Goal: Task Accomplishment & Management: Manage account settings

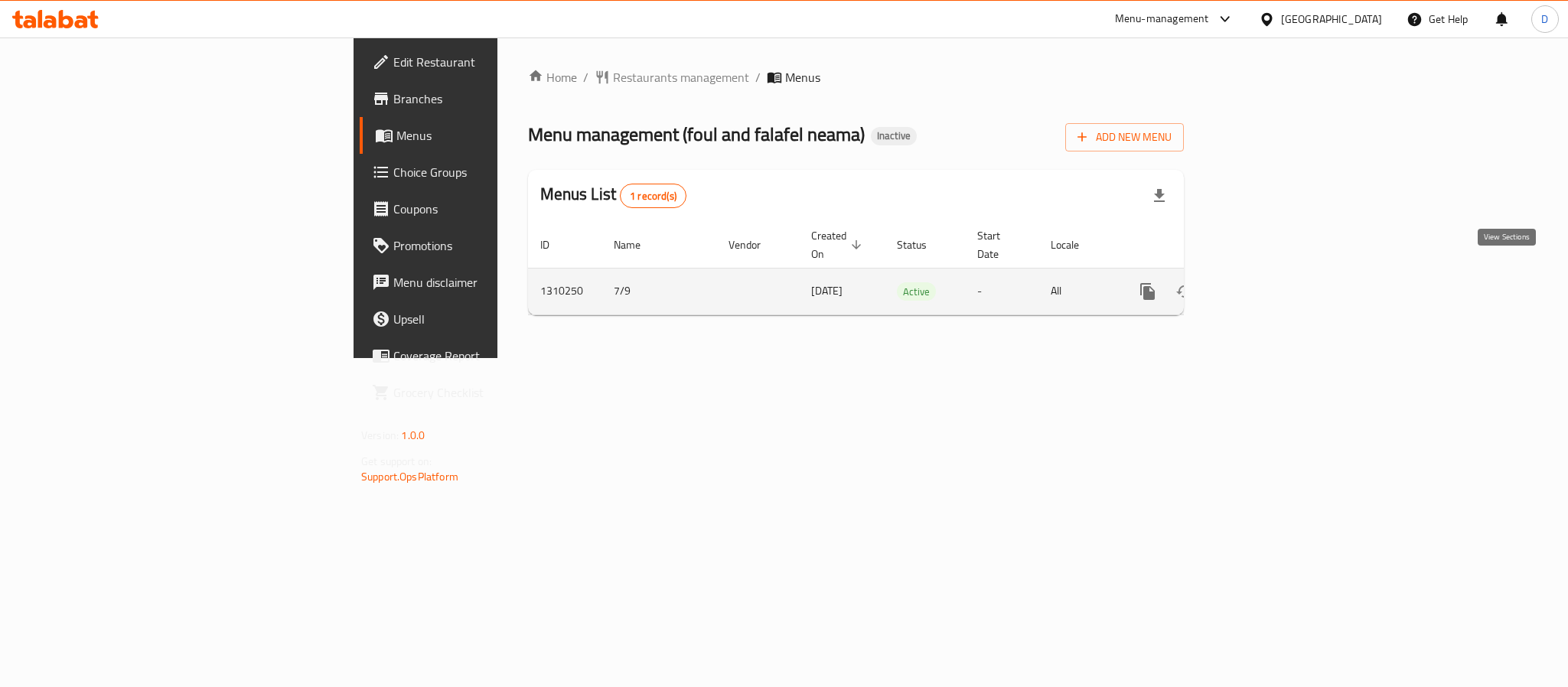
click at [1267, 282] on icon "enhanced table" at bounding box center [1257, 291] width 19 height 19
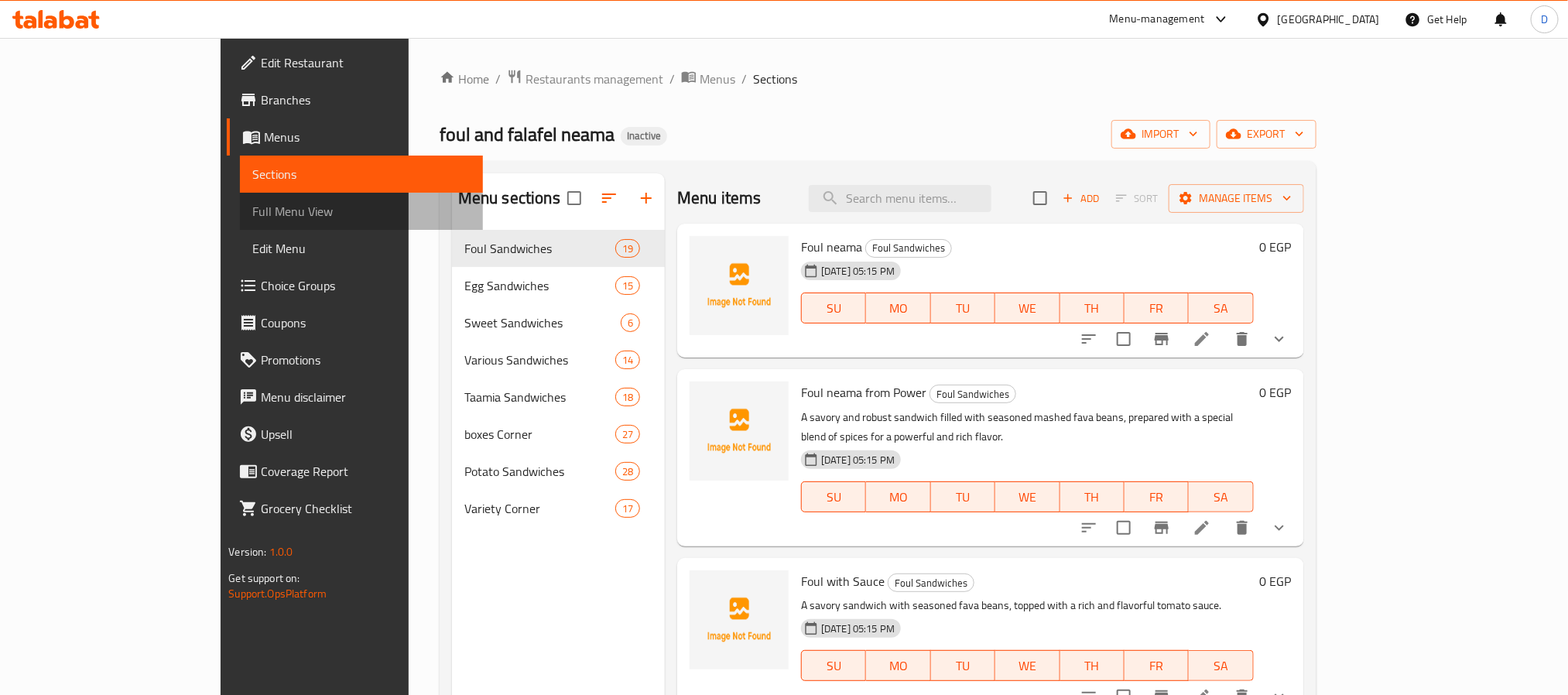
click at [253, 207] on span "Full Menu View" at bounding box center [361, 210] width 218 height 19
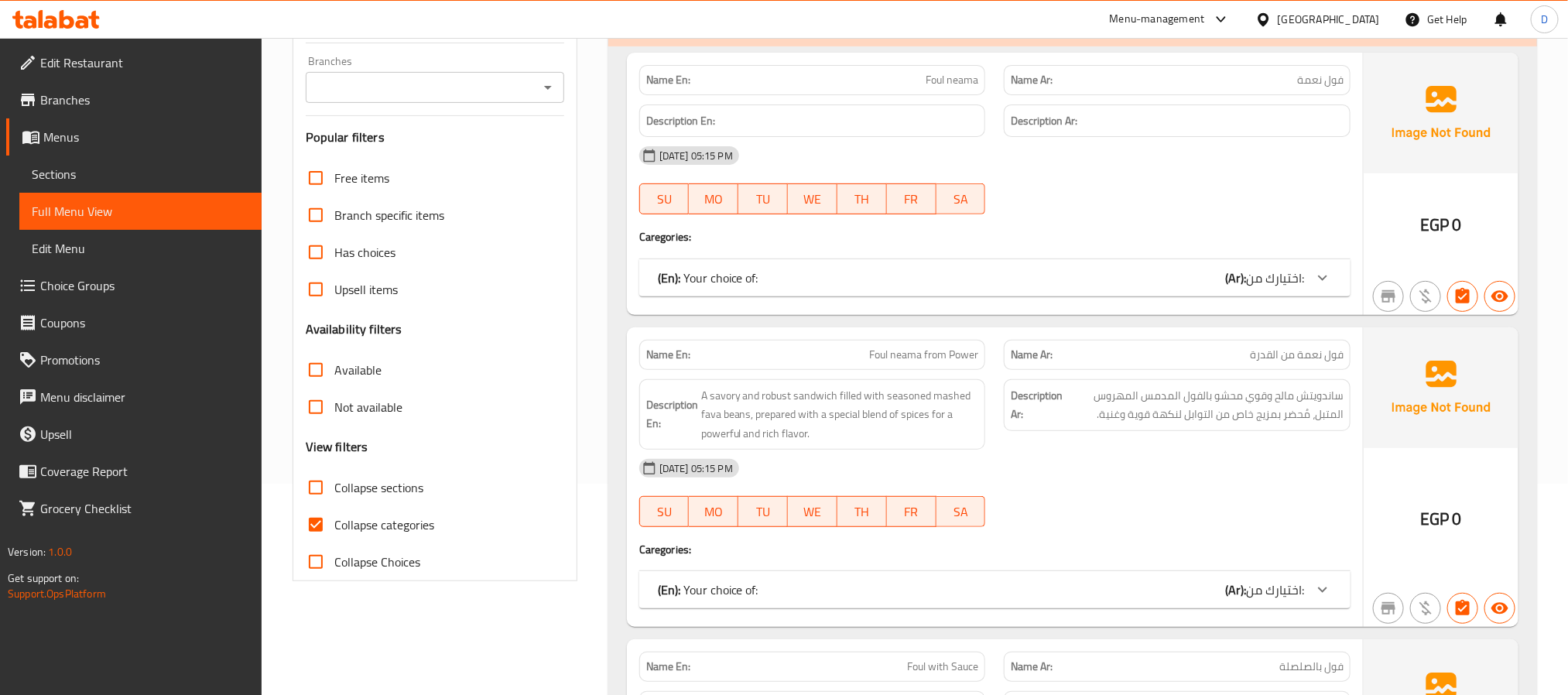
scroll to position [232, 0]
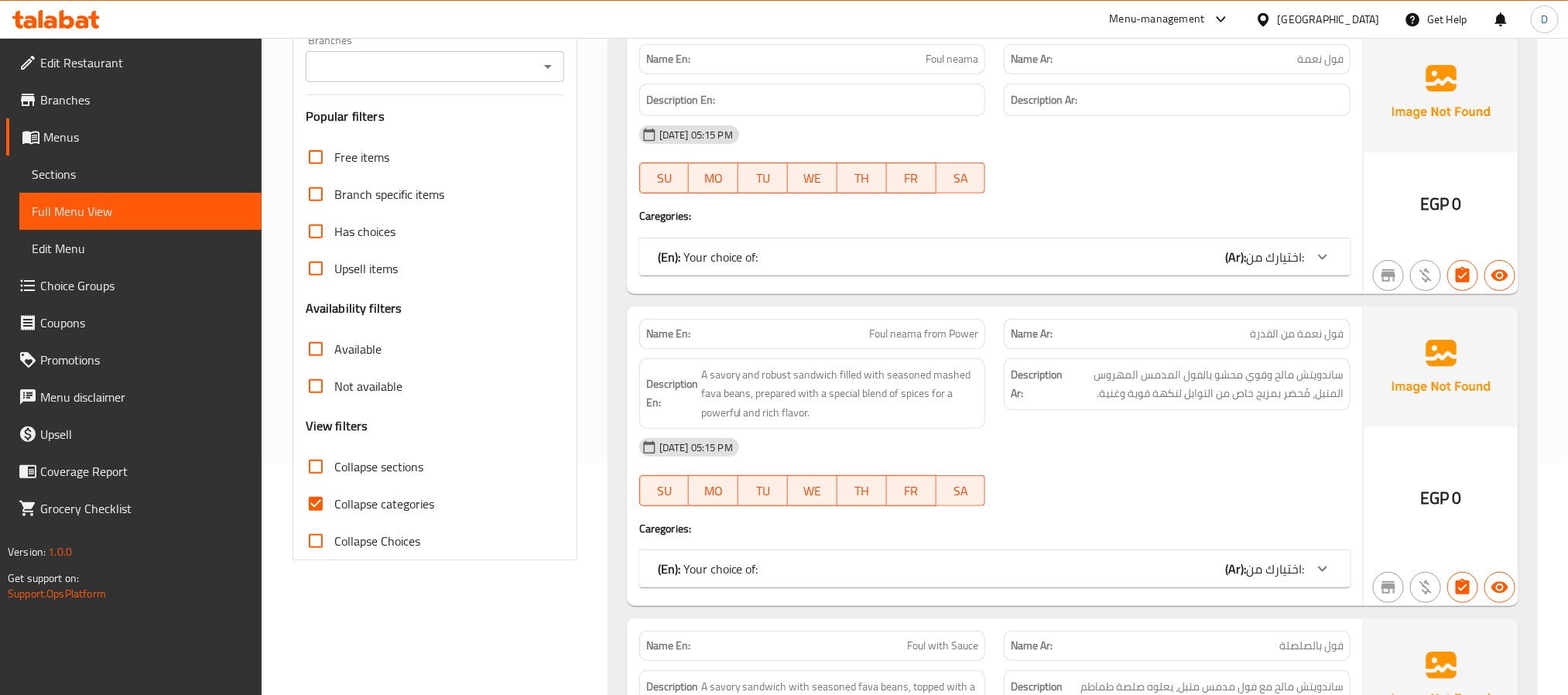
click at [426, 502] on span "Collapse categories" at bounding box center [383, 503] width 99 height 19
click at [334, 502] on input "Collapse categories" at bounding box center [315, 502] width 37 height 37
checkbox input "false"
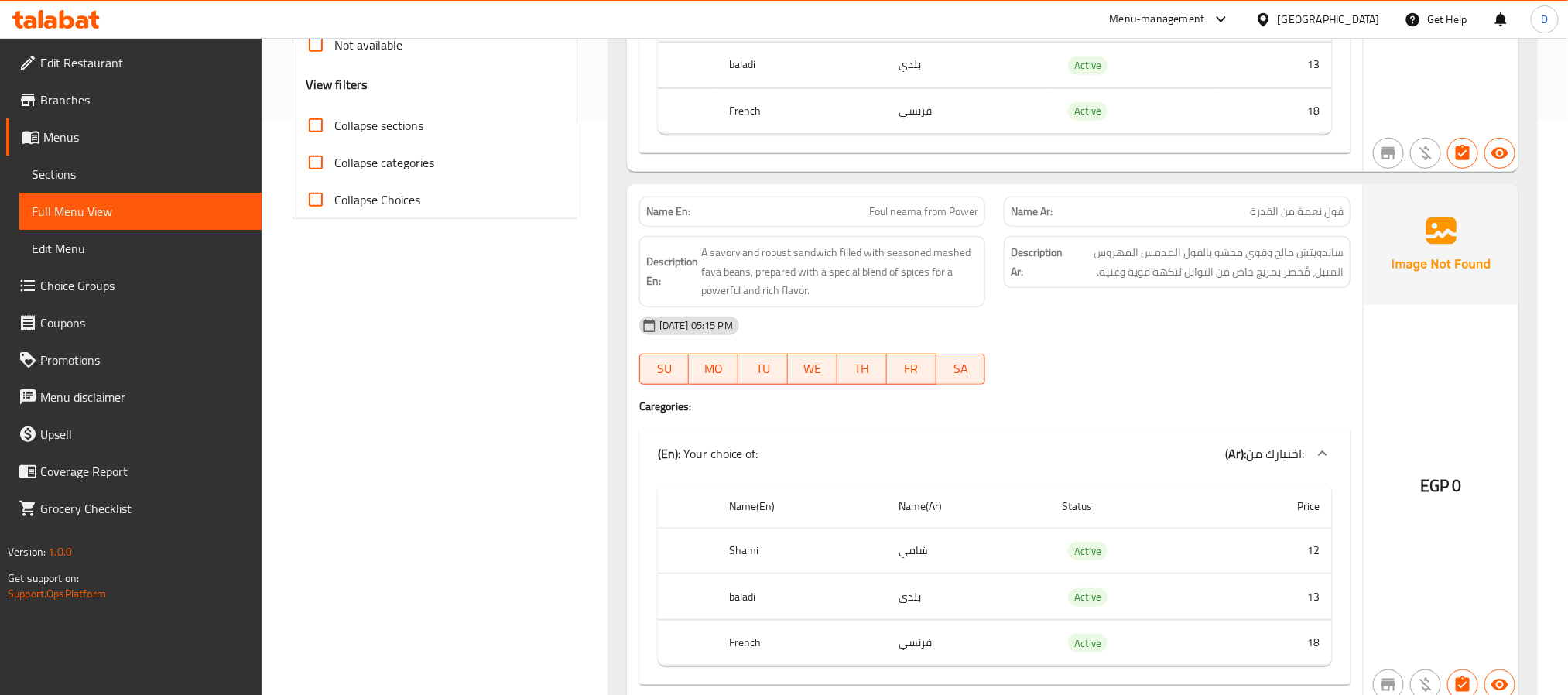
scroll to position [0, 0]
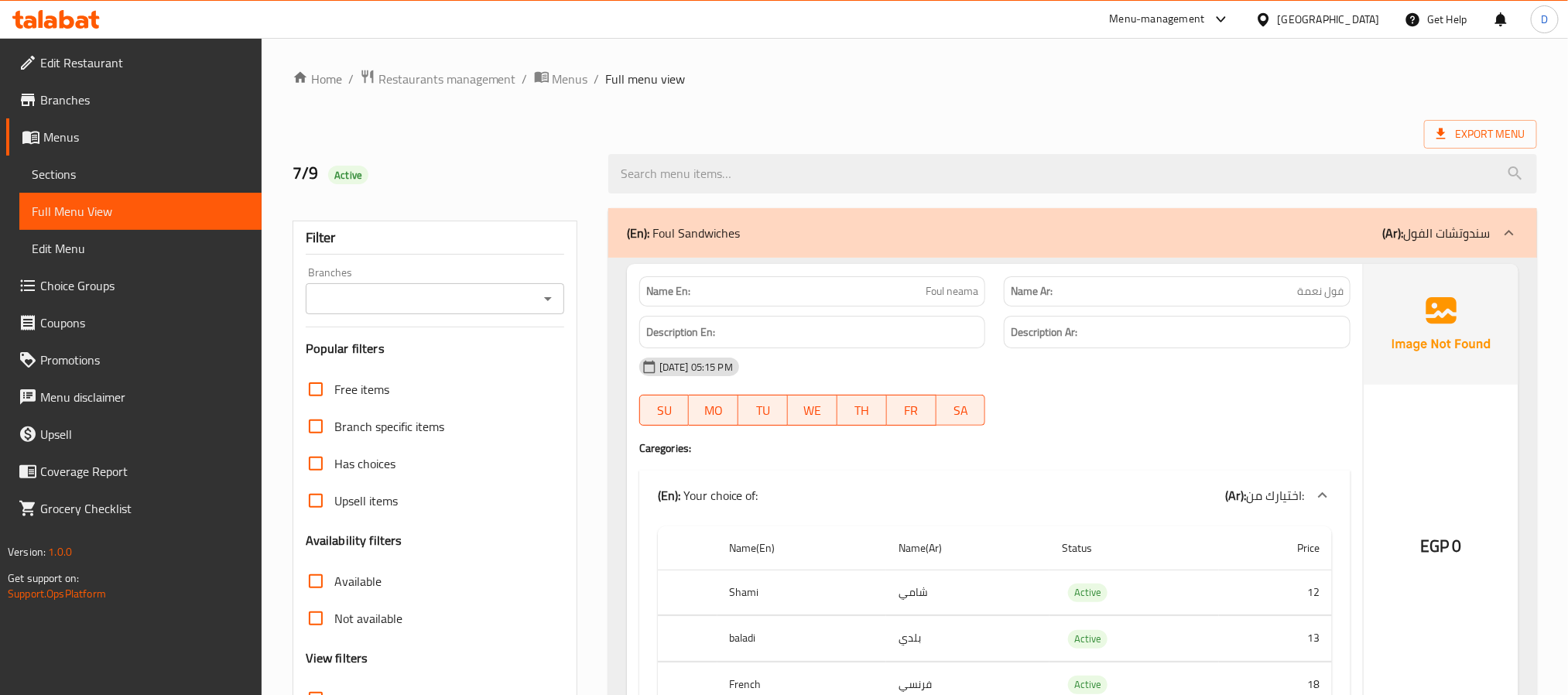
click at [1046, 224] on div "(En): Foul Sandwiches (Ar): سندوتشات الفول" at bounding box center [1059, 233] width 864 height 19
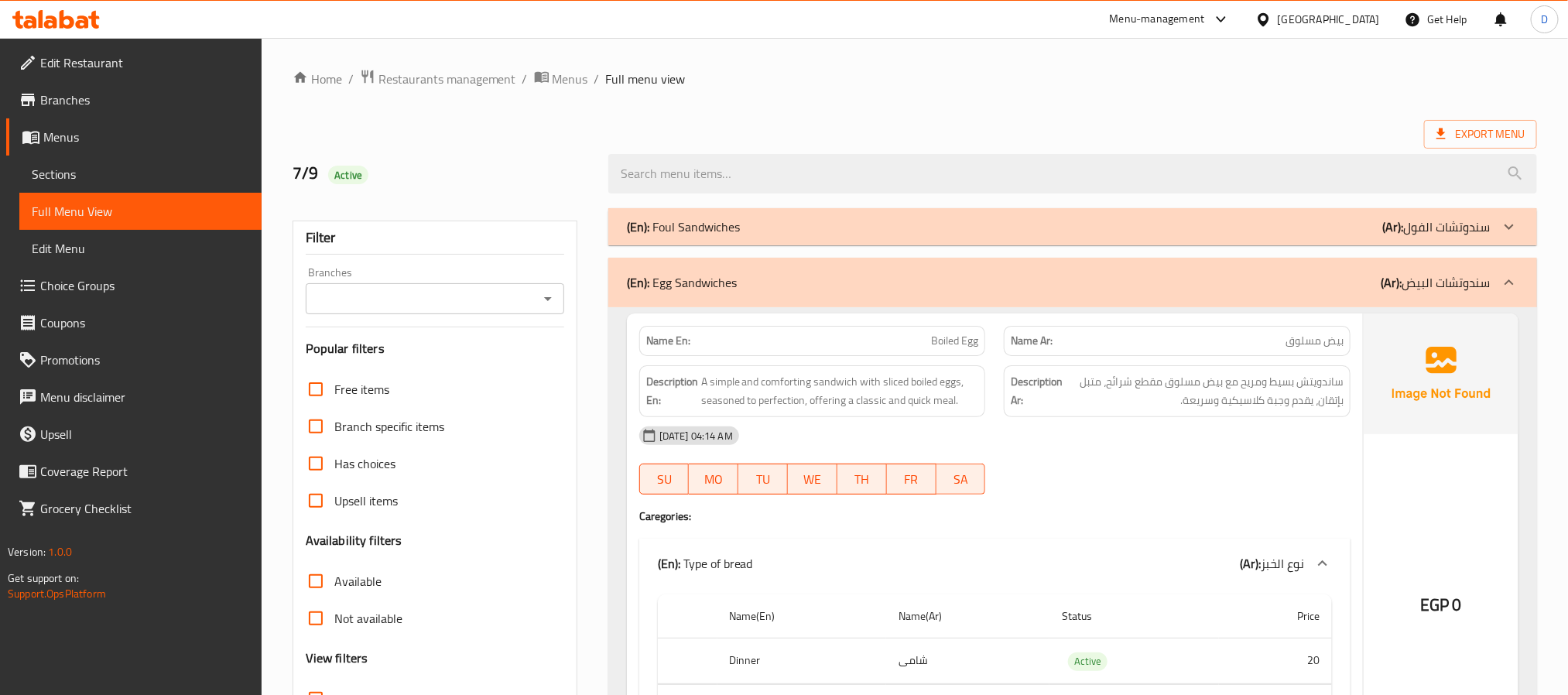
click at [1036, 296] on div "(En): Egg Sandwiches (Ar): سندوتشات البيض" at bounding box center [1073, 282] width 928 height 49
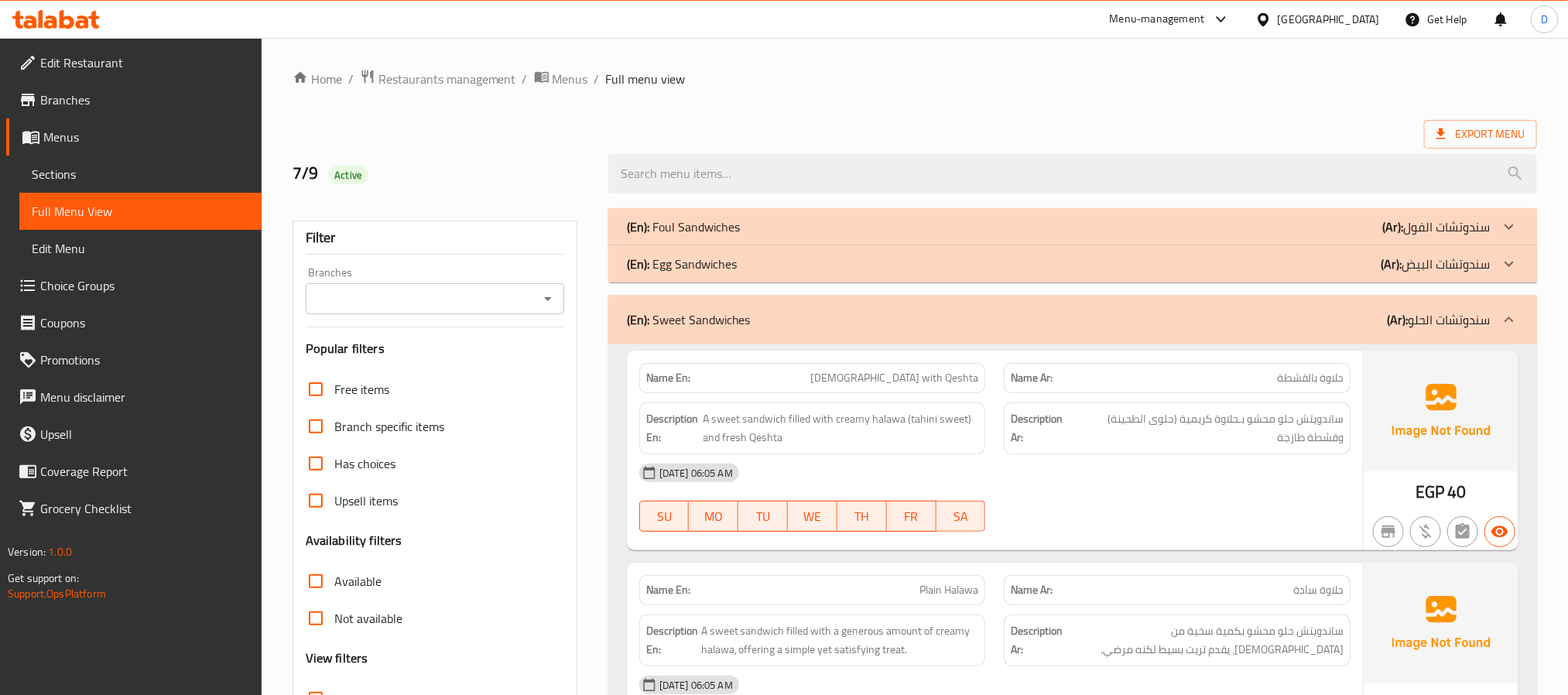
click at [1036, 297] on div "(En): Sweet Sandwiches (Ar): سندوتشات الحلو" at bounding box center [1073, 319] width 928 height 49
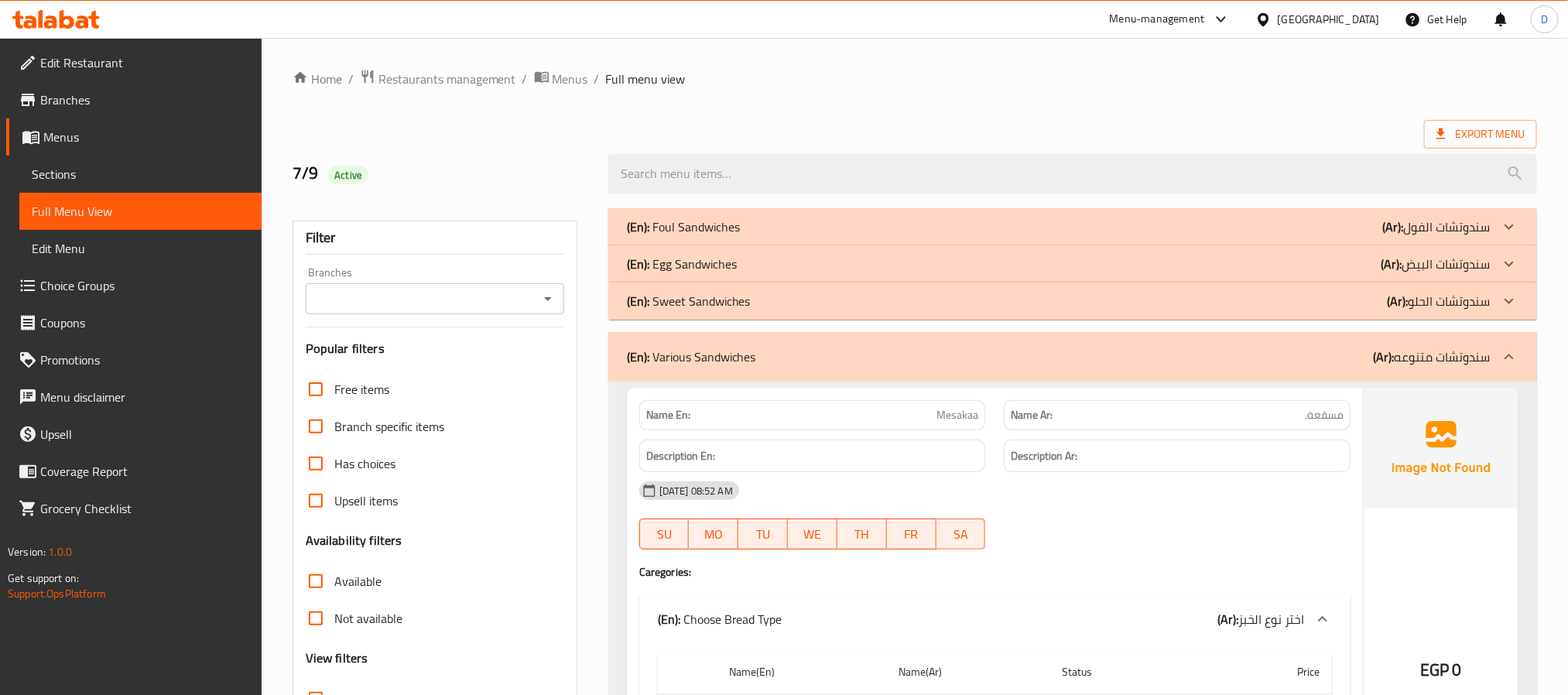
click at [1092, 309] on div "(En): Sweet Sandwiches (Ar): سندوتشات الحلو" at bounding box center [1059, 301] width 864 height 19
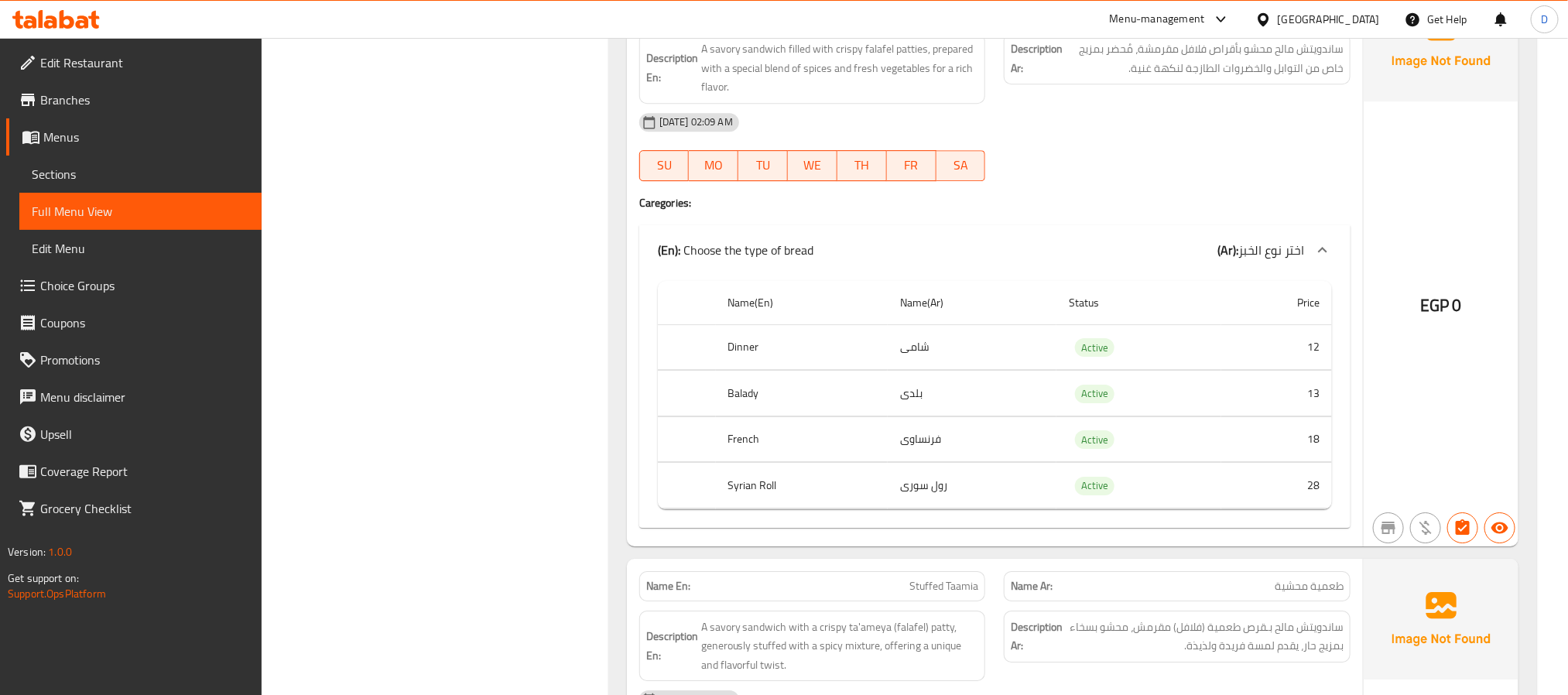
scroll to position [8470, 0]
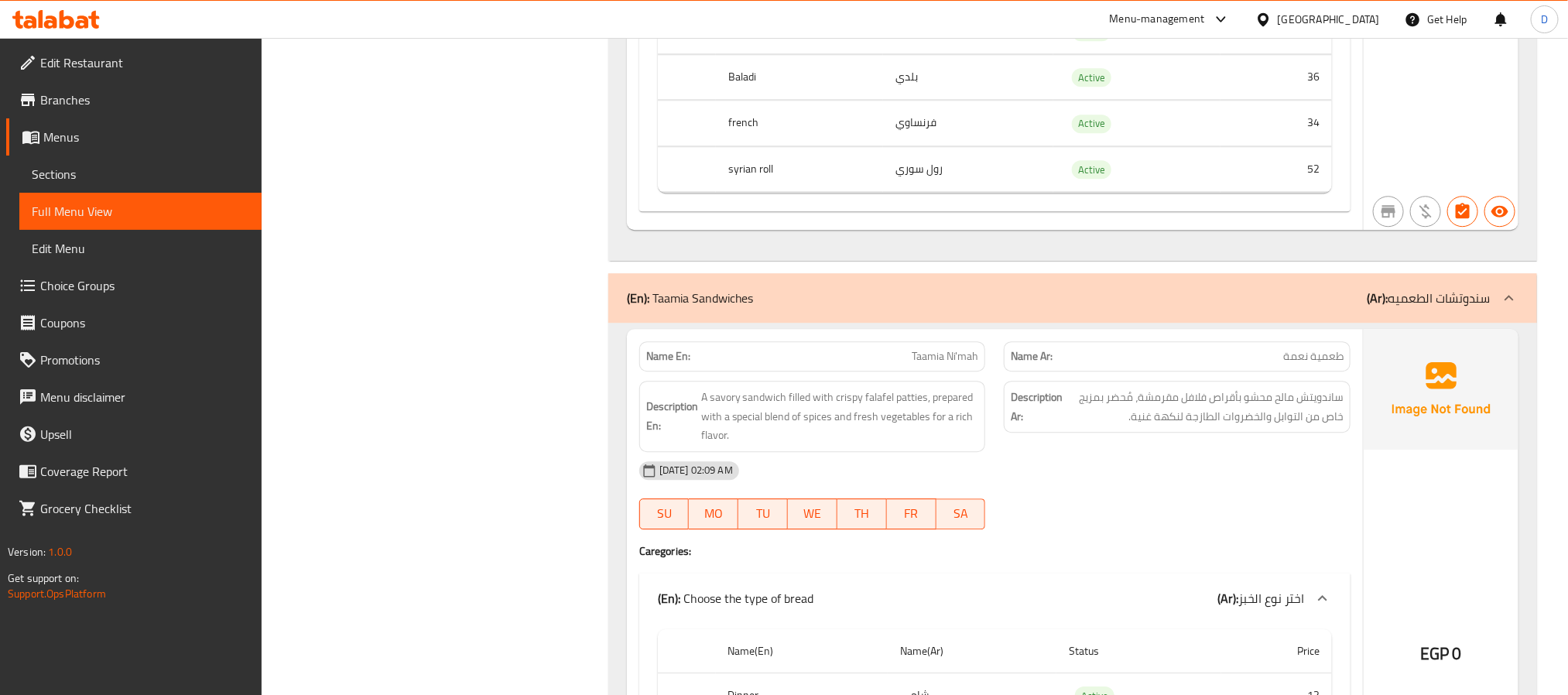
click at [1124, 307] on div "(En): Taamia Sandwiches (Ar): سندوتشات الطعميه" at bounding box center [1059, 297] width 864 height 19
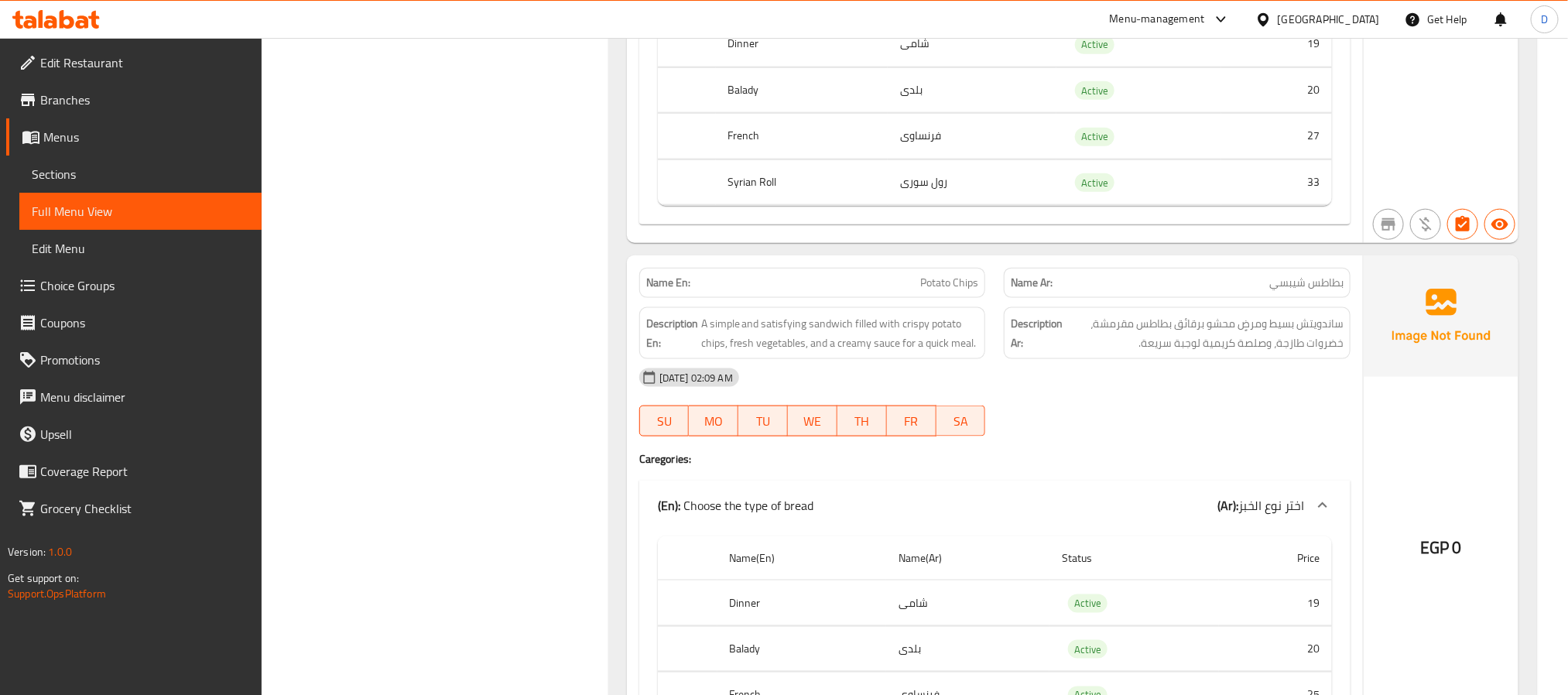
scroll to position [22392, 0]
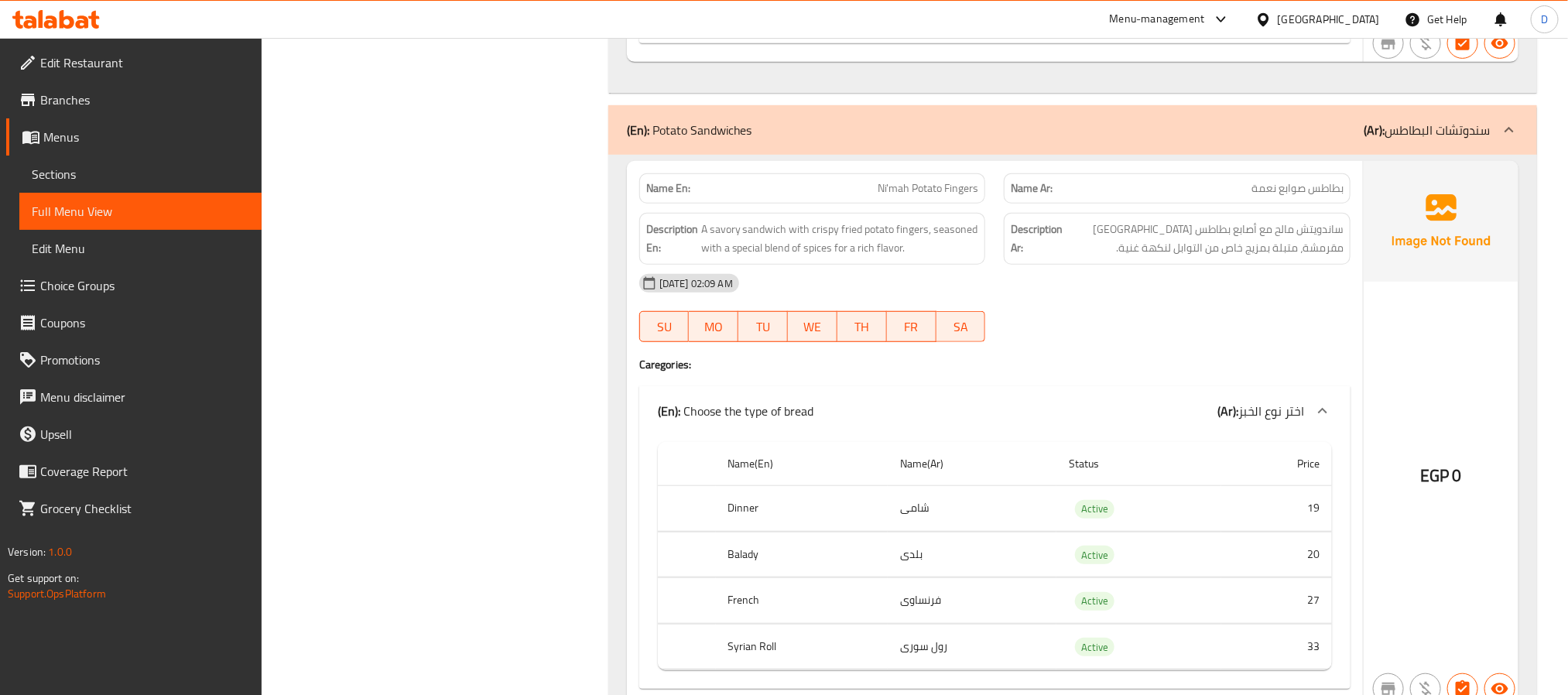
click at [1154, 155] on div "(En): Potato Sandwiches (Ar): سندوتشات البطاطس" at bounding box center [1073, 129] width 928 height 49
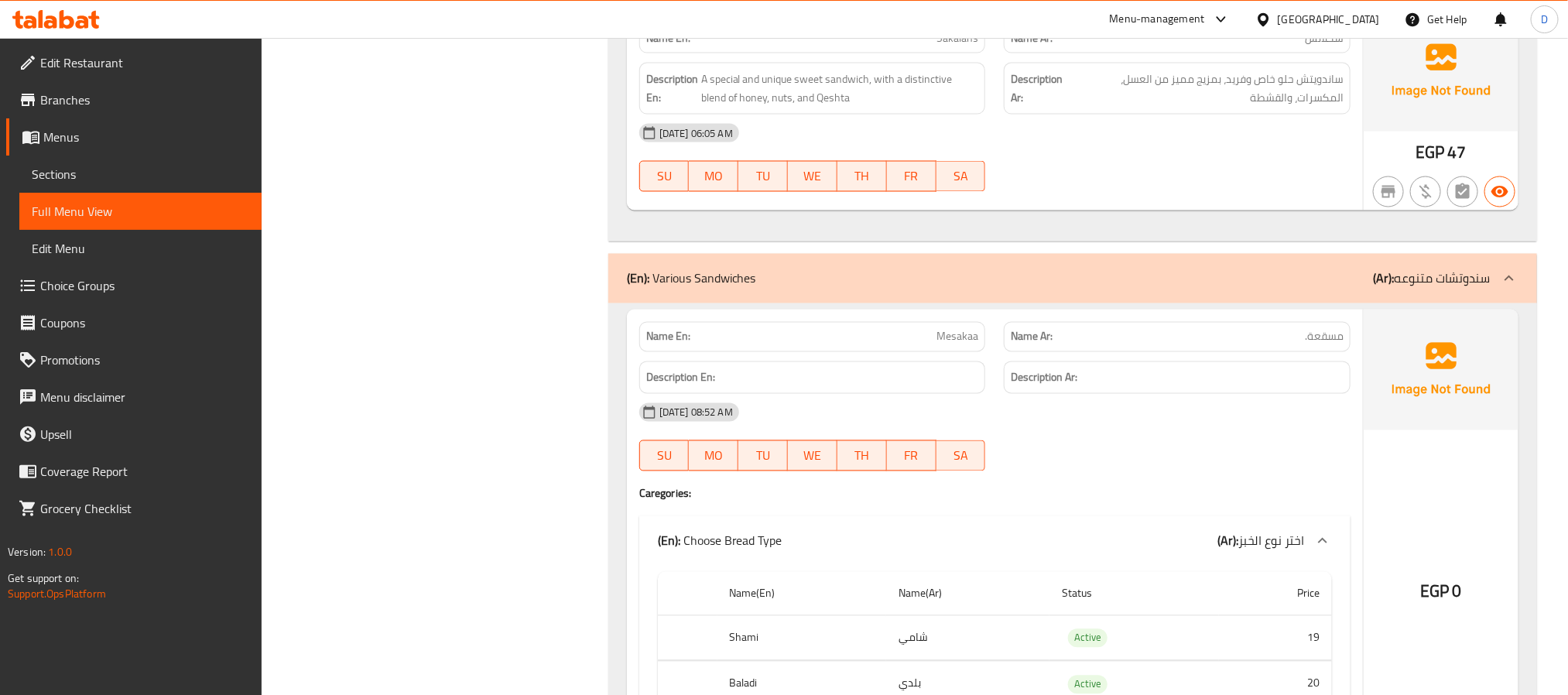
scroll to position [1374, 0]
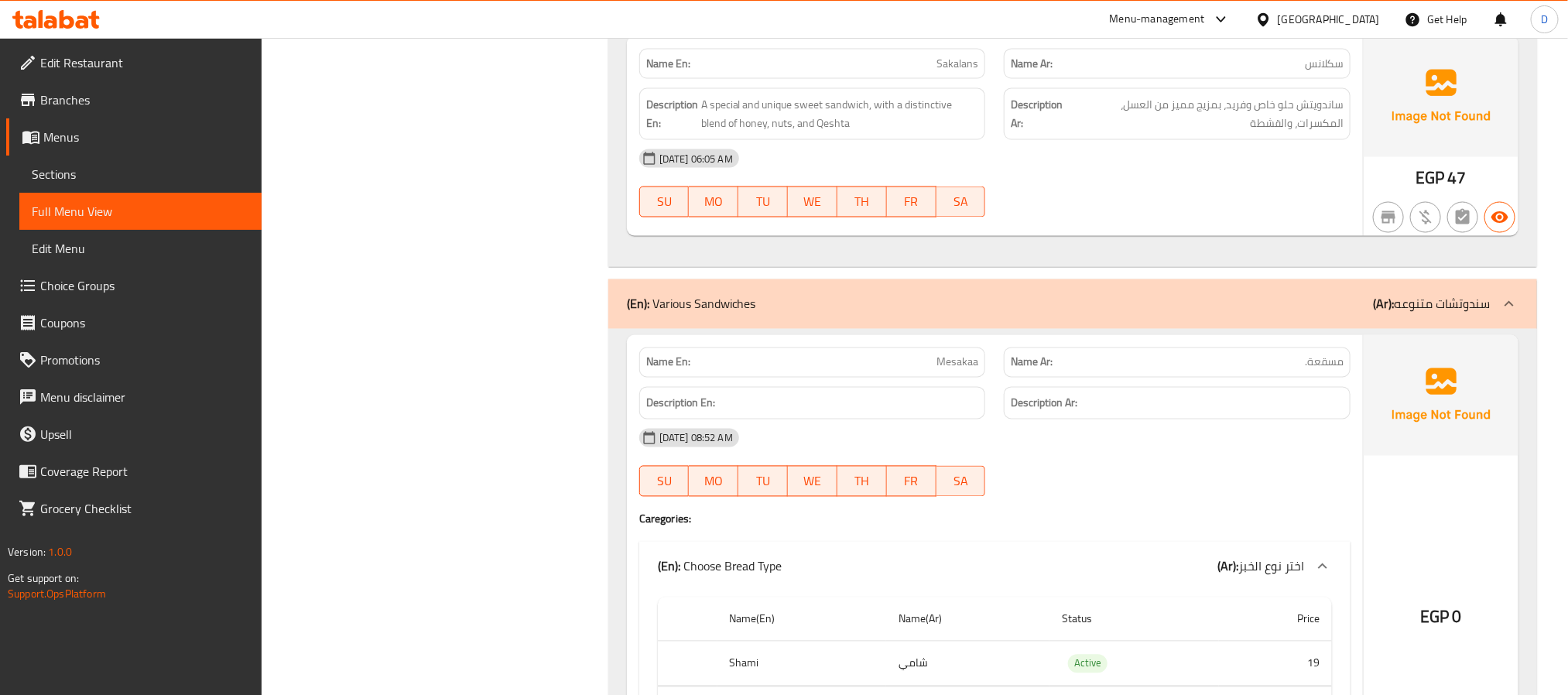
click at [1328, 311] on div "(En): Various Sandwiches (Ar): سندوتشات متنوعه" at bounding box center [1059, 304] width 864 height 19
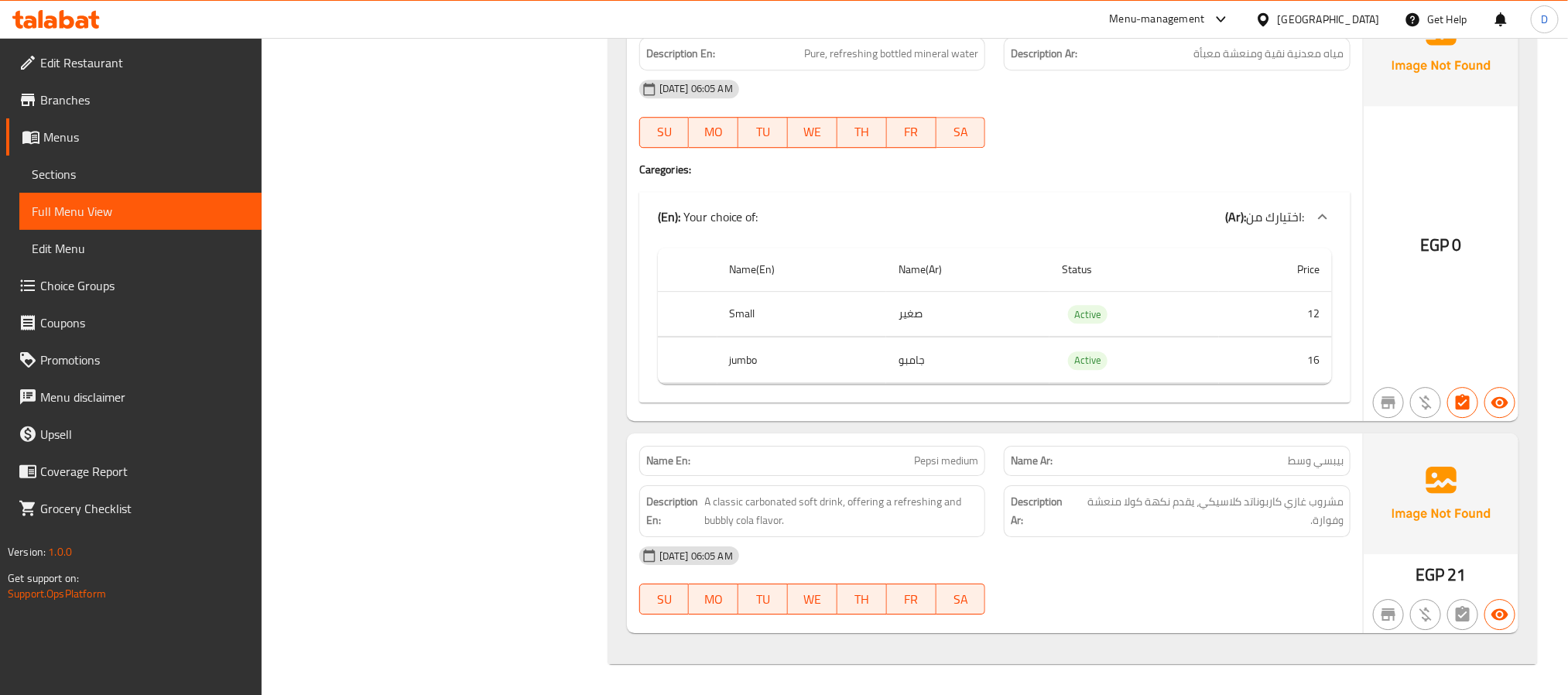
scroll to position [21256, 0]
click at [665, 459] on strong "Name En:" at bounding box center [668, 460] width 44 height 16
copy strong "Name En:"
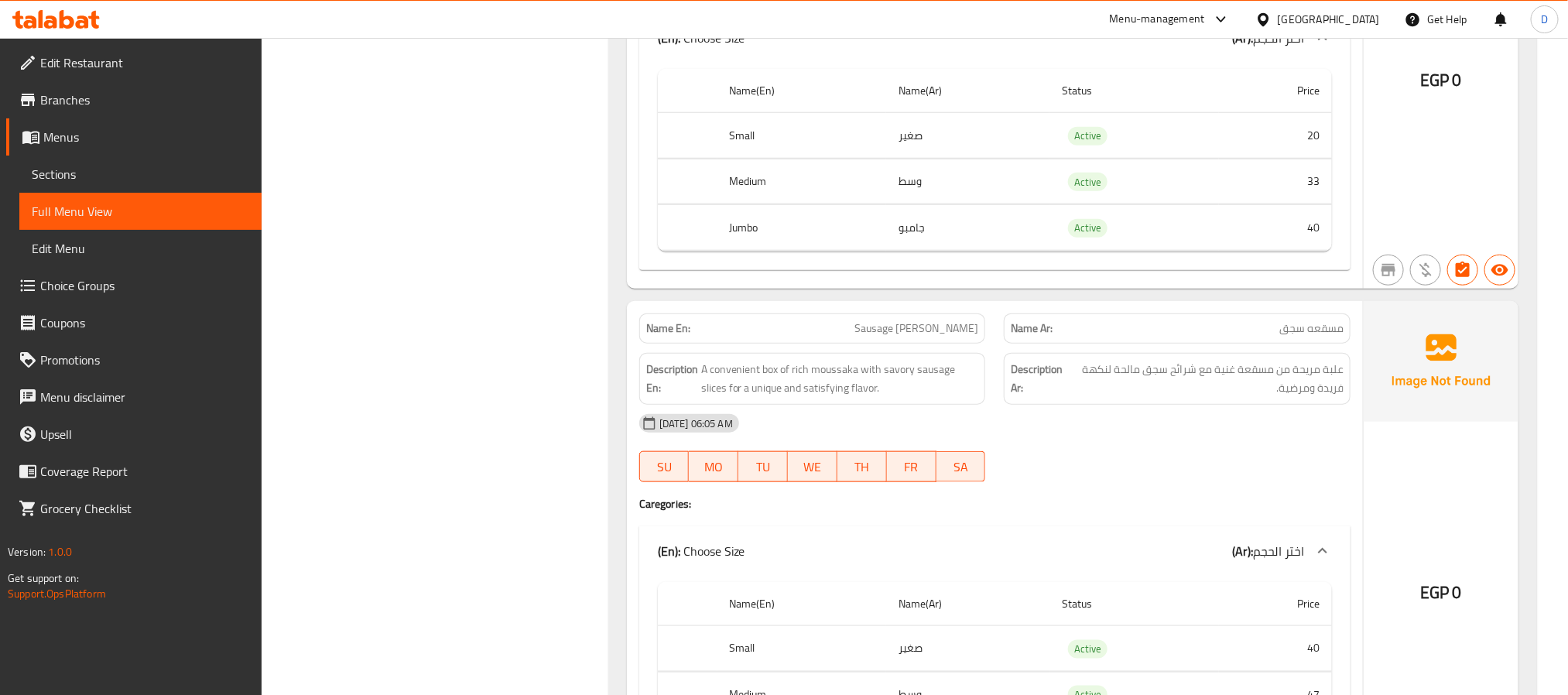
scroll to position [10937, 0]
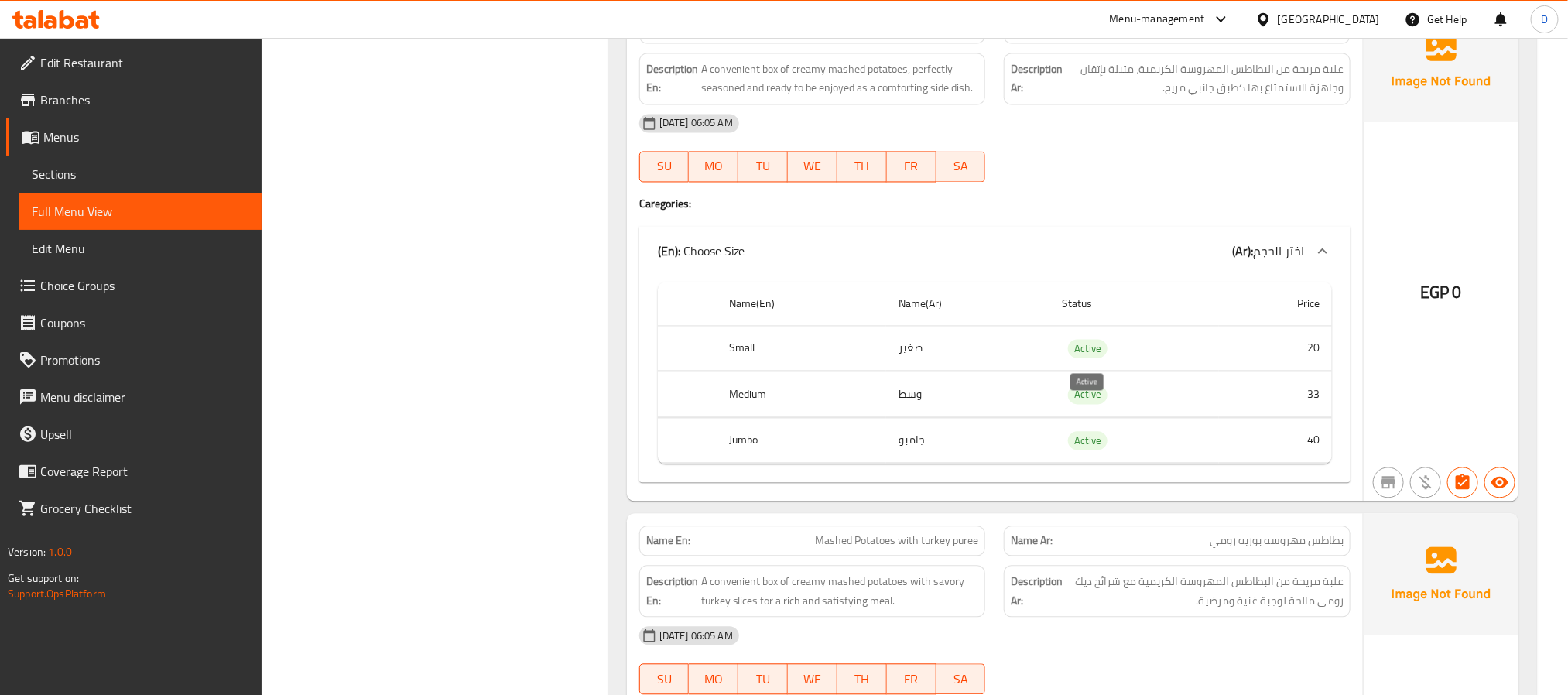
click at [1084, 358] on span "Active" at bounding box center [1088, 349] width 39 height 18
click at [1085, 358] on span "Active" at bounding box center [1088, 349] width 39 height 18
copy span "Active"
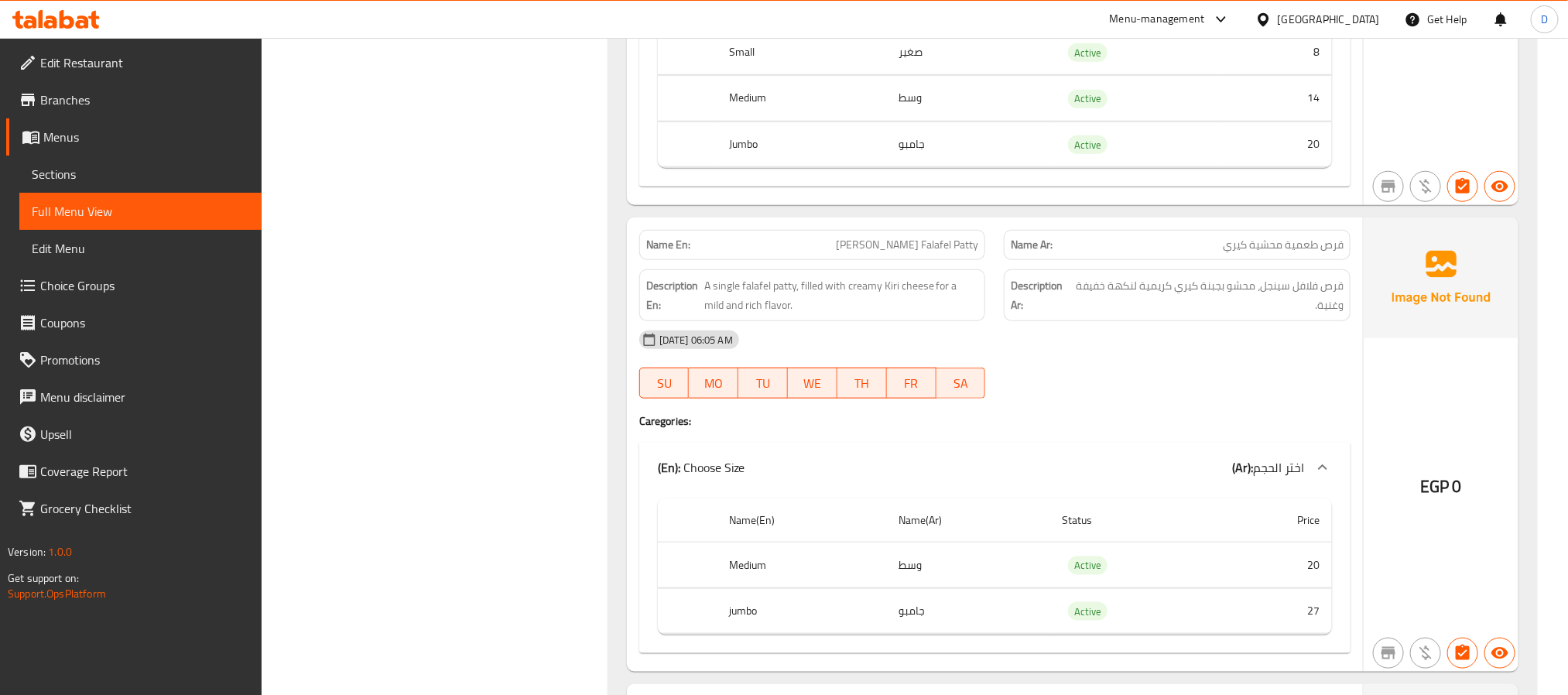
scroll to position [16027, 0]
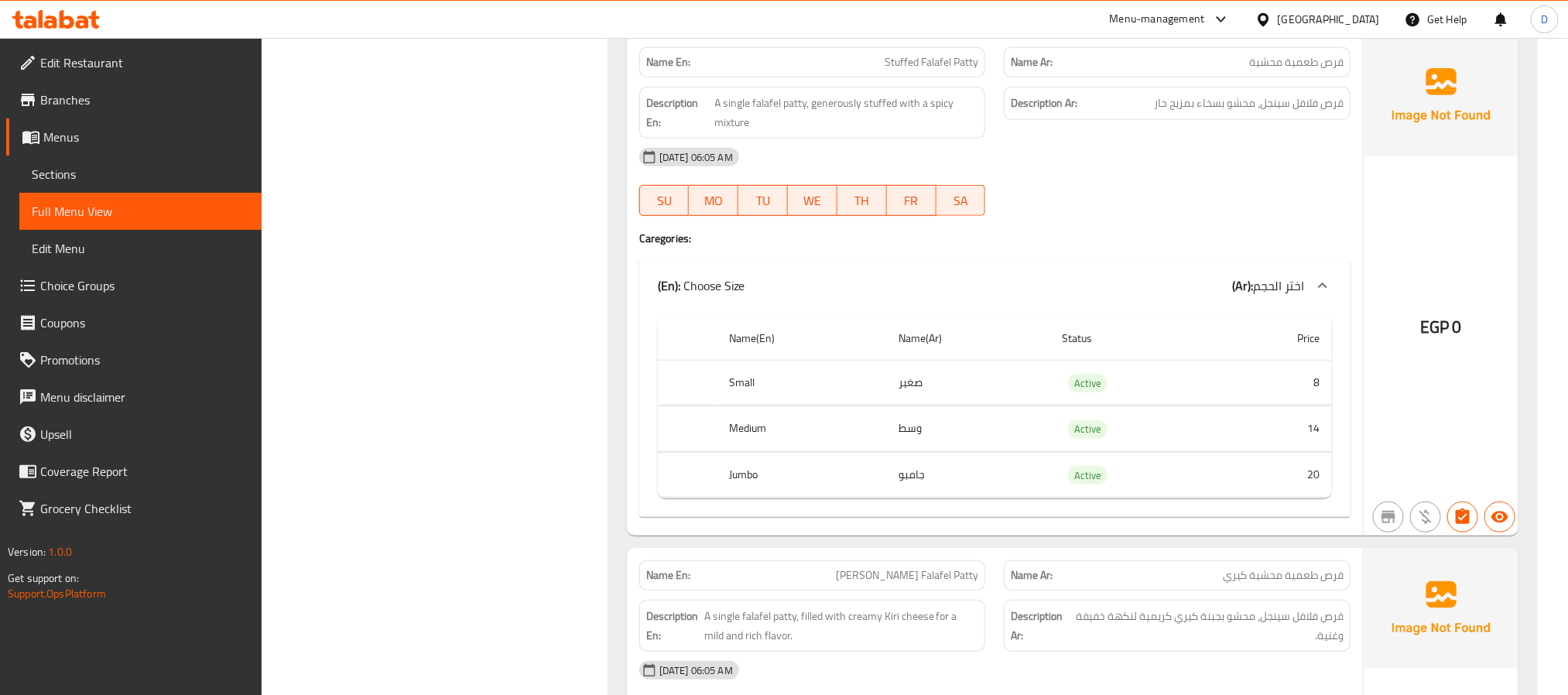
click at [1119, 176] on div "08-09-2025 06:05 AM" at bounding box center [995, 157] width 729 height 37
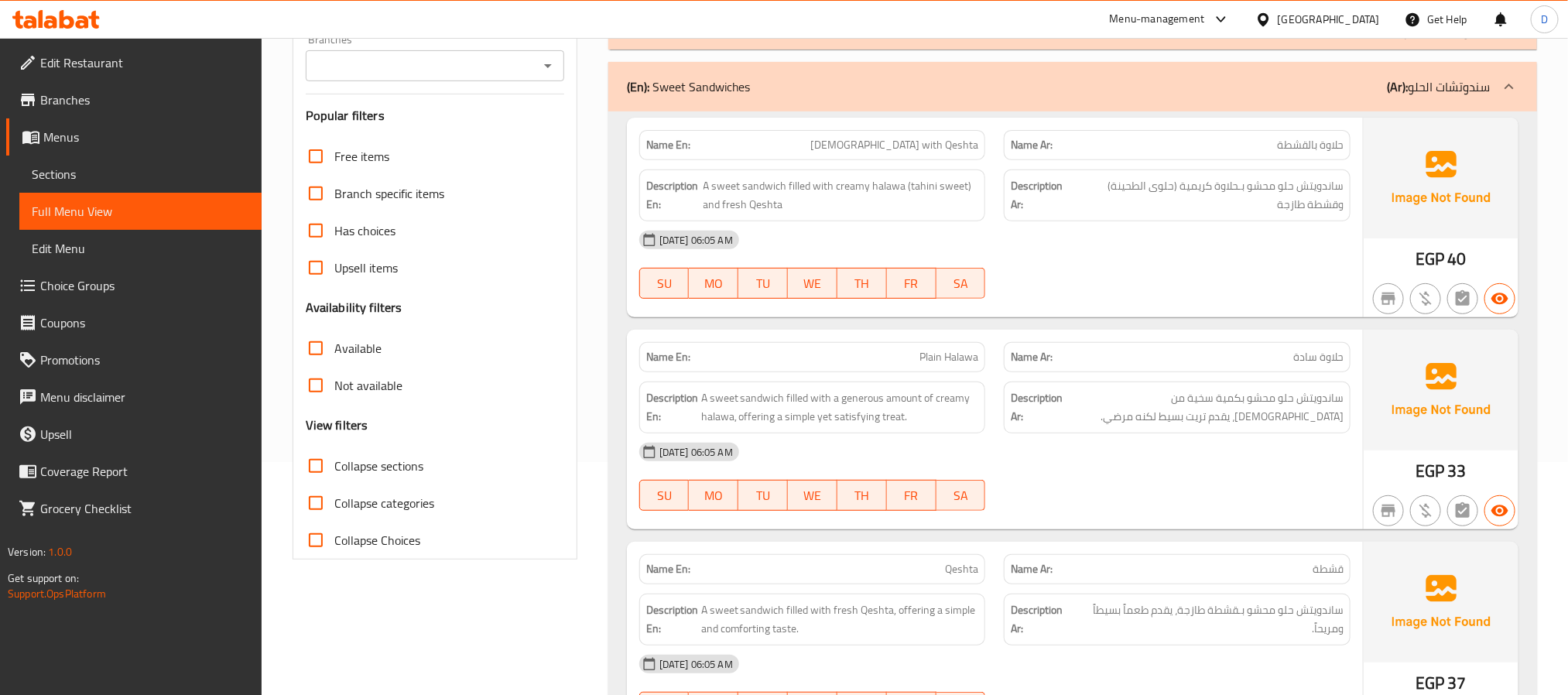
scroll to position [232, 0]
click at [1022, 279] on div "08-09-2025 06:05 AM SU MO TU WE TH FR SA" at bounding box center [995, 265] width 729 height 87
click at [1159, 525] on div "Name En: Plain Halawa Name Ar: حلاوة سادة Description En: A sweet sandwich fill…" at bounding box center [995, 430] width 736 height 200
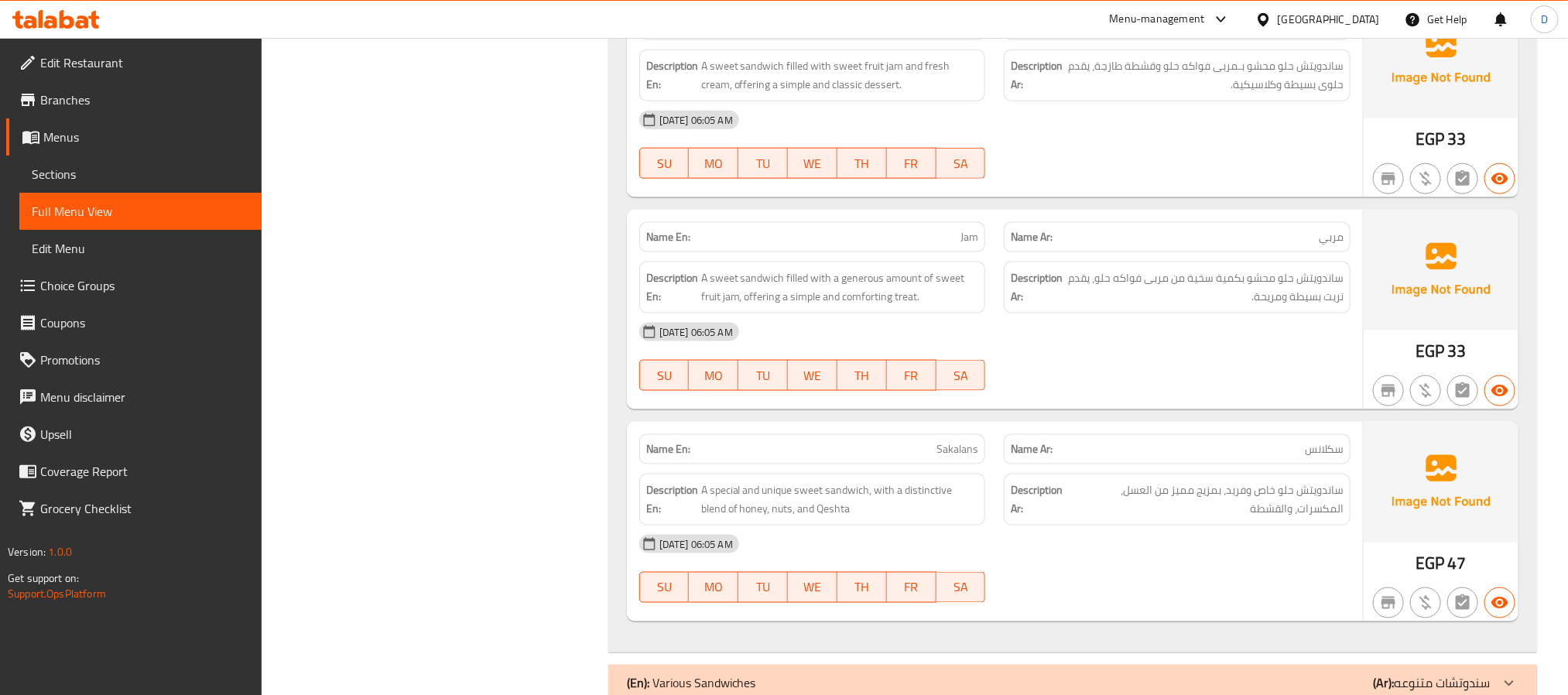
scroll to position [1044, 0]
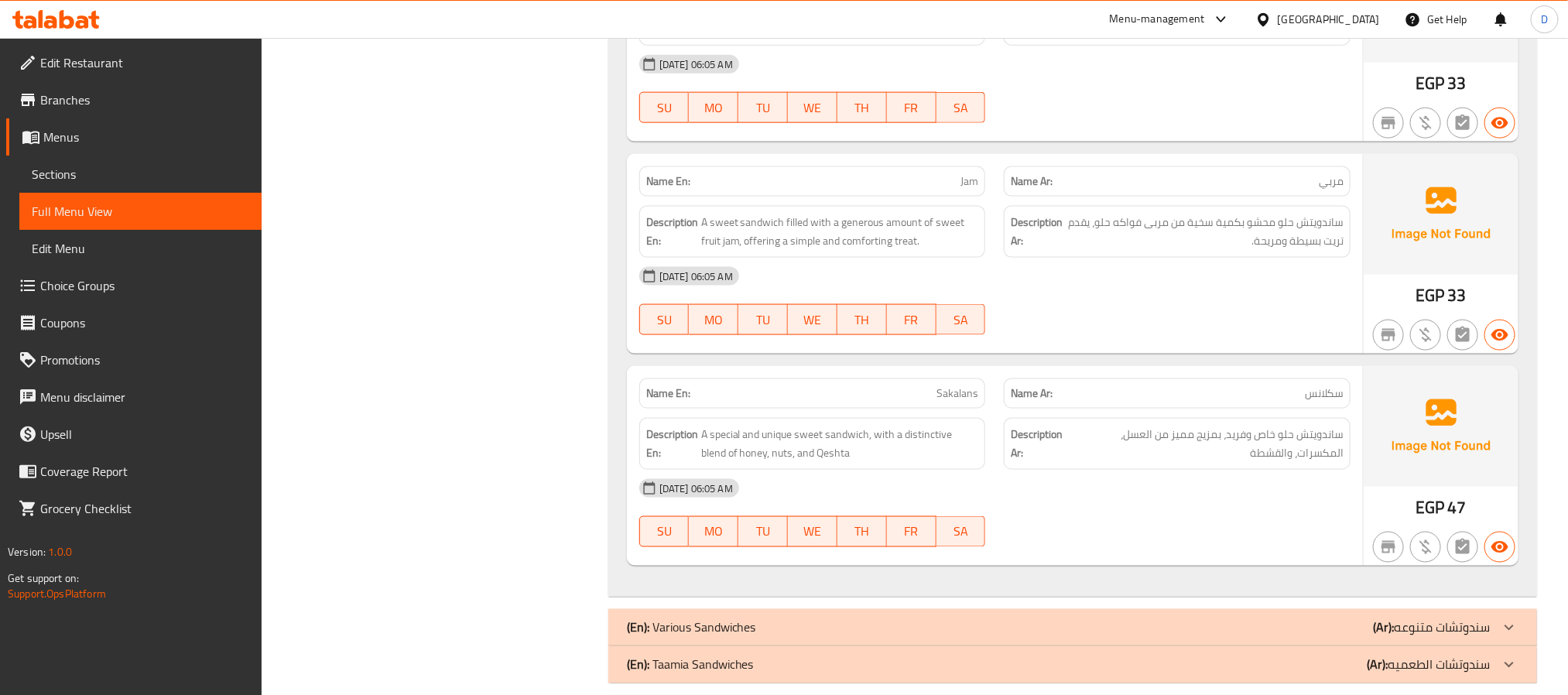
click at [1317, 488] on div "08-09-2025 06:05 AM" at bounding box center [995, 487] width 729 height 37
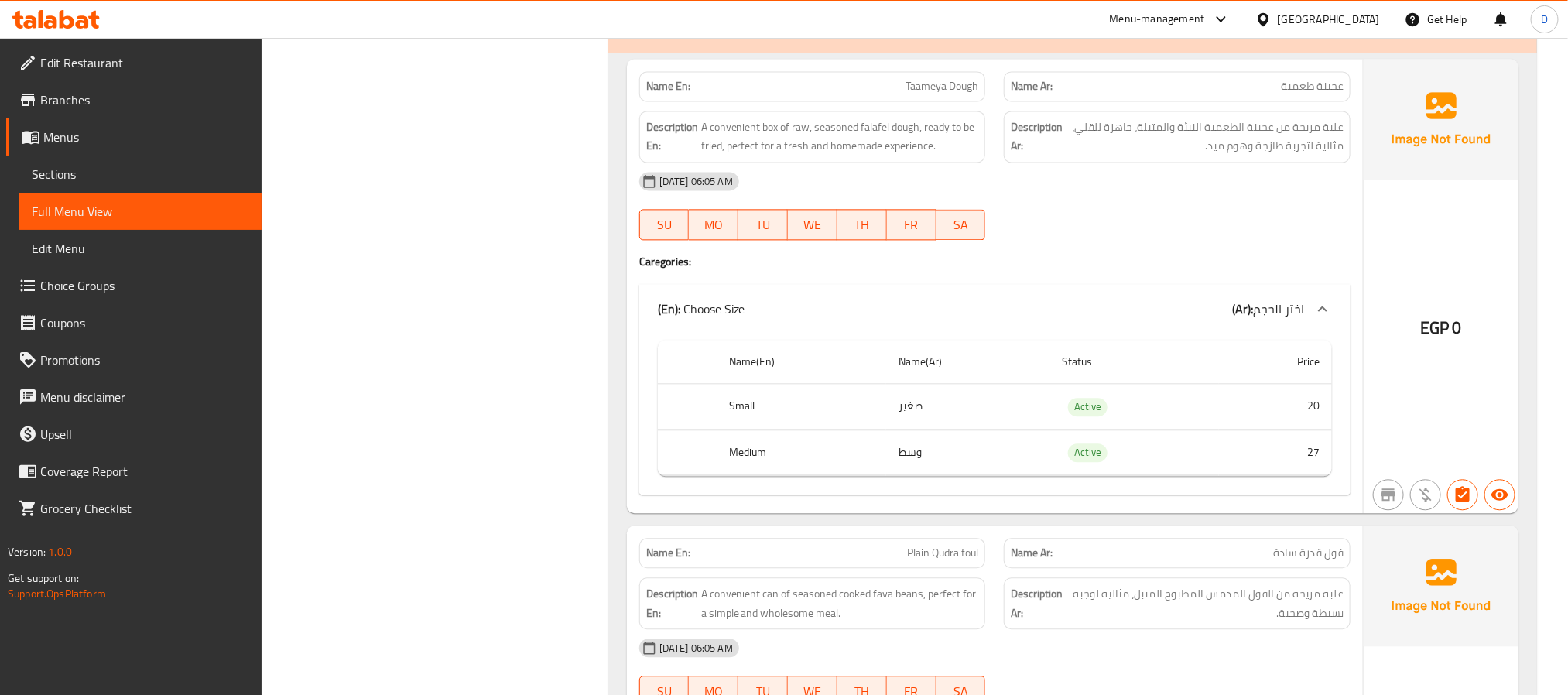
scroll to position [1740, 0]
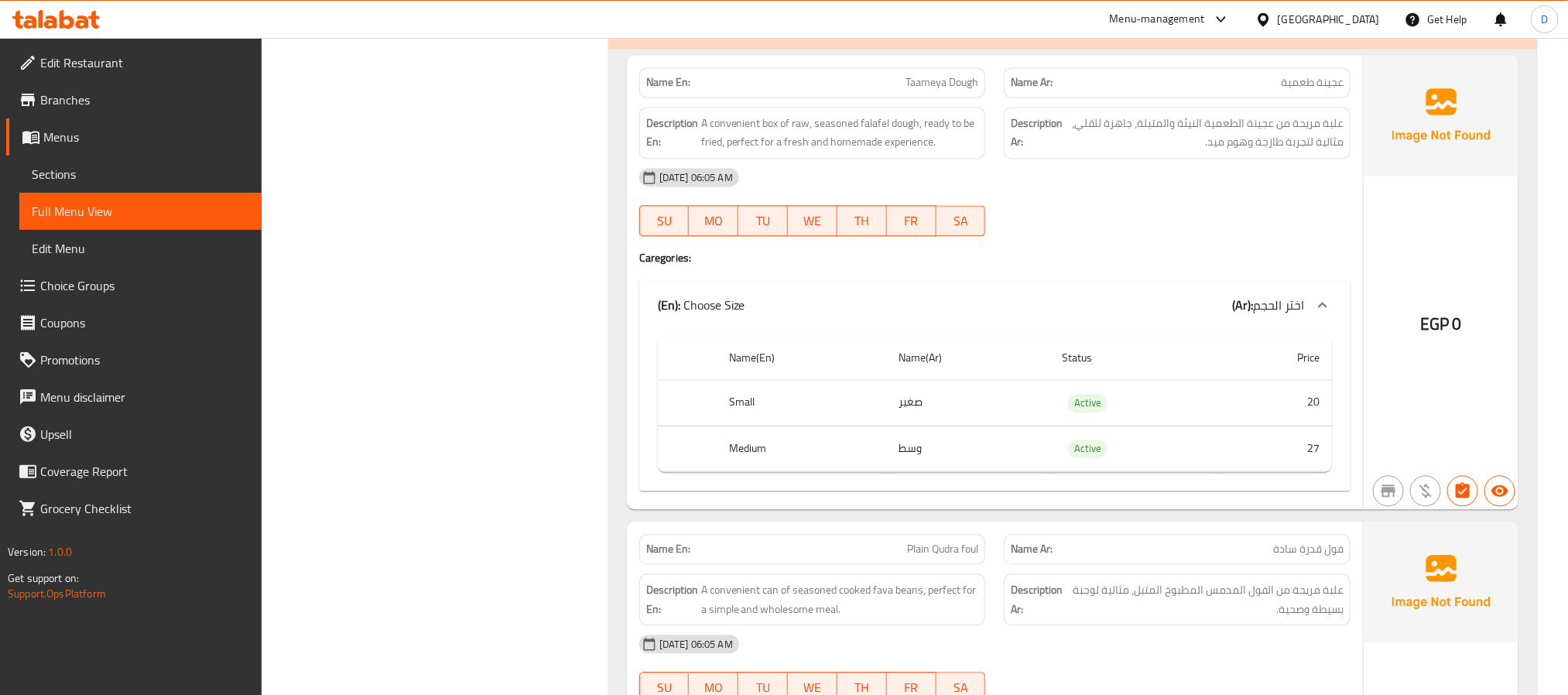
click at [1098, 195] on div "[DATE] 06:05 AM" at bounding box center [995, 176] width 729 height 37
click at [1297, 90] on span "عجينة طعمية" at bounding box center [1312, 82] width 63 height 16
copy span "طعمية"
click at [1041, 172] on div "08-09-2025 06:05 AM" at bounding box center [995, 176] width 729 height 37
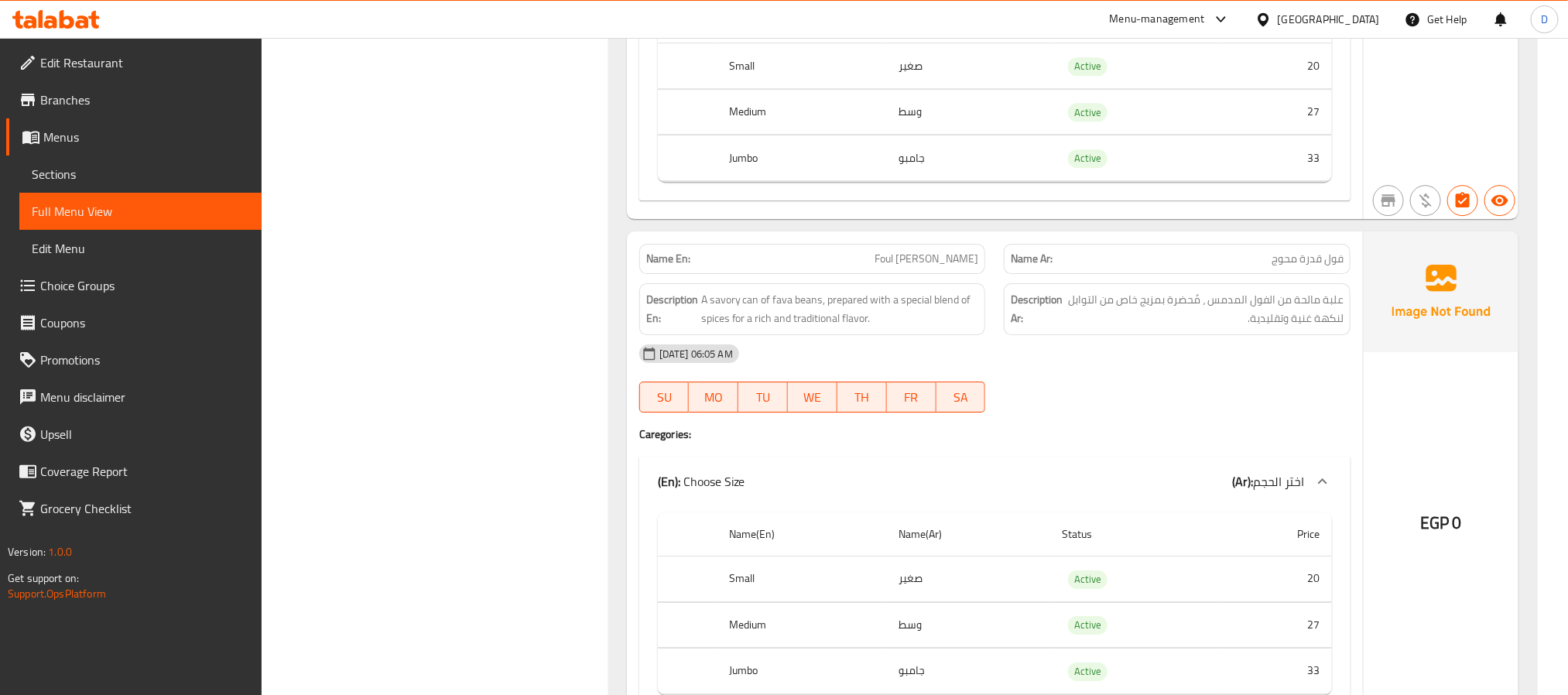
scroll to position [2553, 0]
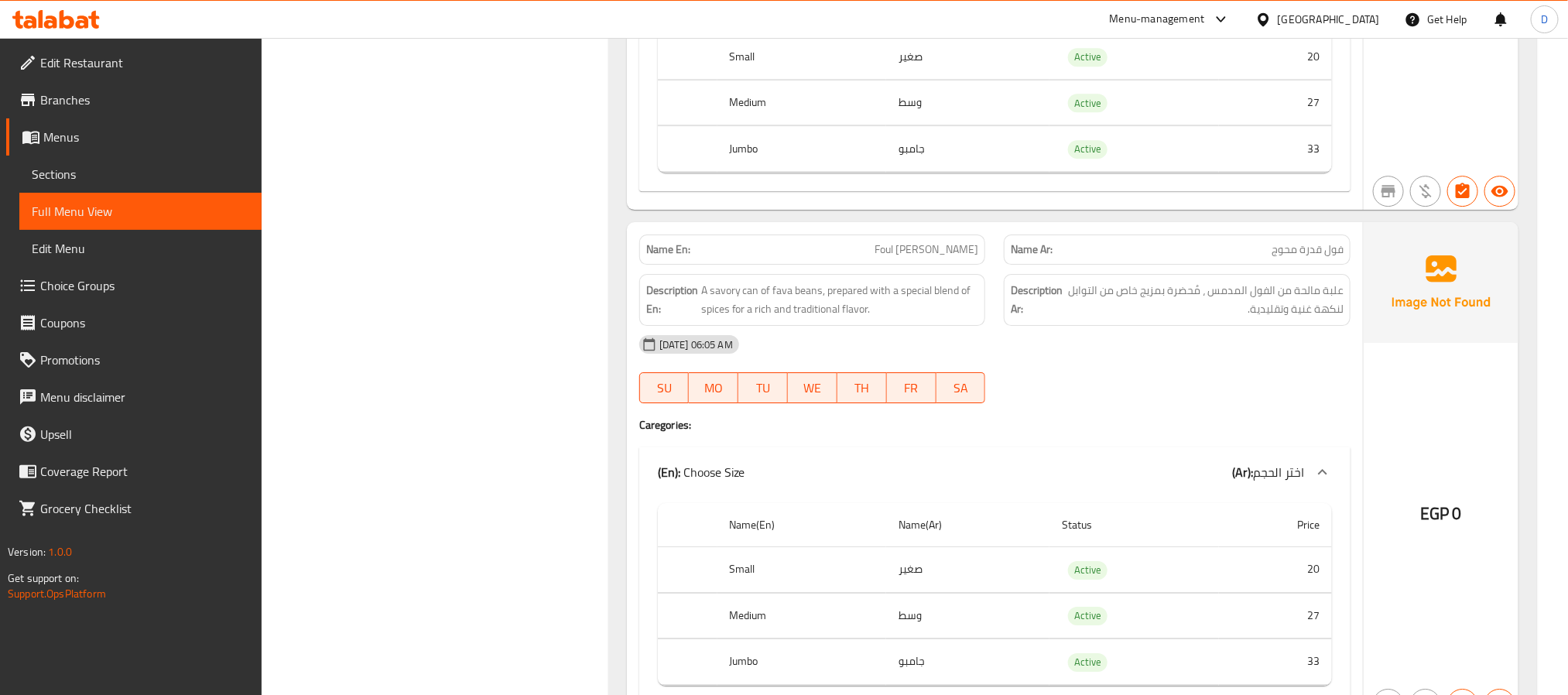
click at [1281, 258] on span "فول قدرة محوج" at bounding box center [1307, 249] width 72 height 16
copy span "محوج"
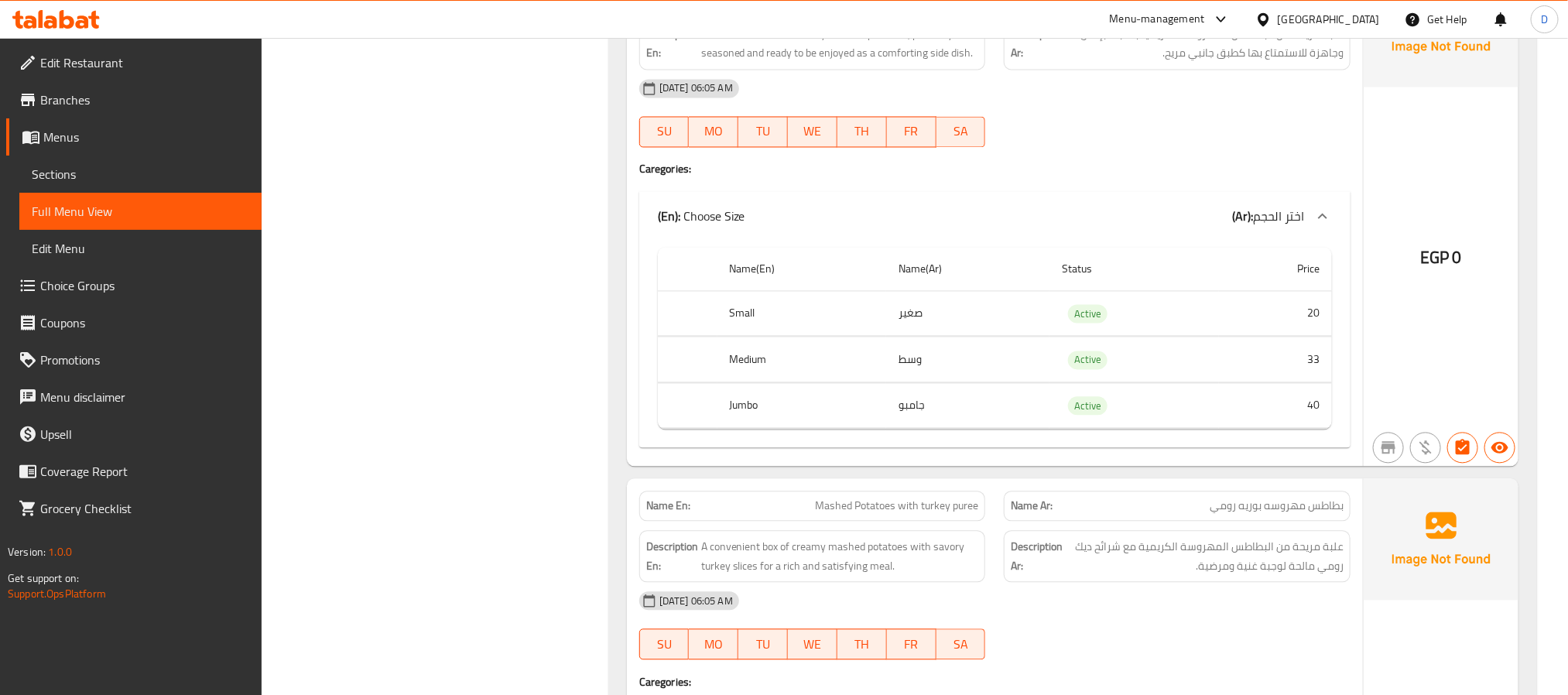
scroll to position [11254, 0]
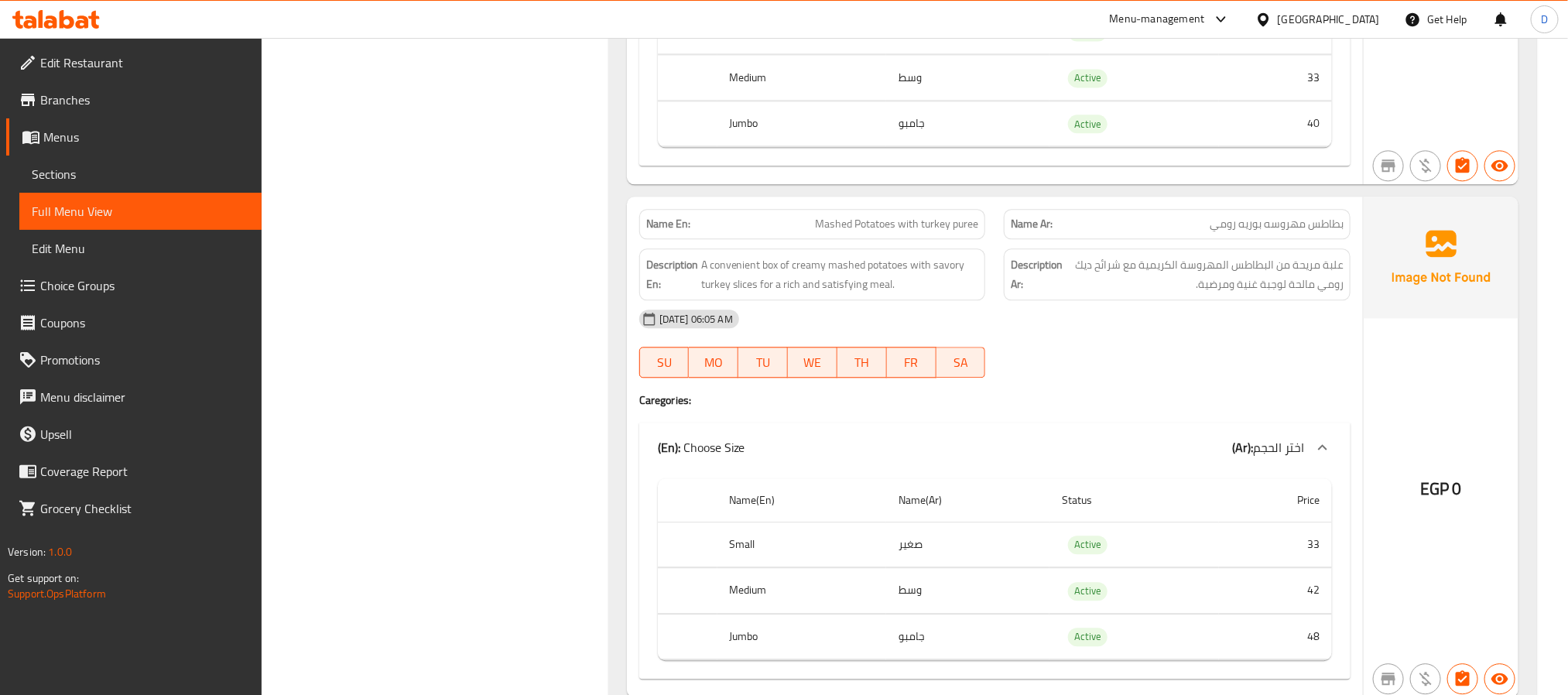
click at [954, 232] on span "Mashed Potatoes with turkey puree" at bounding box center [896, 224] width 163 height 16
copy span "Mashed Potatoes with turkey puree"
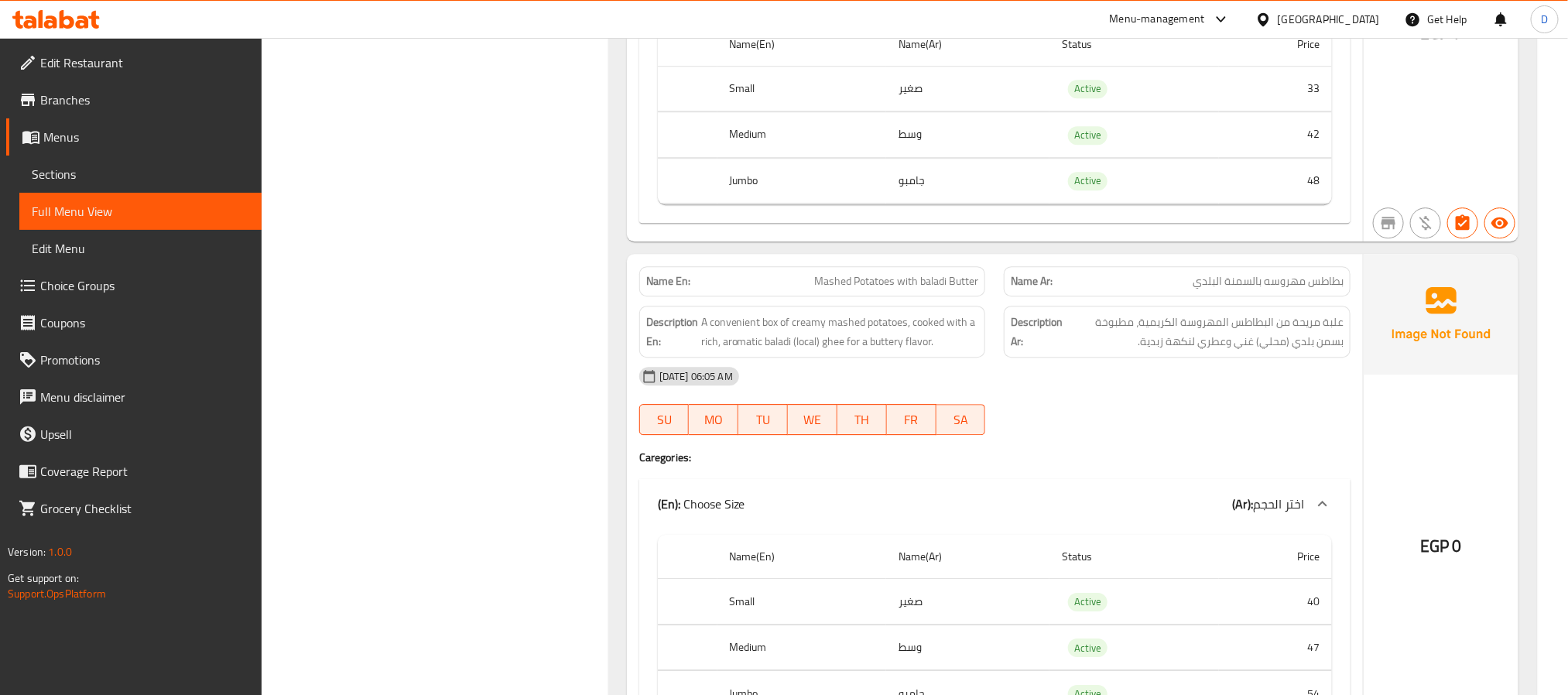
scroll to position [11718, 0]
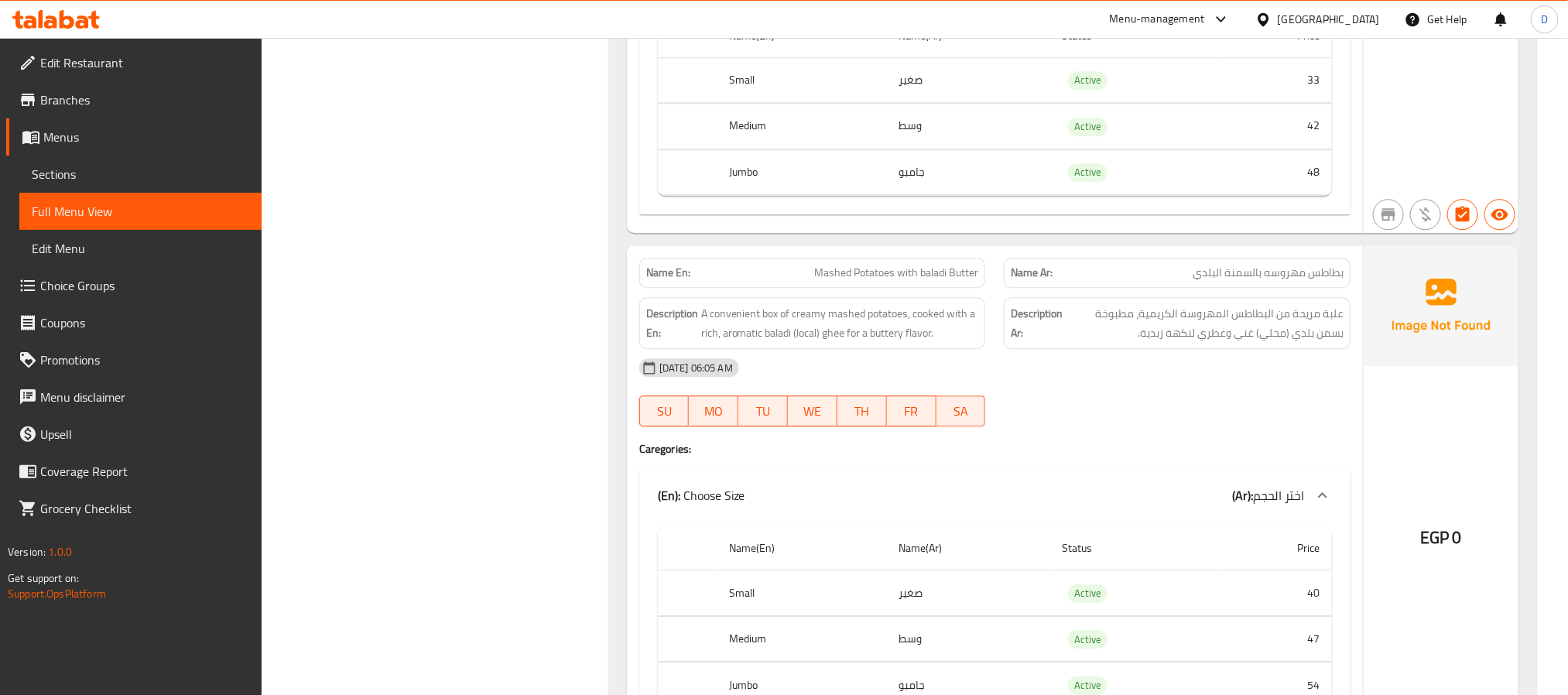
click at [913, 280] on span "Mashed Potatoes with baladi Butter" at bounding box center [896, 272] width 164 height 16
click at [915, 280] on span "Mashed Potatoes with baladi Butter" at bounding box center [896, 272] width 164 height 16
copy span "Mashed Potatoes with baladi Butter"
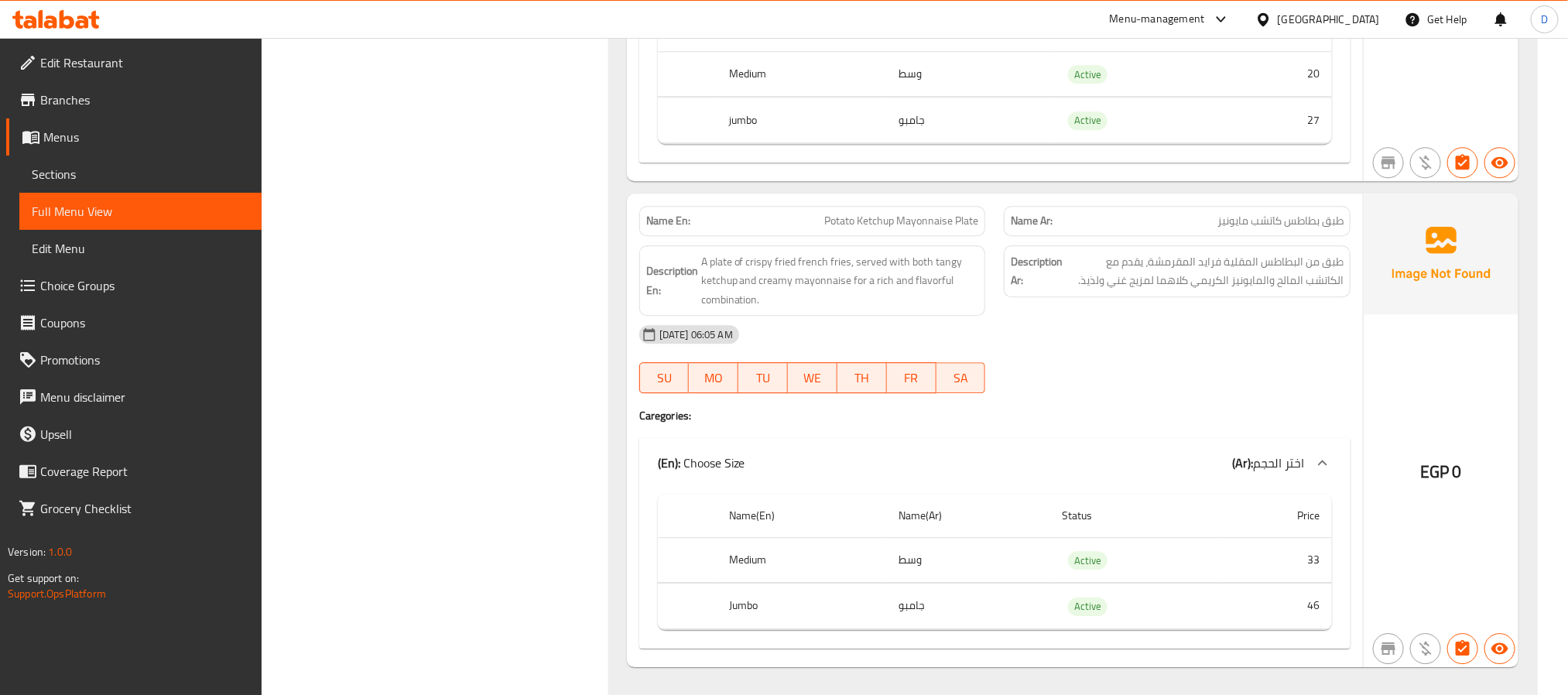
scroll to position [14851, 0]
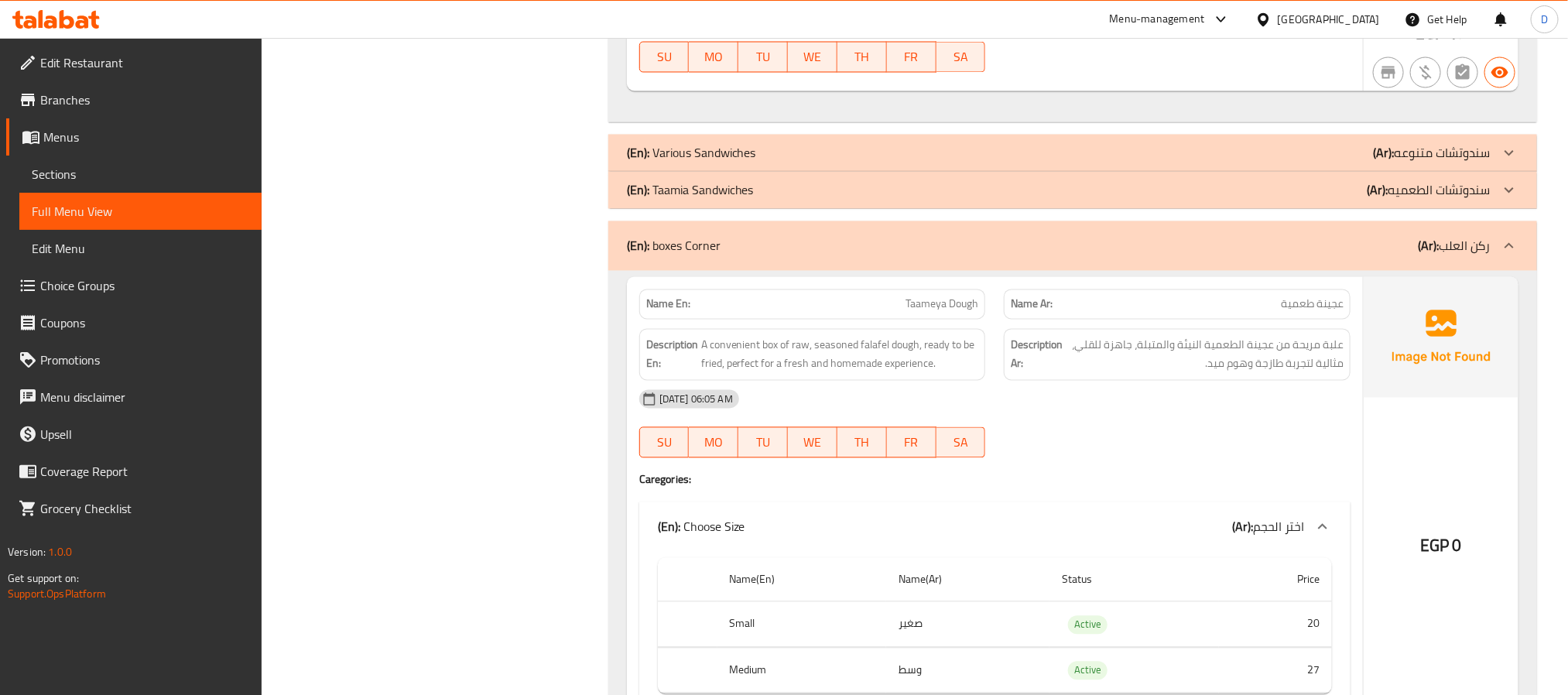
scroll to position [1508, 0]
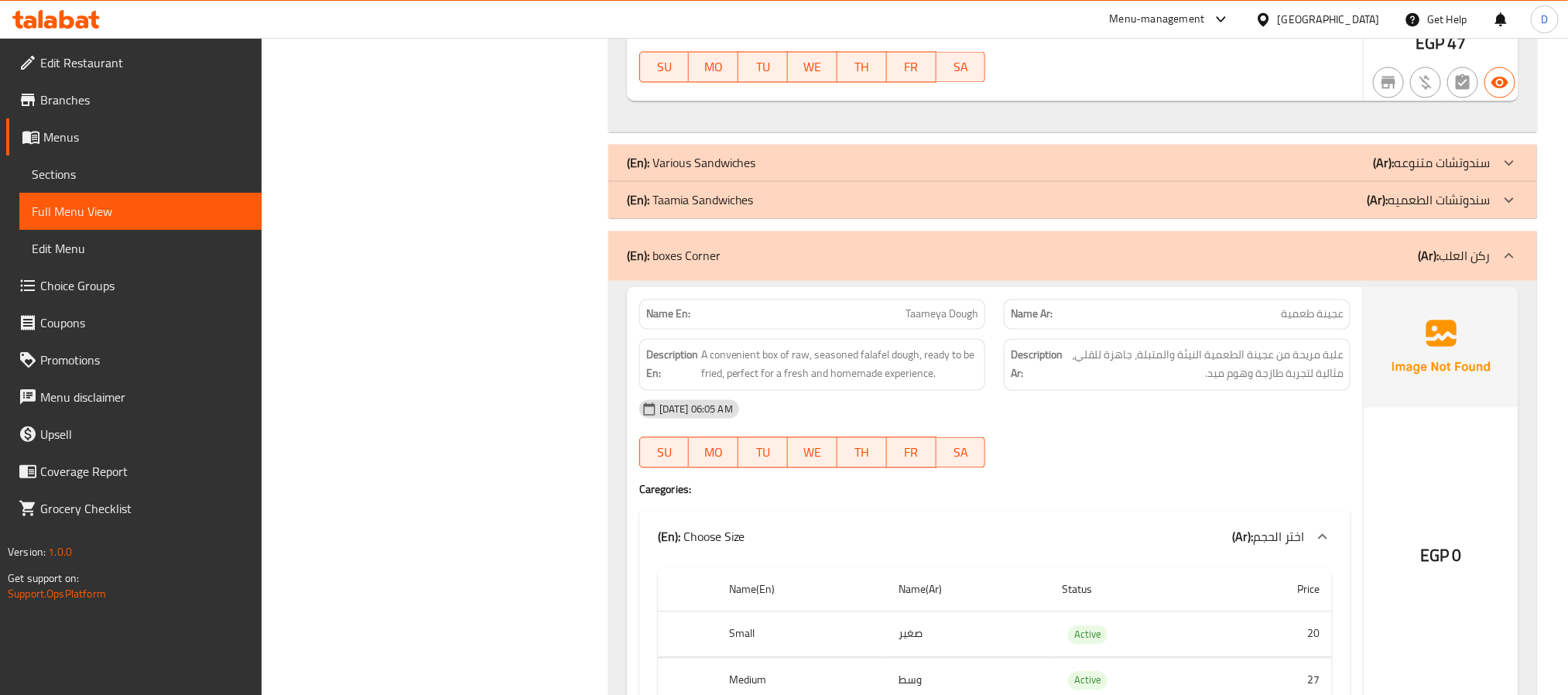
click at [1291, 172] on div "(En): Various Sandwiches (Ar): سندوتشات متنوعه" at bounding box center [1059, 163] width 864 height 19
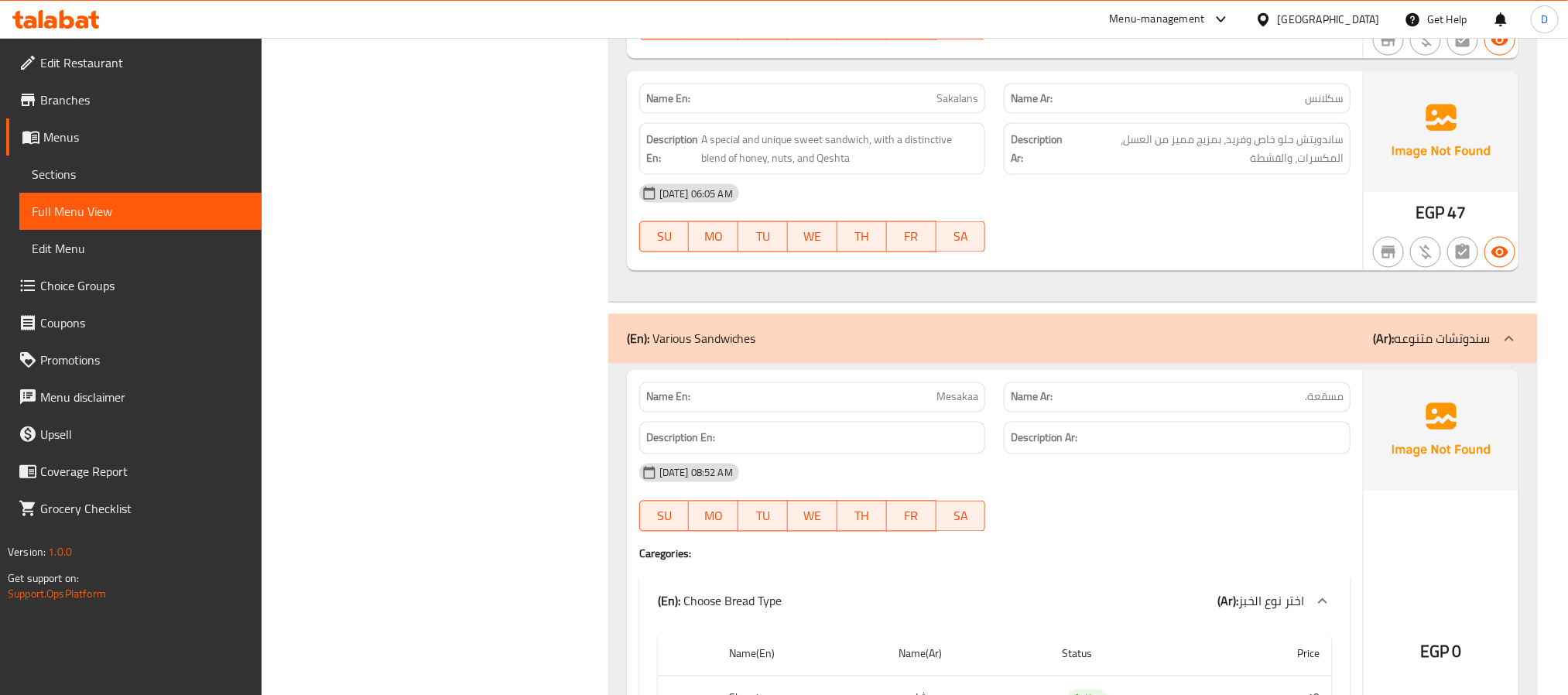
scroll to position [22349, 0]
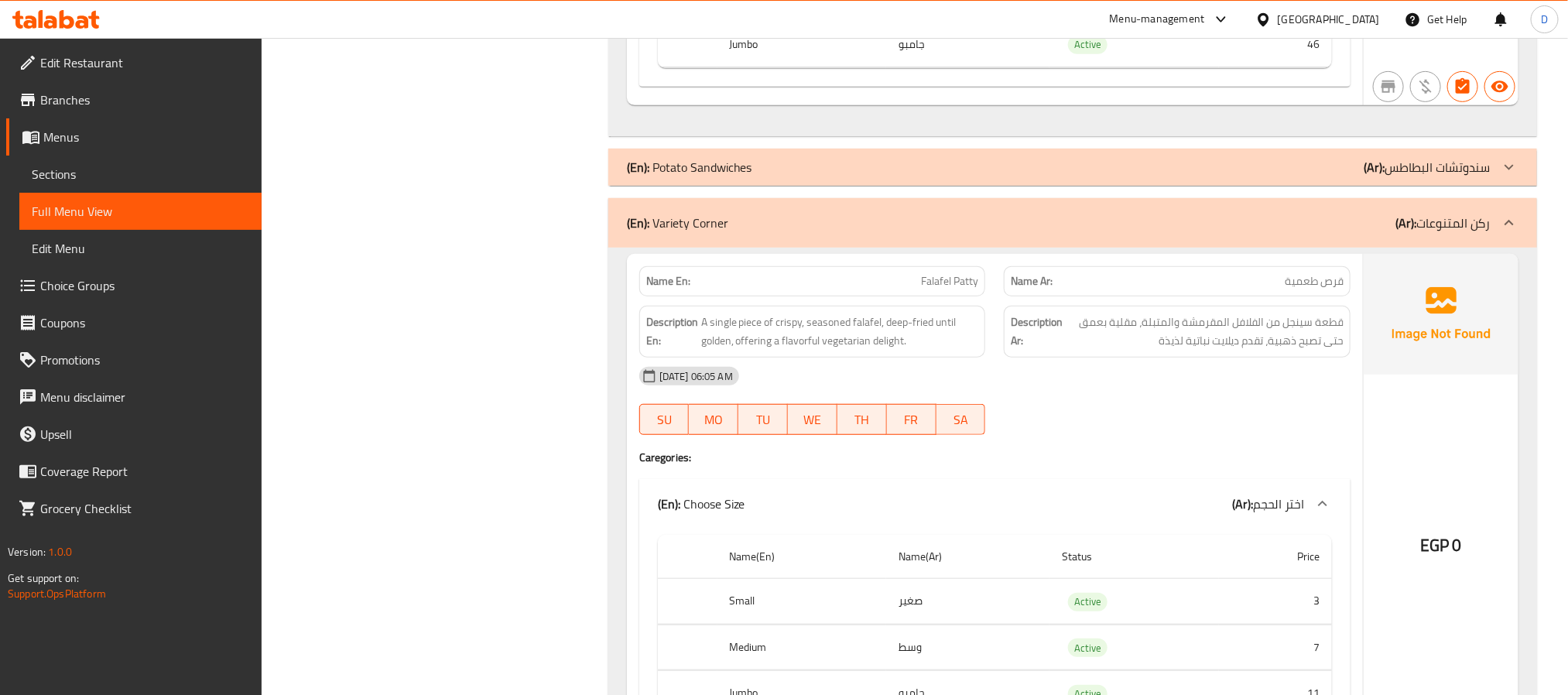
click at [1026, 232] on div "(En): Variety Corner (Ar): ركن المتنوعات" at bounding box center [1059, 222] width 864 height 19
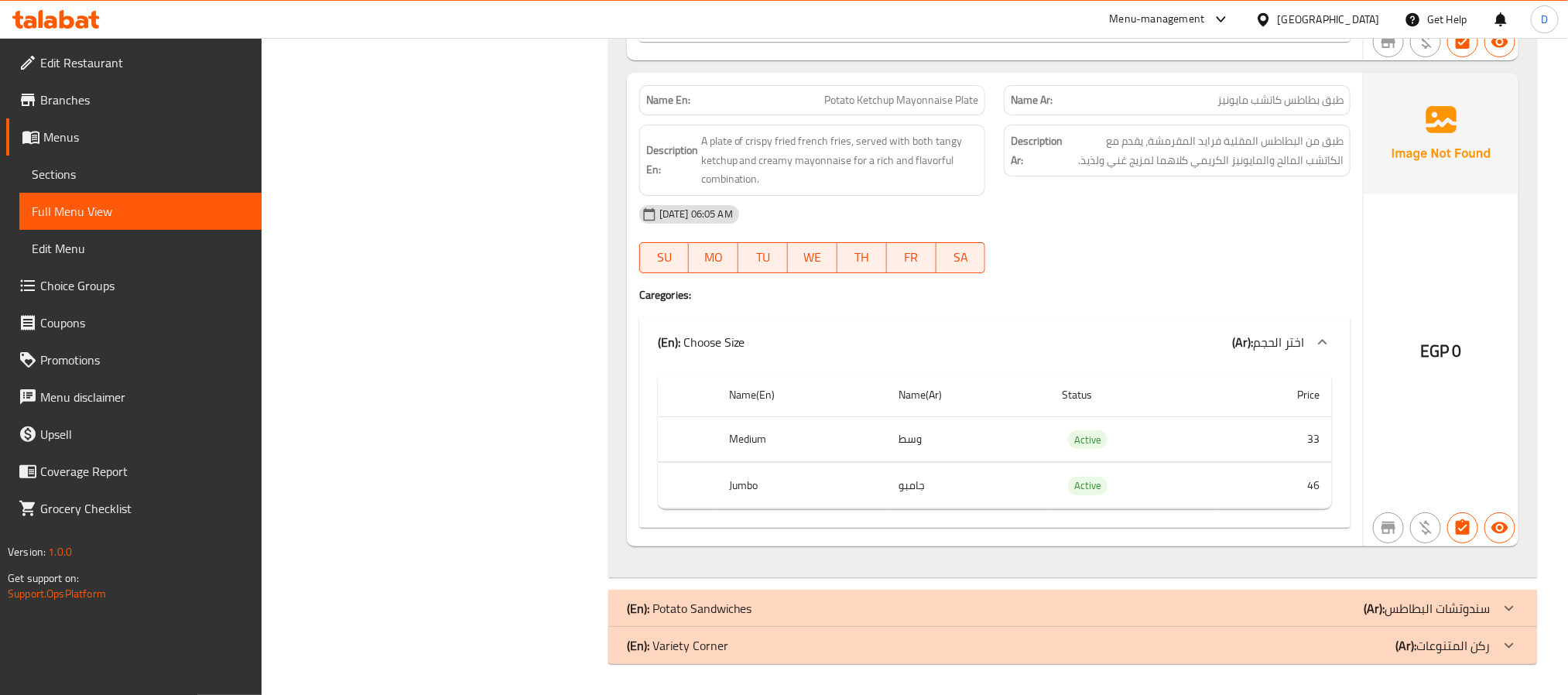
scroll to position [22033, 0]
click at [642, 93] on div "Name En: Potato Ketchup Mayonnaise Plate" at bounding box center [812, 100] width 347 height 30
click at [643, 93] on div "Name En: Potato Ketchup Mayonnaise Plate" at bounding box center [812, 100] width 347 height 30
copy strong "Name En:"
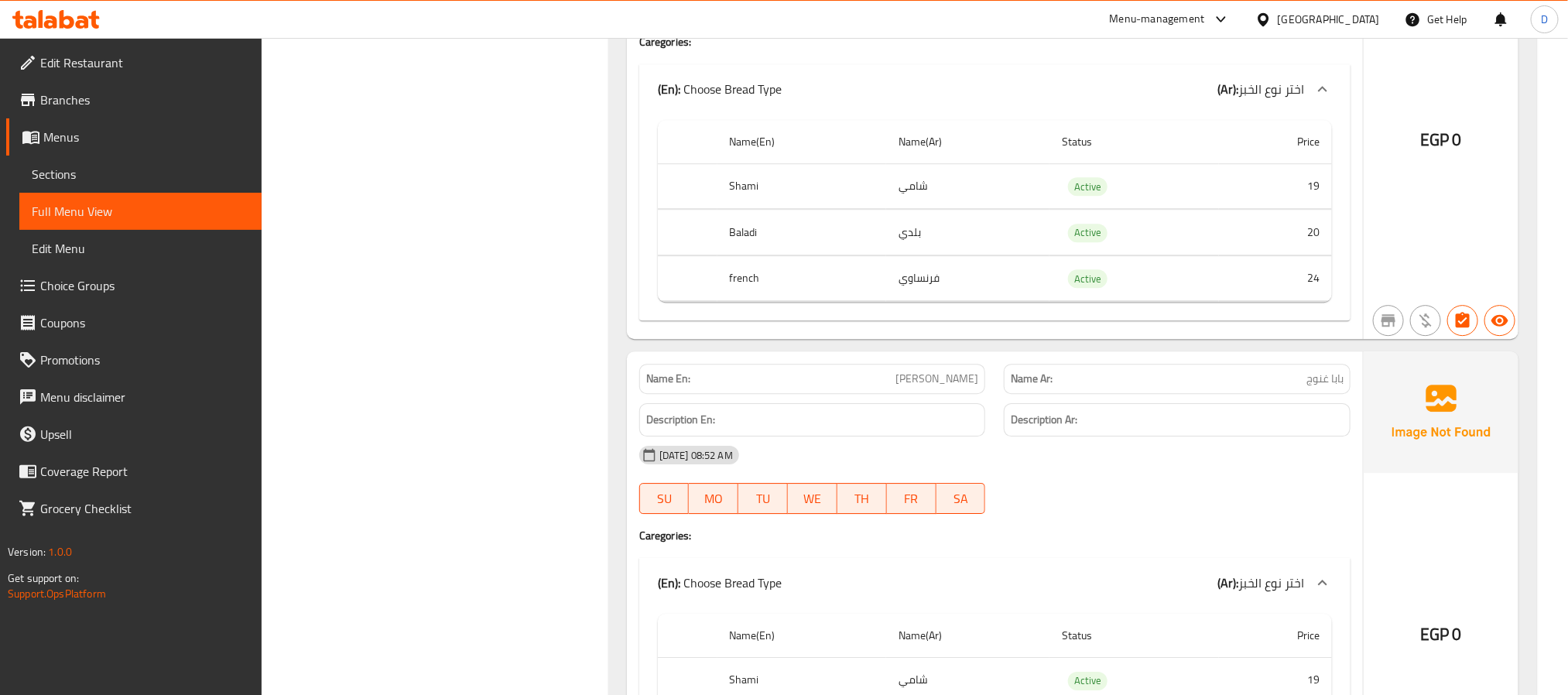
scroll to position [2584, 0]
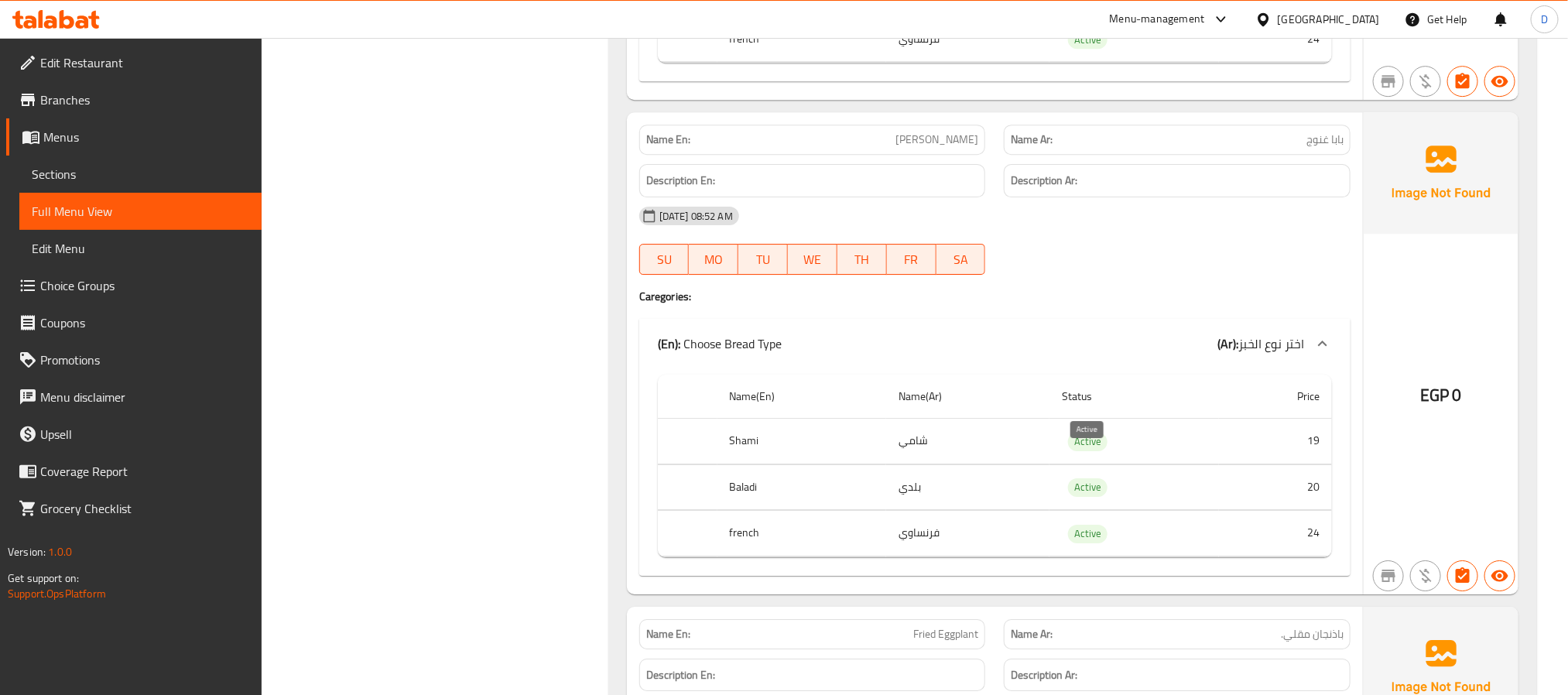
click at [1093, 450] on span "Active" at bounding box center [1088, 442] width 39 height 18
copy span "Active"
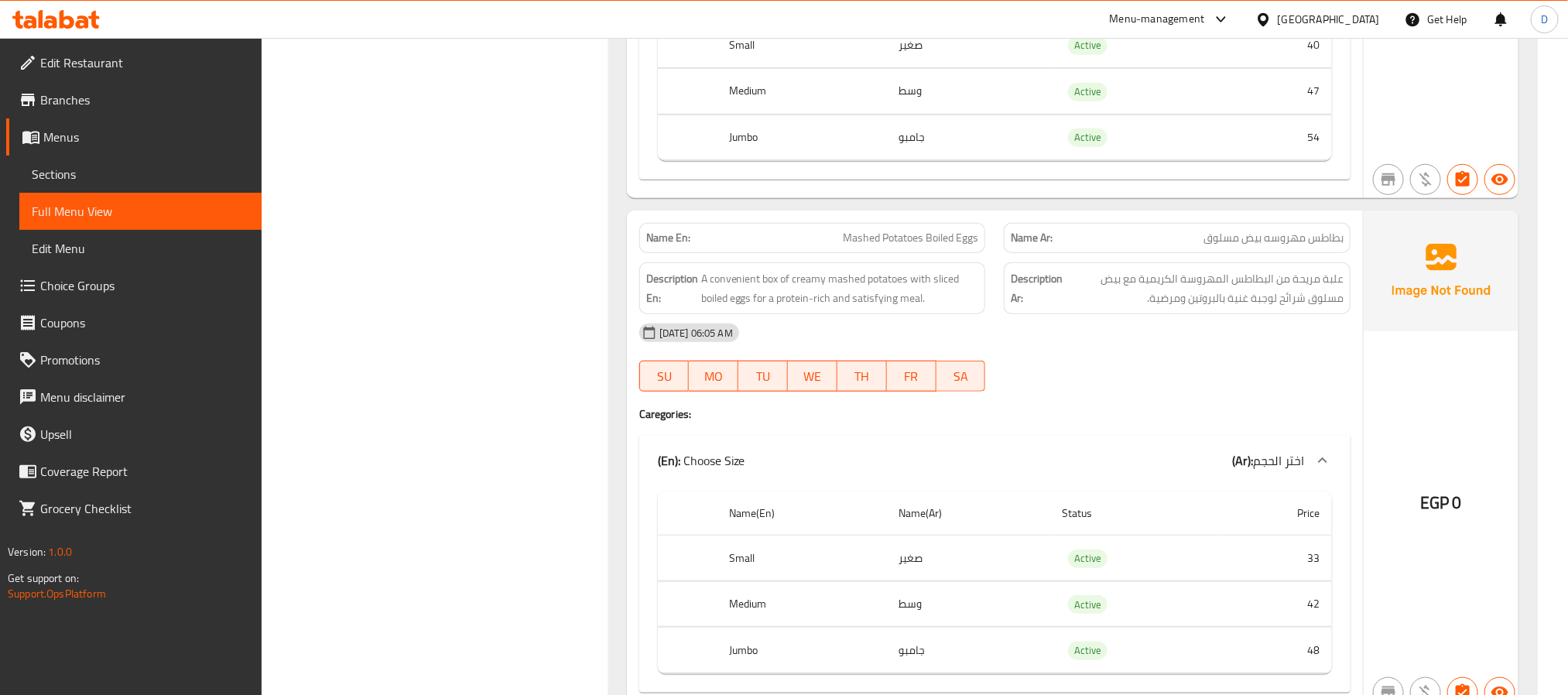
scroll to position [19833, 0]
click at [1273, 348] on div "08-09-2025 06:05 AM" at bounding box center [995, 330] width 729 height 37
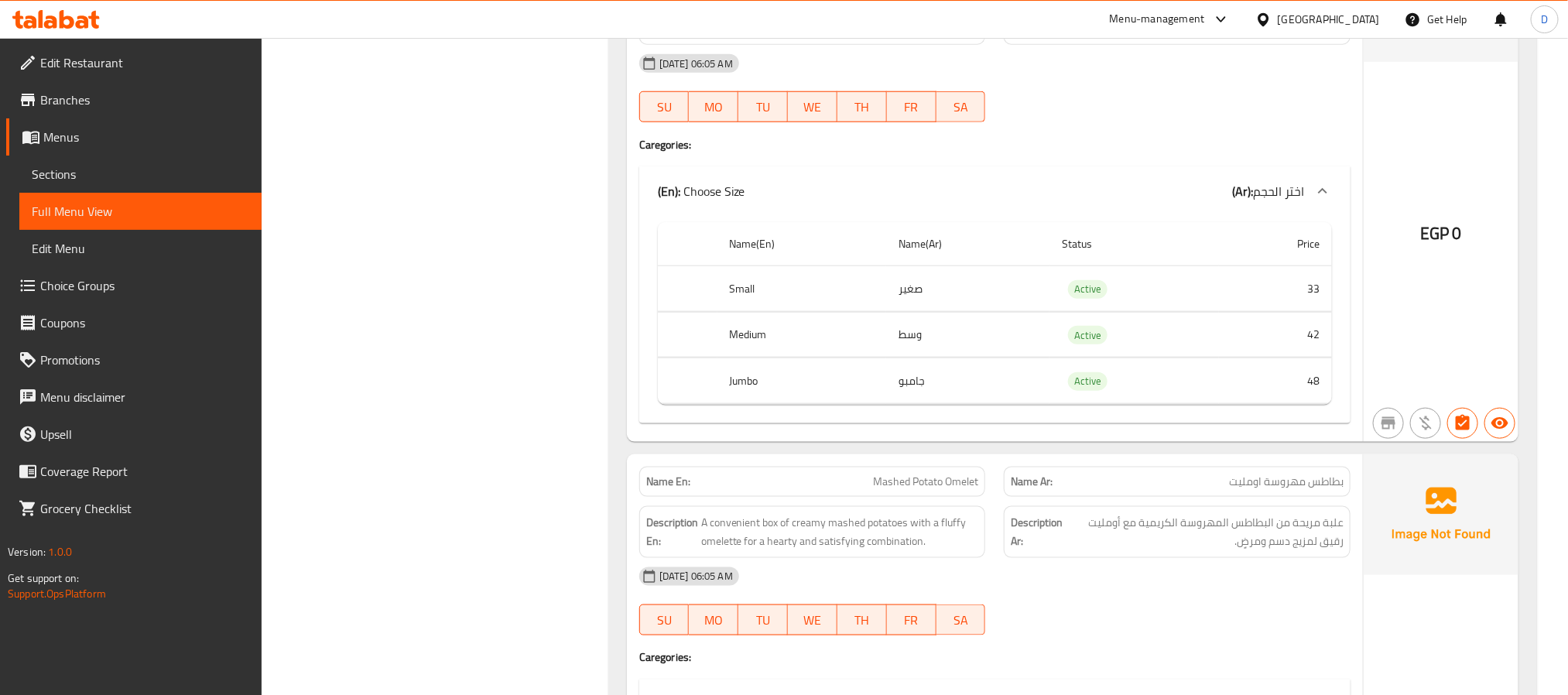
scroll to position [19486, 0]
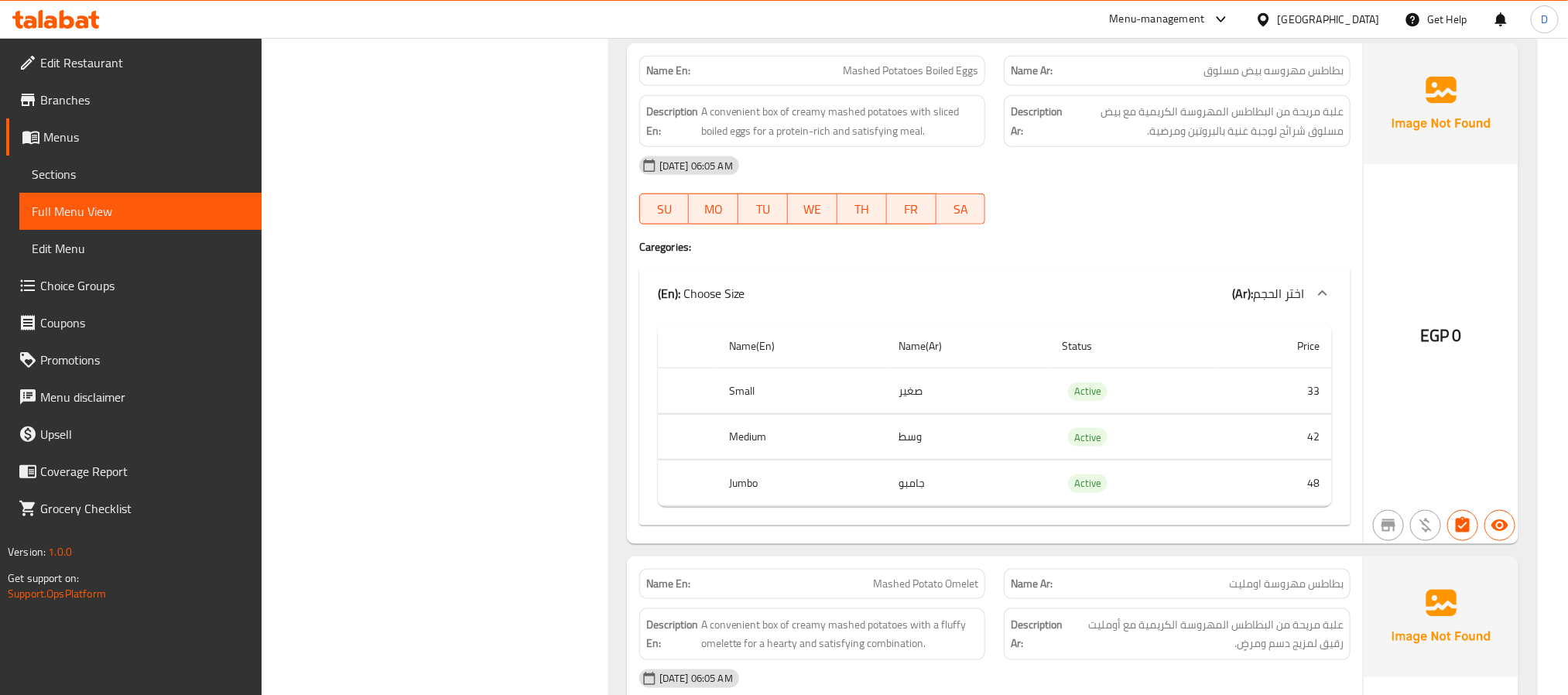
click at [1098, 254] on h4 "Caregories:" at bounding box center [995, 246] width 711 height 15
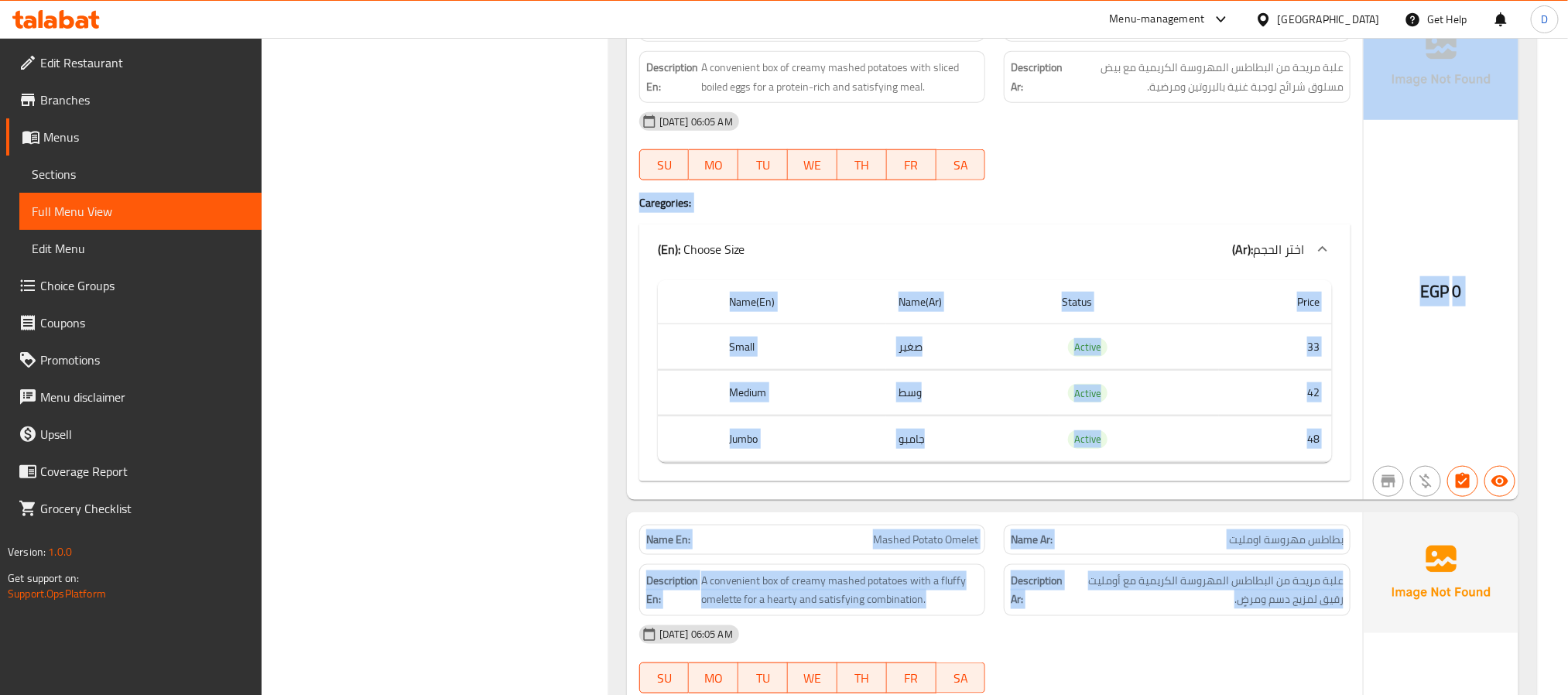
scroll to position [19571, 0]
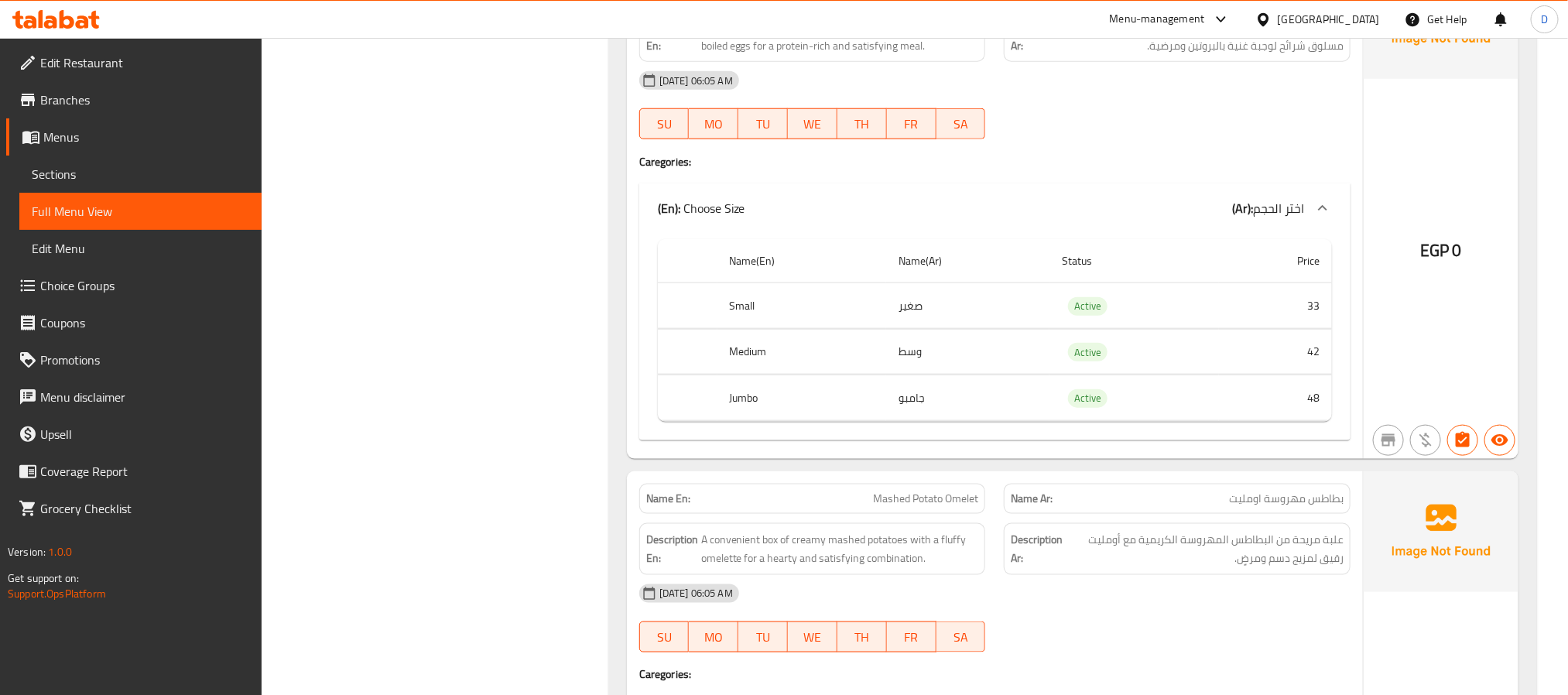
click at [1116, 421] on td "Active" at bounding box center [1133, 398] width 168 height 46
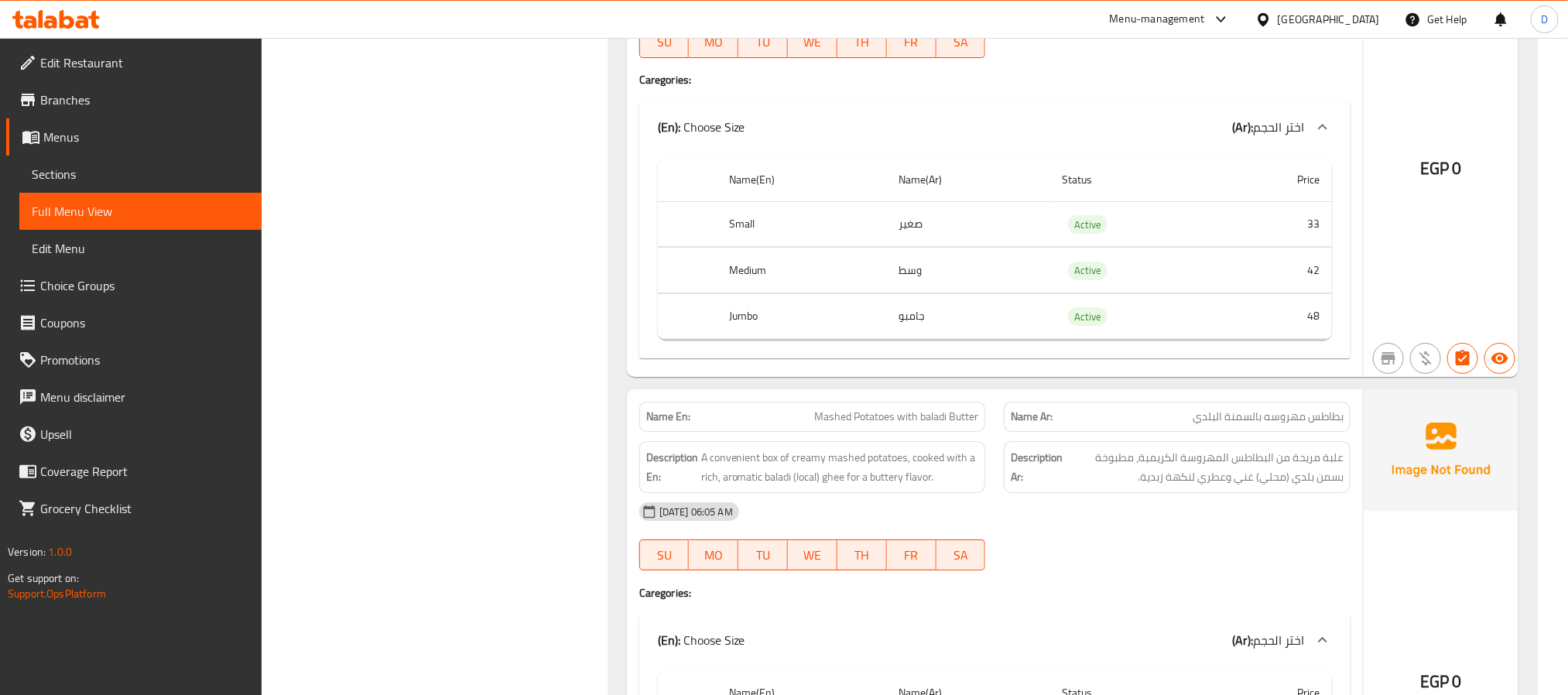
scroll to position [18527, 0]
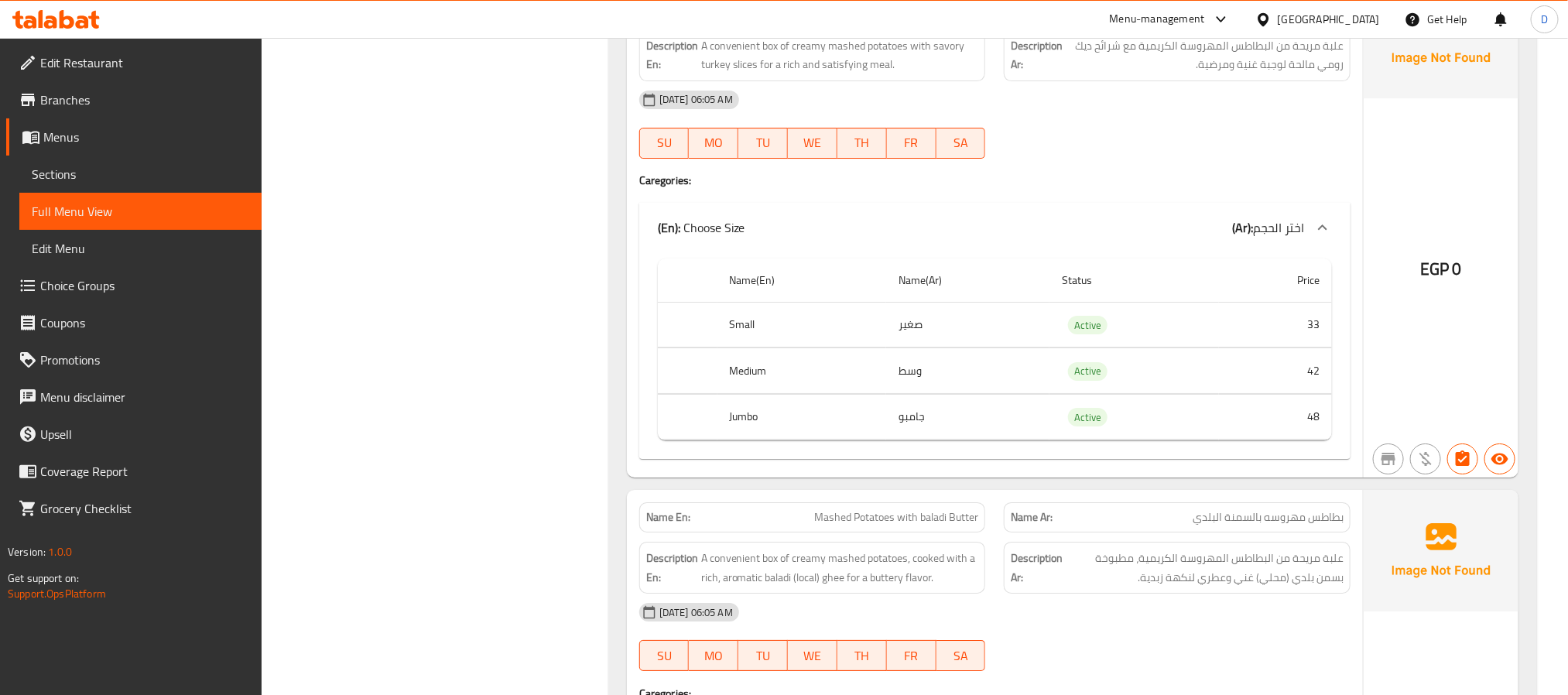
click at [931, 13] on span "Mashed Potatoes with turkey puree" at bounding box center [896, 5] width 163 height 16
click at [929, 13] on span "Mashed Potatoes with turkey puree" at bounding box center [896, 5] width 163 height 16
copy span "Mashed Potatoes with turkey puree"
click at [1189, 118] on div "08-09-2025 06:05 AM" at bounding box center [995, 99] width 729 height 37
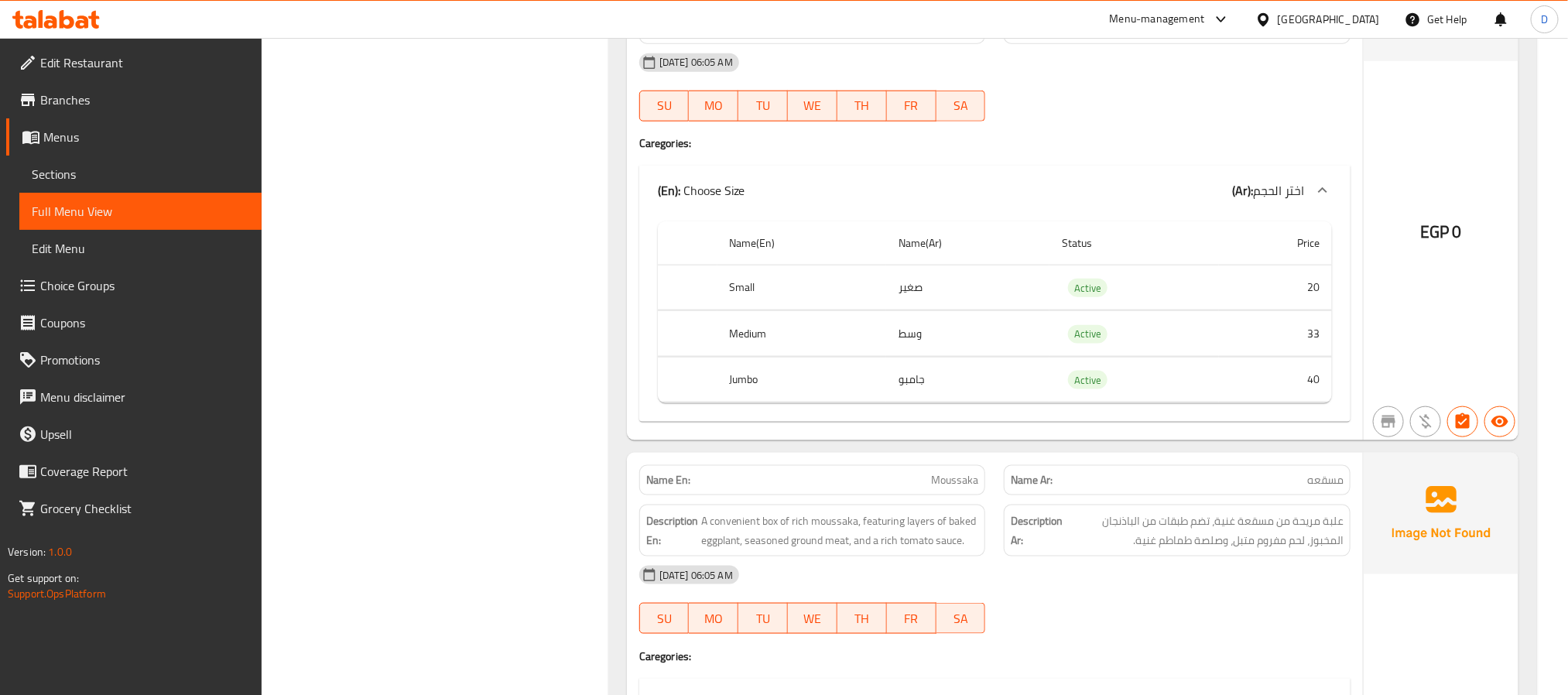
scroll to position [16438, 0]
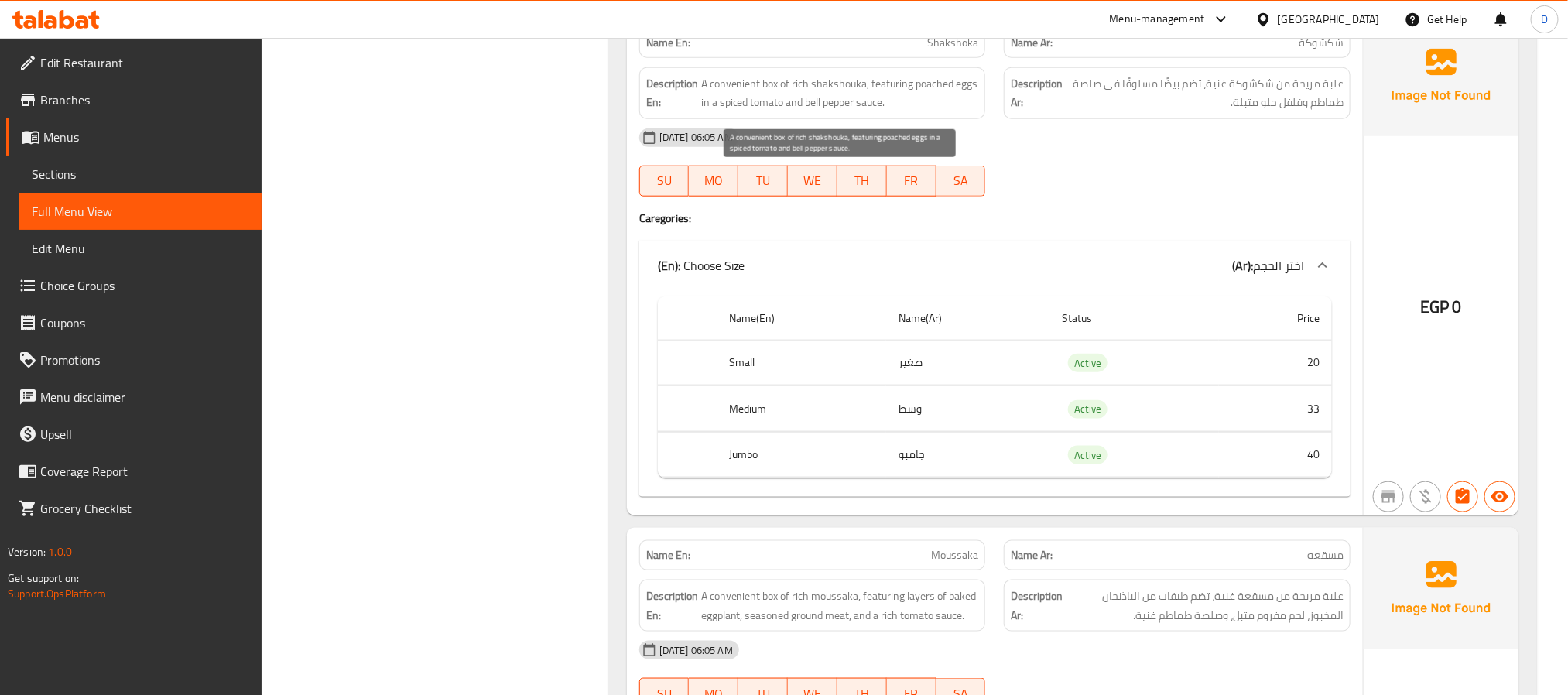
click at [920, 112] on span "A convenient box of rich shakshouka, featuring poached eggs in a spiced tomato …" at bounding box center [840, 93] width 278 height 38
click at [922, 112] on span "A convenient box of rich shakshouka, featuring poached eggs in a spiced tomato …" at bounding box center [840, 93] width 278 height 38
copy span "poached"
click at [960, 51] on span "Shakshoka" at bounding box center [952, 43] width 51 height 16
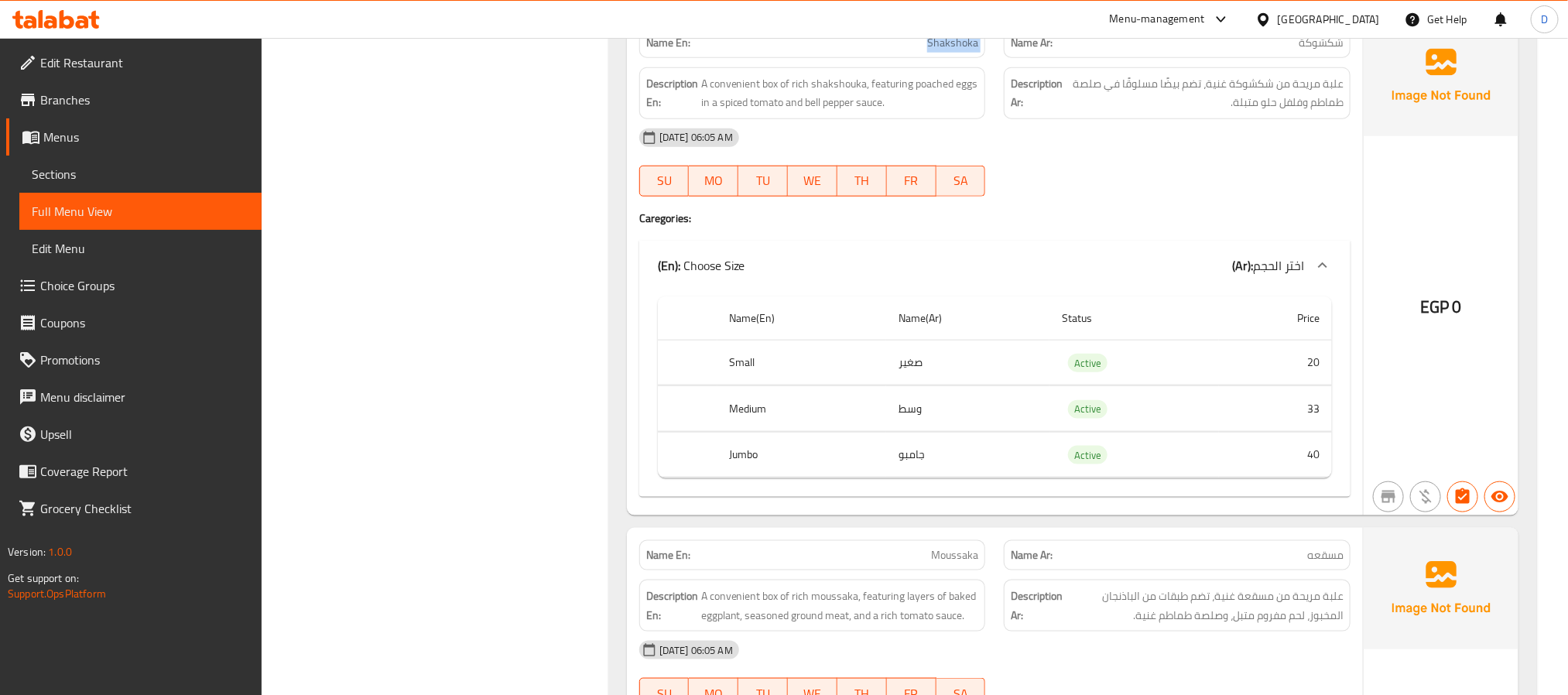
click at [960, 51] on span "Shakshoka" at bounding box center [952, 43] width 51 height 16
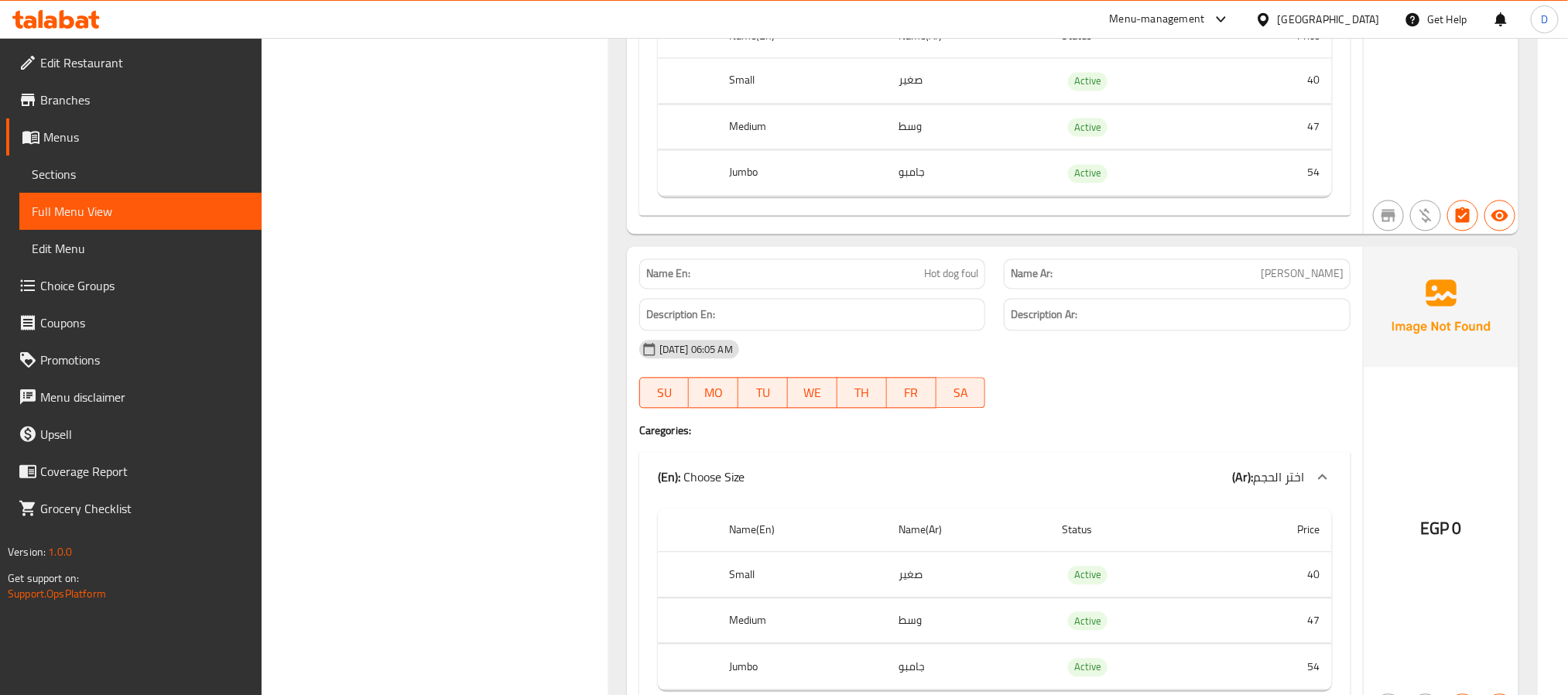
scroll to position [14350, 0]
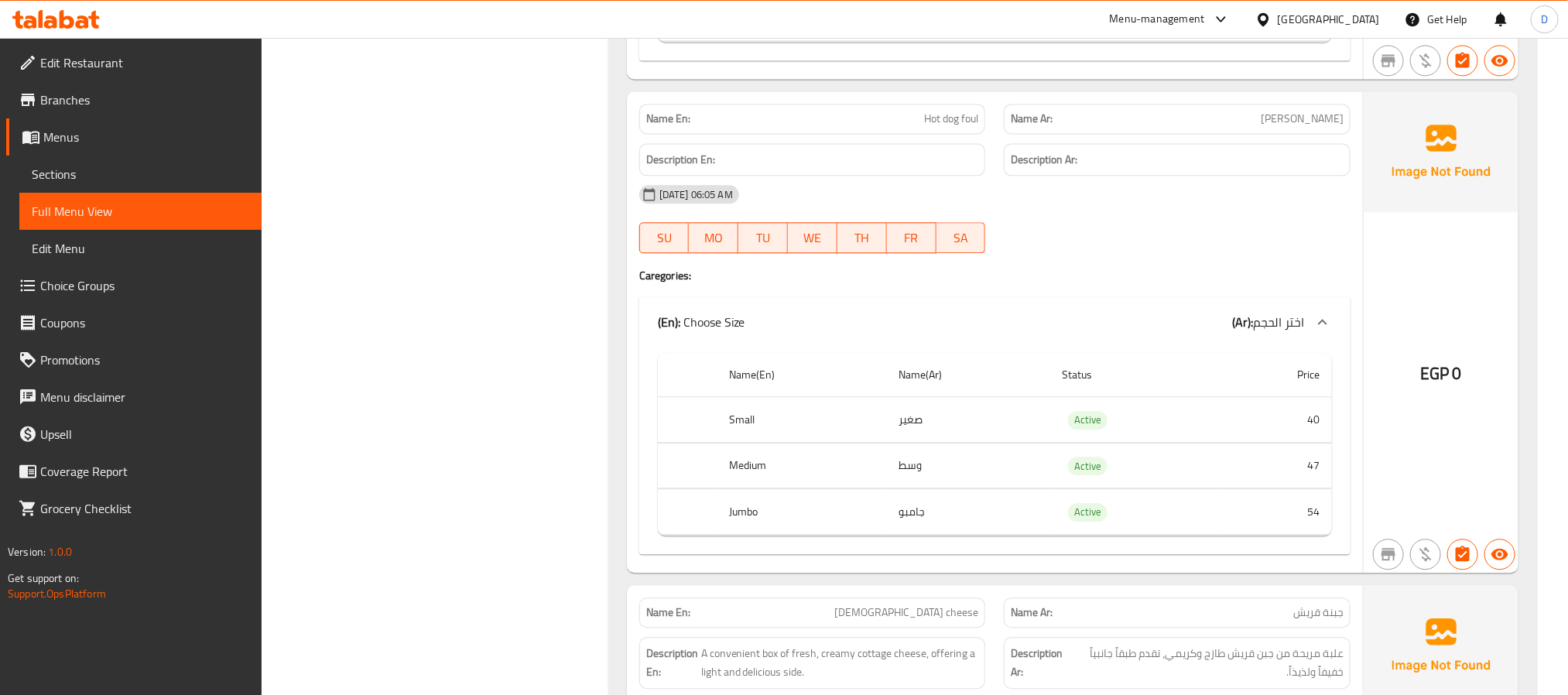
click at [951, 127] on span "Hot dog foul" at bounding box center [951, 118] width 54 height 16
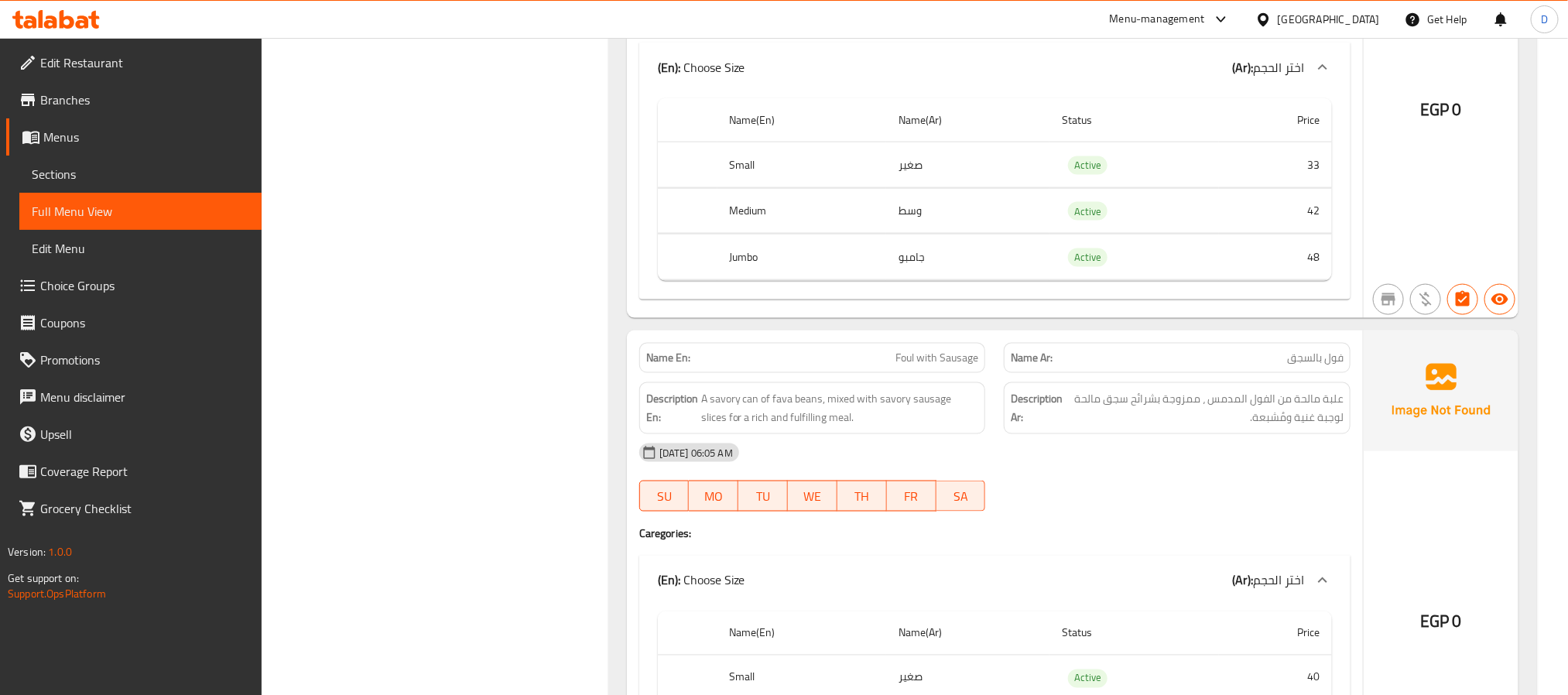
scroll to position [13422, 0]
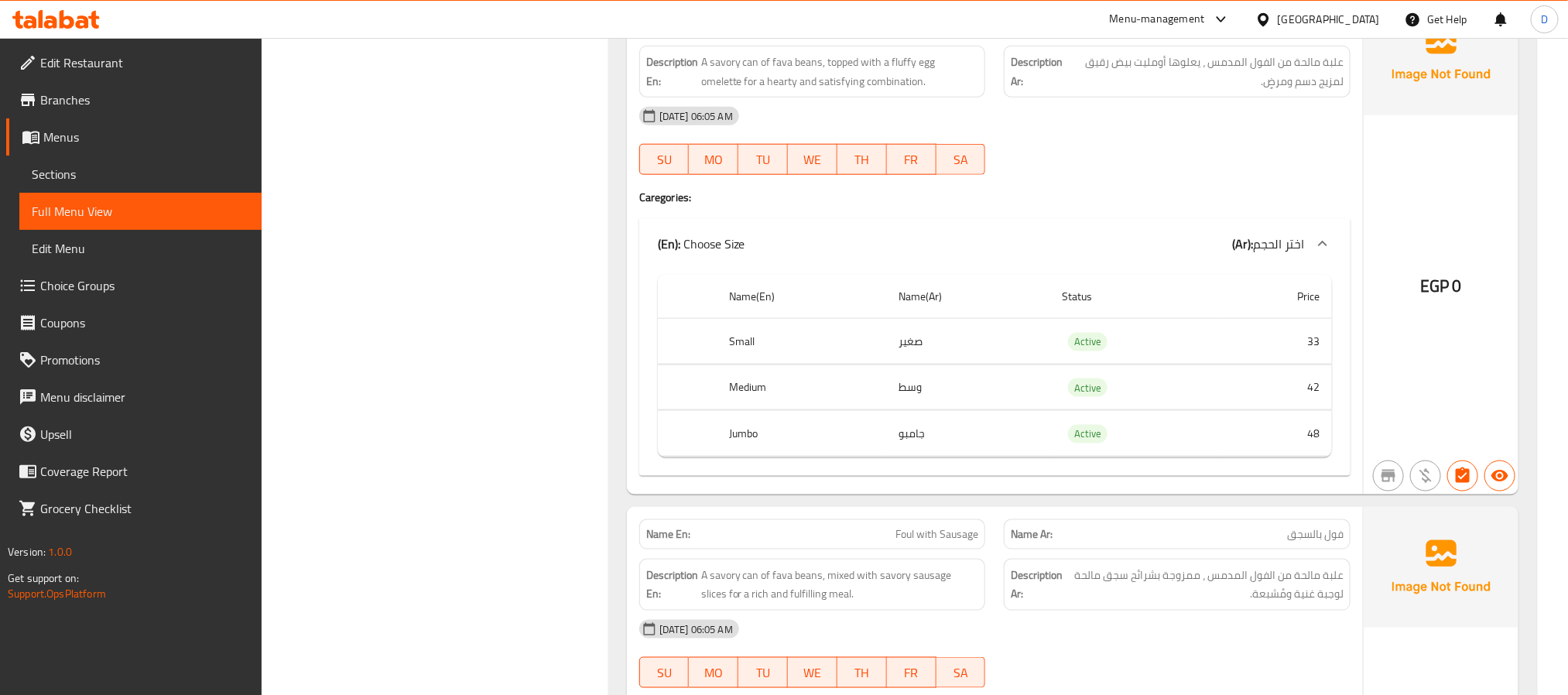
click at [922, 30] on span "Foul with Egg Omelette" at bounding box center [925, 21] width 106 height 16
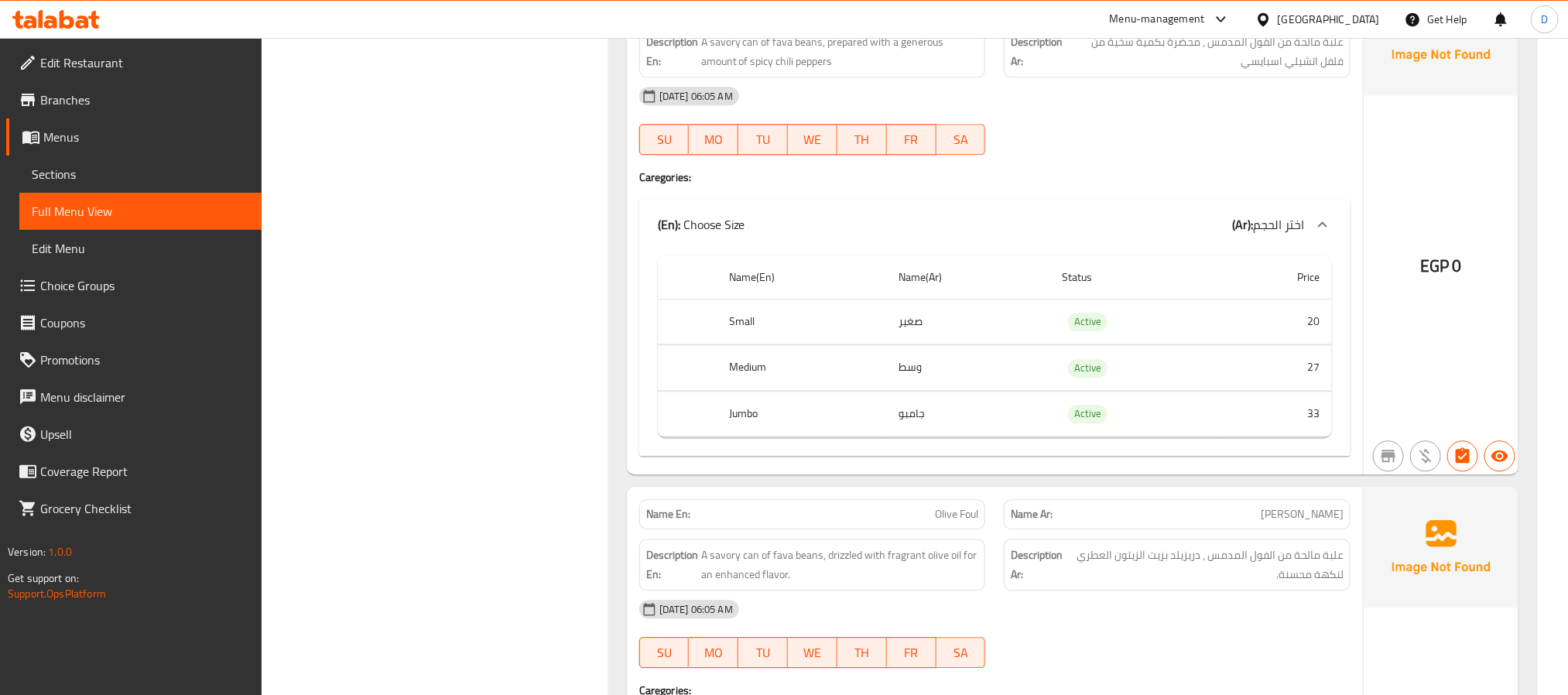
scroll to position [11333, 0]
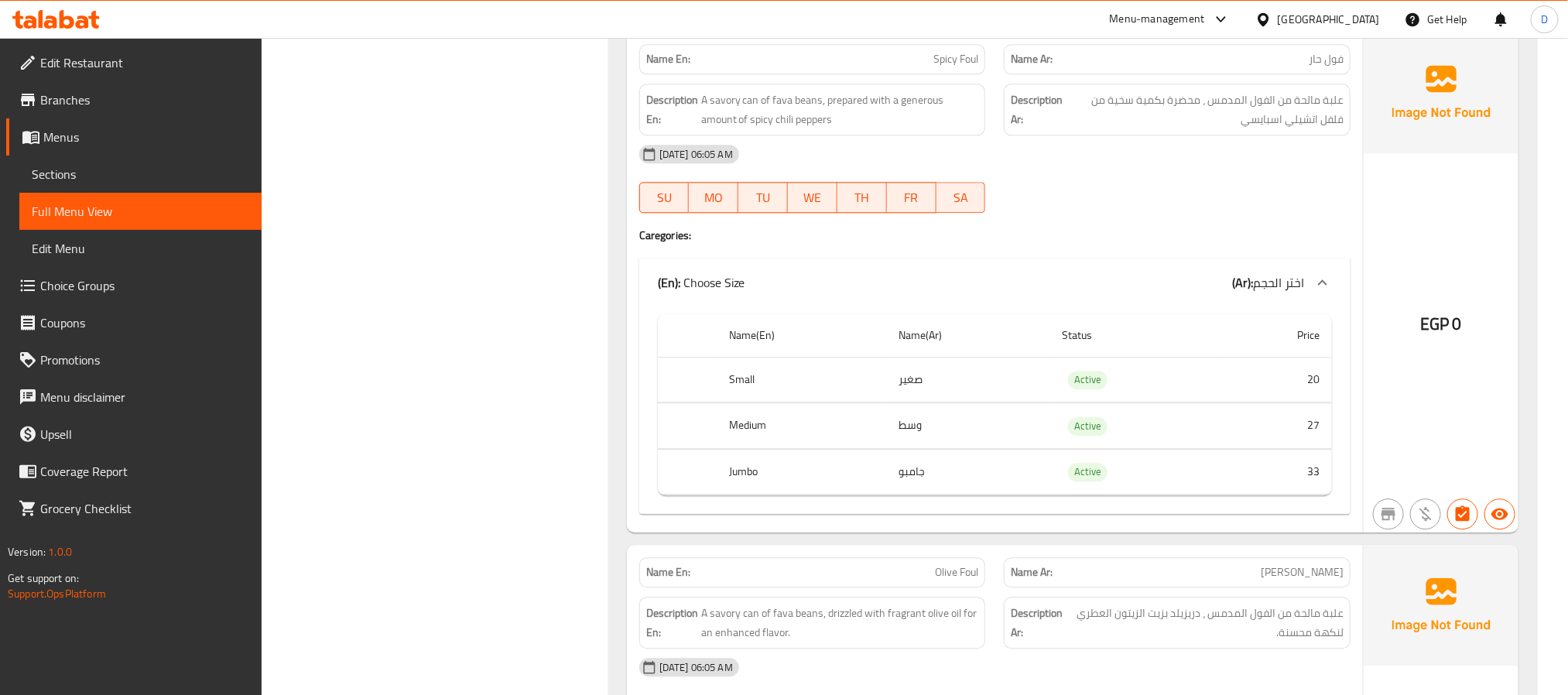
click at [956, 67] on span "Spicy Foul" at bounding box center [956, 59] width 45 height 16
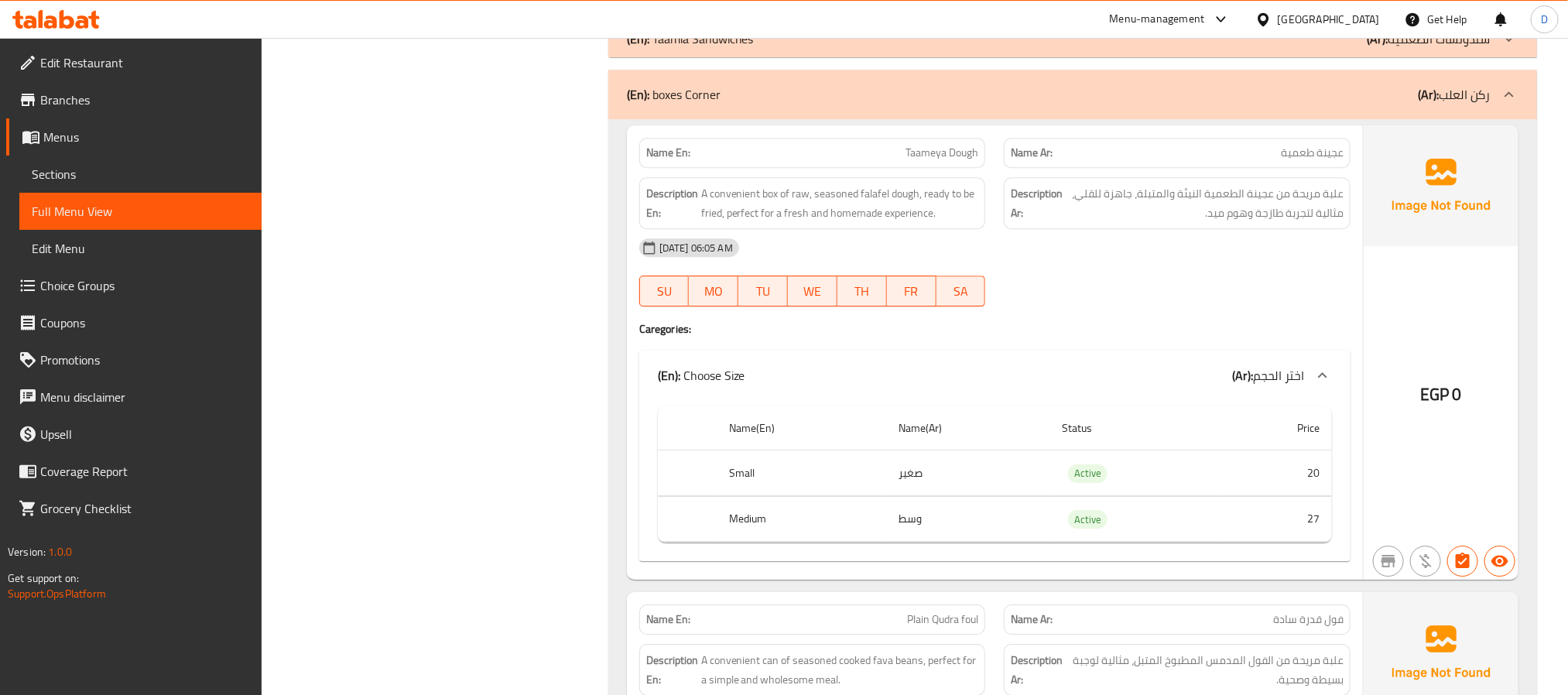
scroll to position [8664, 0]
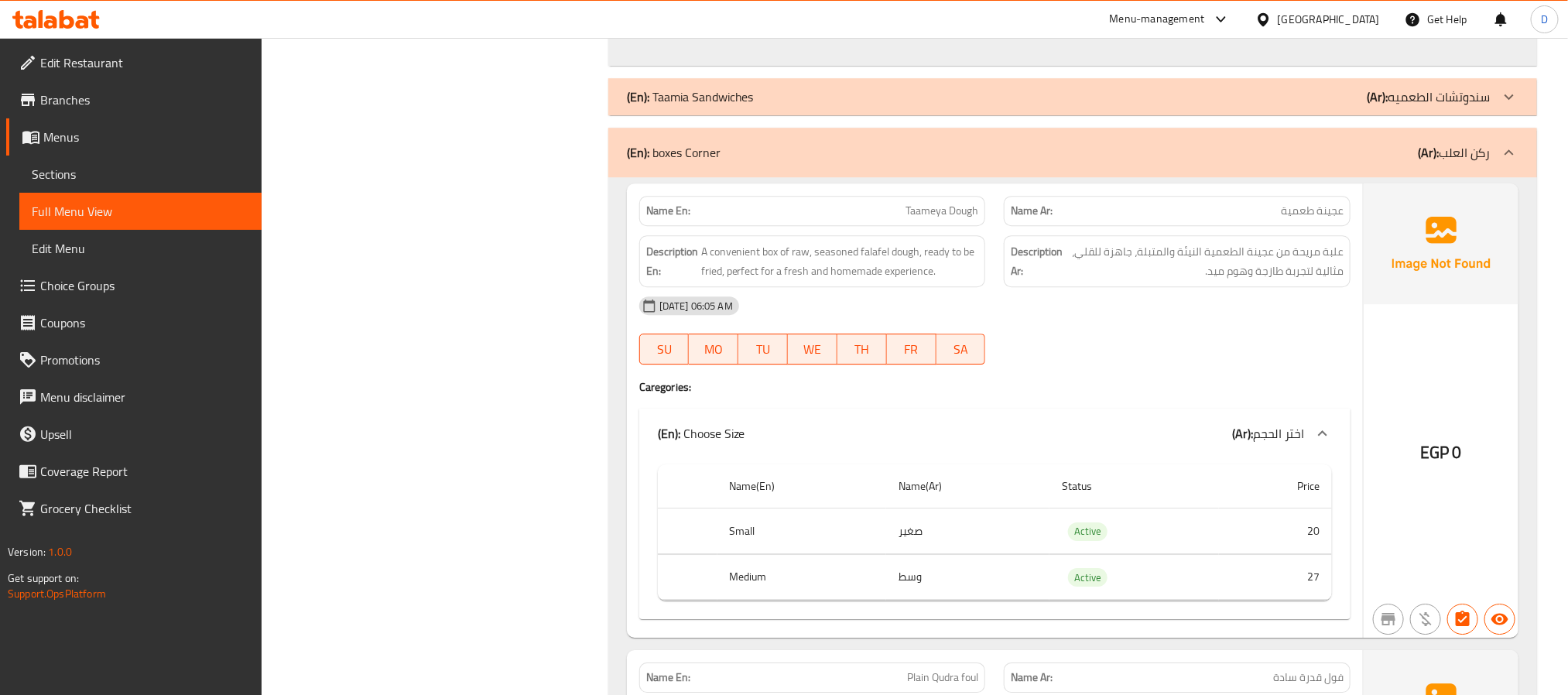
click at [1305, 161] on div "(En): boxes Corner (Ar): ركن العلب" at bounding box center [1059, 152] width 864 height 19
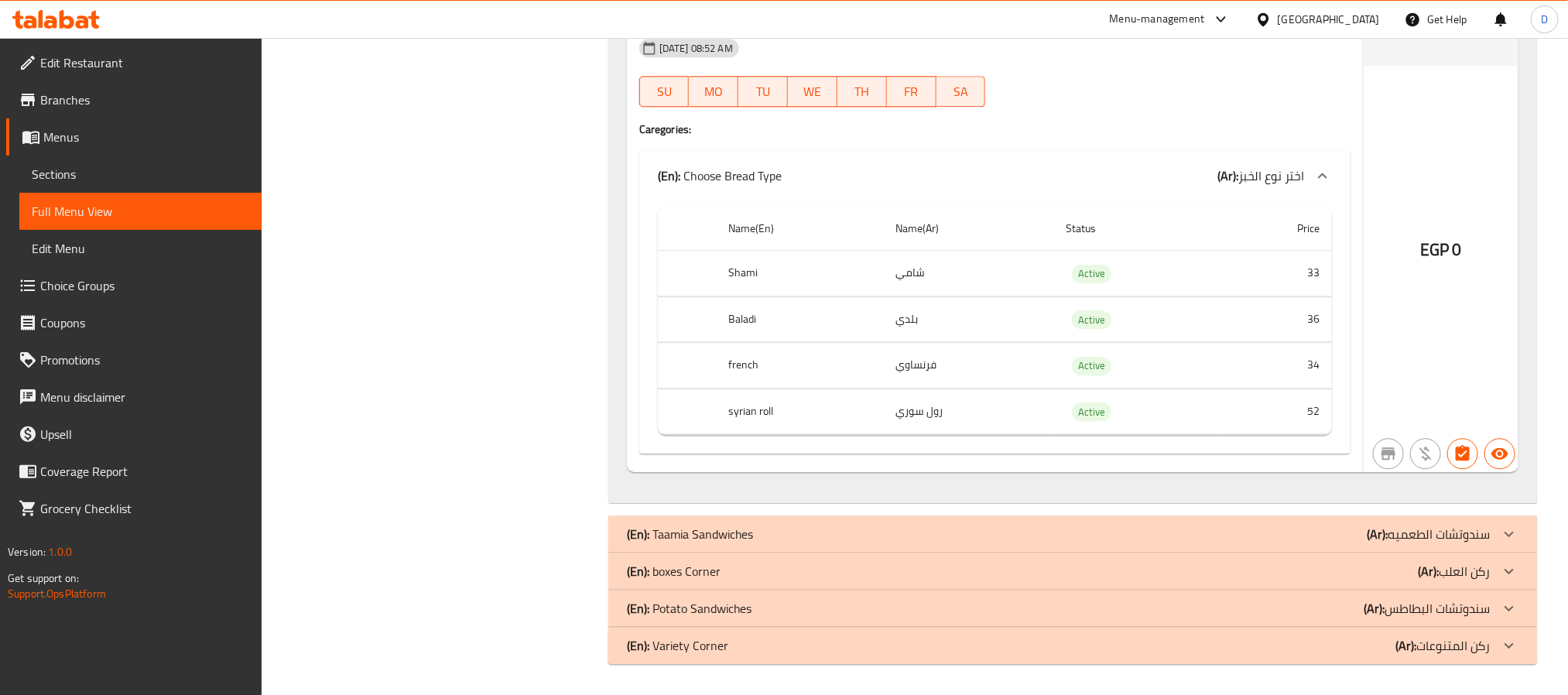
scroll to position [8045, 0]
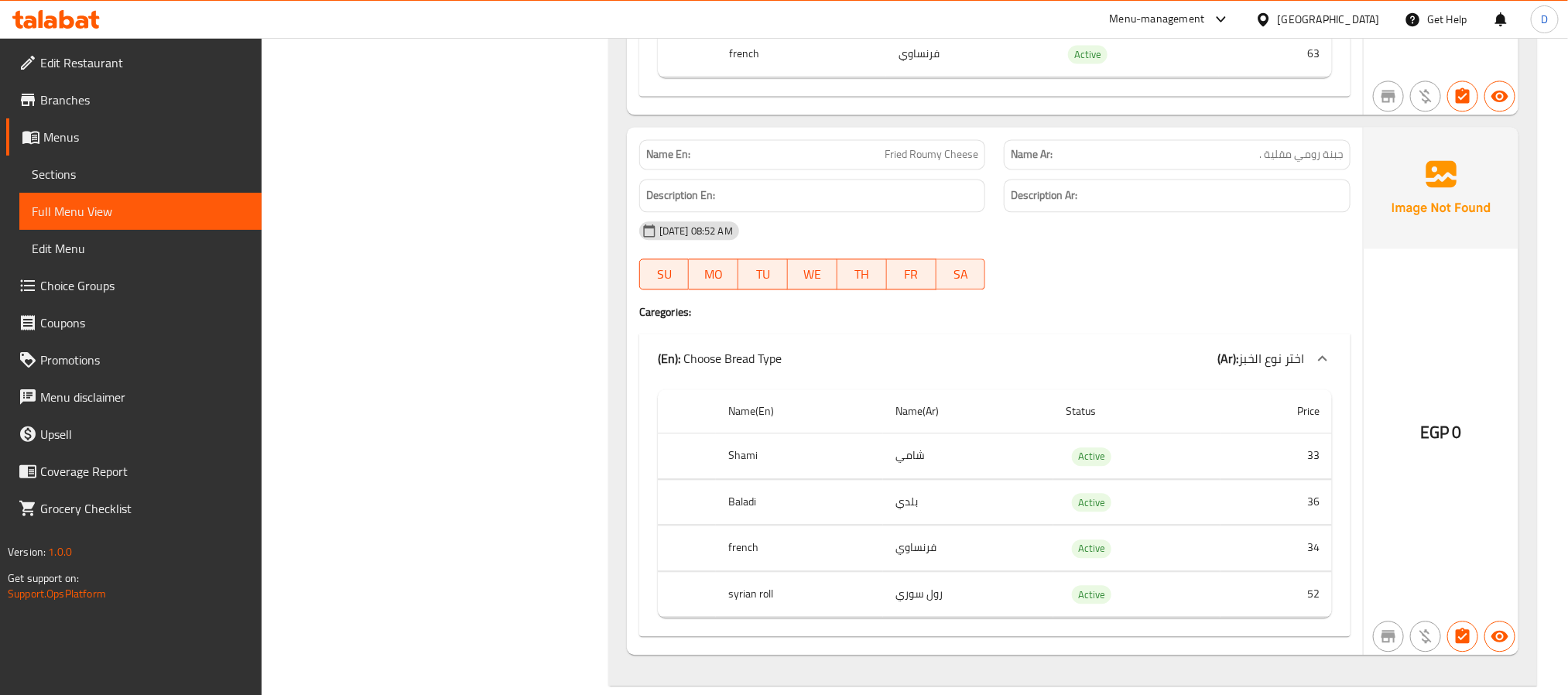
click at [1144, 249] on div "[DATE] 08:52 AM" at bounding box center [995, 230] width 729 height 37
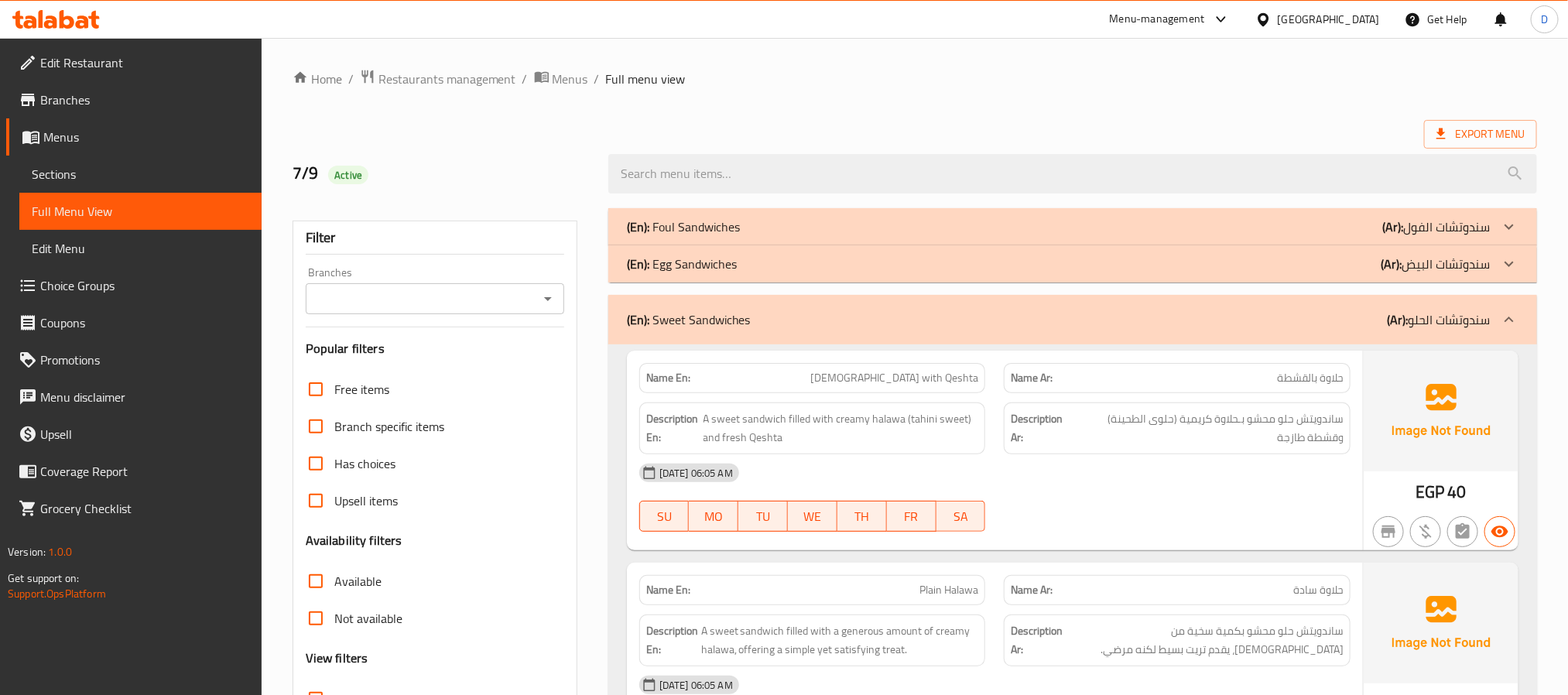
click at [1002, 601] on div "Name Ar: حلاوة سادة" at bounding box center [1177, 589] width 366 height 48
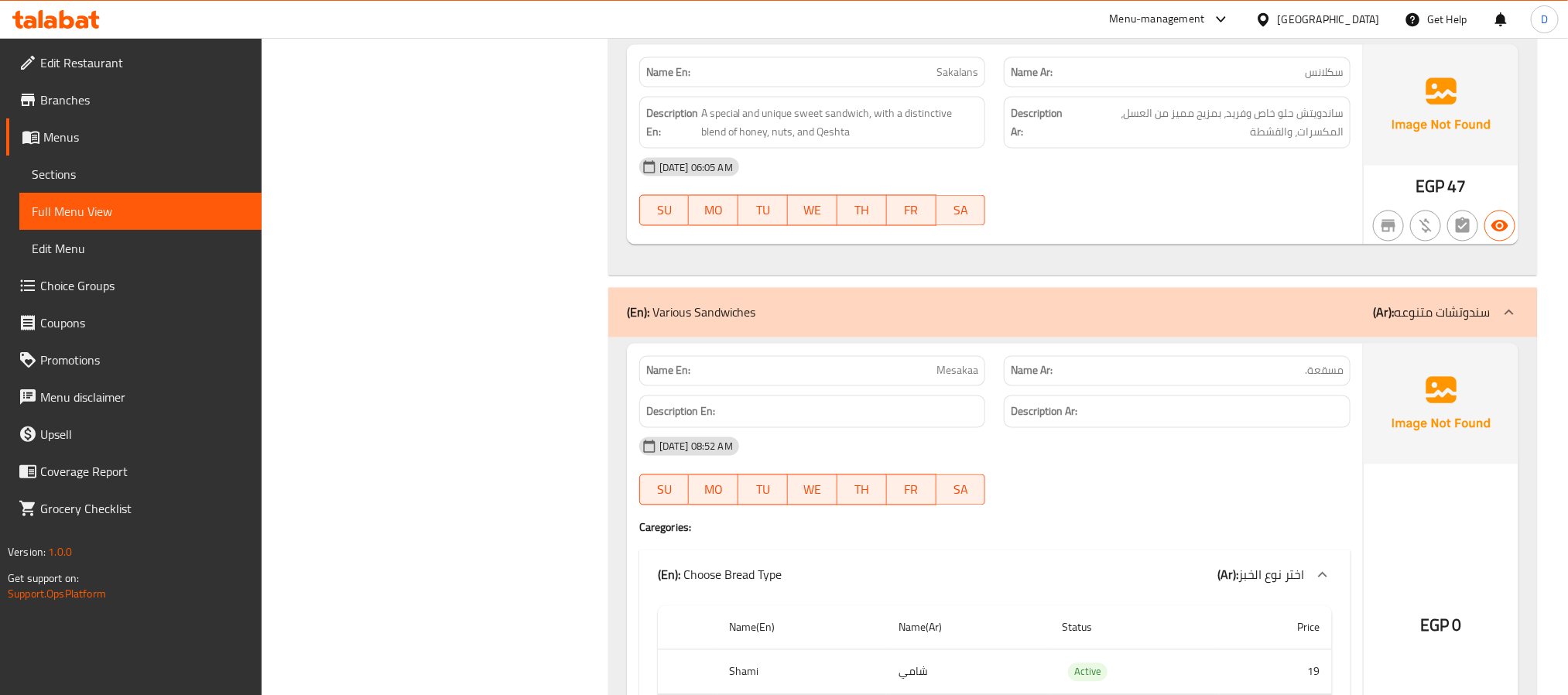
scroll to position [1454, 0]
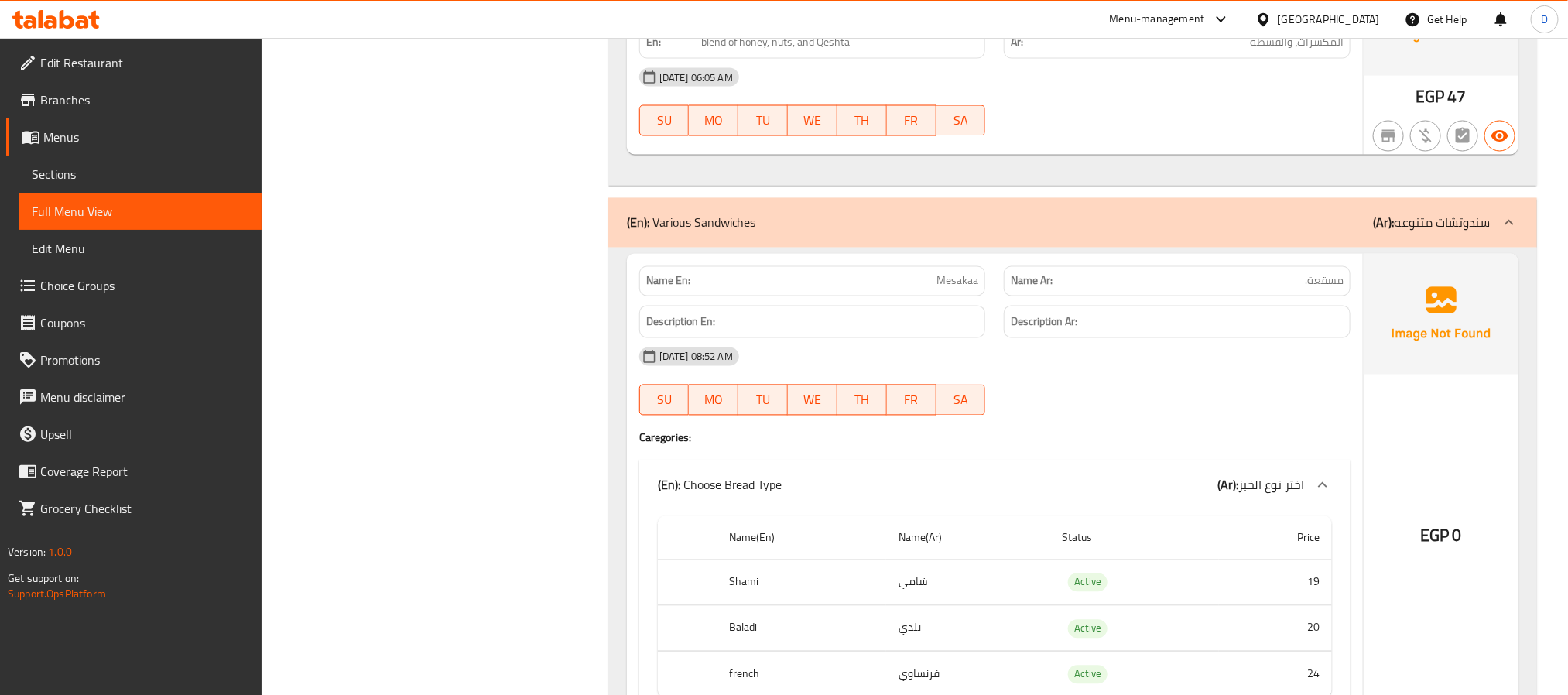
click at [1243, 375] on div "[DATE] 08:52 AM" at bounding box center [995, 356] width 729 height 37
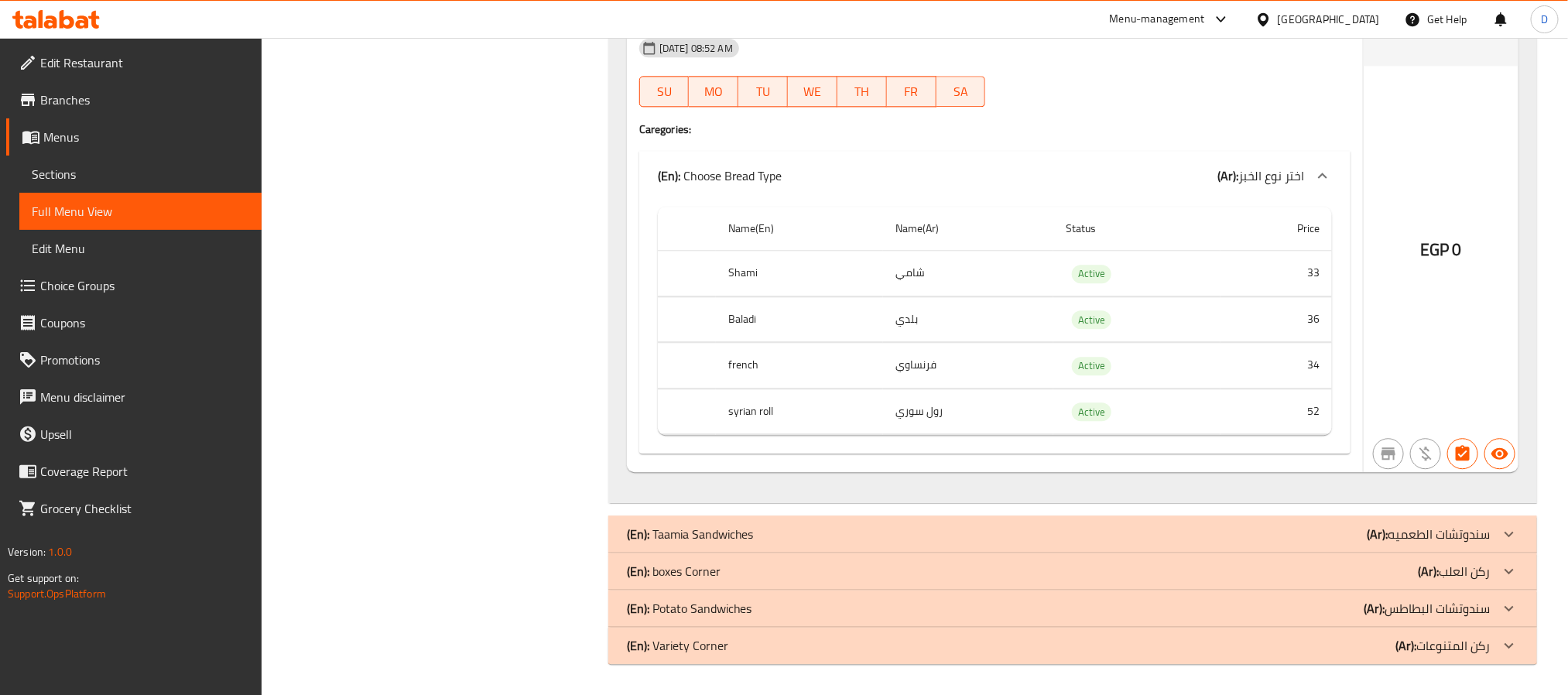
click at [1297, 644] on div "(En): Variety Corner (Ar): ركن المتنوعات" at bounding box center [1059, 645] width 864 height 19
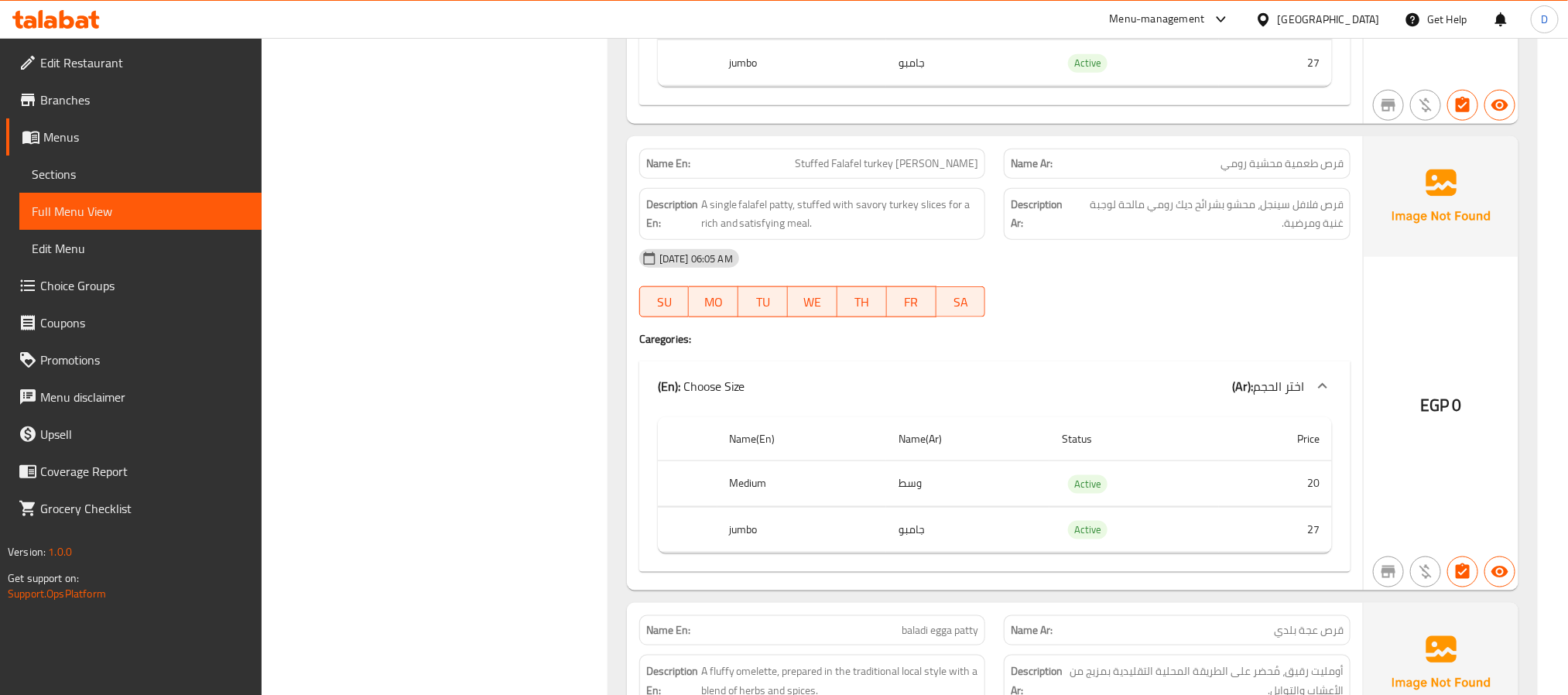
scroll to position [10301, 0]
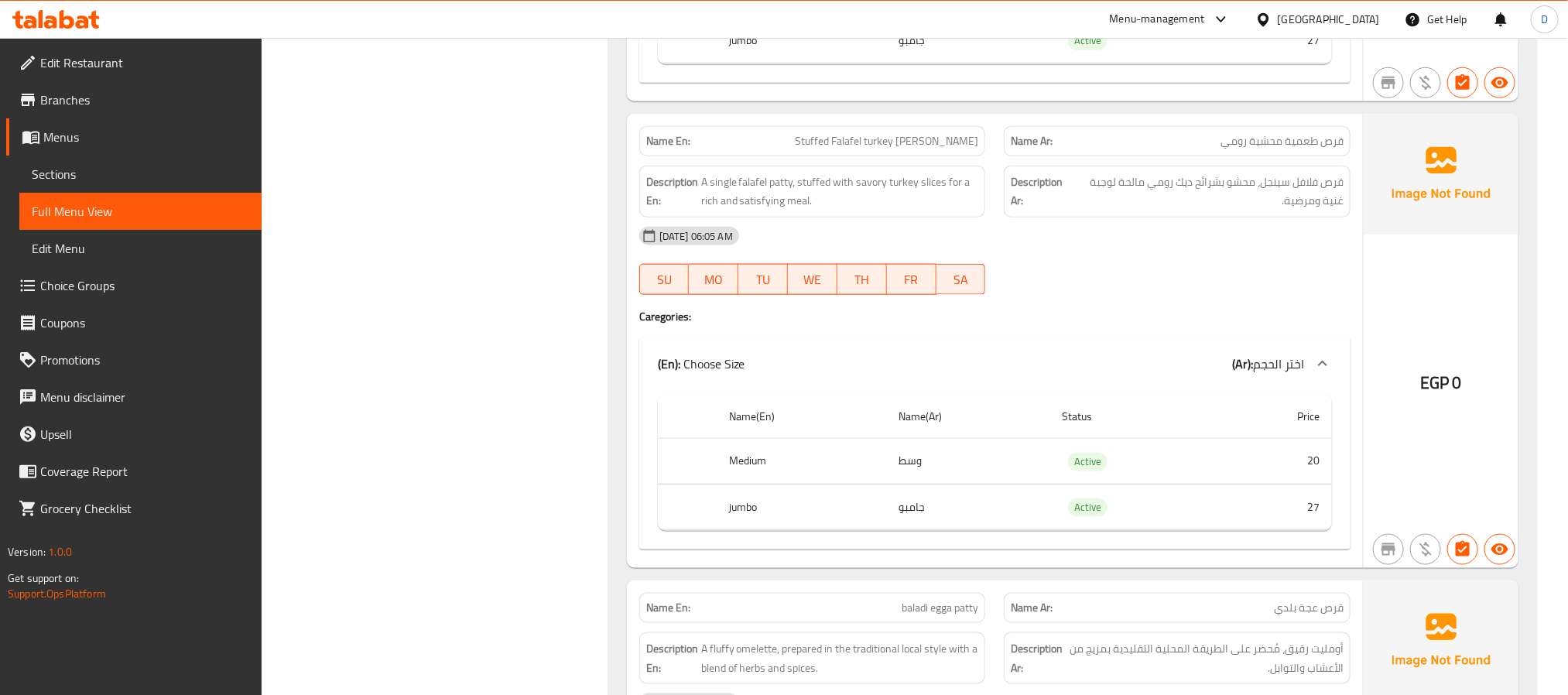
click at [922, 150] on span "Stuffed Falafel turkey Patty" at bounding box center [886, 142] width 184 height 16
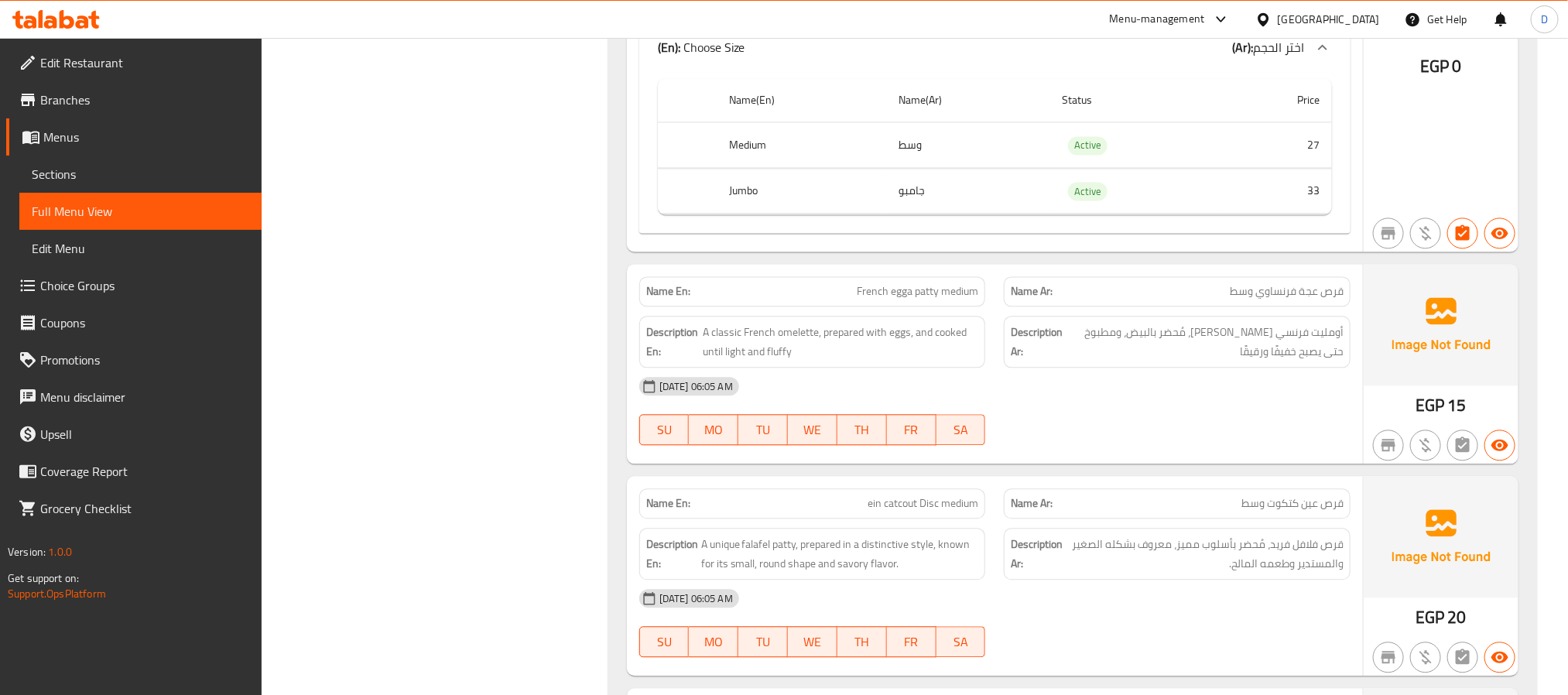
scroll to position [11113, 0]
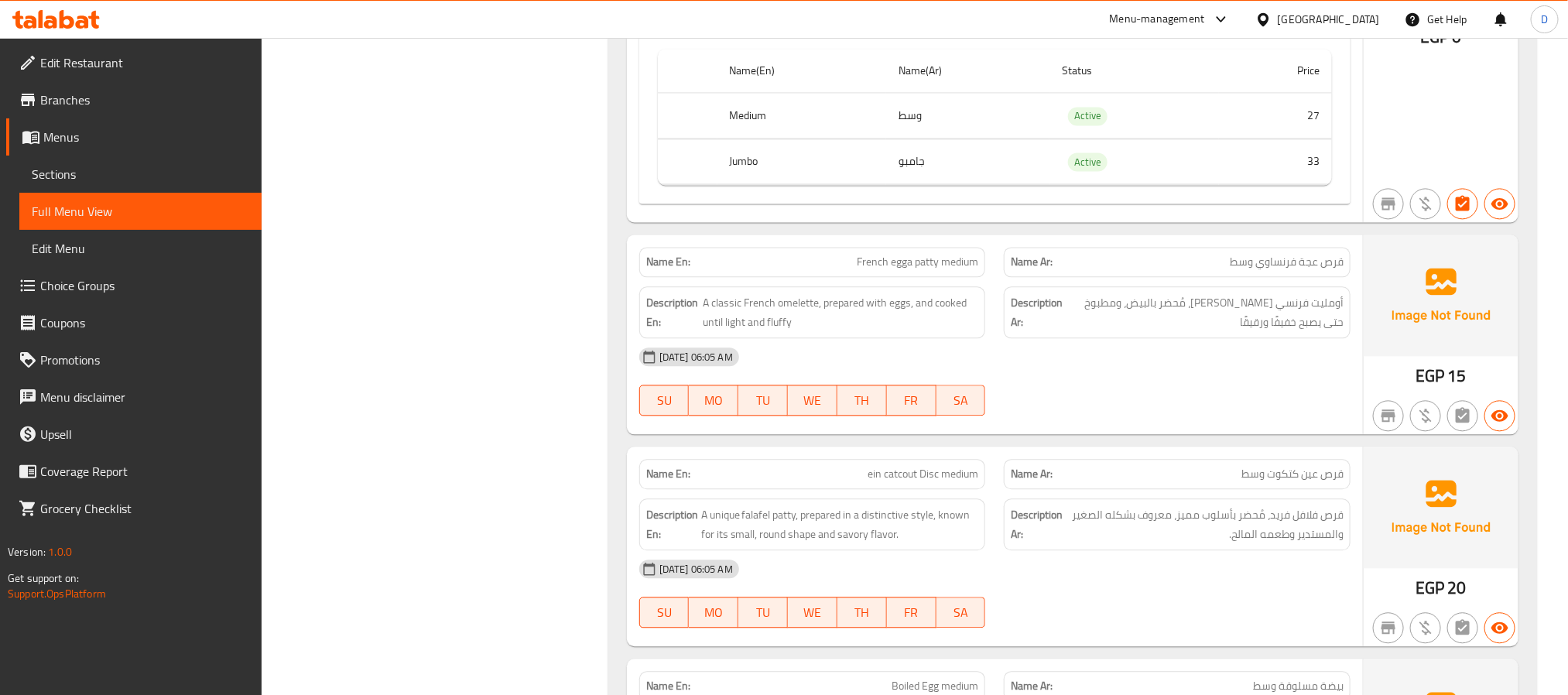
click at [935, 482] on span "ein catcout Disc medium" at bounding box center [922, 474] width 110 height 16
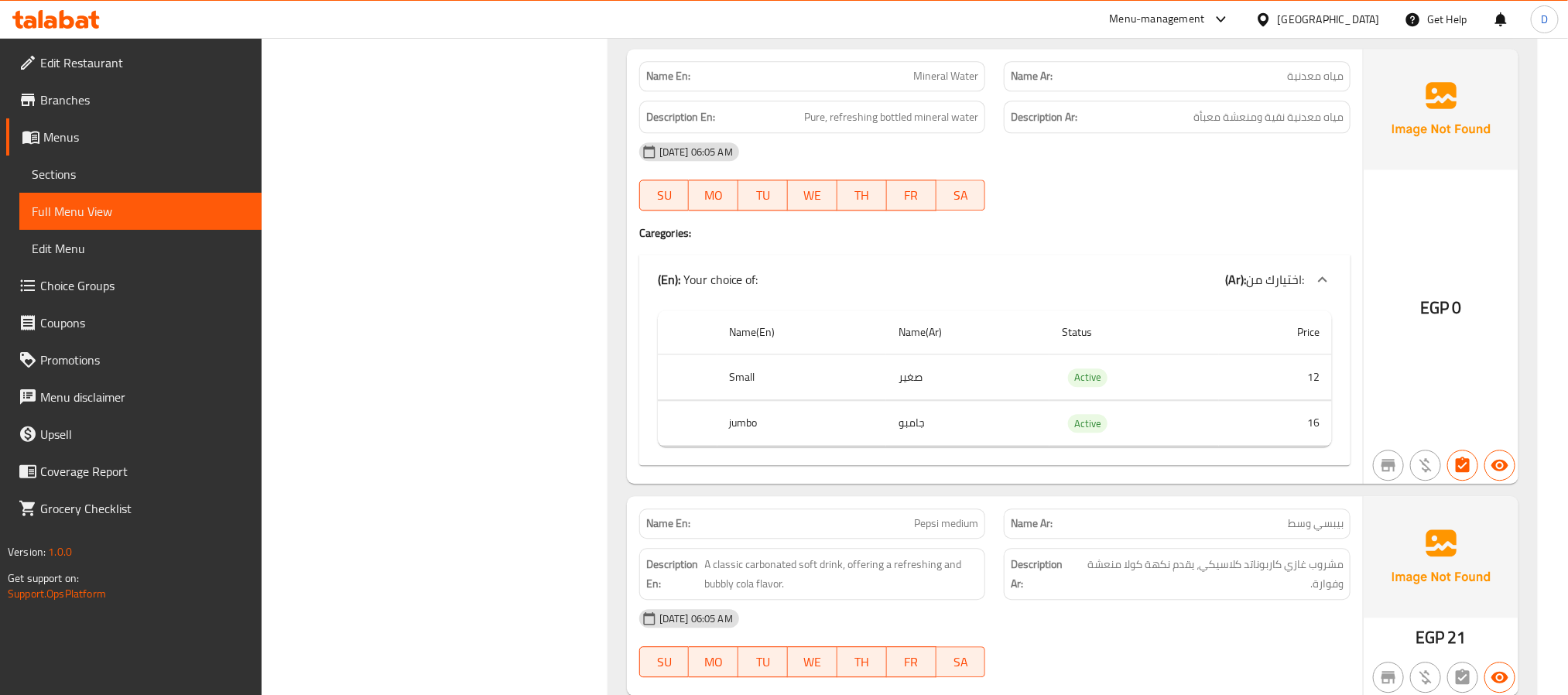
scroll to position [14593, 0]
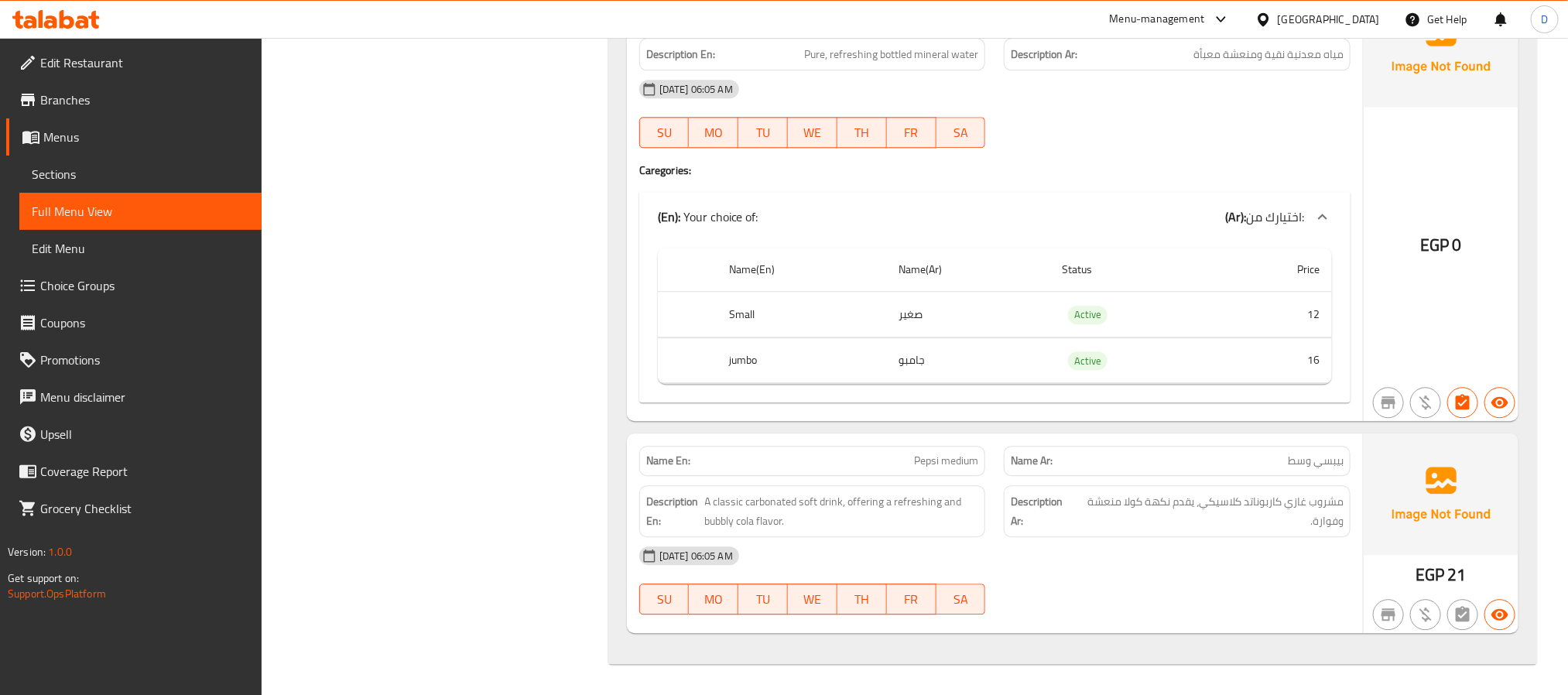
click at [1119, 562] on div "08-09-2025 06:05 AM" at bounding box center [995, 554] width 729 height 37
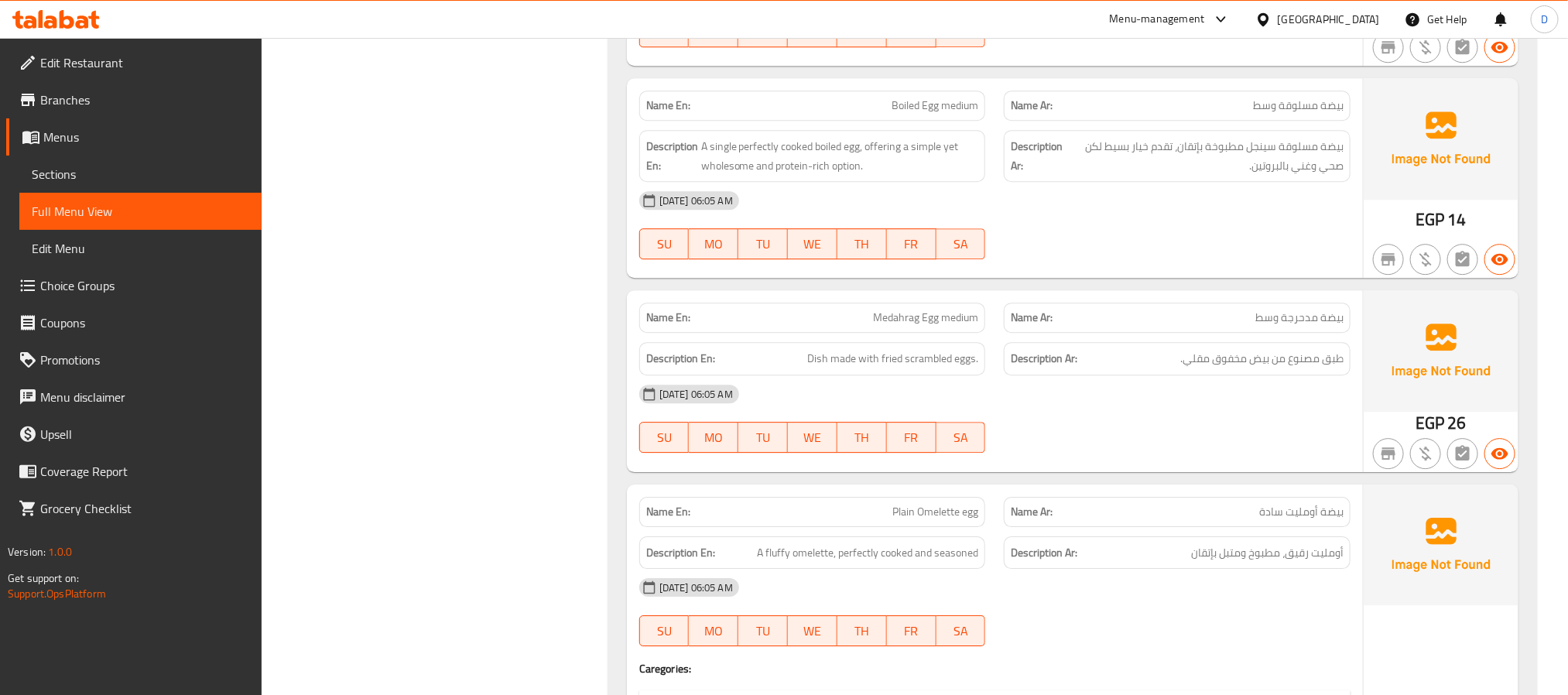
scroll to position [11809, 0]
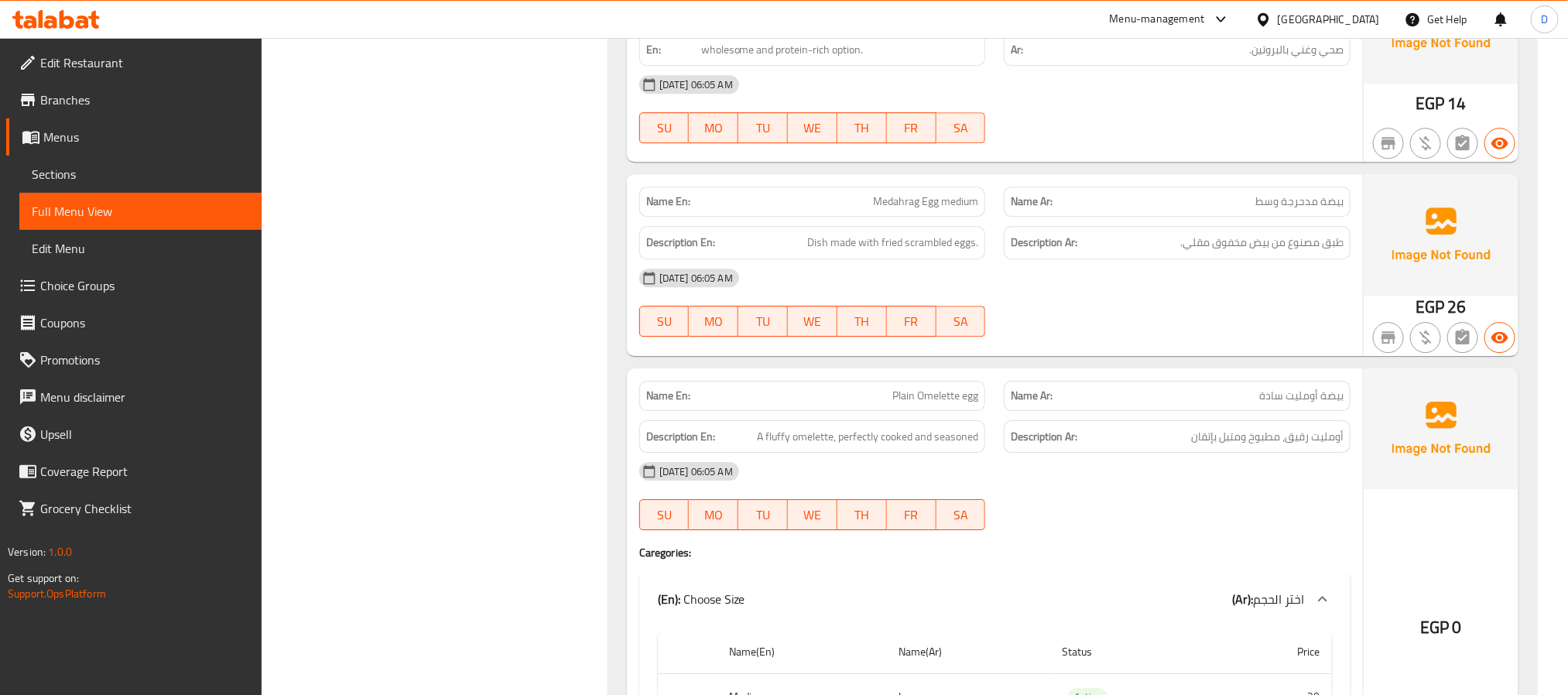
drag, startPoint x: 1274, startPoint y: 279, endPoint x: 936, endPoint y: 236, distance: 340.7
click at [1274, 217] on div "Name Ar: بيضة مدحرجة وسط" at bounding box center [1176, 202] width 347 height 30
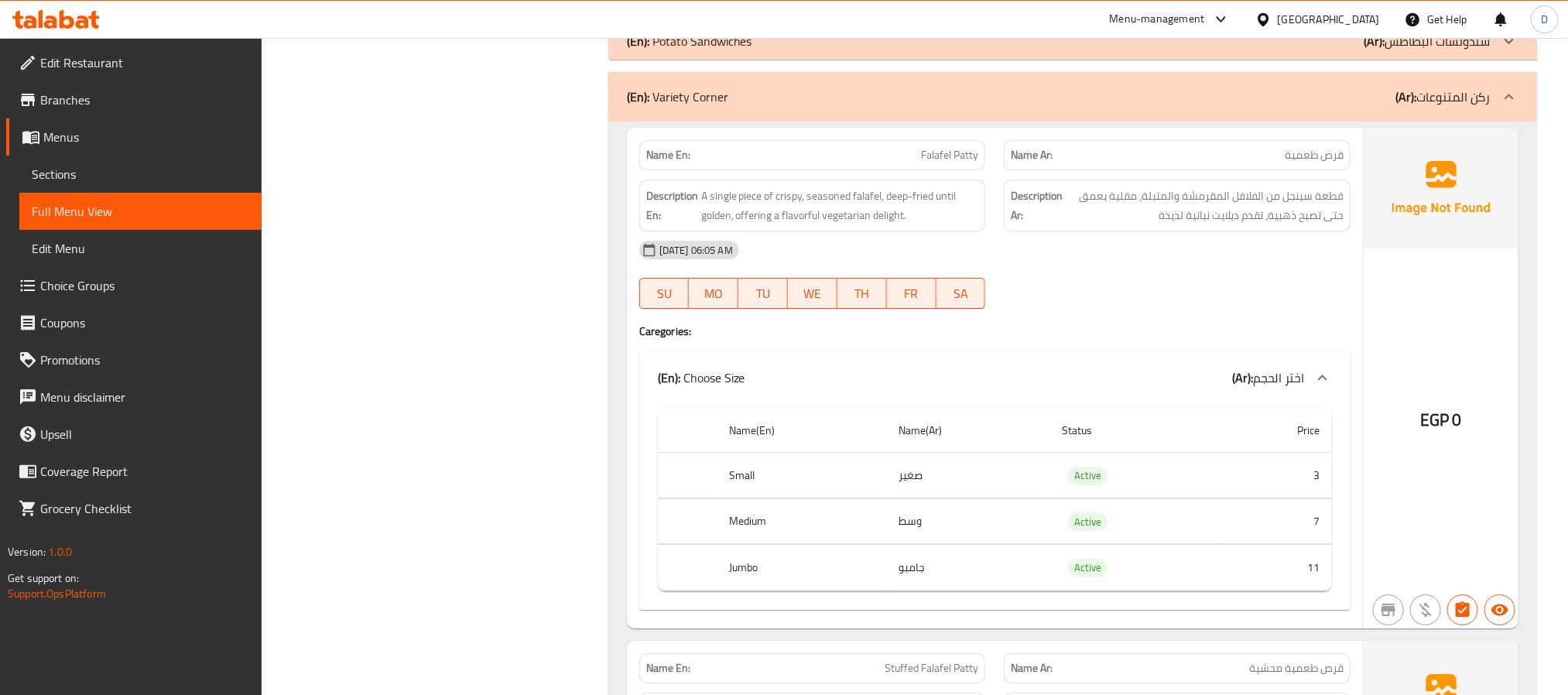
scroll to position [8792, 0]
click at [1262, 124] on div "(En): Variety Corner (Ar): ركن المتنوعات" at bounding box center [1073, 99] width 928 height 49
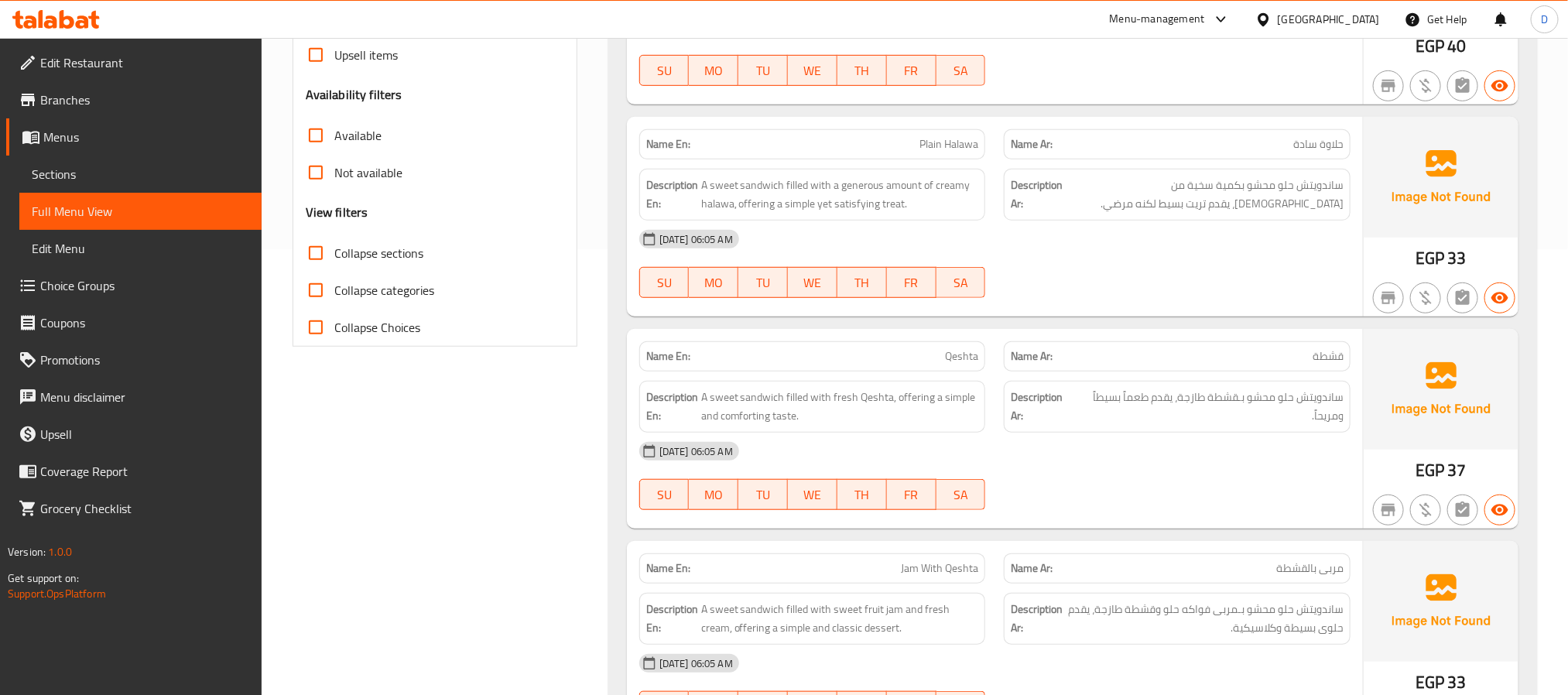
scroll to position [0, 0]
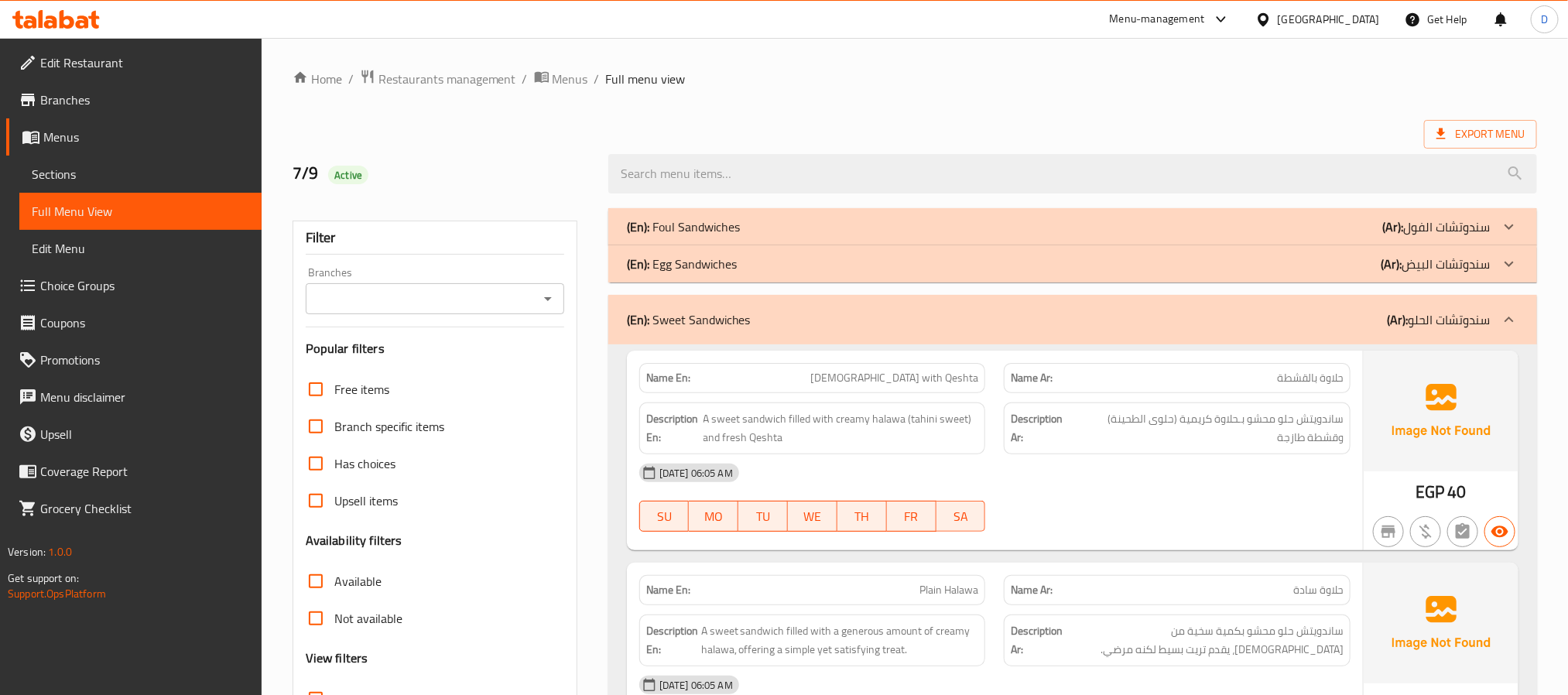
click at [1164, 322] on div "(En): Sweet Sandwiches (Ar): سندوتشات الحلو" at bounding box center [1059, 319] width 864 height 19
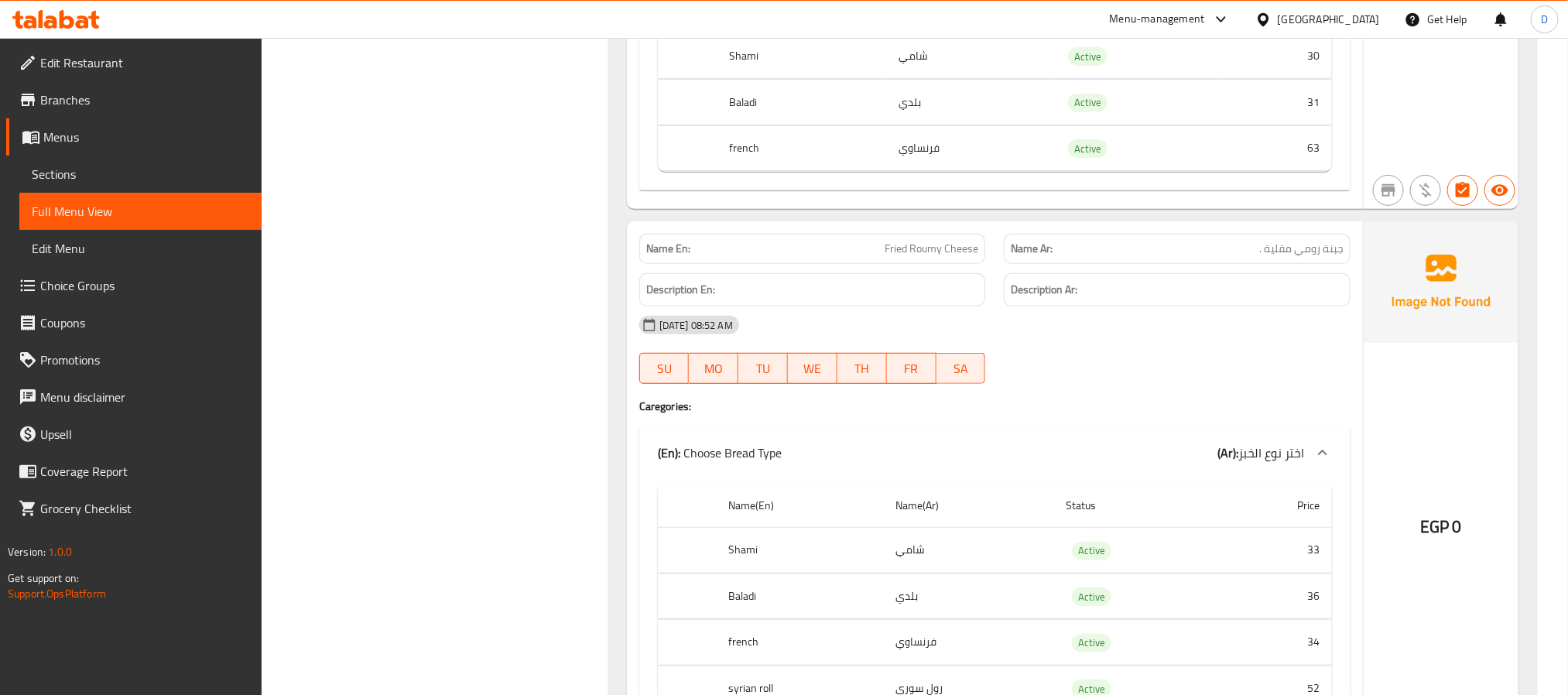
scroll to position [6730, 0]
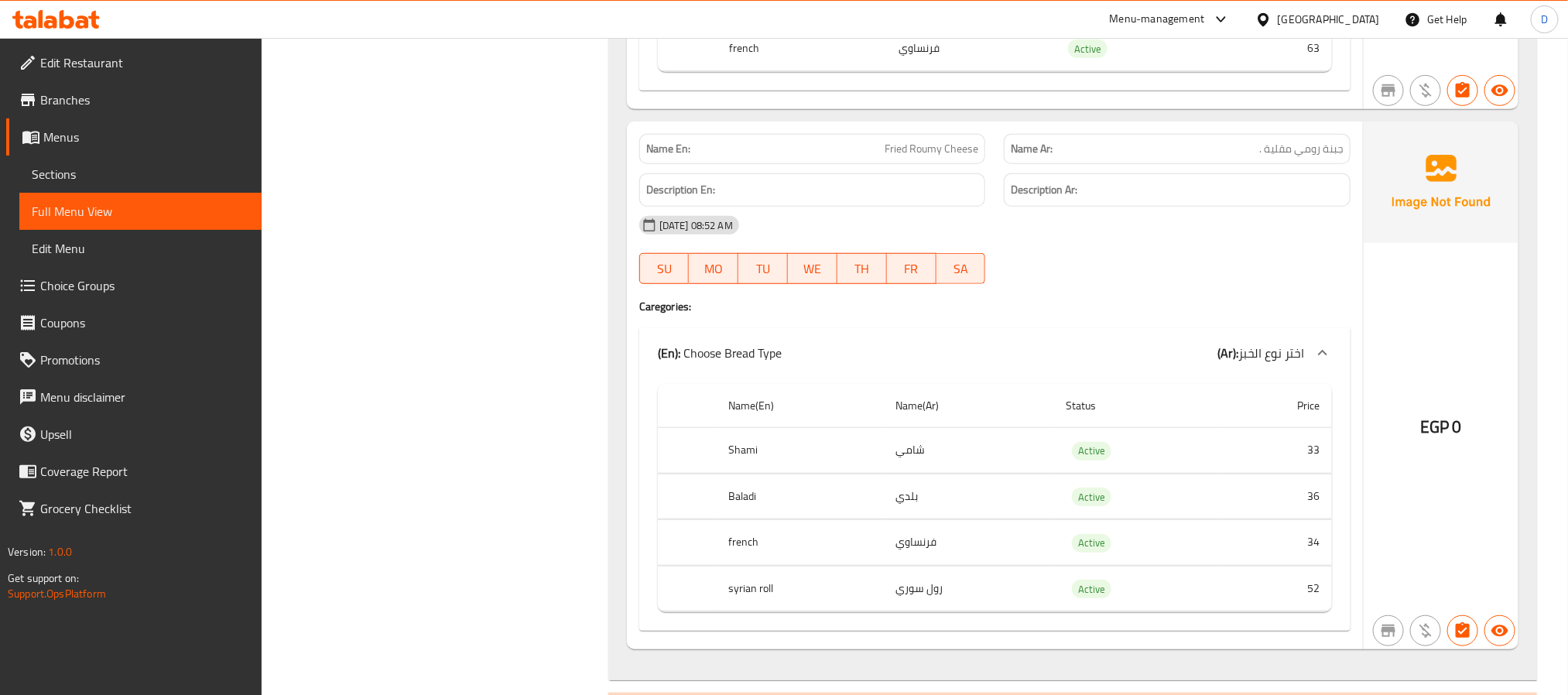
click at [940, 157] on span "Fried Roumy Cheese" at bounding box center [931, 149] width 93 height 16
click at [922, 157] on span "Fried Roumy Cheese" at bounding box center [931, 149] width 93 height 16
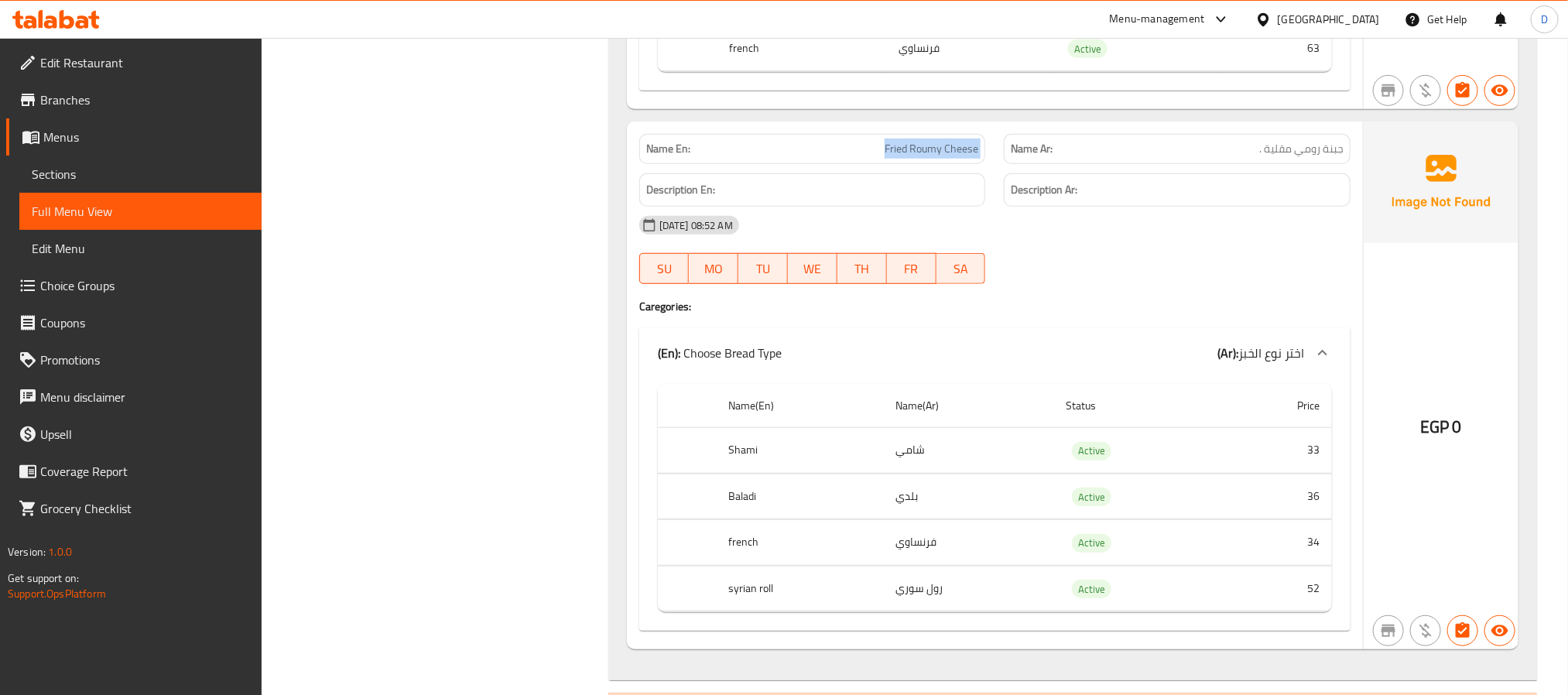
click at [922, 157] on span "Fried Roumy Cheese" at bounding box center [931, 149] width 93 height 16
click at [755, 565] on th "french" at bounding box center [799, 542] width 167 height 46
click at [750, 565] on th "french" at bounding box center [799, 542] width 167 height 46
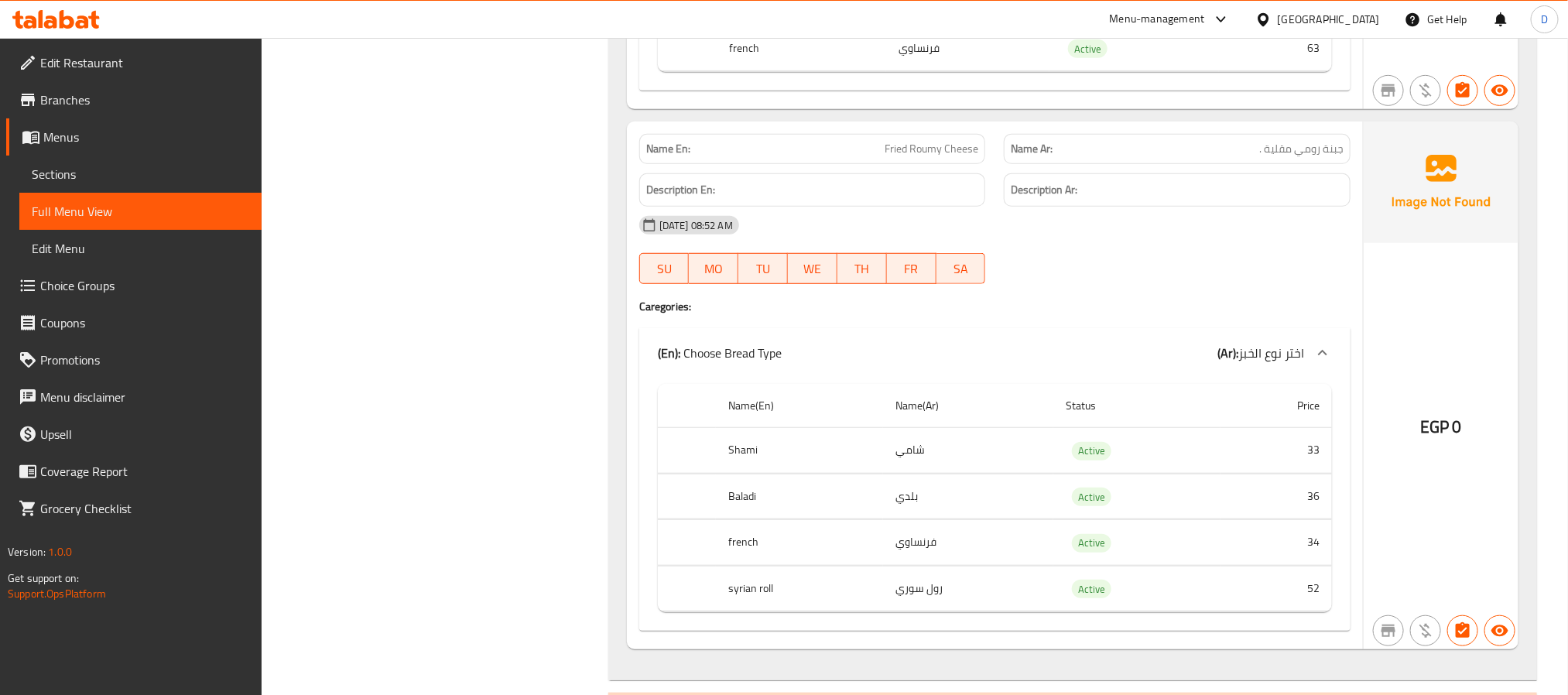
click at [1426, 331] on div "EGP 0" at bounding box center [1441, 385] width 155 height 528
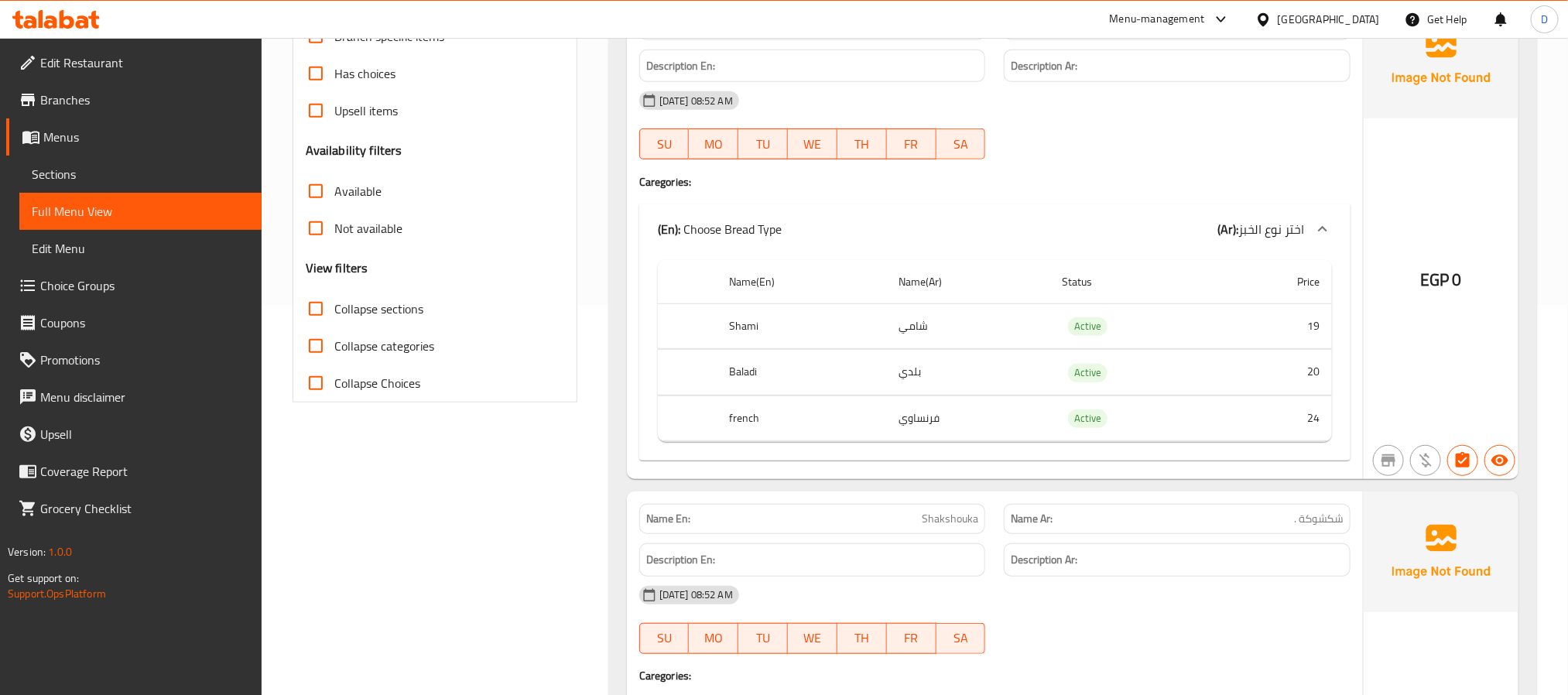
scroll to position [227, 0]
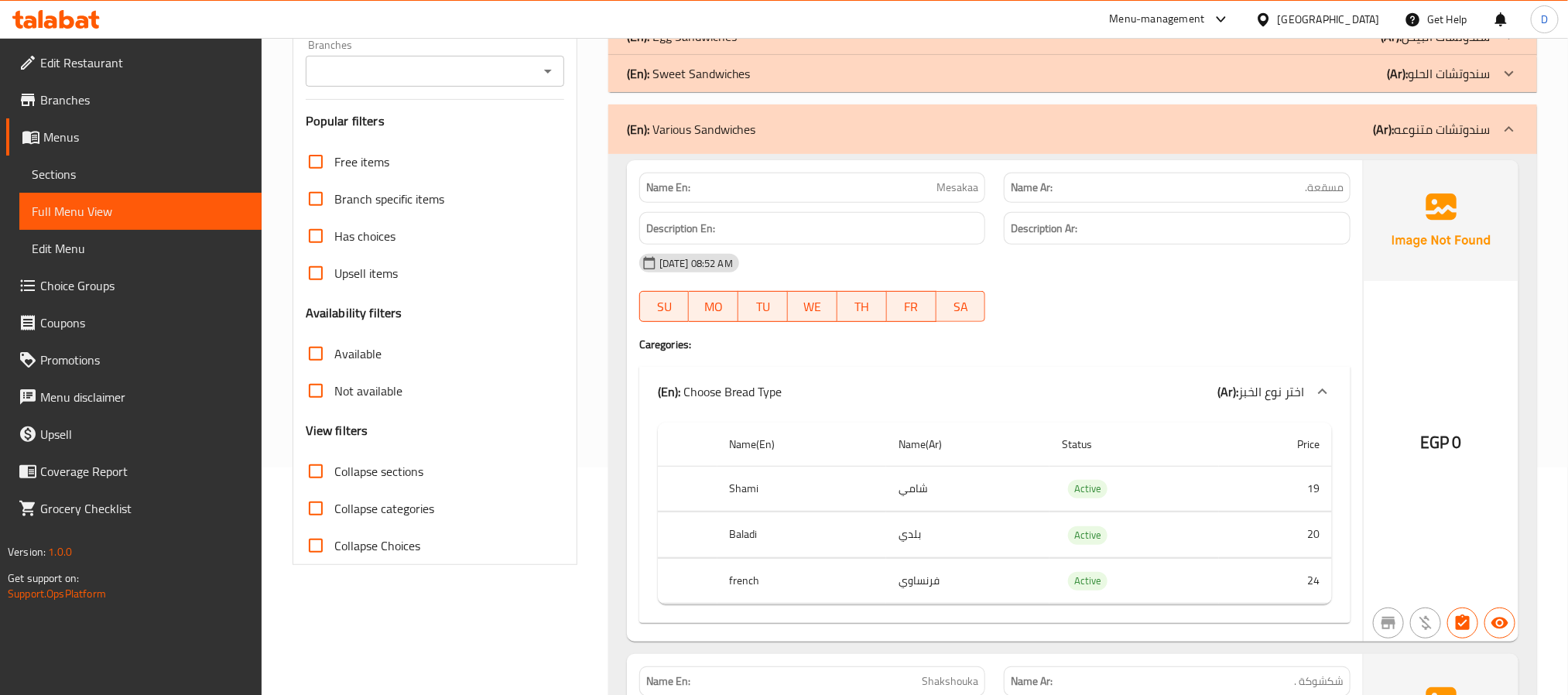
click at [1195, 264] on div "[DATE] 08:52 AM" at bounding box center [995, 262] width 729 height 37
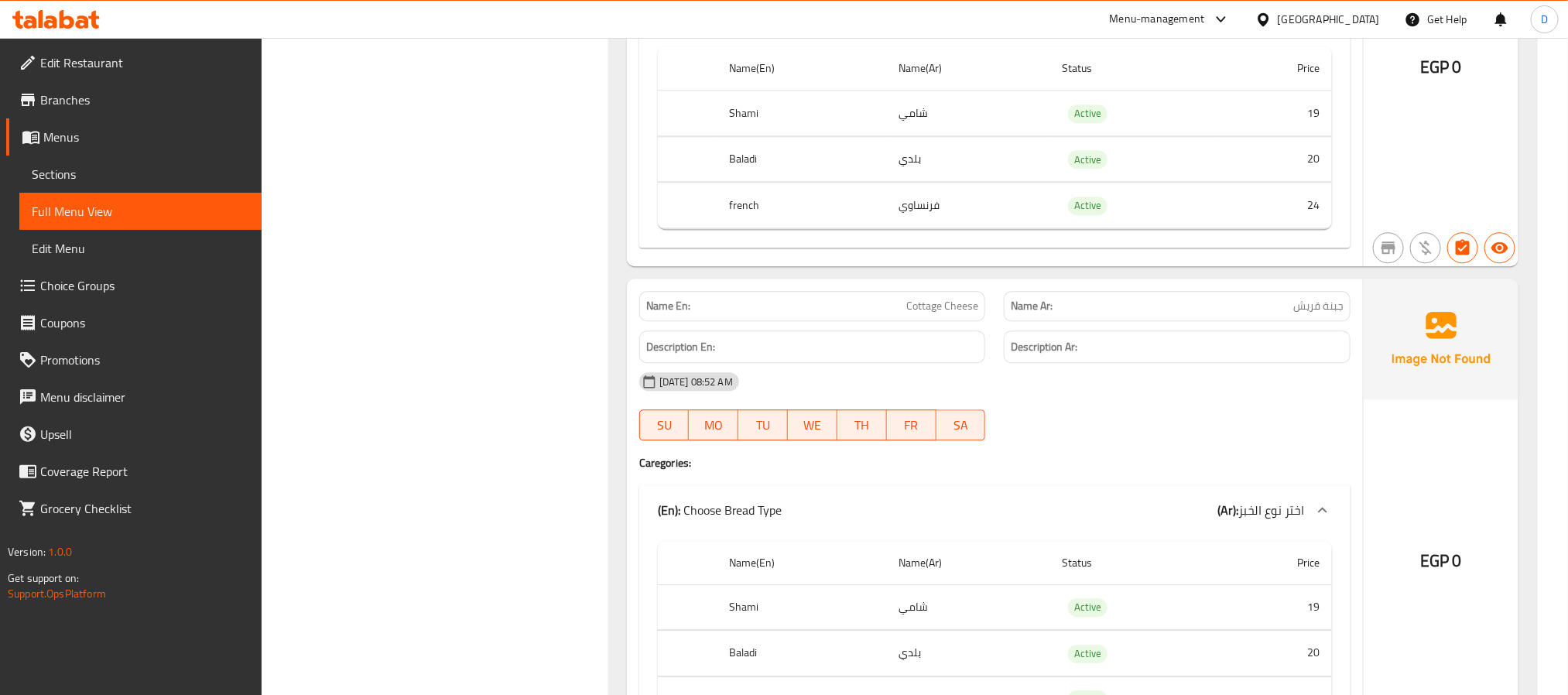
scroll to position [3012, 0]
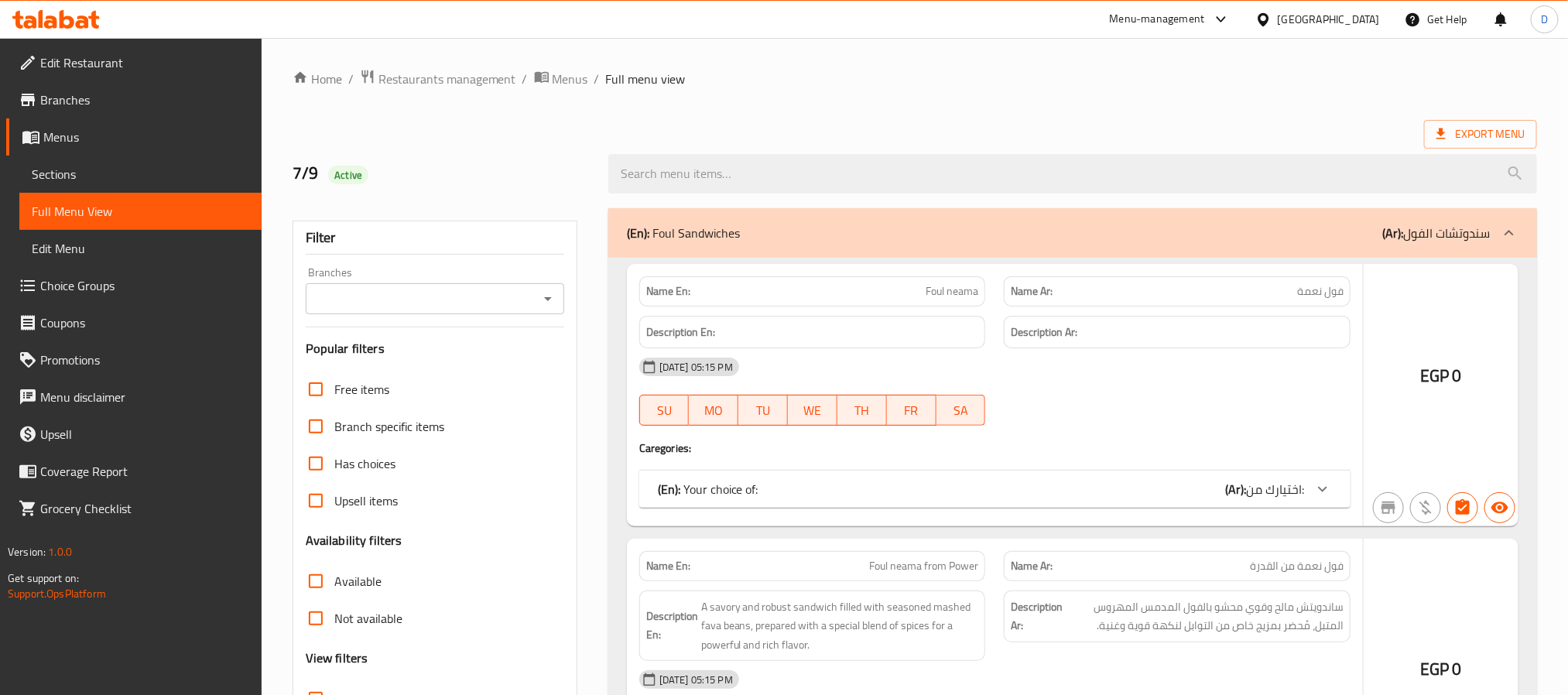
click at [114, 175] on div at bounding box center [784, 348] width 1568 height 695
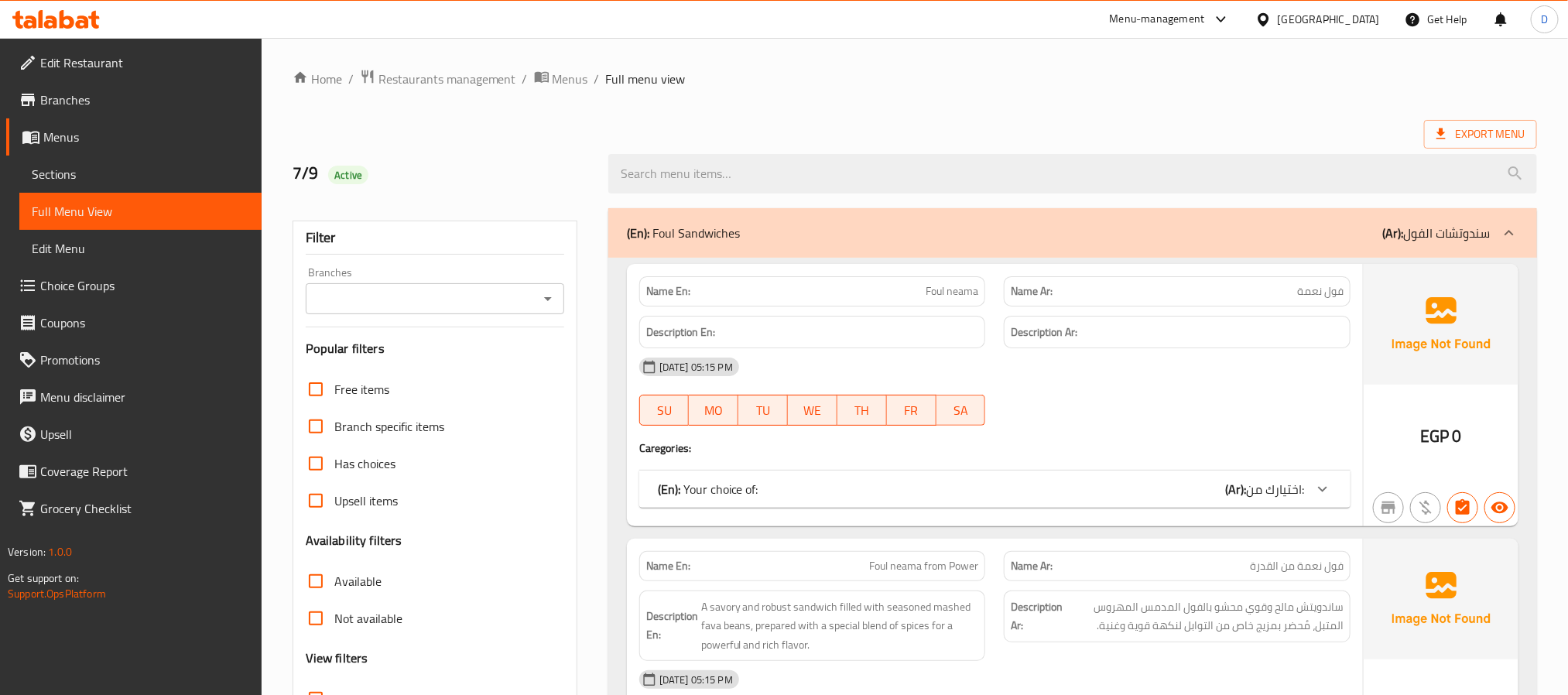
click at [114, 175] on span "Sections" at bounding box center [140, 174] width 218 height 19
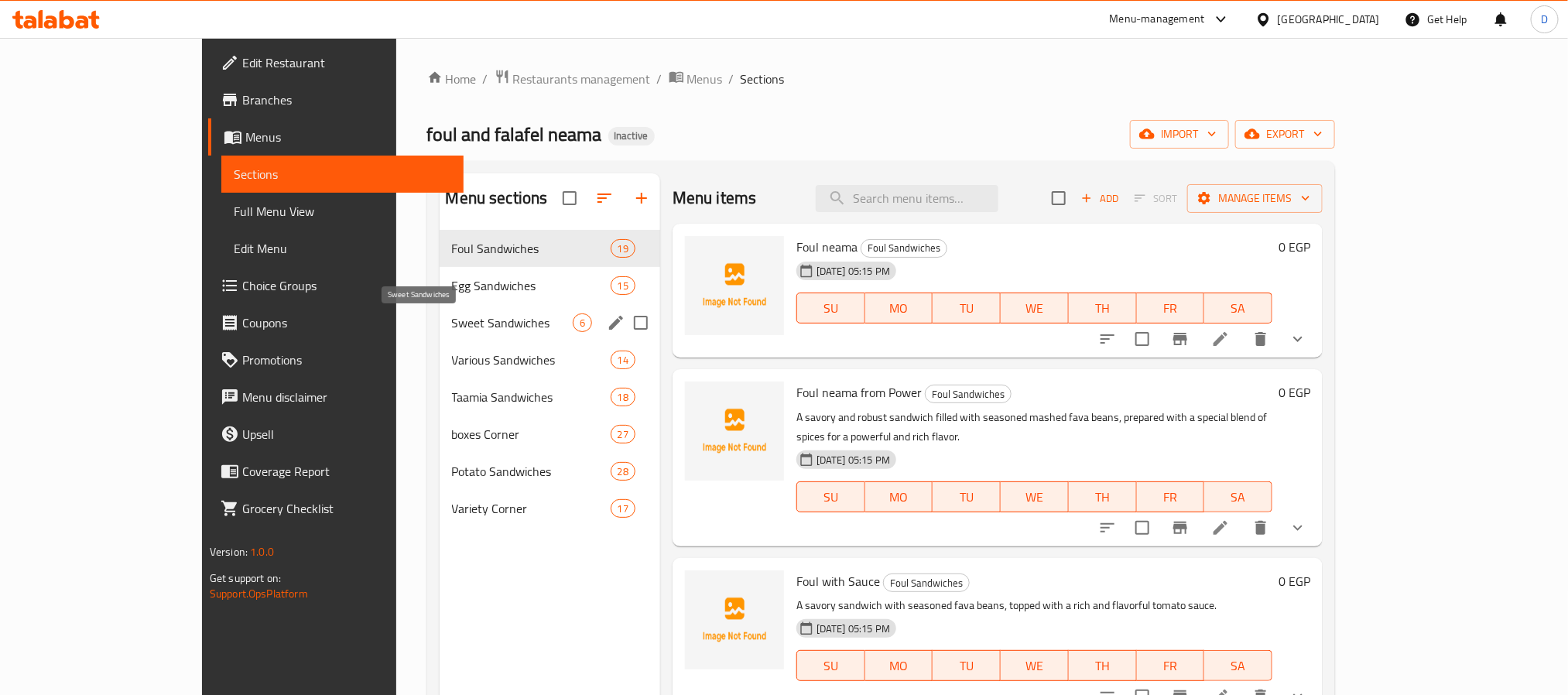
click at [452, 326] on span "Sweet Sandwiches" at bounding box center [512, 322] width 121 height 19
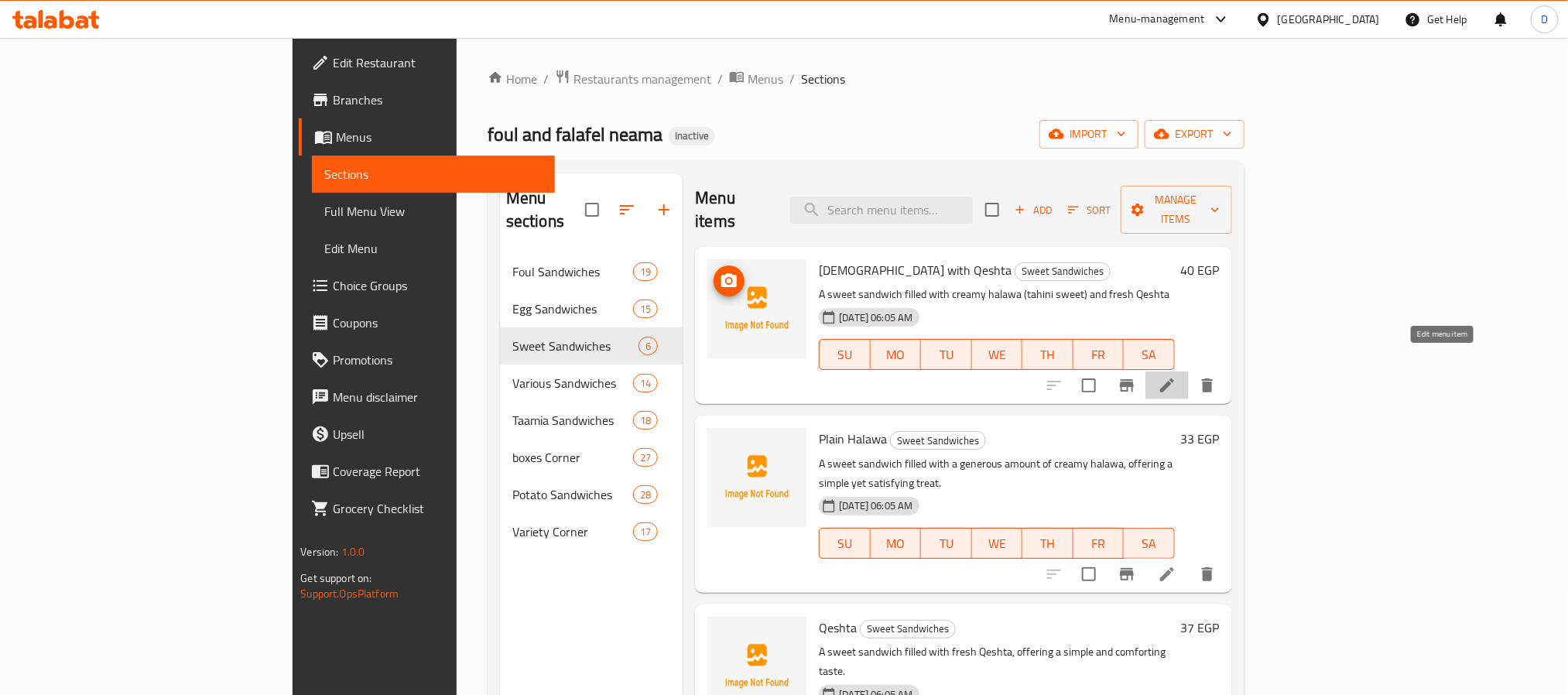
click at [1176, 376] on icon at bounding box center [1167, 385] width 19 height 19
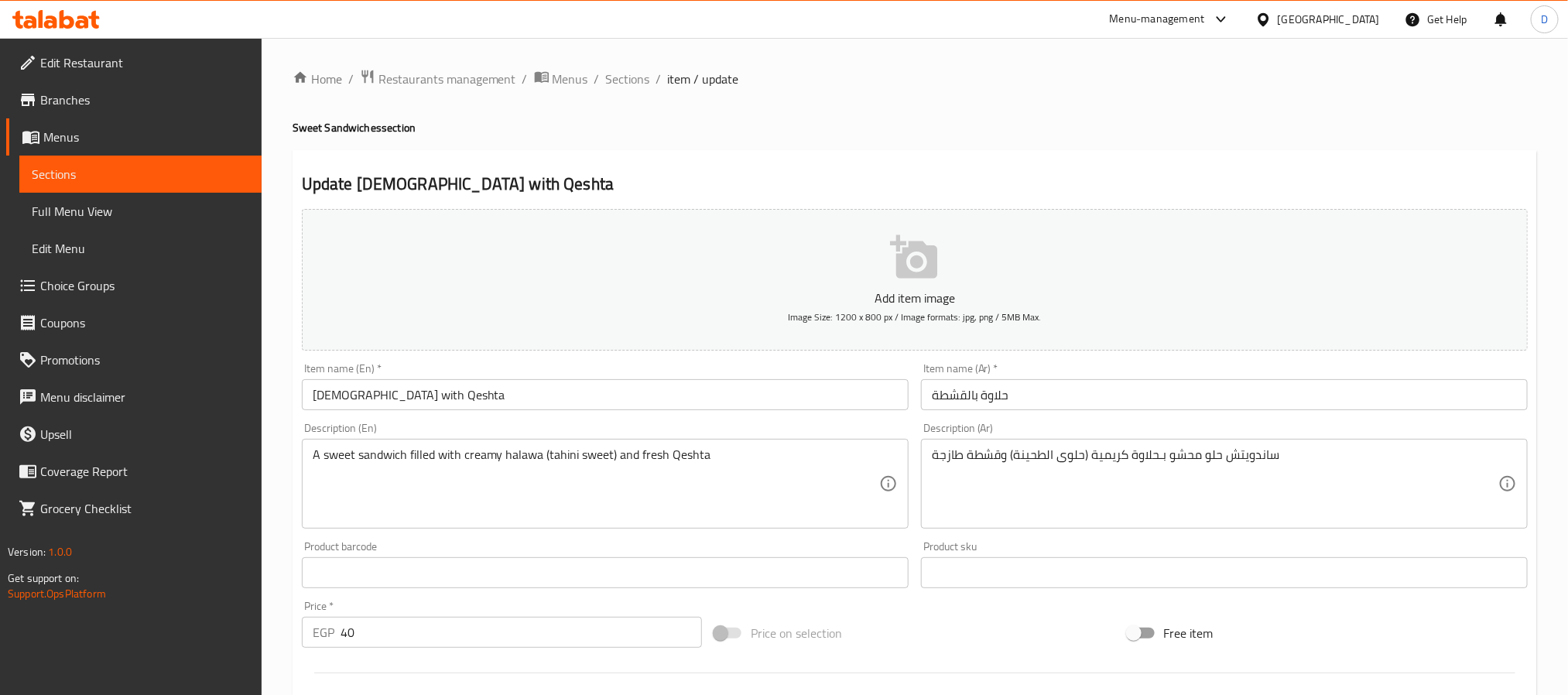
click at [537, 393] on input "Halawa with Qeshta" at bounding box center [605, 394] width 607 height 31
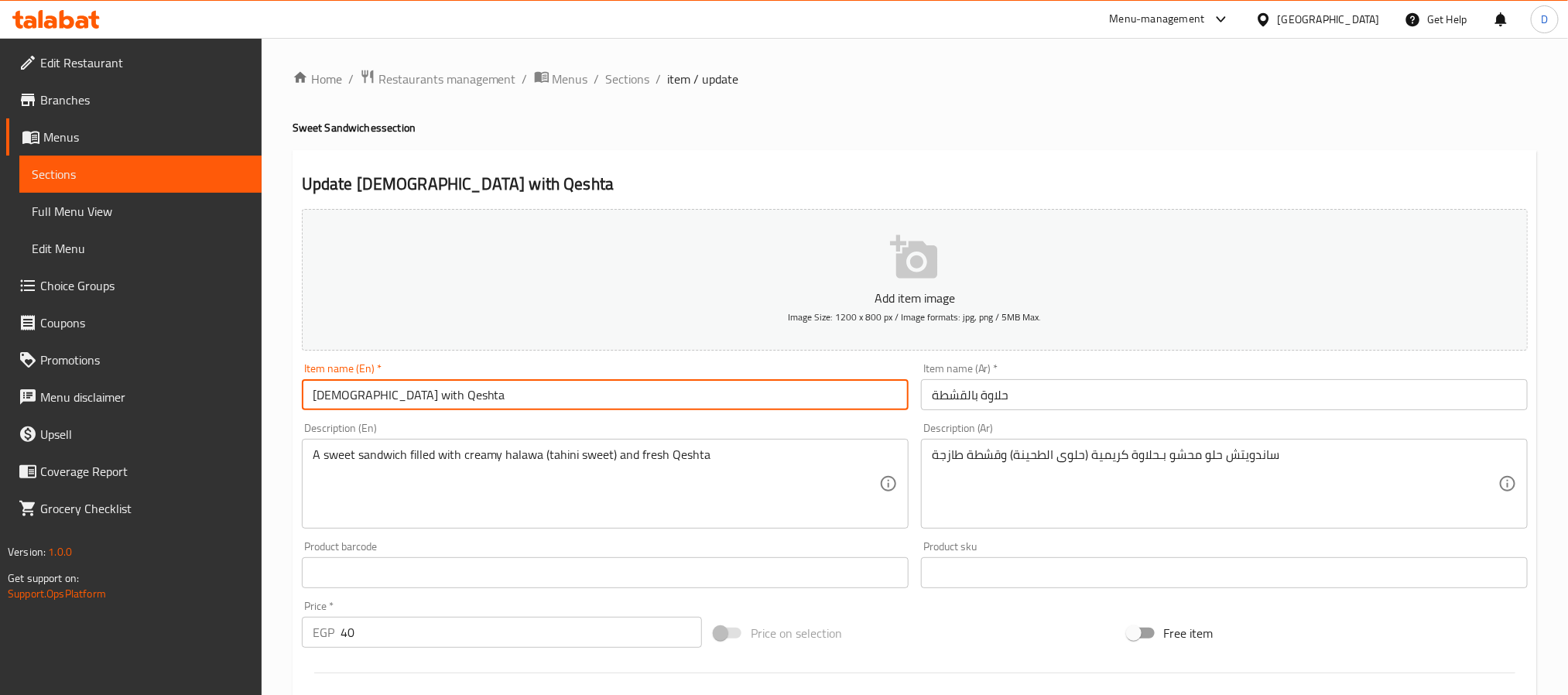
paste input "French"
type input "Halawa with Qeshta French"
click at [1087, 397] on input "حلاوة بالقشطة" at bounding box center [1224, 394] width 607 height 31
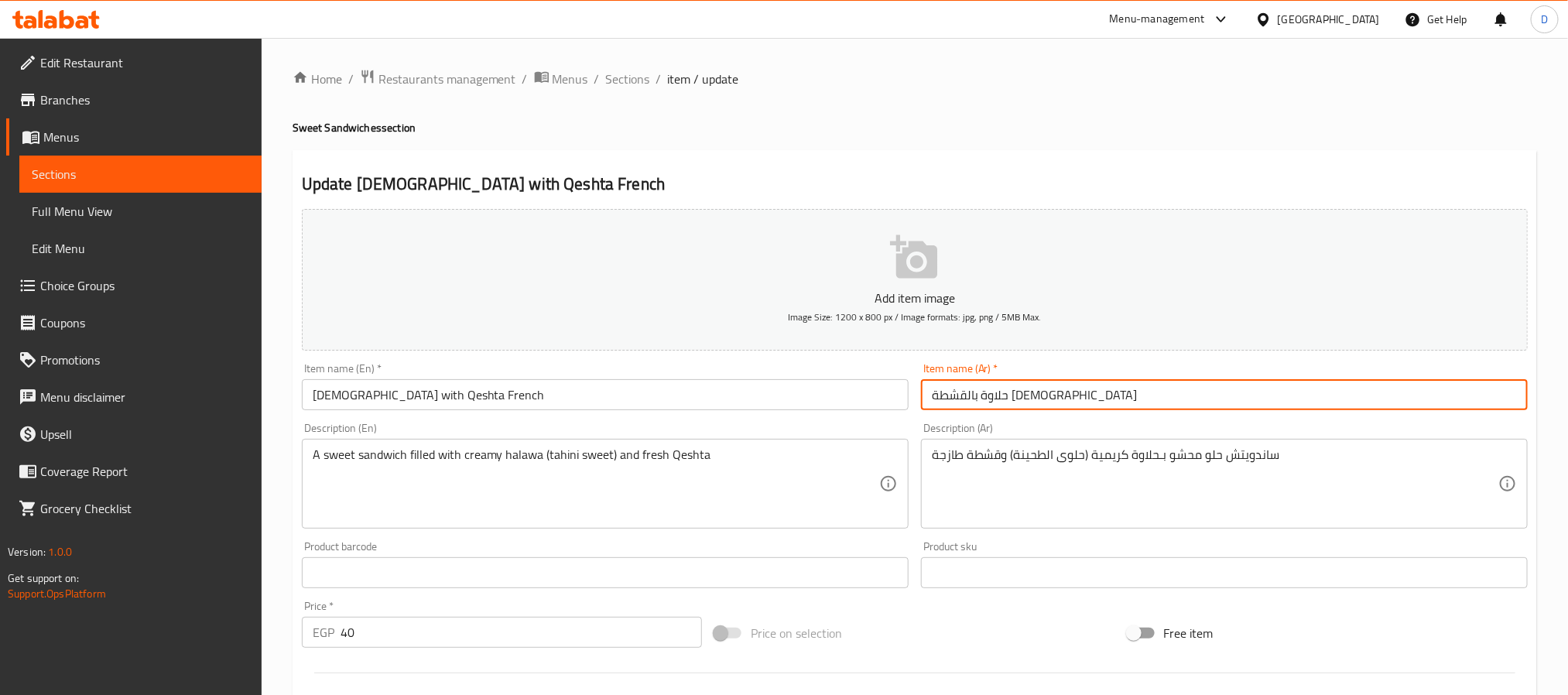
click at [966, 399] on input "حلاوة بالقشطة فرنساوي" at bounding box center [1224, 394] width 607 height 31
type input "حلاوة بالقشطة فرنساوي"
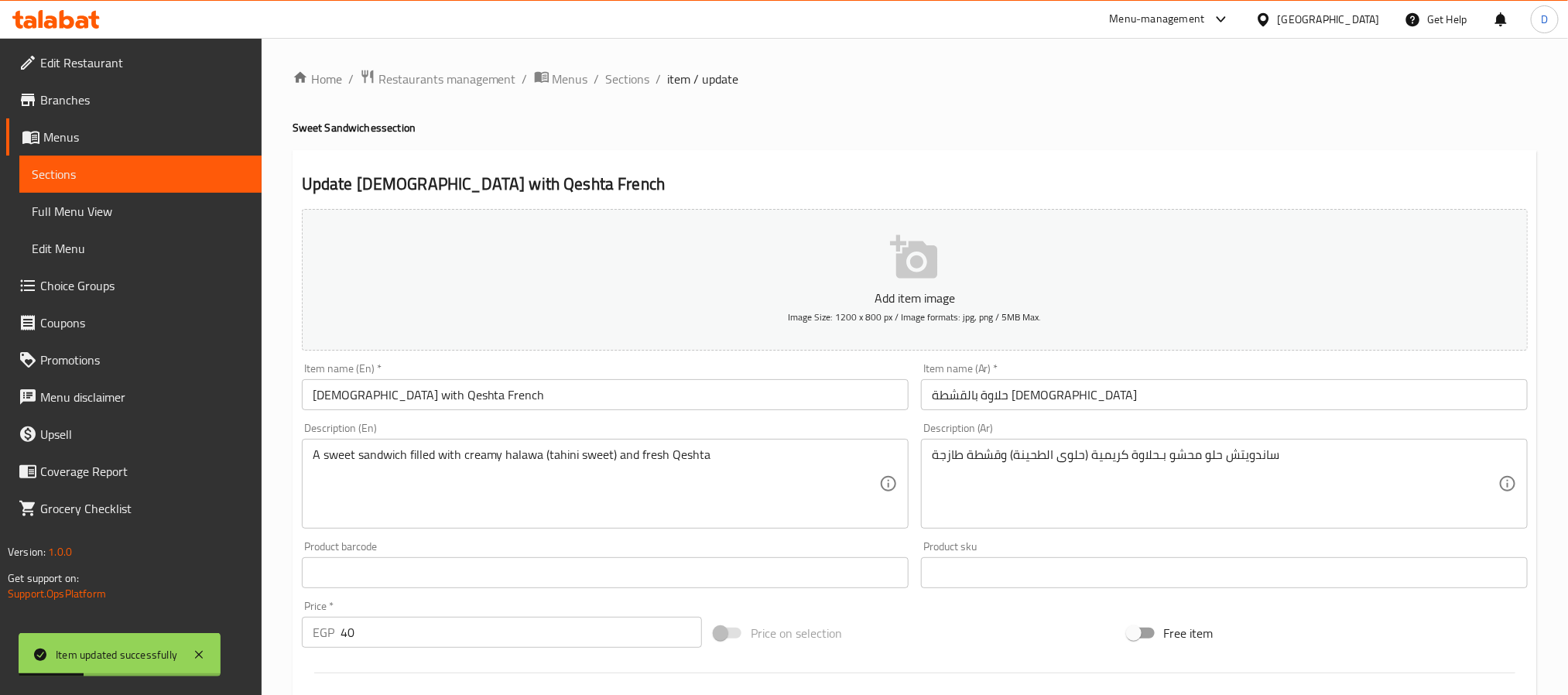
drag, startPoint x: 616, startPoint y: 88, endPoint x: 702, endPoint y: 156, distance: 109.6
click at [616, 86] on span "Sections" at bounding box center [627, 79] width 44 height 19
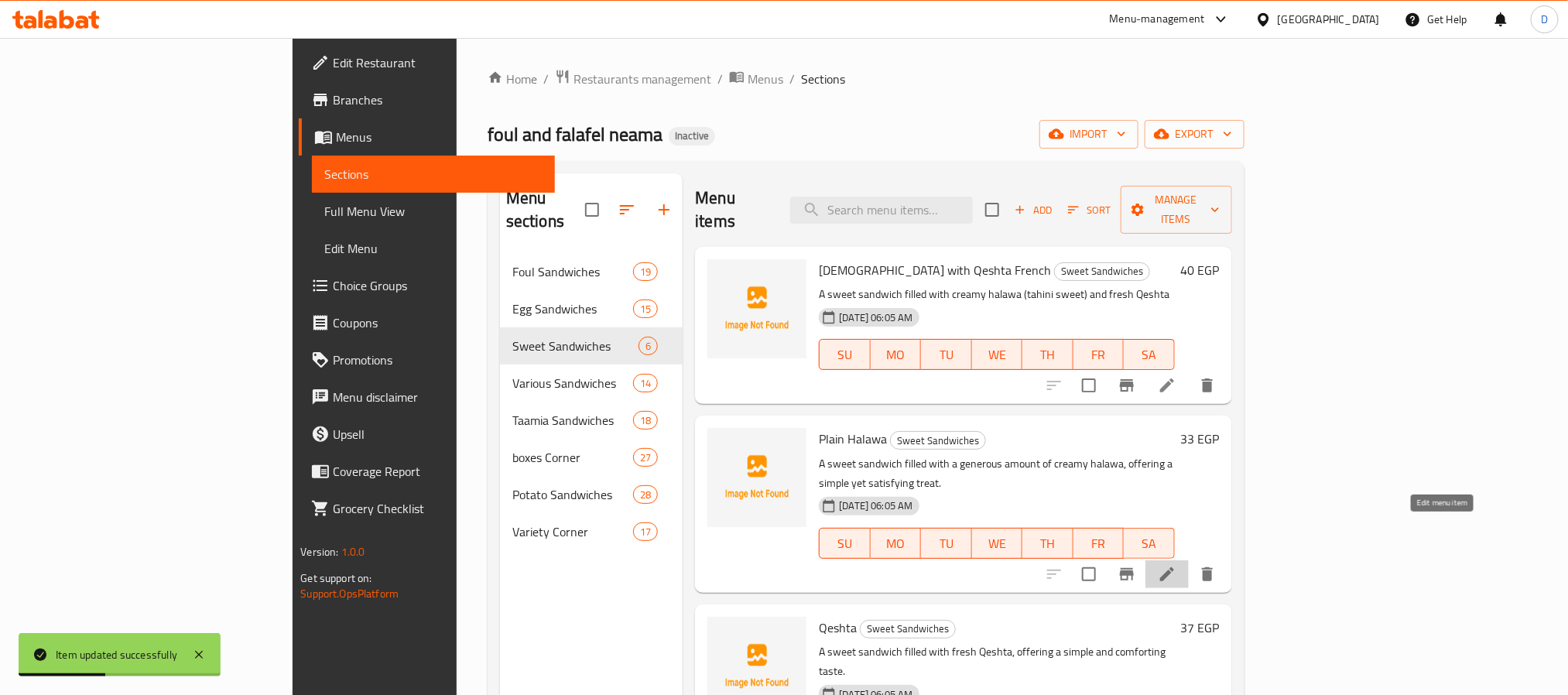
click at [1176, 564] on icon at bounding box center [1167, 573] width 19 height 19
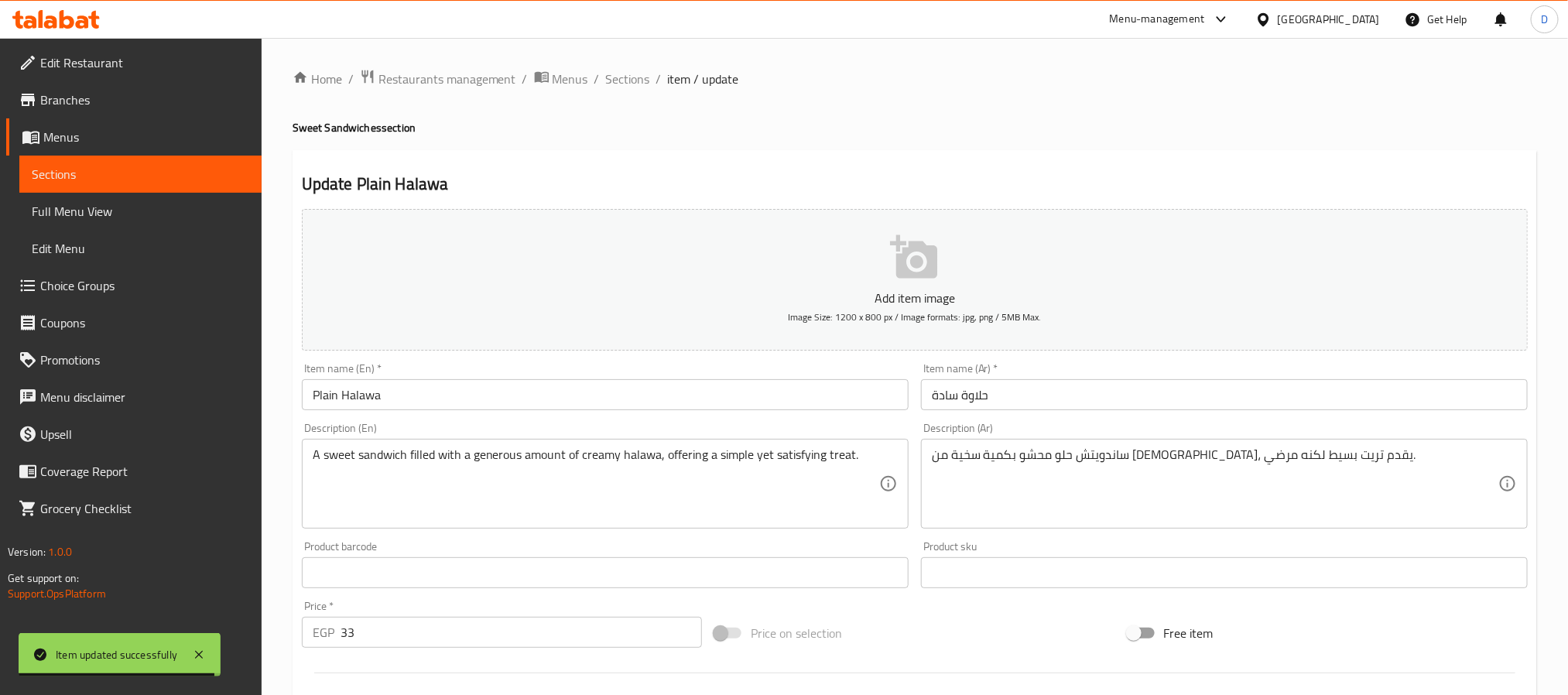
click at [1054, 395] on input "حلاوة سادة" at bounding box center [1224, 394] width 607 height 31
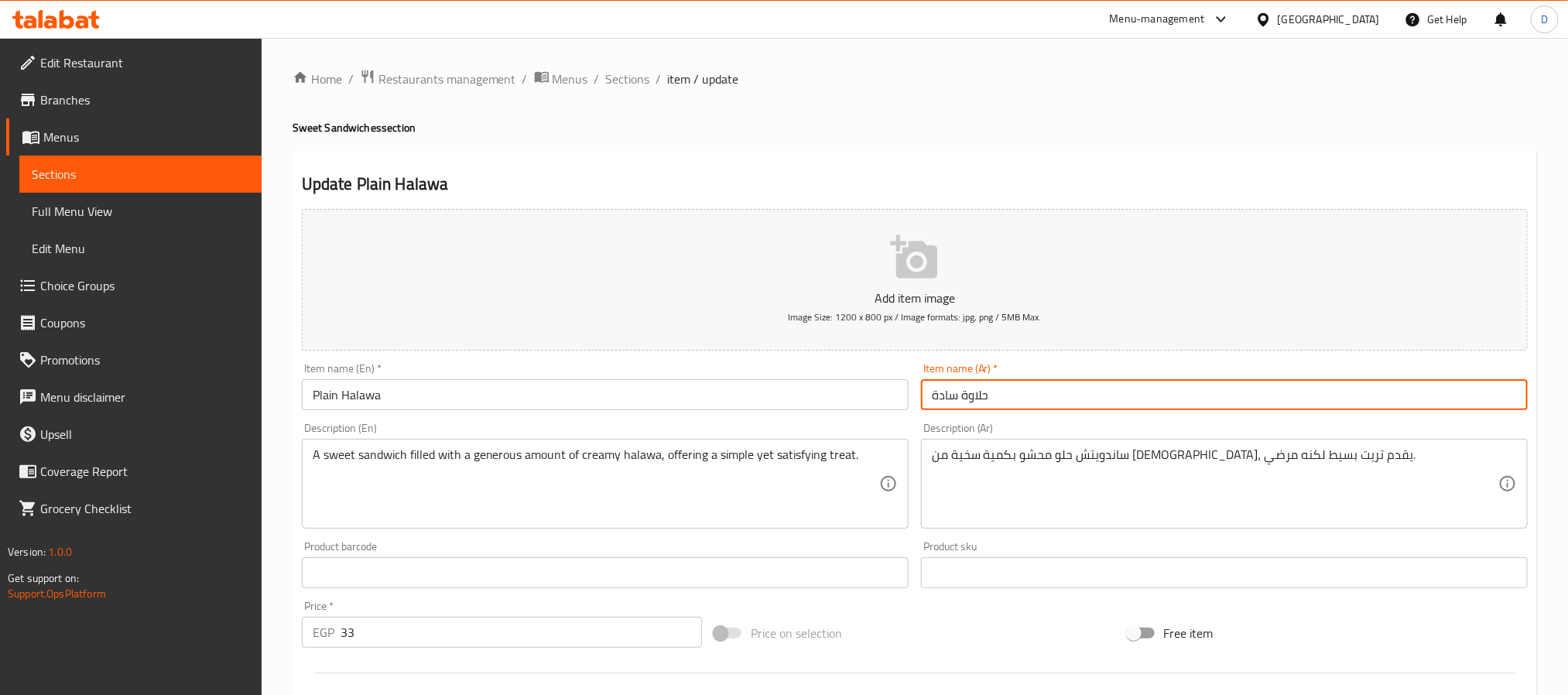
paste input "فرنساوي"
type input "حلاوة سادة فرنساوي"
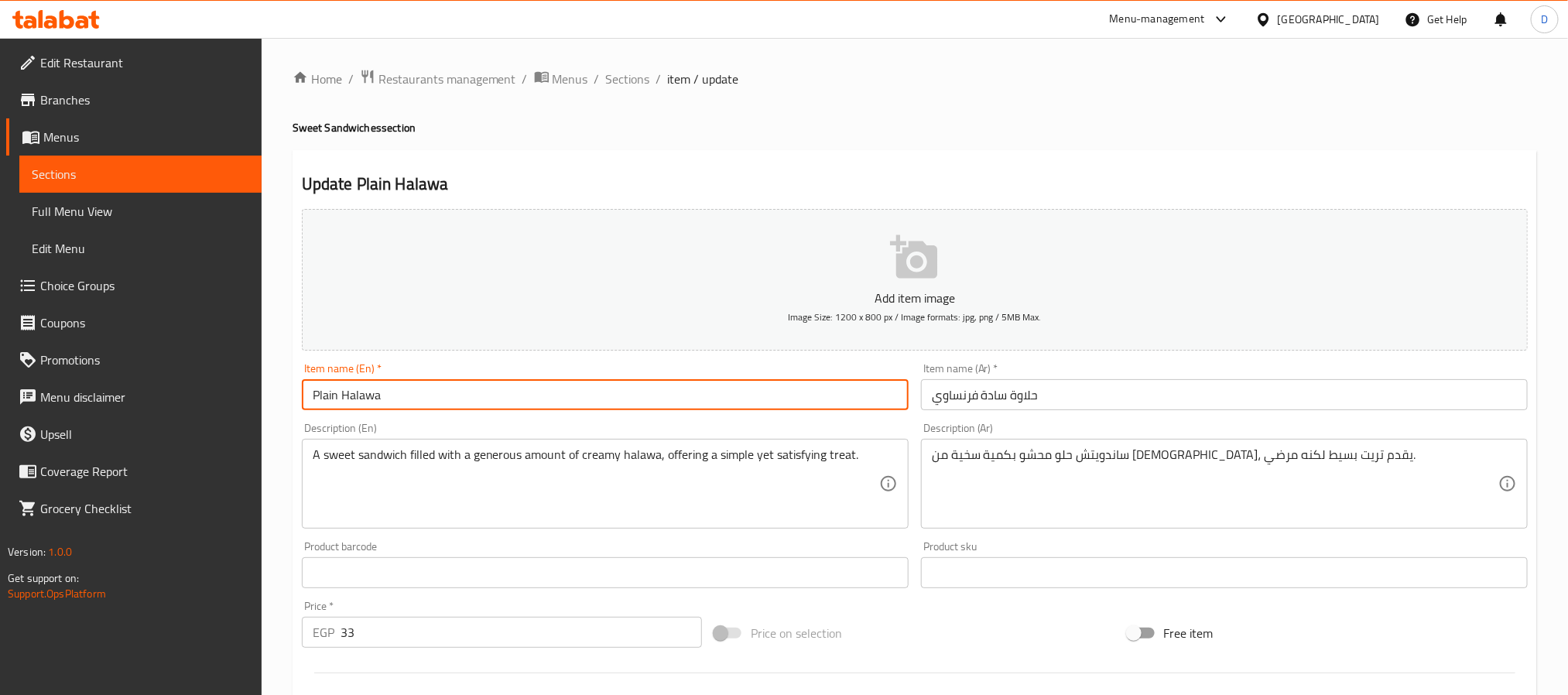
click at [773, 393] on input "Plain Halawa" at bounding box center [605, 394] width 607 height 31
type input "Plain Halawa French"
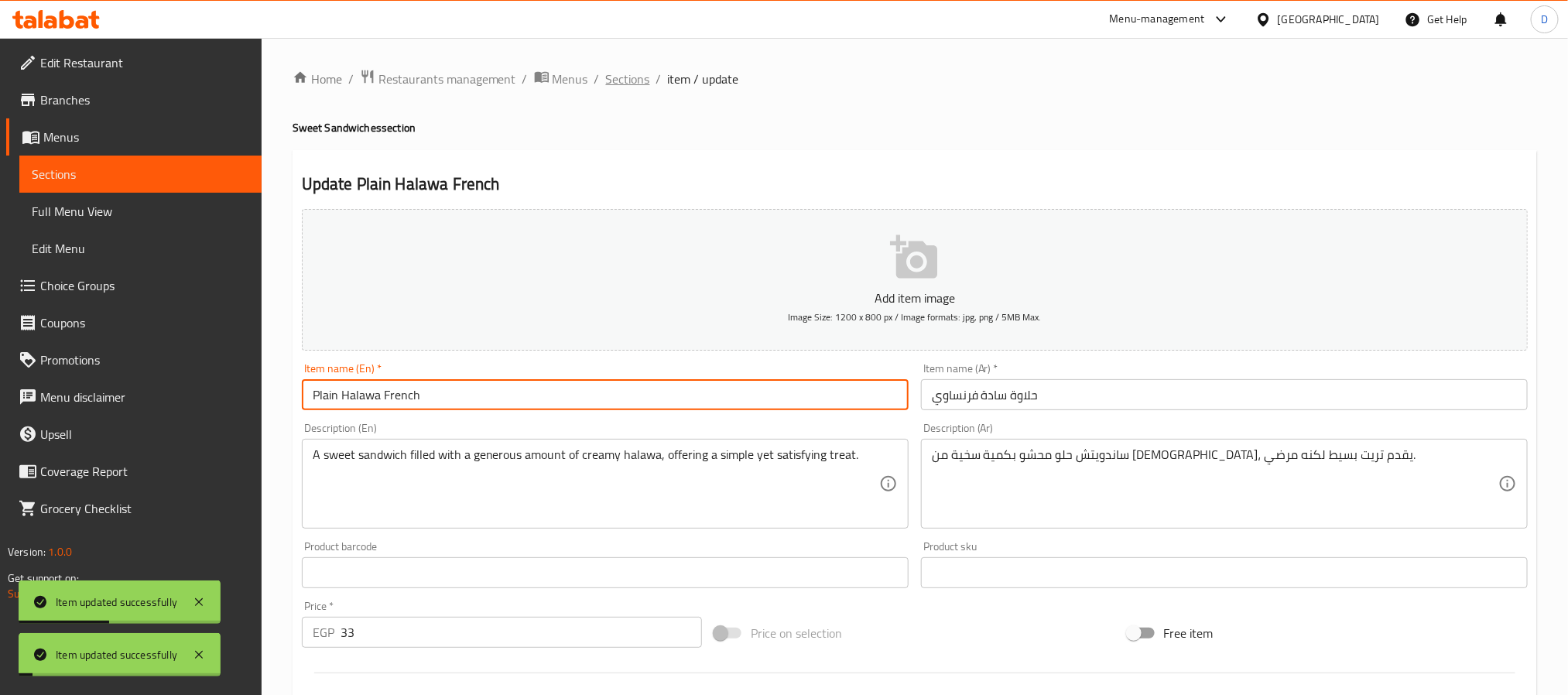
click at [627, 76] on span "Sections" at bounding box center [627, 79] width 44 height 19
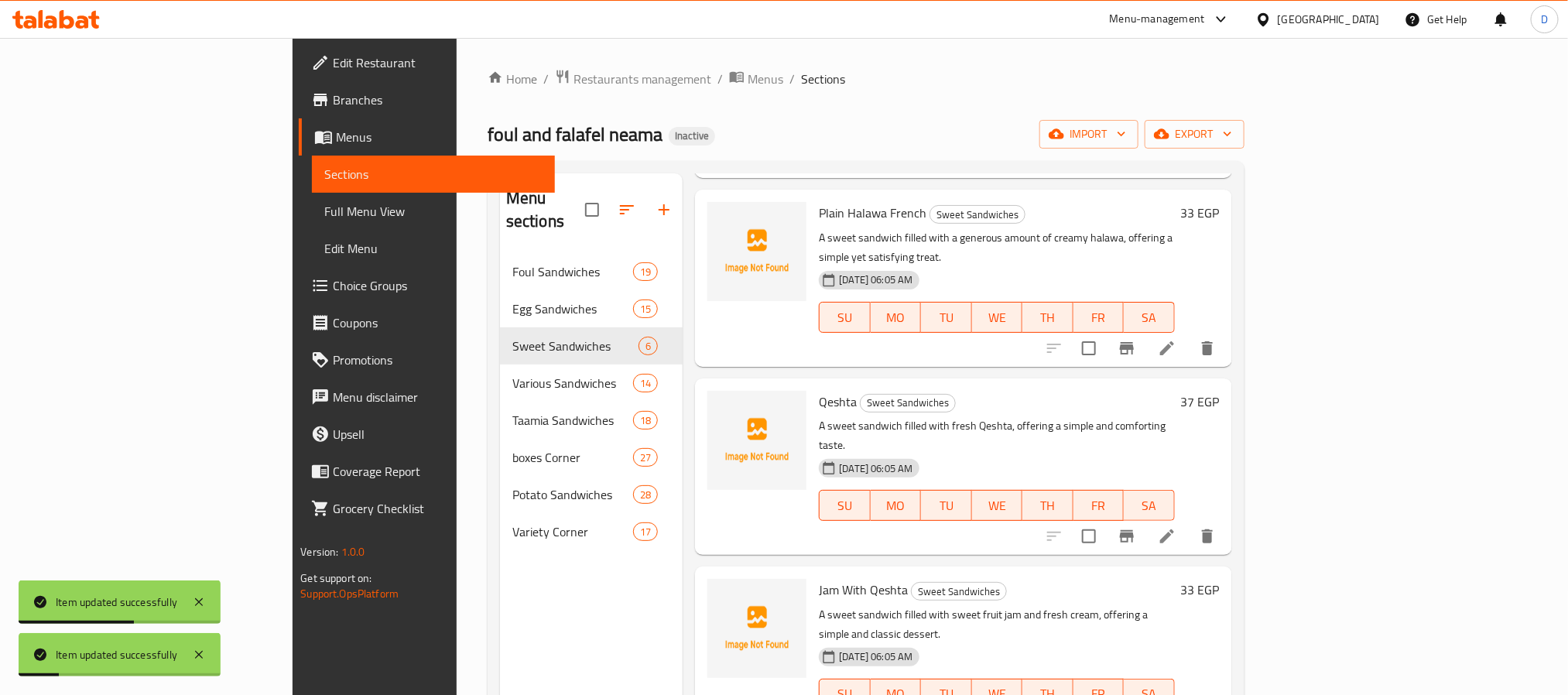
scroll to position [232, 0]
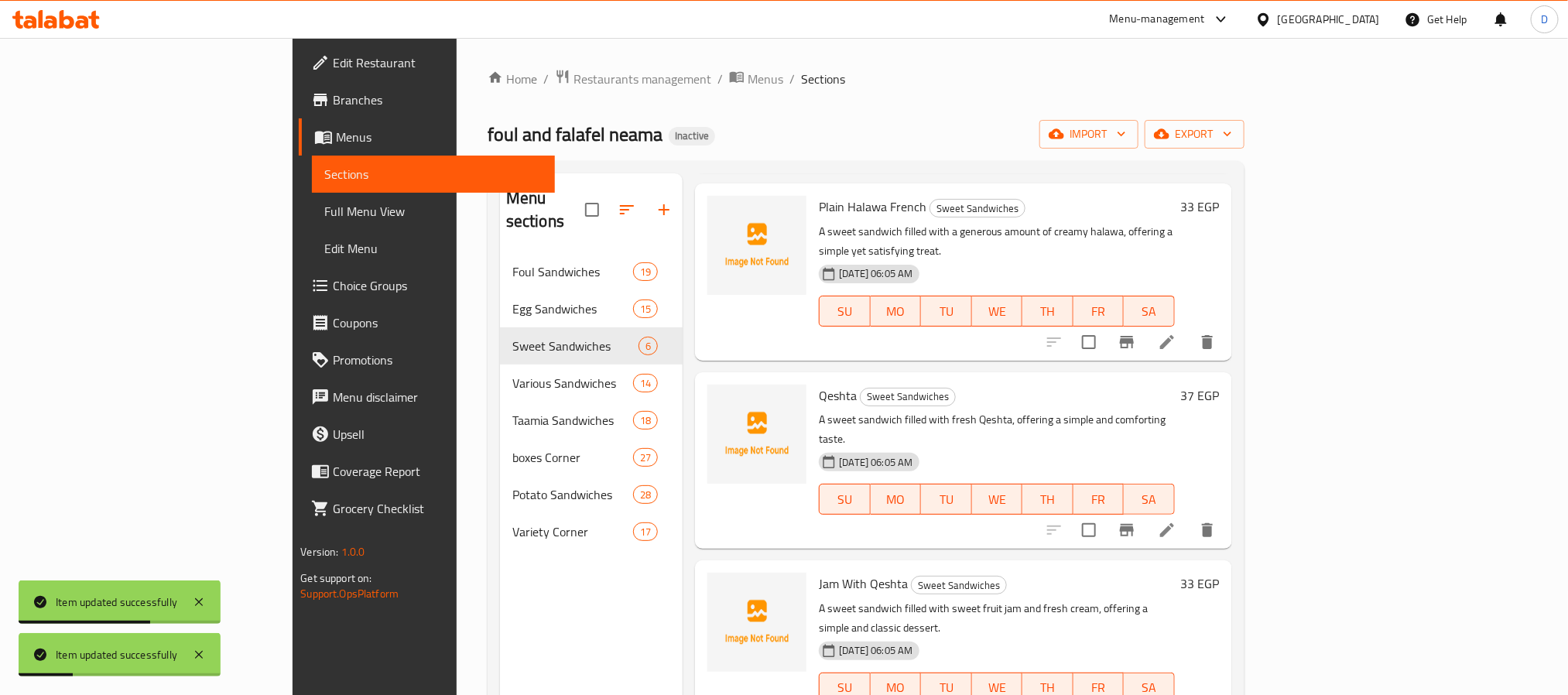
click at [1189, 516] on li at bounding box center [1167, 529] width 43 height 28
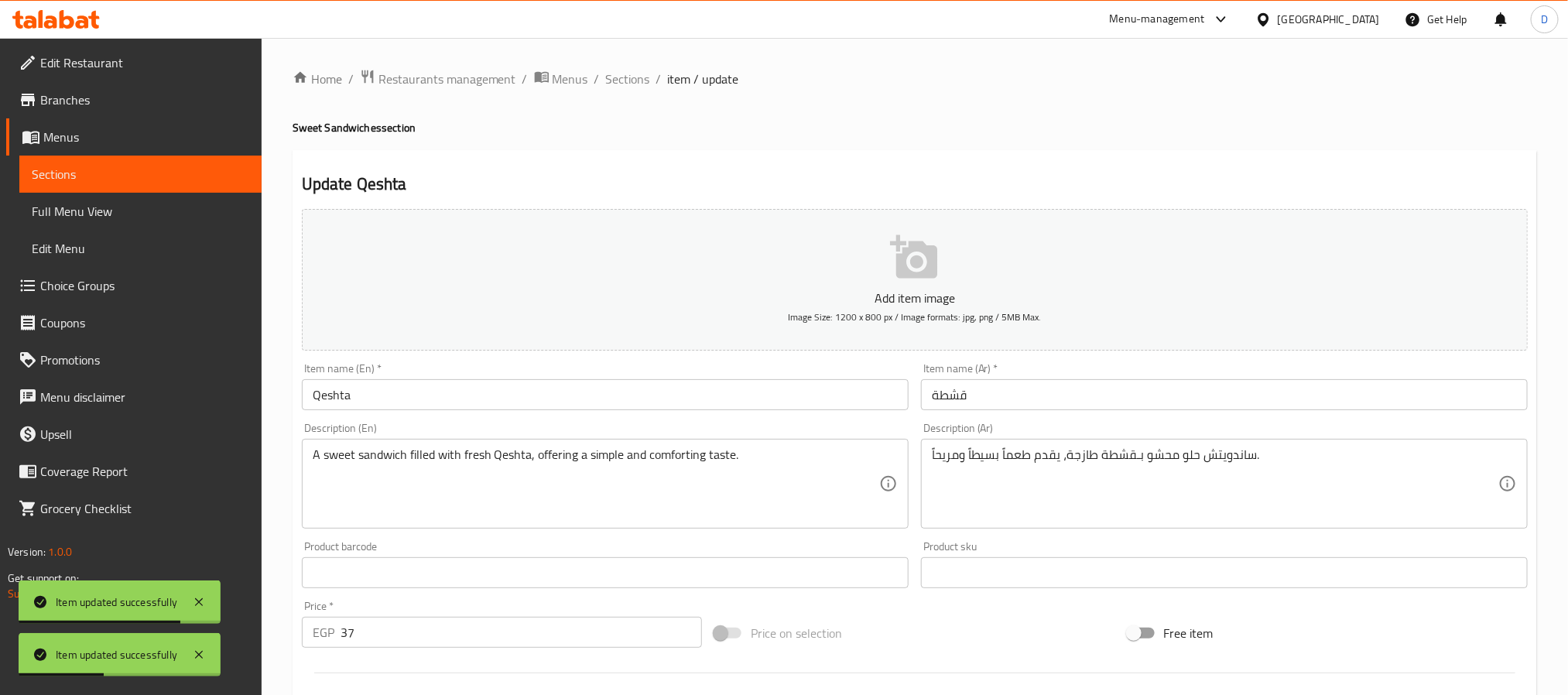
click at [1092, 404] on input "قشطة" at bounding box center [1224, 394] width 607 height 31
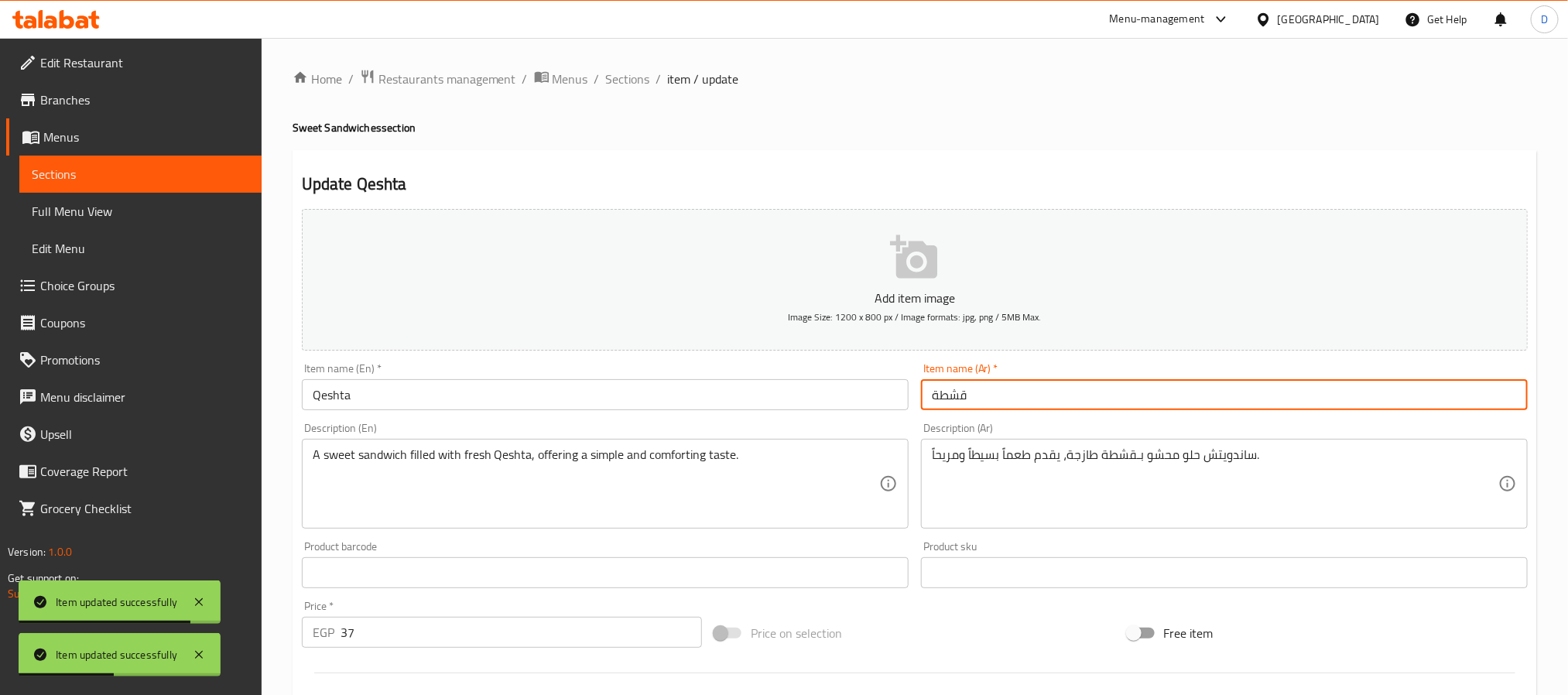
paste input "فرنساوي"
type input "قشطة فرنساوي"
click at [658, 404] on input "Qeshta" at bounding box center [605, 394] width 607 height 31
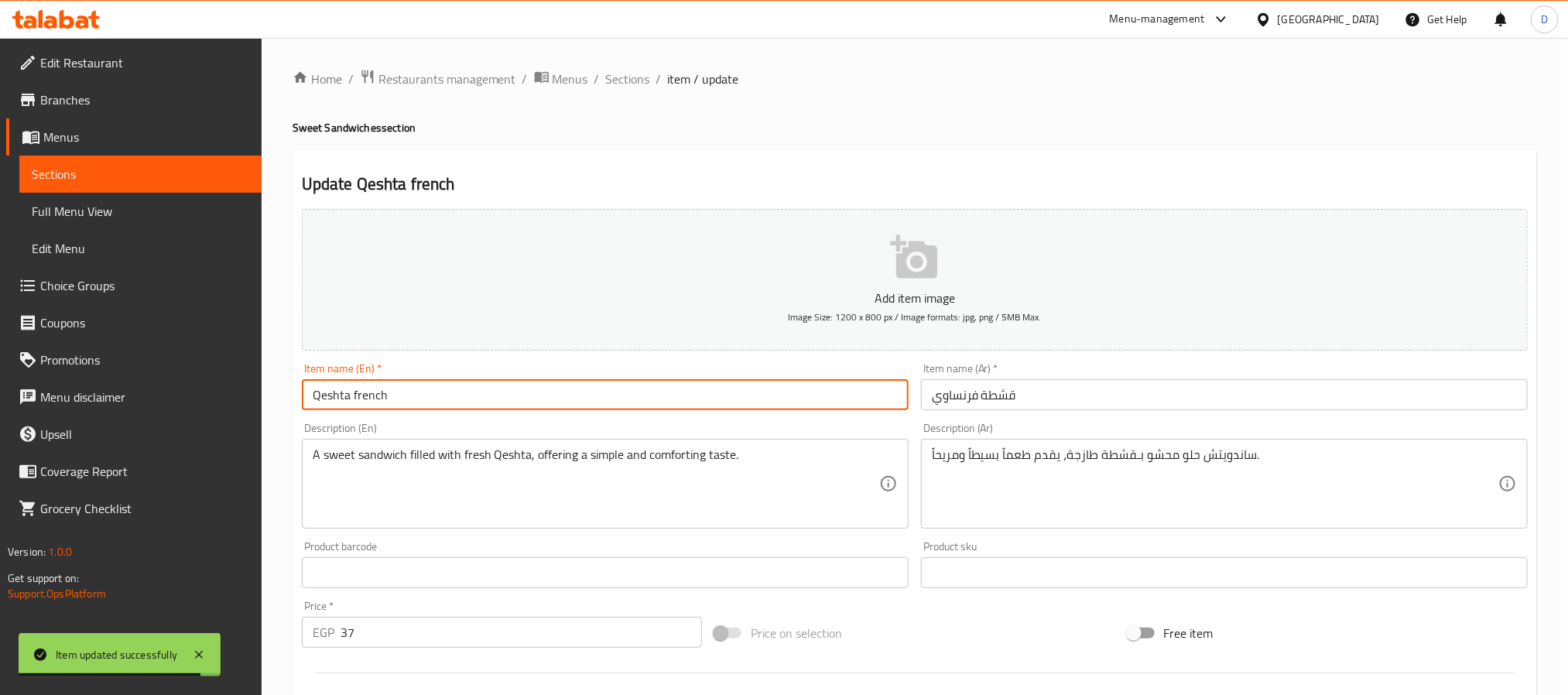
type input "Qeshta french"
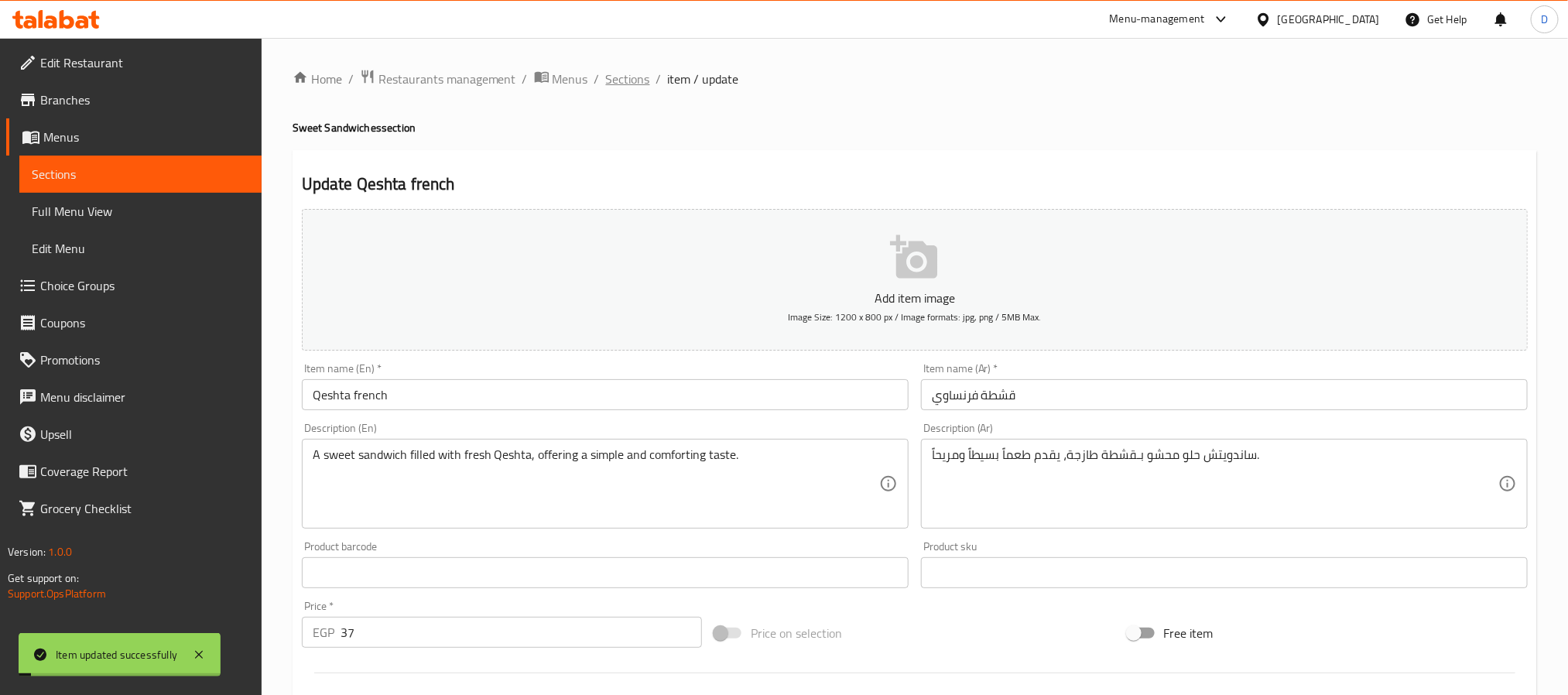
click at [633, 82] on span "Sections" at bounding box center [627, 79] width 44 height 19
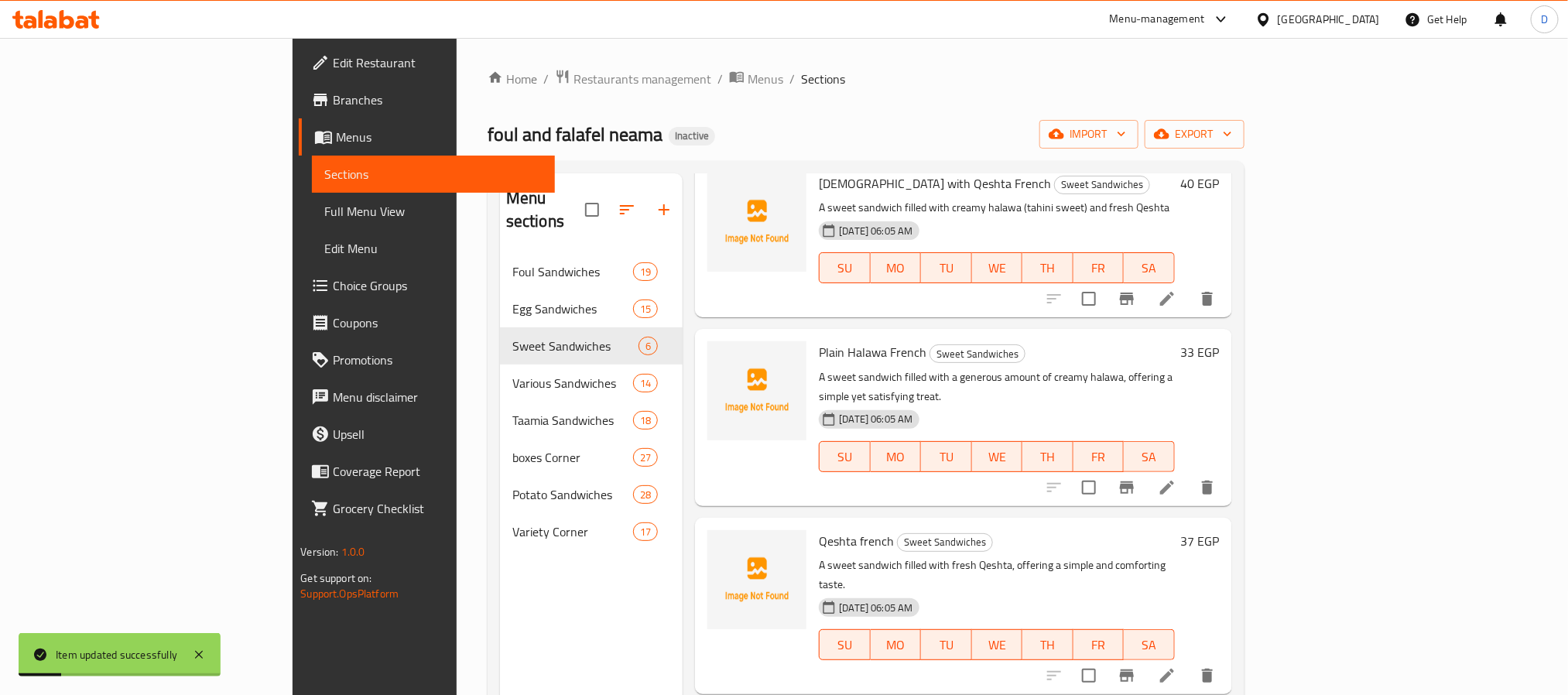
scroll to position [348, 0]
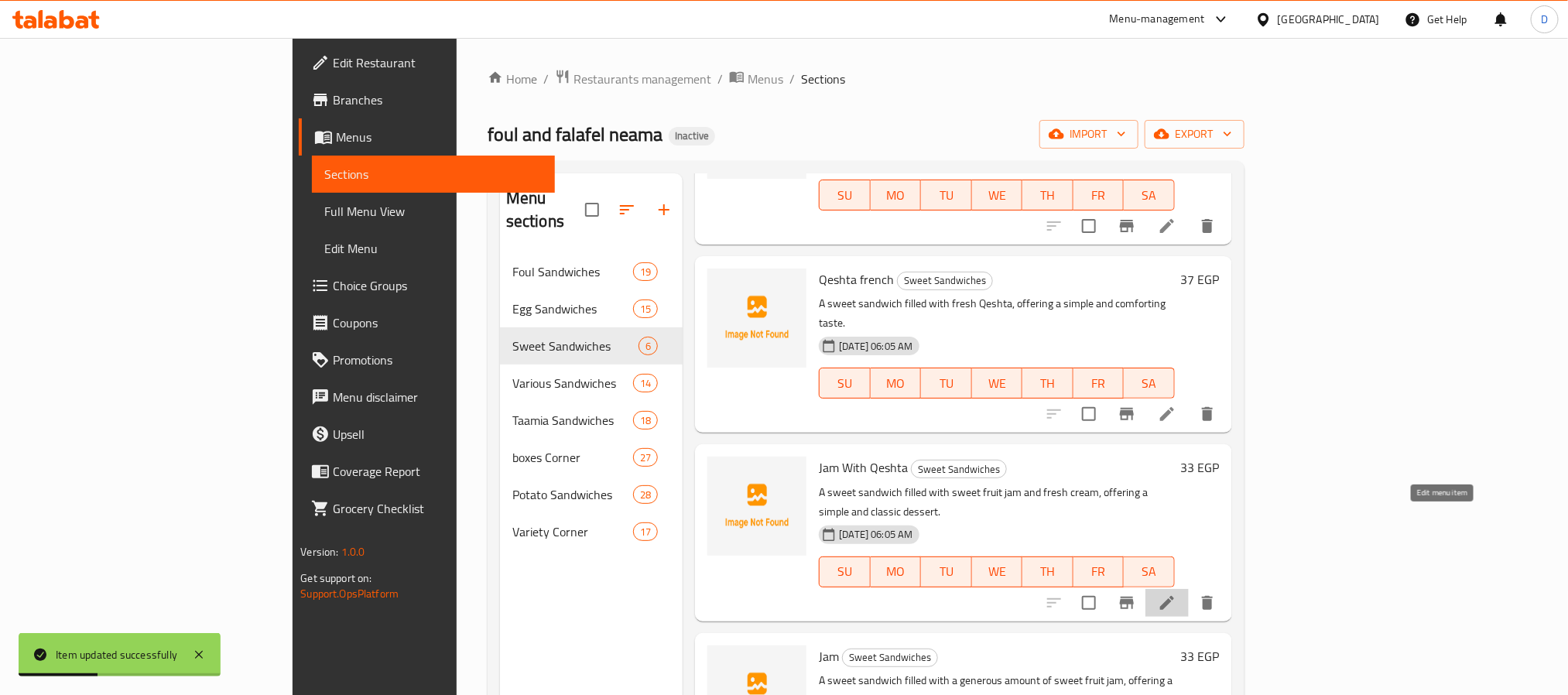
click at [1176, 593] on icon at bounding box center [1167, 602] width 19 height 19
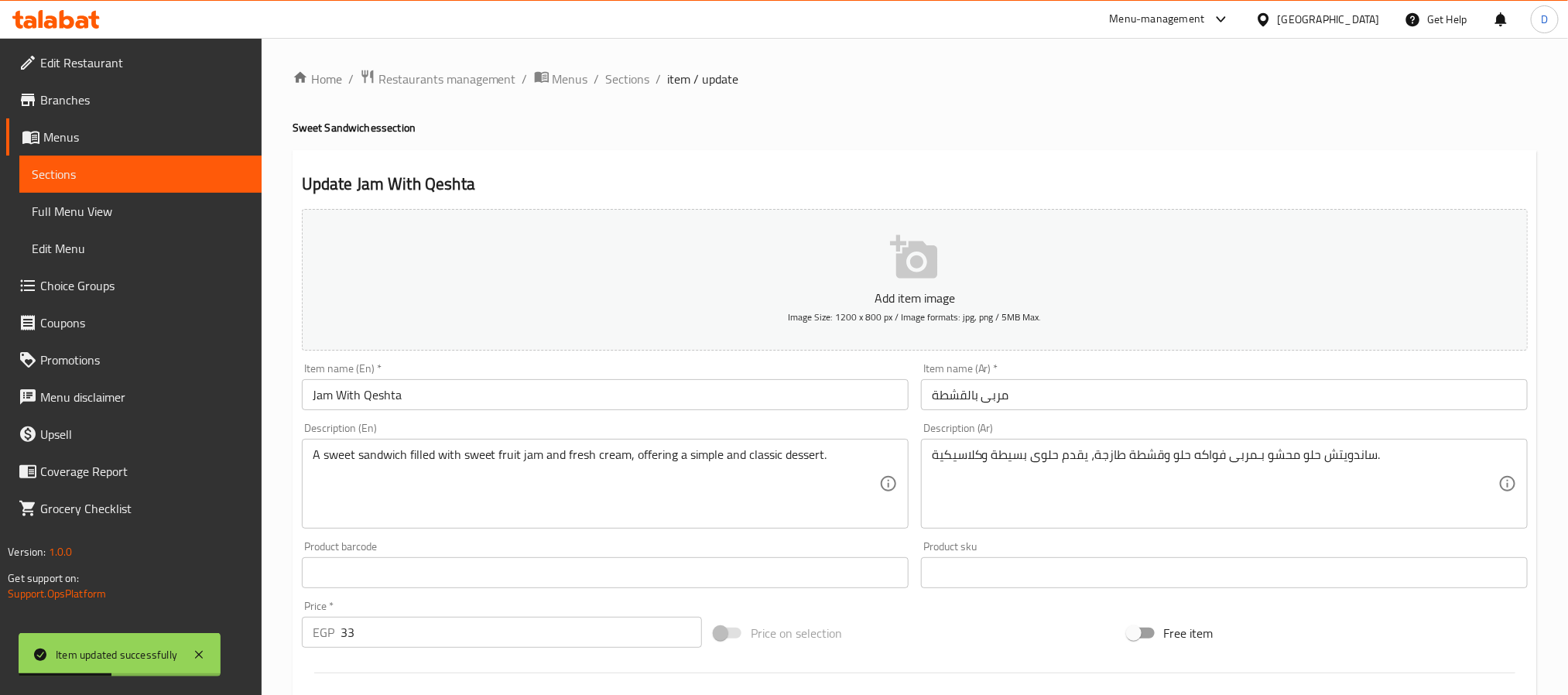
click at [1186, 398] on input "مربى بالقشطة" at bounding box center [1224, 394] width 607 height 31
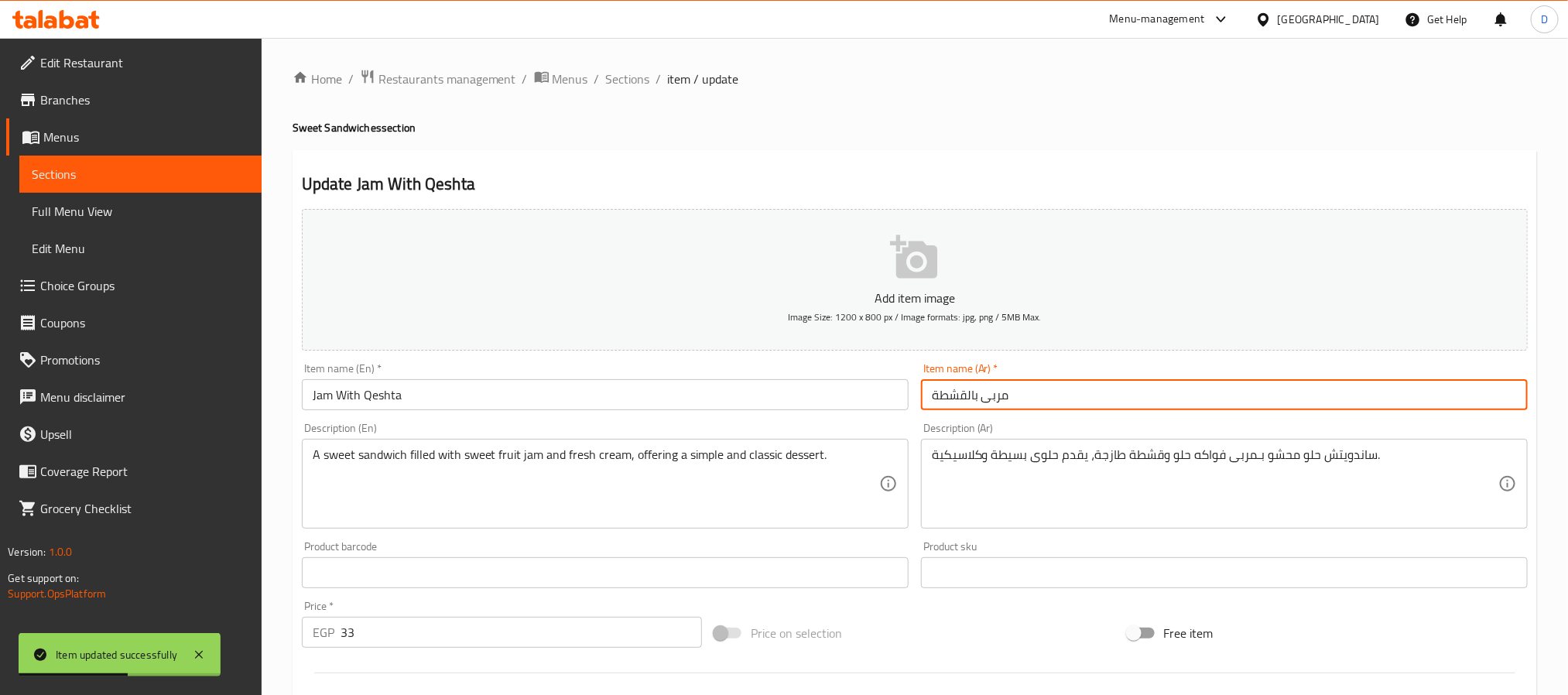
paste input "فرنساوي"
type input "مربى بالقشطة فرنساوي"
click at [822, 392] on input "Jam With Qeshta" at bounding box center [605, 394] width 607 height 31
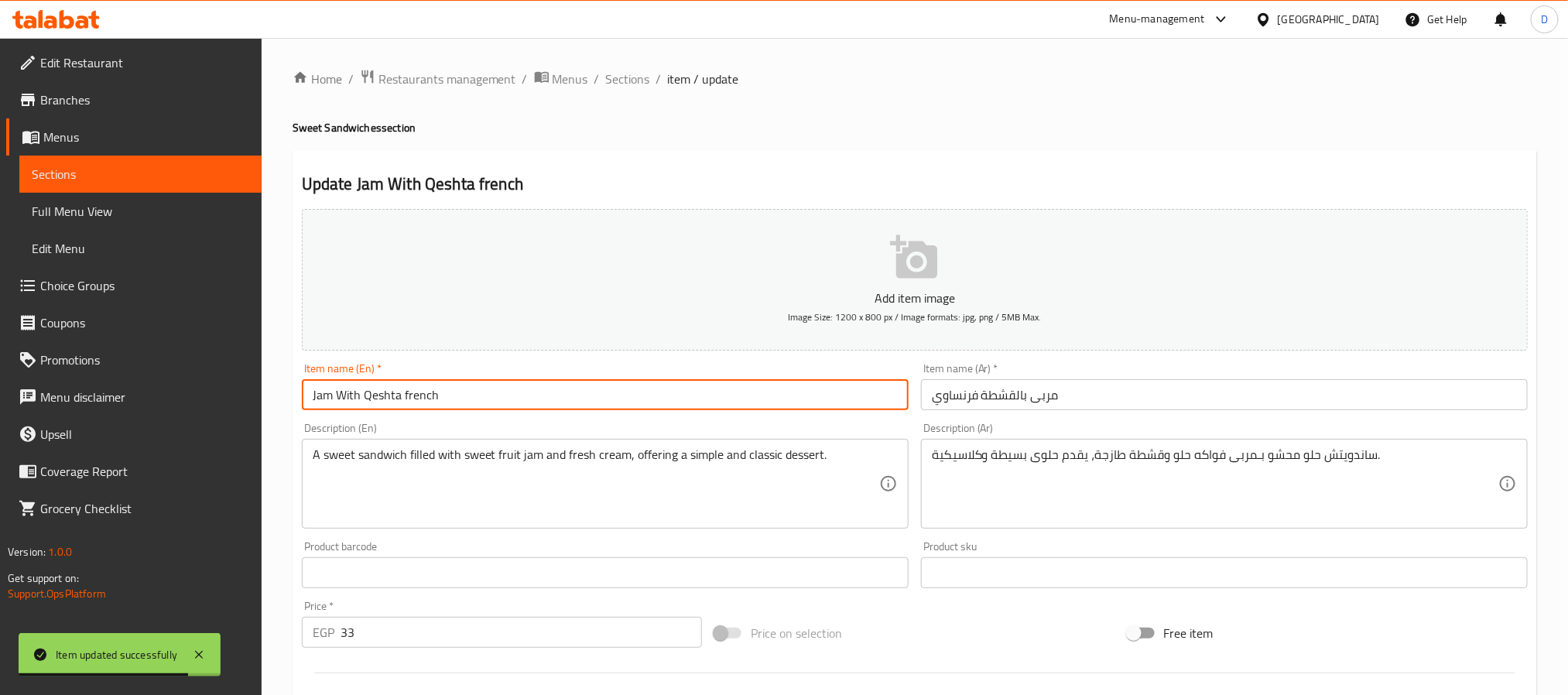
type input "Jam With Qeshta french"
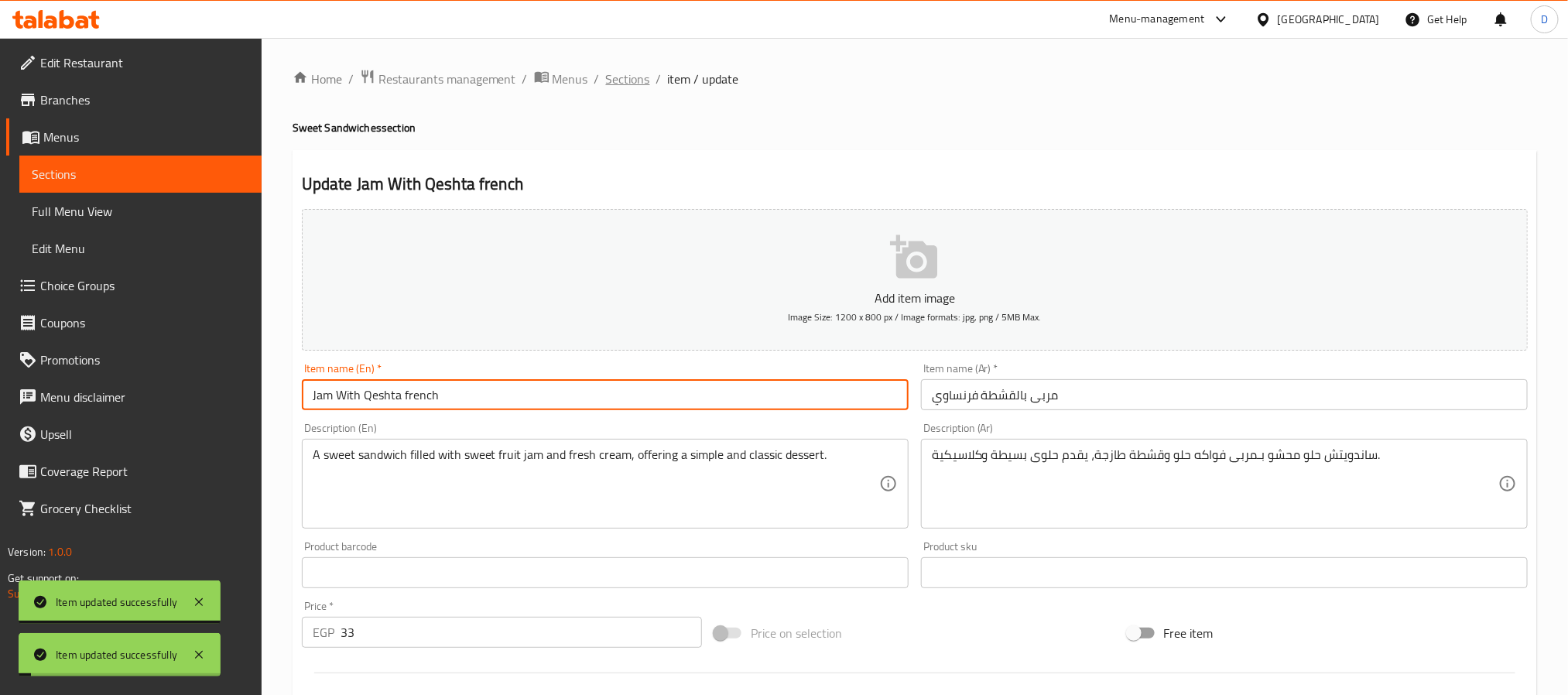
click at [616, 72] on span "Sections" at bounding box center [627, 79] width 44 height 19
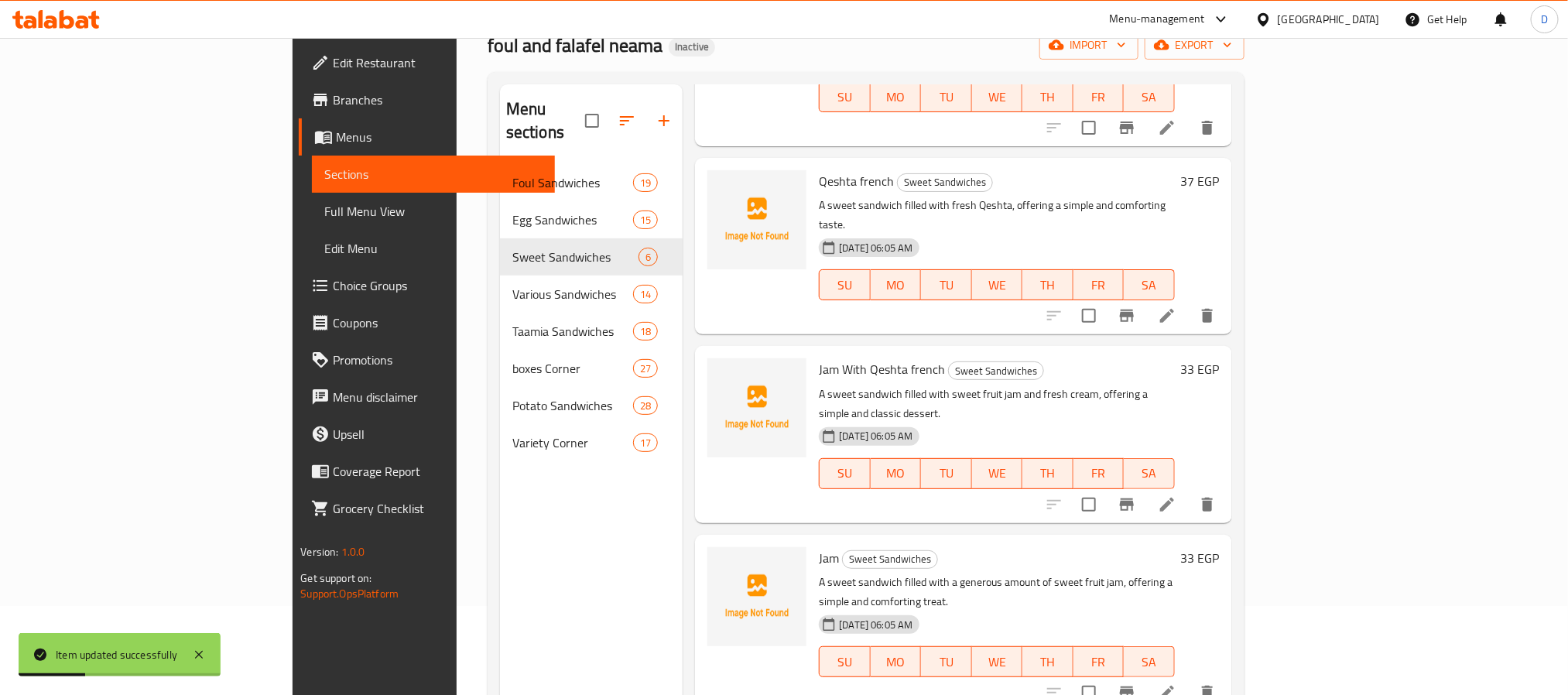
scroll to position [116, 0]
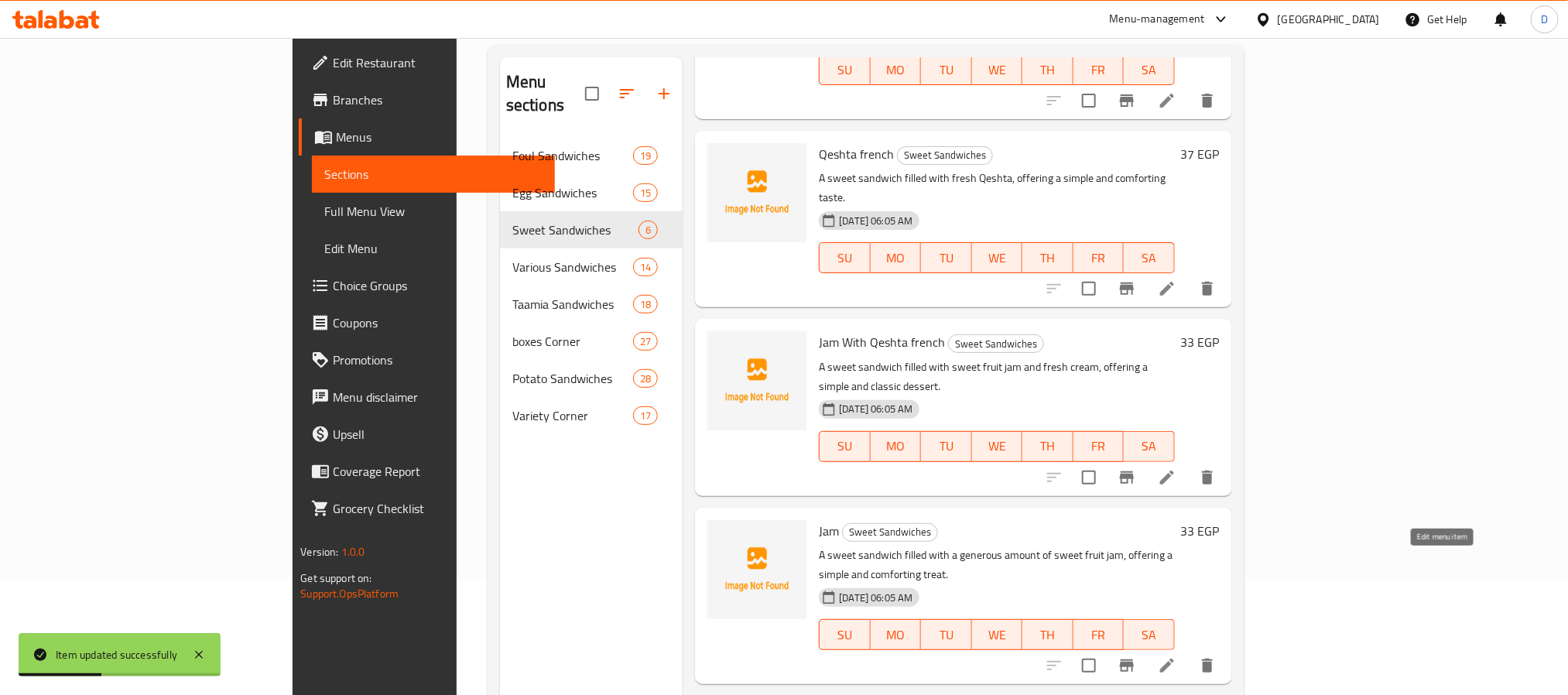
click at [1176, 656] on icon at bounding box center [1167, 665] width 19 height 19
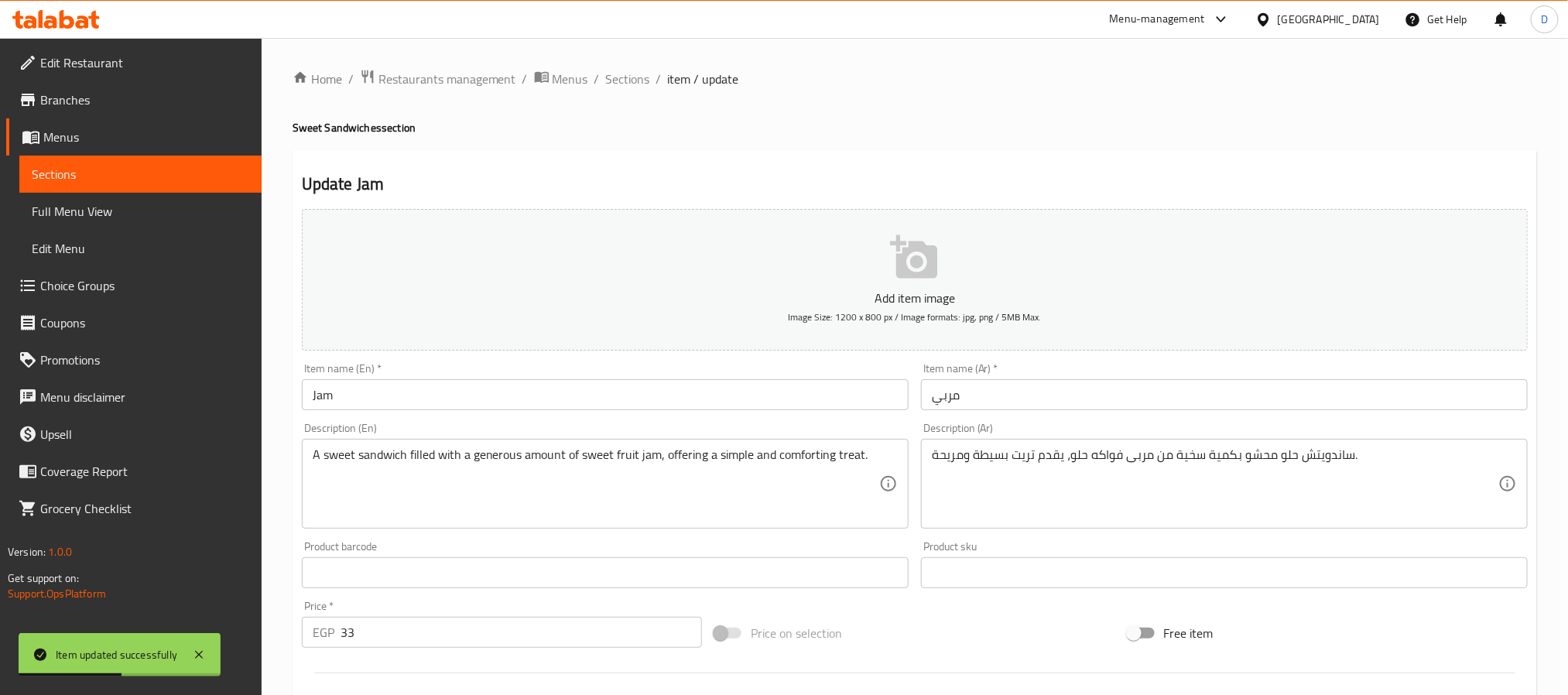
click at [1055, 390] on input "مربي" at bounding box center [1224, 394] width 607 height 31
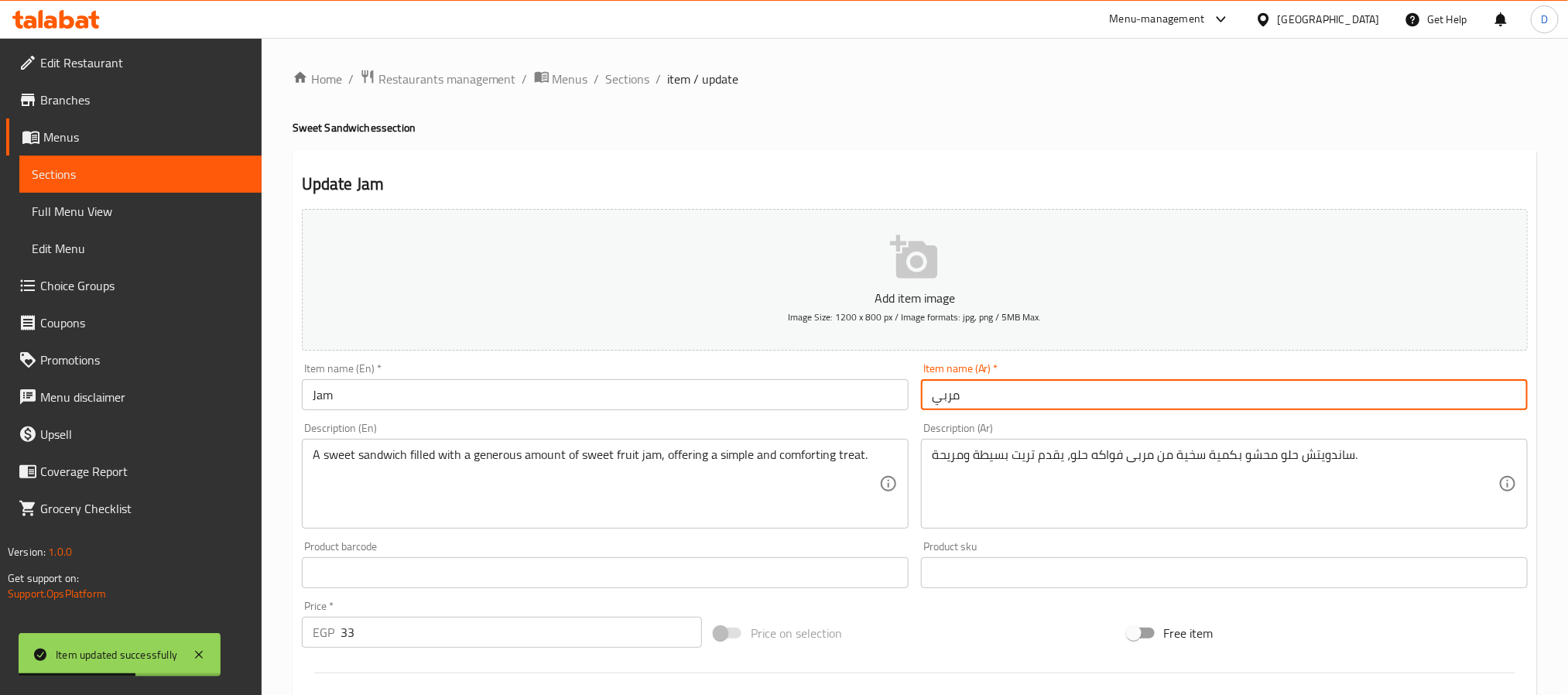
paste input "فرنساوي"
type input "مربي فرنساوي"
click at [708, 381] on input "Jam" at bounding box center [605, 394] width 607 height 31
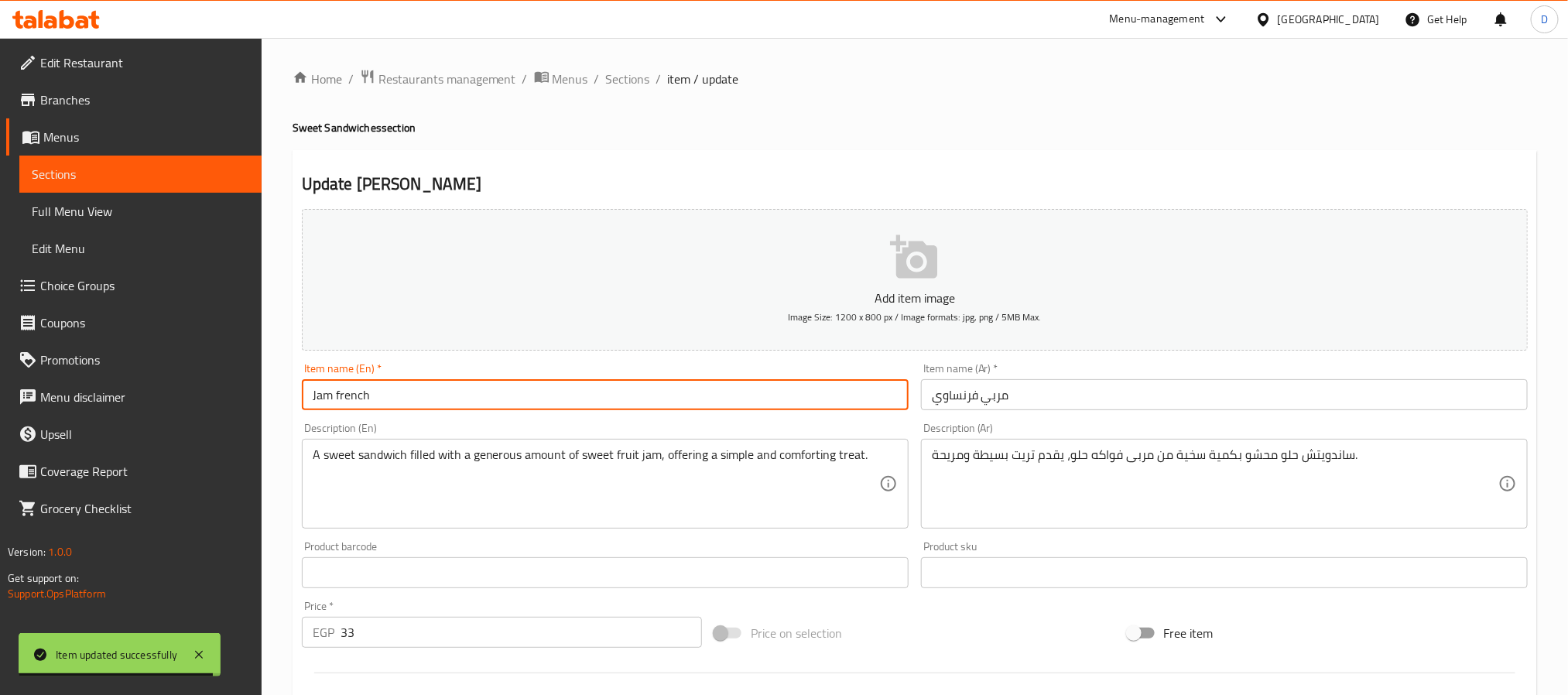
type input "Jam french"
click at [638, 80] on span "Sections" at bounding box center [627, 79] width 44 height 19
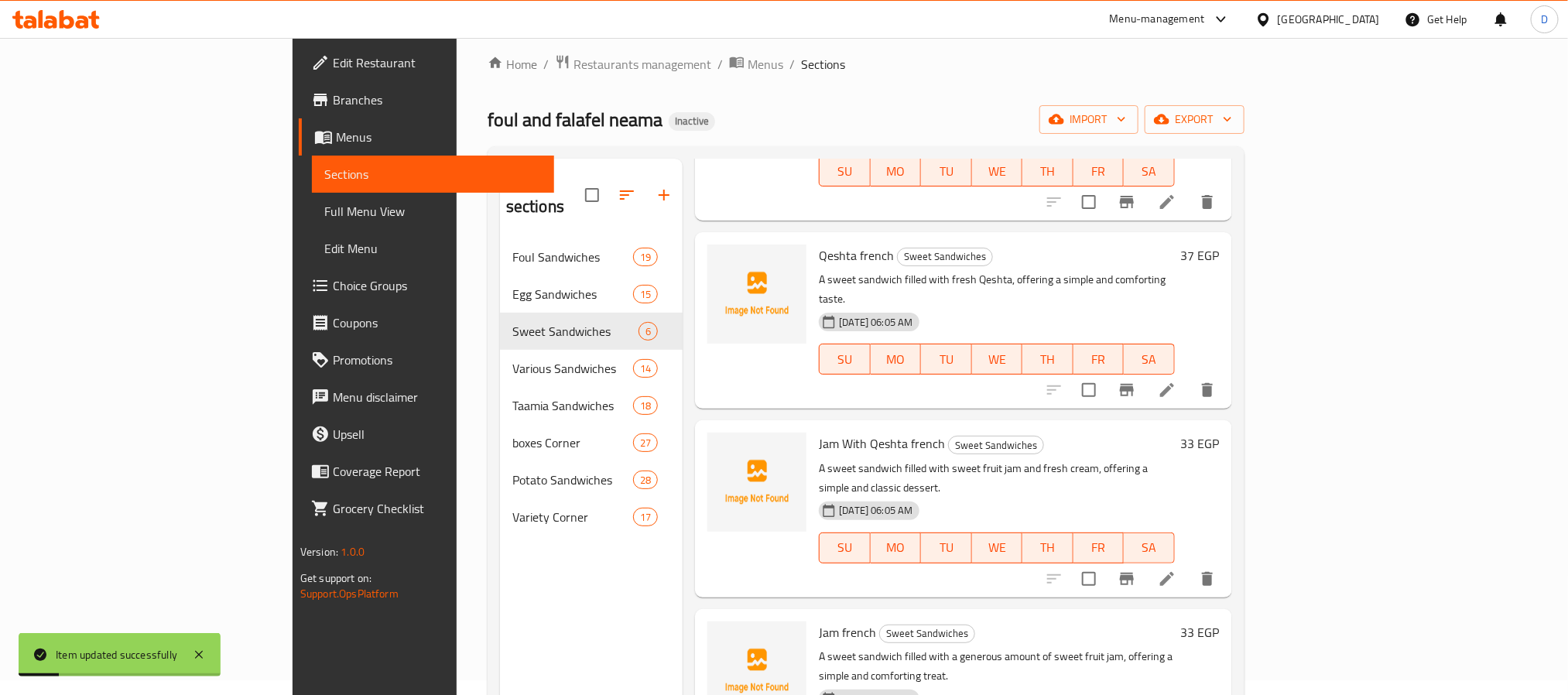
scroll to position [217, 0]
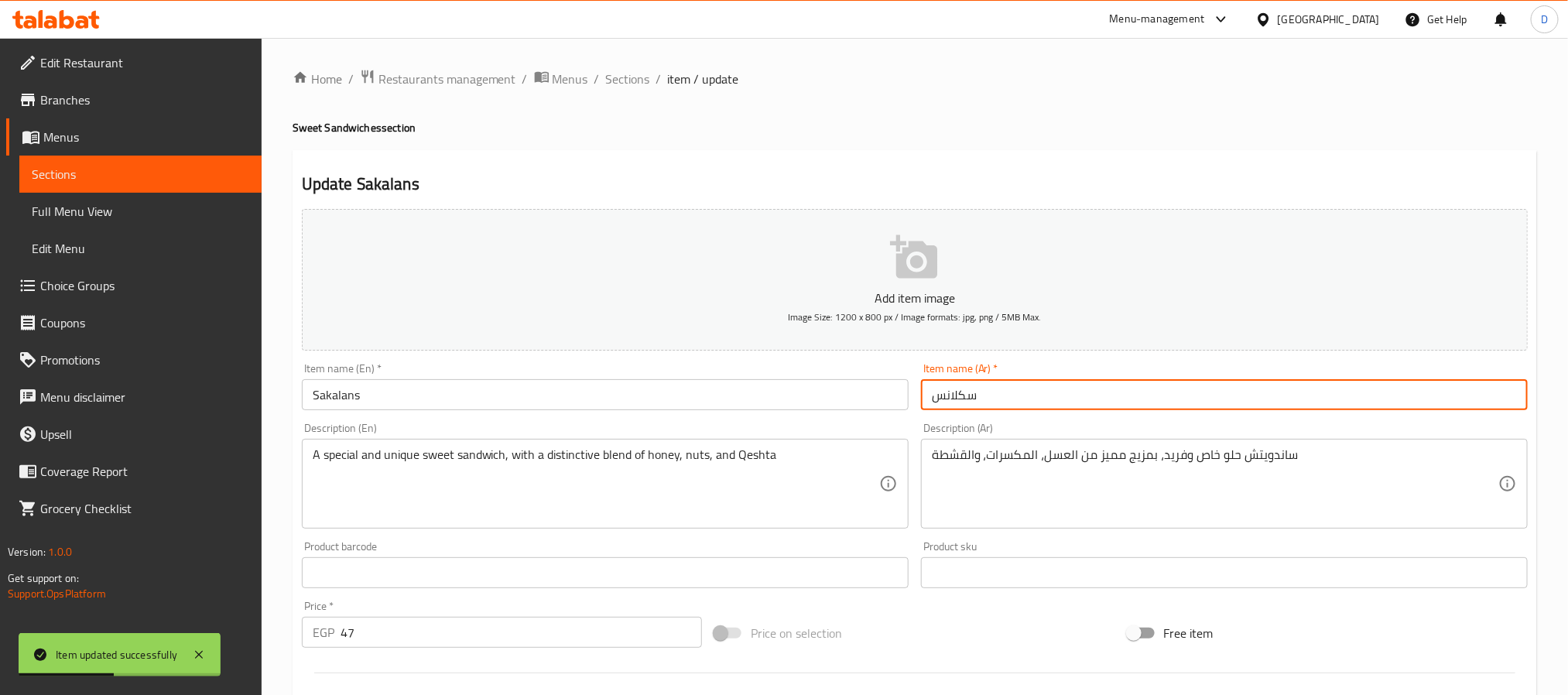
click at [1070, 395] on input "سكلانس" at bounding box center [1224, 394] width 607 height 31
paste input "فرنساوي"
type input "سكلانس فرنساوي"
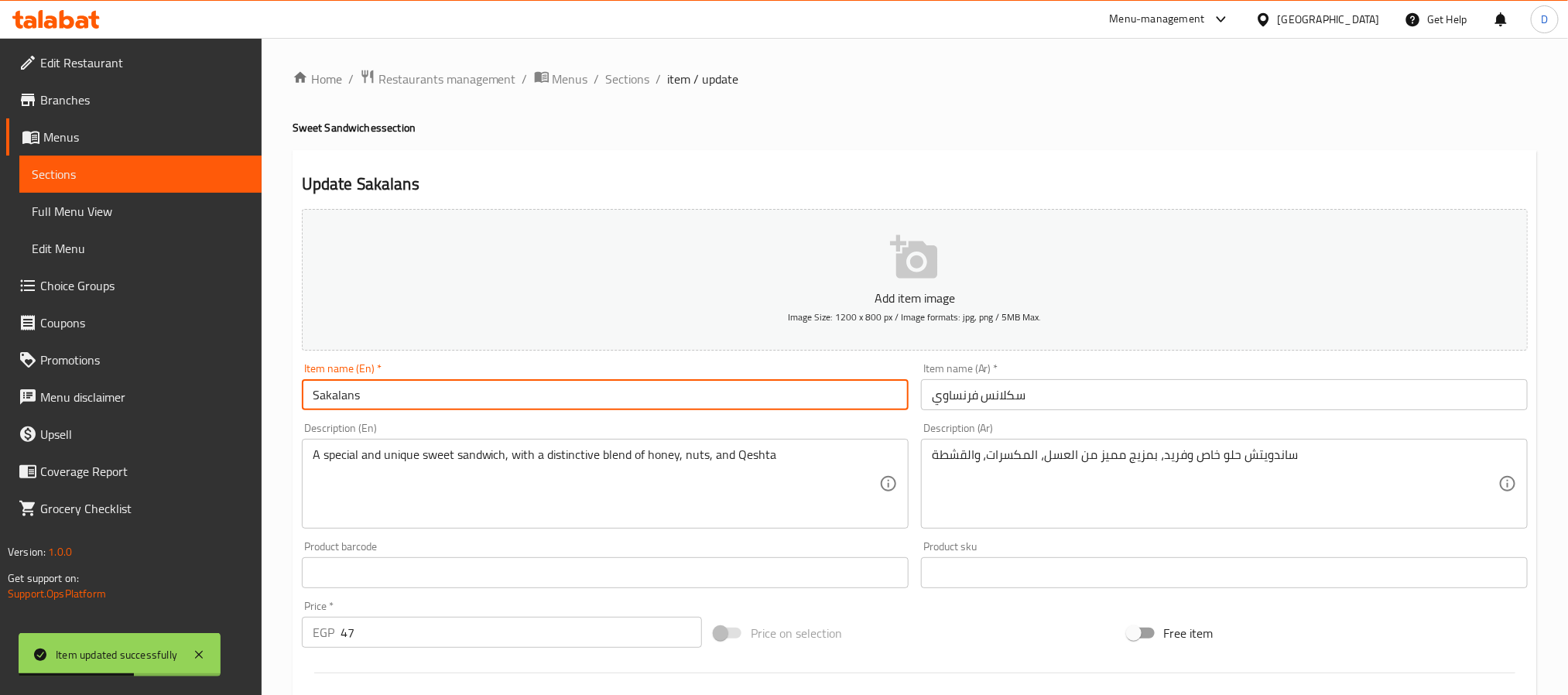
click at [632, 399] on input "Sakalans" at bounding box center [605, 394] width 607 height 31
type input "Sakalans french"
click at [978, 389] on input "سكلانس فرنساوي" at bounding box center [1224, 394] width 607 height 31
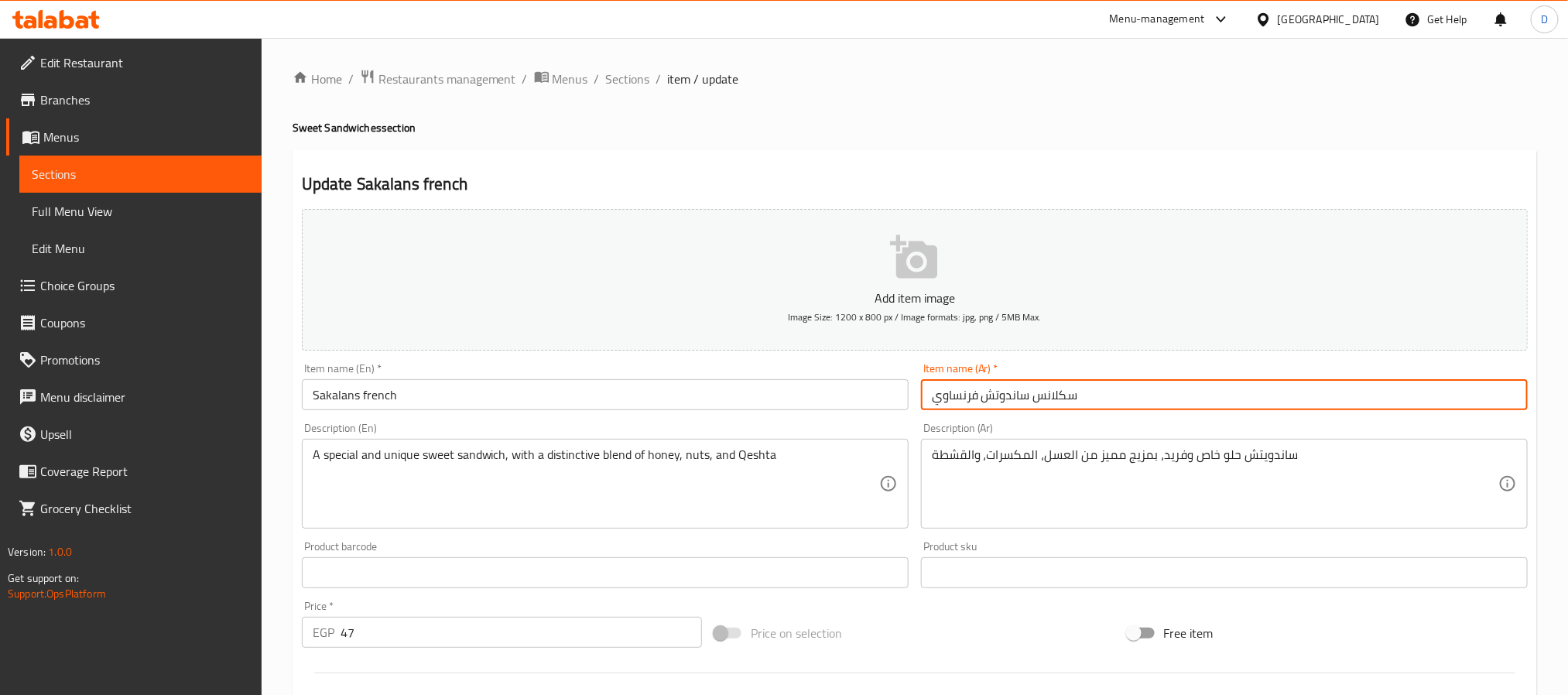
click at [1020, 401] on input "سكلانس ساندوتش فرنساوي" at bounding box center [1224, 394] width 607 height 31
type input "سكلانس ساندوتش فرنساوي"
click at [815, 407] on input "Sakalans french" at bounding box center [605, 394] width 607 height 31
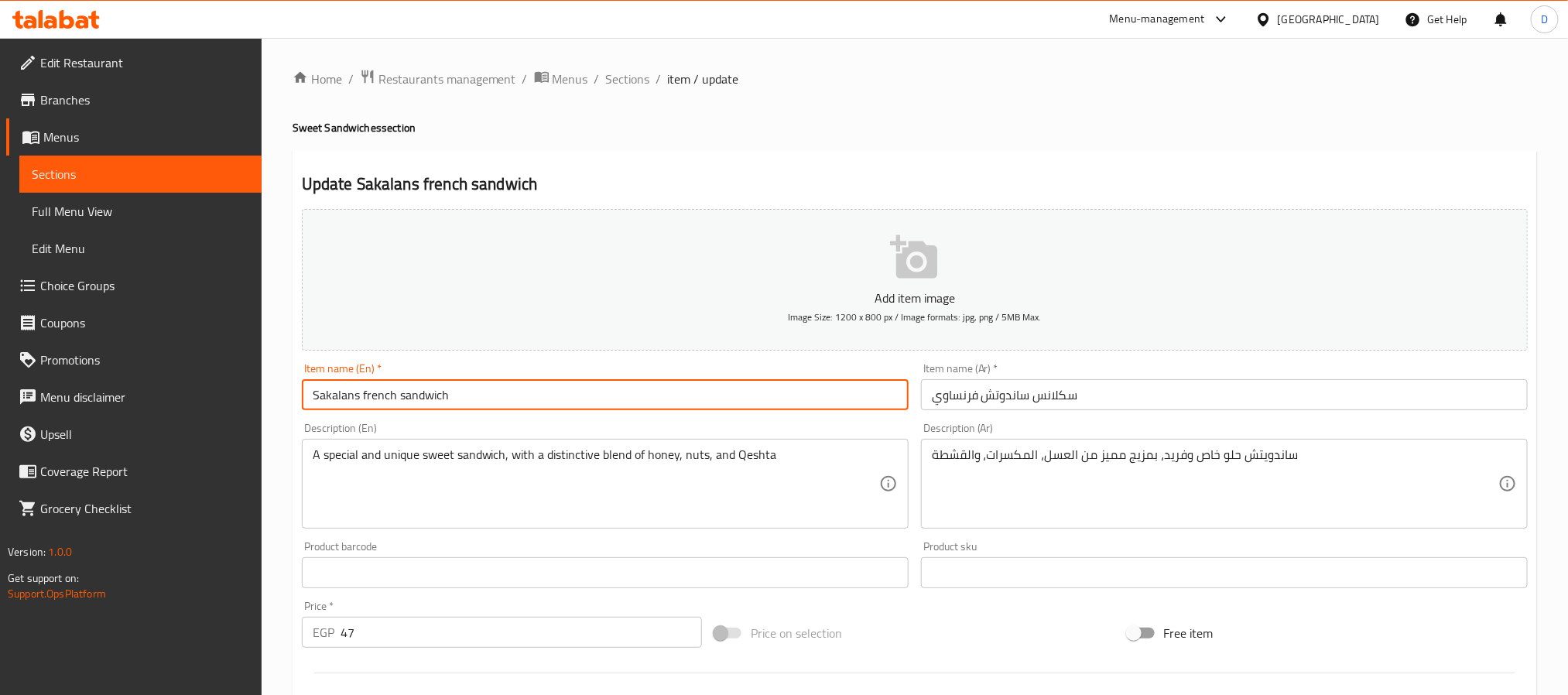
type input "Sakalans french sandwich"
drag, startPoint x: 643, startPoint y: 86, endPoint x: 669, endPoint y: 91, distance: 26.5
click at [643, 86] on span "Sections" at bounding box center [627, 79] width 44 height 19
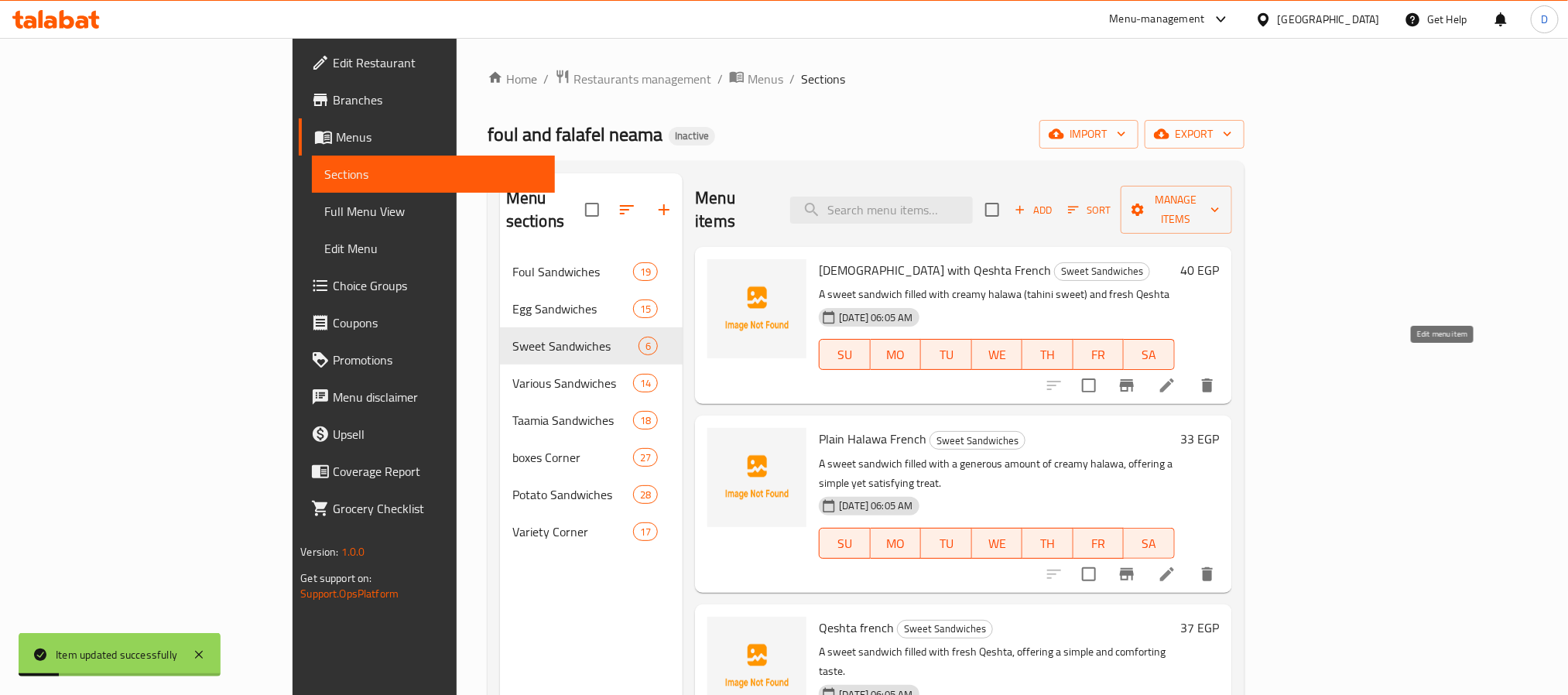
click at [1176, 376] on icon at bounding box center [1167, 385] width 19 height 19
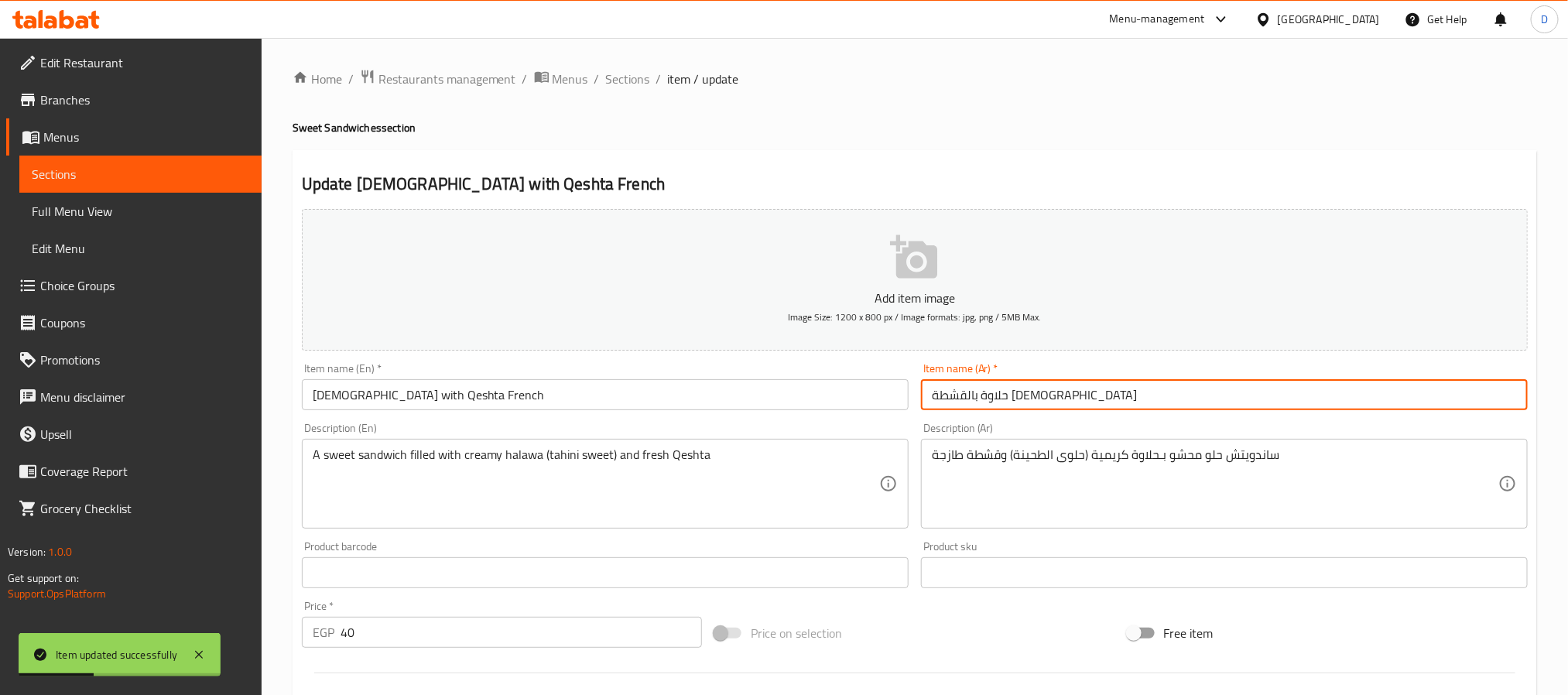
click at [982, 397] on input "حلاوة بالقشطة فرنساوي" at bounding box center [1224, 394] width 607 height 31
paste input "ساندوتش"
type input "حلاوة بالقشطة ساندوتش فرنساوي"
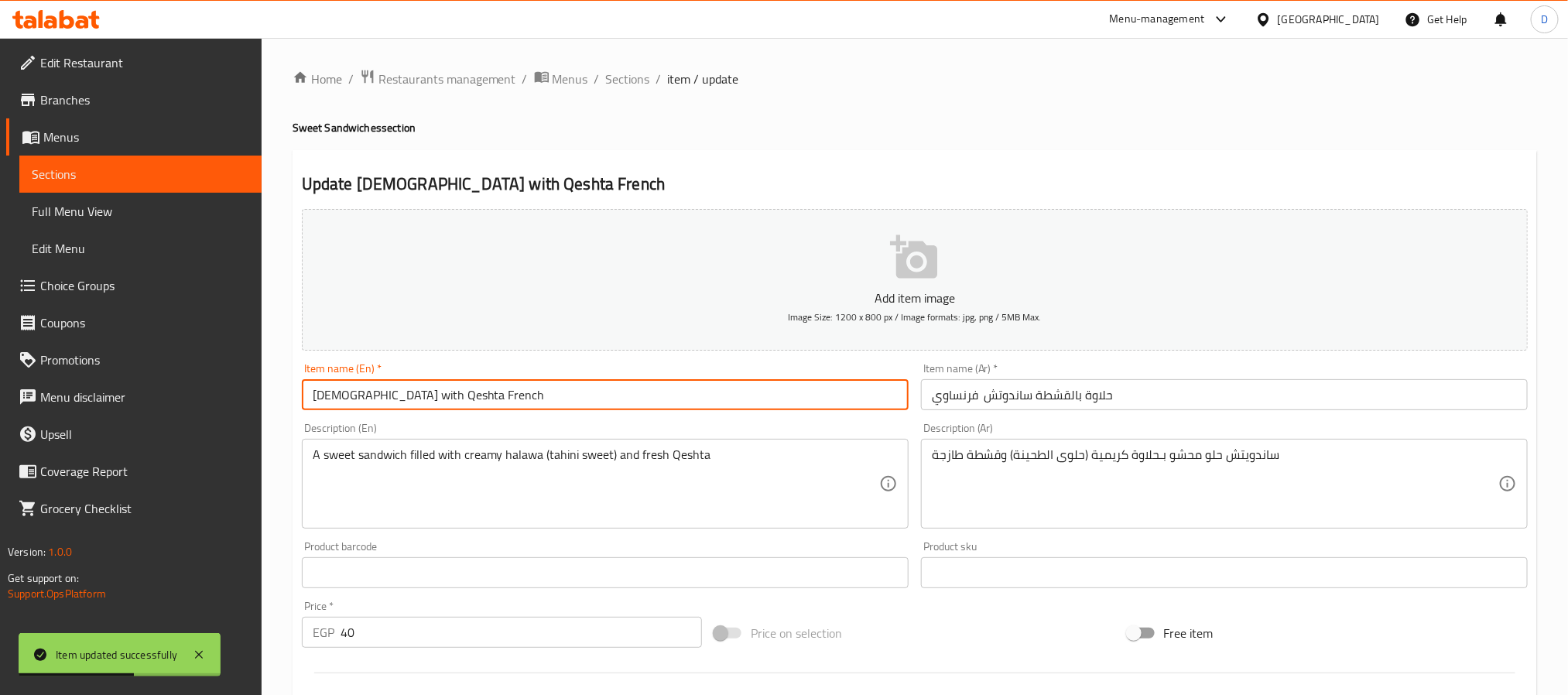
click at [598, 385] on input "Halawa with Qeshta French" at bounding box center [605, 394] width 607 height 31
type input "Halawa with Qeshta French sandwich"
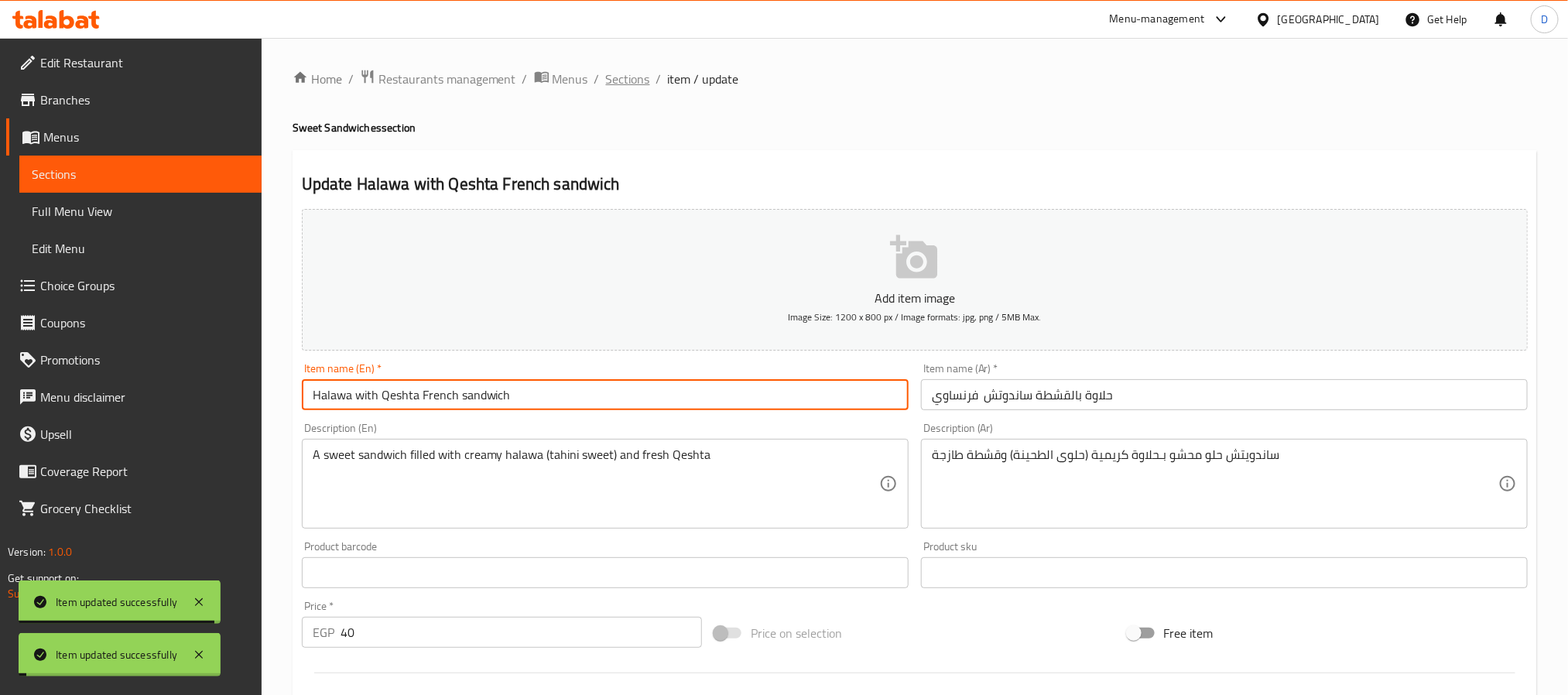
drag, startPoint x: 625, startPoint y: 76, endPoint x: 662, endPoint y: 100, distance: 44.1
click at [625, 76] on span "Sections" at bounding box center [627, 79] width 44 height 19
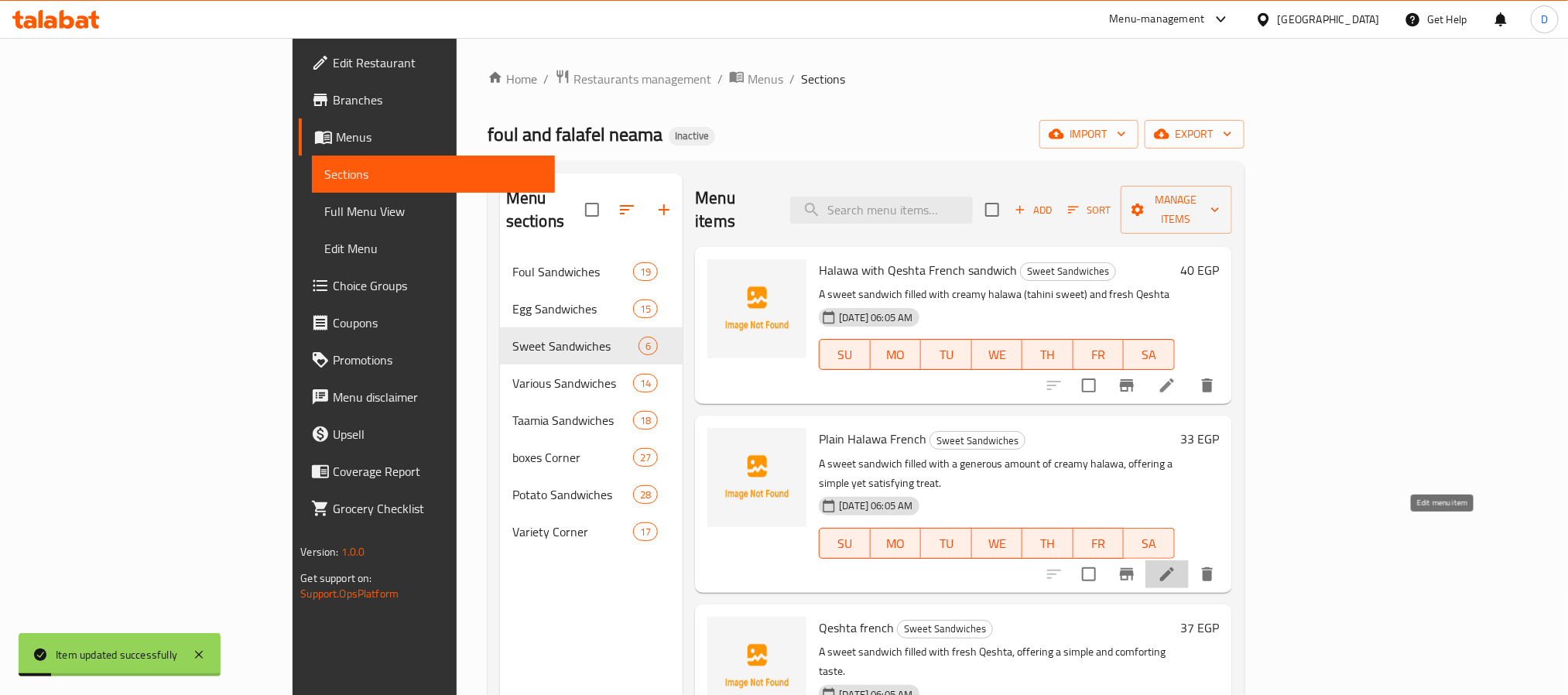
click at [1174, 567] on icon at bounding box center [1167, 574] width 14 height 14
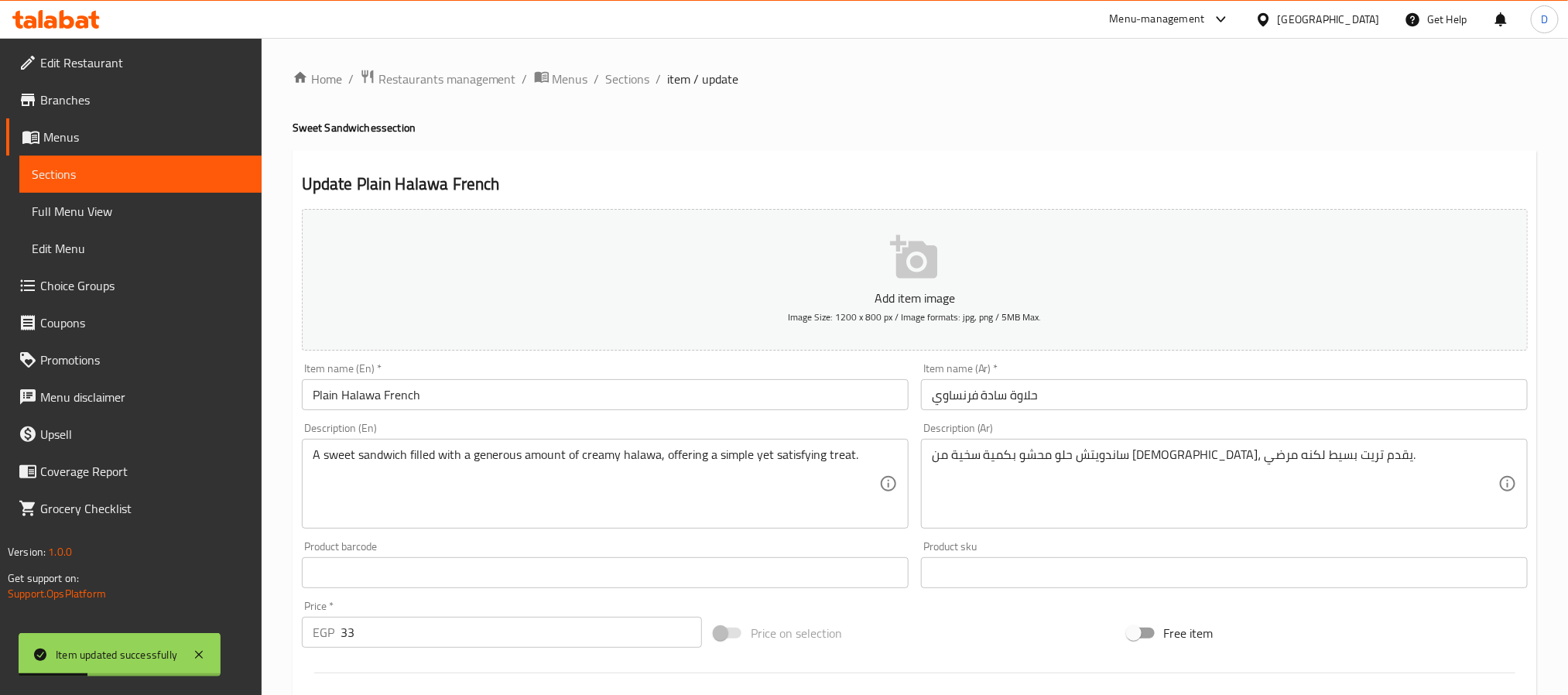
click at [979, 399] on input "حلاوة سادة فرنساوي" at bounding box center [1224, 394] width 607 height 31
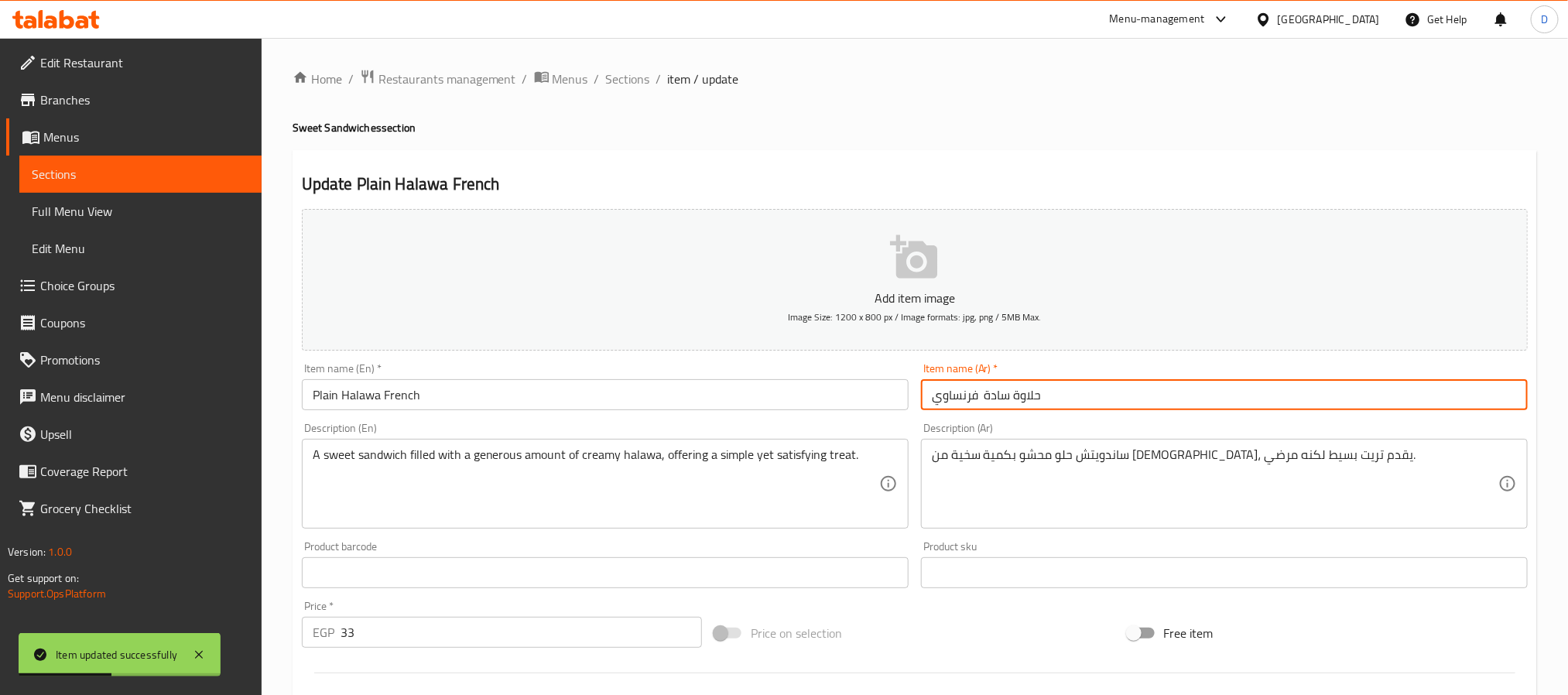
paste input "ساندوتش"
type input "حلاوة سادة ساندوتش فرنساوي"
click at [741, 402] on input "Plain Halawa French" at bounding box center [605, 394] width 607 height 31
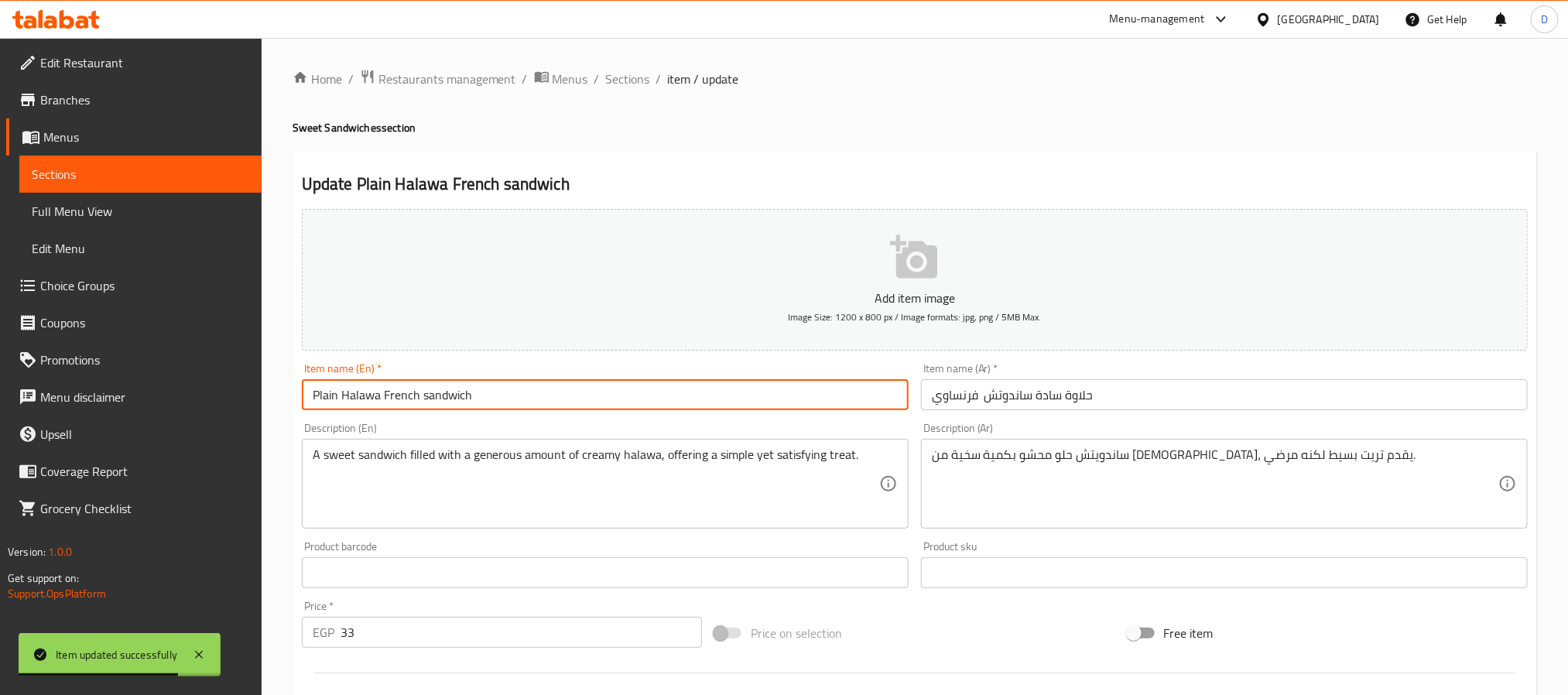
type input "Plain Halawa French sandwich"
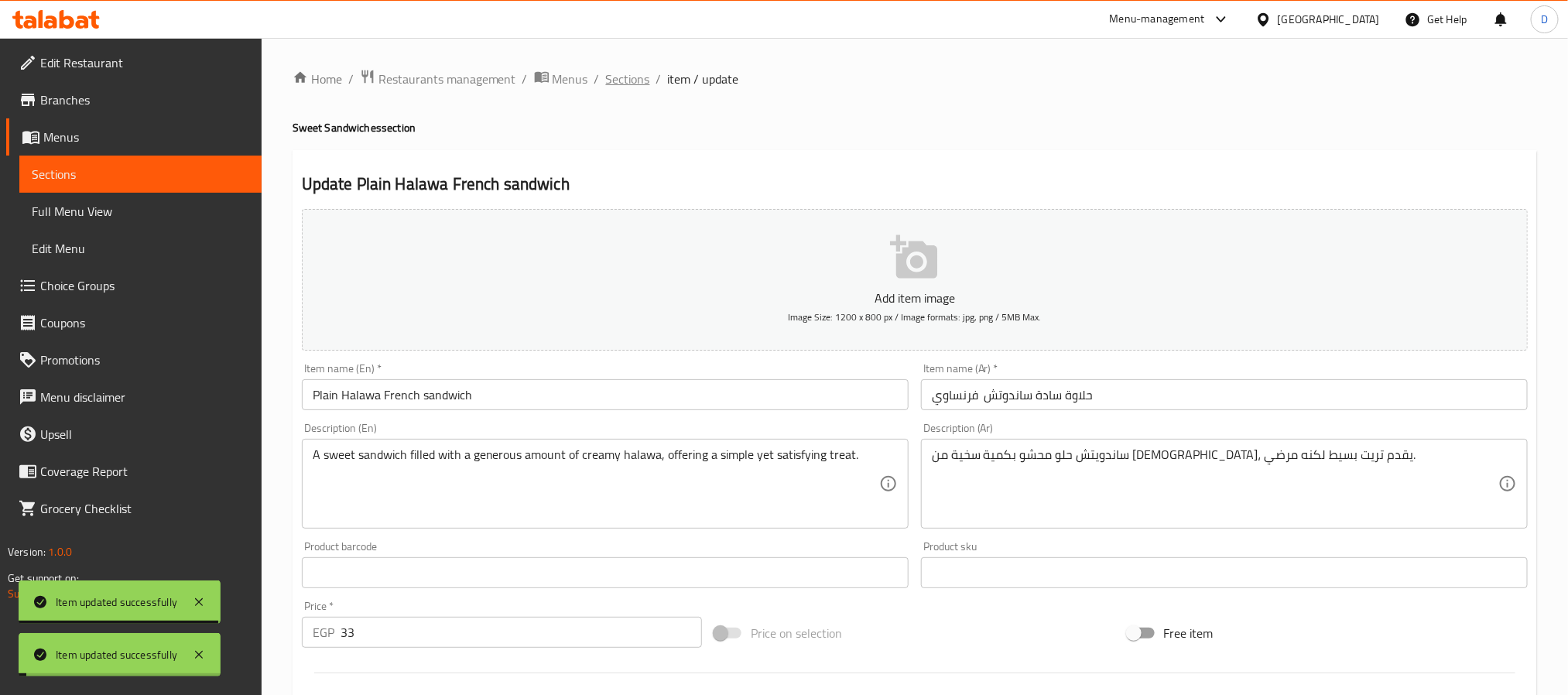
click at [627, 72] on span "Sections" at bounding box center [627, 79] width 44 height 19
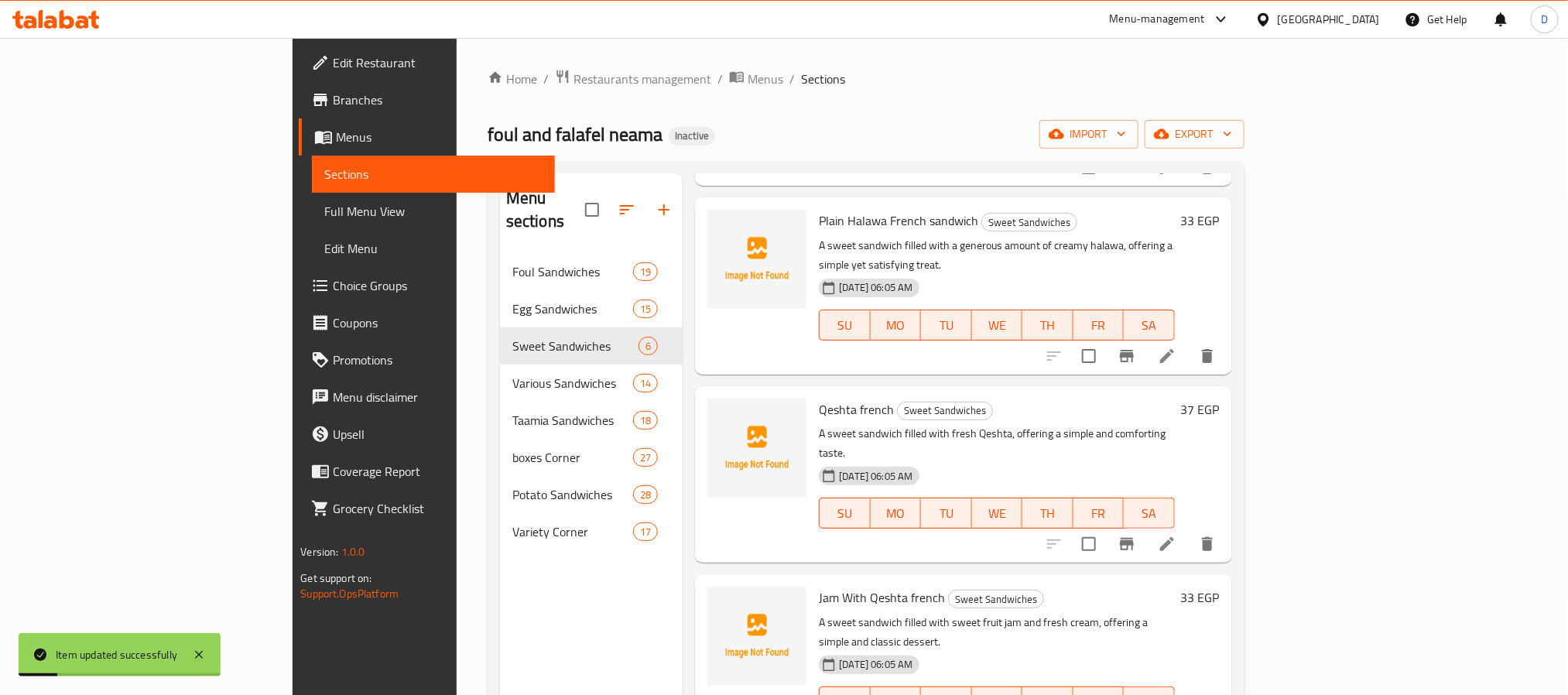
scroll to position [232, 0]
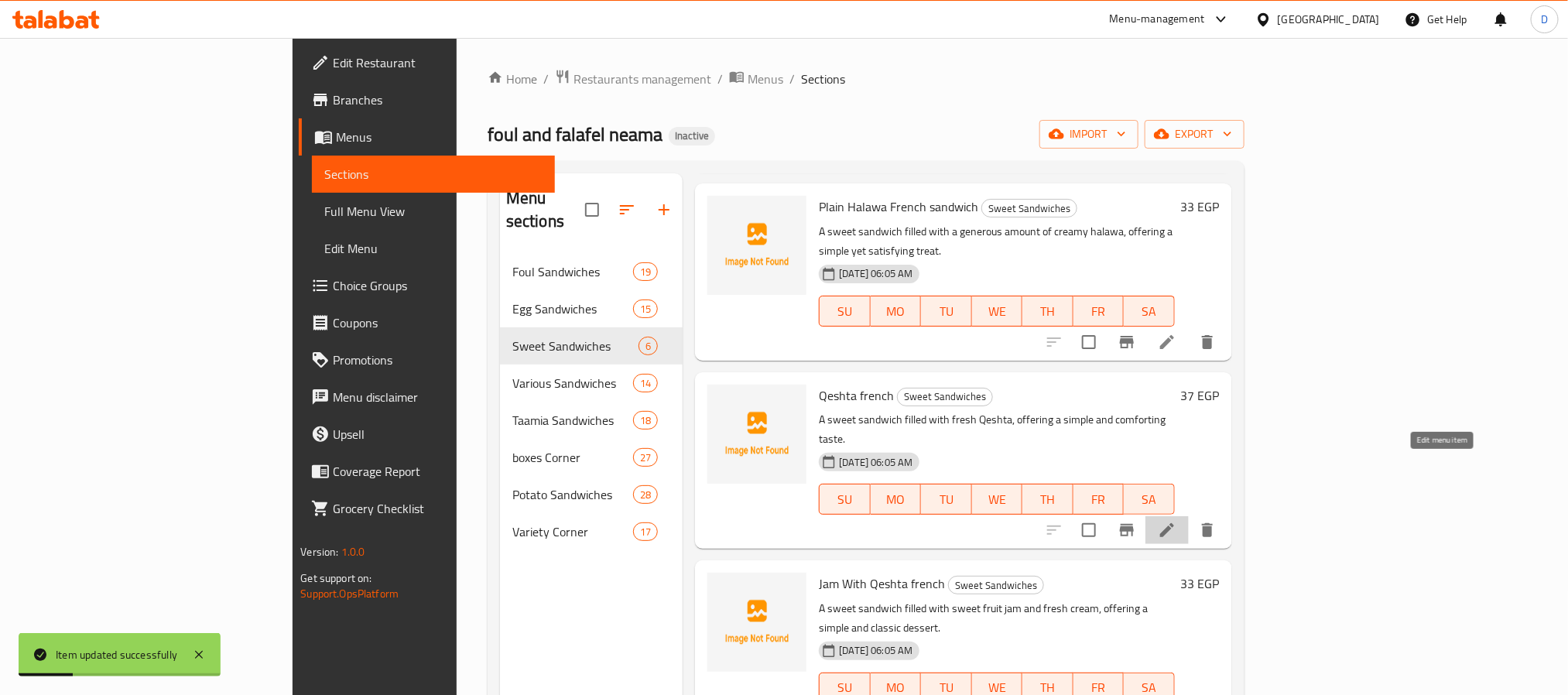
click at [1174, 523] on icon at bounding box center [1167, 530] width 14 height 14
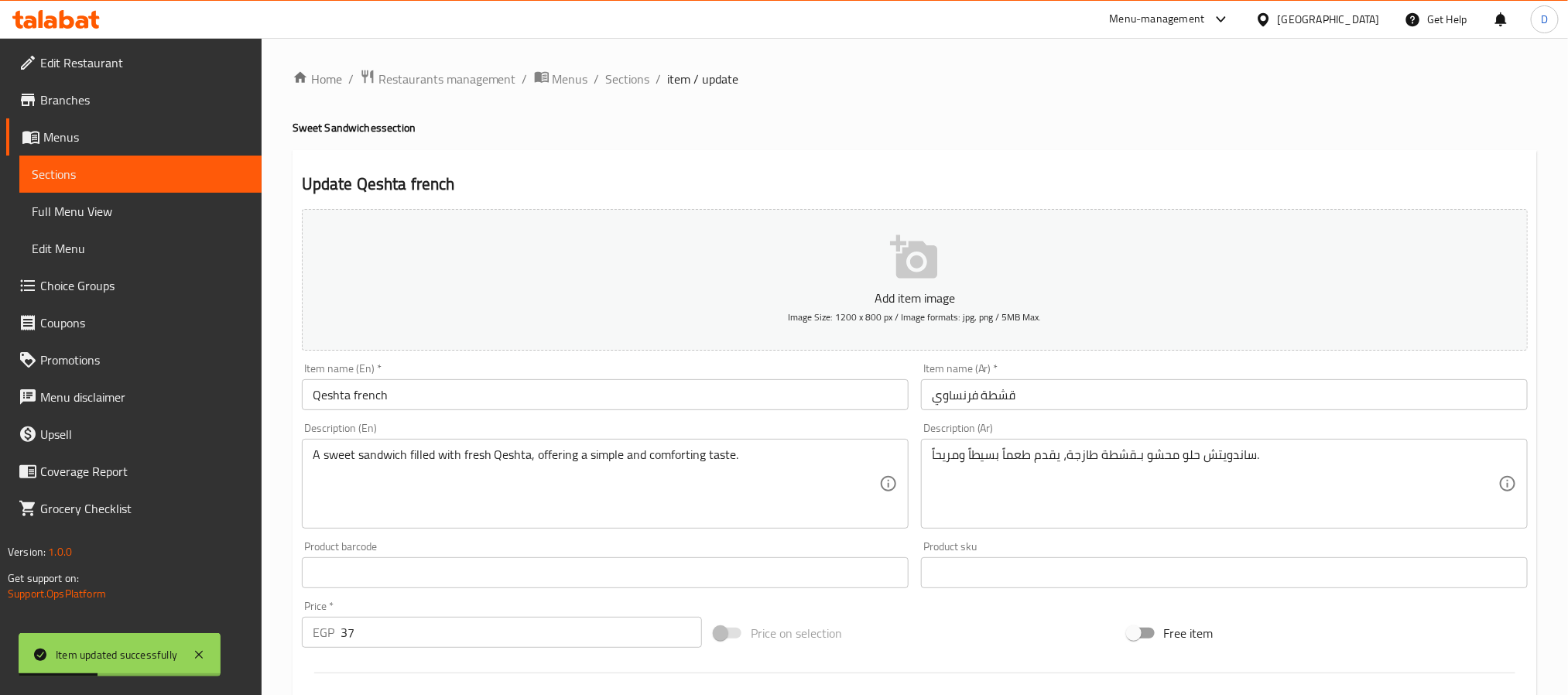
click at [975, 390] on input "قشطة فرنساوي" at bounding box center [1224, 394] width 607 height 31
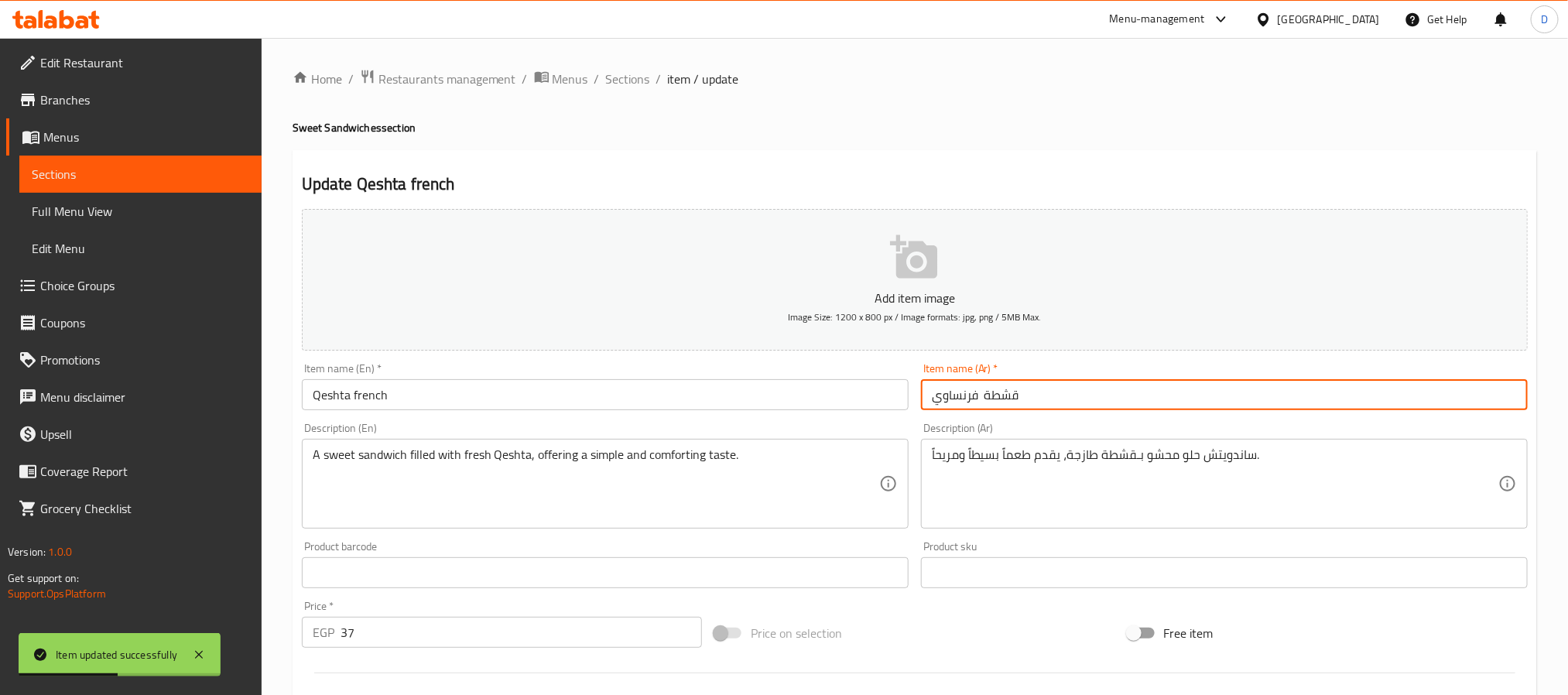
paste input "ساندوتش"
type input "قشطة ساندوتش فرنساوي"
click at [810, 389] on input "Qeshta french" at bounding box center [605, 394] width 607 height 31
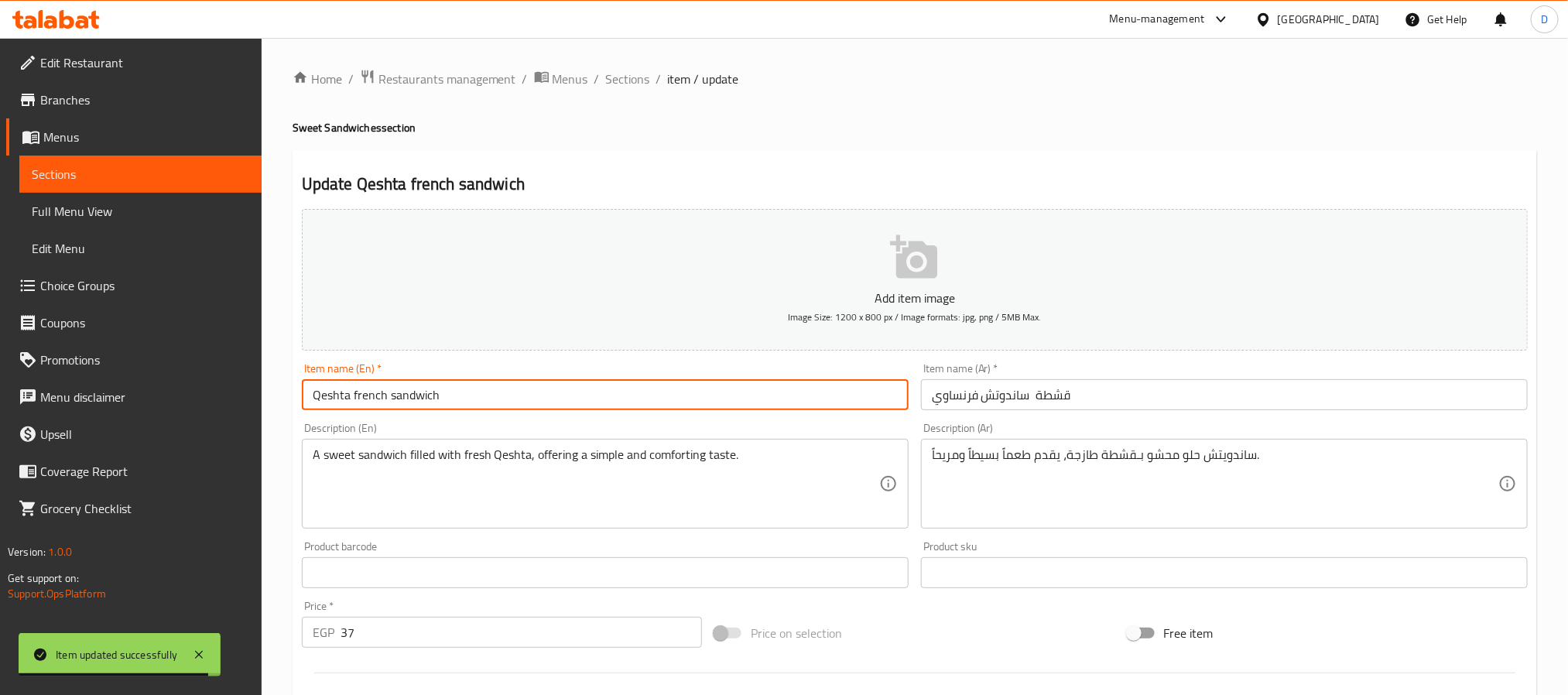
type input "Qeshta french sandwich"
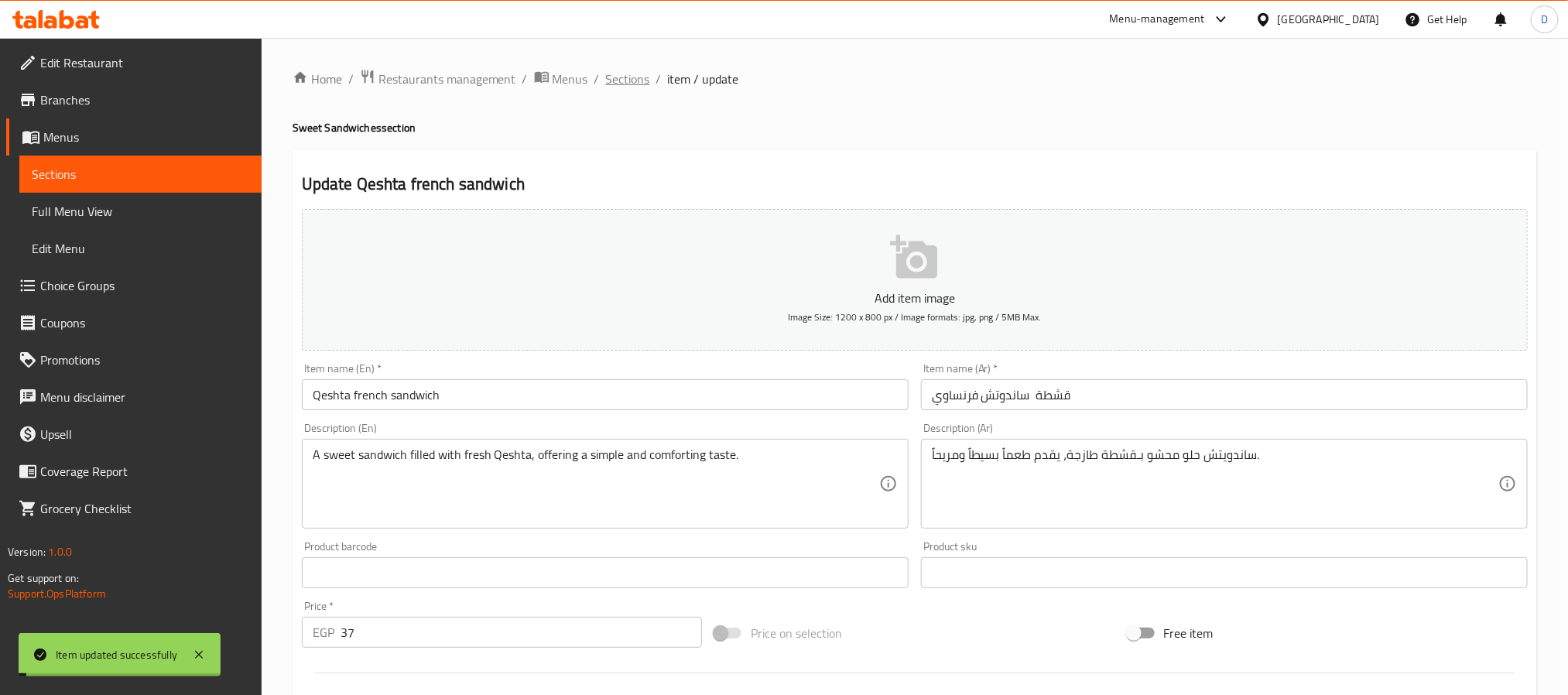
click at [629, 74] on span "Sections" at bounding box center [627, 79] width 44 height 19
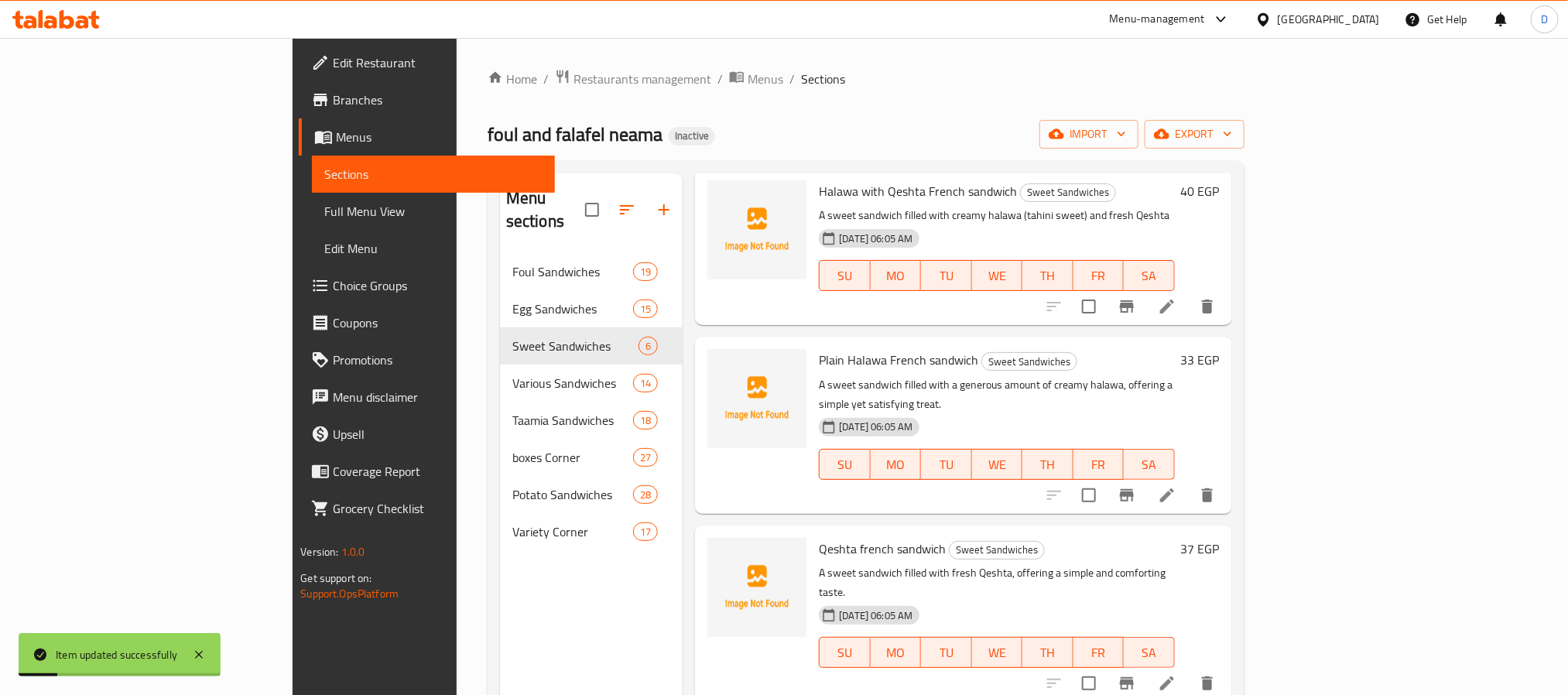
scroll to position [232, 0]
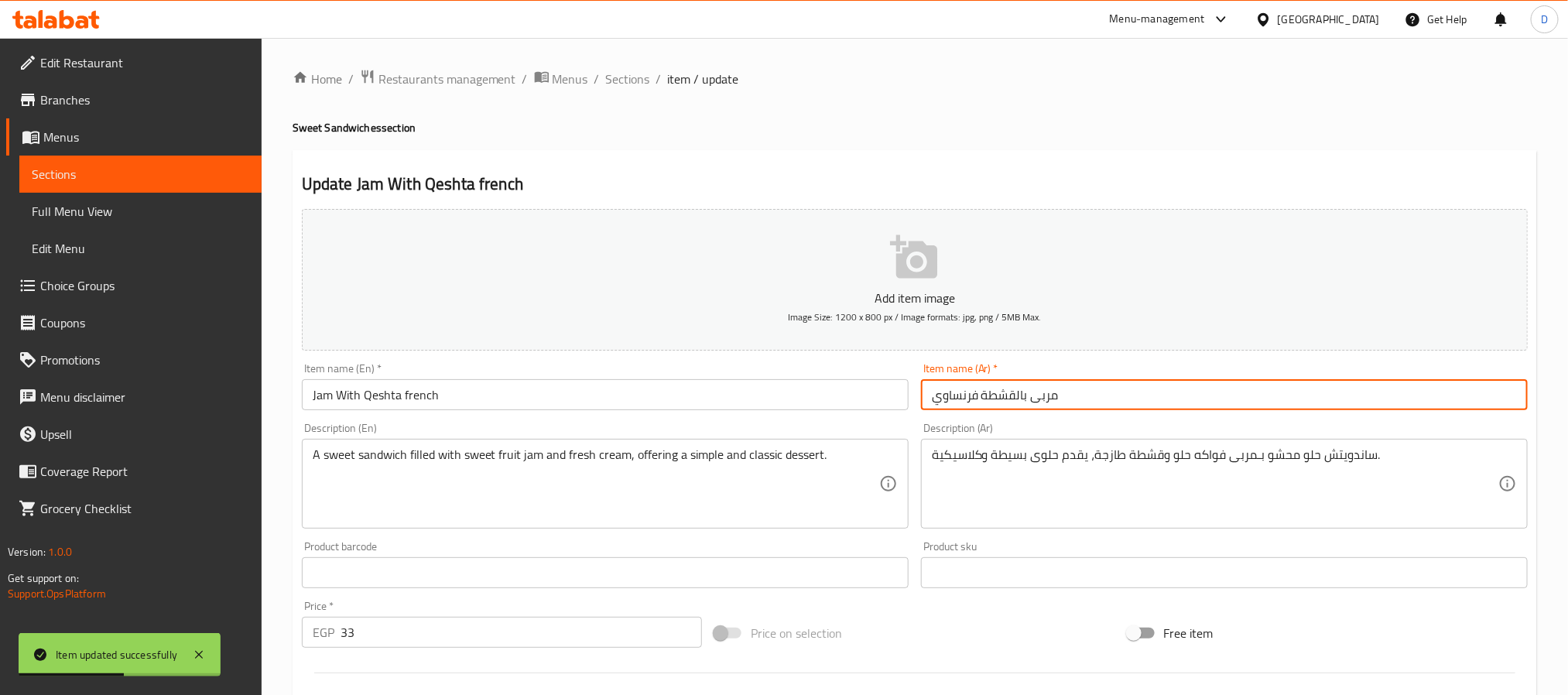
click at [976, 392] on input "مربى بالقشطة فرنساوي" at bounding box center [1224, 394] width 607 height 31
paste input "ساندوتش"
type input "مربى بالقشطة ساندوتش فرنساوي"
click at [690, 390] on input "Jam With Qeshta french" at bounding box center [605, 394] width 607 height 31
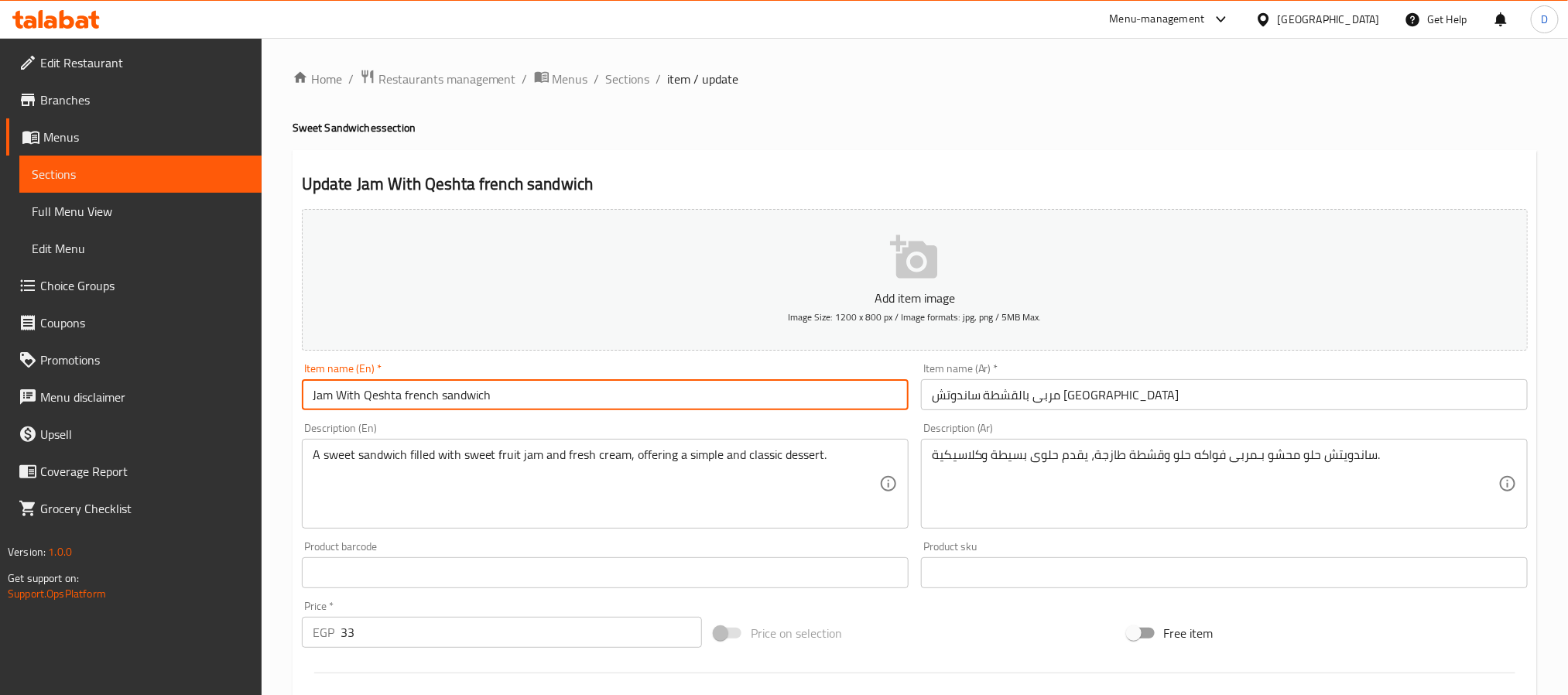
type input "Jam With Qeshta french sandwich"
click at [627, 65] on div "Home / Restaurants management / Menus / Sections / item / update Sweet Sandwich…" at bounding box center [915, 565] width 1306 height 1055
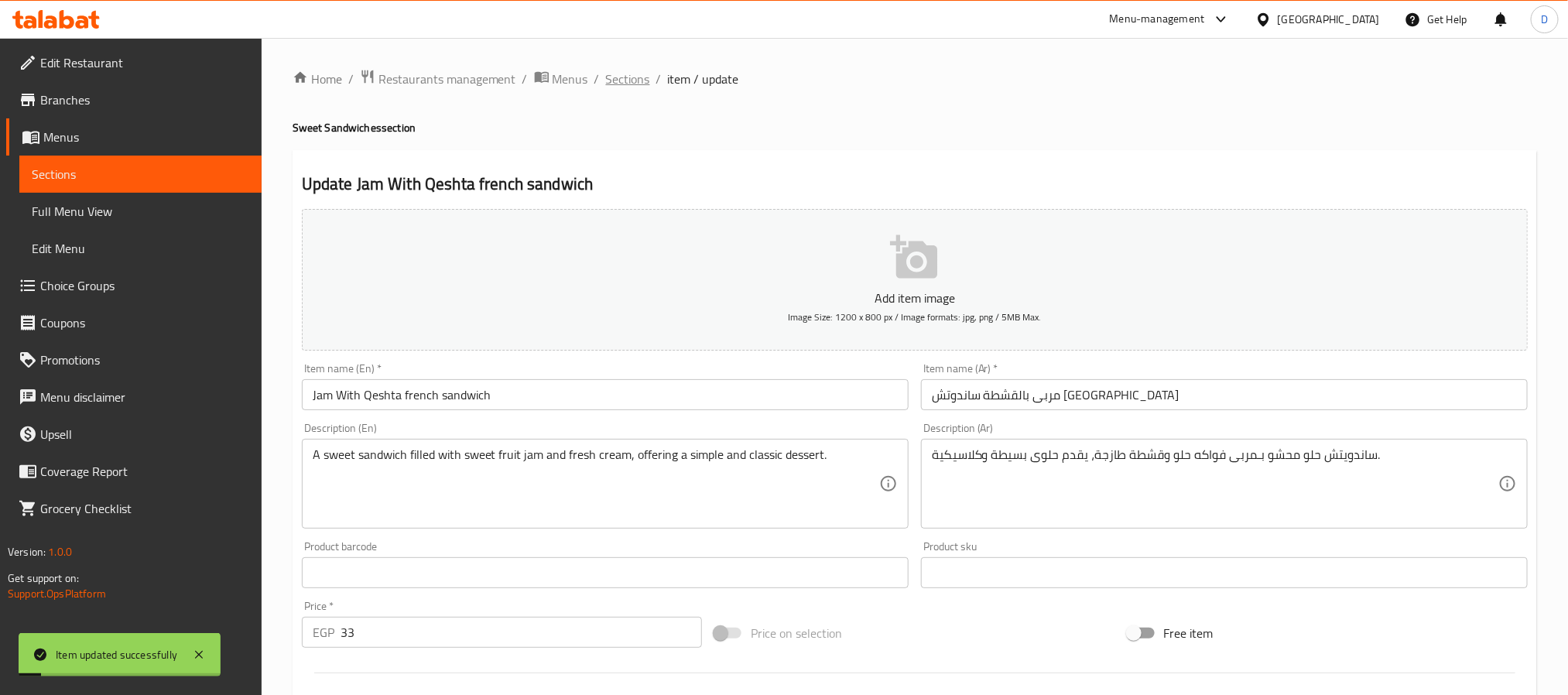
click at [625, 73] on span "Sections" at bounding box center [627, 79] width 44 height 19
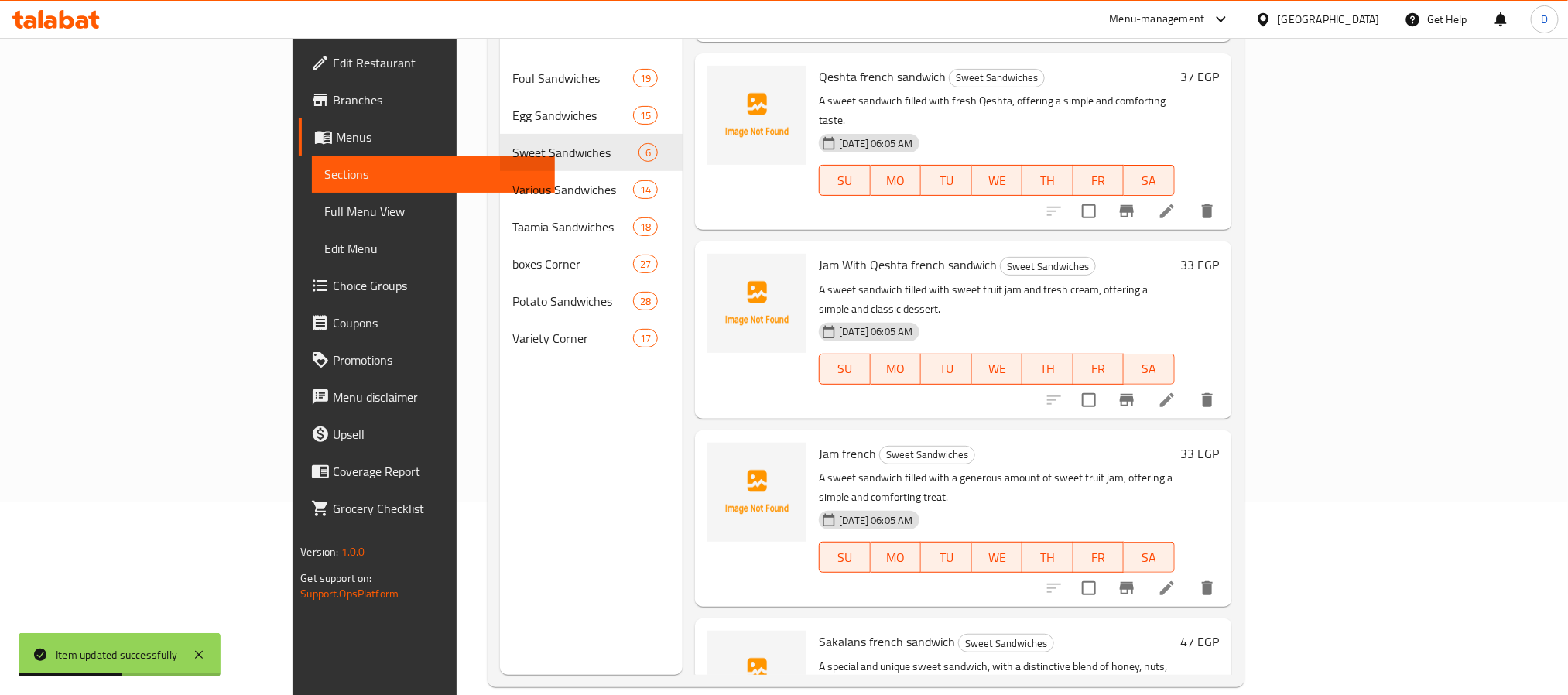
scroll to position [217, 0]
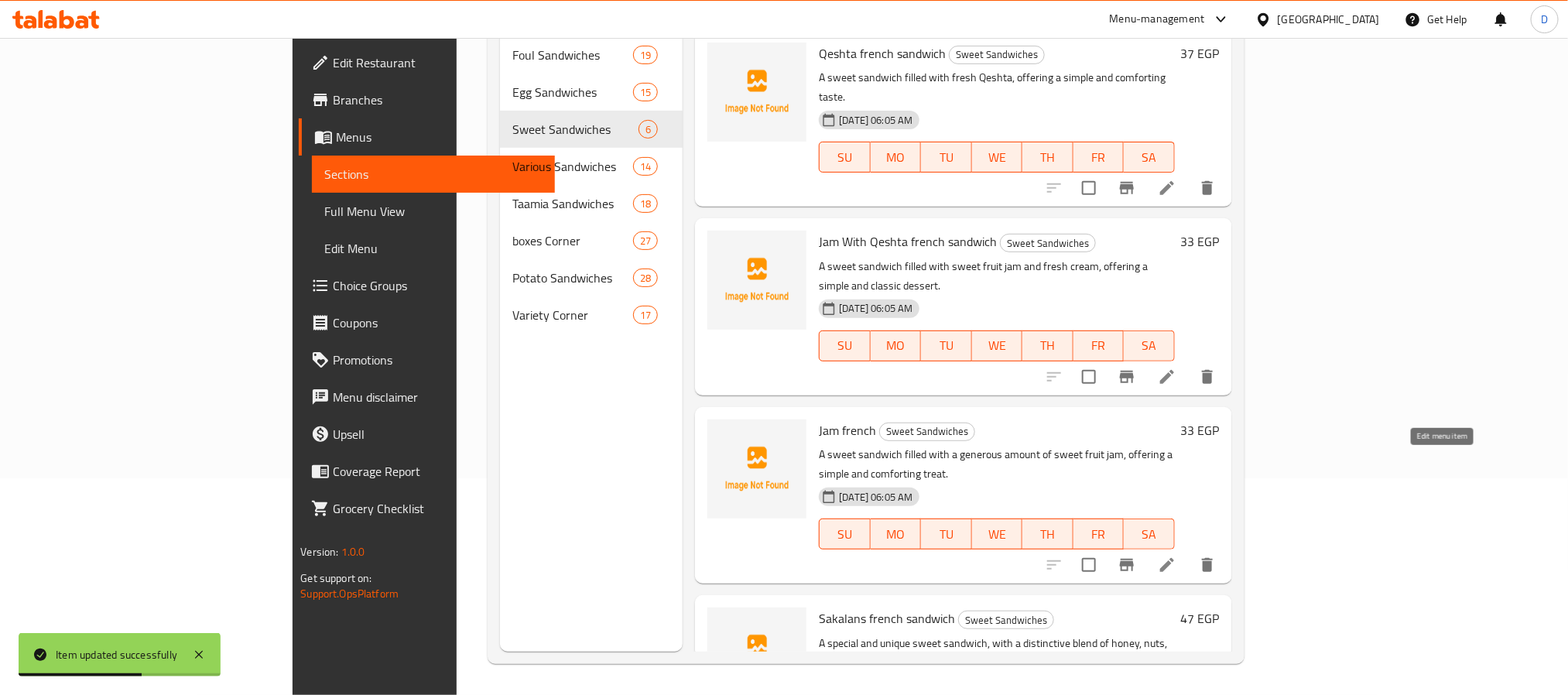
click at [1176, 555] on icon at bounding box center [1167, 564] width 19 height 19
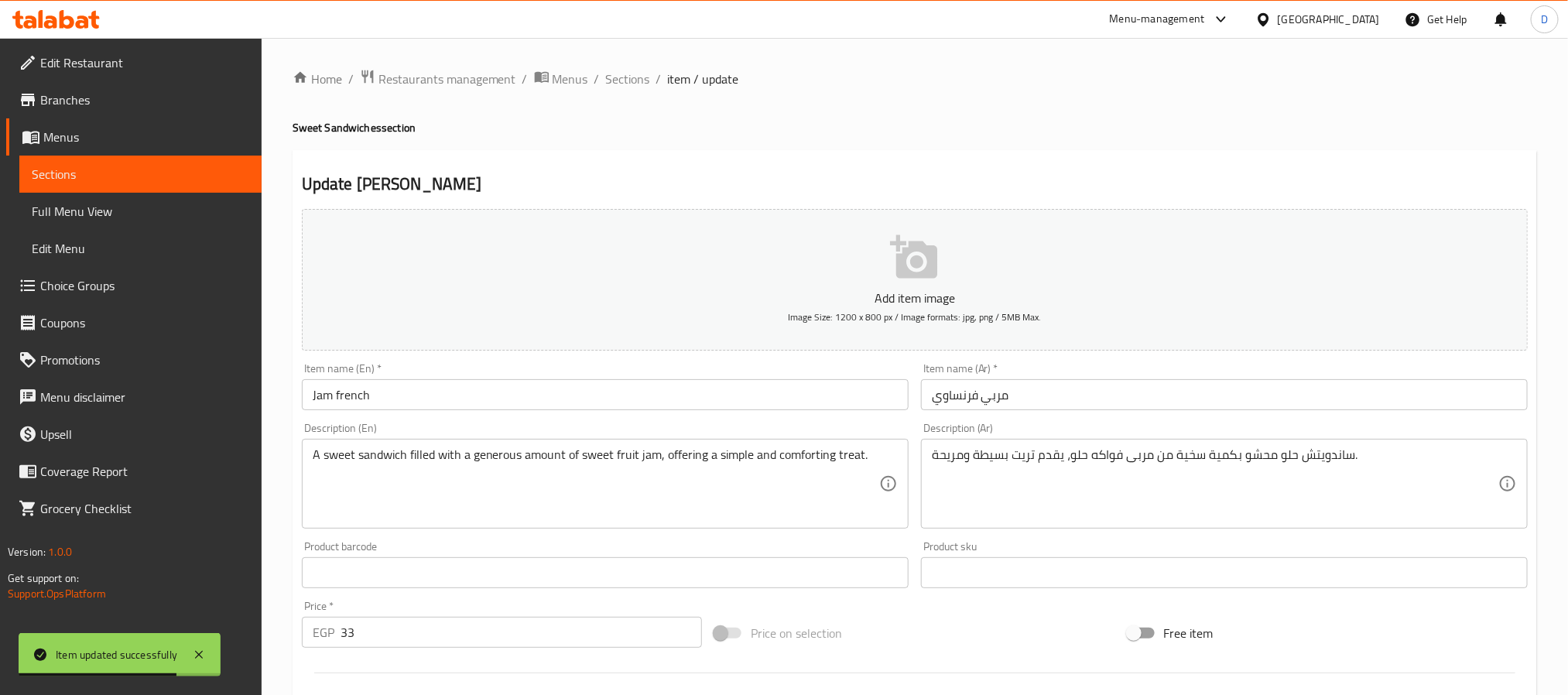
click at [976, 398] on input "مربي فرنساوي" at bounding box center [1224, 394] width 607 height 31
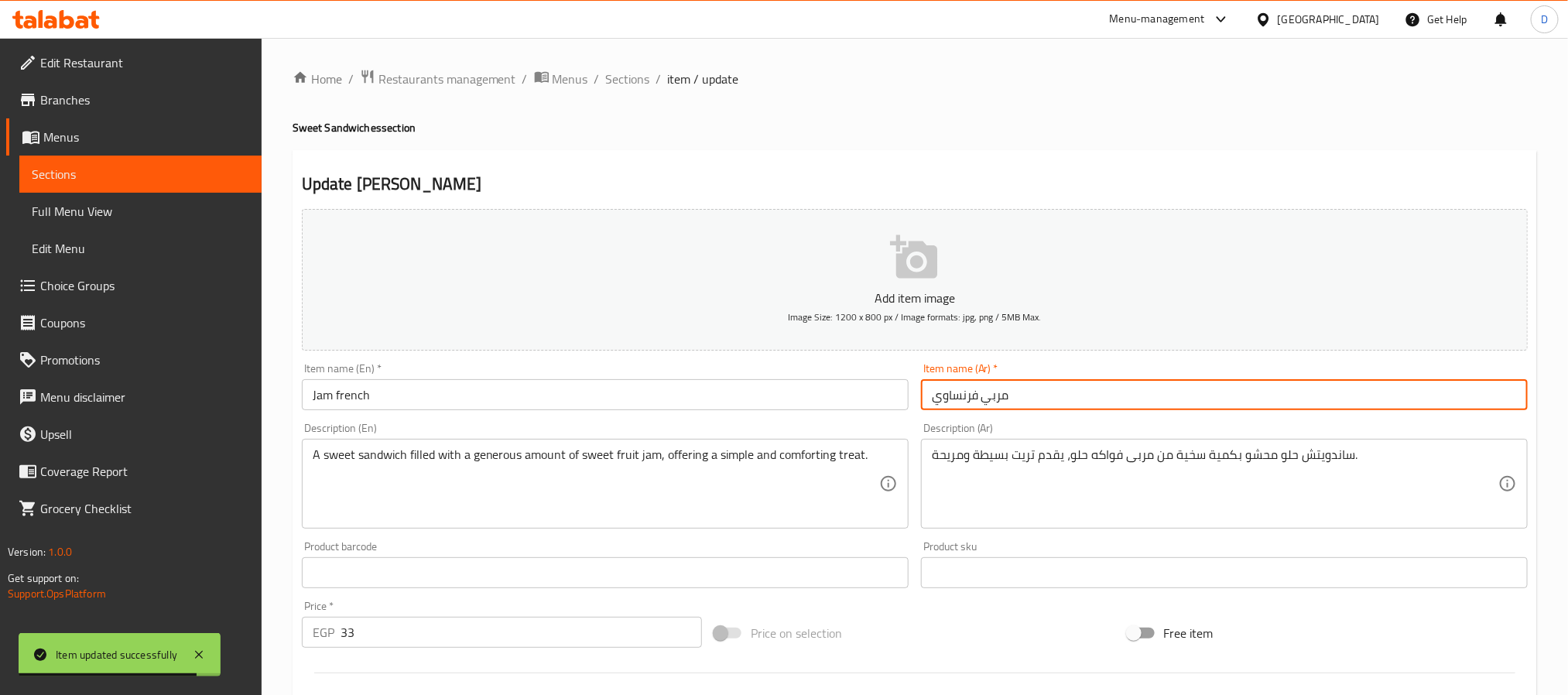
paste input "ساندوتش"
type input "مربي ساندوتش فرنساوي"
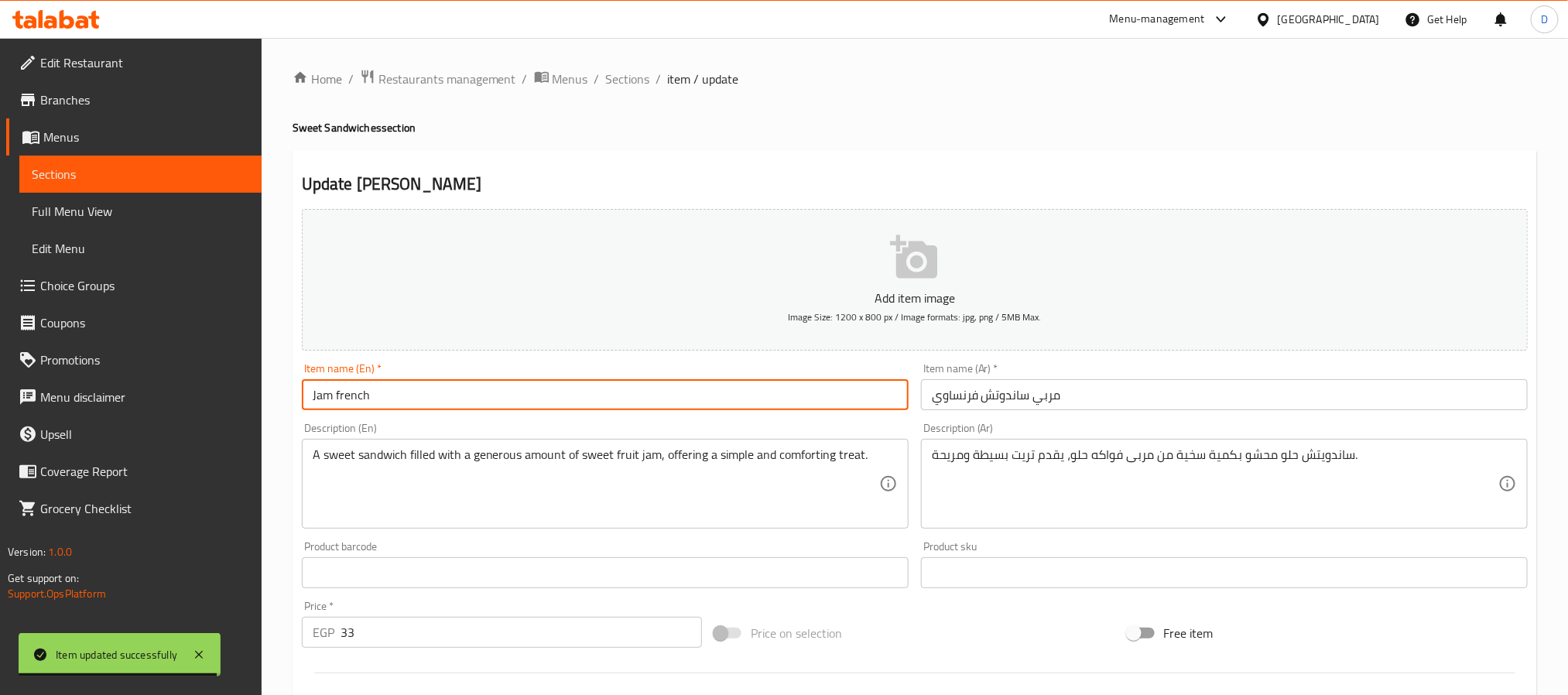
click at [627, 383] on input "Jam french" at bounding box center [605, 394] width 607 height 31
type input "Jam french sandwich"
click at [633, 77] on span "Sections" at bounding box center [627, 79] width 44 height 19
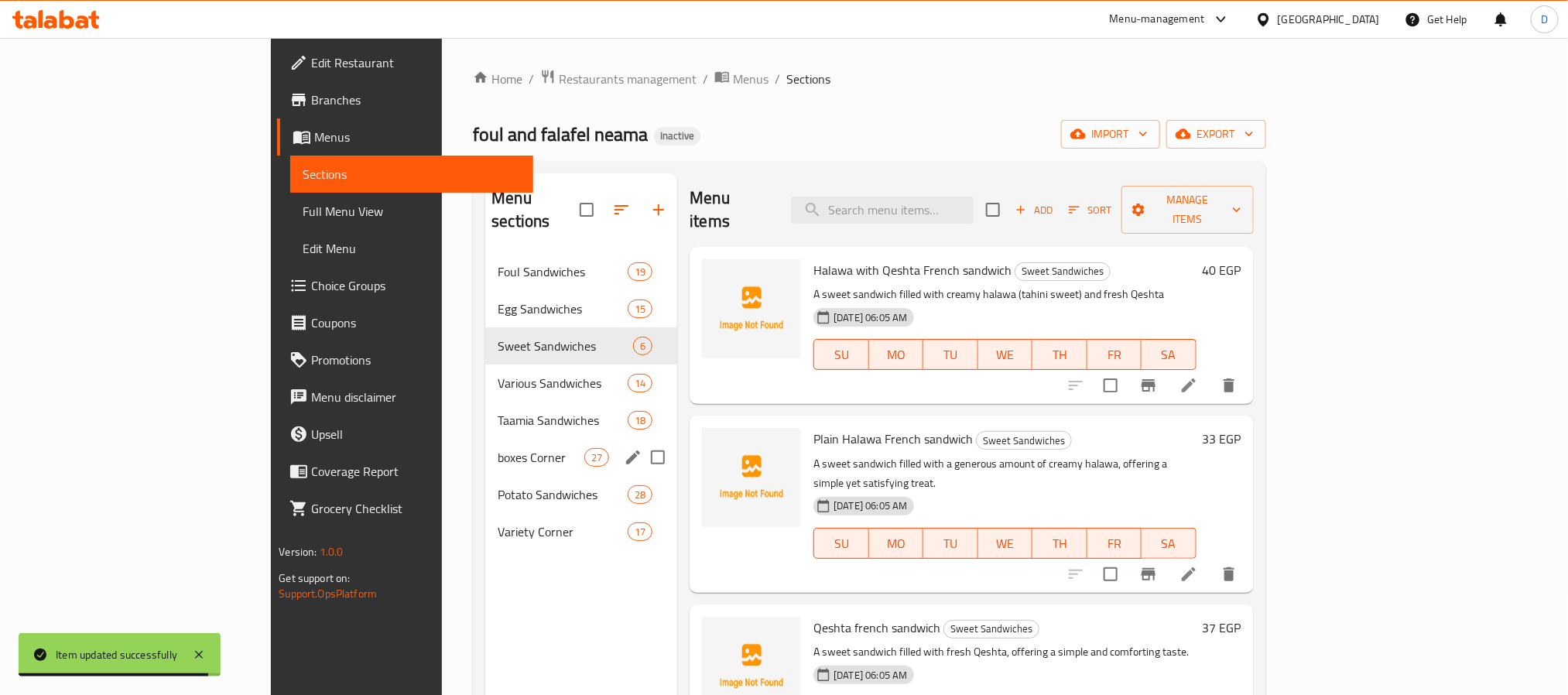
click at [485, 439] on div "boxes Corner 27" at bounding box center [581, 457] width 192 height 37
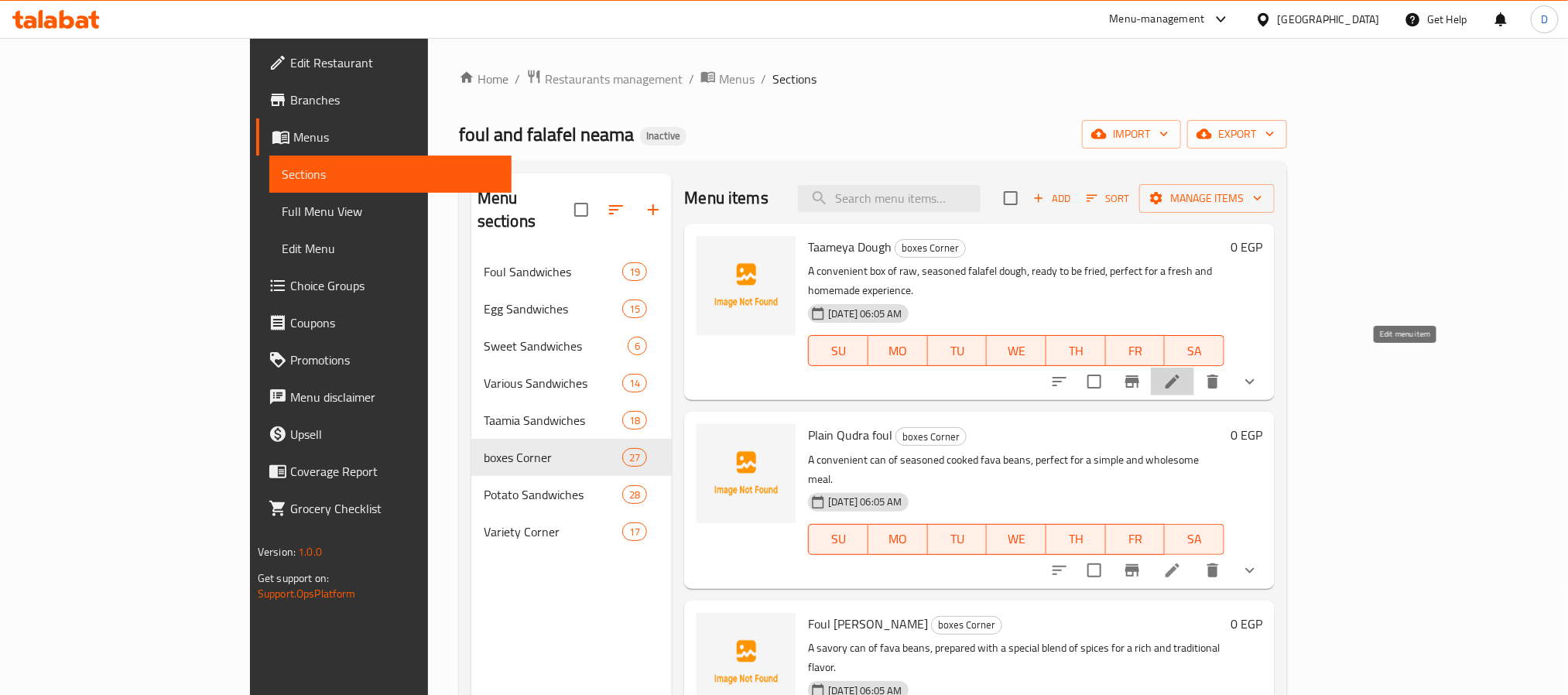
click at [1182, 372] on icon at bounding box center [1172, 381] width 19 height 19
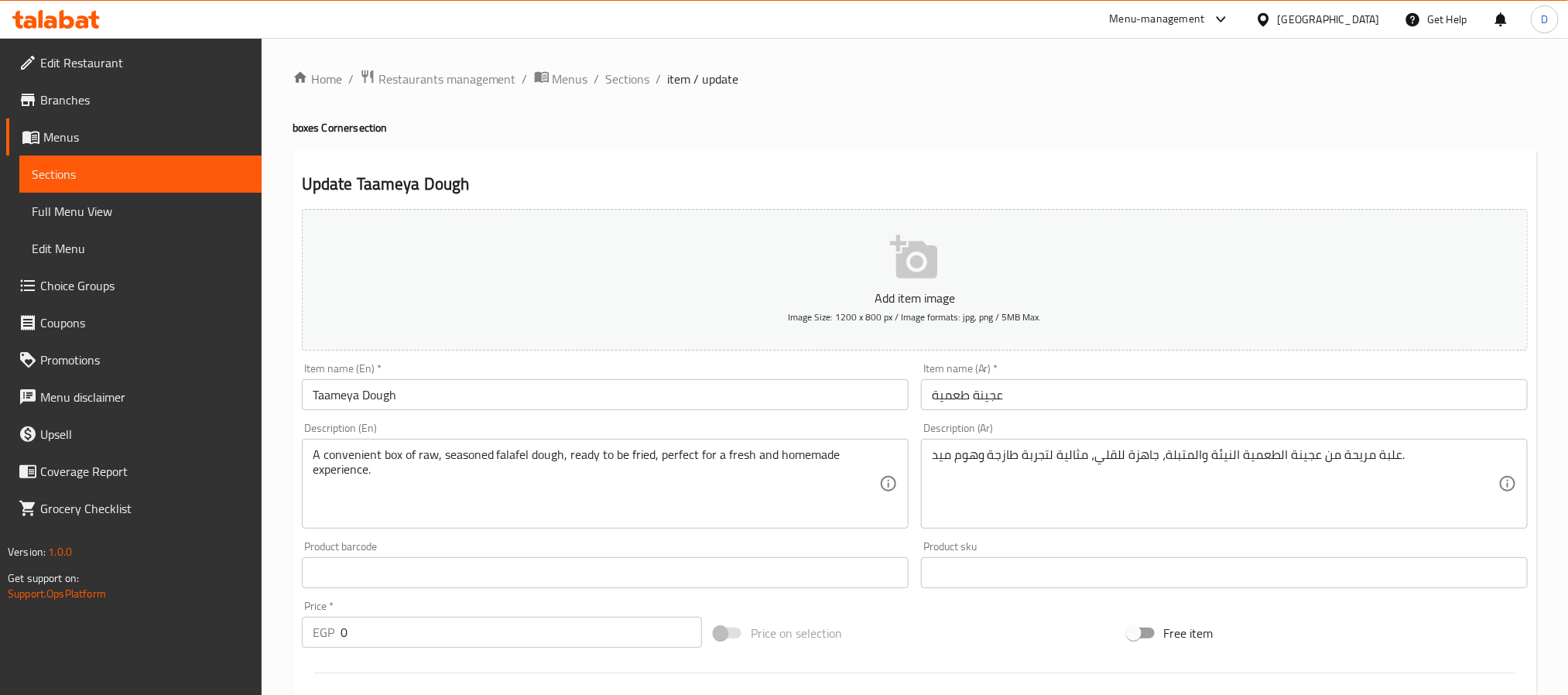
click at [480, 393] on input "Taameya Dough" at bounding box center [605, 394] width 607 height 31
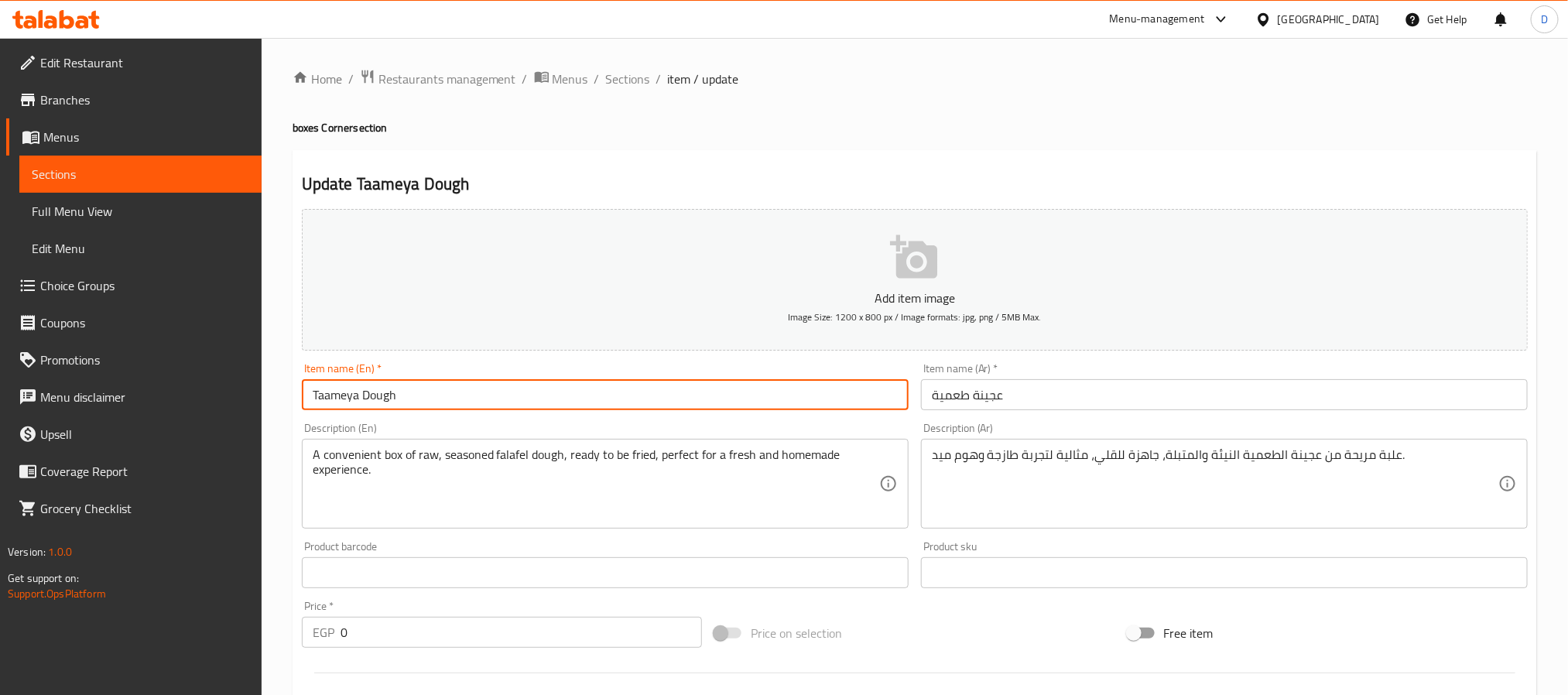
click at [480, 393] on input "Taameya Dough" at bounding box center [605, 394] width 607 height 31
paste input "Uncooked Taamia"
type input "Uncooked Taamia"
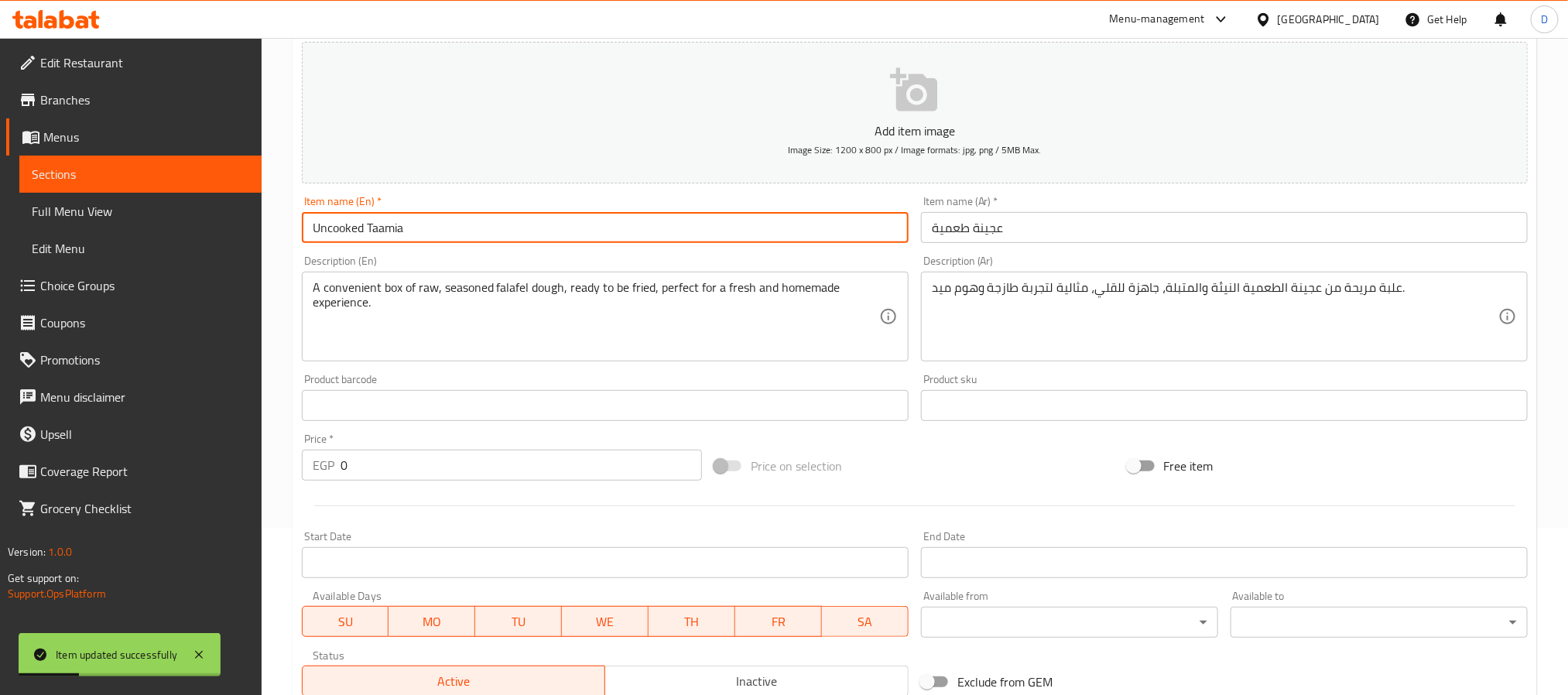
scroll to position [434, 0]
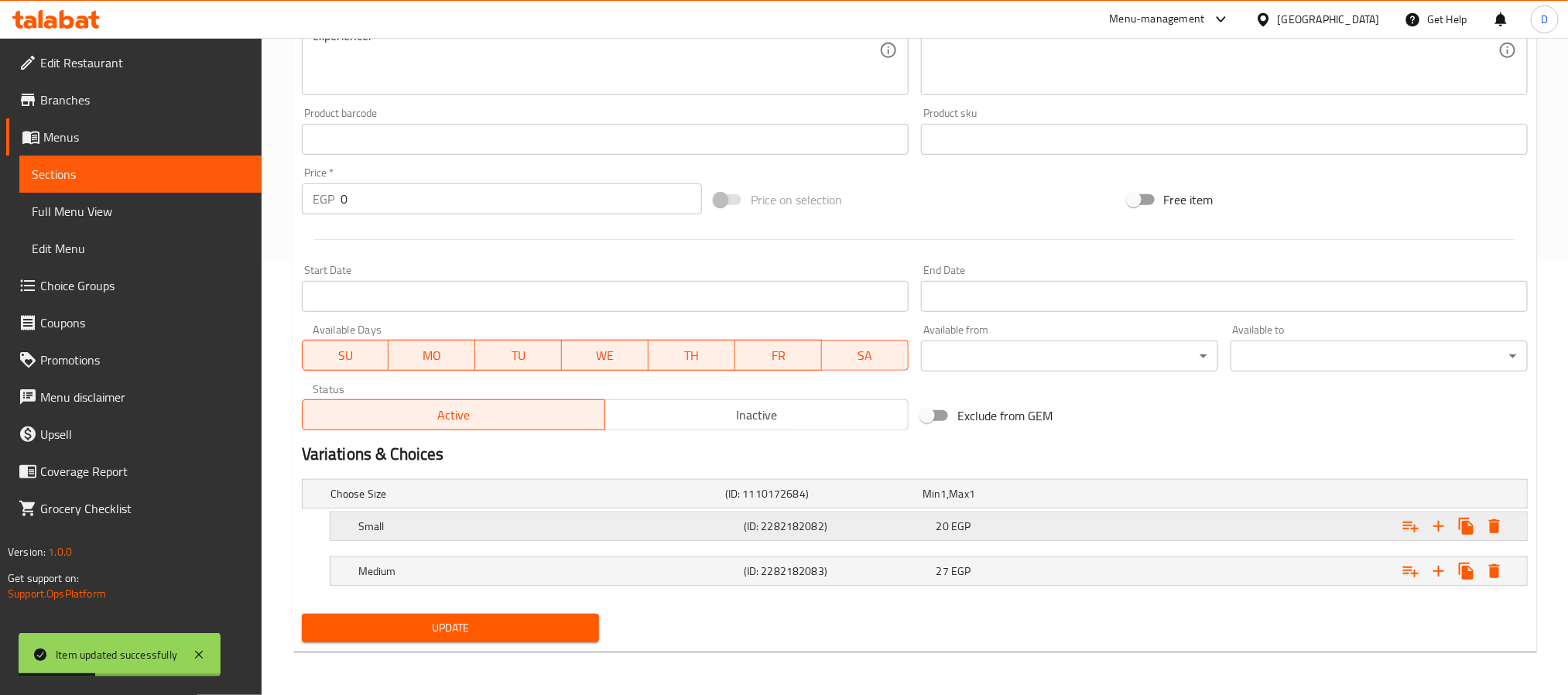
click at [696, 529] on h5 "Small" at bounding box center [547, 526] width 379 height 15
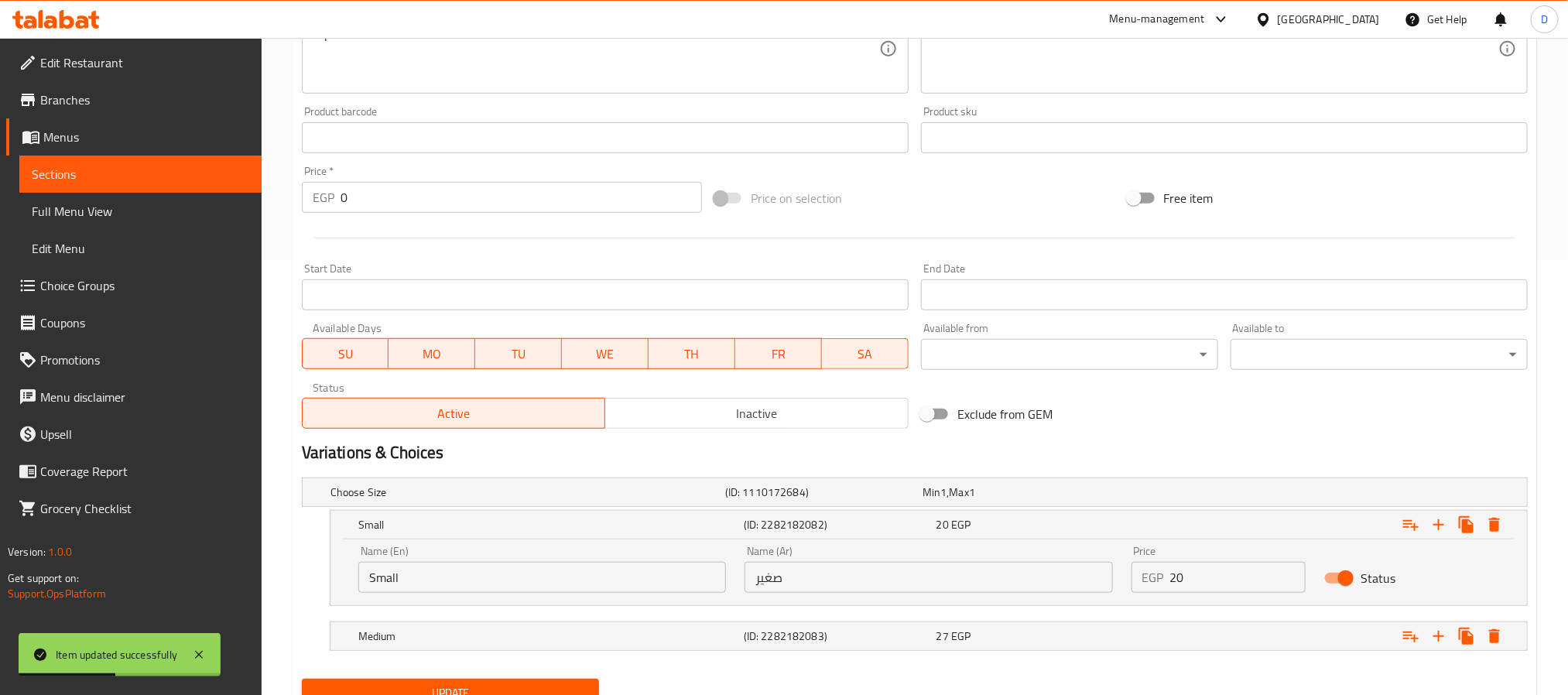
click at [420, 585] on input "Small" at bounding box center [542, 577] width 367 height 31
type input "medium"
click at [817, 586] on input "صغير" at bounding box center [928, 577] width 367 height 31
drag, startPoint x: 817, startPoint y: 586, endPoint x: 783, endPoint y: 598, distance: 36.1
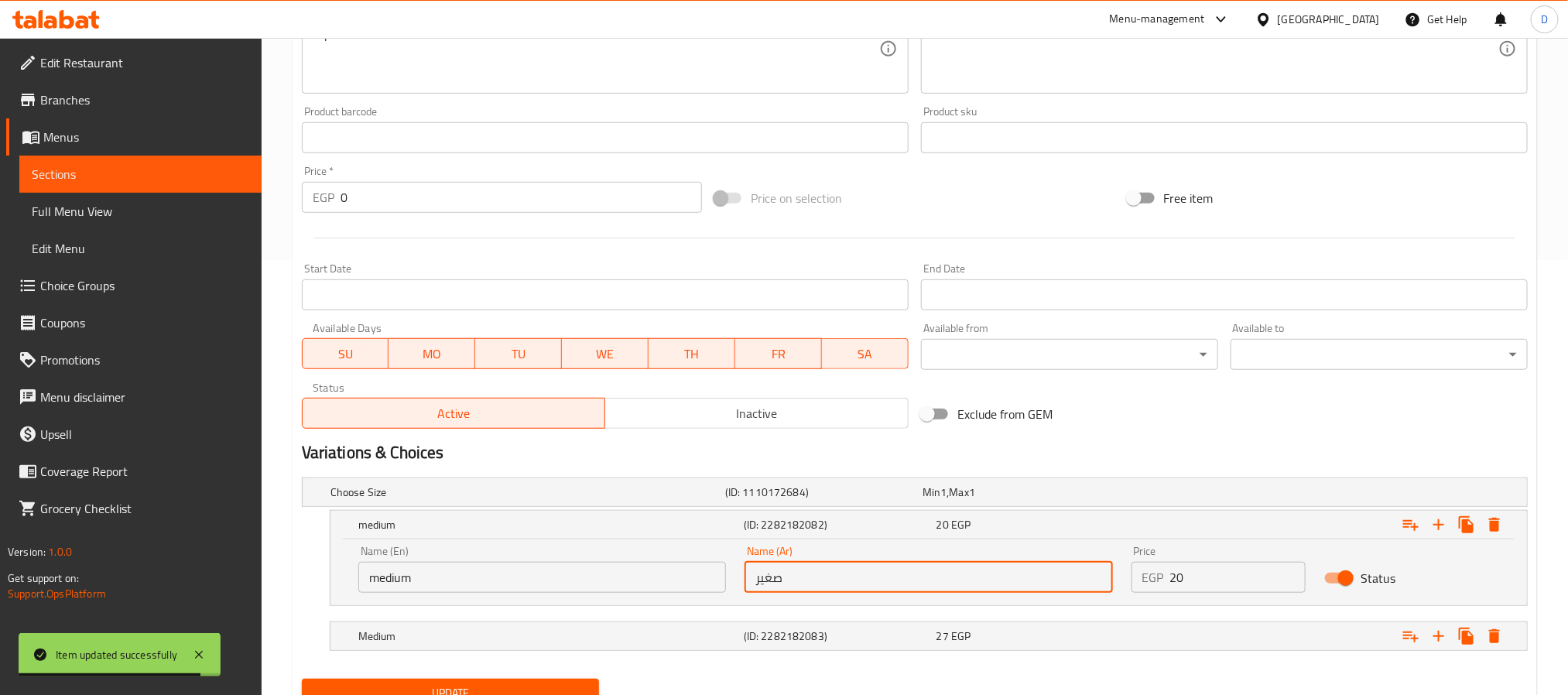
click at [818, 586] on input "صغير" at bounding box center [928, 577] width 367 height 31
click at [787, 587] on input "text" at bounding box center [928, 577] width 367 height 31
type input "وسط"
click at [745, 636] on h5 "(ID: 2282182083)" at bounding box center [837, 635] width 186 height 15
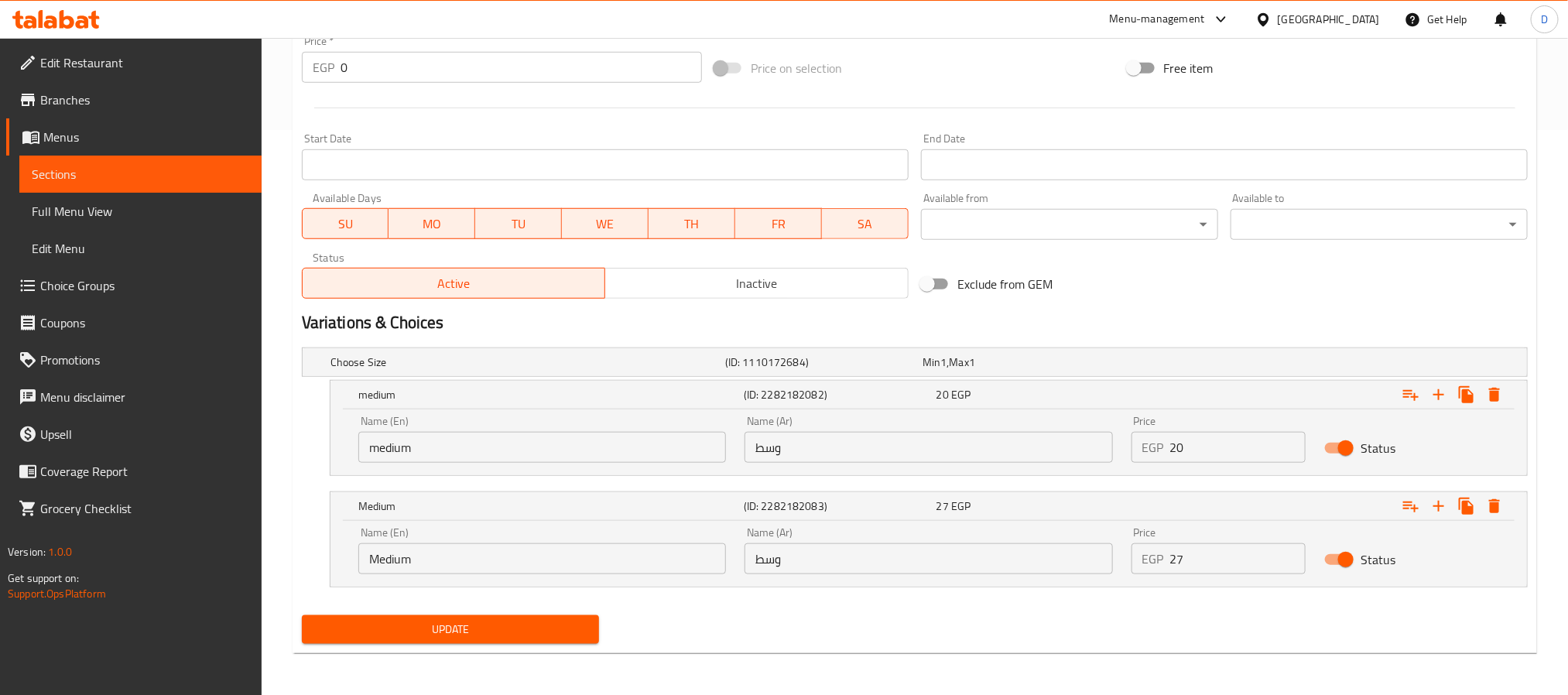
scroll to position [567, 0]
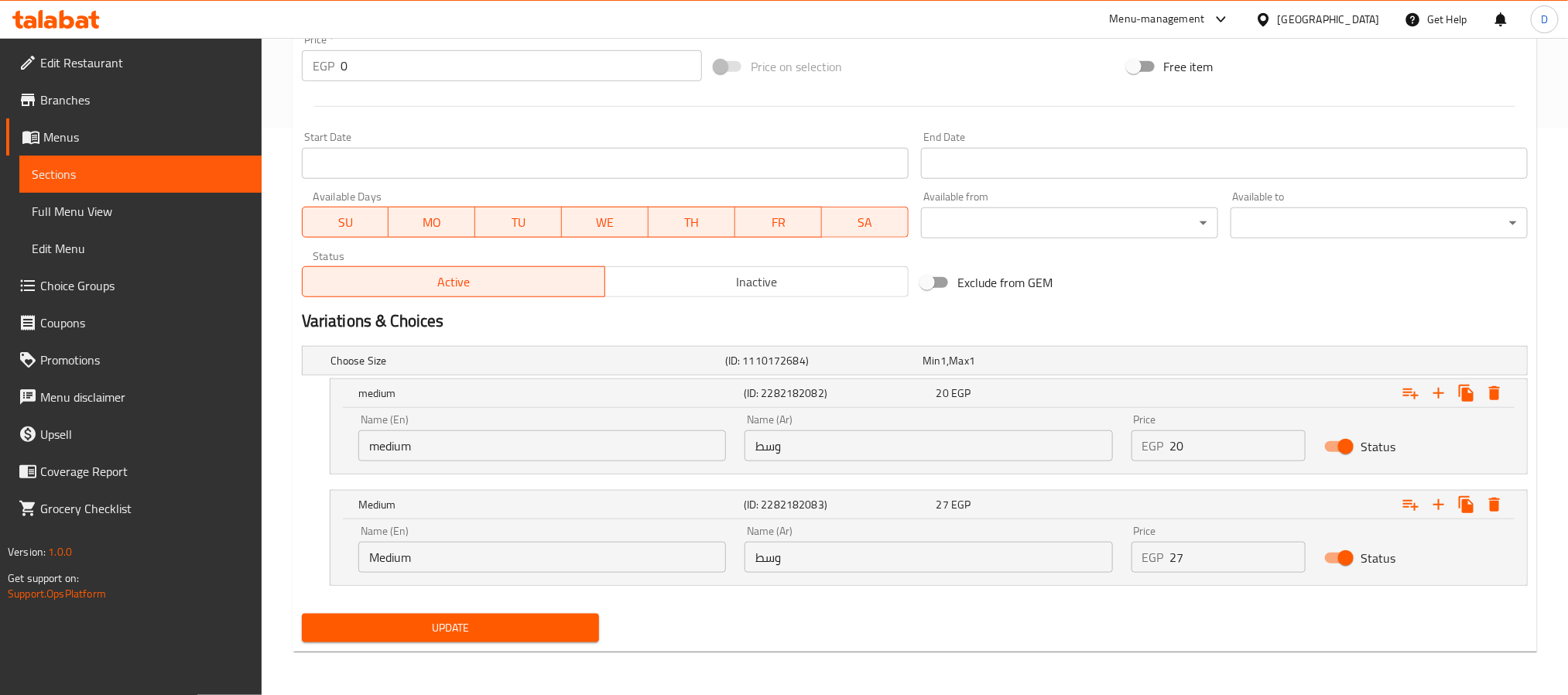
click at [599, 536] on div "Name (En) Medium Name (En)" at bounding box center [542, 548] width 367 height 47
click at [604, 562] on input "Medium" at bounding box center [542, 557] width 367 height 31
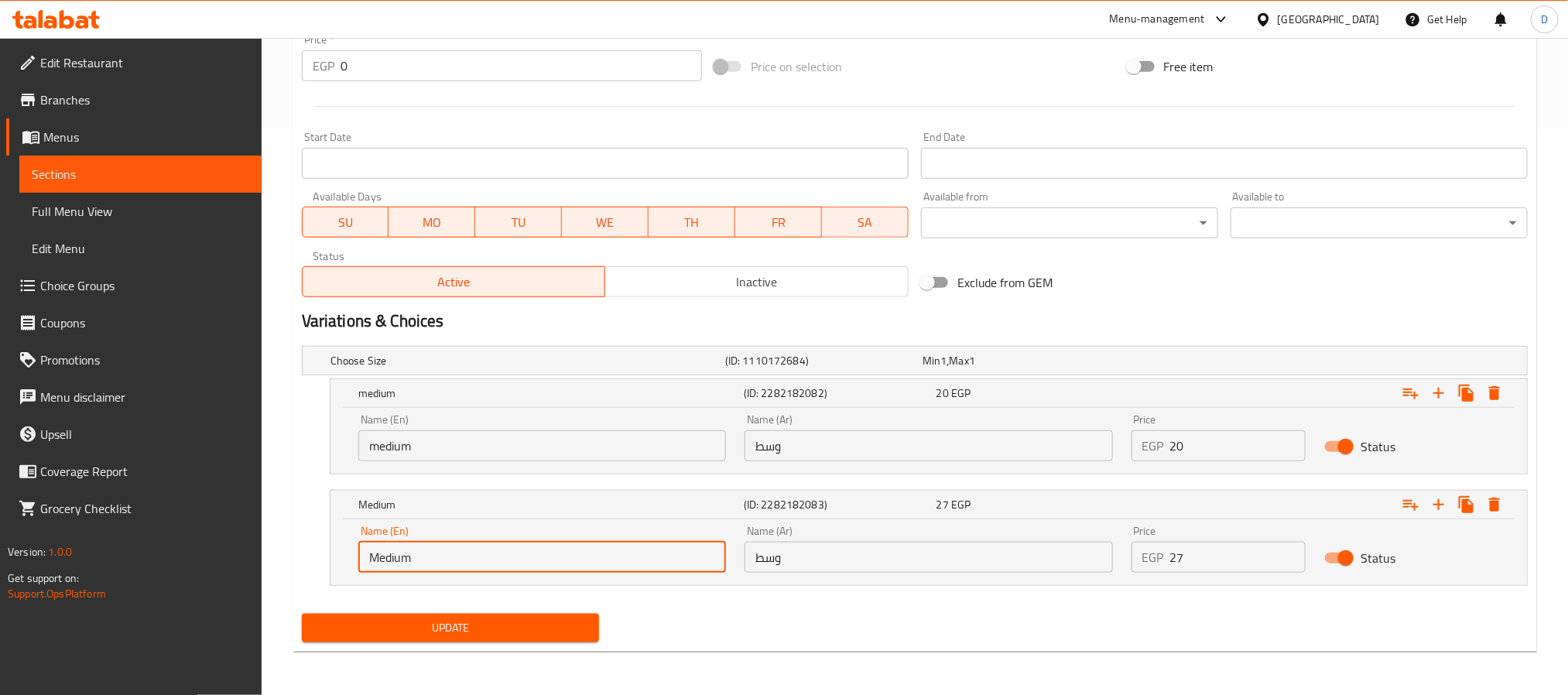
click at [604, 562] on input "Medium" at bounding box center [542, 557] width 367 height 31
type input "jumbo"
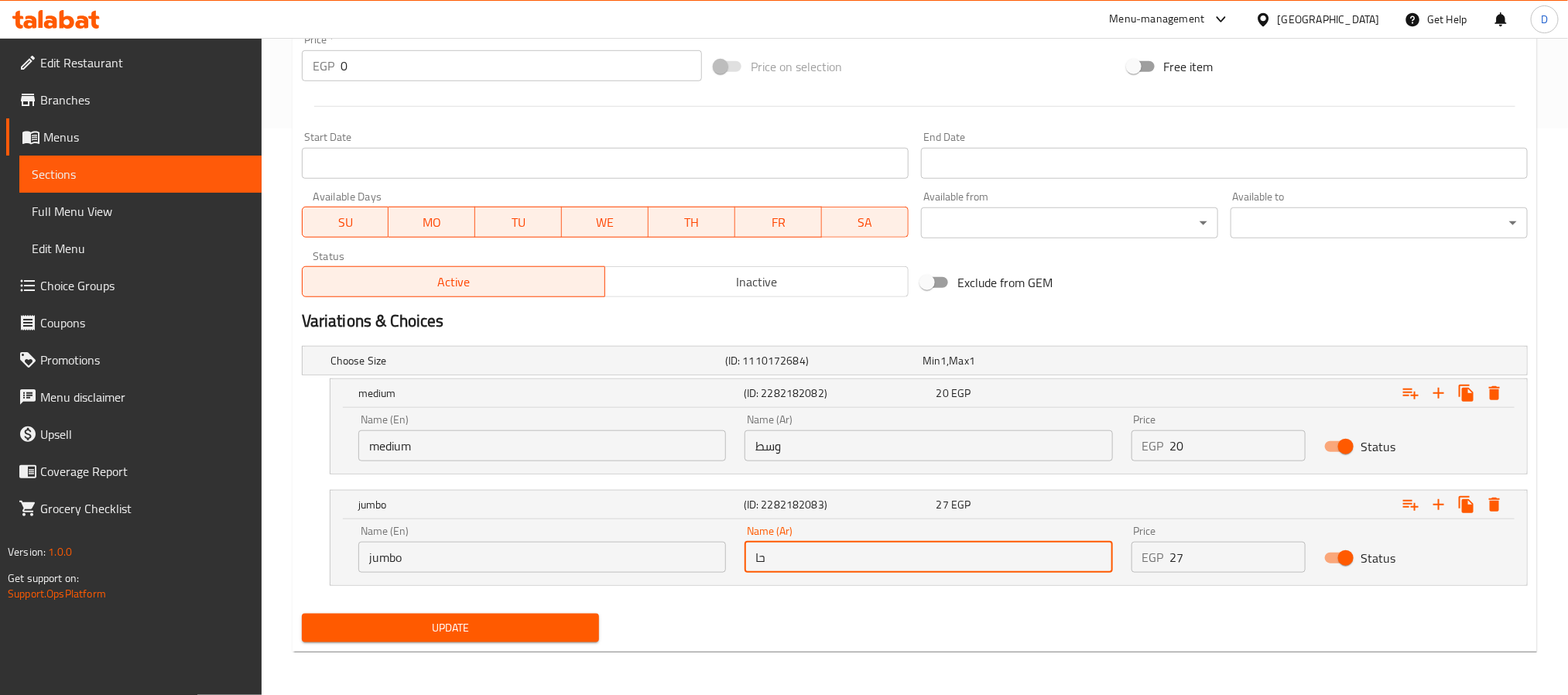
type input "ح"
type input "جامبو"
click at [302, 613] on button "Update" at bounding box center [451, 628] width 297 height 29
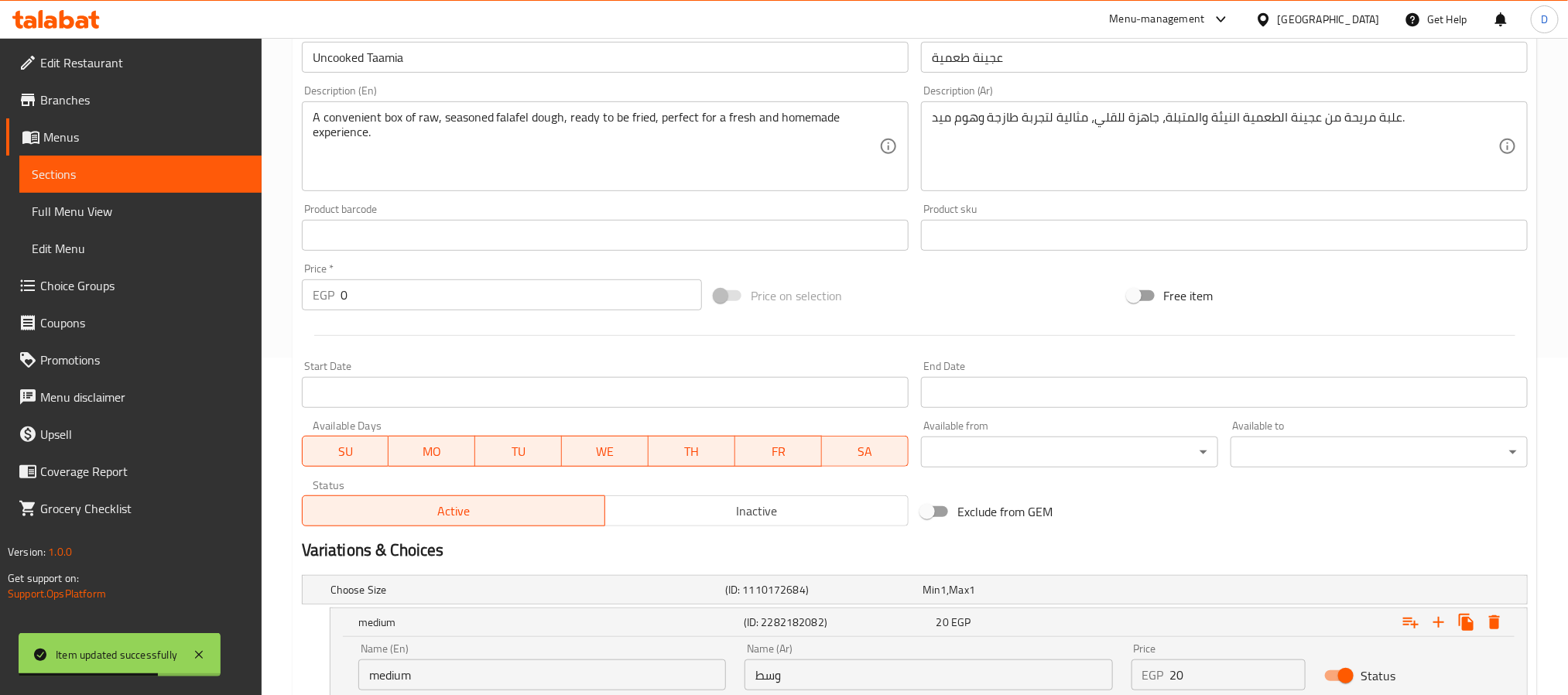
scroll to position [0, 0]
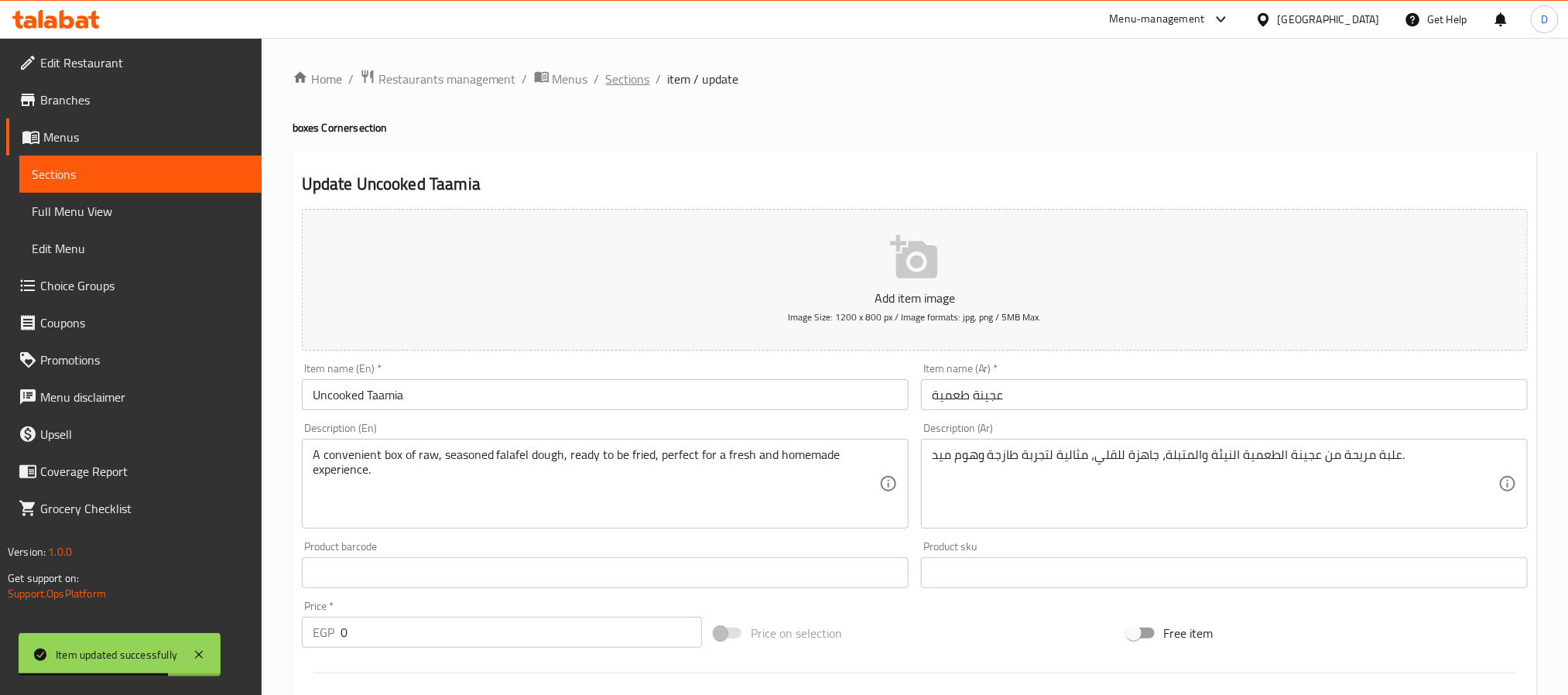
click at [627, 70] on span "Sections" at bounding box center [627, 79] width 44 height 19
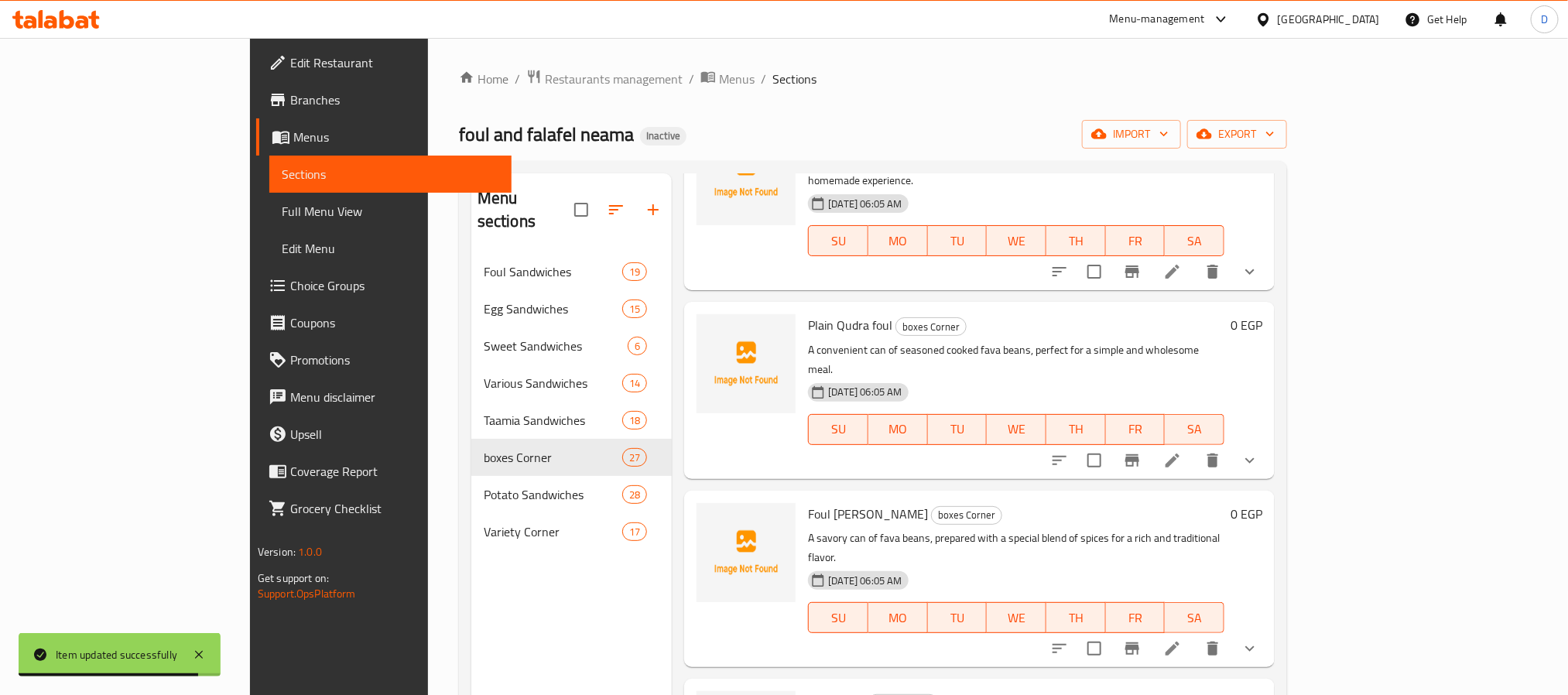
scroll to position [116, 0]
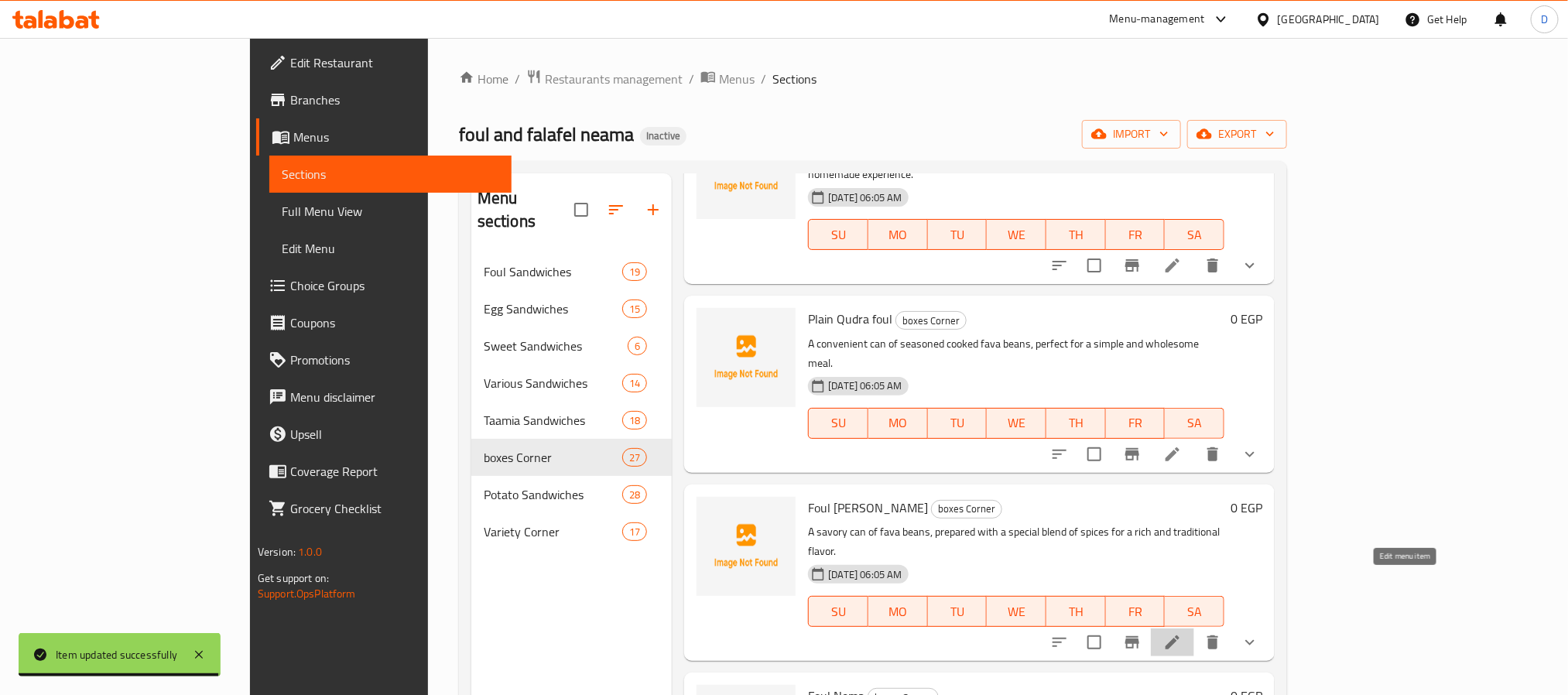
click at [1179, 635] on icon at bounding box center [1173, 642] width 14 height 14
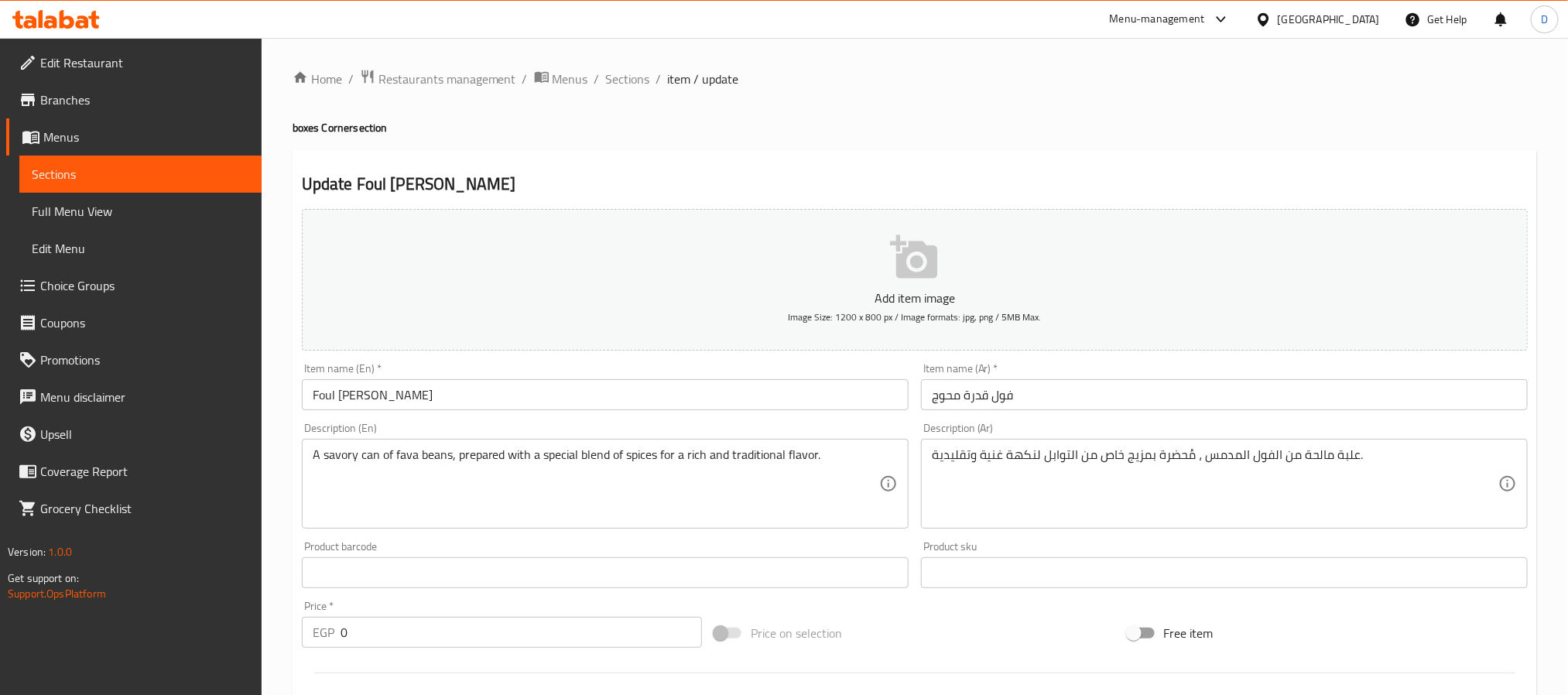
click at [400, 397] on input "Foul Qudra Mahouj" at bounding box center [605, 394] width 607 height 31
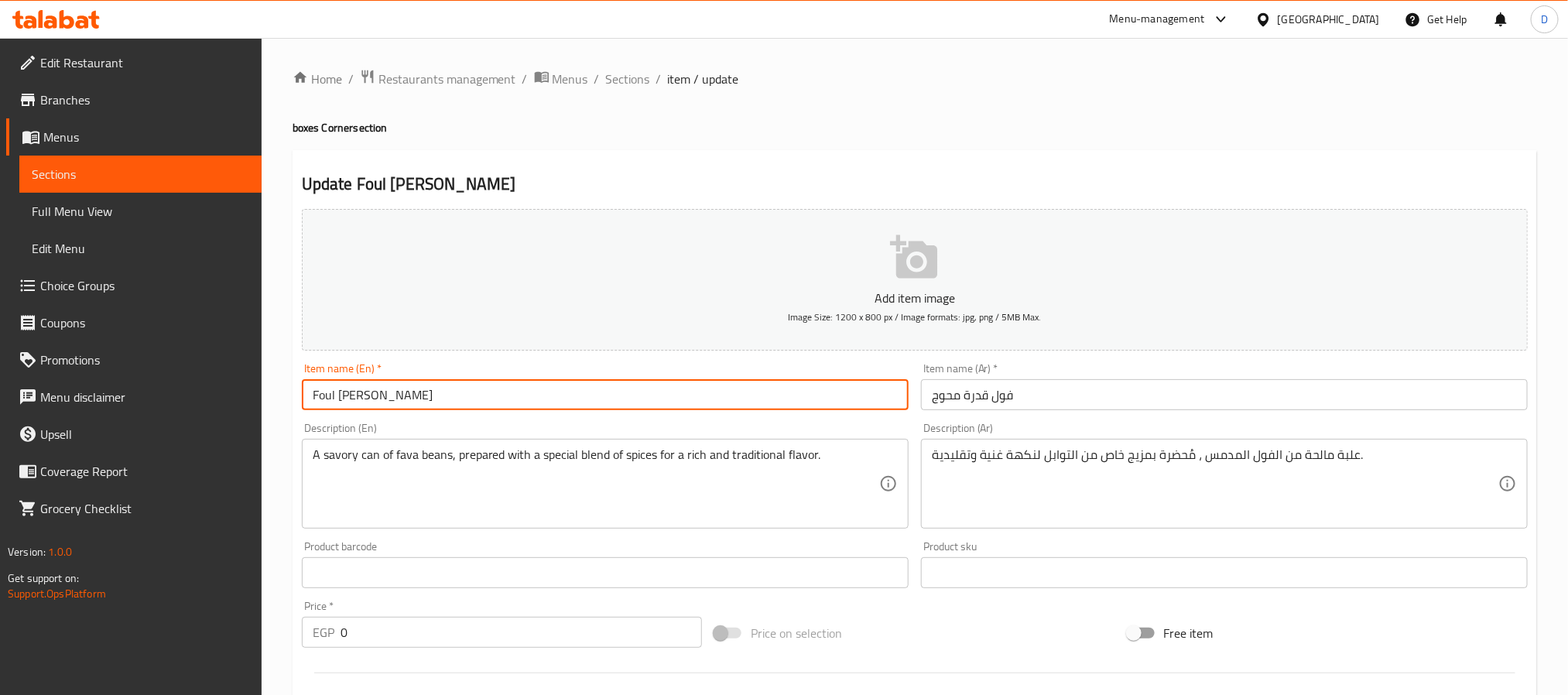
click at [400, 397] on input "Foul Qudra Mahouj" at bounding box center [605, 394] width 607 height 31
paste input "Flavored"
type input "Foul Qudra Flavored"
click at [638, 80] on span "Sections" at bounding box center [627, 79] width 44 height 19
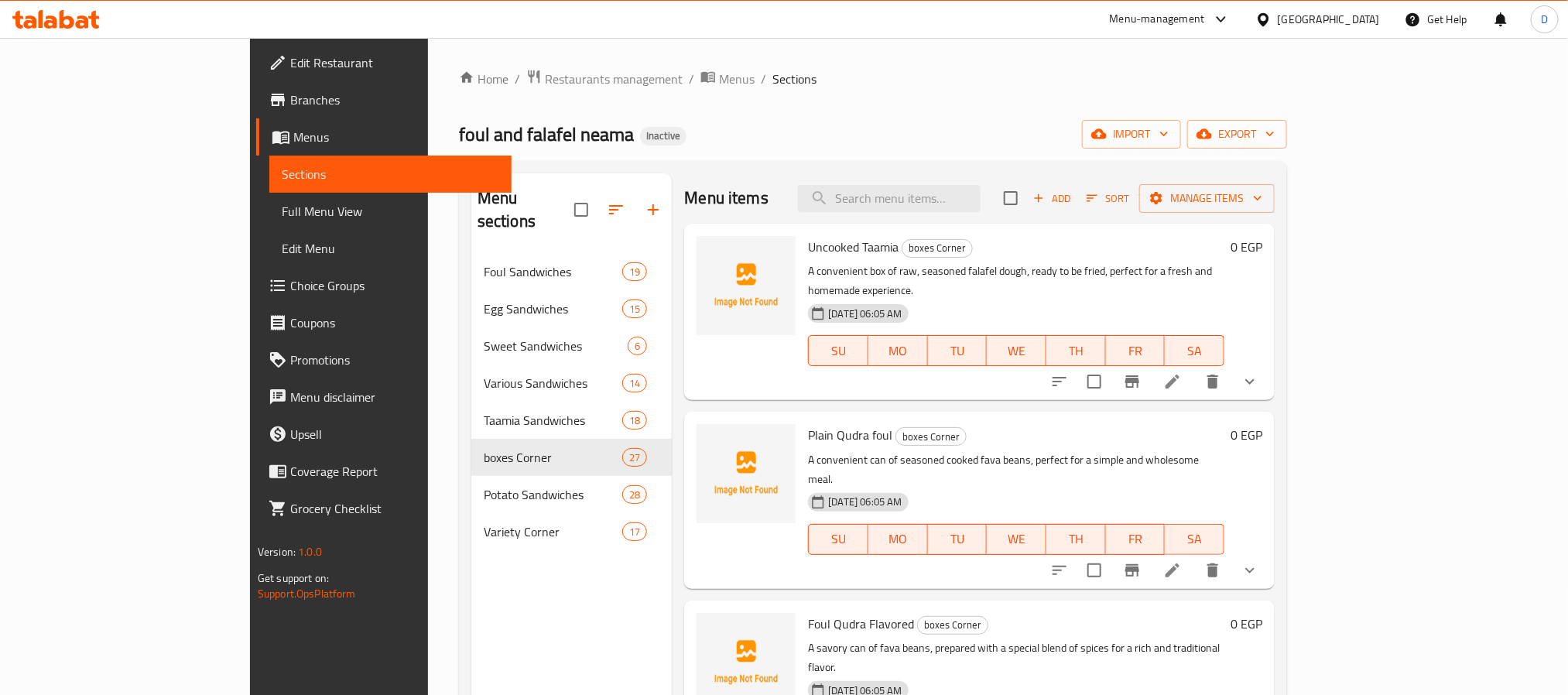
scroll to position [2911, 0]
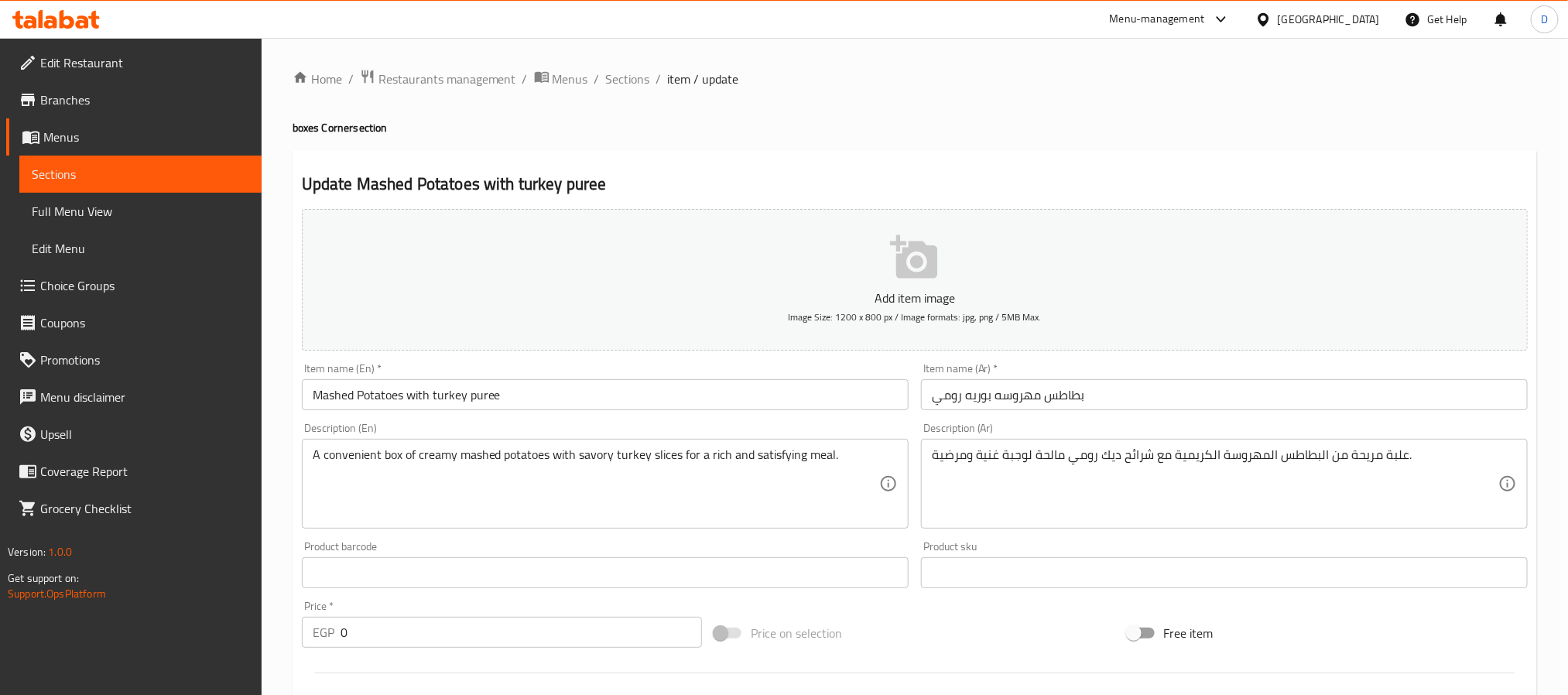
click at [452, 390] on input "Mashed Potatoes with turkey puree" at bounding box center [605, 394] width 607 height 31
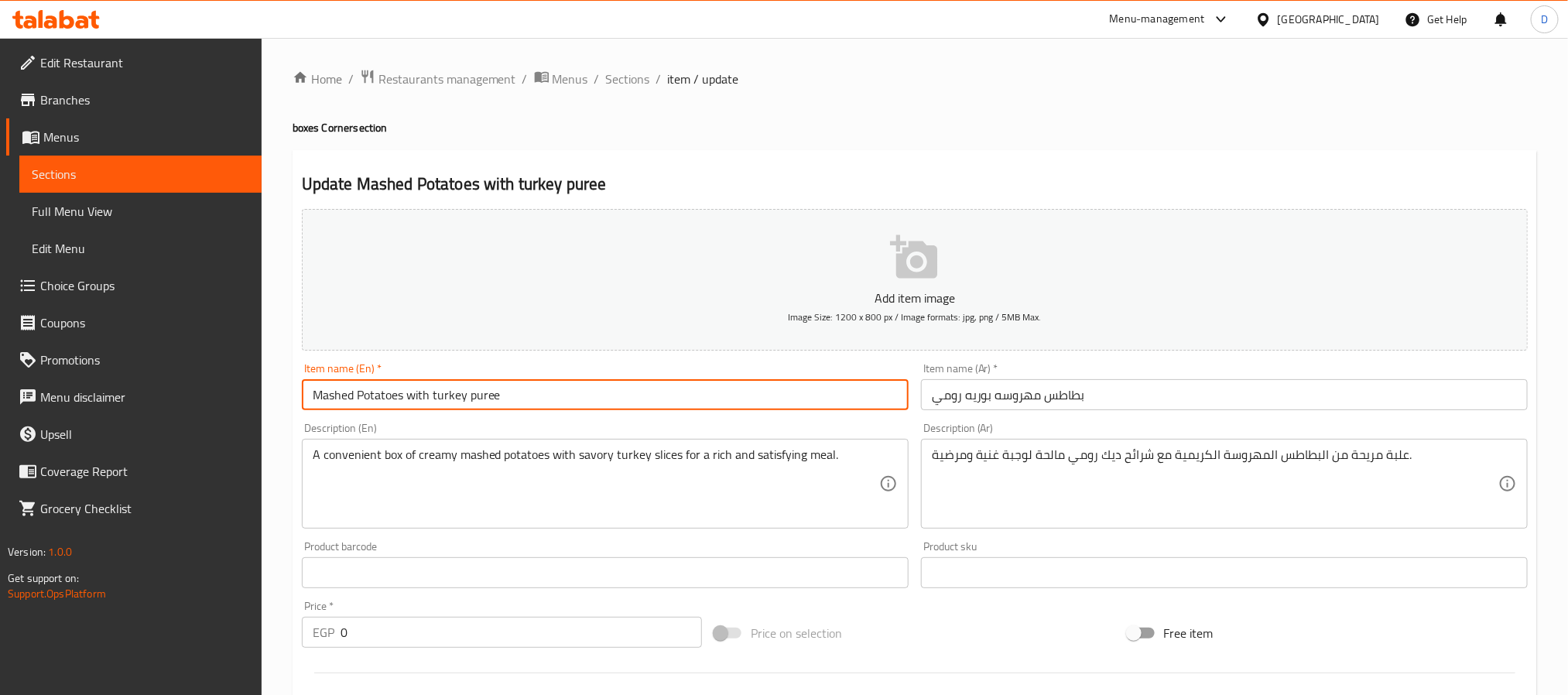
click at [452, 390] on input "Mashed Potatoes with turkey puree" at bounding box center [605, 394] width 607 height 31
type input "Mashed Potatoes with roumi puree"
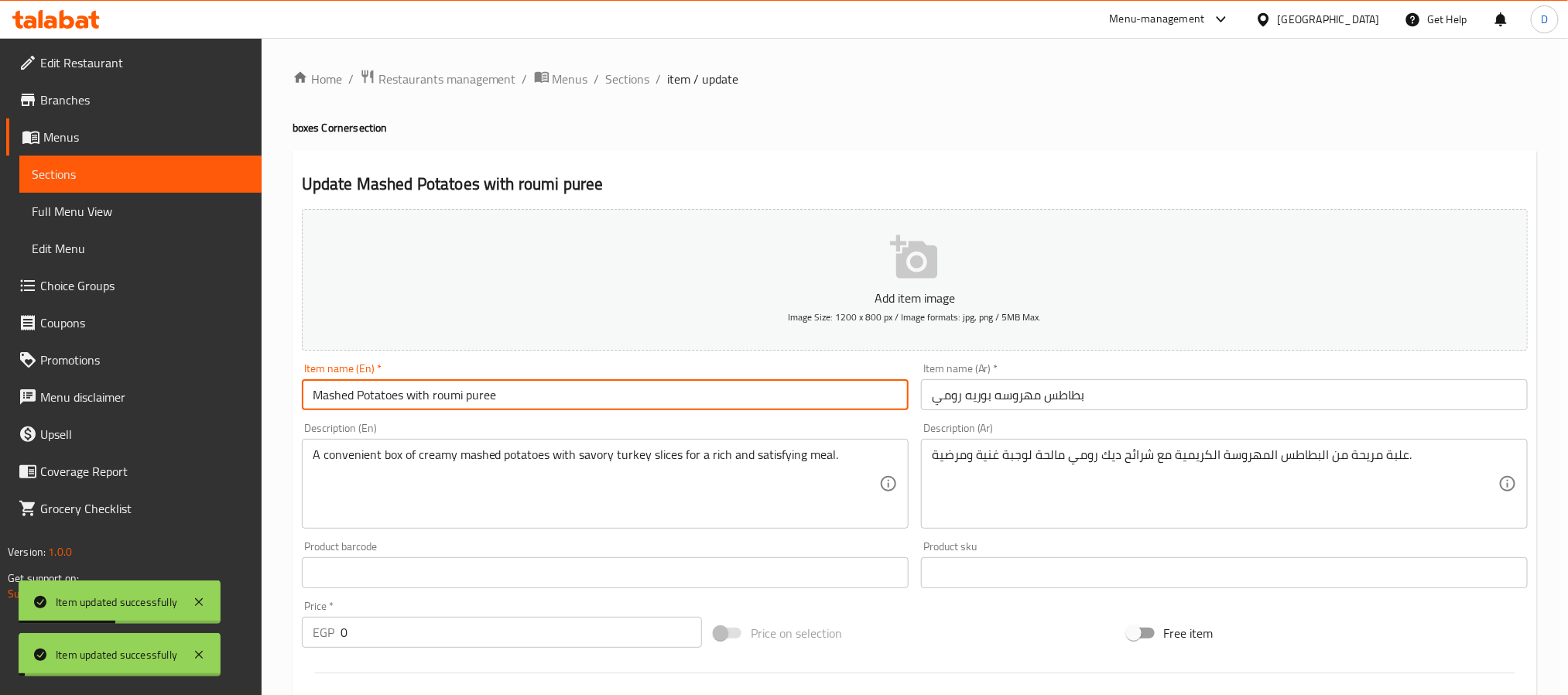
drag, startPoint x: 627, startPoint y: 77, endPoint x: 516, endPoint y: 7, distance: 131.2
click at [627, 77] on span "Sections" at bounding box center [627, 79] width 44 height 19
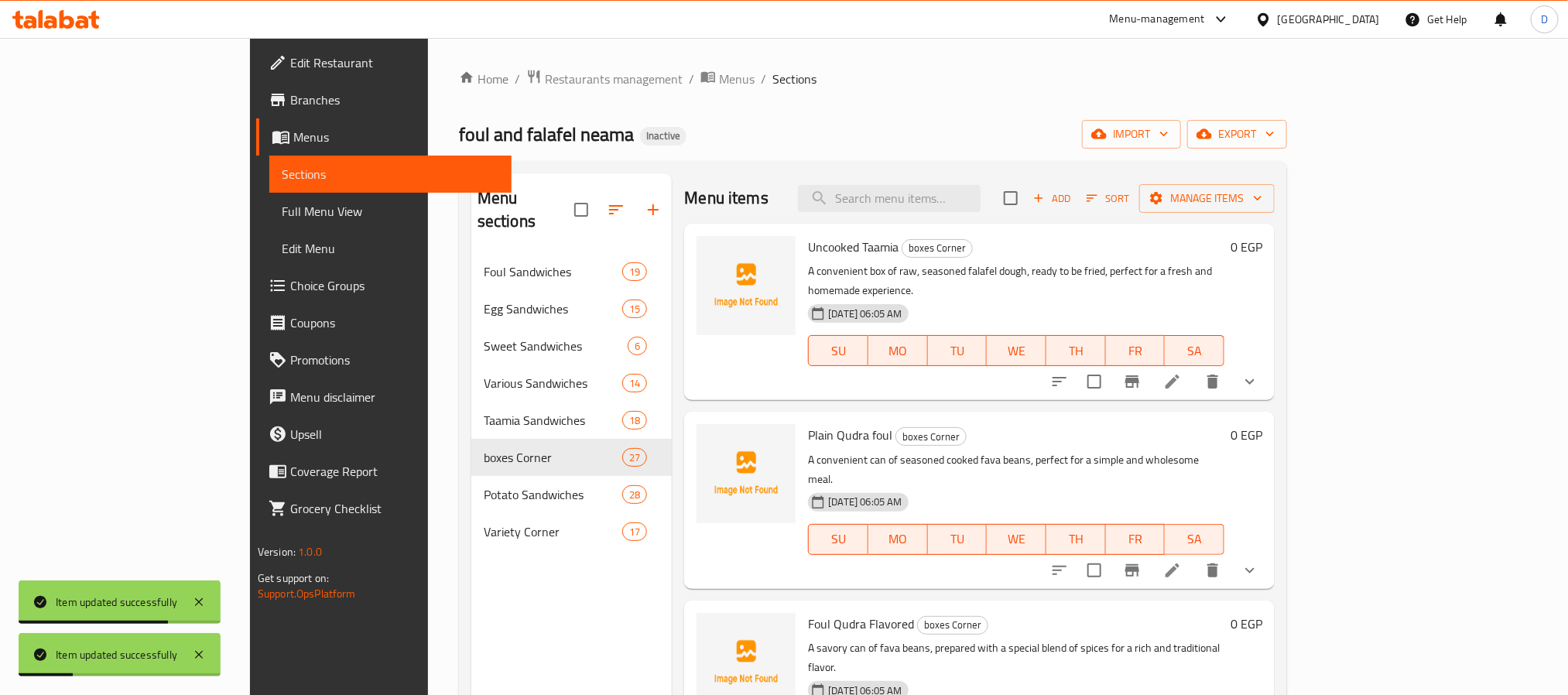
scroll to position [3080, 0]
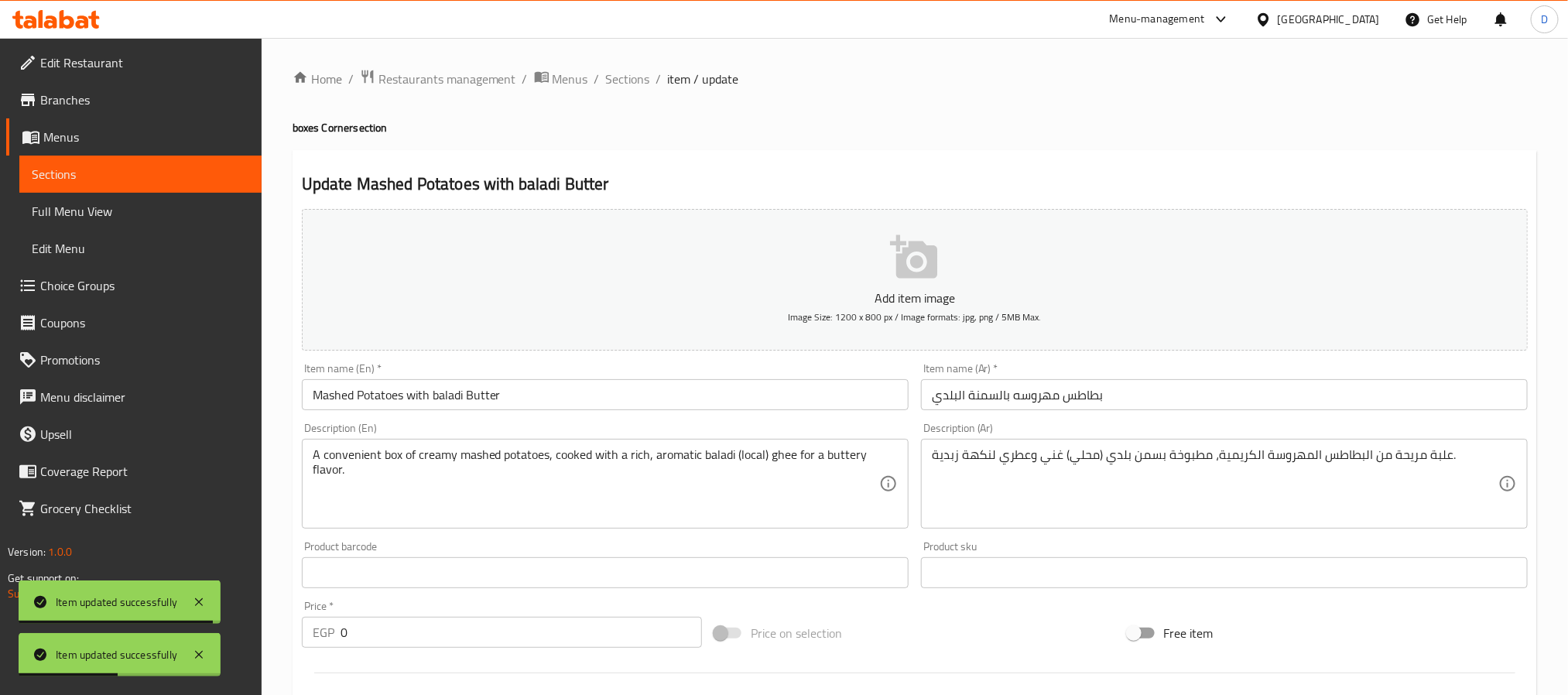
click at [488, 395] on input "Mashed Potatoes with baladi Butter" at bounding box center [605, 394] width 607 height 31
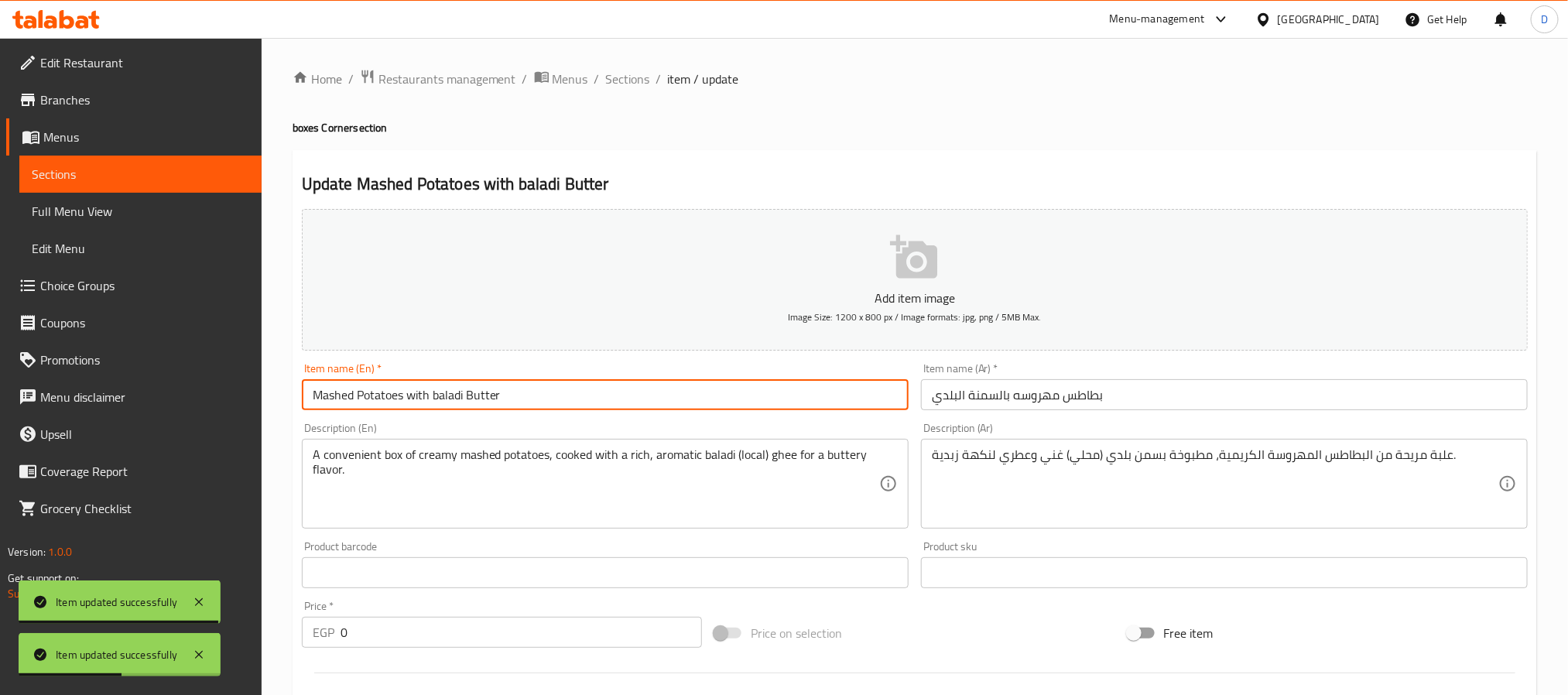
click at [488, 395] on input "Mashed Potatoes with baladi Butter" at bounding box center [605, 394] width 607 height 31
type input "Mashed Potatoes with baladi ghee"
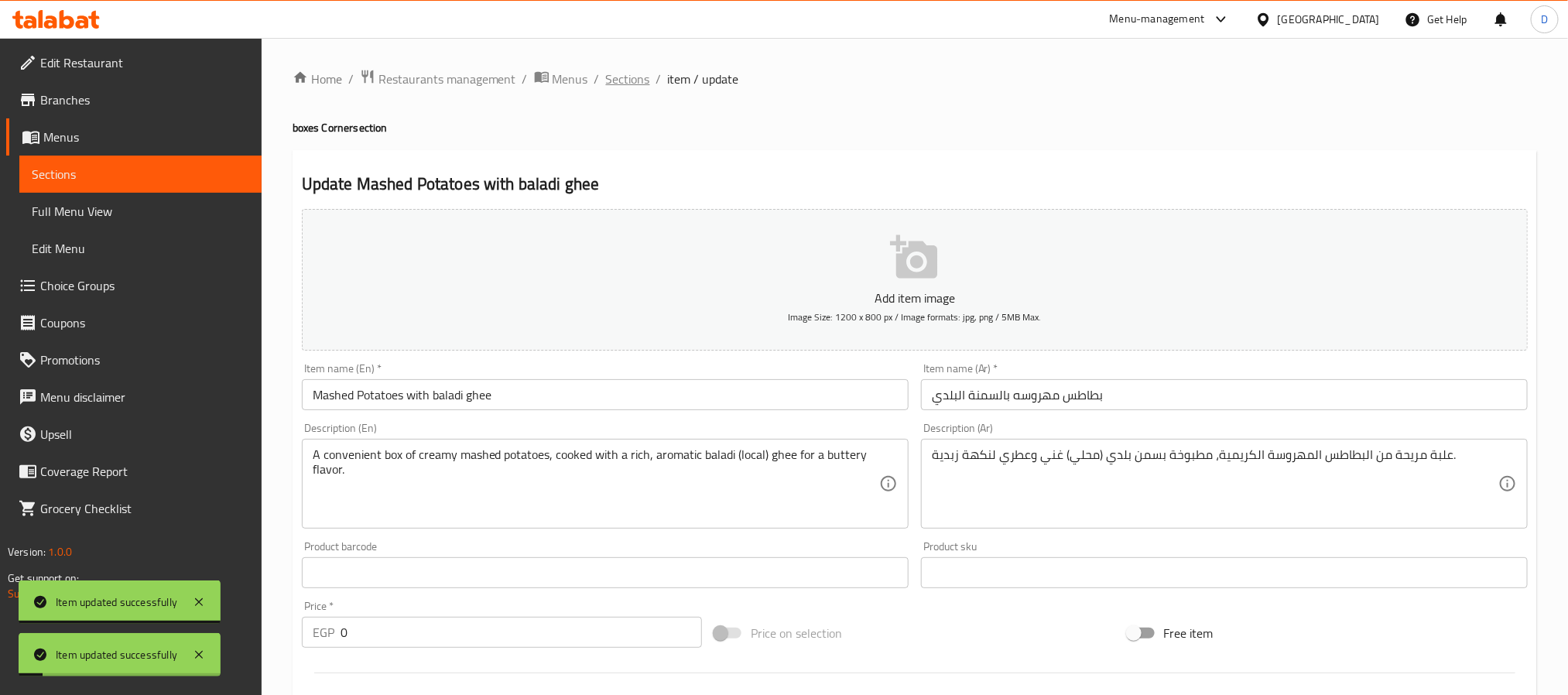
click at [634, 87] on span "Sections" at bounding box center [627, 79] width 44 height 19
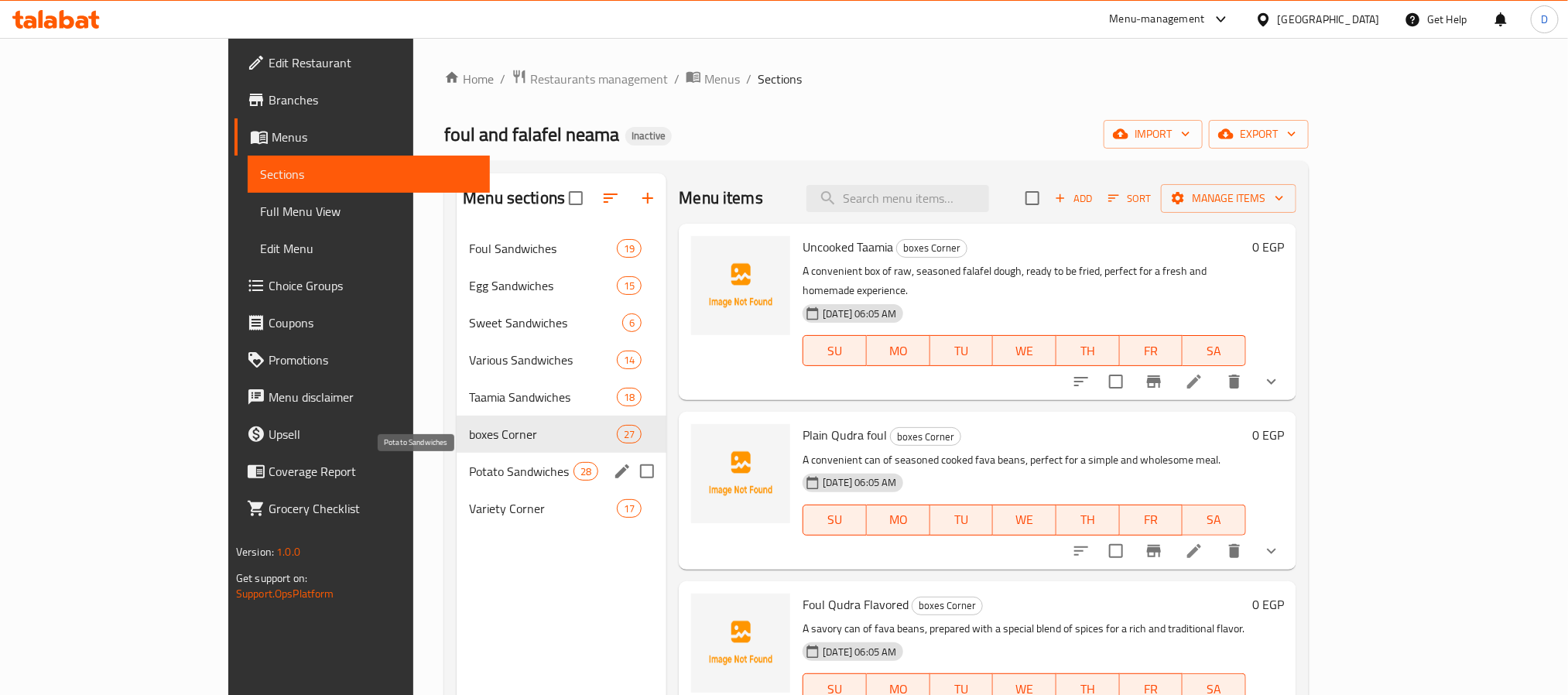
click at [469, 476] on span "Potato Sandwiches" at bounding box center [521, 471] width 105 height 19
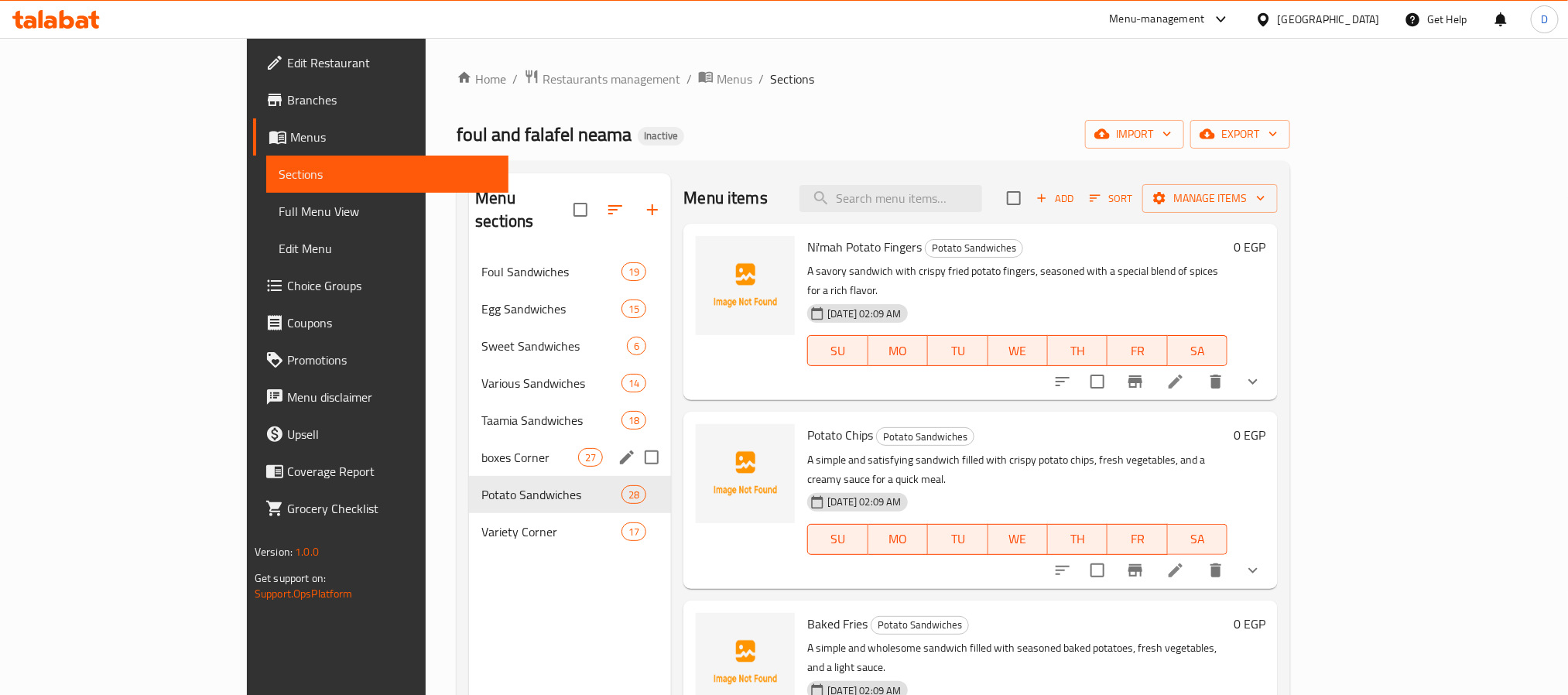
click at [469, 439] on div "boxes Corner 27" at bounding box center [569, 457] width 202 height 37
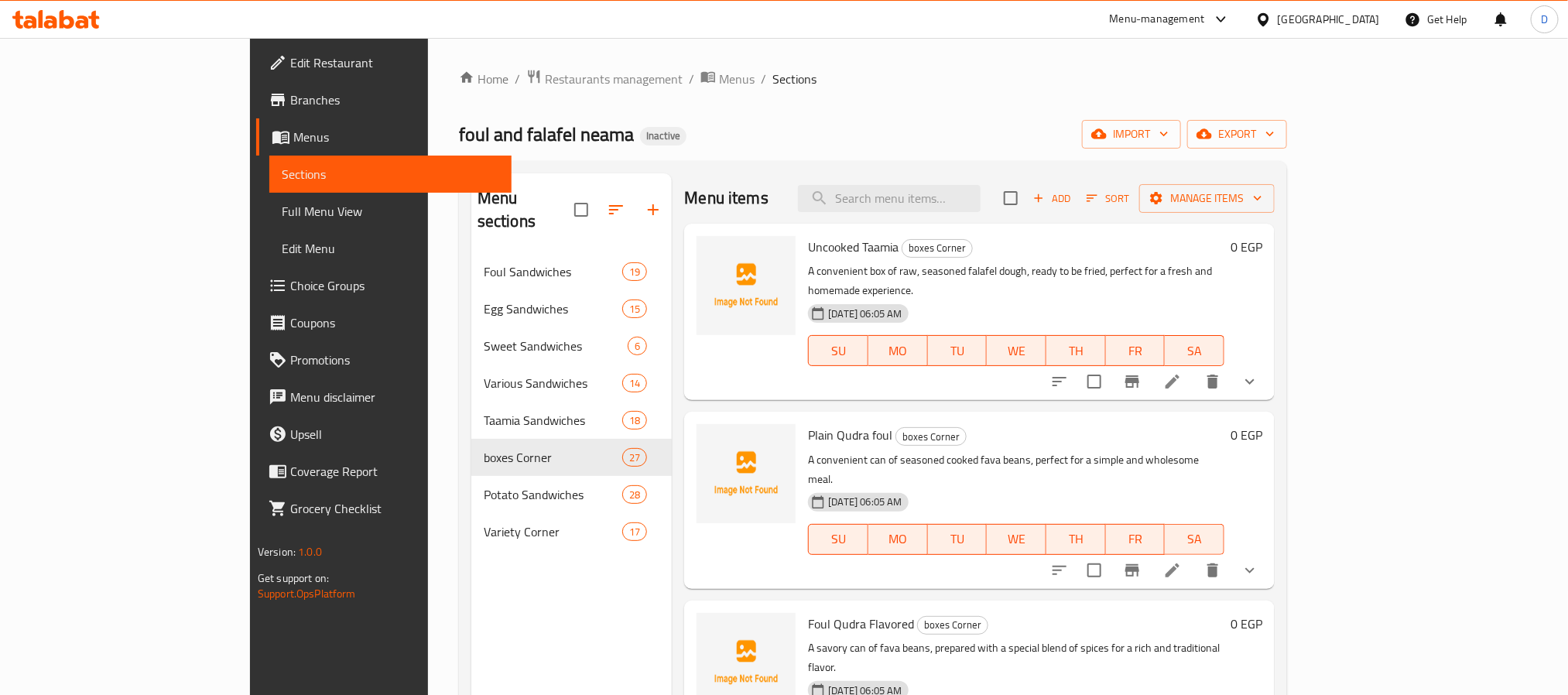
scroll to position [2911, 0]
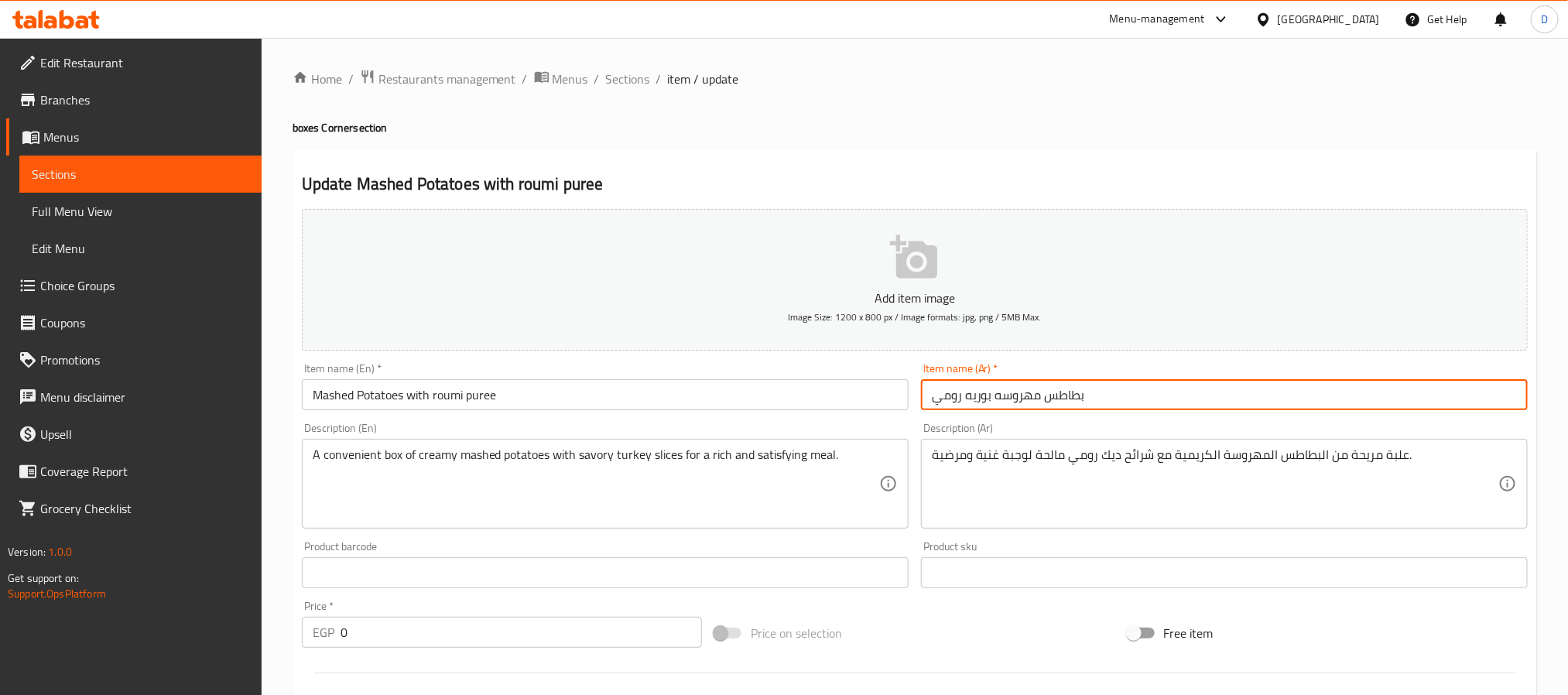
click at [951, 392] on input "بطاطس مهروسه بوريه رومي" at bounding box center [1224, 394] width 607 height 31
click at [951, 393] on input "بطاطس مهروسه بوريه رومي" at bounding box center [1224, 394] width 607 height 31
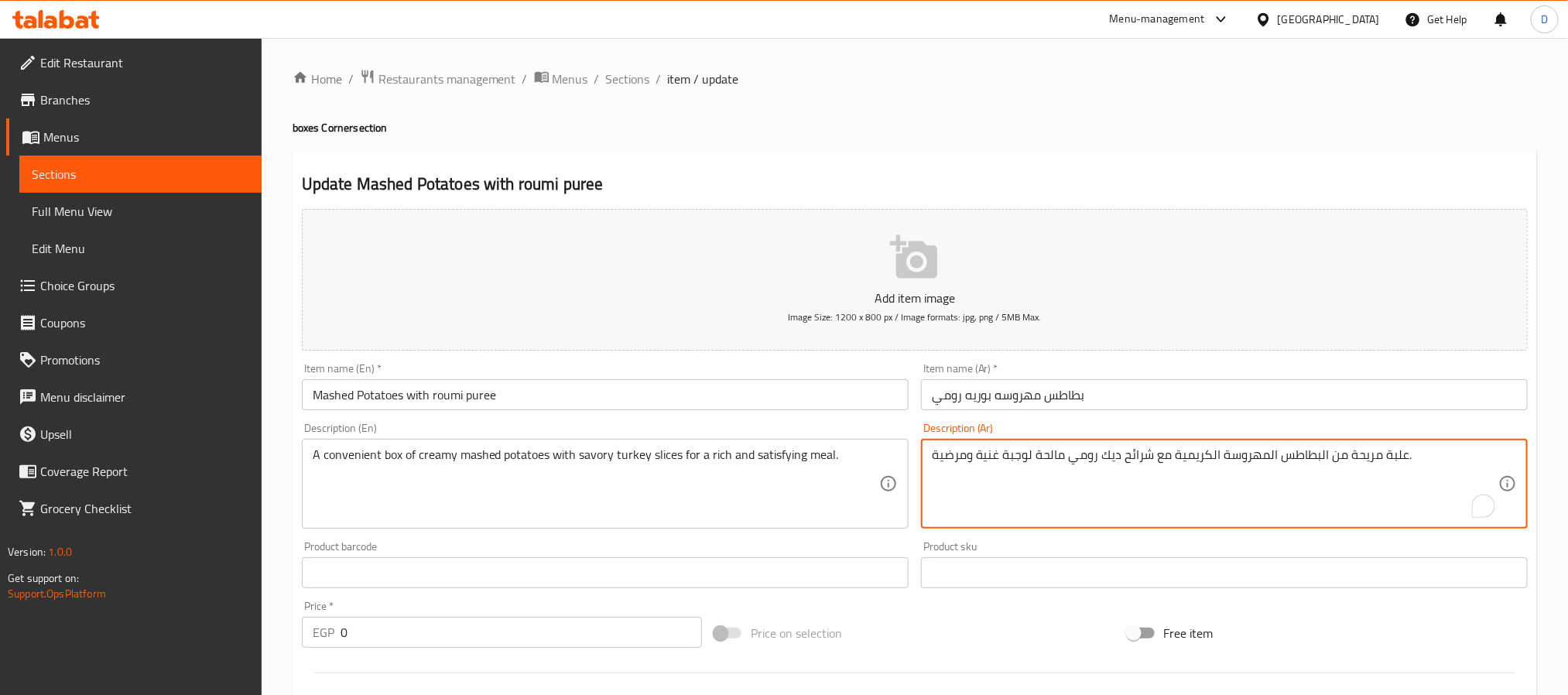
drag, startPoint x: 1081, startPoint y: 462, endPoint x: 1122, endPoint y: 456, distance: 41.4
paste textarea "رومي"
click at [1087, 459] on textarea "علبة مريحة من البطاطس المهروسة الكريمية مع شرائحروميمالحة لوجبة غنية ومرضية." at bounding box center [1215, 484] width 566 height 73
click at [1061, 460] on textarea "علبة مريحة من البطاطس المهروسة الكريمية مع شرائح روميمالحة لوجبة غنية ومرضية." at bounding box center [1215, 484] width 566 height 73
type textarea "علبة مريحة من البطاطس المهروسة الكريمية مع شرائح رومي مالحة لوجبة غنية ومرضية."
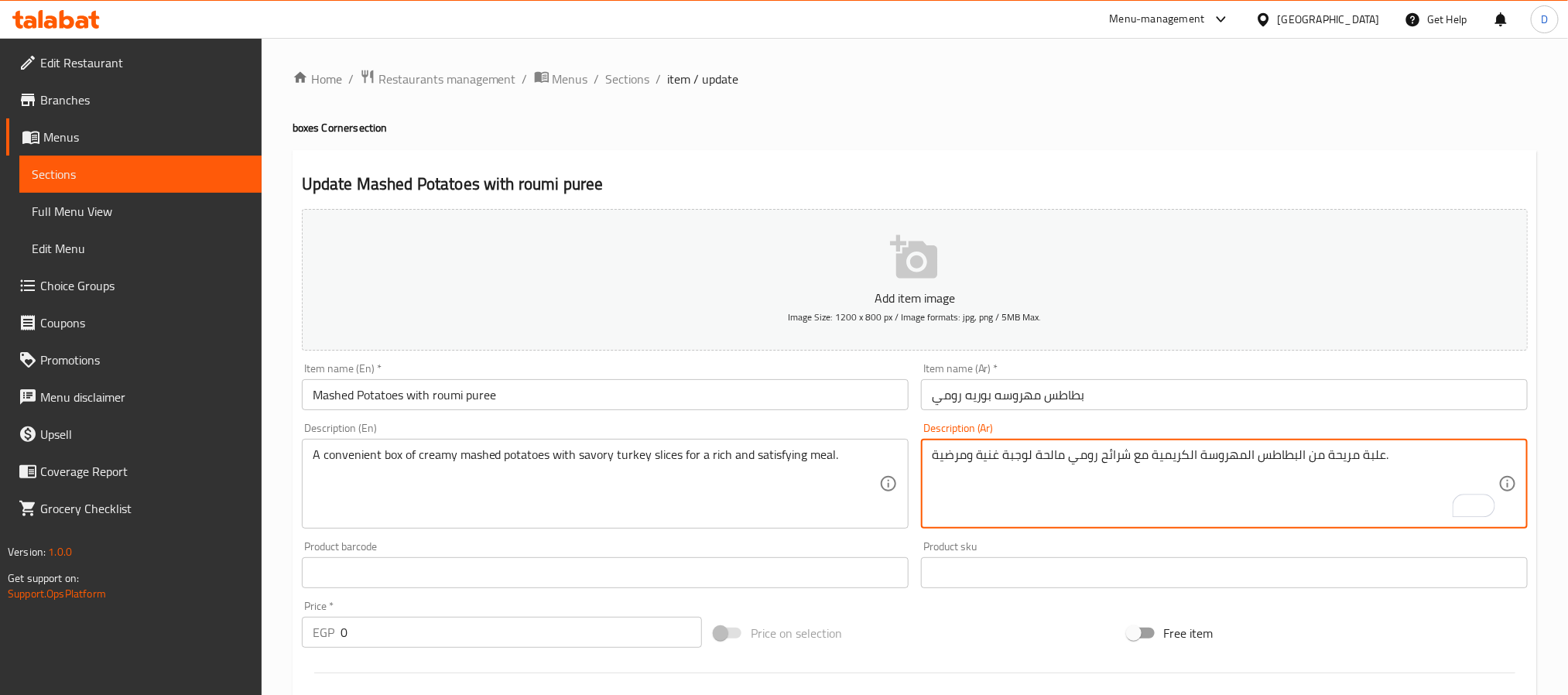
click at [824, 389] on input "Mashed Potatoes with roumi puree" at bounding box center [605, 394] width 607 height 31
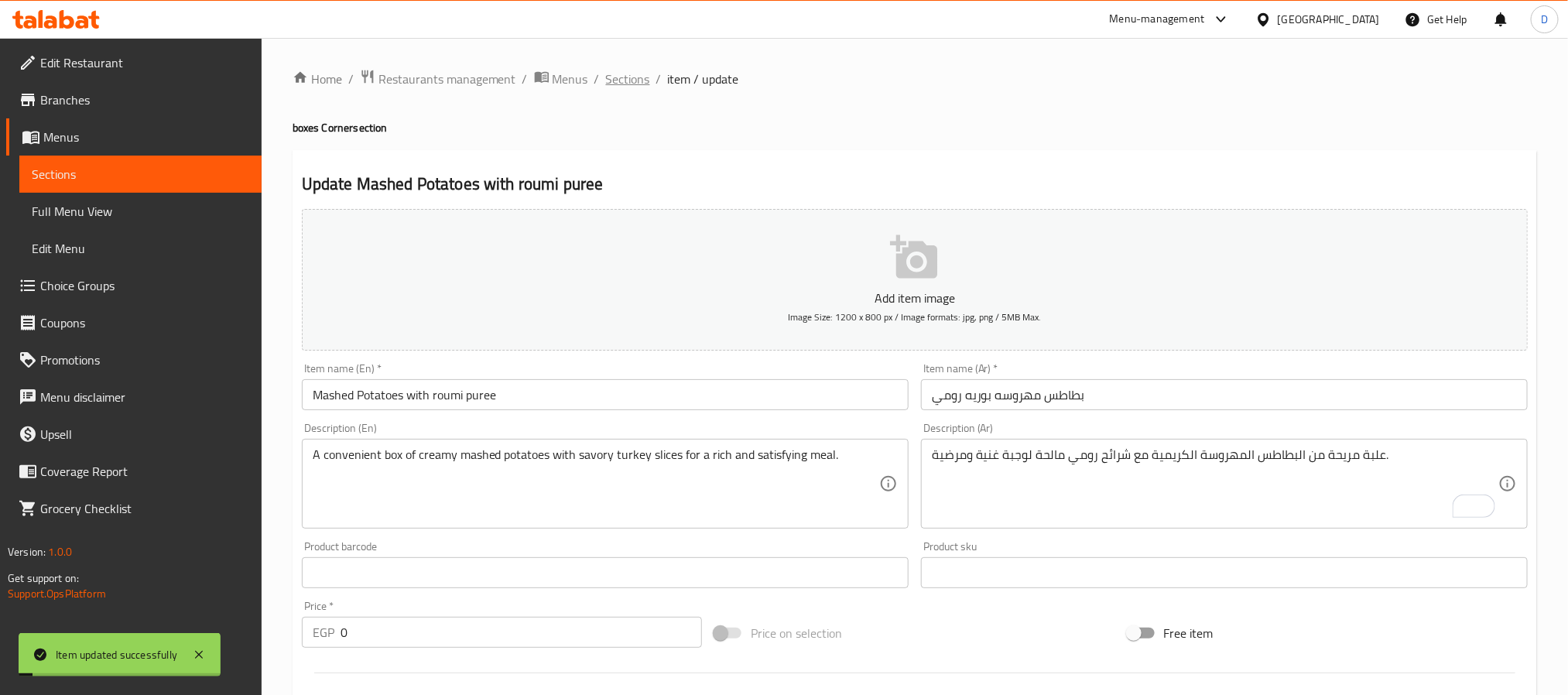
click at [632, 77] on span "Sections" at bounding box center [627, 79] width 44 height 19
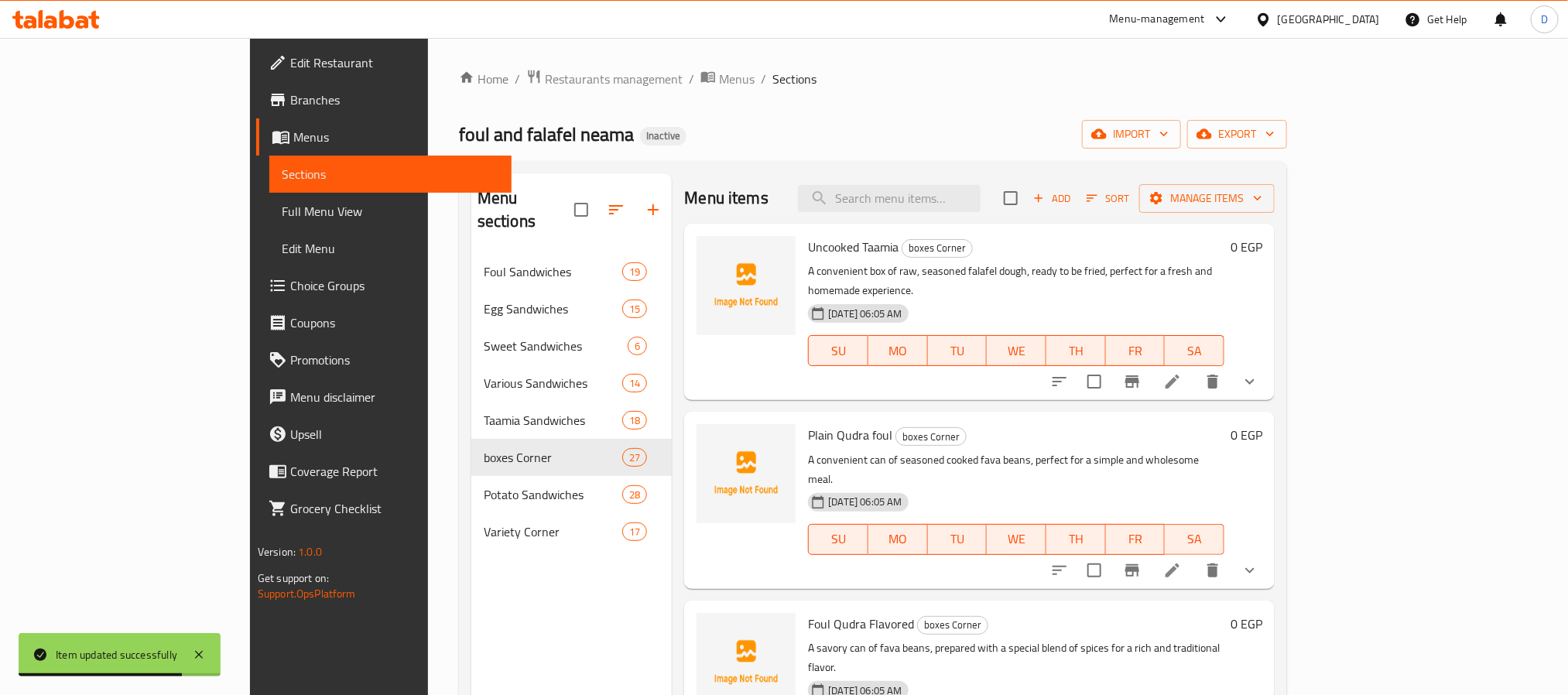
scroll to position [2235, 0]
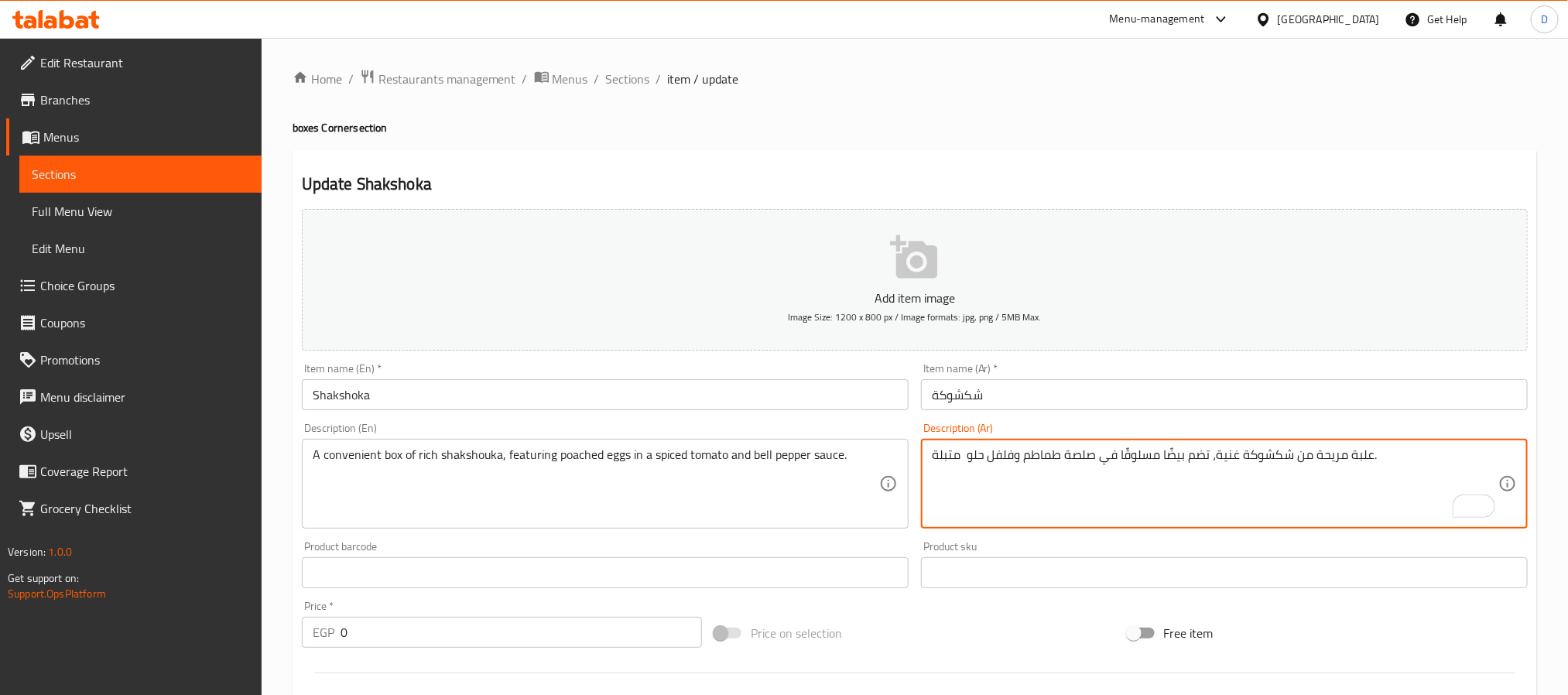
drag, startPoint x: 1122, startPoint y: 457, endPoint x: 1184, endPoint y: 460, distance: 62.1
paste textarea "[PERSON_NAME]"
type textarea "علبة مريحة من شكشوكة غنية، تضم بيض بوشيه في صلصة طماطم وفلفل حلو متبلة."
click at [750, 393] on input "Shakshoka" at bounding box center [605, 394] width 607 height 31
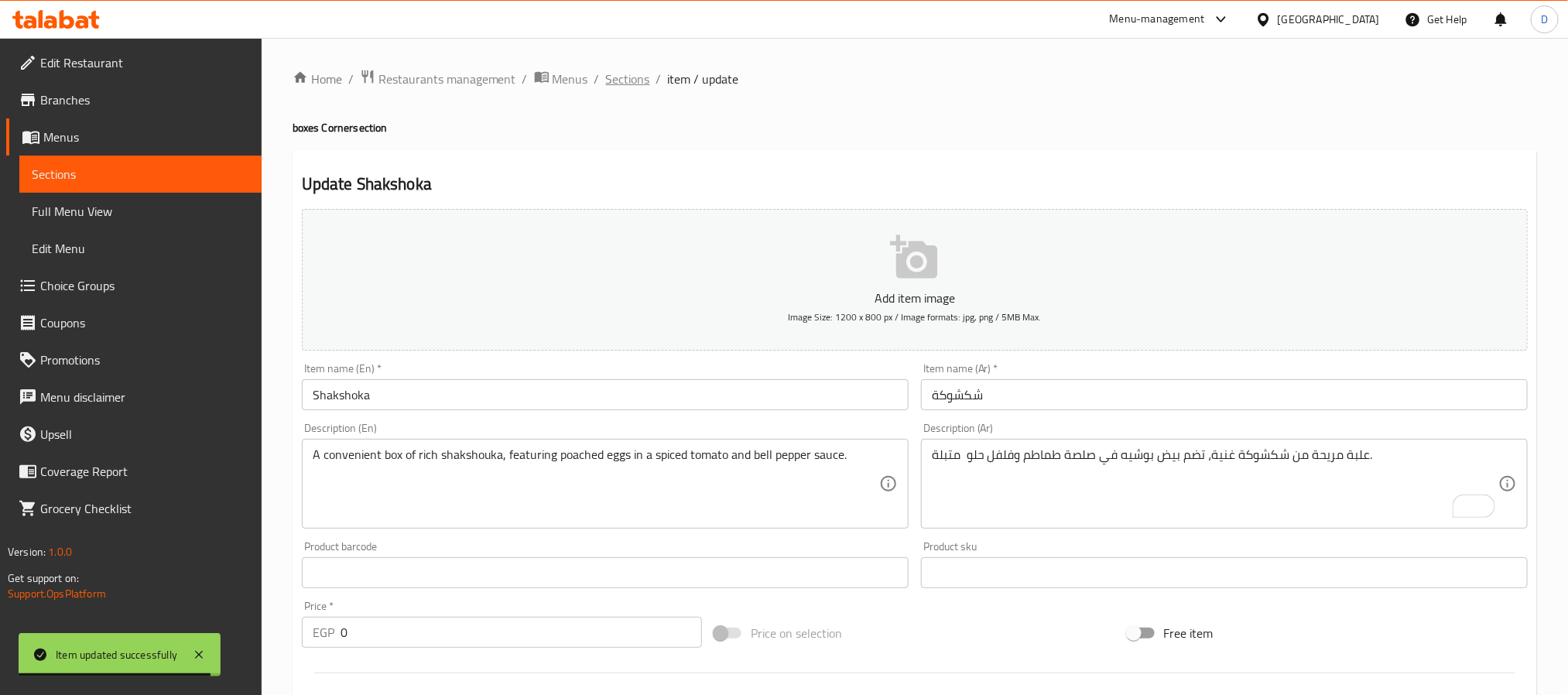
drag, startPoint x: 643, startPoint y: 90, endPoint x: 629, endPoint y: 76, distance: 19.8
click at [639, 90] on div "Home / Restaurants management / Menus / Sections / item / update boxes Corner s…" at bounding box center [914, 605] width 1245 height 1073
click at [627, 71] on span "Sections" at bounding box center [627, 79] width 44 height 19
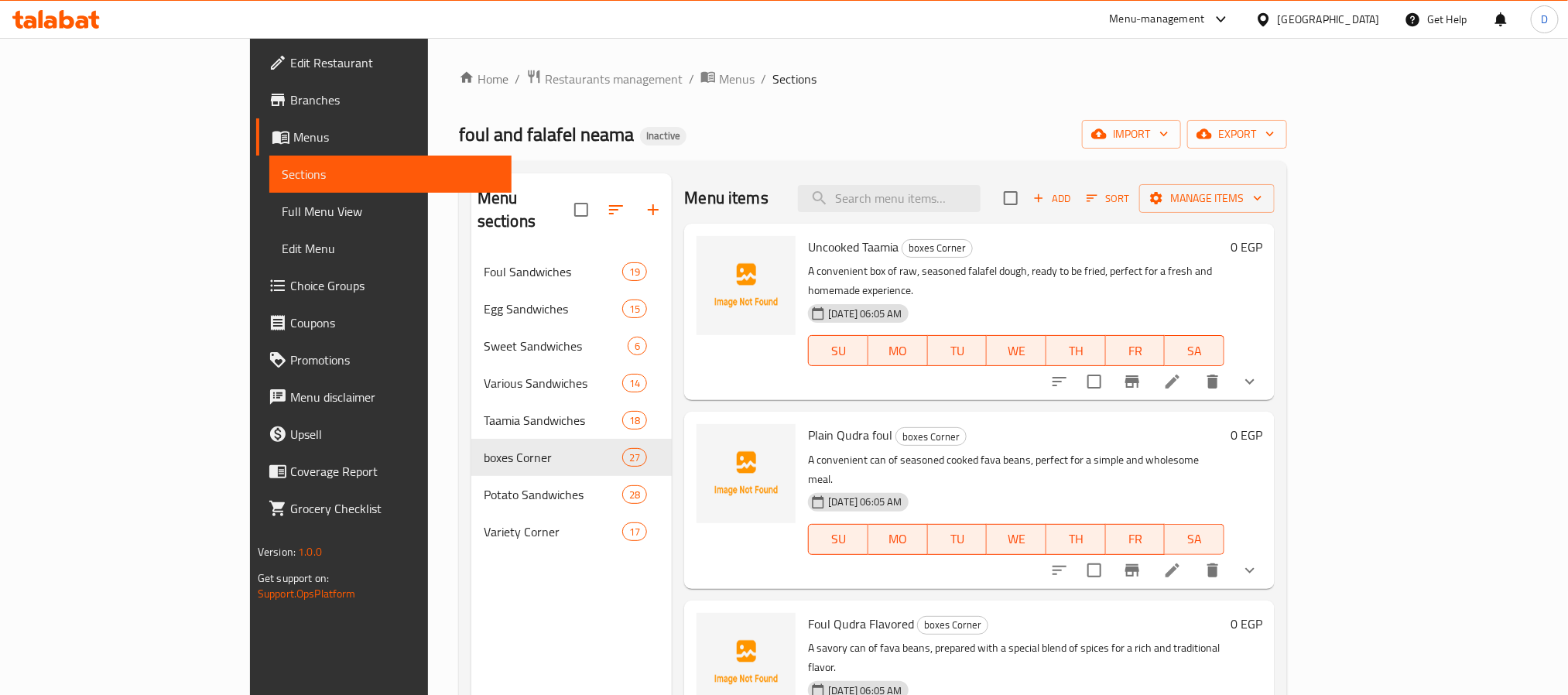
scroll to position [1246, 0]
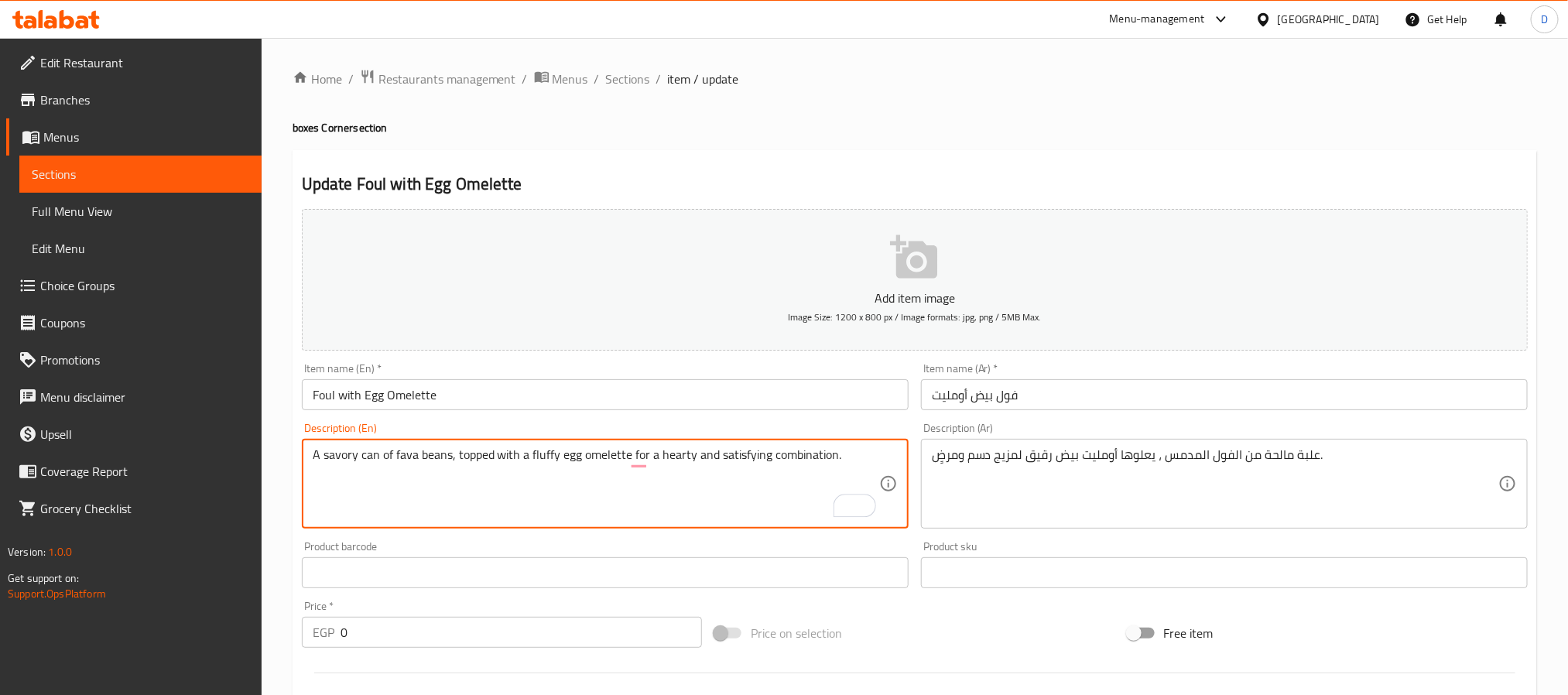
drag, startPoint x: 846, startPoint y: 458, endPoint x: 629, endPoint y: 452, distance: 217.1
type textarea "A savory can of fava beans, topped with a fluffy egg omelette"
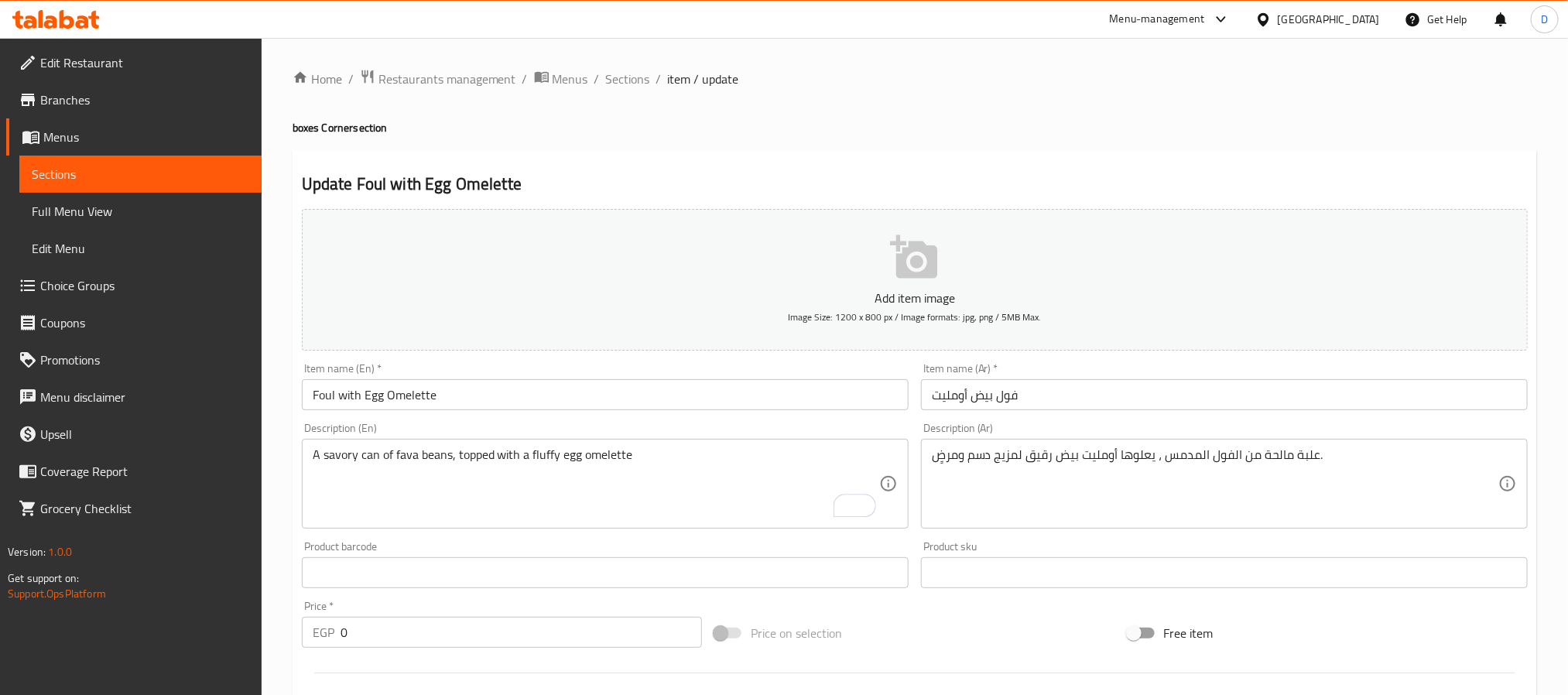
drag, startPoint x: 928, startPoint y: 460, endPoint x: 999, endPoint y: 460, distance: 71.0
click at [999, 460] on div "علبة مالحة من الفول المدمس ، يعلوها أومليت بيض رقيق لمزيج دسم ومرضٍ. Descriptio…" at bounding box center [1224, 484] width 607 height 90
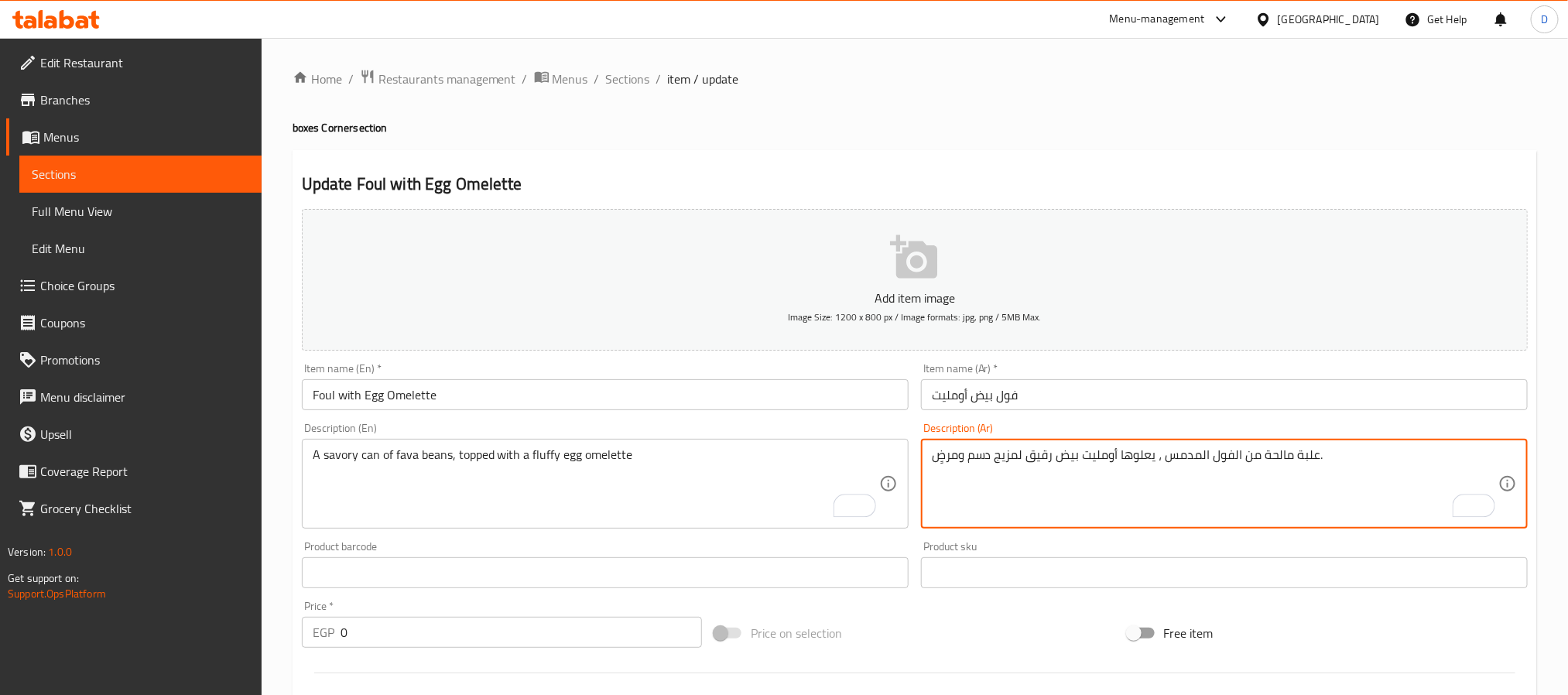
drag, startPoint x: 1026, startPoint y: 455, endPoint x: 922, endPoint y: 452, distance: 104.0
click at [922, 452] on div "علبة مالحة من الفول المدمس ، يعلوها أومليت بيض رقيق لمزيج دسم ومرضٍ. Descriptio…" at bounding box center [1224, 484] width 607 height 90
type textarea "علبة مالحة من الفول المدمس ، يعلوها أومليت بيض رقيق."
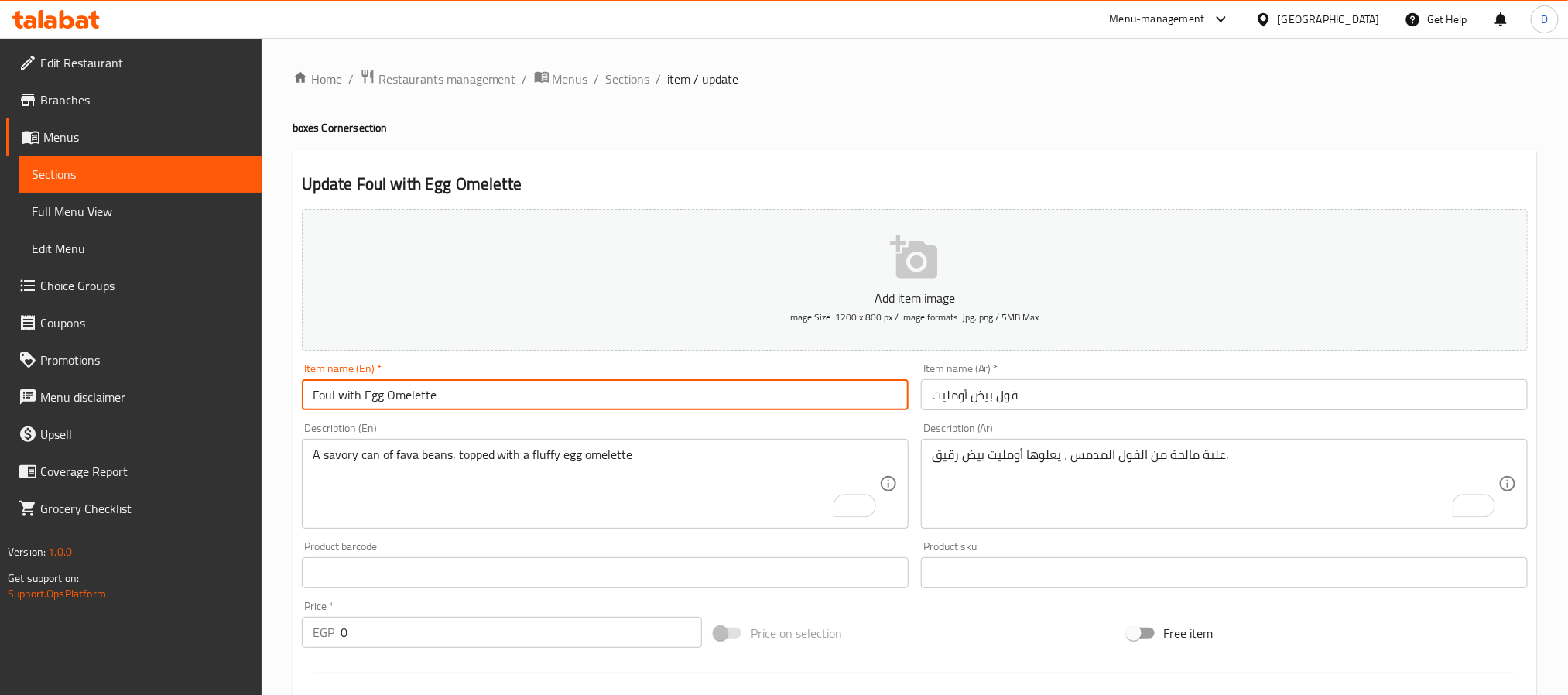
click at [825, 389] on input "Foul with Egg Omelette" at bounding box center [605, 394] width 607 height 31
drag, startPoint x: 623, startPoint y: 79, endPoint x: 564, endPoint y: 1, distance: 97.8
click at [623, 79] on span "Sections" at bounding box center [627, 79] width 44 height 19
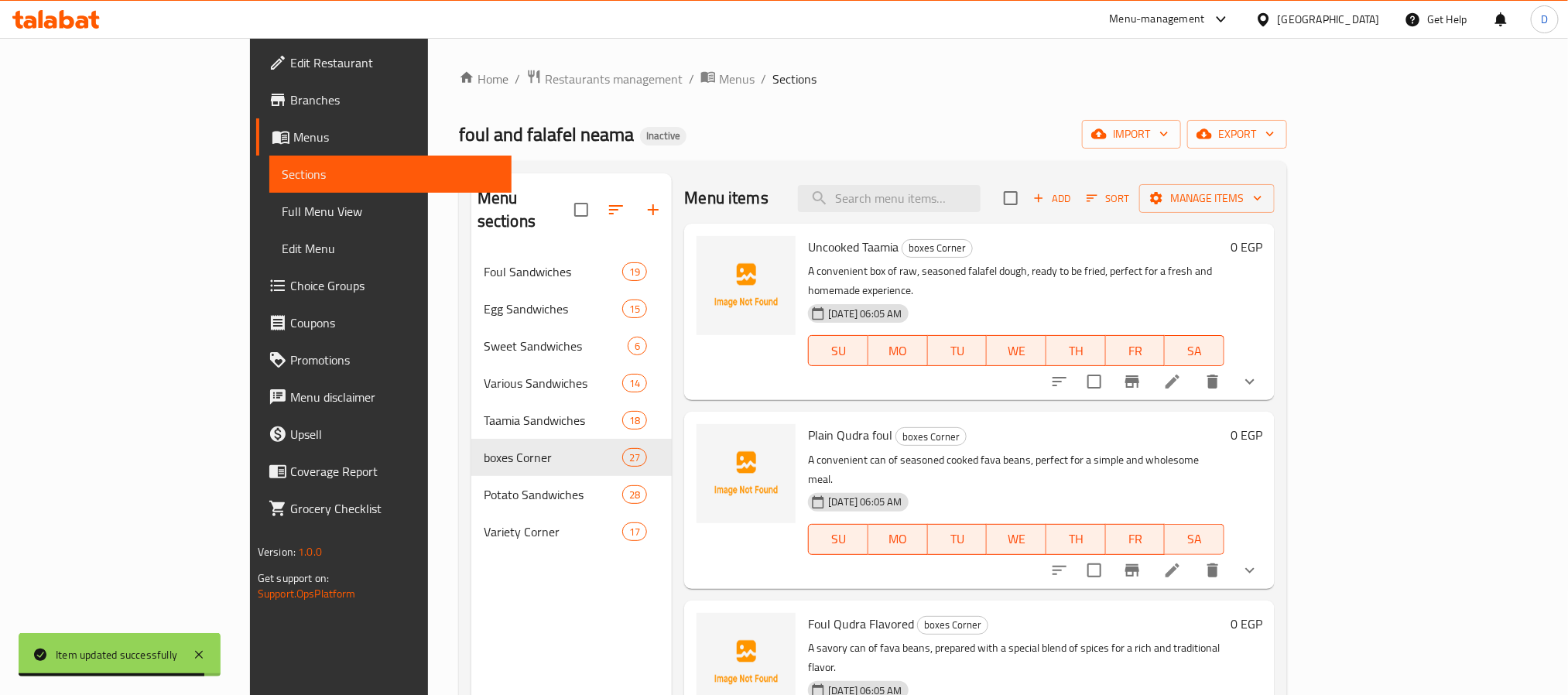
scroll to position [570, 0]
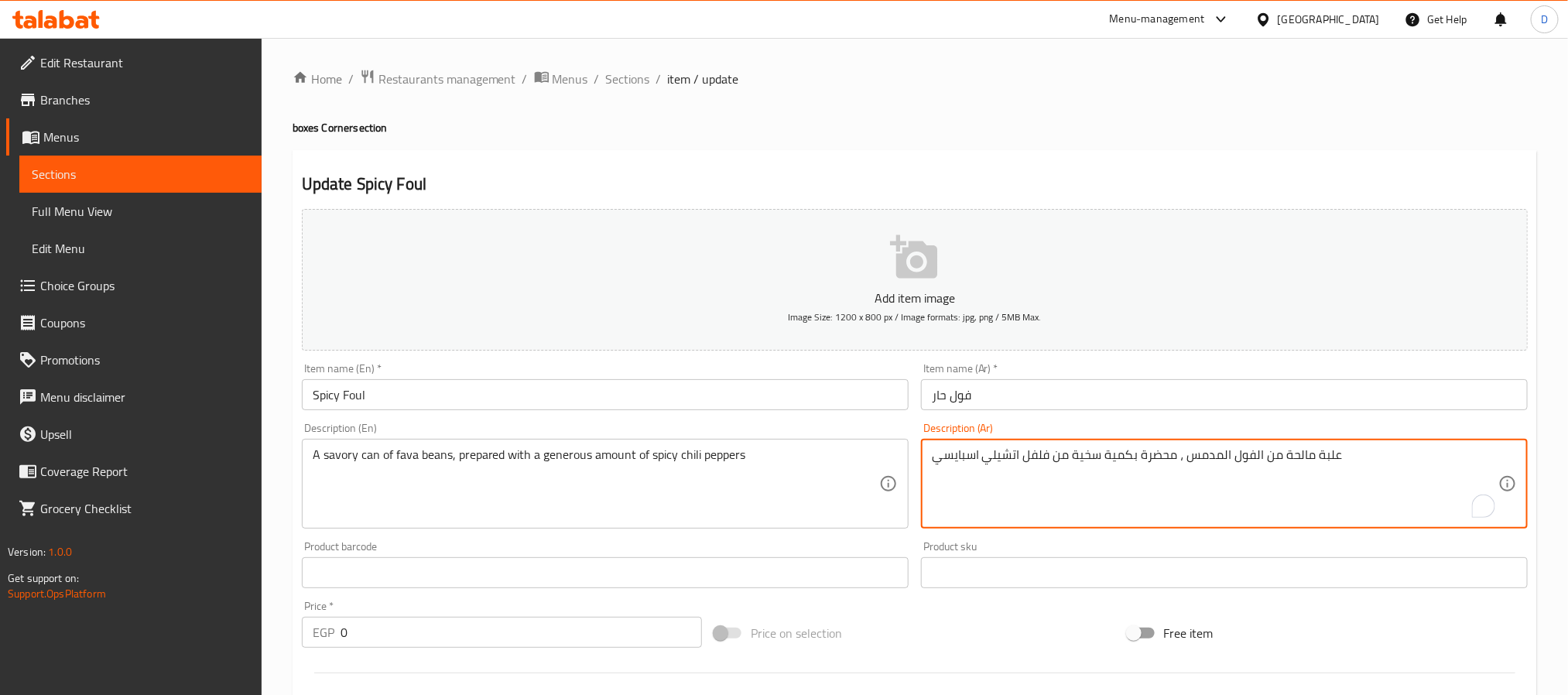
click at [1006, 459] on textarea "علبة مالحة من الفول المدمس ، محضرة بكمية سخية من فلفل اتشيلي اسبايسي" at bounding box center [1215, 484] width 566 height 73
type textarea "علبة مالحة من الفول المدمس ، محضرة بكمية سخية من فلفل حار اسبايسي"
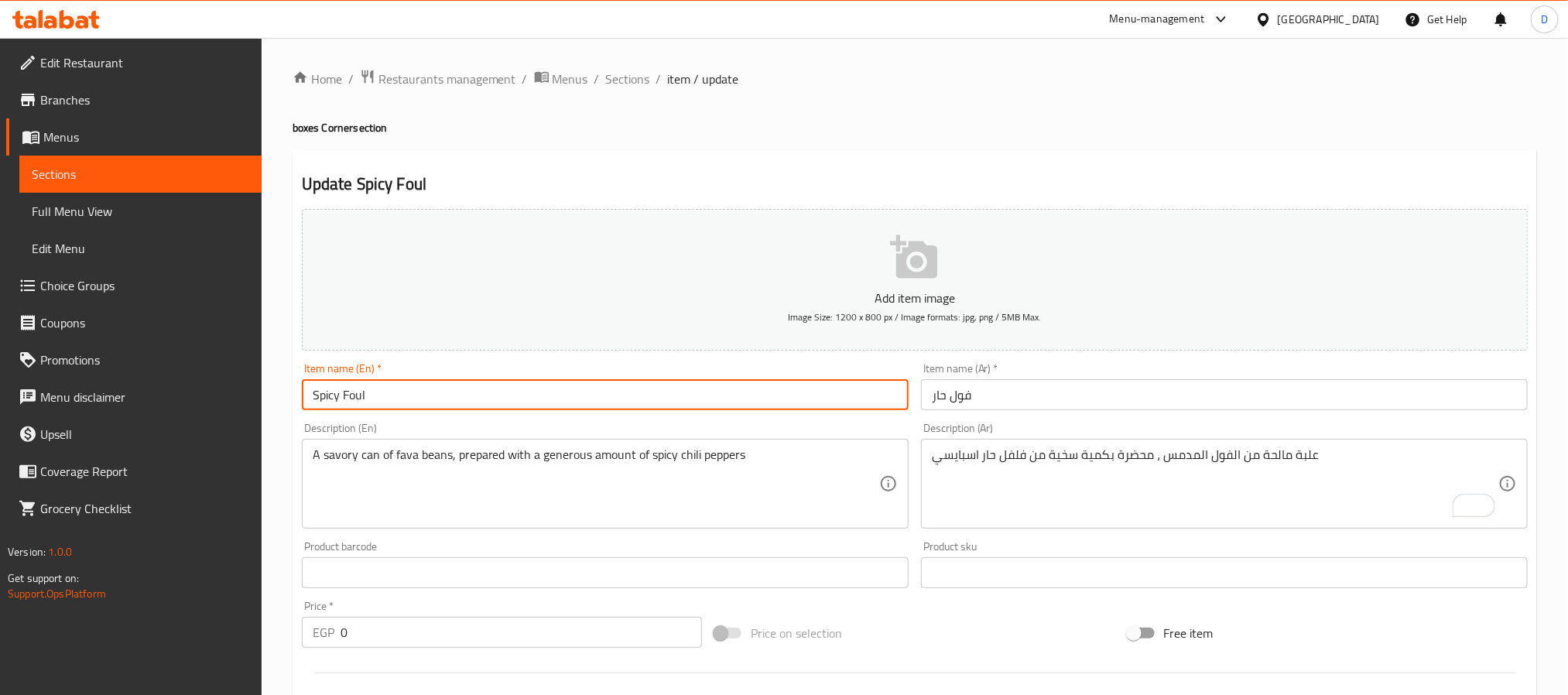
click at [811, 397] on input "Spicy Foul" at bounding box center [605, 394] width 607 height 31
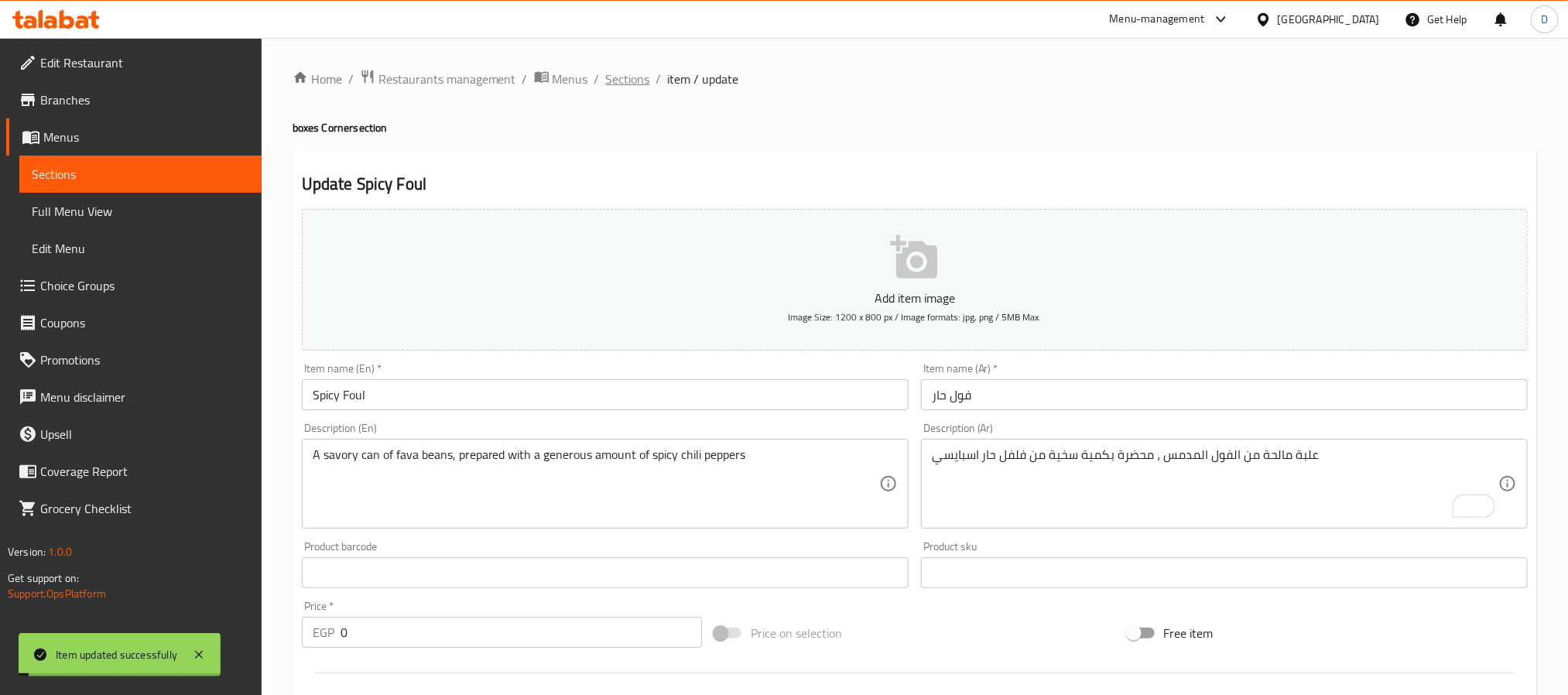
click at [627, 80] on span "Sections" at bounding box center [627, 79] width 44 height 19
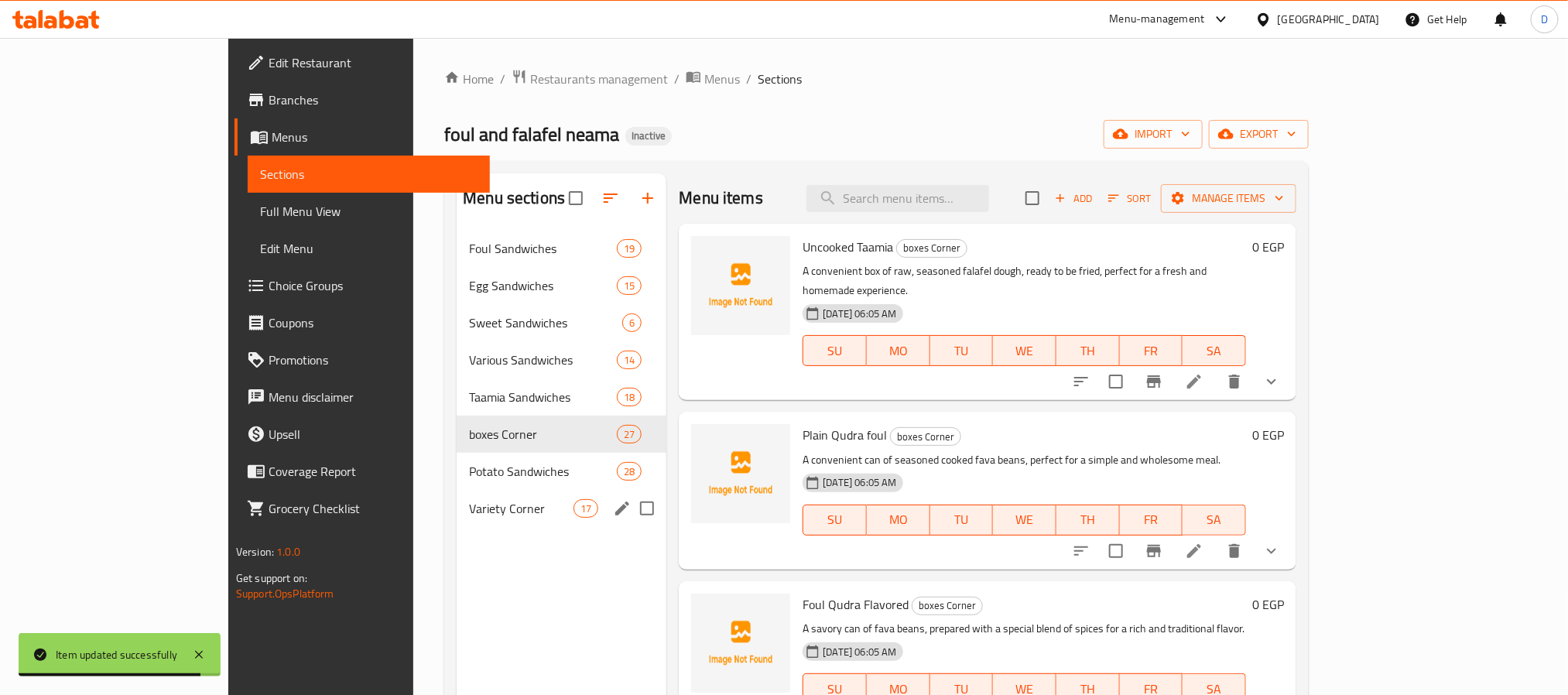
drag, startPoint x: 446, startPoint y: 492, endPoint x: 616, endPoint y: 494, distance: 170.0
click at [457, 493] on div "Variety Corner 17" at bounding box center [562, 508] width 210 height 37
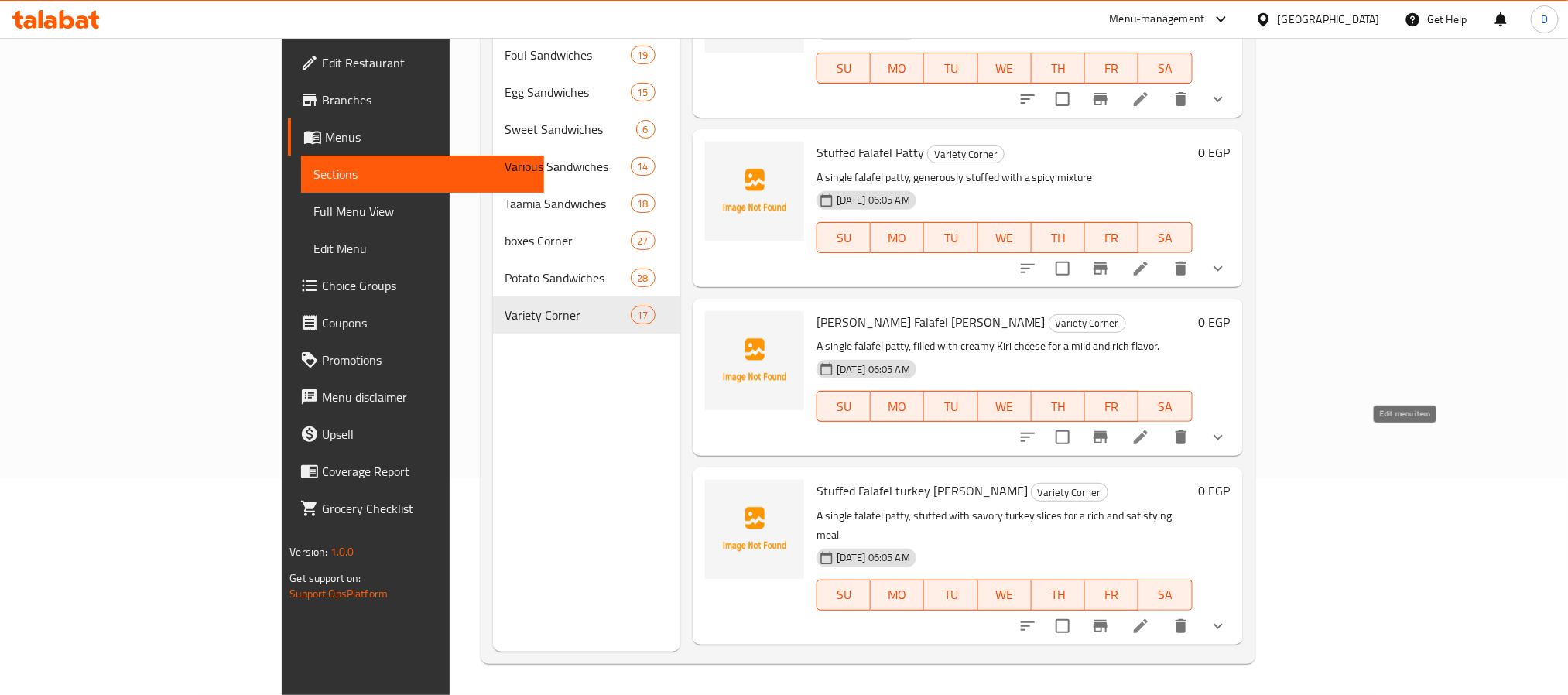
scroll to position [116, 0]
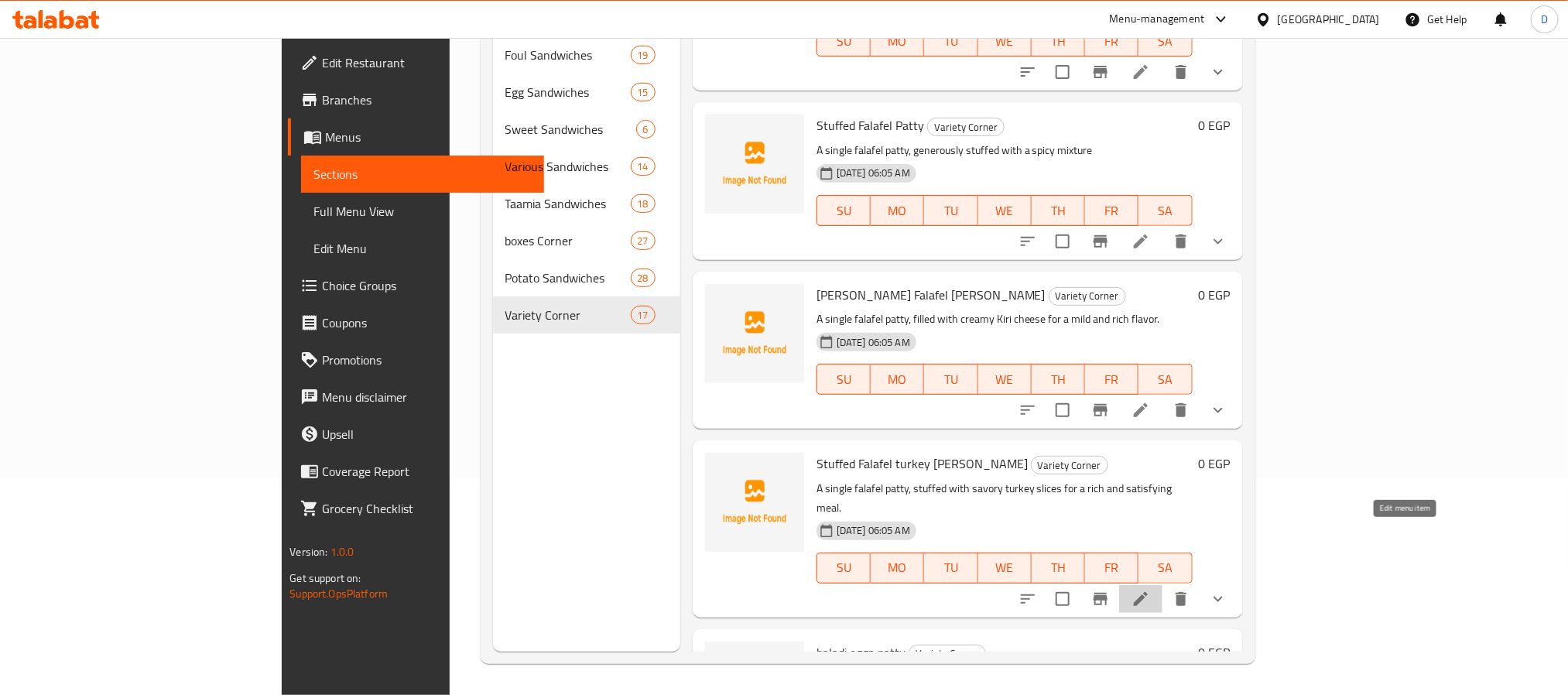
click at [1150, 589] on icon at bounding box center [1141, 598] width 19 height 19
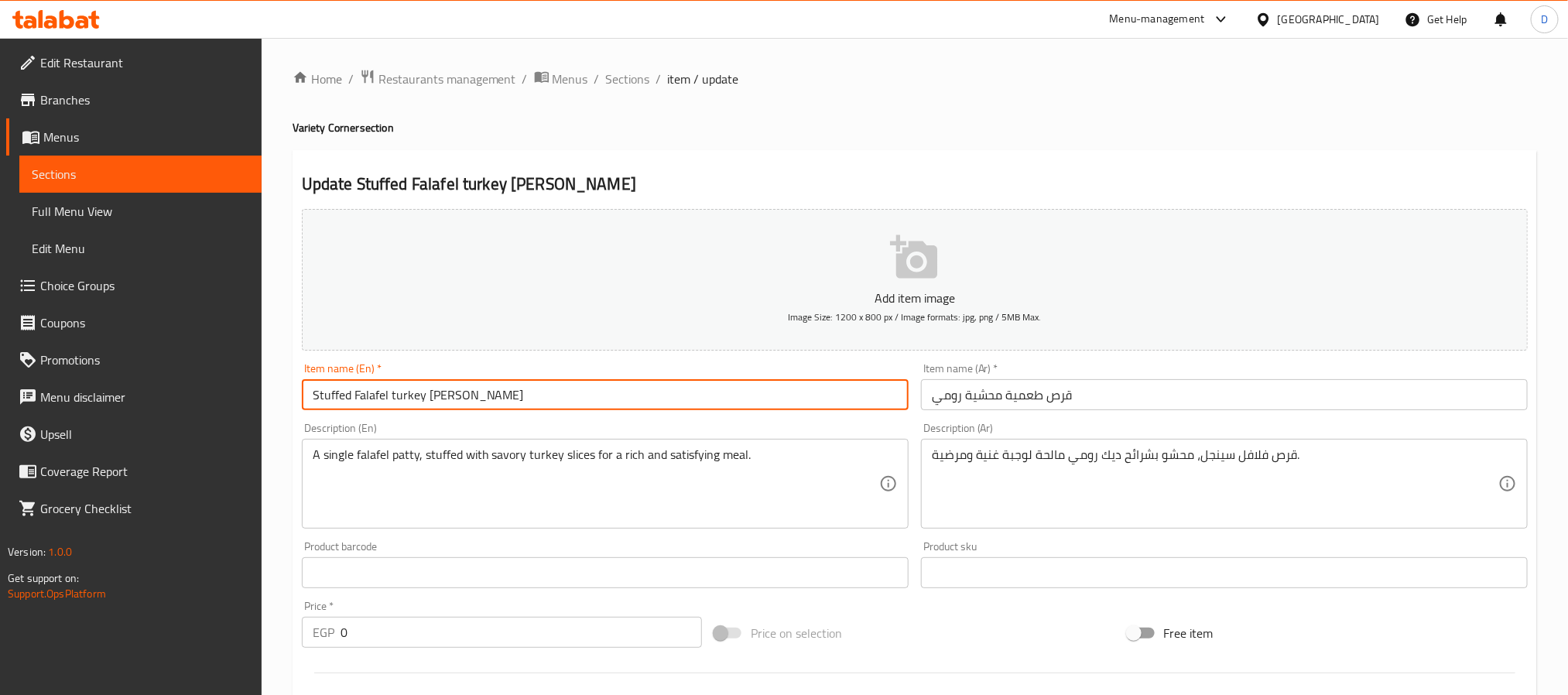
click at [404, 397] on input "Stuffed Falafel turkey Patty" at bounding box center [605, 394] width 607 height 31
type input "Stuffed Falafel roumi Patty"
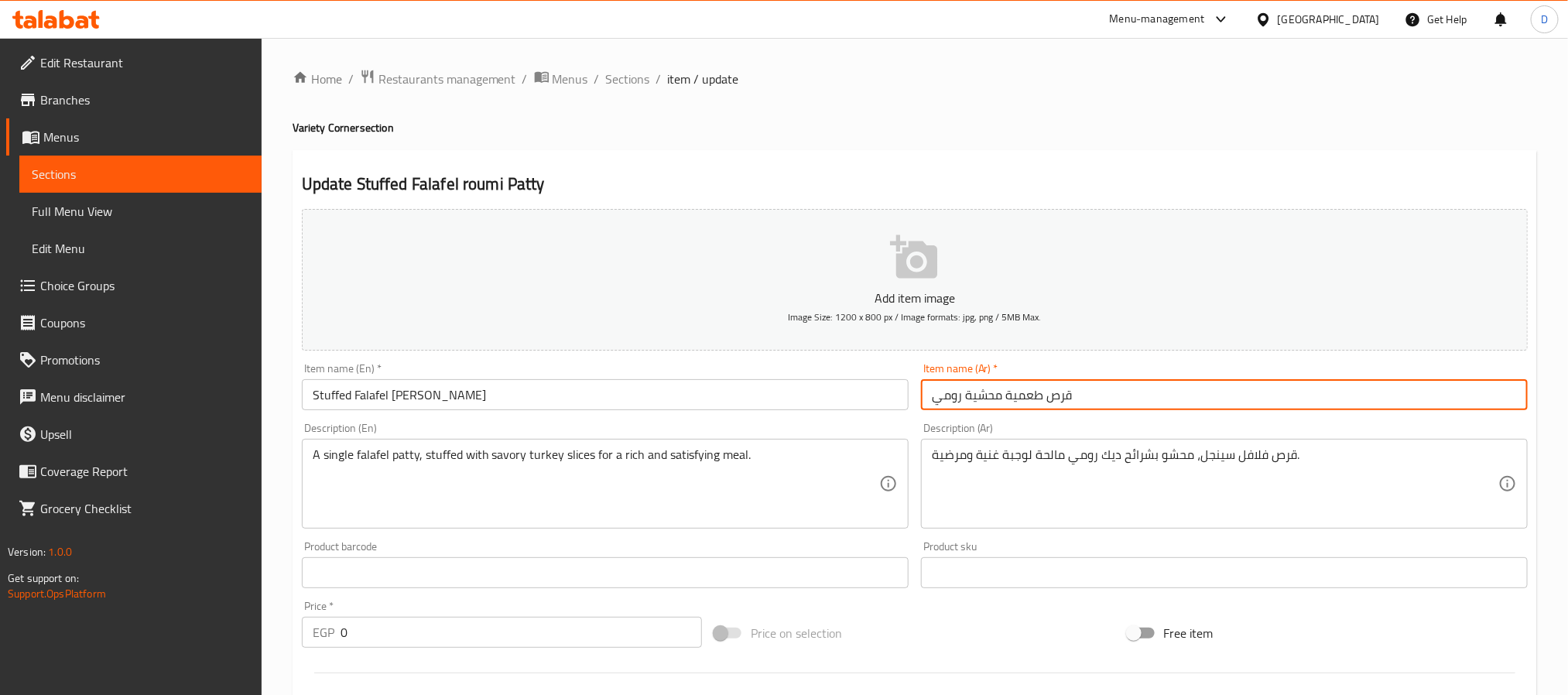
click at [944, 394] on input "قرص طعمية محشية رومي" at bounding box center [1224, 394] width 607 height 31
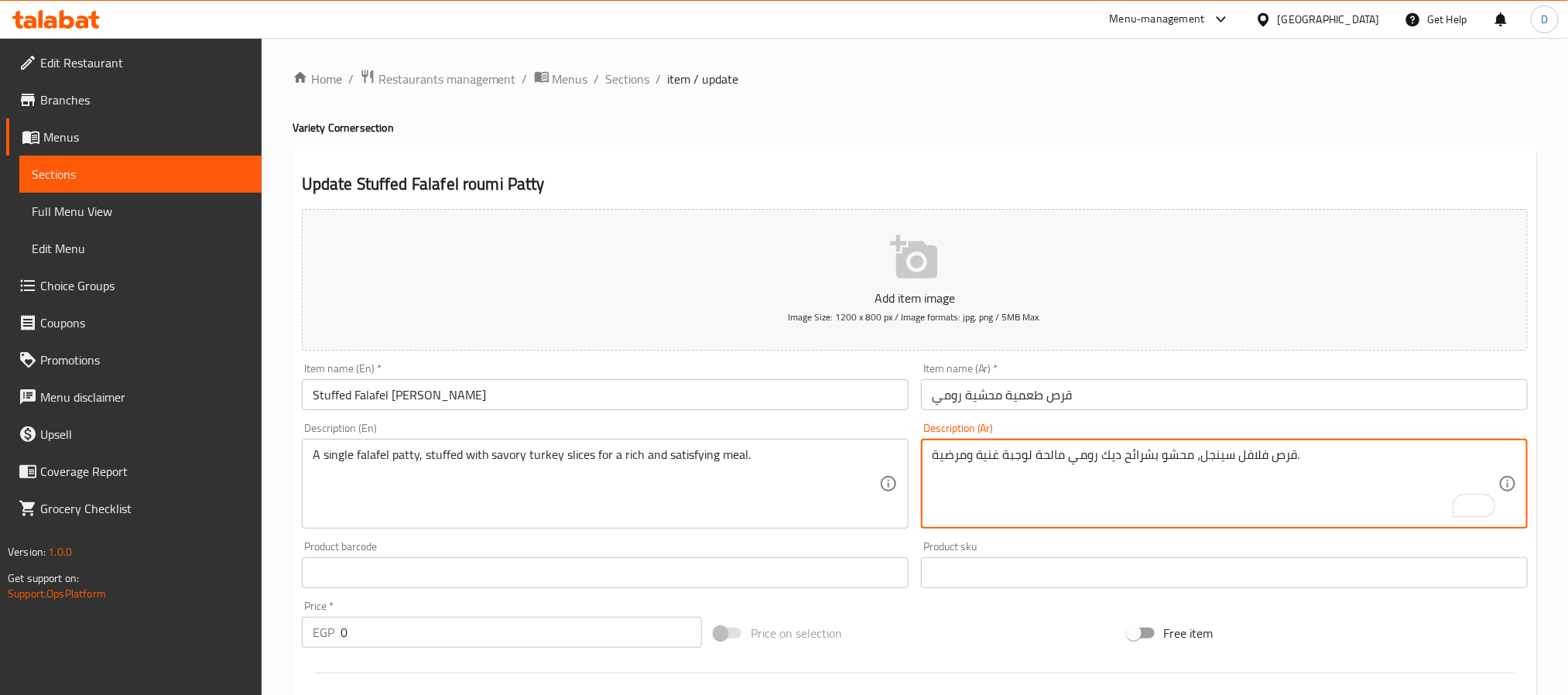
drag, startPoint x: 1080, startPoint y: 468, endPoint x: 1120, endPoint y: 468, distance: 40.0
paste textarea "To enrich screen reader interactions, please activate Accessibility in Grammarl…"
type textarea "قرص فلافل سينجل، محشو بشرائح رومي مالحة لوجبة غنية ومرضية."
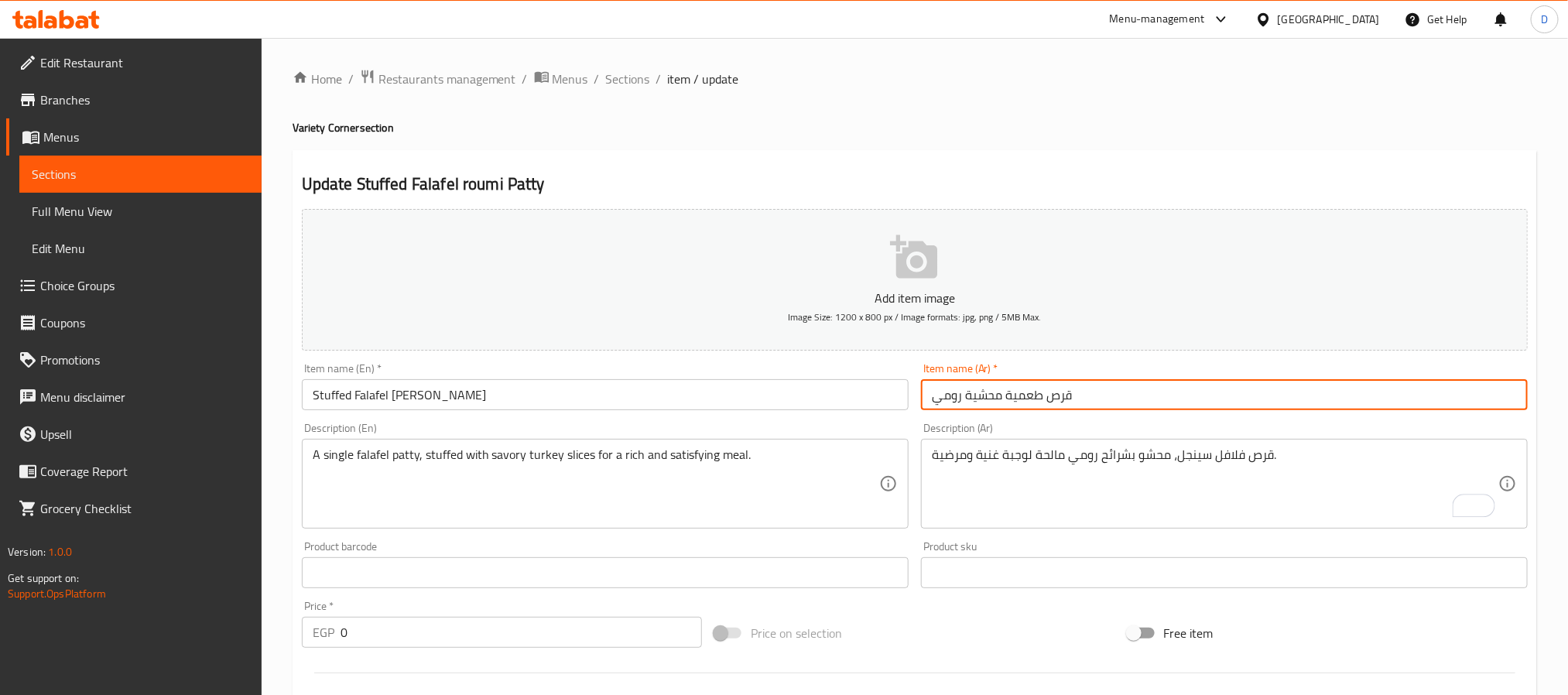
click at [1124, 399] on input "قرص طعمية محشية رومي" at bounding box center [1224, 394] width 607 height 31
drag, startPoint x: 630, startPoint y: 77, endPoint x: 474, endPoint y: 10, distance: 169.8
click at [630, 77] on span "Sections" at bounding box center [627, 79] width 44 height 19
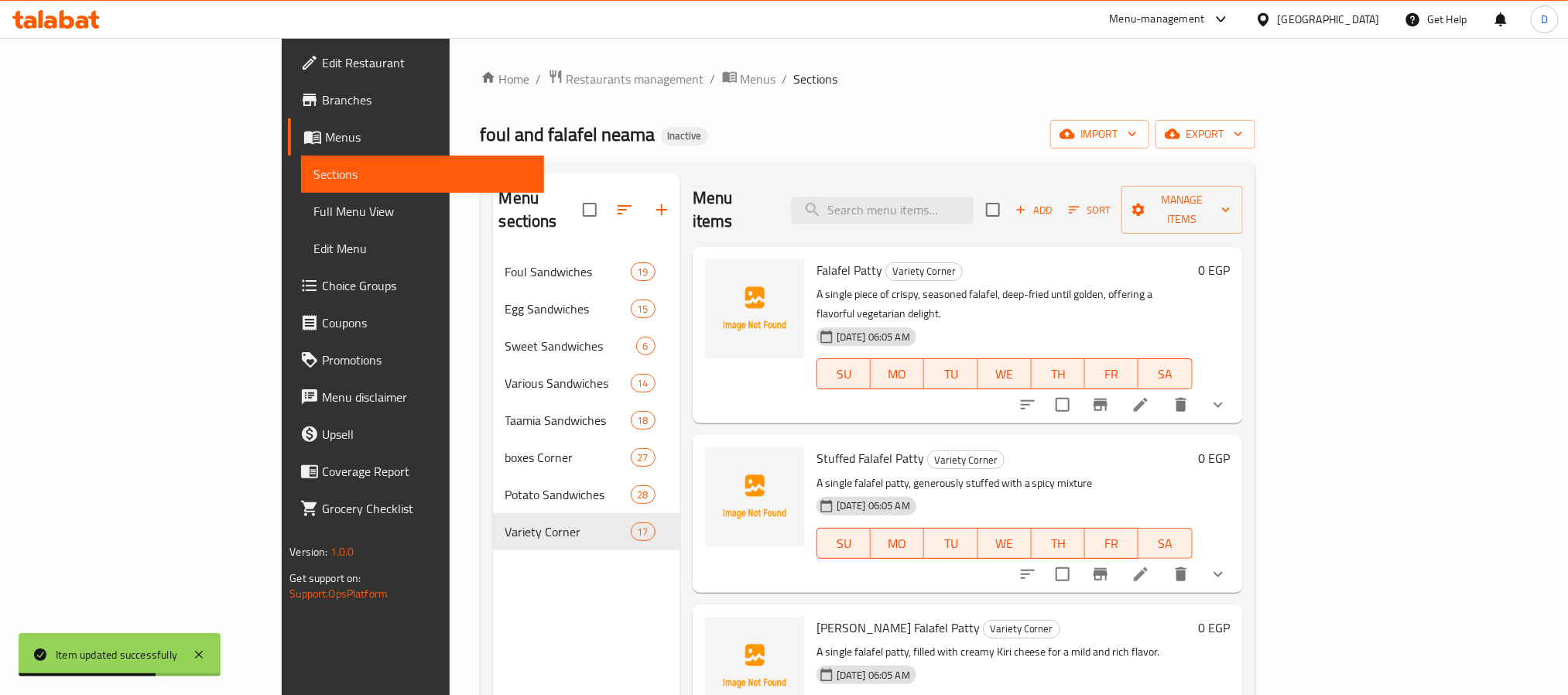
scroll to position [739, 0]
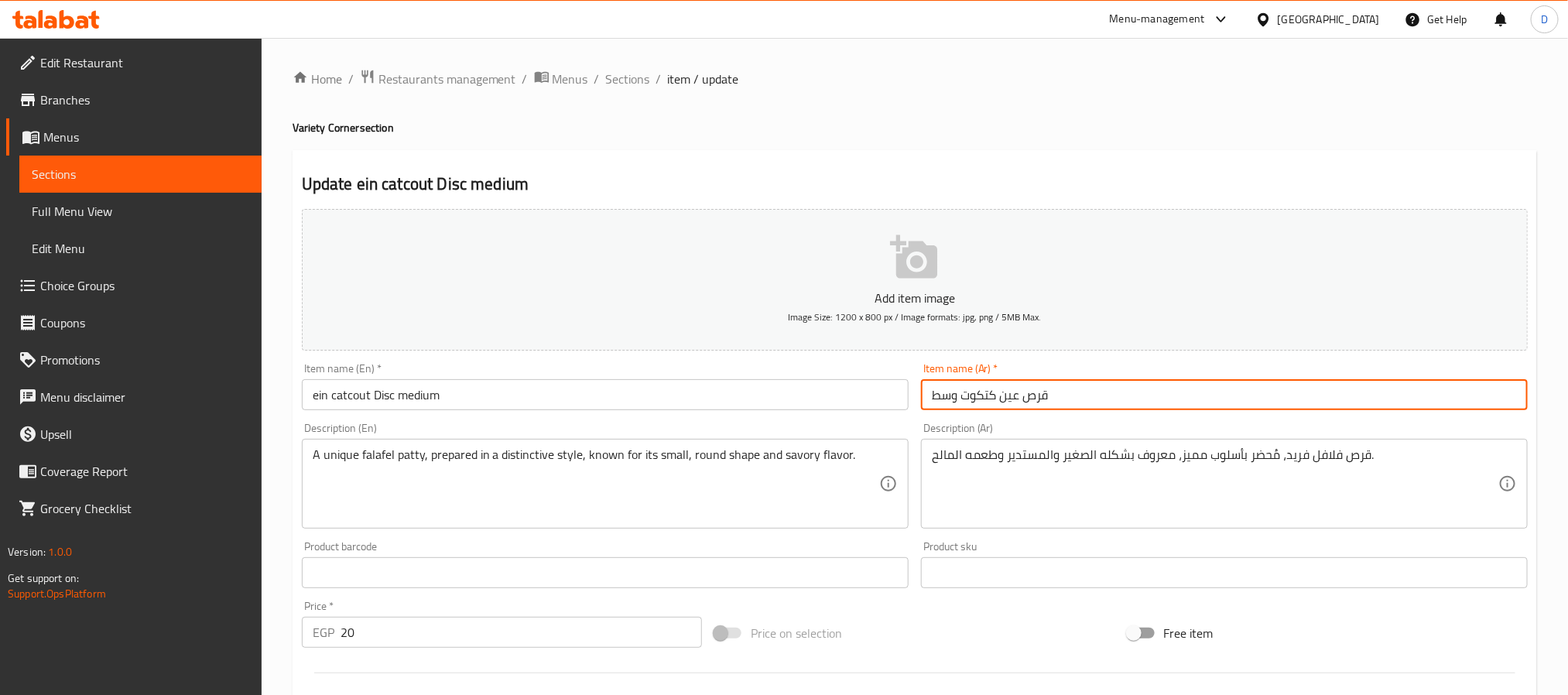
drag, startPoint x: 1018, startPoint y: 397, endPoint x: 969, endPoint y: 390, distance: 49.5
click at [969, 390] on input "قرص عين كتكوت وسط" at bounding box center [1224, 394] width 607 height 31
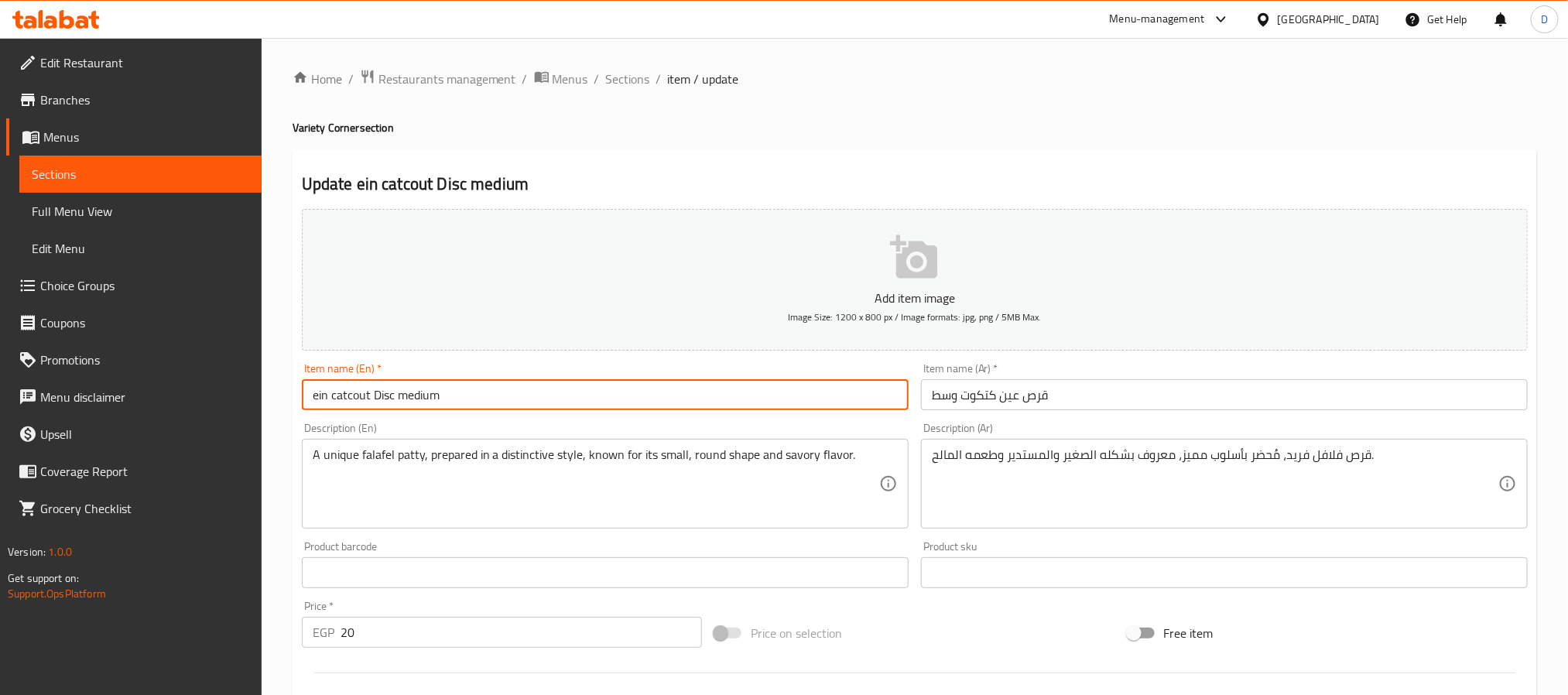
drag, startPoint x: 319, startPoint y: 398, endPoint x: 392, endPoint y: 404, distance: 73.2
click at [392, 404] on input "ein catcout Disc medium" at bounding box center [605, 394] width 607 height 31
type input "ain katkout patty medium"
click at [639, 84] on span "Sections" at bounding box center [627, 79] width 44 height 19
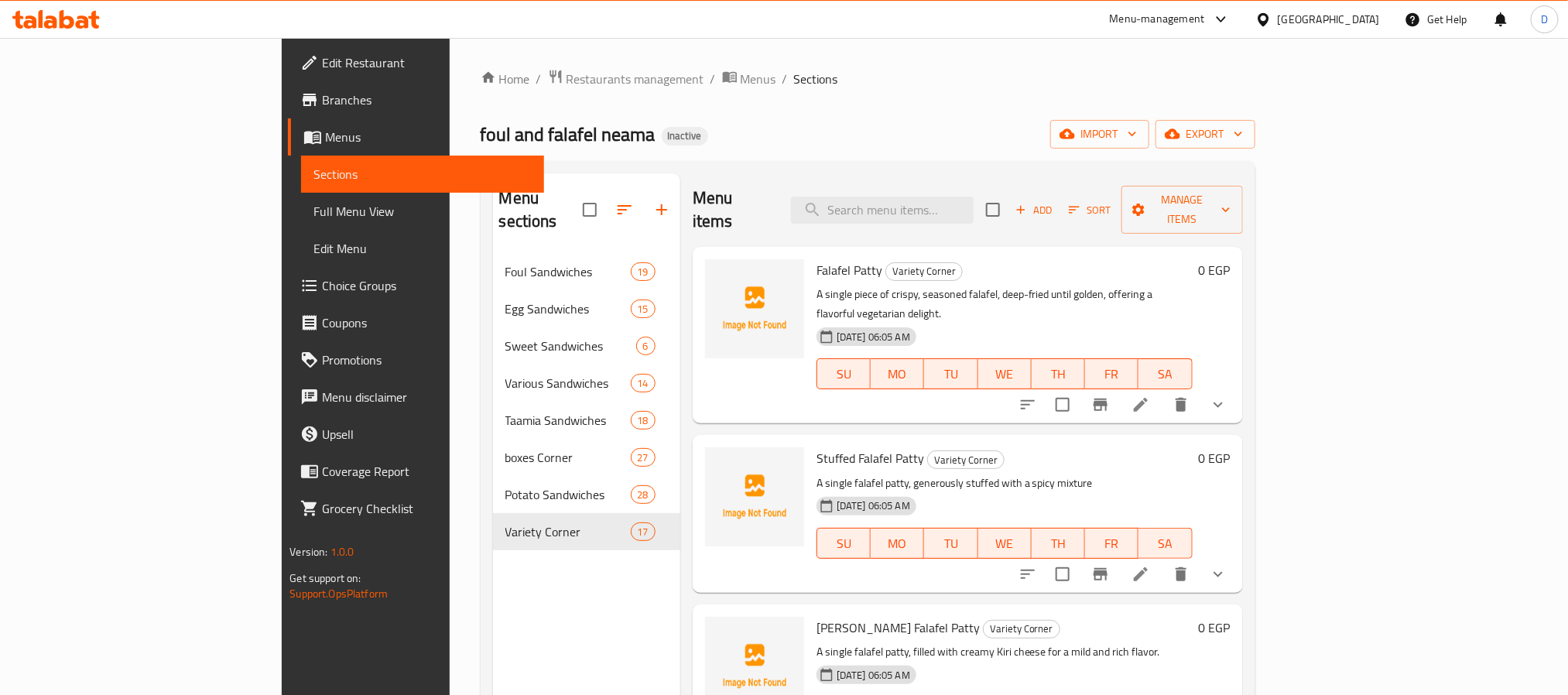
scroll to position [570, 0]
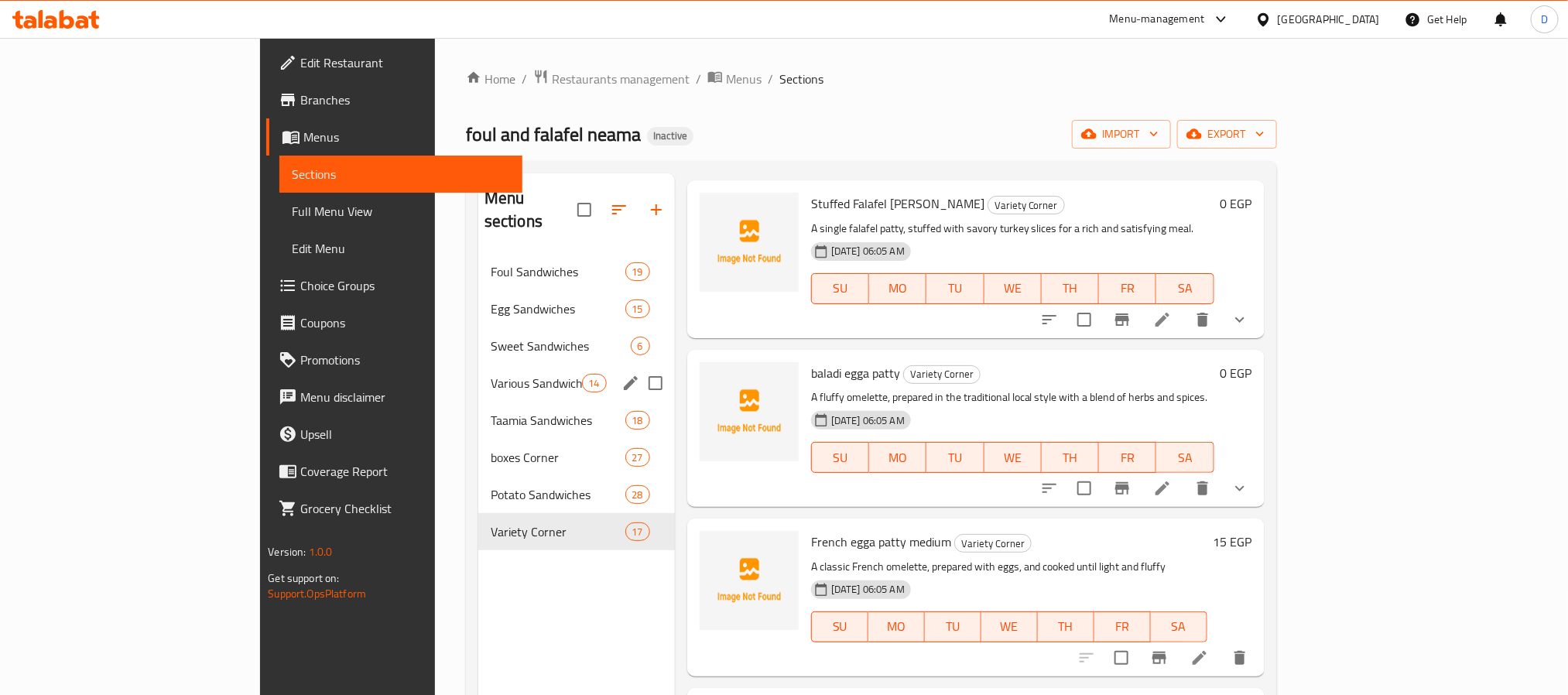
click at [491, 373] on span "Various Sandwiches" at bounding box center [537, 382] width 91 height 19
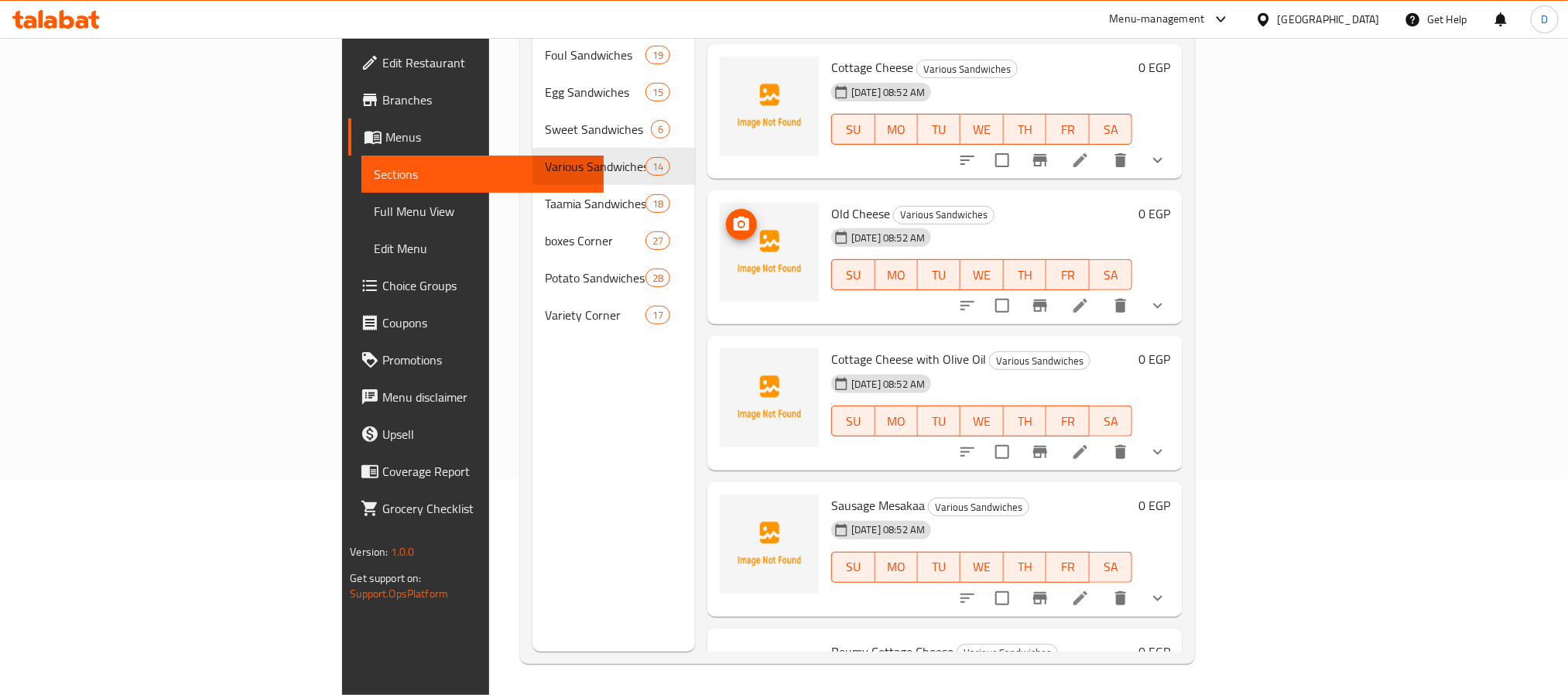
scroll to position [1386, 0]
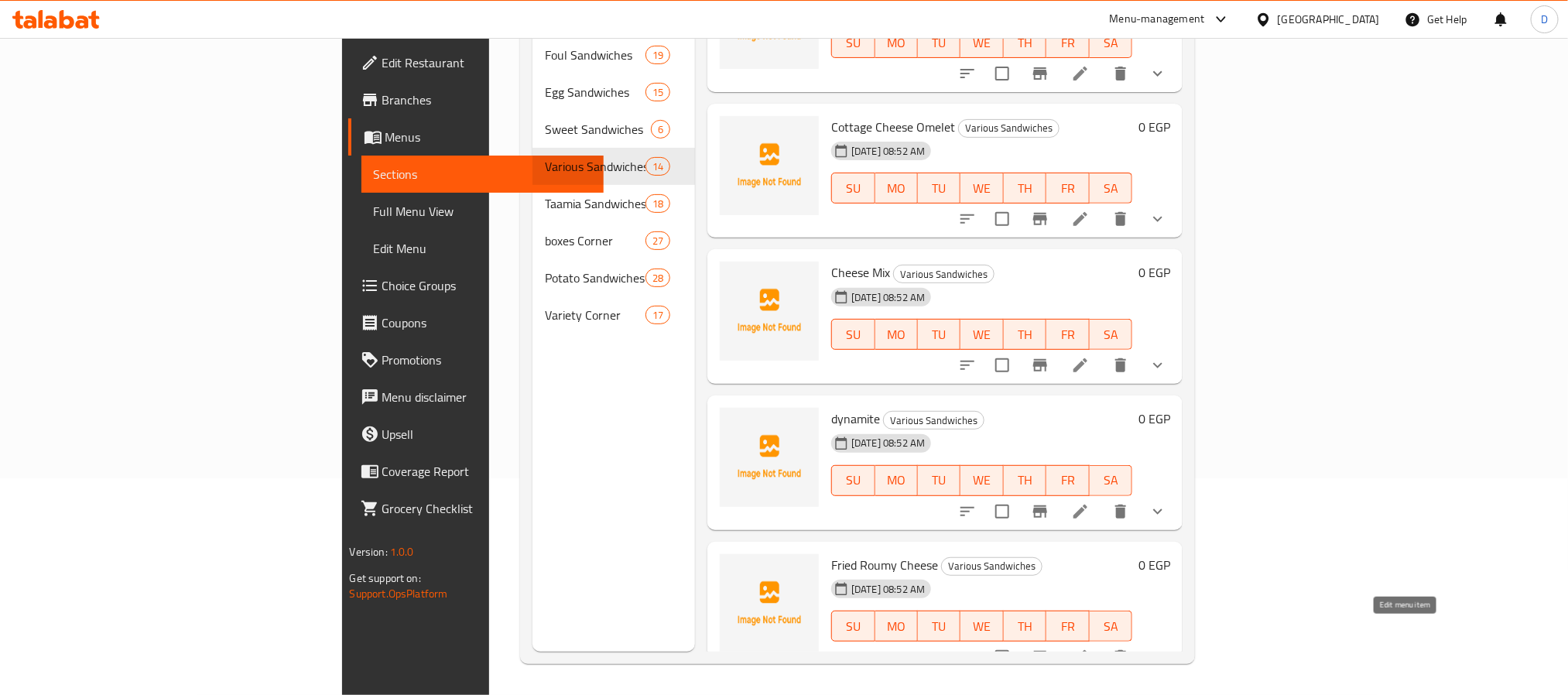
click at [1090, 648] on icon at bounding box center [1080, 656] width 19 height 19
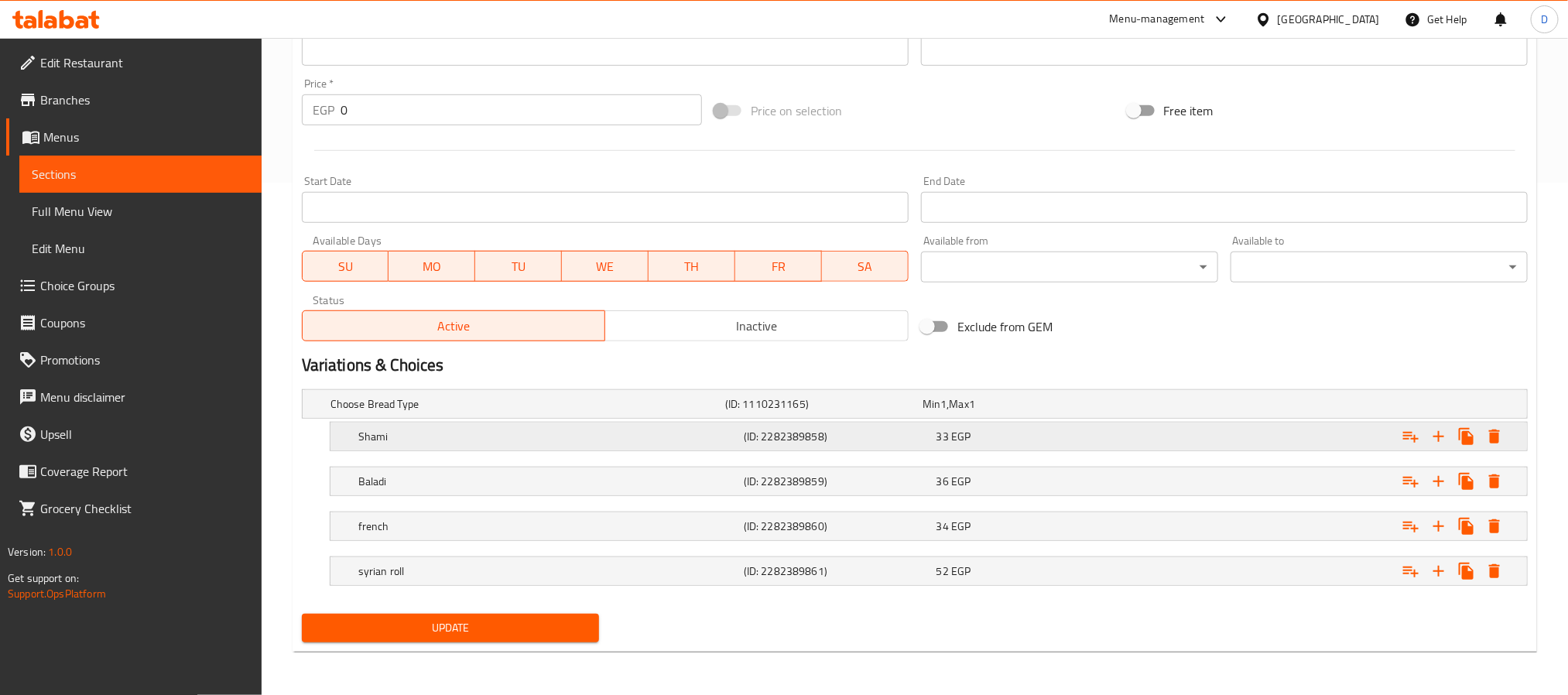
scroll to position [515, 0]
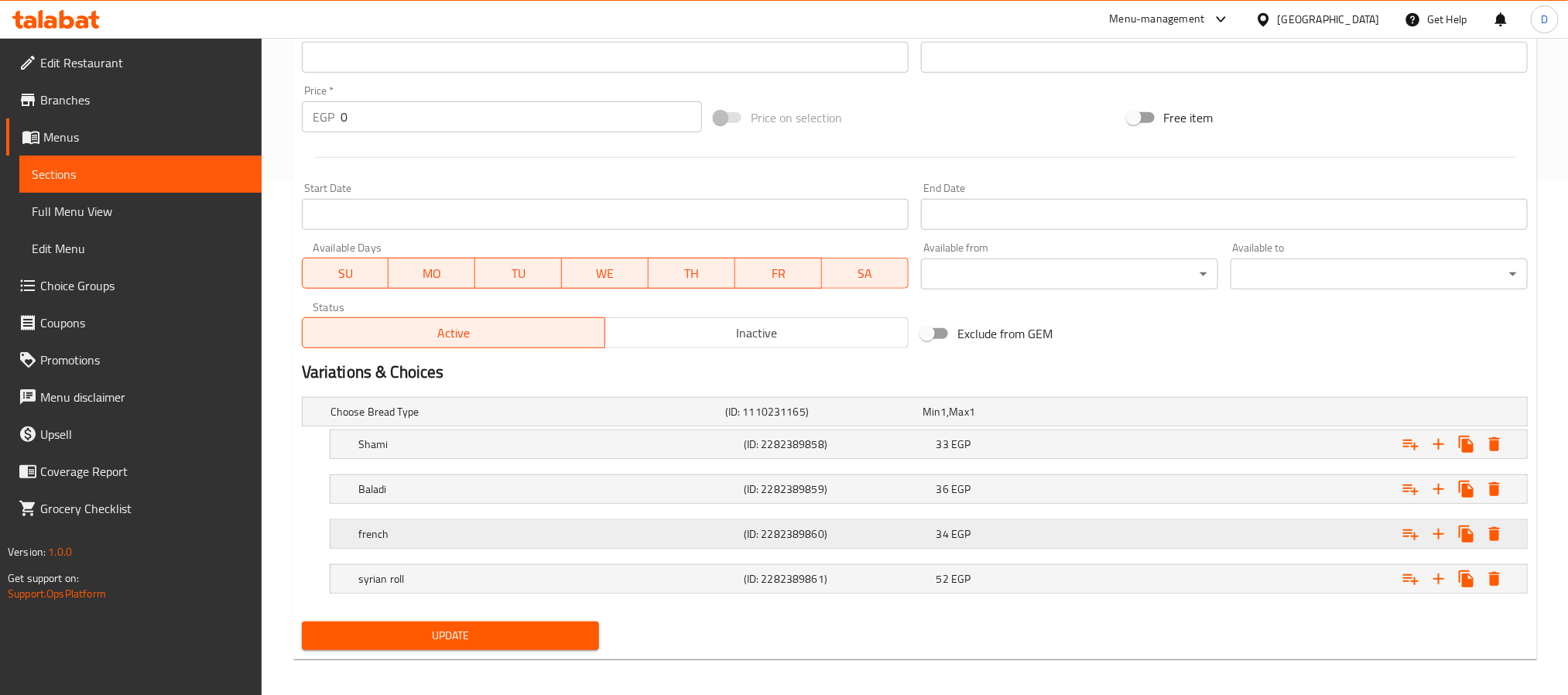
click at [916, 527] on div "(ID: 2282389860)" at bounding box center [836, 534] width 193 height 21
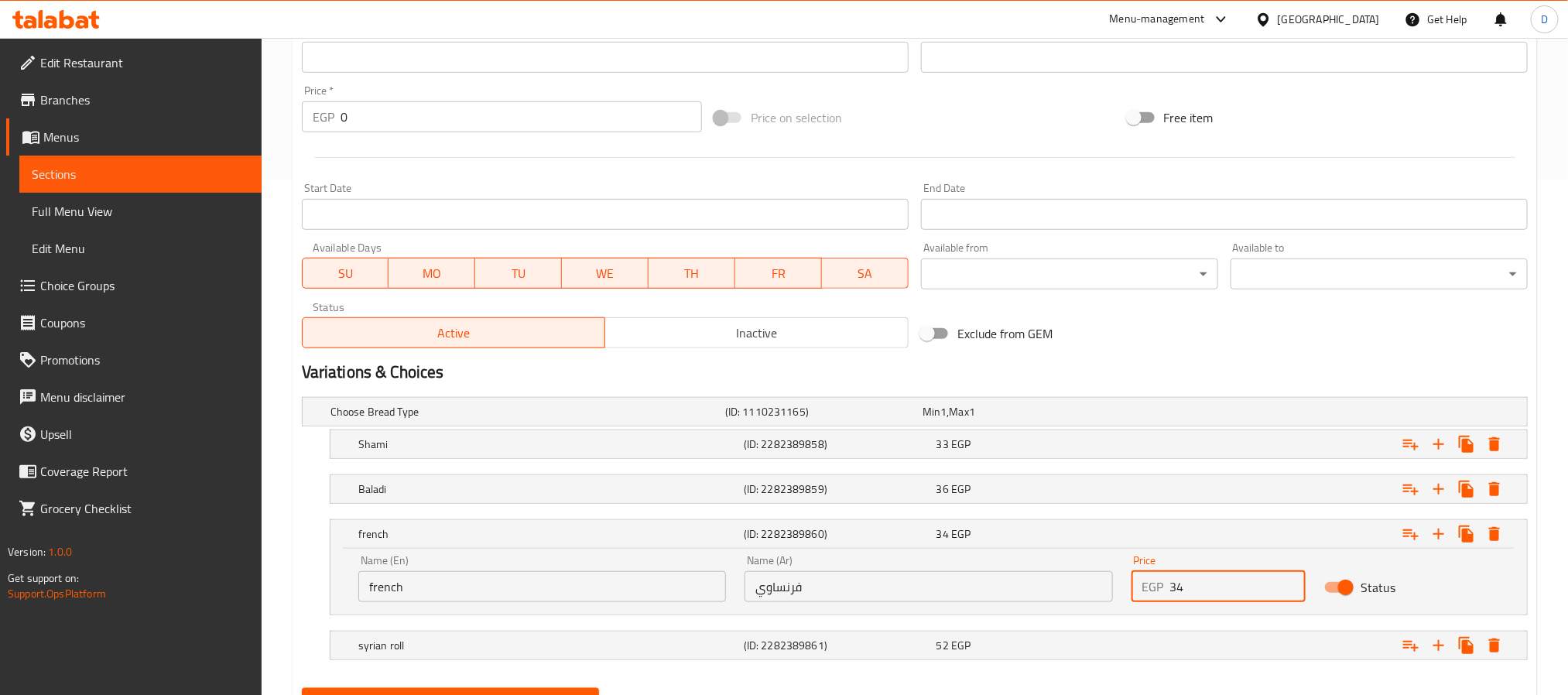
drag, startPoint x: 1196, startPoint y: 590, endPoint x: 1172, endPoint y: 589, distance: 24.0
click at [1172, 589] on input "34" at bounding box center [1238, 586] width 136 height 31
type input "44"
click at [302, 688] on button "Update" at bounding box center [451, 702] width 297 height 29
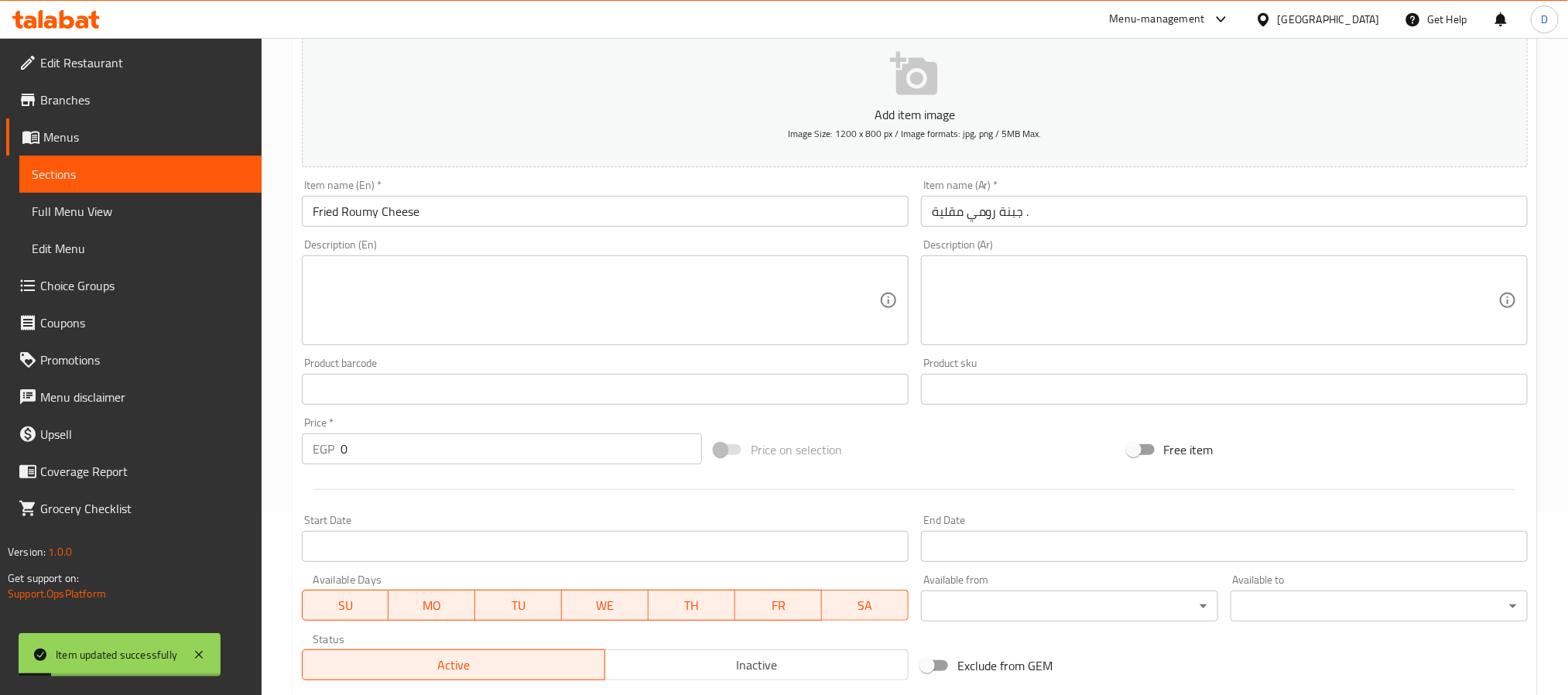
scroll to position [0, 0]
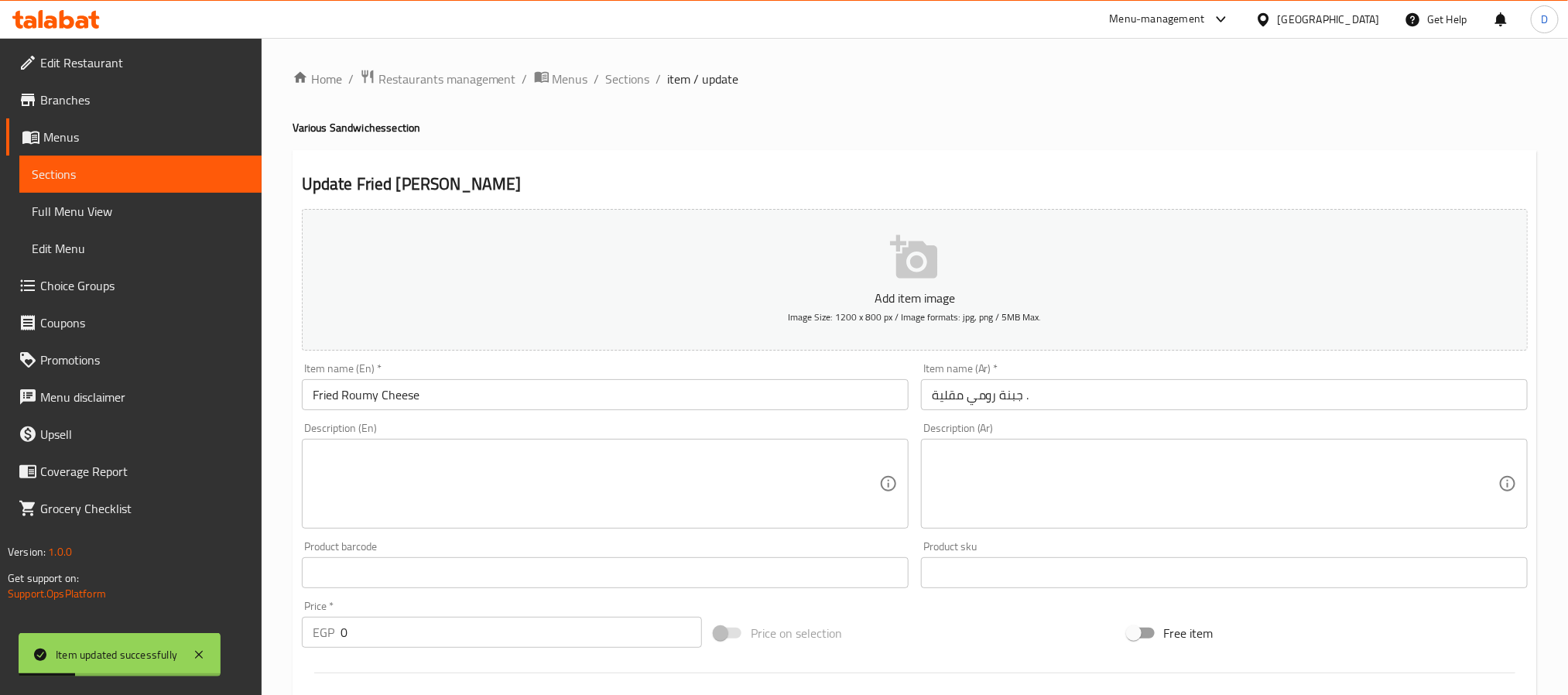
drag, startPoint x: 630, startPoint y: 83, endPoint x: 599, endPoint y: 48, distance: 46.8
click at [630, 83] on span "Sections" at bounding box center [627, 79] width 44 height 19
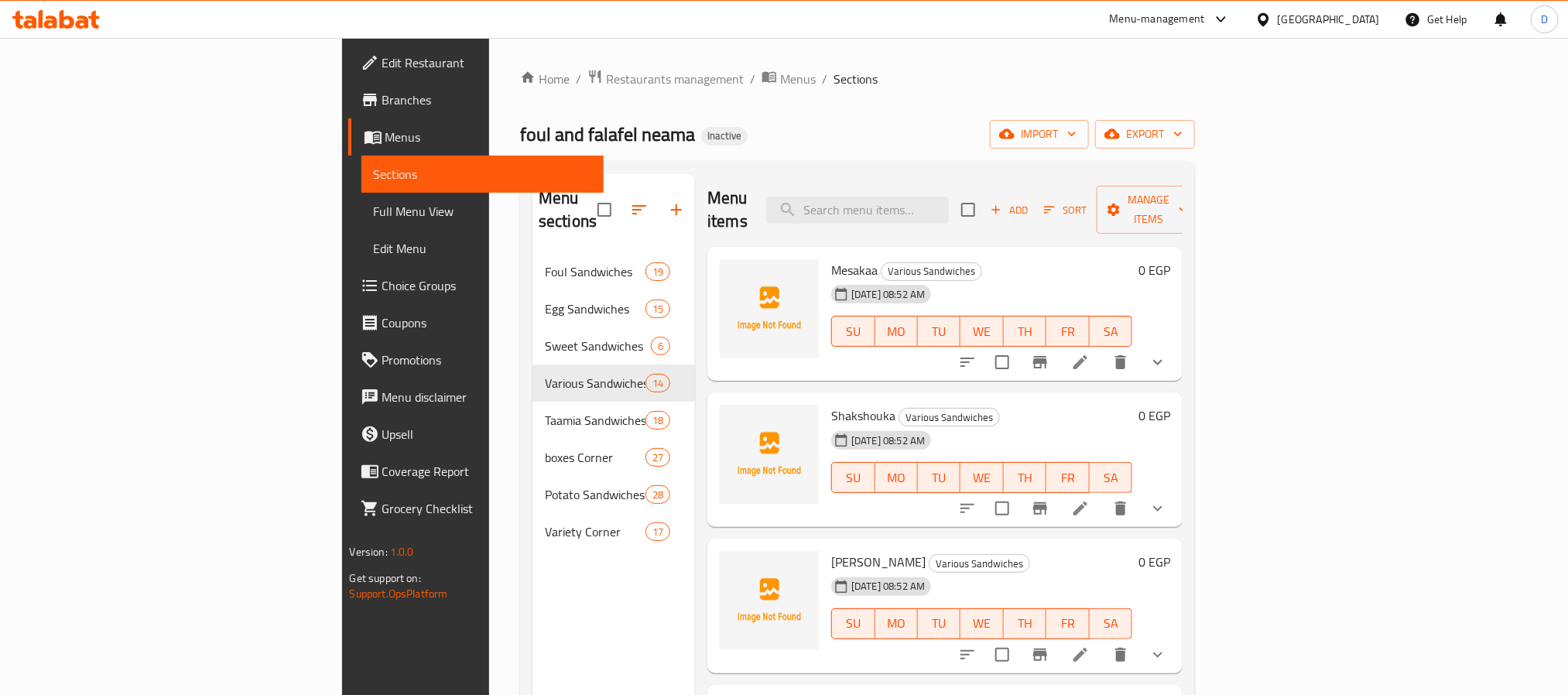
click at [1090, 353] on icon at bounding box center [1080, 362] width 19 height 19
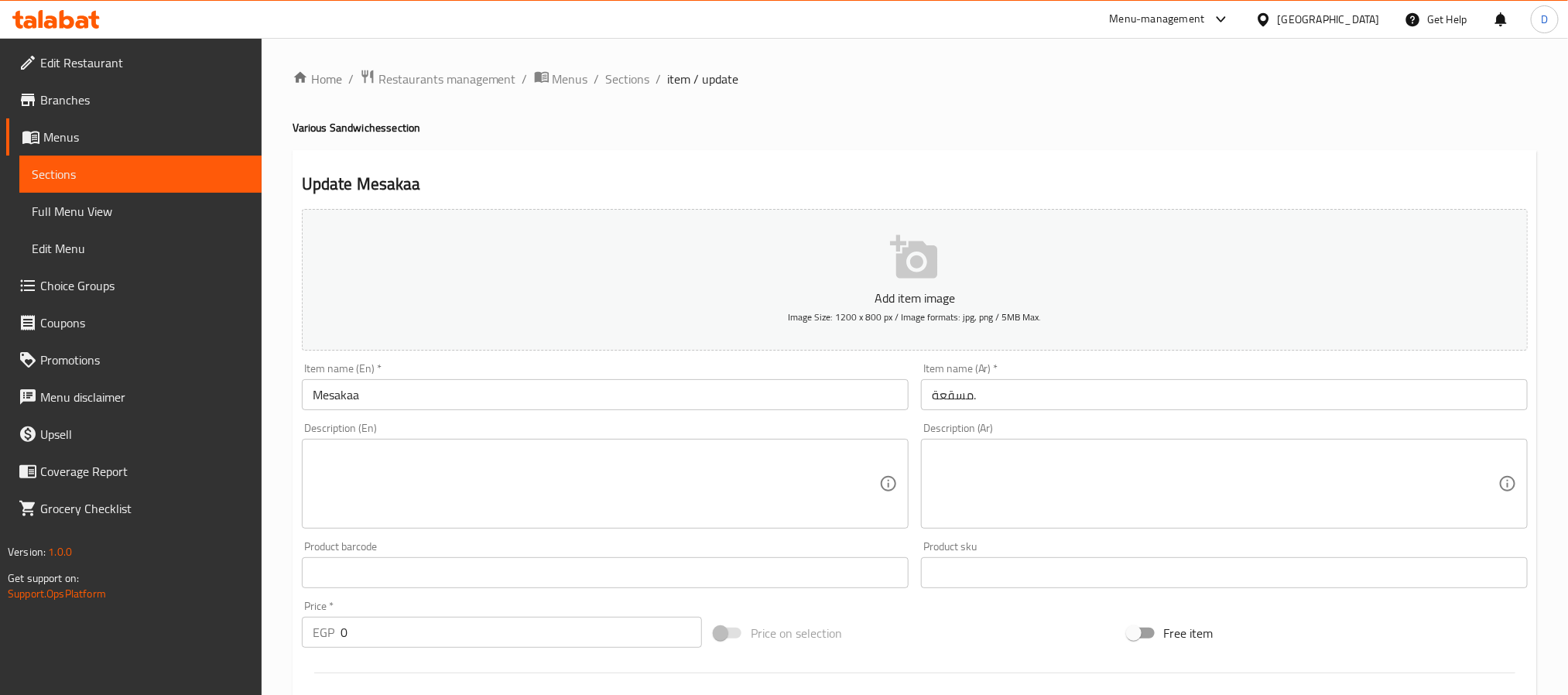
click at [824, 462] on textarea at bounding box center [596, 484] width 566 height 73
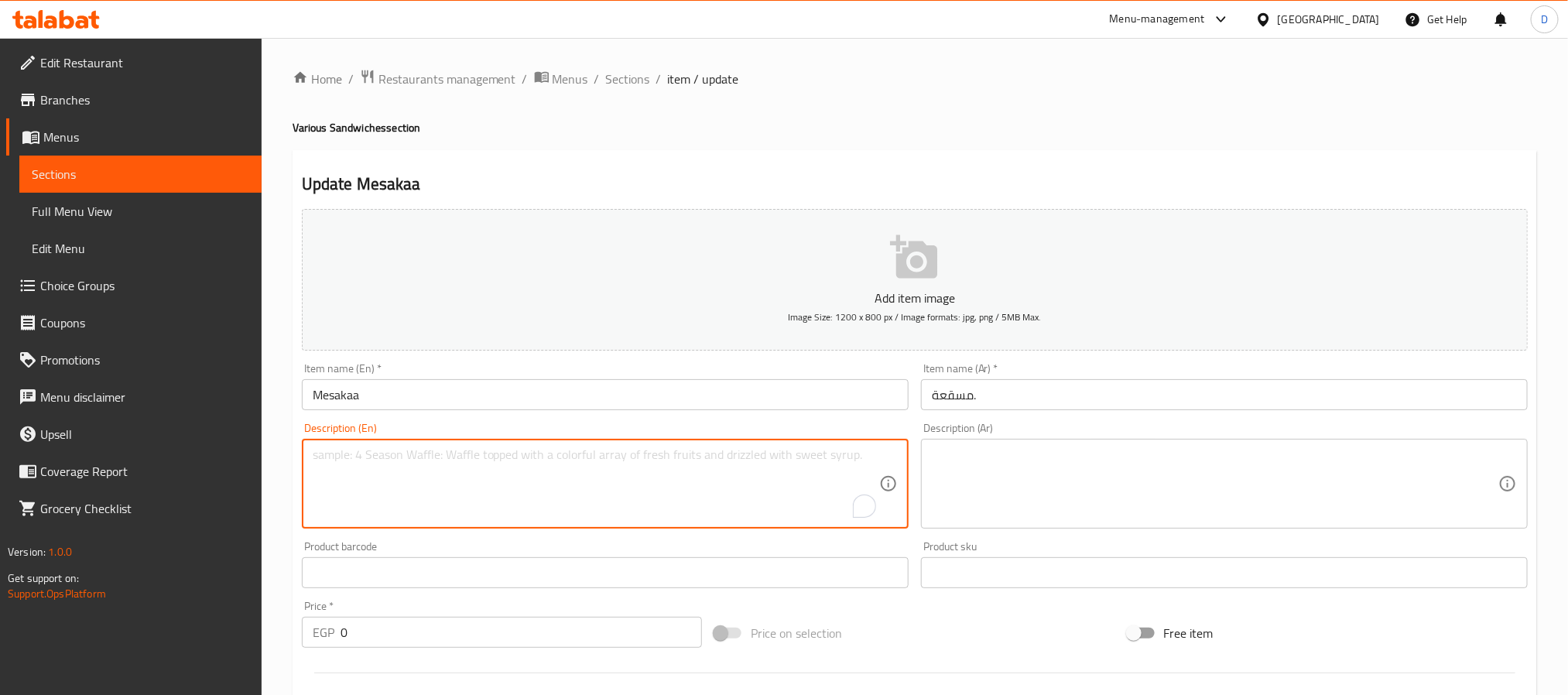
paste textarea "A savory sandwich filled with rich moussaka, featuring layers of baked eggplant…"
type textarea "A savory sandwich filled with rich moussaka, featuring layers of baked eggplant…"
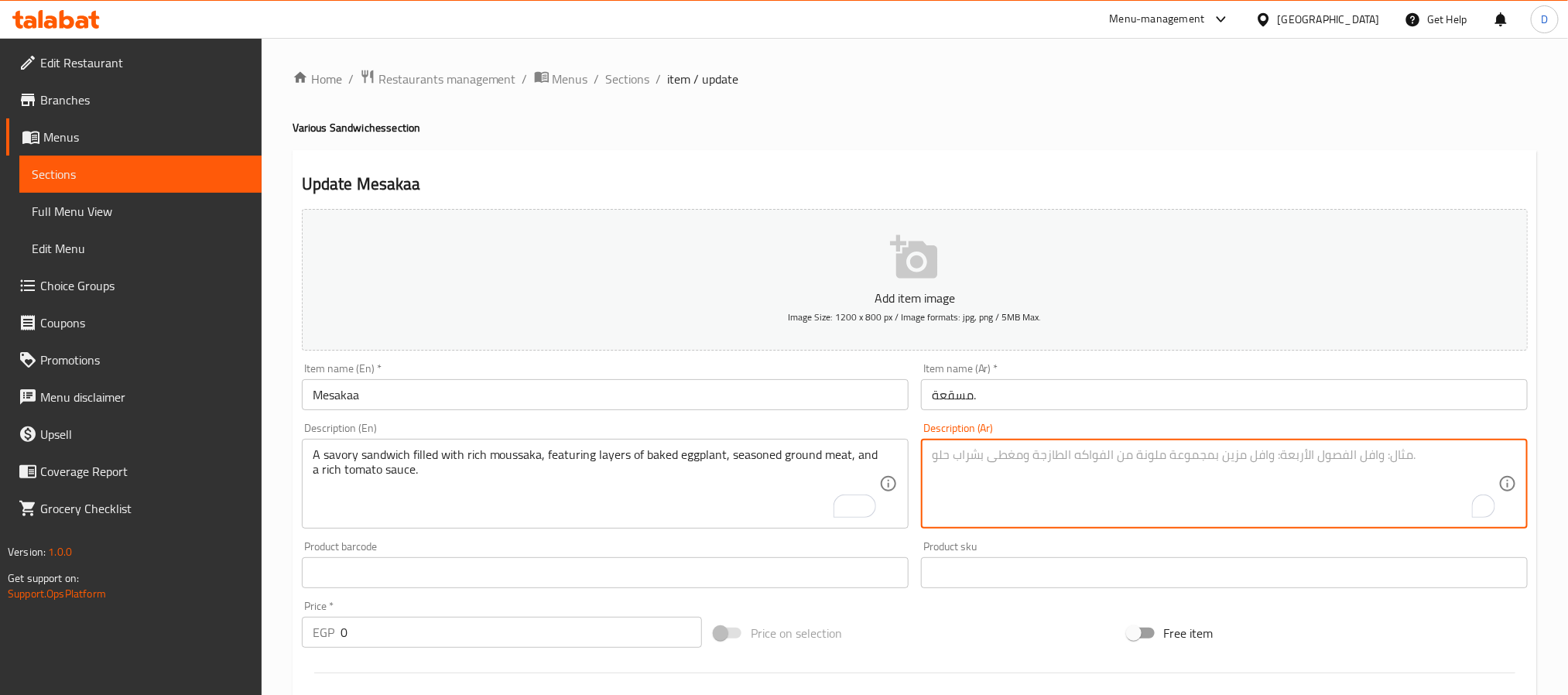
click at [1002, 483] on textarea "To enrich screen reader interactions, please activate Accessibility in Grammarl…" at bounding box center [1215, 484] width 566 height 73
paste textarea "ساندويتش لذيذ محشو بالموساكا الغنية، يتميز بطبقات من الباذنجان المخبوز واللحم ا…"
click at [952, 390] on input "مسقعة." at bounding box center [1224, 394] width 607 height 31
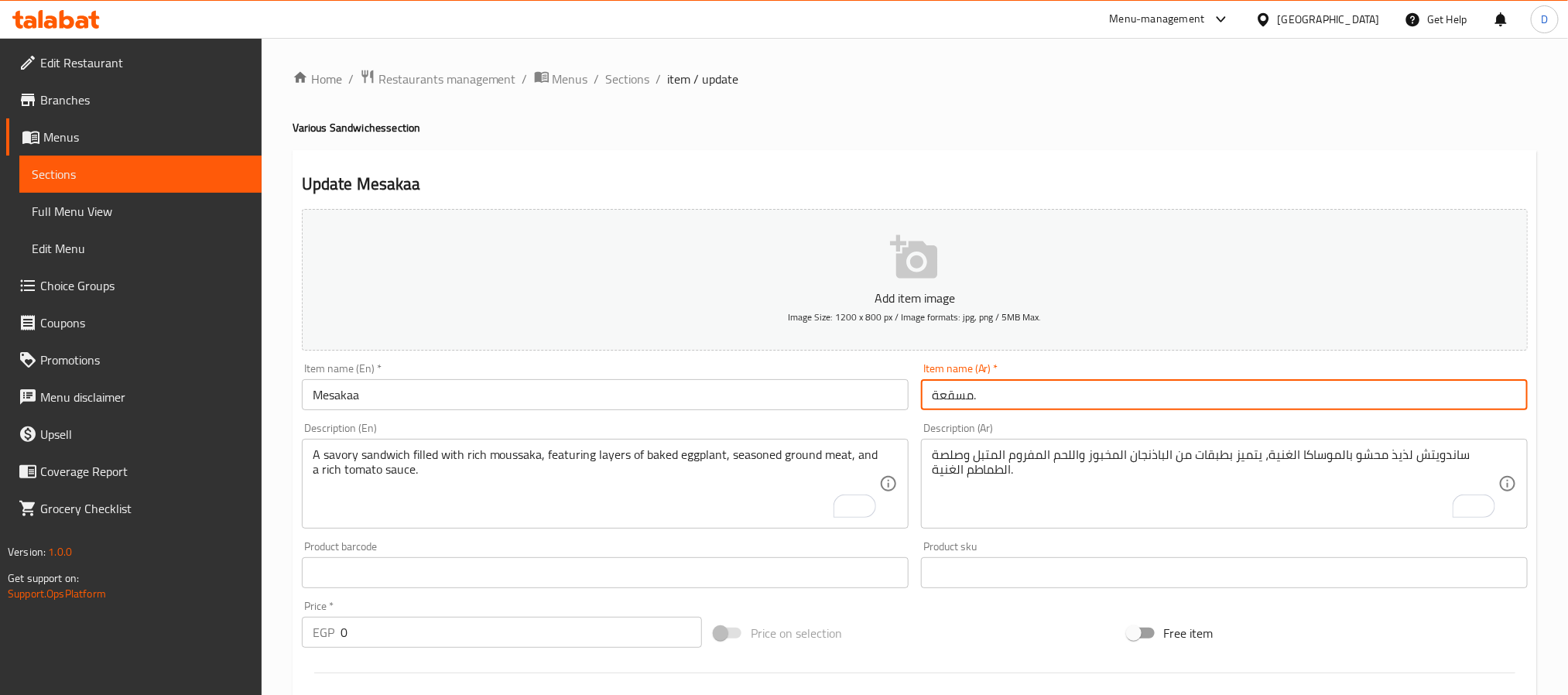
click at [952, 390] on input "مسقعة." at bounding box center [1224, 394] width 607 height 31
click at [1319, 453] on textarea "ساندويتش لذيذ محشو بالموساكا الغنية، يتميز بطبقات من الباذنجان المخبوز واللحم ا…" at bounding box center [1215, 484] width 566 height 73
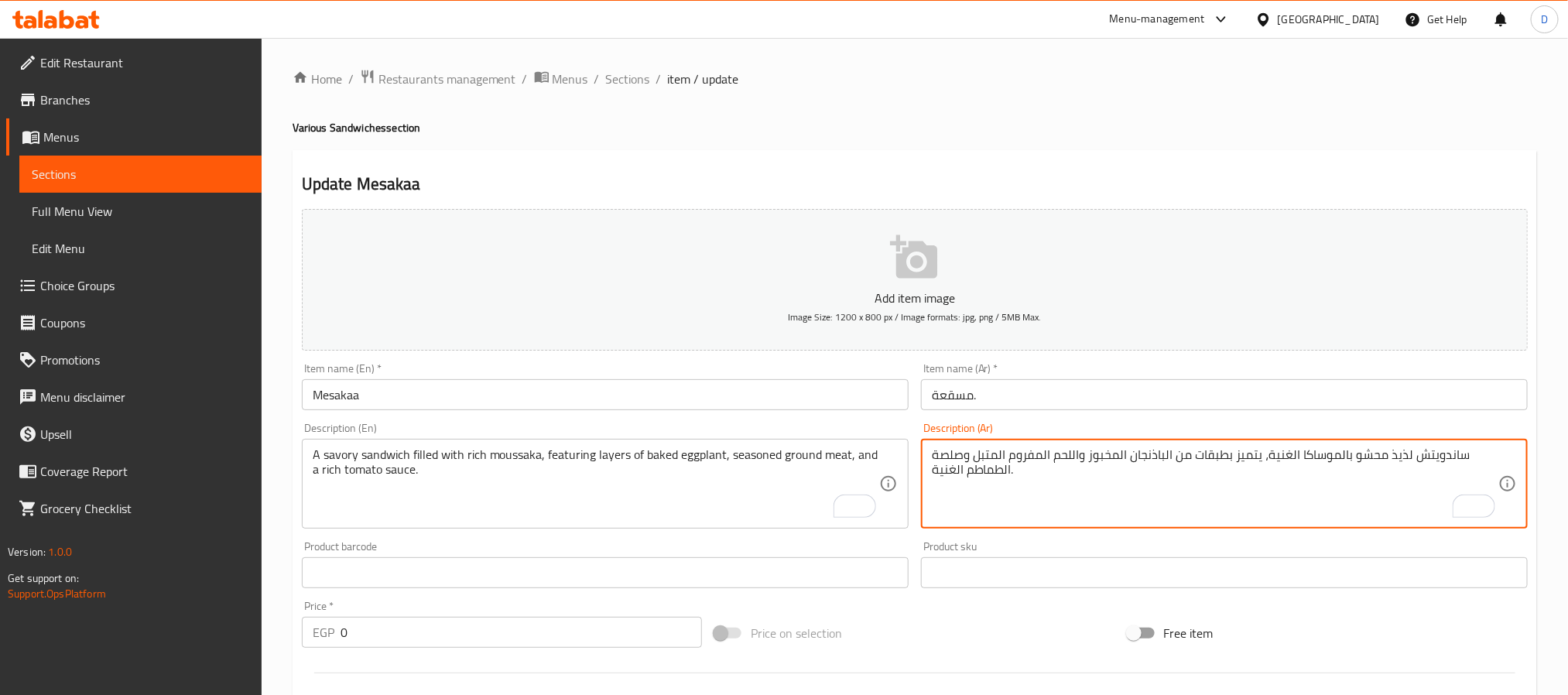
paste textarea "مسقعة"
type textarea "ساندويتش لذيذ محشو مسقعة الغنية، يتميز بطبقات من الباذنجان المخبوز واللحم المفر…"
click at [1170, 394] on input "مسقعة." at bounding box center [1224, 394] width 607 height 31
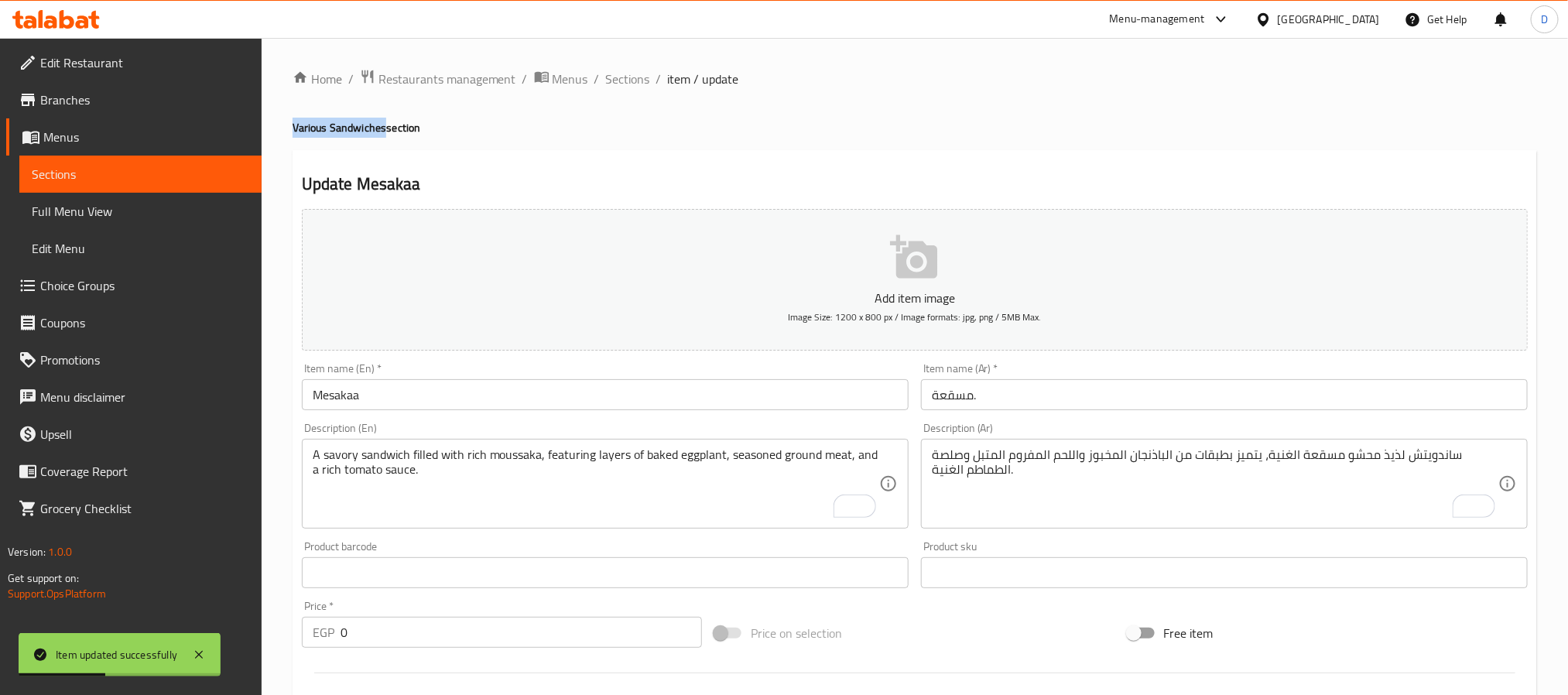
drag, startPoint x: 288, startPoint y: 133, endPoint x: 383, endPoint y: 133, distance: 95.0
click at [383, 133] on div "Home / Restaurants management / Menus / Sections / item / update Various Sandwi…" at bounding box center [915, 605] width 1306 height 1135
copy h4 "Various Sandwiches"
click at [622, 82] on span "Sections" at bounding box center [627, 79] width 44 height 19
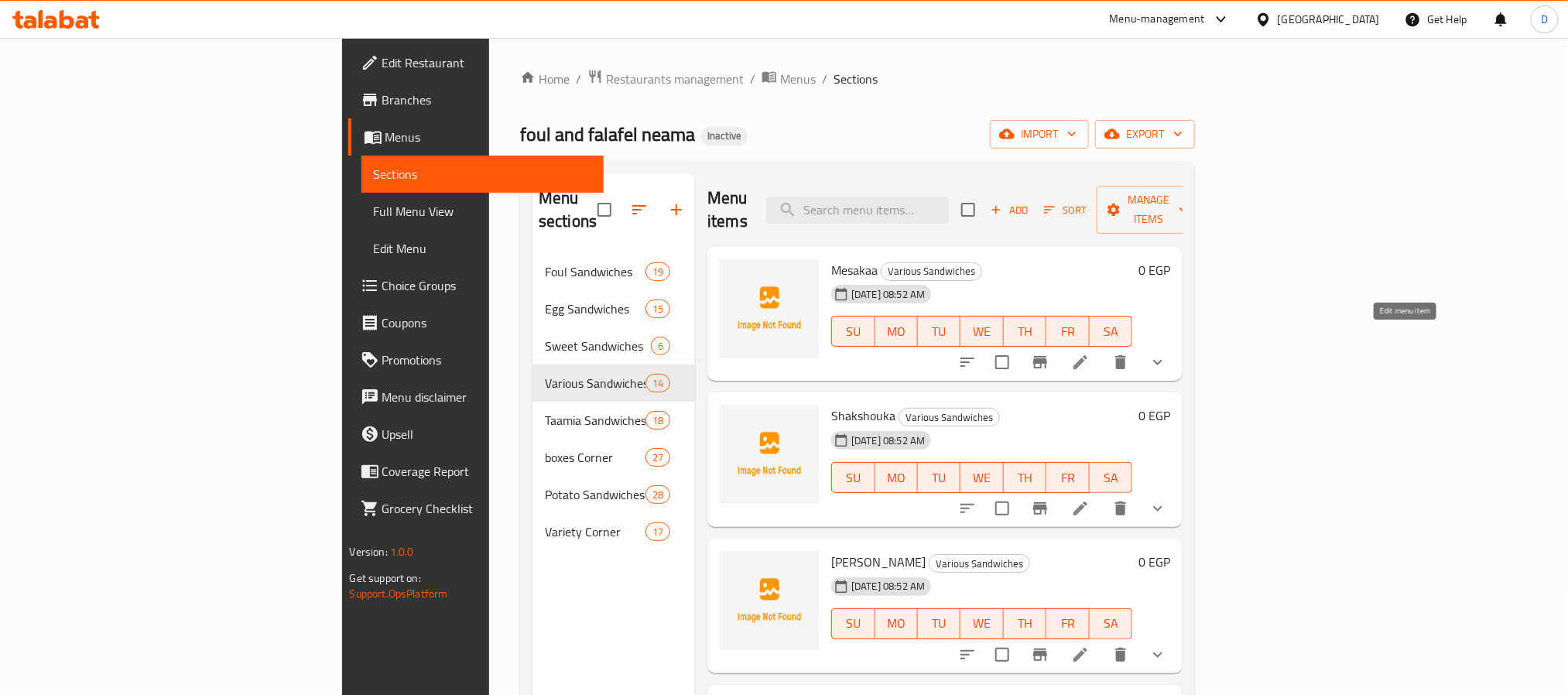
click at [1087, 355] on icon at bounding box center [1081, 362] width 14 height 14
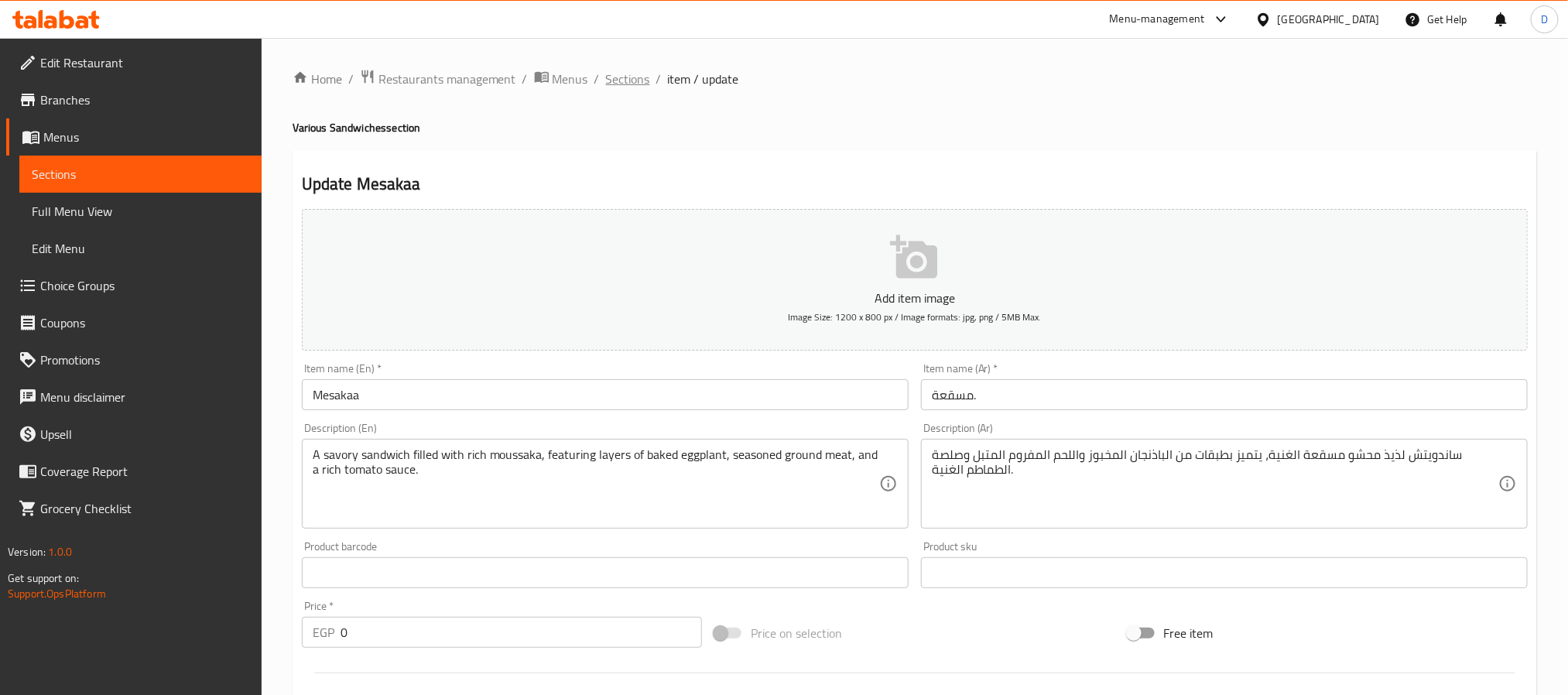
click at [637, 76] on span "Sections" at bounding box center [627, 79] width 44 height 19
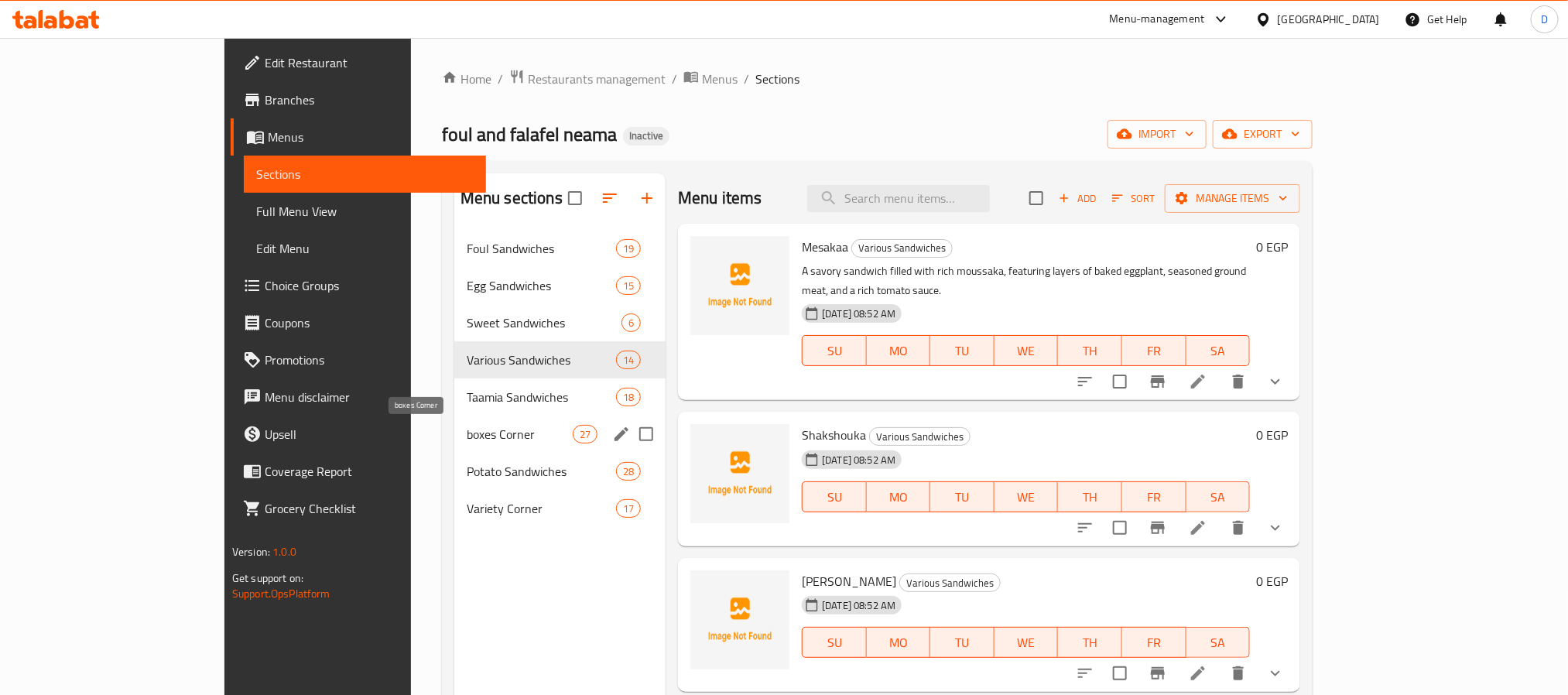
click at [483, 430] on span "boxes Corner" at bounding box center [520, 433] width 106 height 19
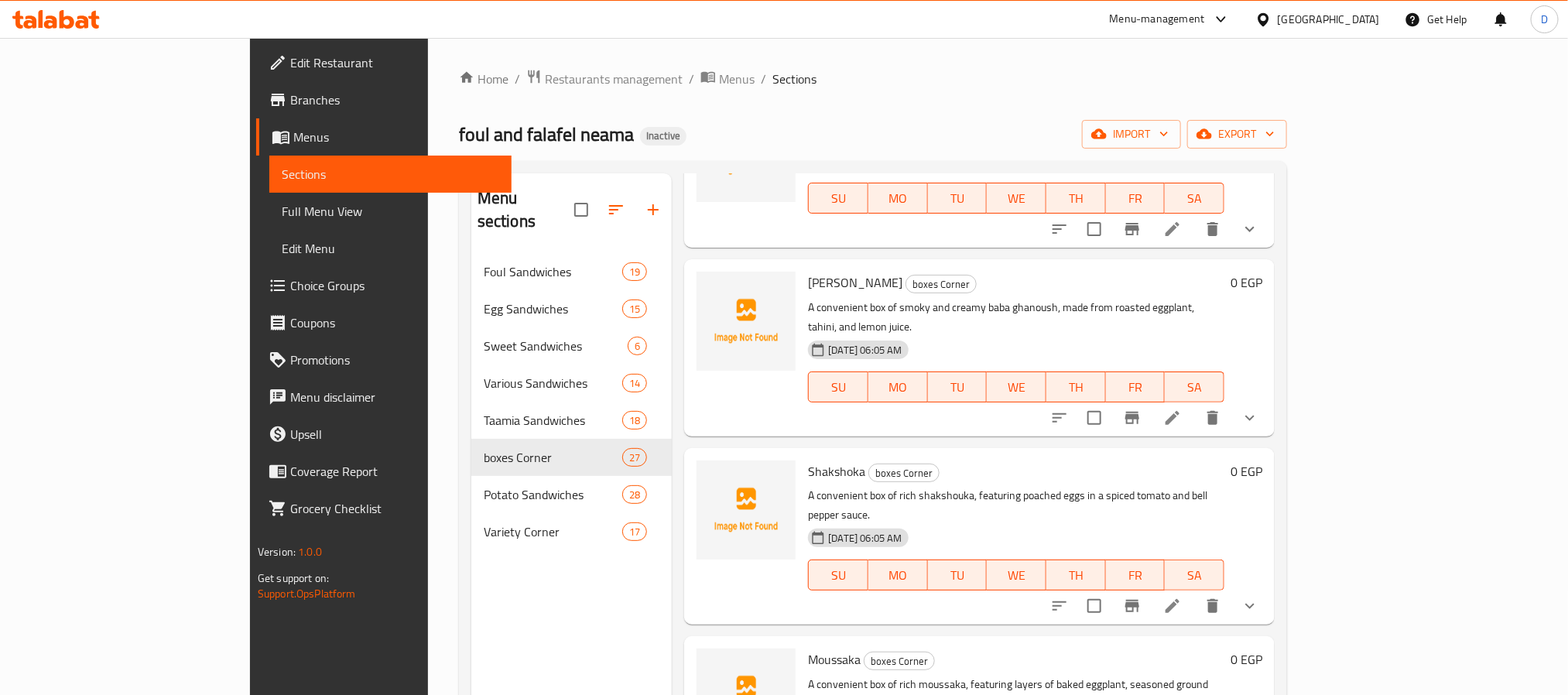
scroll to position [2553, 0]
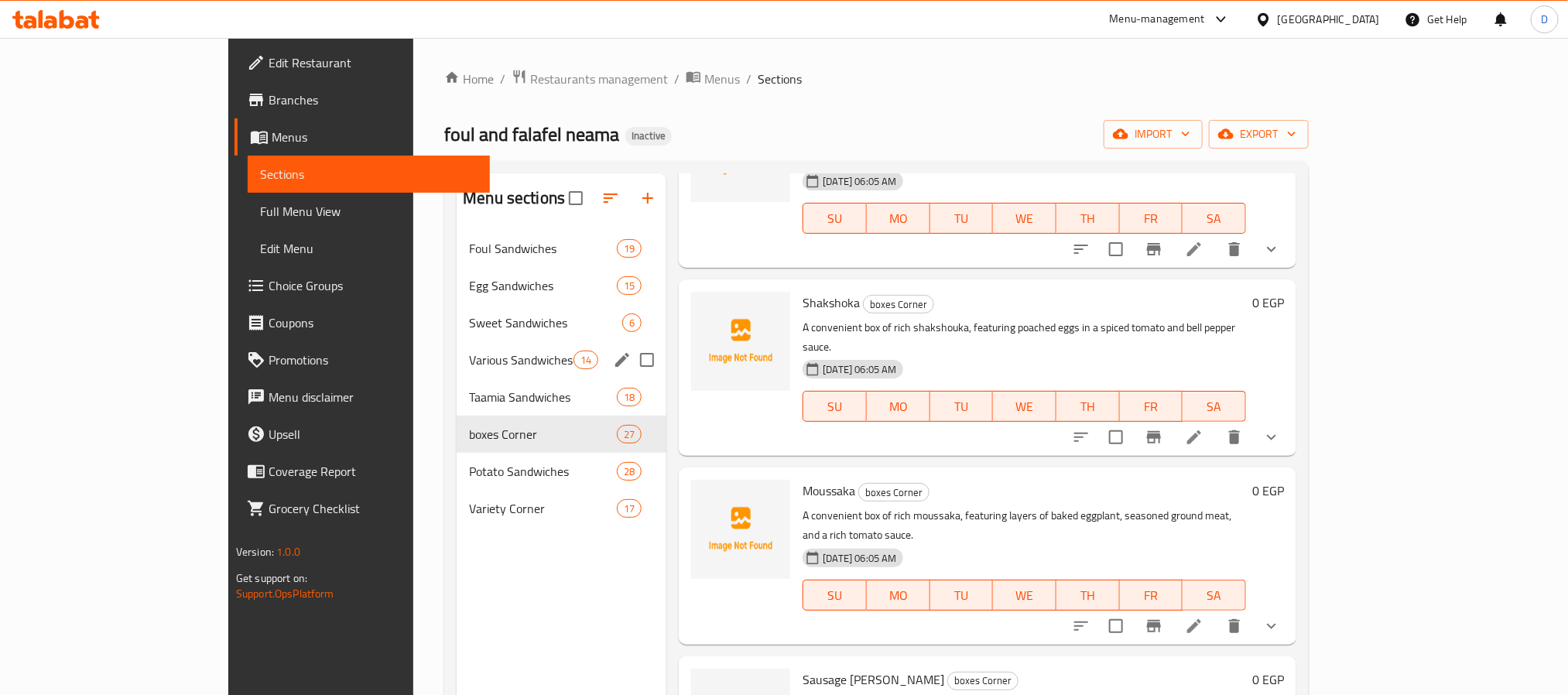
click at [457, 347] on div "Various Sandwiches 14" at bounding box center [562, 359] width 210 height 37
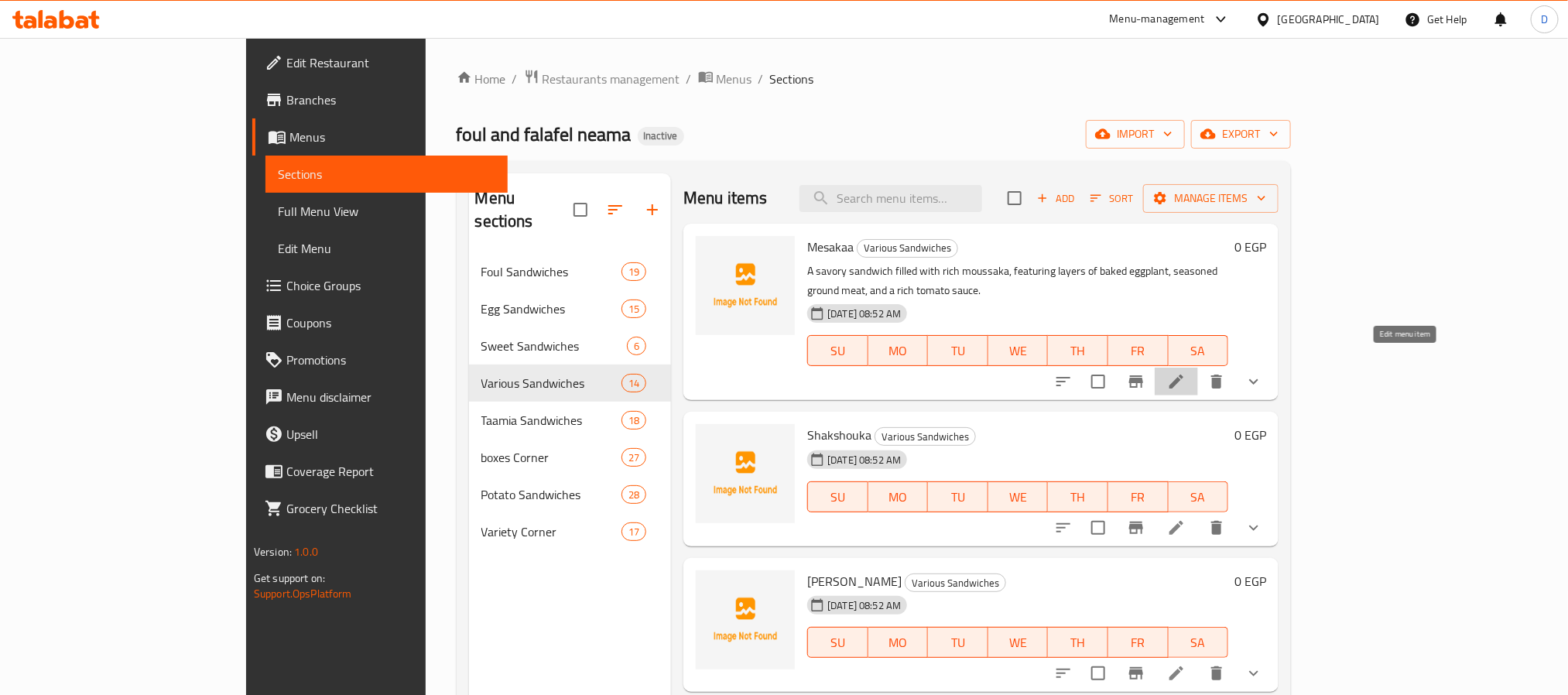
click at [1185, 372] on icon at bounding box center [1176, 381] width 19 height 19
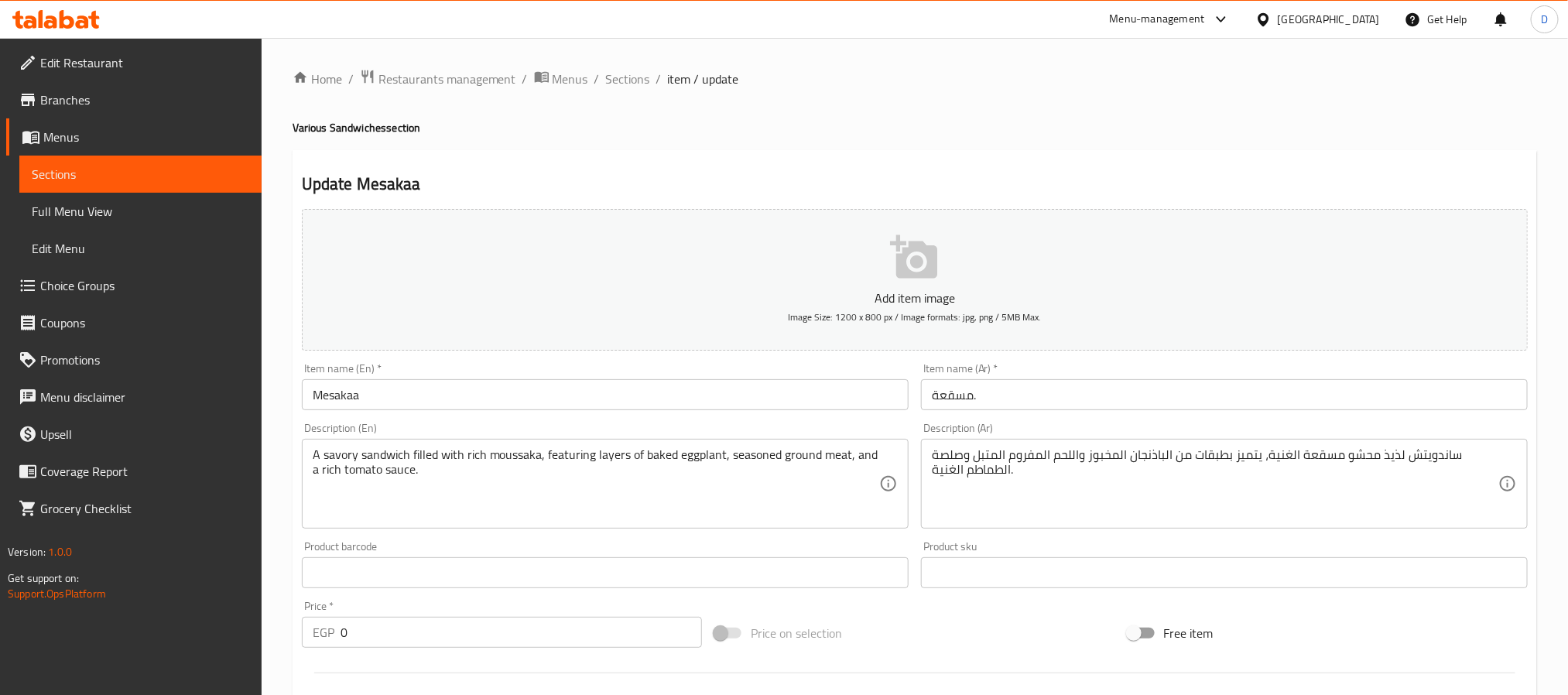
click at [495, 388] on input "Mesakaa" at bounding box center [605, 394] width 607 height 31
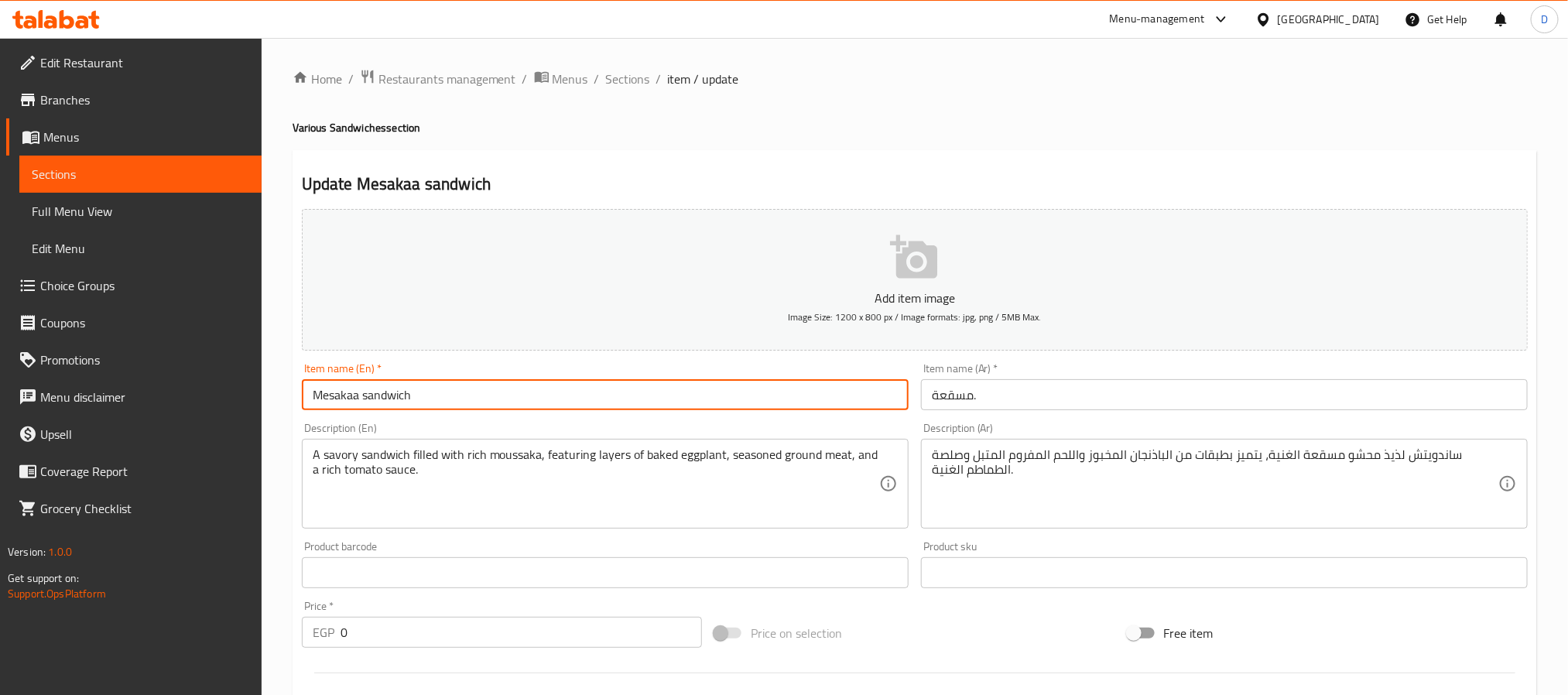
type input "Mesakaa sandwich"
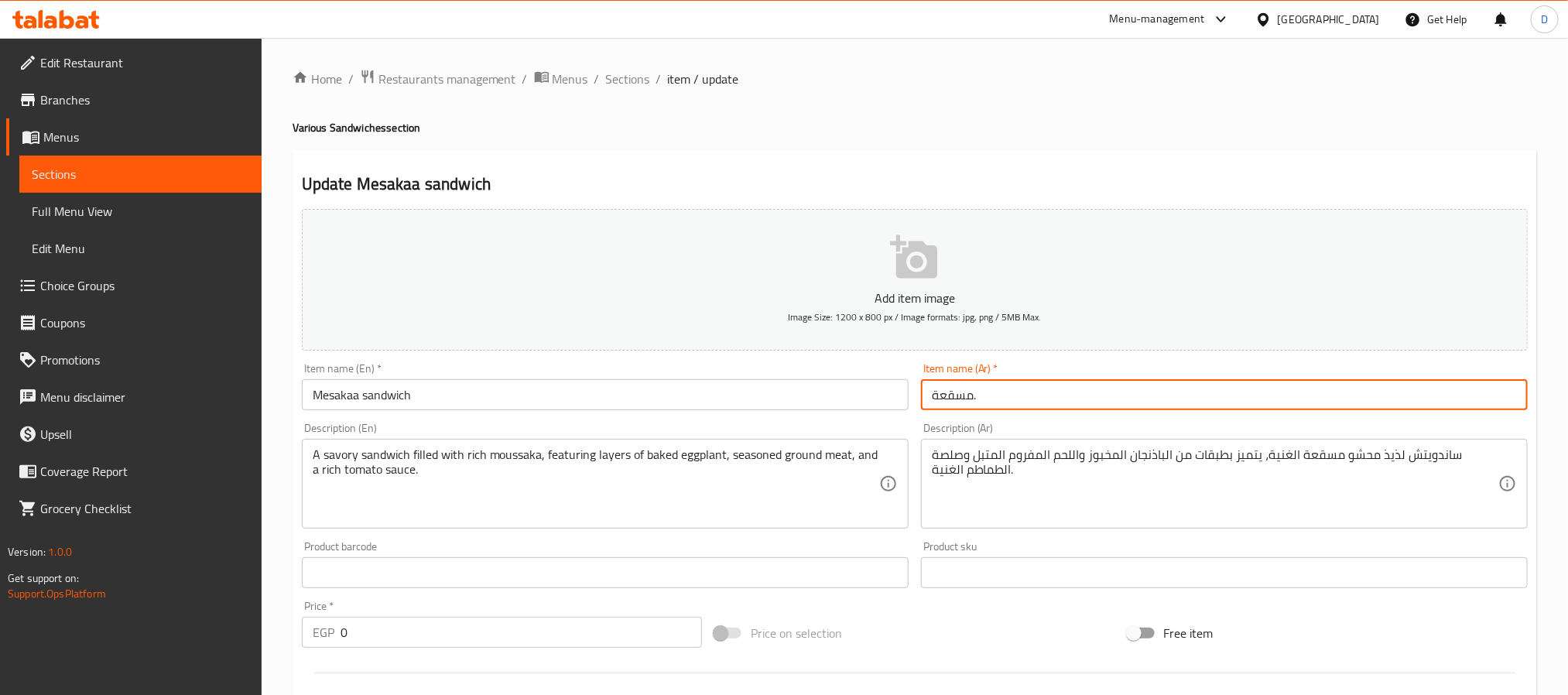
click at [927, 393] on input "مسقعة." at bounding box center [1224, 394] width 607 height 31
type input "ساندوتش مسقعة."
click at [1015, 393] on input "ساندوتش مسقعة." at bounding box center [1224, 394] width 607 height 31
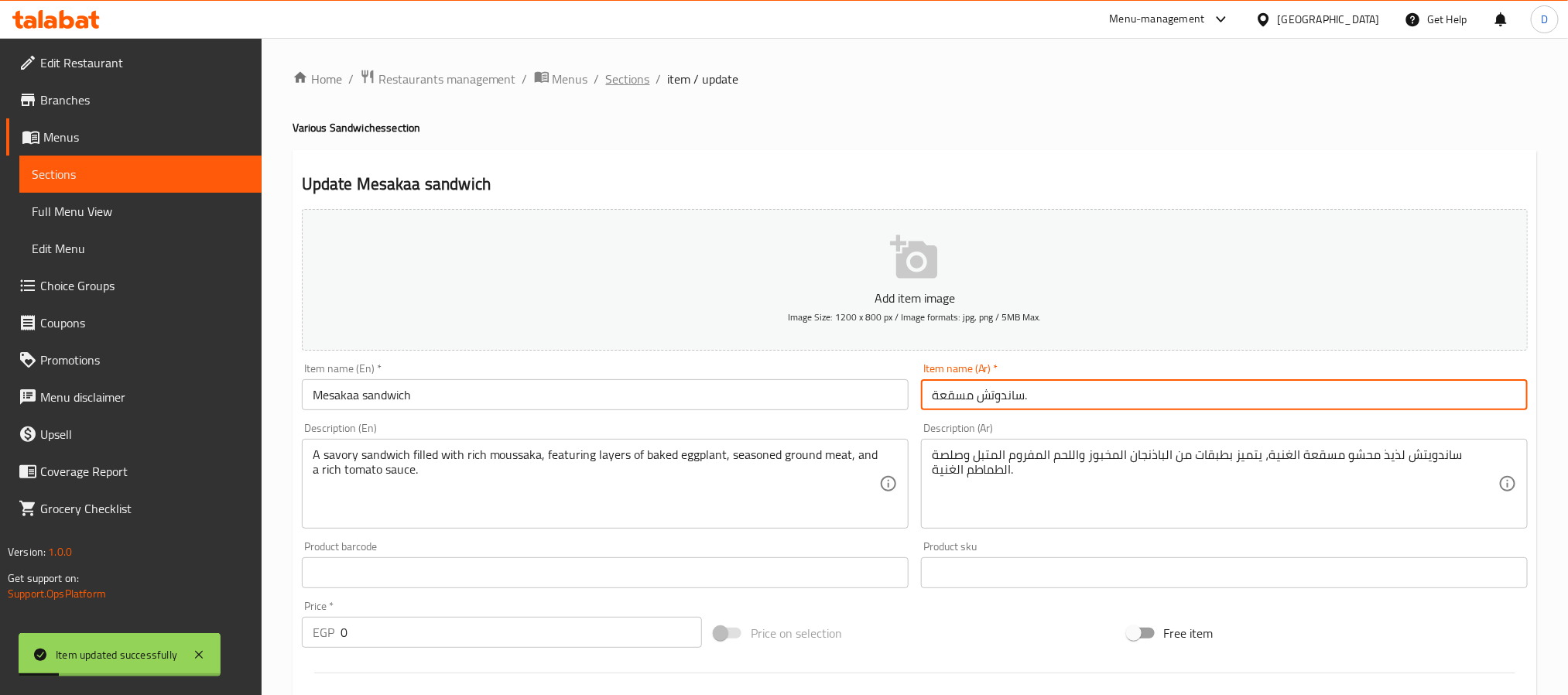
click at [639, 79] on span "Sections" at bounding box center [627, 79] width 44 height 19
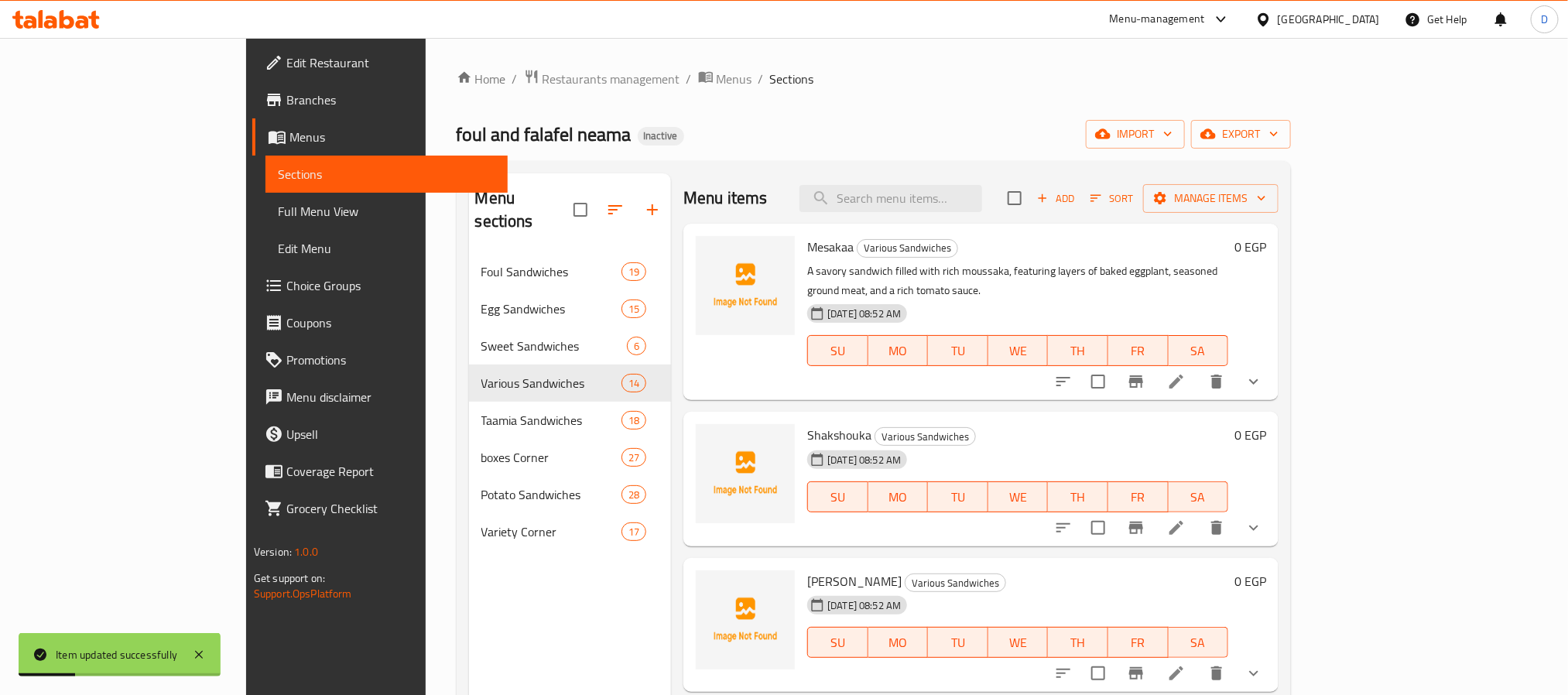
click at [1185, 519] on icon at bounding box center [1176, 528] width 19 height 19
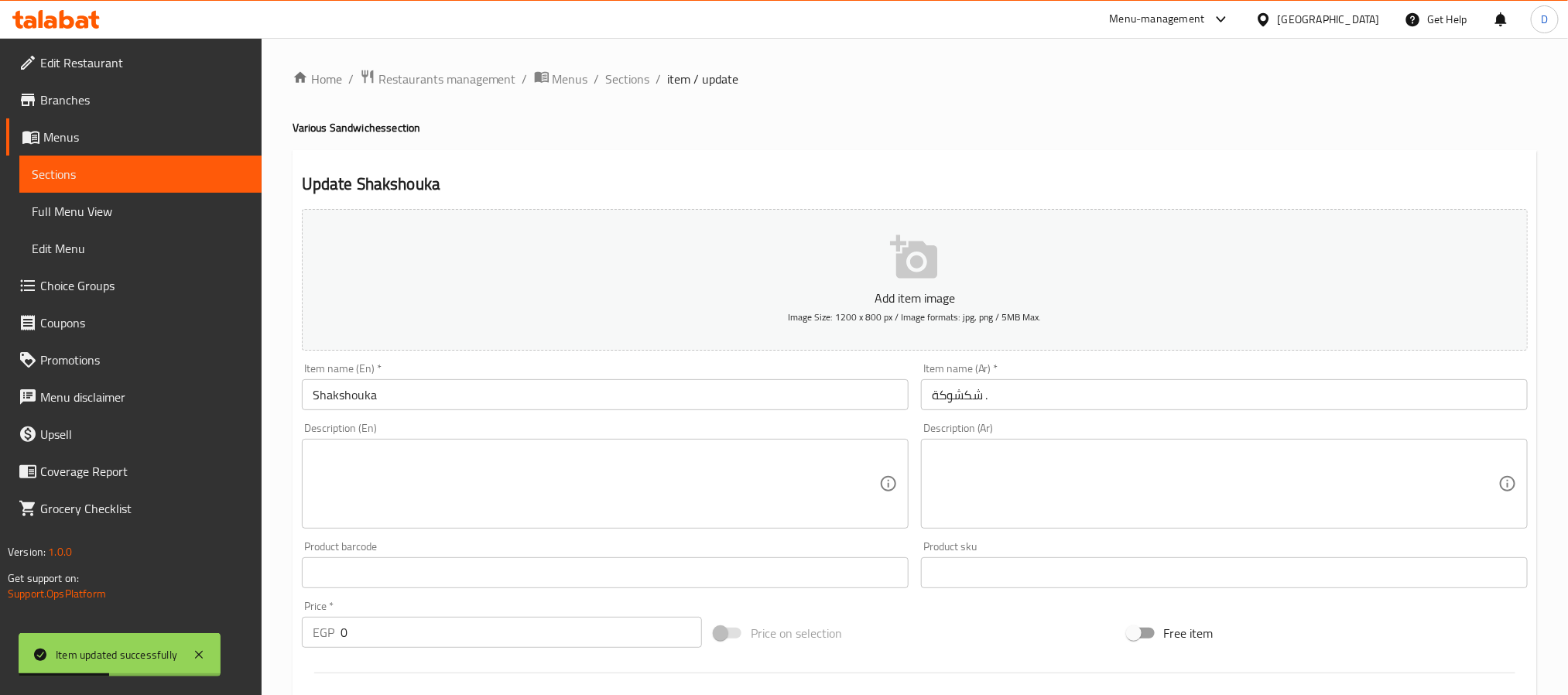
click at [927, 398] on input "شكشوكة ." at bounding box center [1224, 394] width 607 height 31
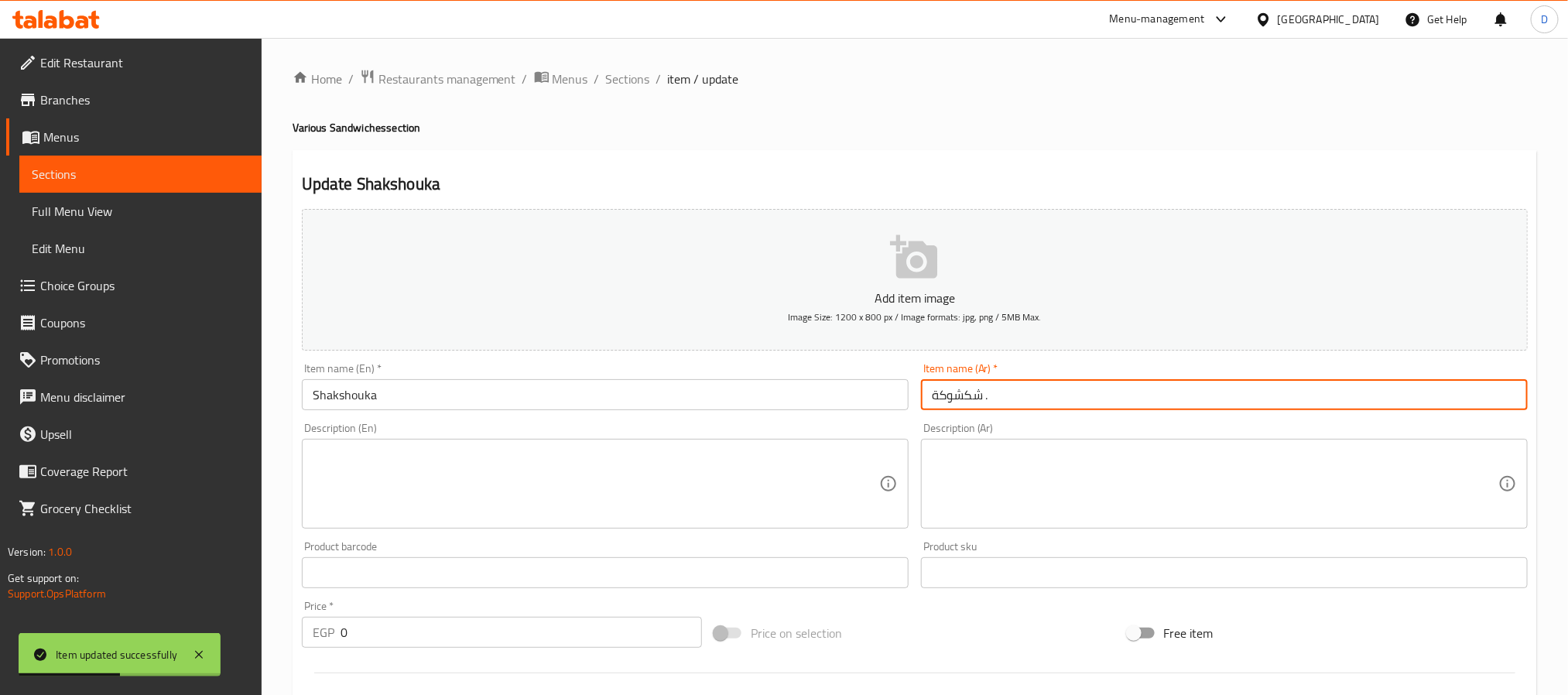
paste input "ساندوتش"
type input "ساندوتش شكشوكة ."
click at [794, 399] on input "Shakshouka" at bounding box center [605, 394] width 607 height 31
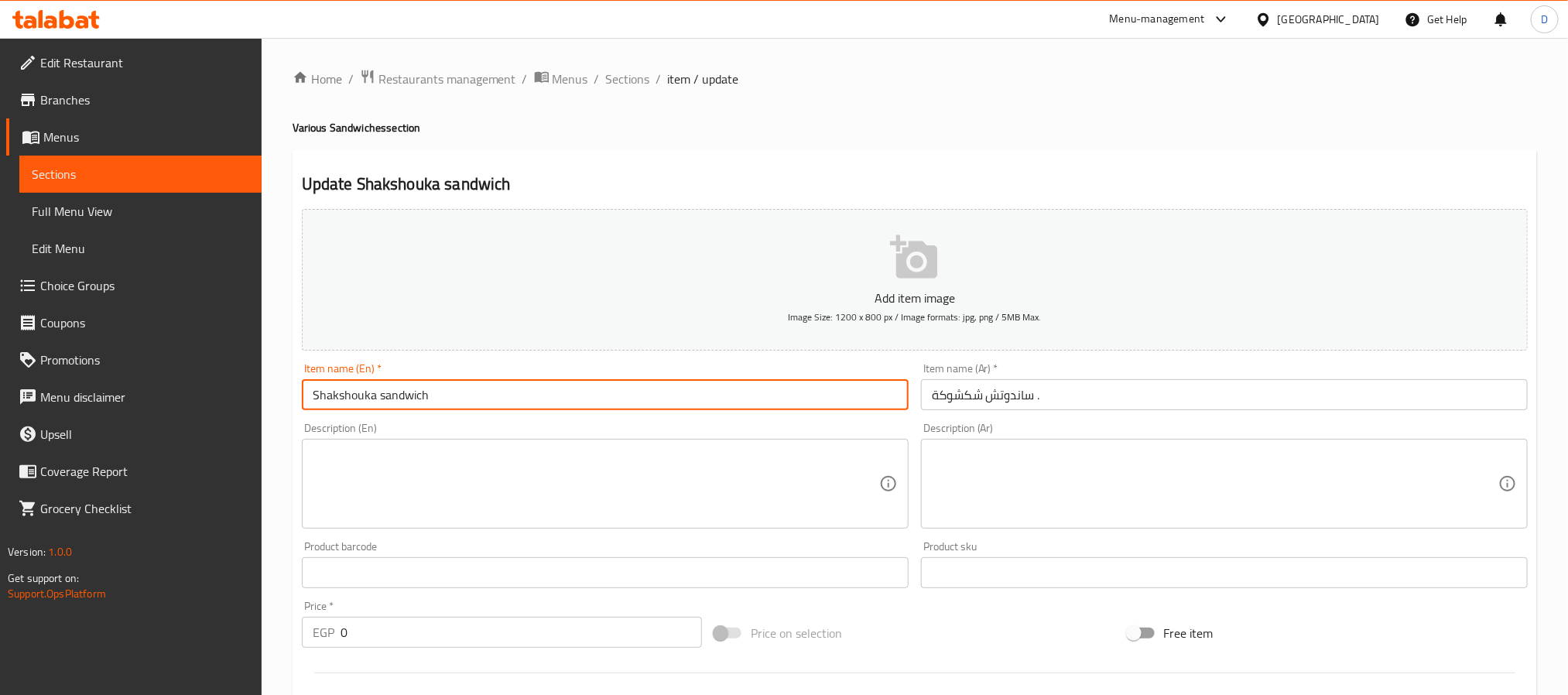
type input "Shakshouka sandwich"
drag, startPoint x: 633, startPoint y: 83, endPoint x: 652, endPoint y: 105, distance: 29.1
click at [633, 83] on span "Sections" at bounding box center [627, 79] width 44 height 19
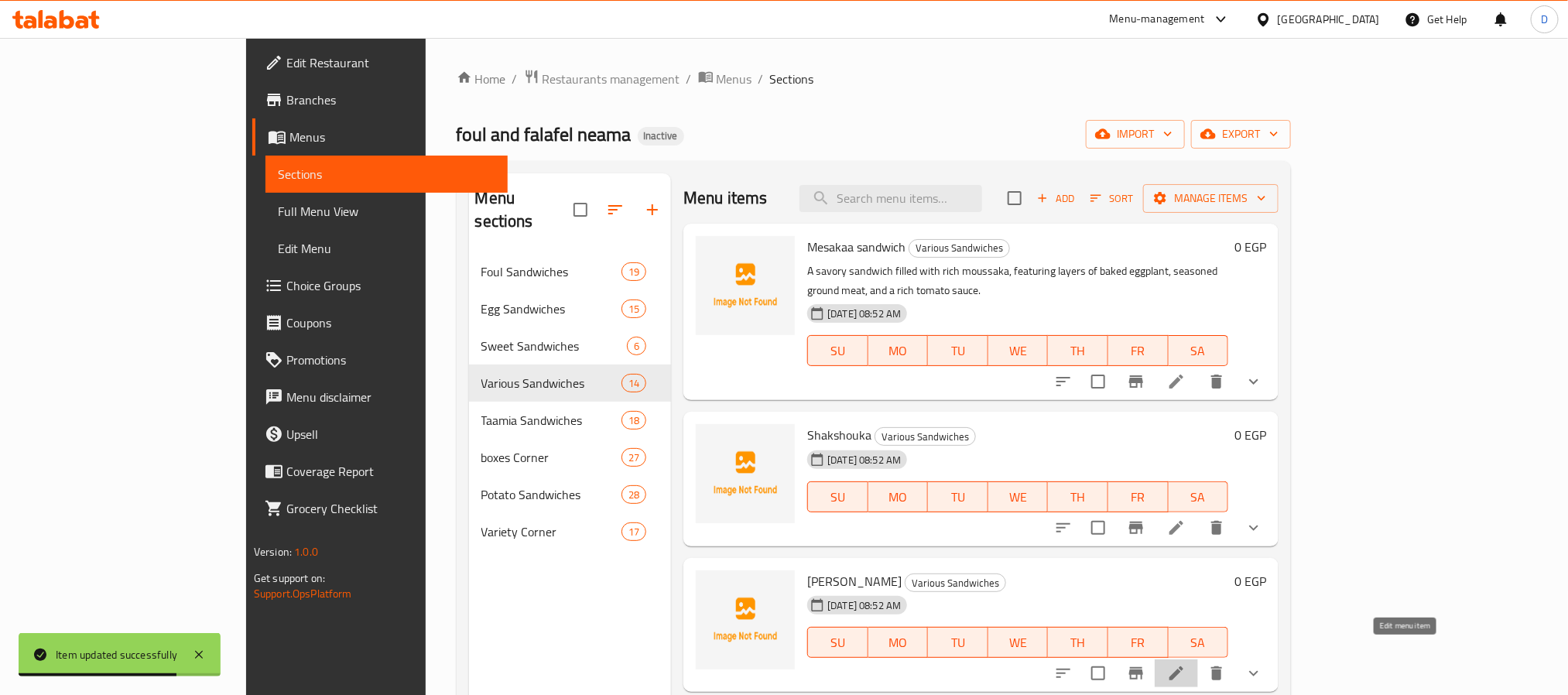
click at [1185, 664] on icon at bounding box center [1176, 673] width 19 height 19
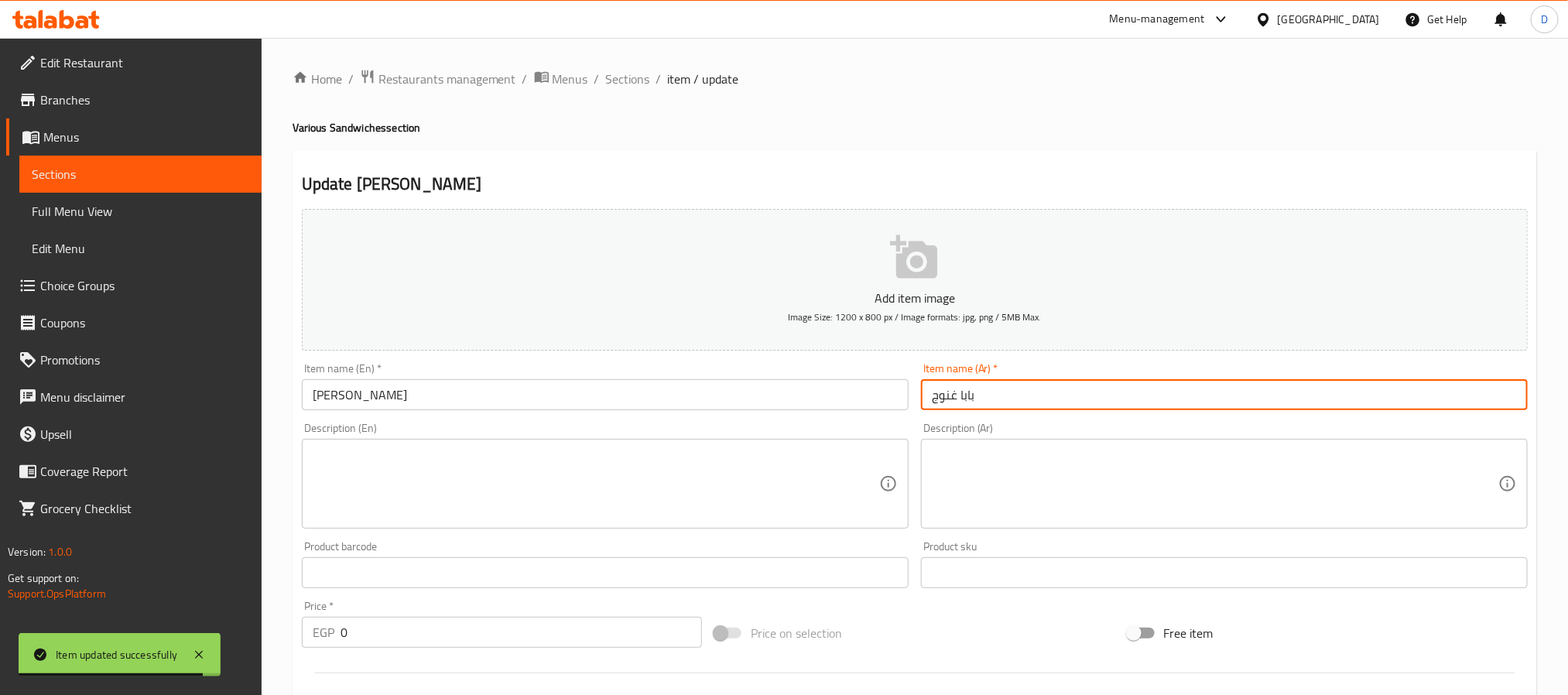
click at [924, 404] on input "بابا غنوج" at bounding box center [1224, 394] width 607 height 31
paste input "ساندوتش"
type input "ساندوتش بابا غنوج"
click at [712, 393] on input "Baba Ghannouj" at bounding box center [605, 394] width 607 height 31
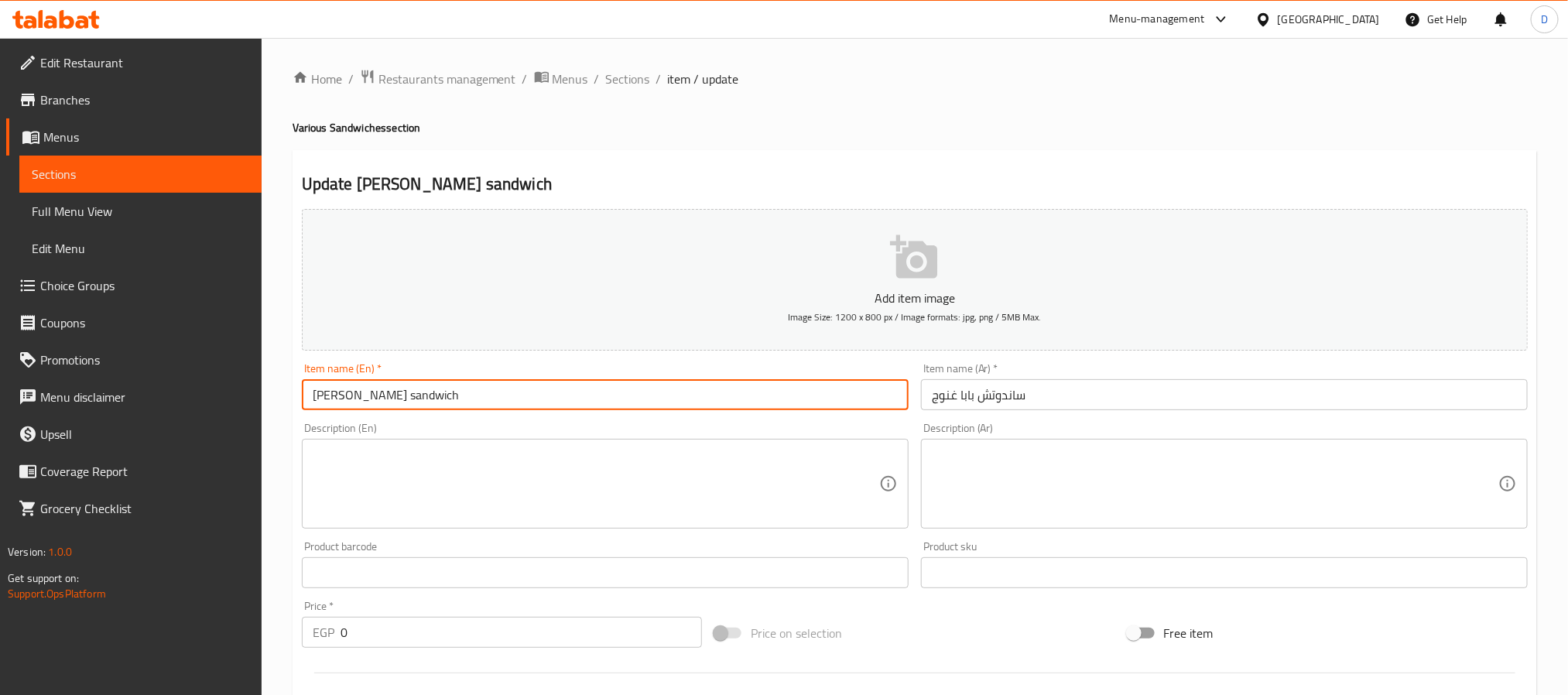
type input "Baba Ghannouj sandwich"
click at [625, 76] on span "Sections" at bounding box center [627, 79] width 44 height 19
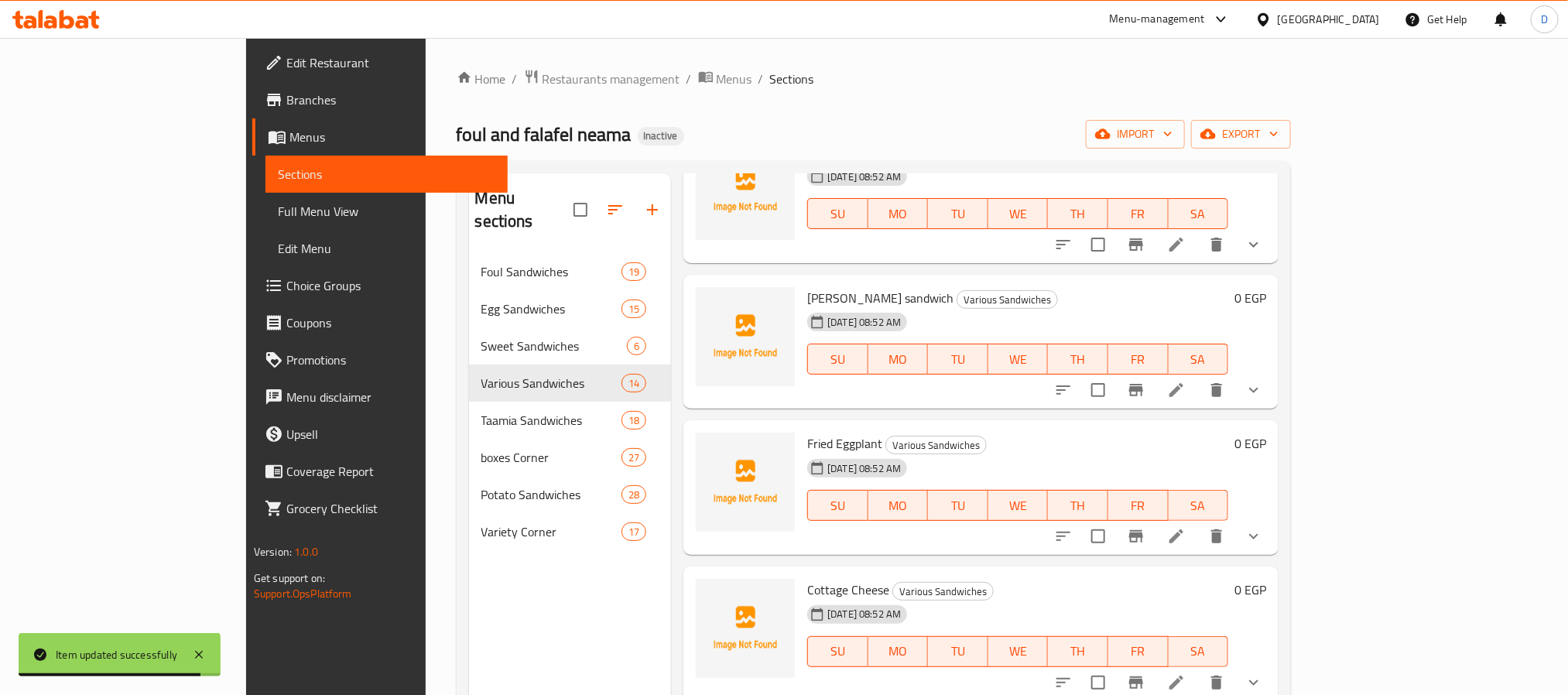
scroll to position [348, 0]
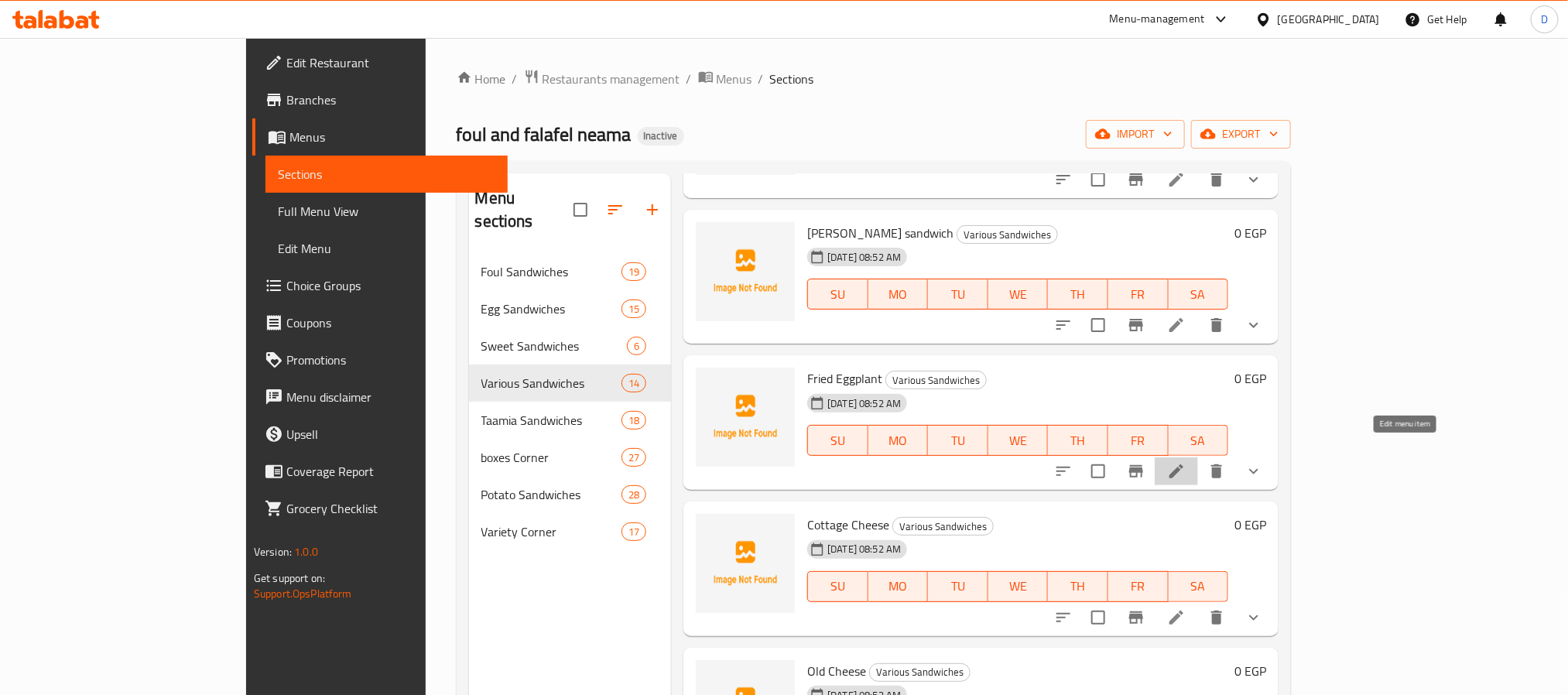
click at [1183, 464] on icon at bounding box center [1176, 471] width 14 height 14
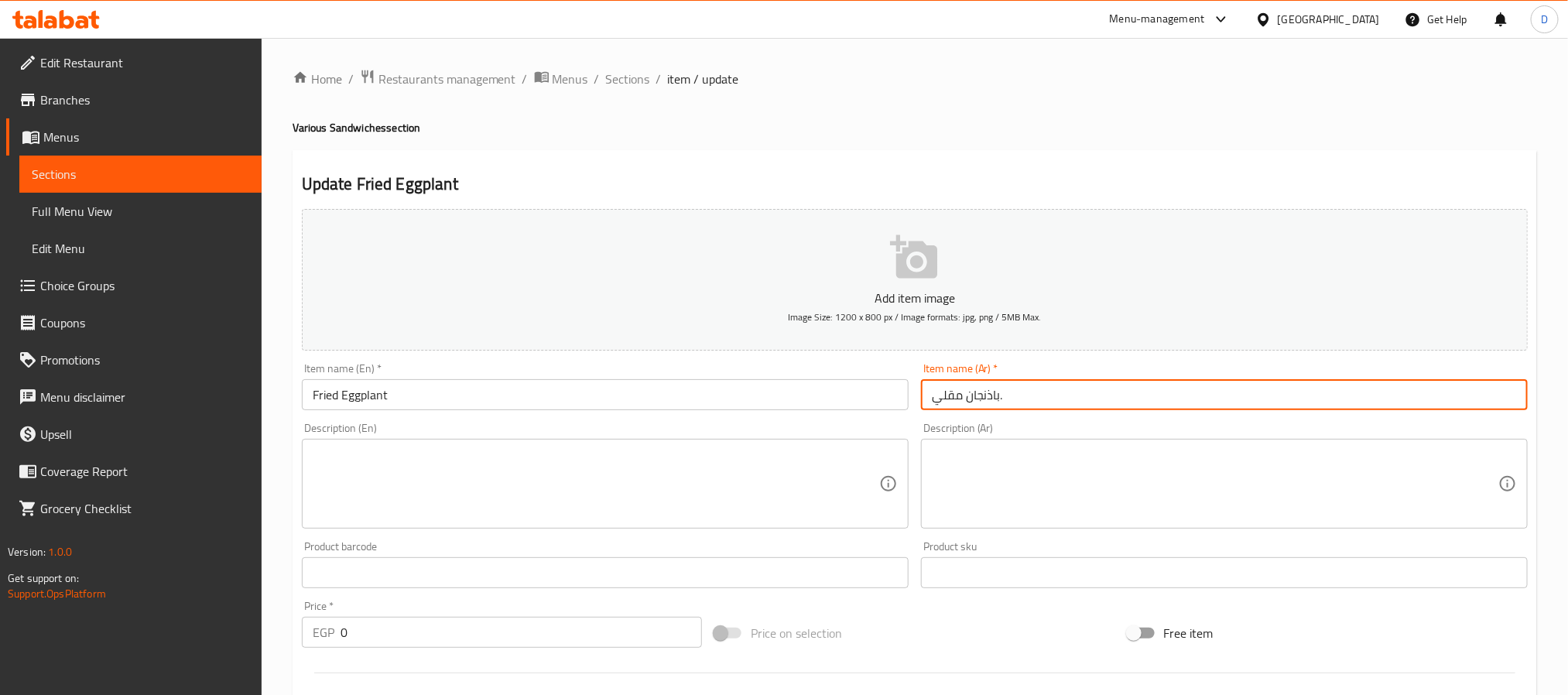
click at [925, 397] on input "باذنجان مقلي." at bounding box center [1224, 394] width 607 height 31
paste input "ساندوتش"
type input "ساندوتش باذنجان مقلي."
click at [578, 392] on input "Fried Eggplant" at bounding box center [605, 394] width 607 height 31
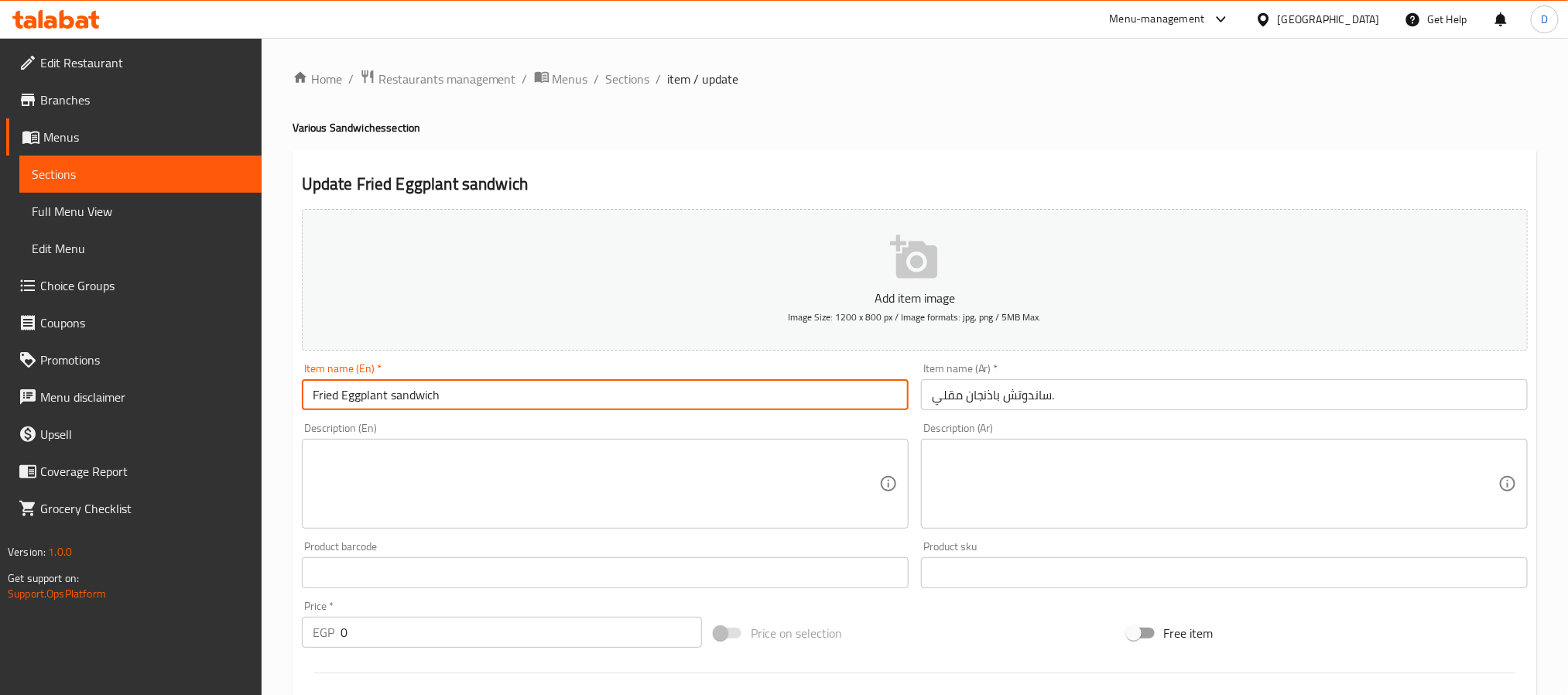
type input "Fried Eggplant sandwich"
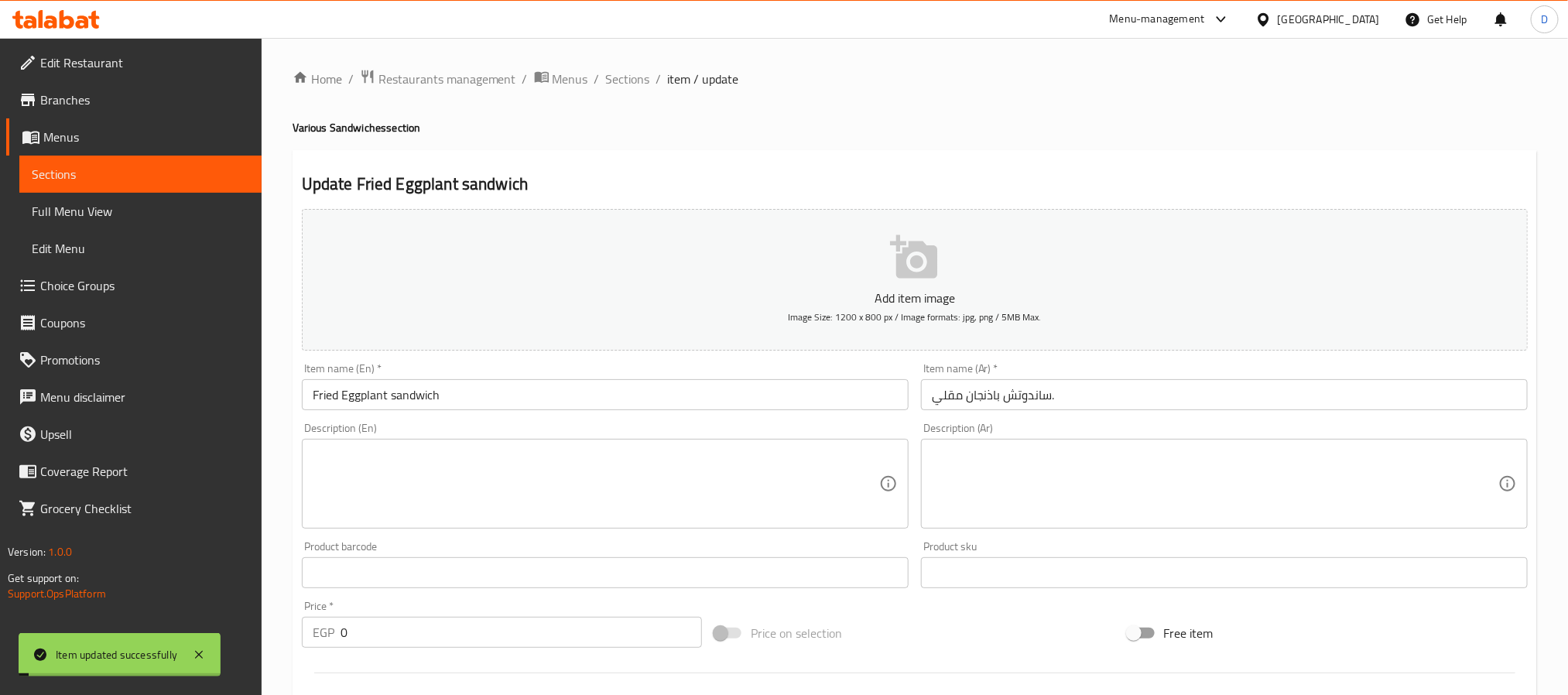
click at [638, 76] on span "Sections" at bounding box center [627, 79] width 44 height 19
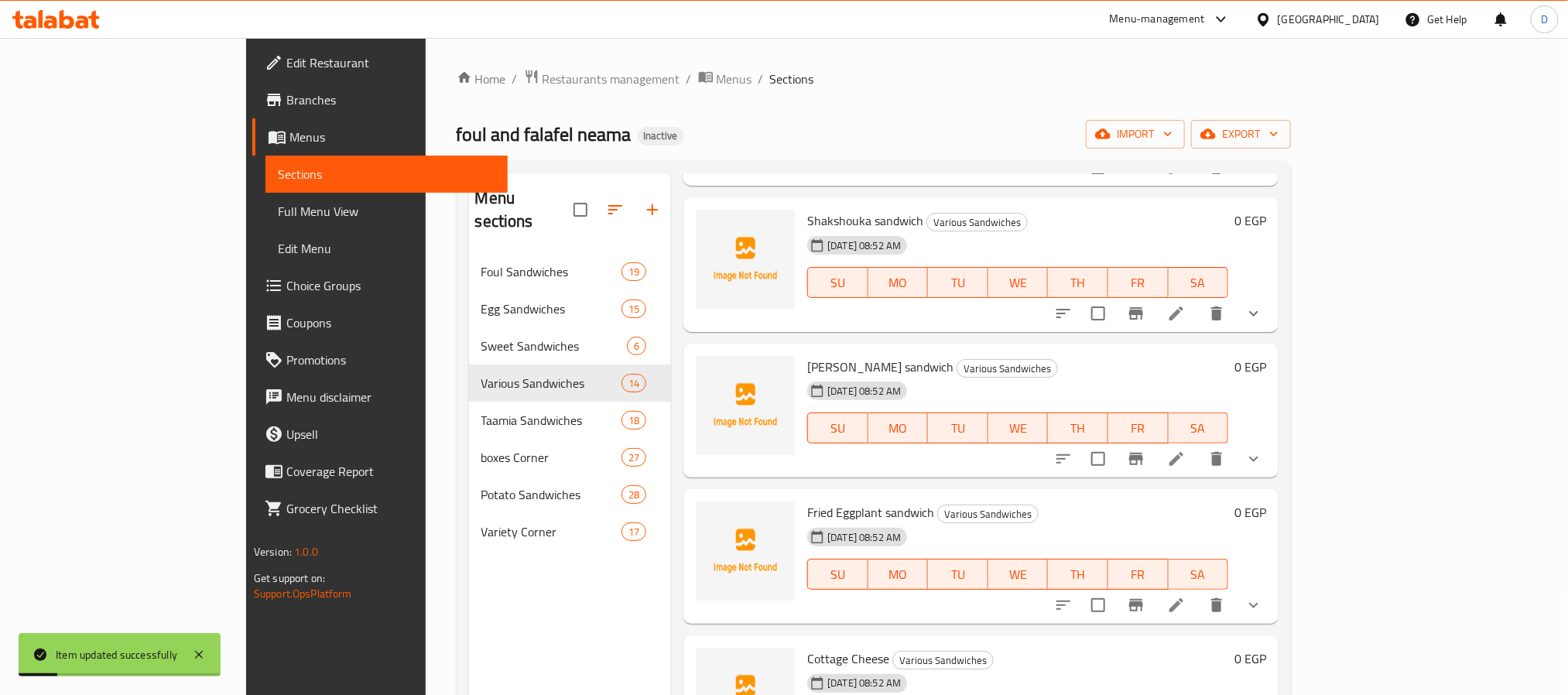
scroll to position [348, 0]
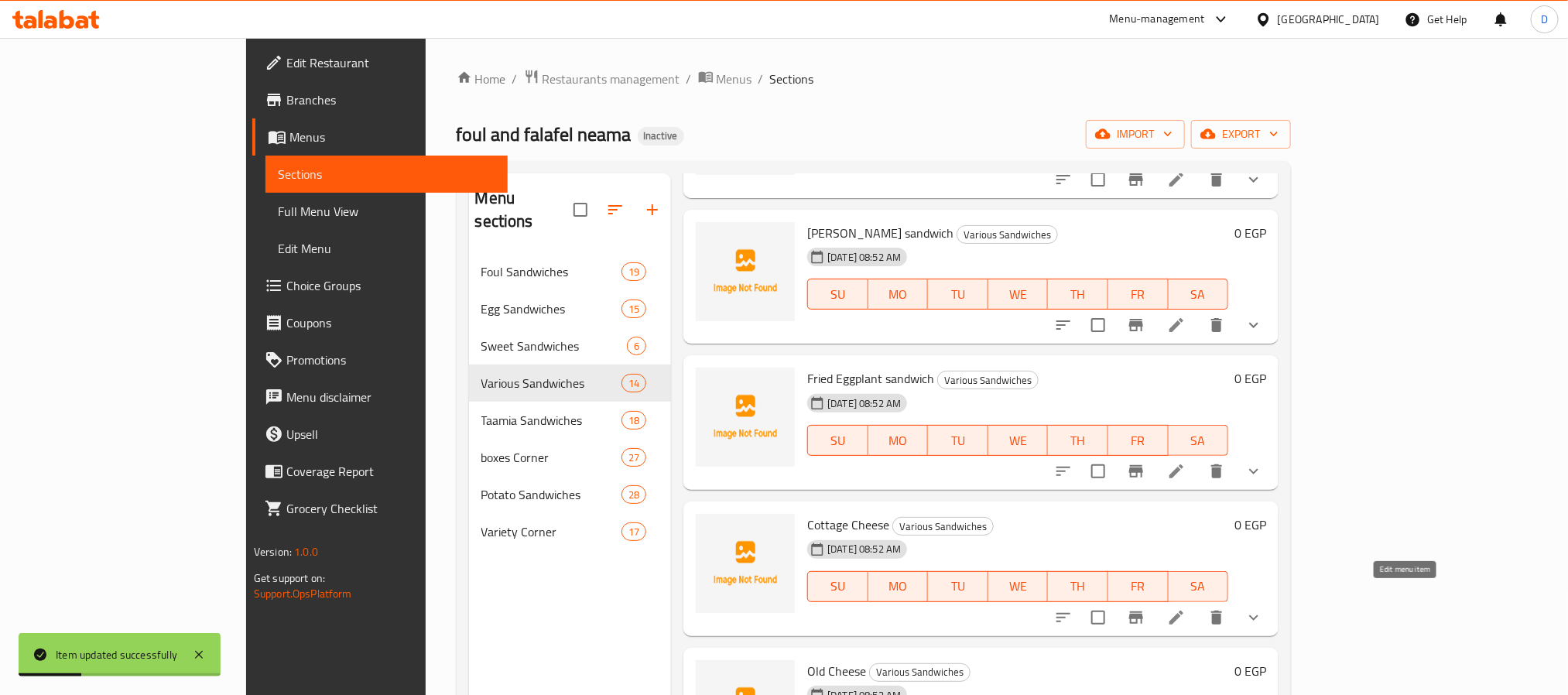
click at [1185, 608] on icon at bounding box center [1176, 617] width 19 height 19
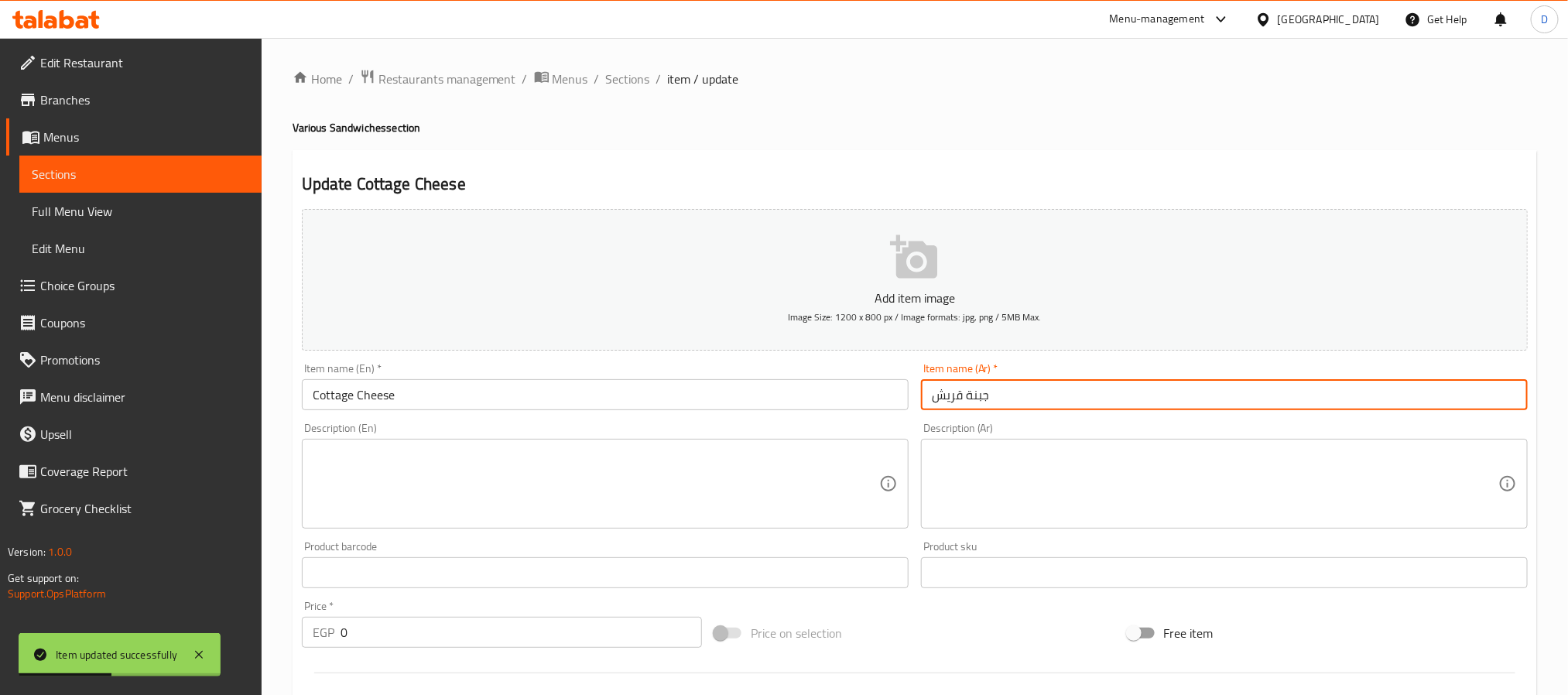
click at [926, 395] on input "جبنة قريش" at bounding box center [1224, 394] width 607 height 31
paste input "ساندوتش"
type input "ساندوتش جبنة قريش"
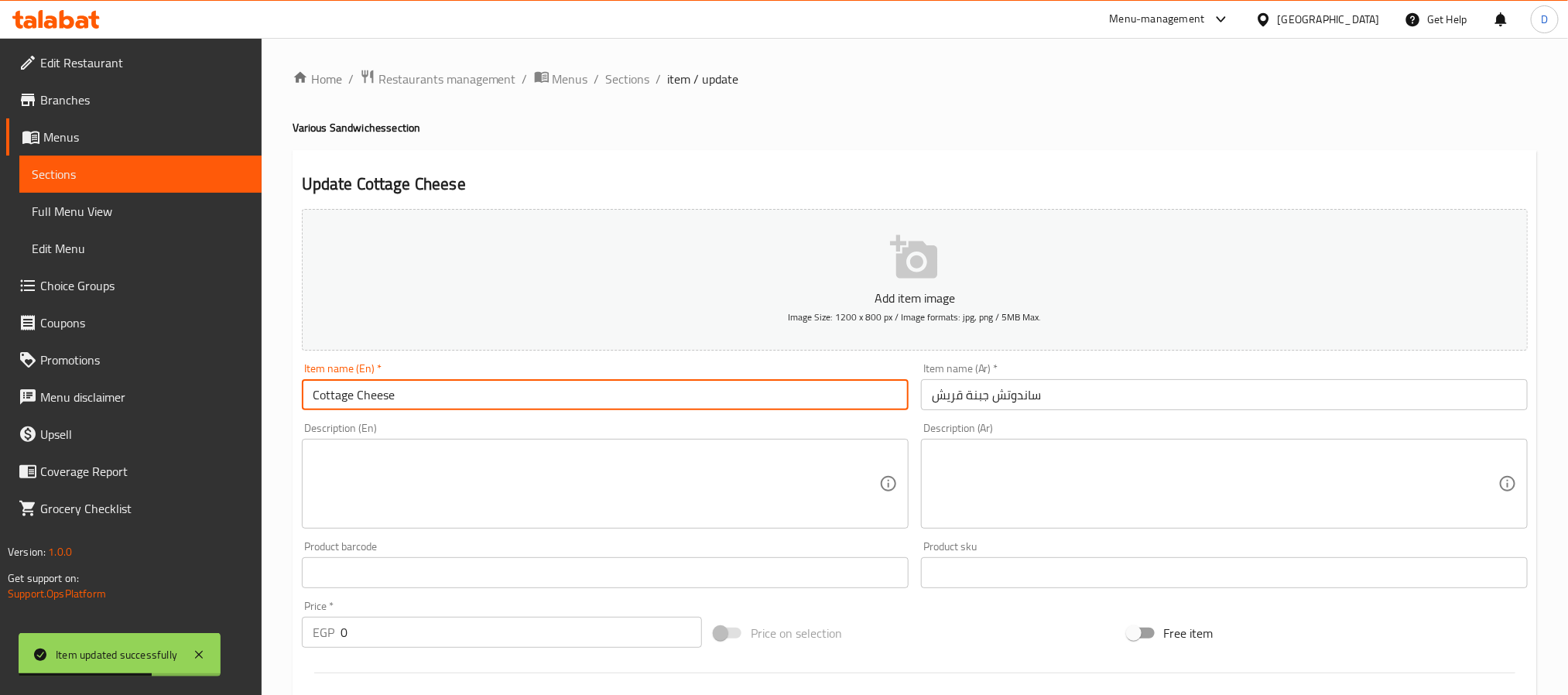
click at [743, 402] on input "Cottage Cheese" at bounding box center [605, 394] width 607 height 31
type input "Cottage Cheese sandwich"
click at [638, 82] on span "Sections" at bounding box center [627, 79] width 44 height 19
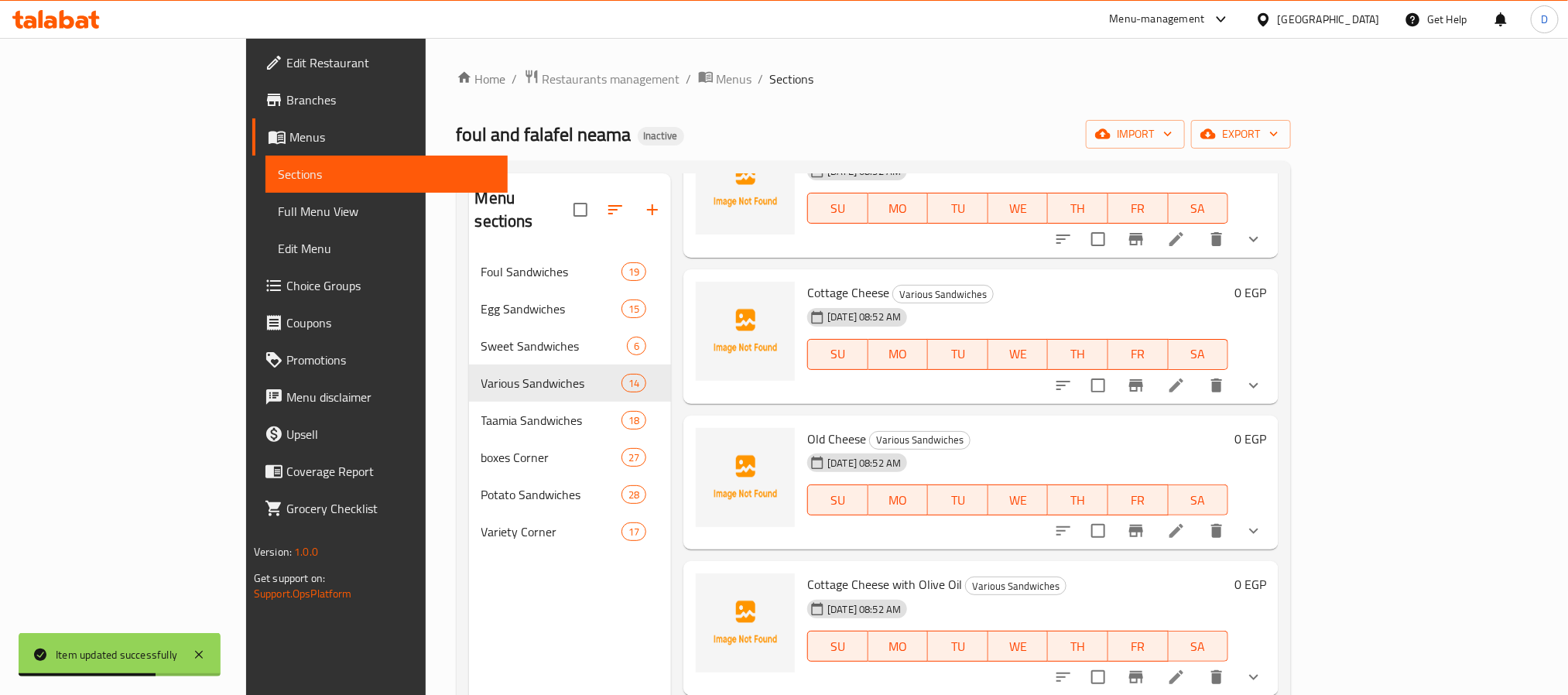
scroll to position [464, 0]
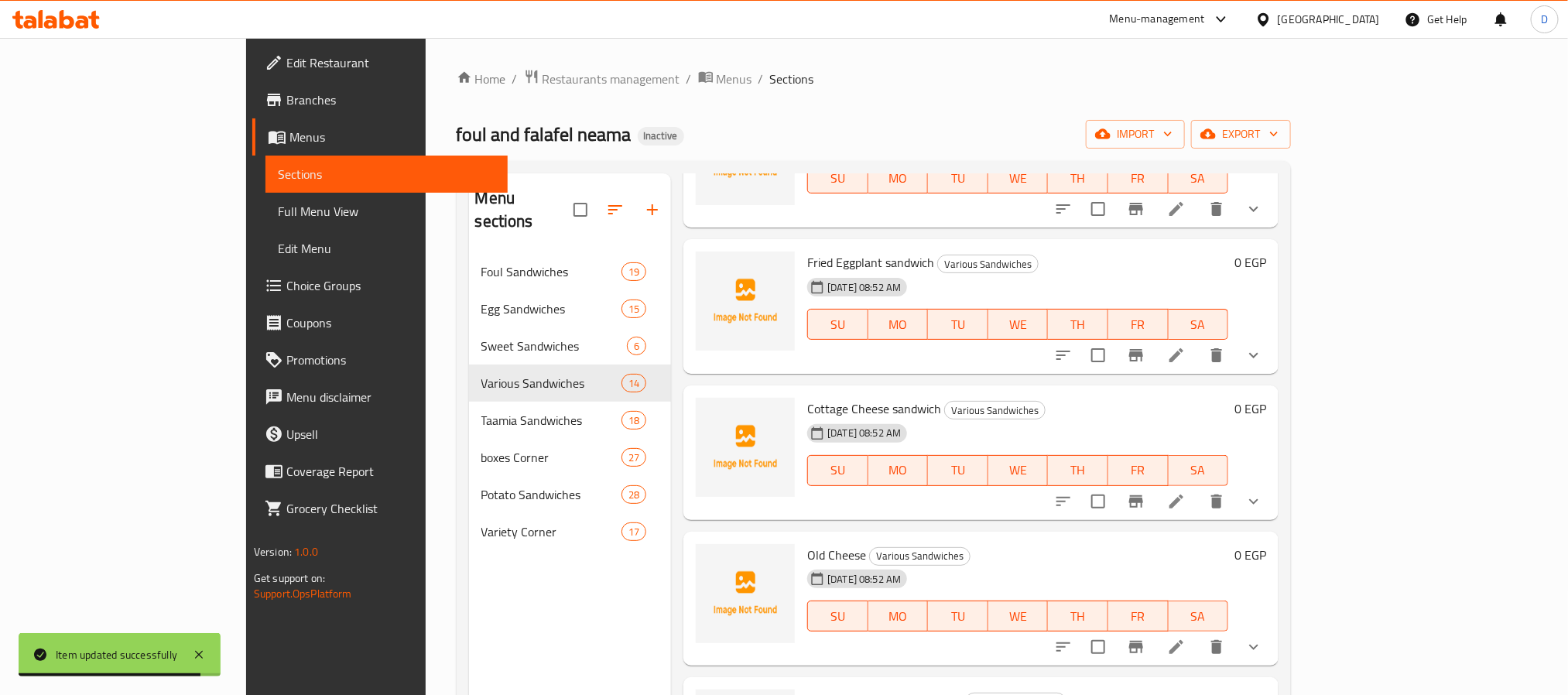
click at [1198, 632] on li at bounding box center [1176, 646] width 43 height 28
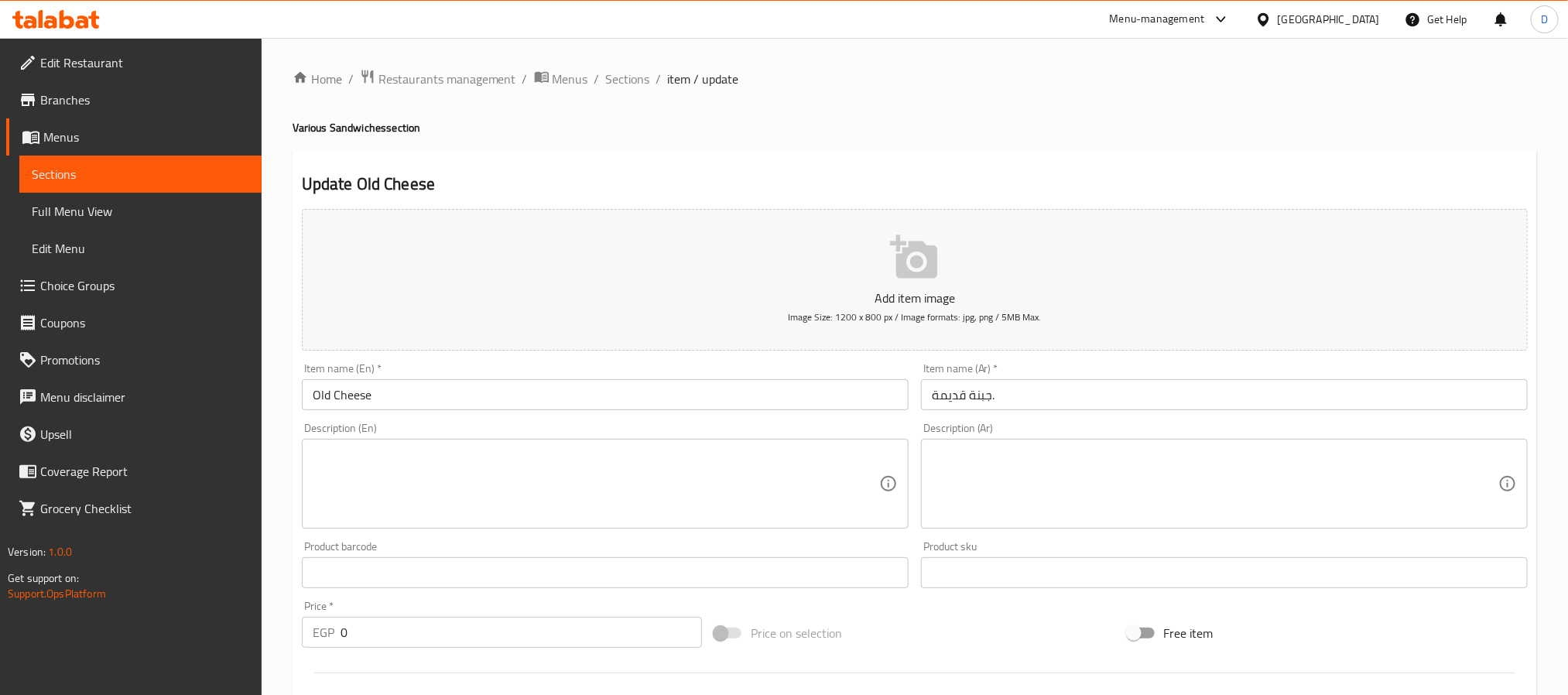
click at [927, 397] on input "جبنة قديمة." at bounding box center [1224, 394] width 607 height 31
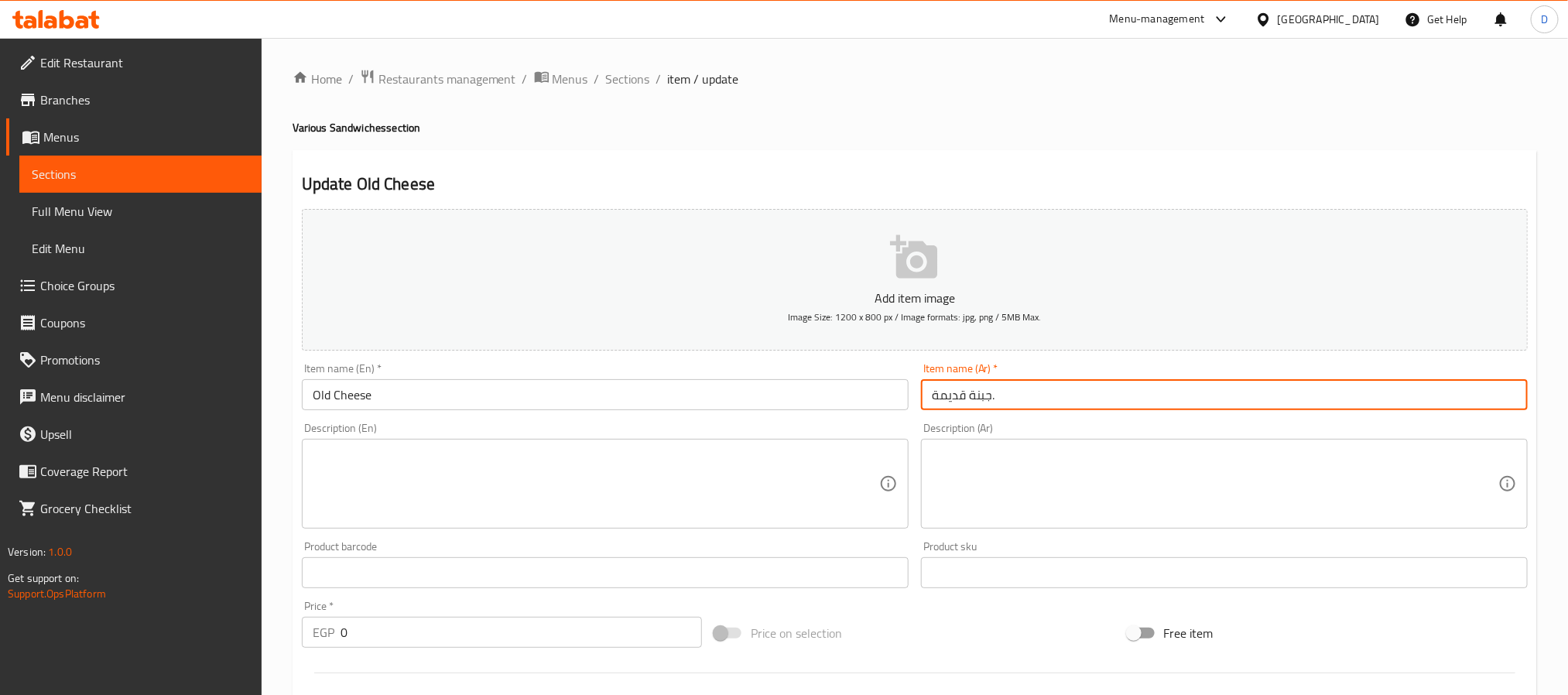
paste input "ساندوتش"
type input "ساندوتش جبنة قديمة."
click at [553, 410] on input "Old Cheese" at bounding box center [605, 394] width 607 height 31
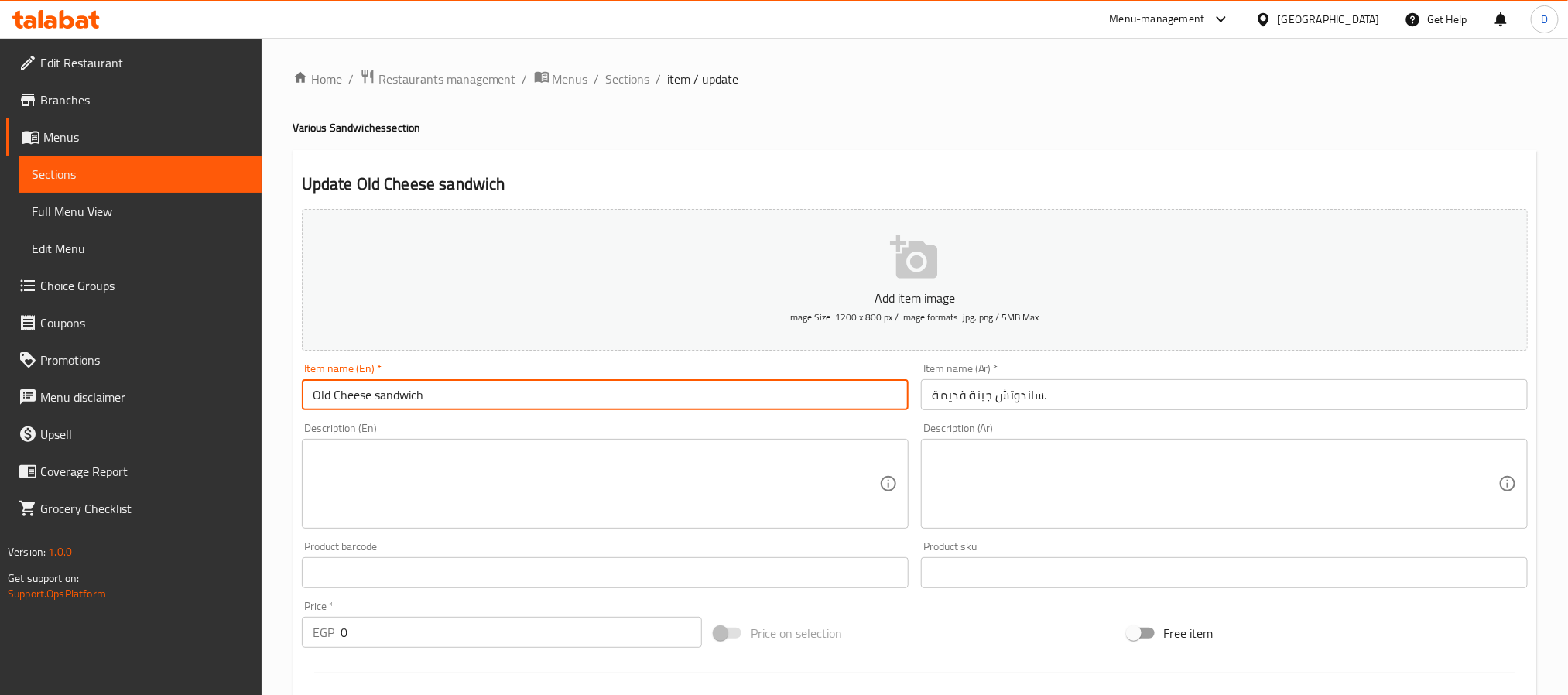
type input "Old Cheese sandwich"
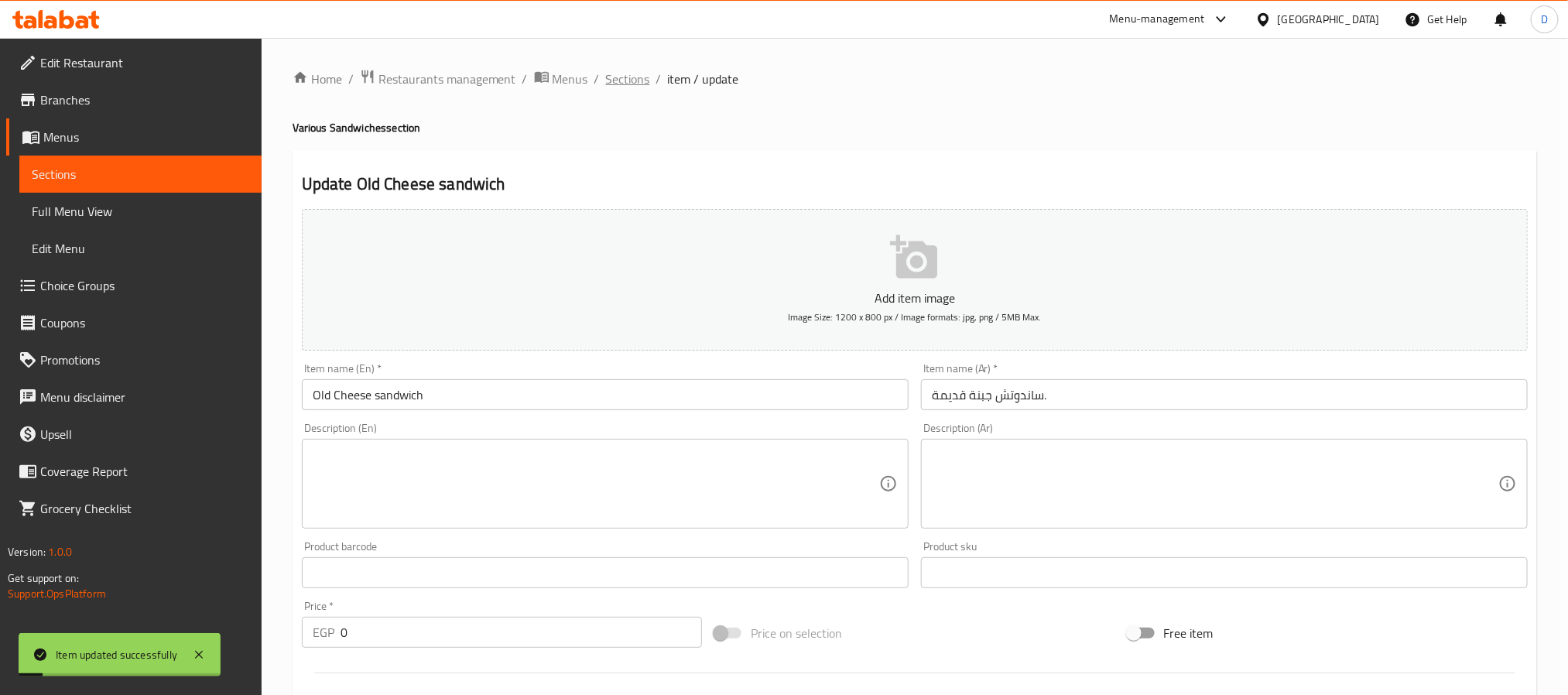
click at [623, 79] on span "Sections" at bounding box center [627, 79] width 44 height 19
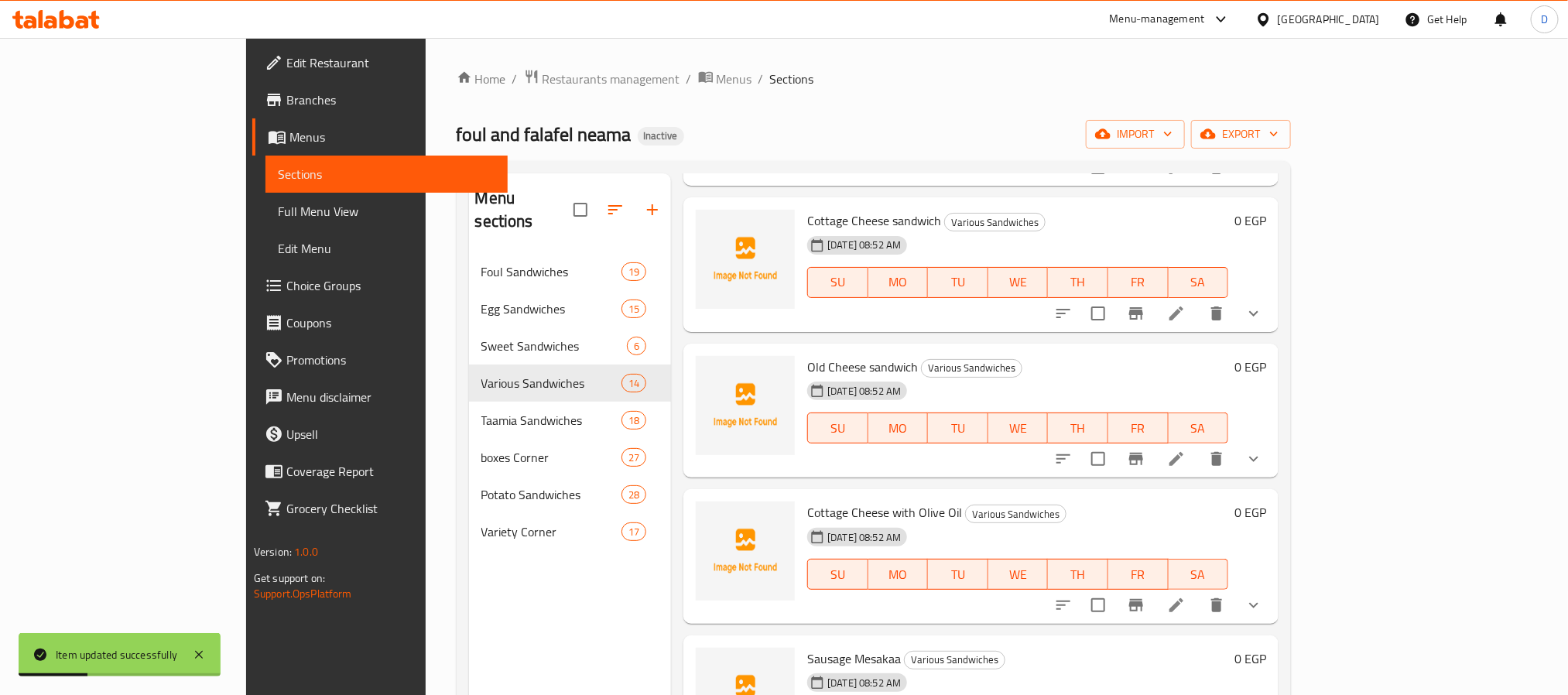
scroll to position [812, 0]
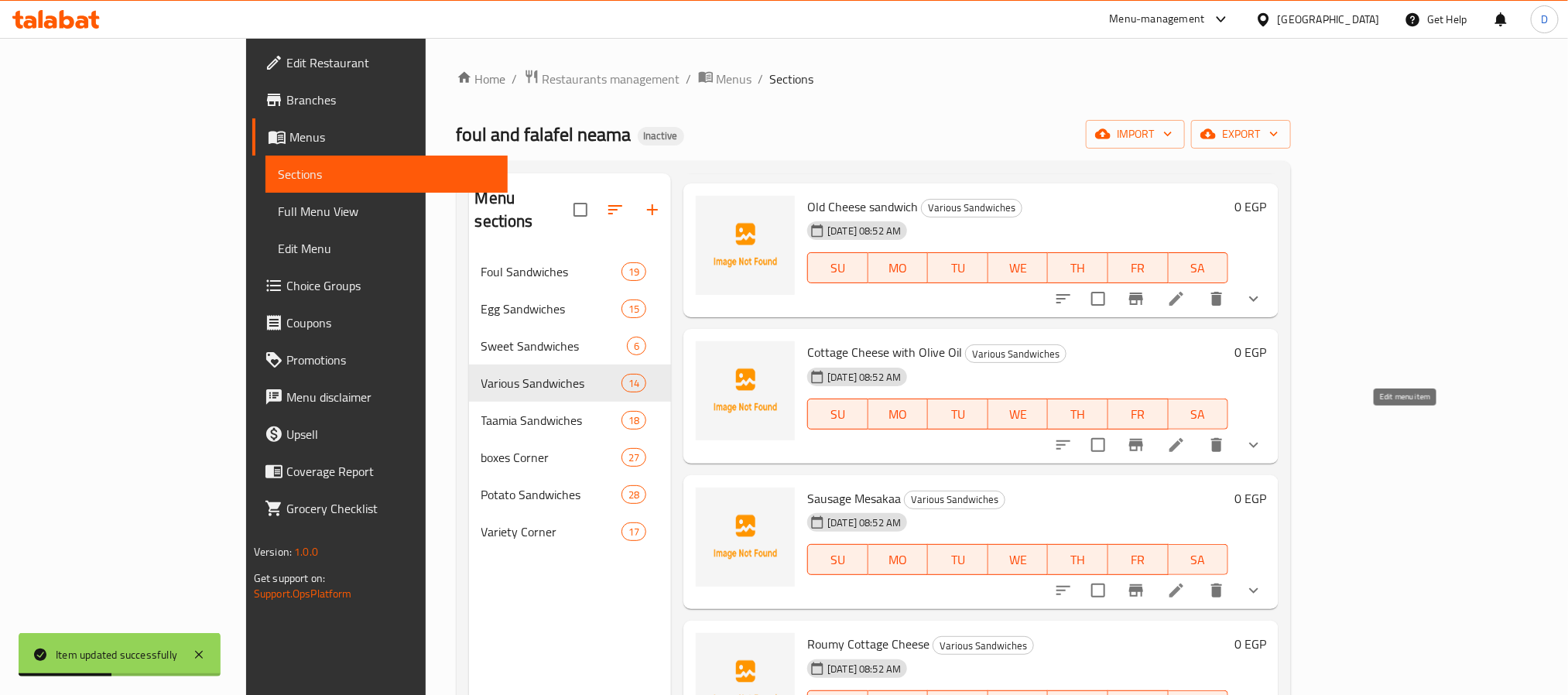
click at [1183, 438] on icon at bounding box center [1176, 445] width 14 height 14
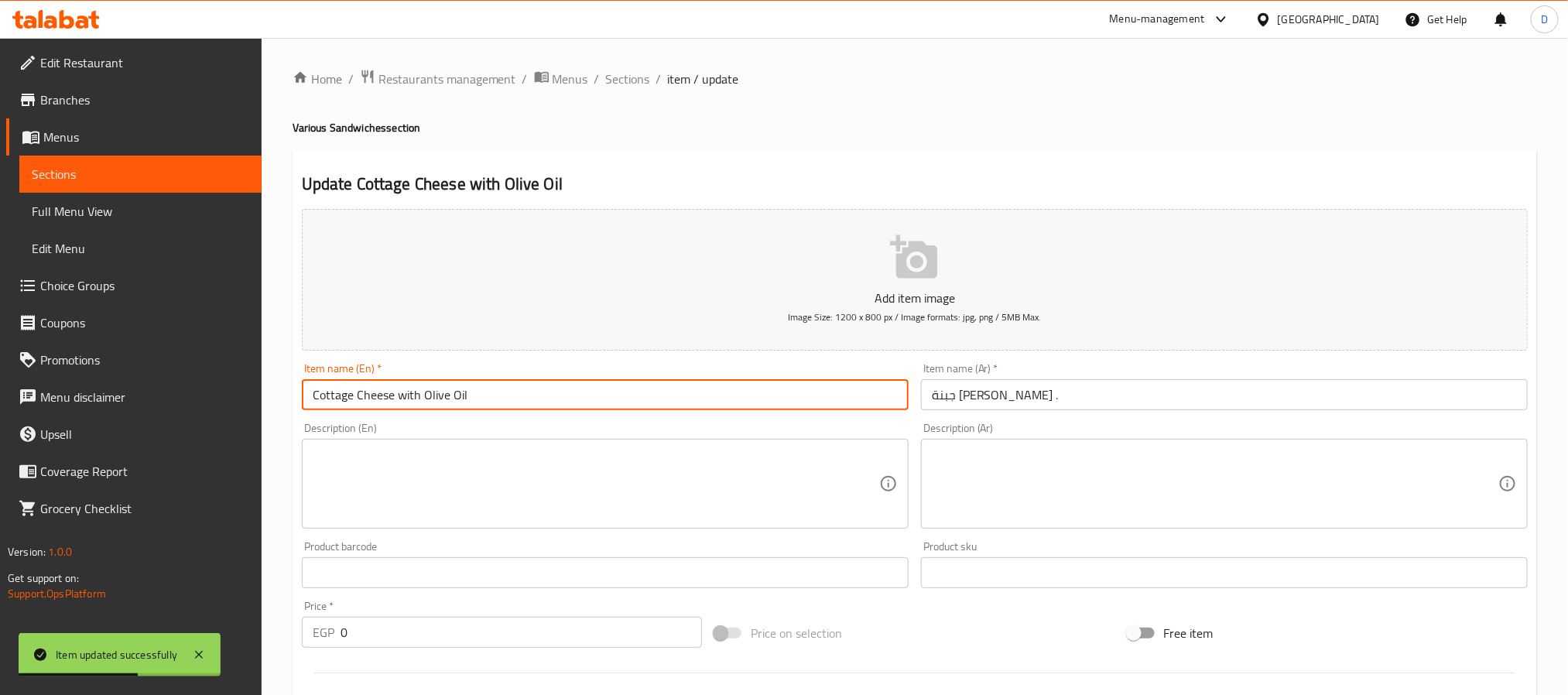
click at [559, 388] on input "Cottage Cheese with Olive Oil" at bounding box center [605, 394] width 607 height 31
type input "Cottage Cheese with Olive Oil sandwich"
click at [927, 397] on input "جبنة قريش زيت زيتون ." at bounding box center [1224, 394] width 607 height 31
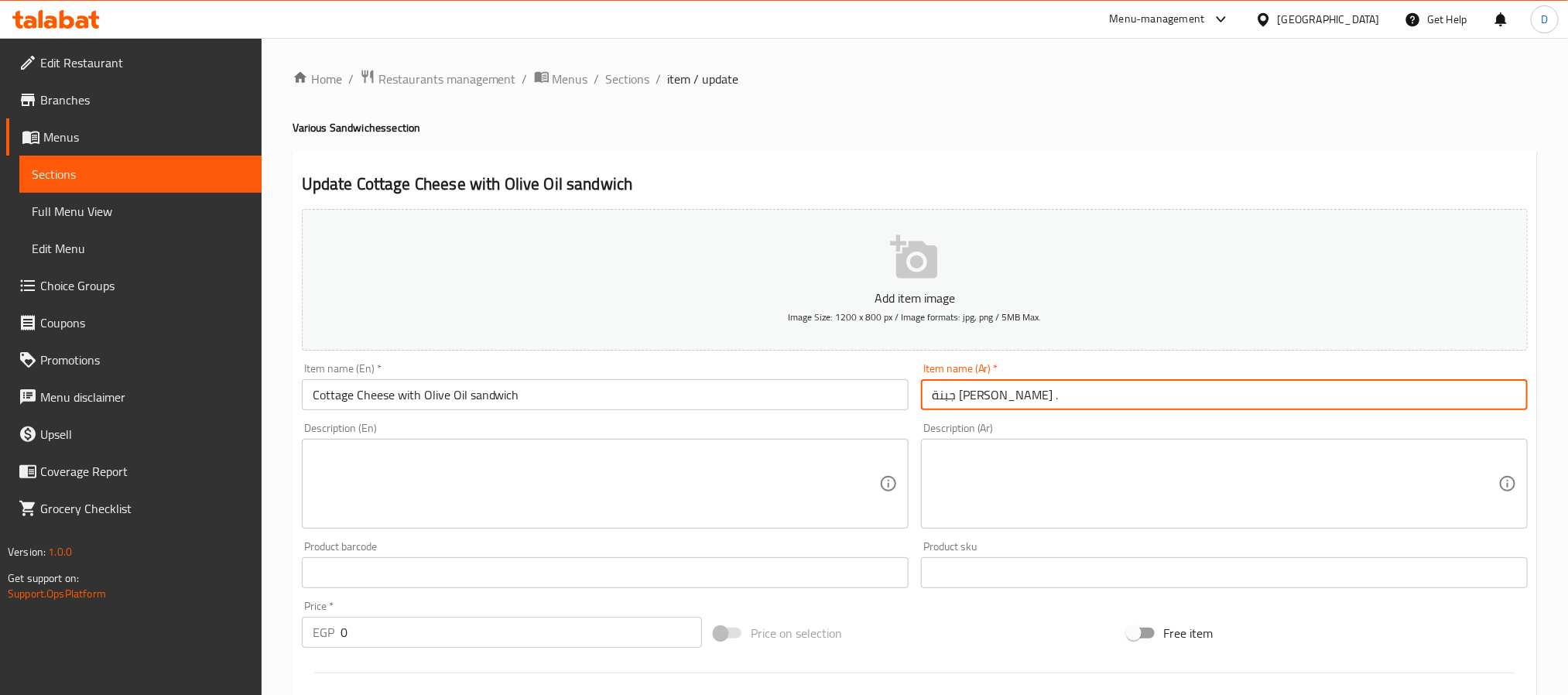
paste input "ساندوتش"
type input "ساندوتش جبنة قريش زيت زيتون ."
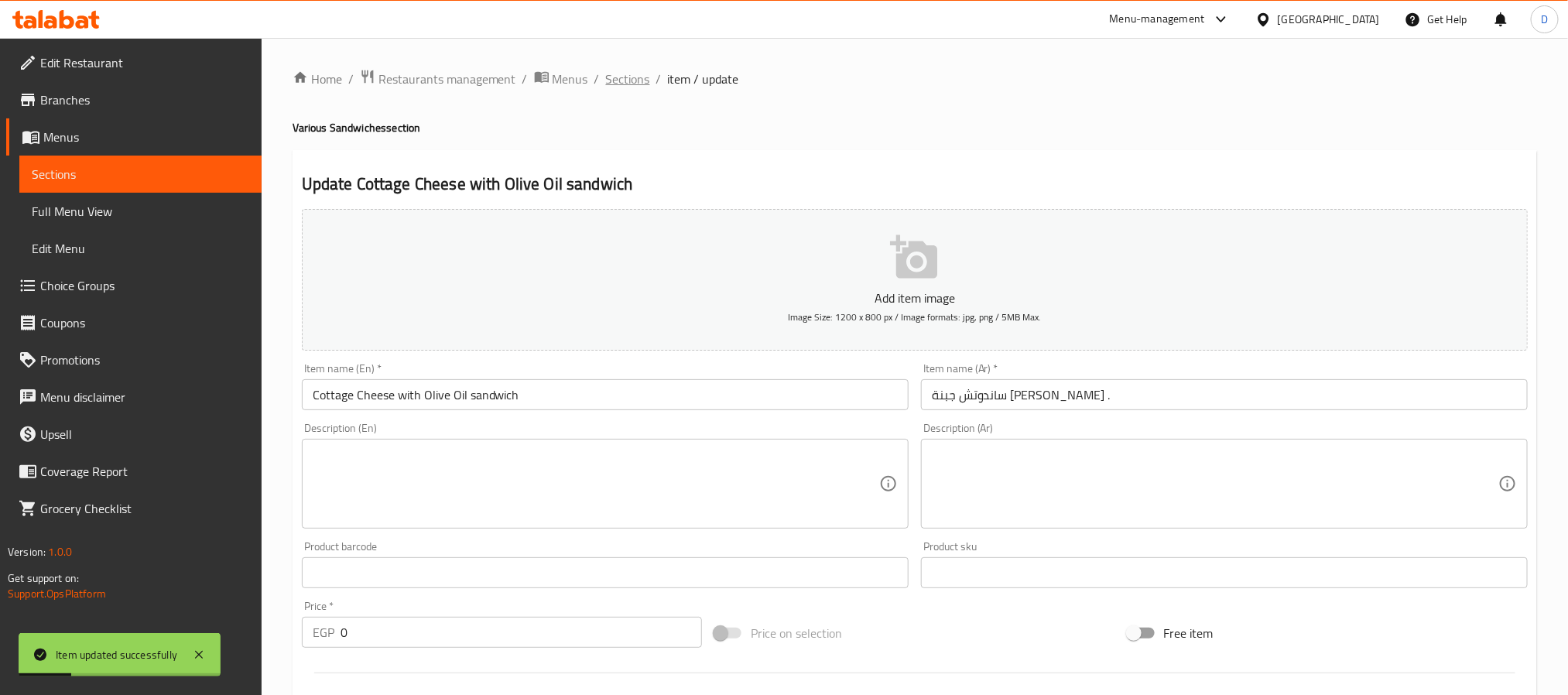
click at [630, 79] on span "Sections" at bounding box center [627, 79] width 44 height 19
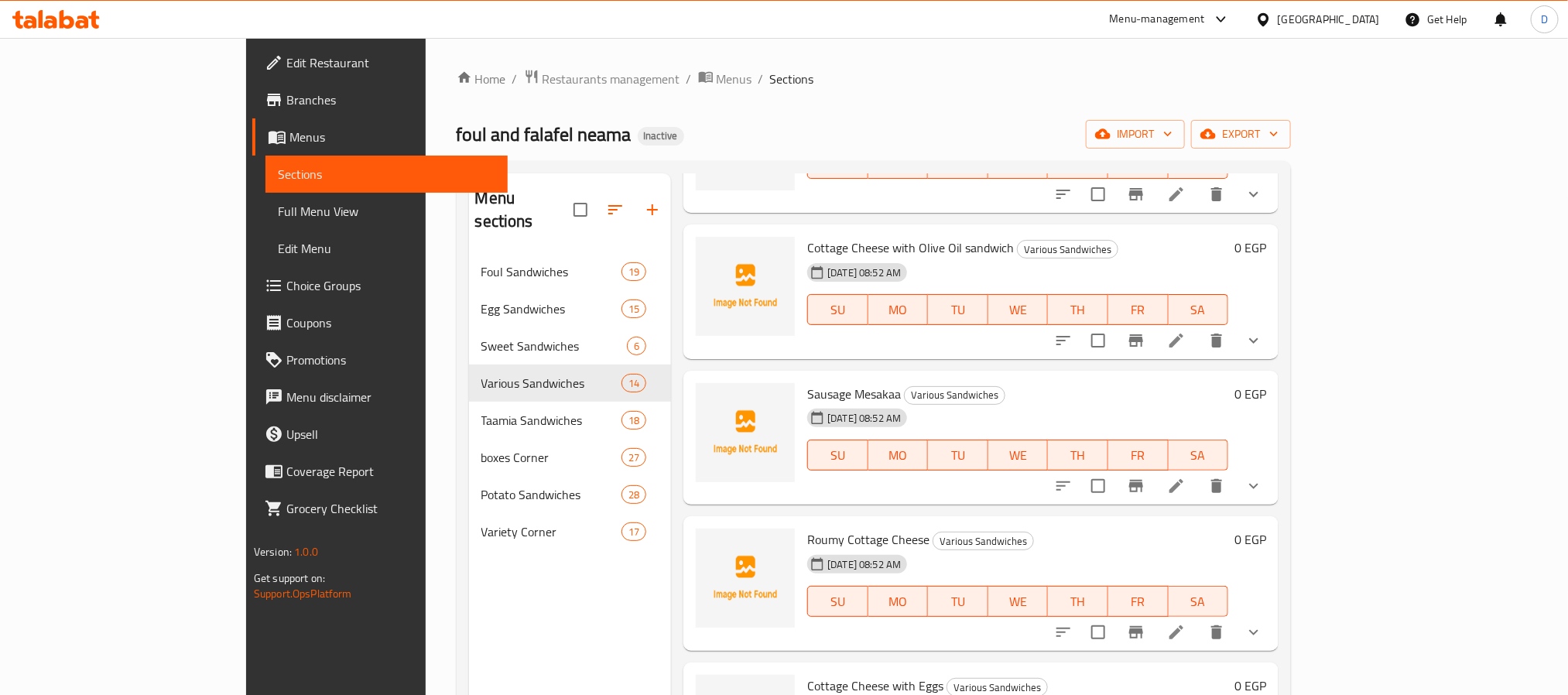
scroll to position [928, 0]
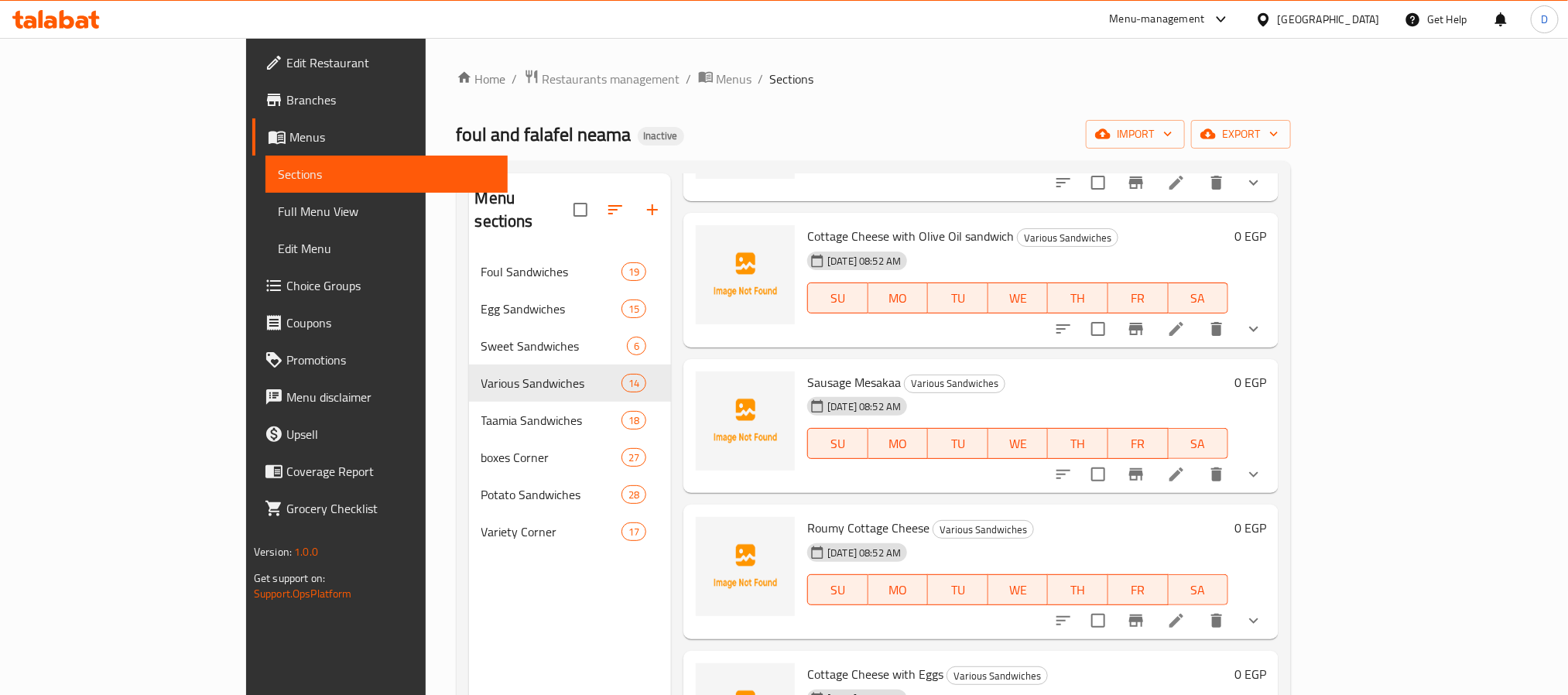
click at [1198, 460] on li at bounding box center [1176, 474] width 43 height 28
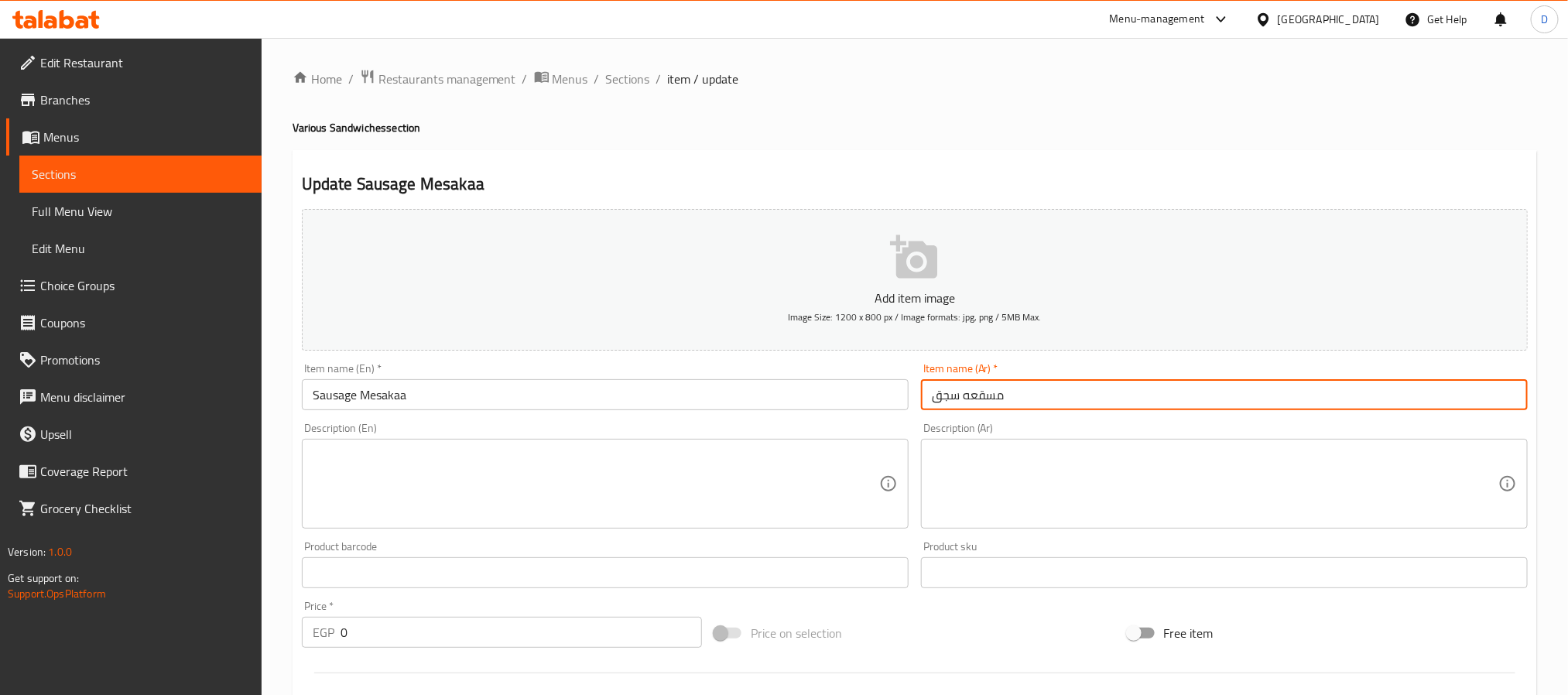
click at [922, 399] on input "مسقعه سجق" at bounding box center [1224, 394] width 607 height 31
paste input "ساندوتش"
type input "ساندوتش مسقعه سجق"
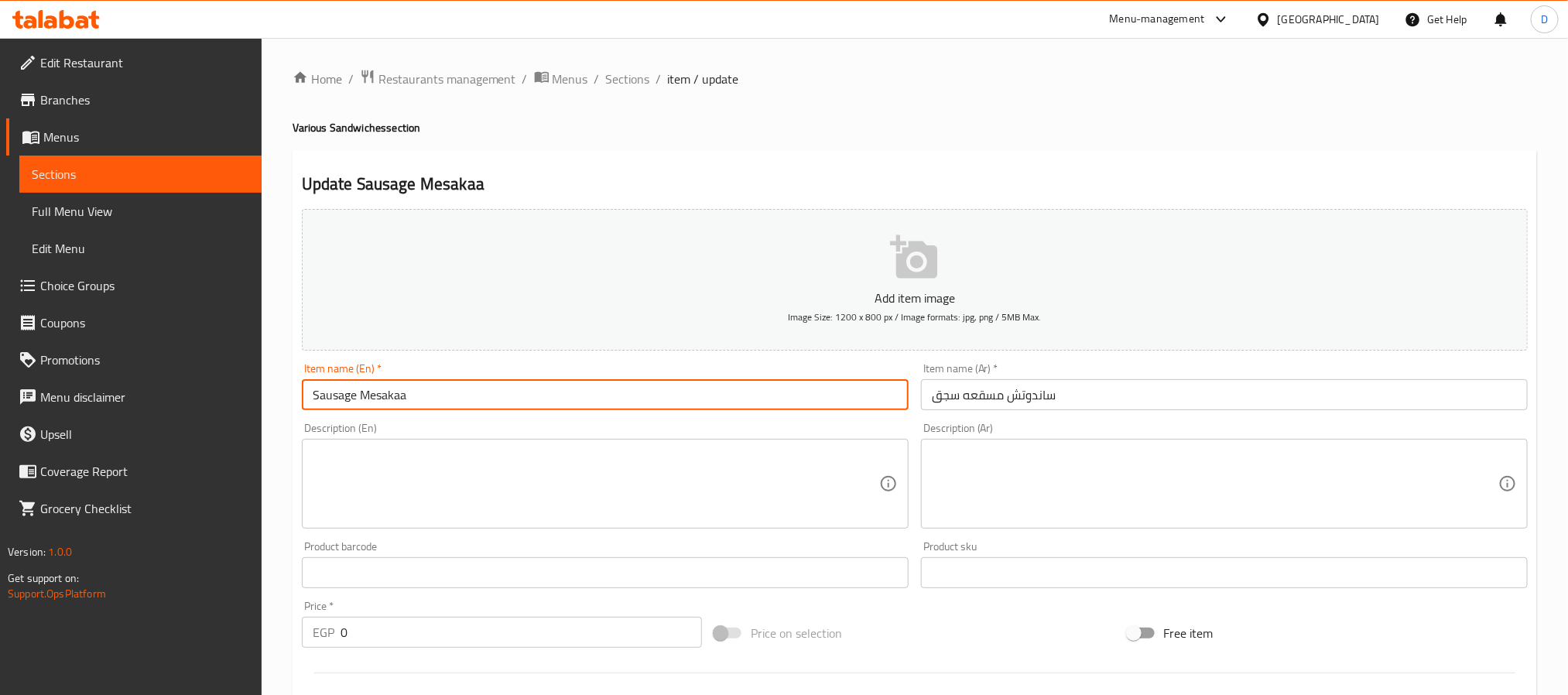
click at [794, 397] on input "Sausage Mesakaa" at bounding box center [605, 394] width 607 height 31
type input "Sausage Mesakaa sandwich"
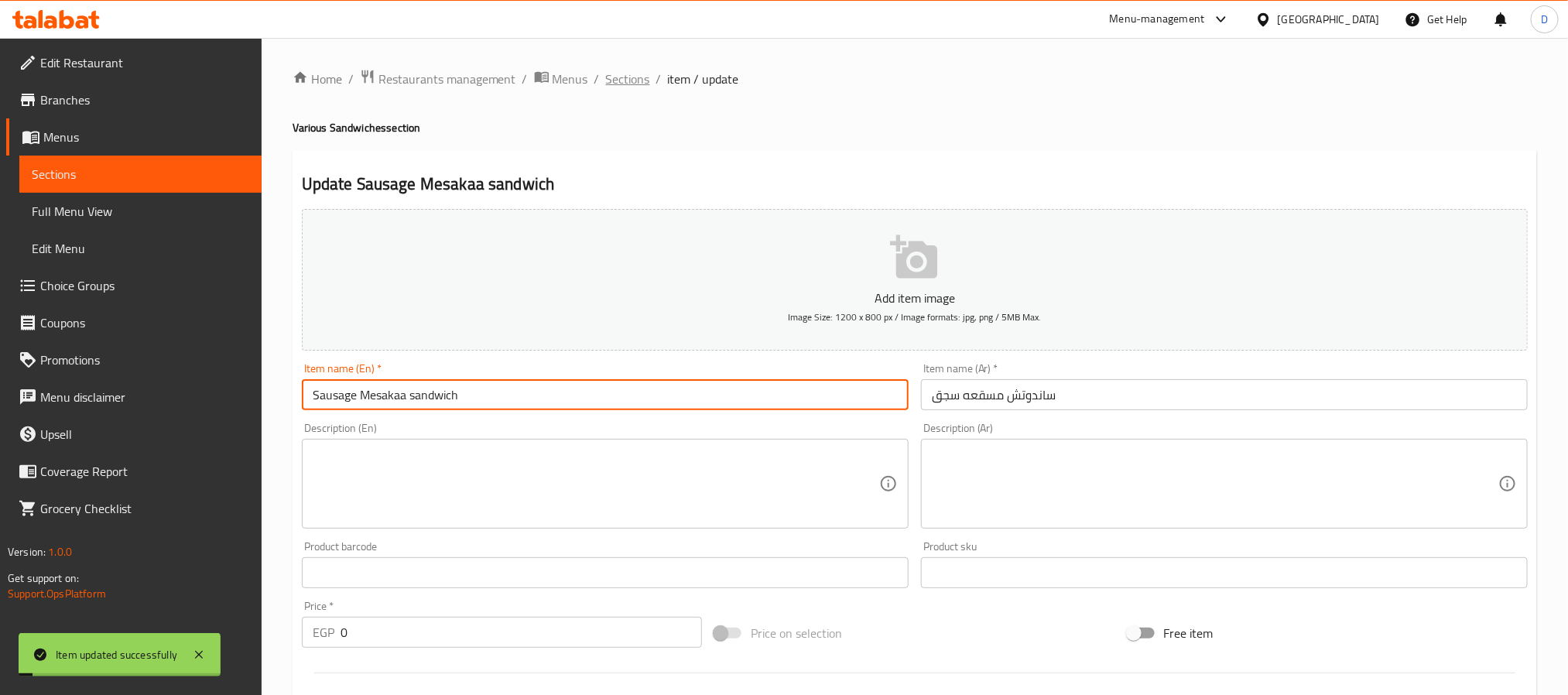
click at [633, 82] on span "Sections" at bounding box center [627, 79] width 44 height 19
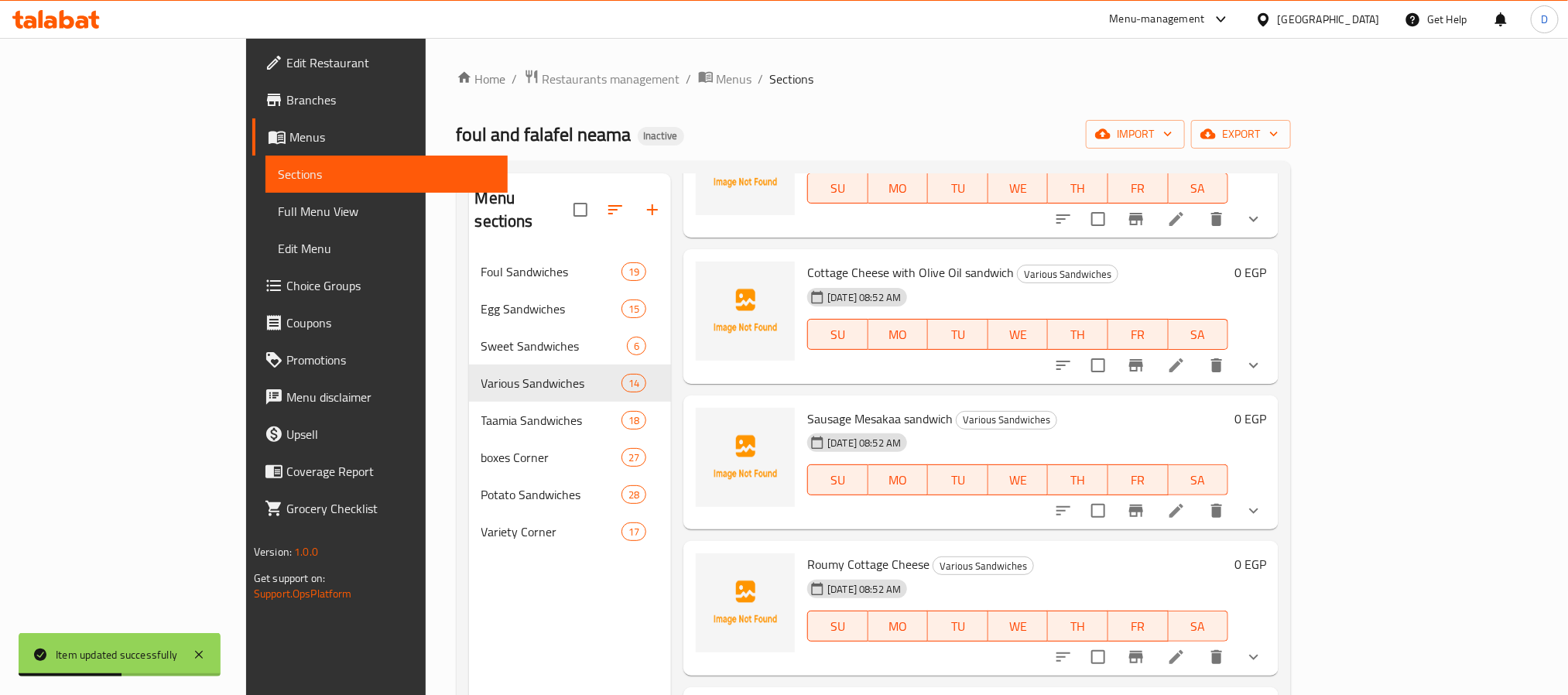
scroll to position [928, 0]
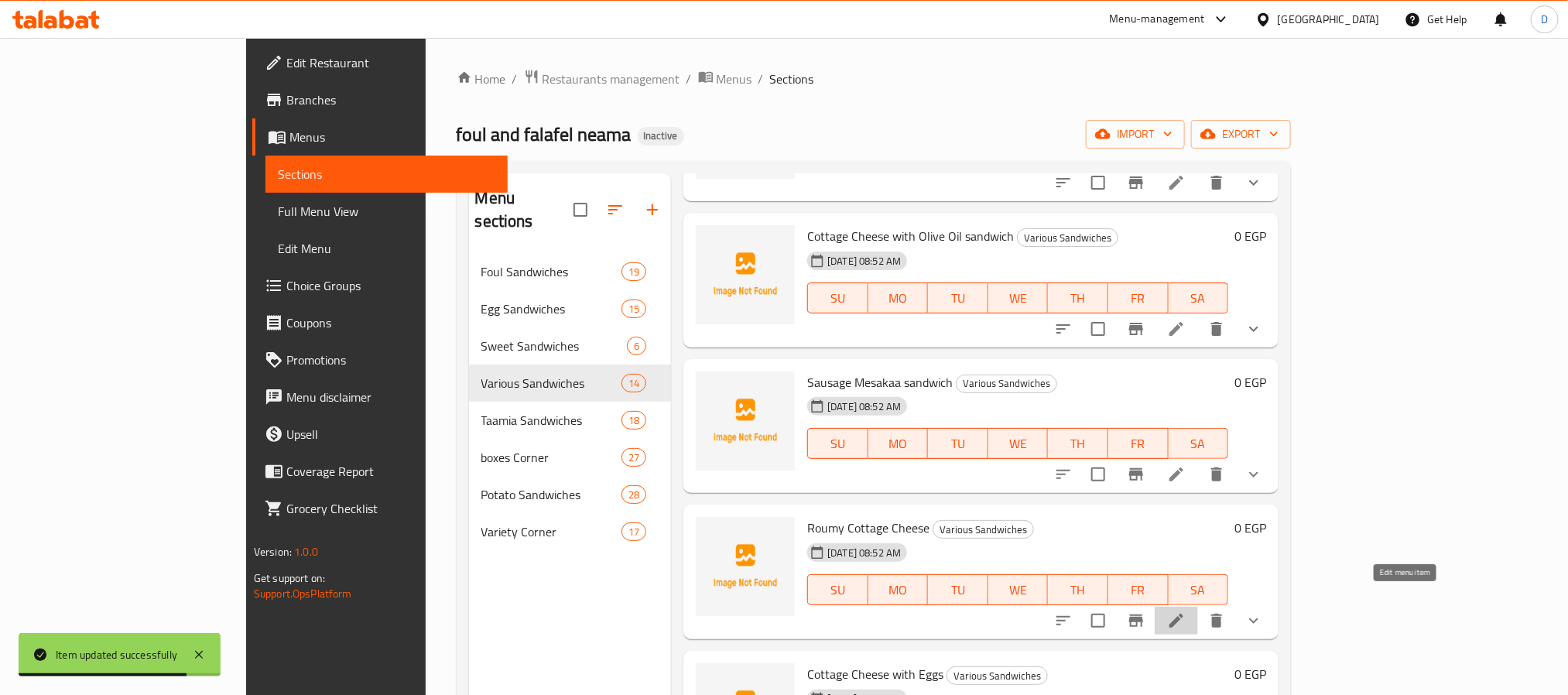
click at [1185, 611] on icon at bounding box center [1176, 620] width 19 height 19
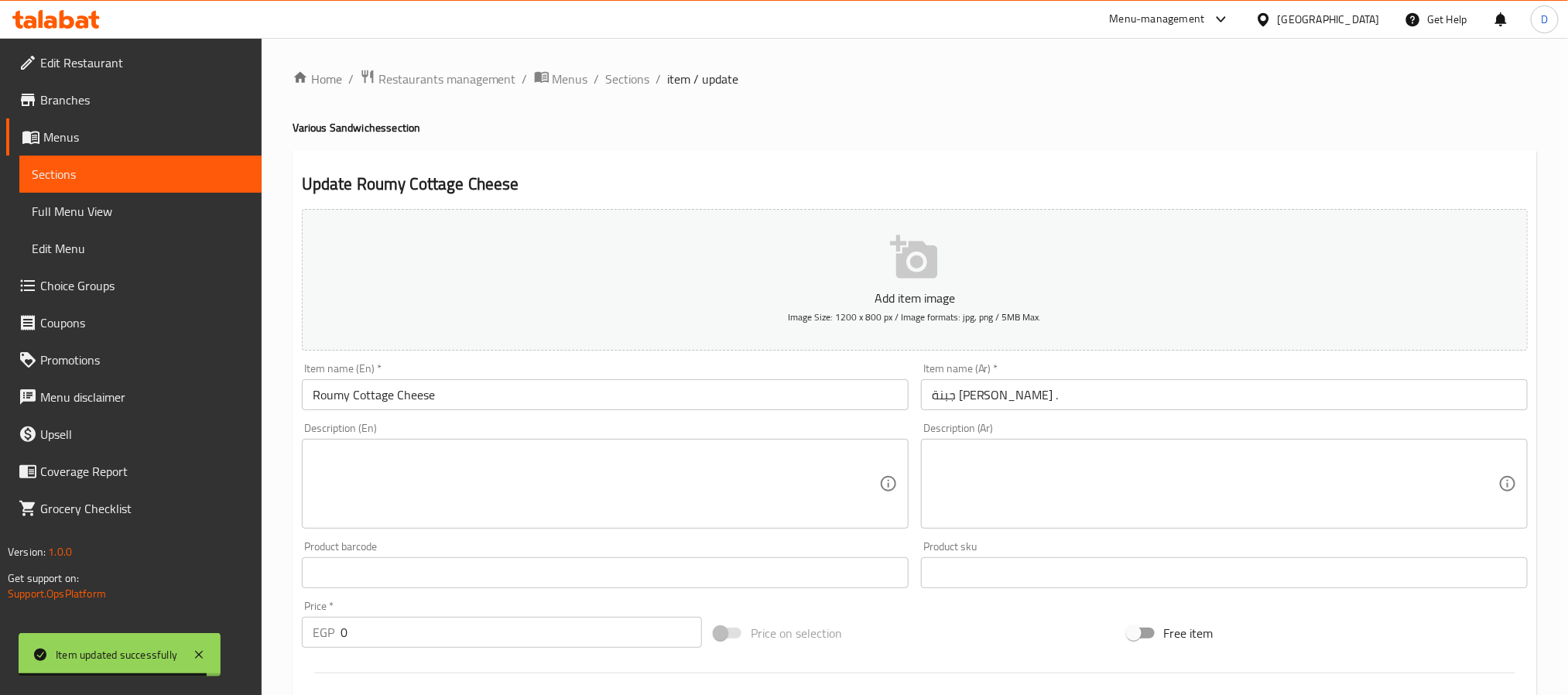
click at [926, 404] on input "جبنة قريش رومي ." at bounding box center [1224, 394] width 607 height 31
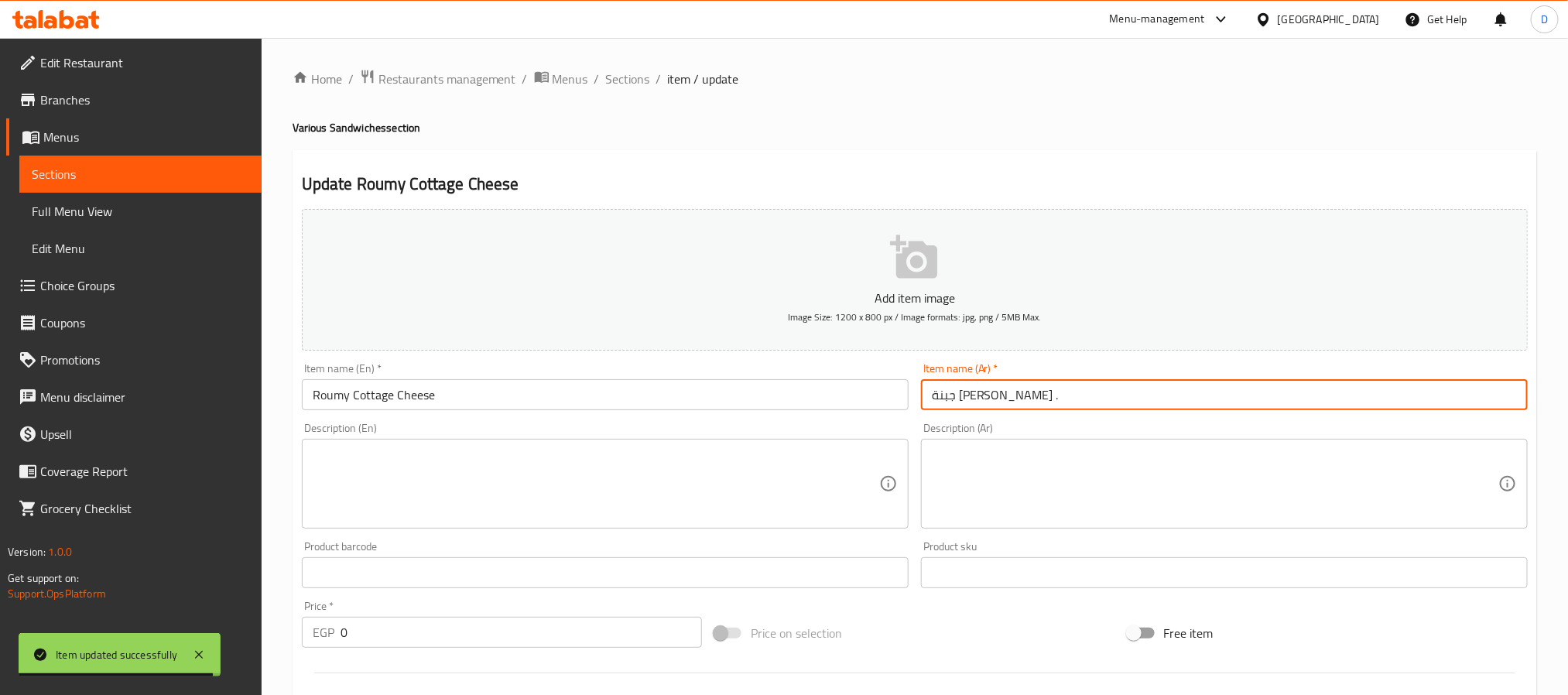
paste input "ساندوتش"
type input "ساندوتش جبنة قريش رومي ."
click at [824, 404] on input "Roumy Cottage Cheese" at bounding box center [605, 394] width 607 height 31
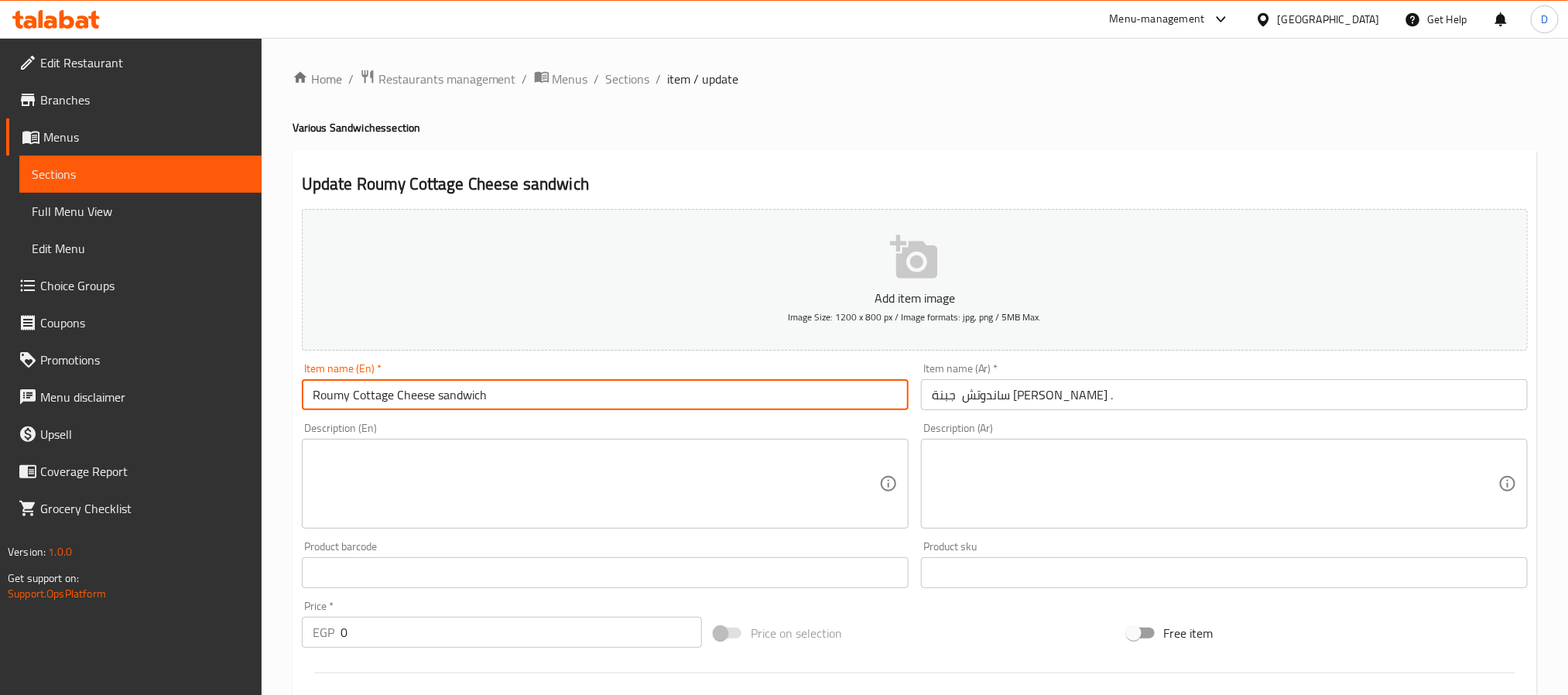
type input "Roumy Cottage Cheese sandwich"
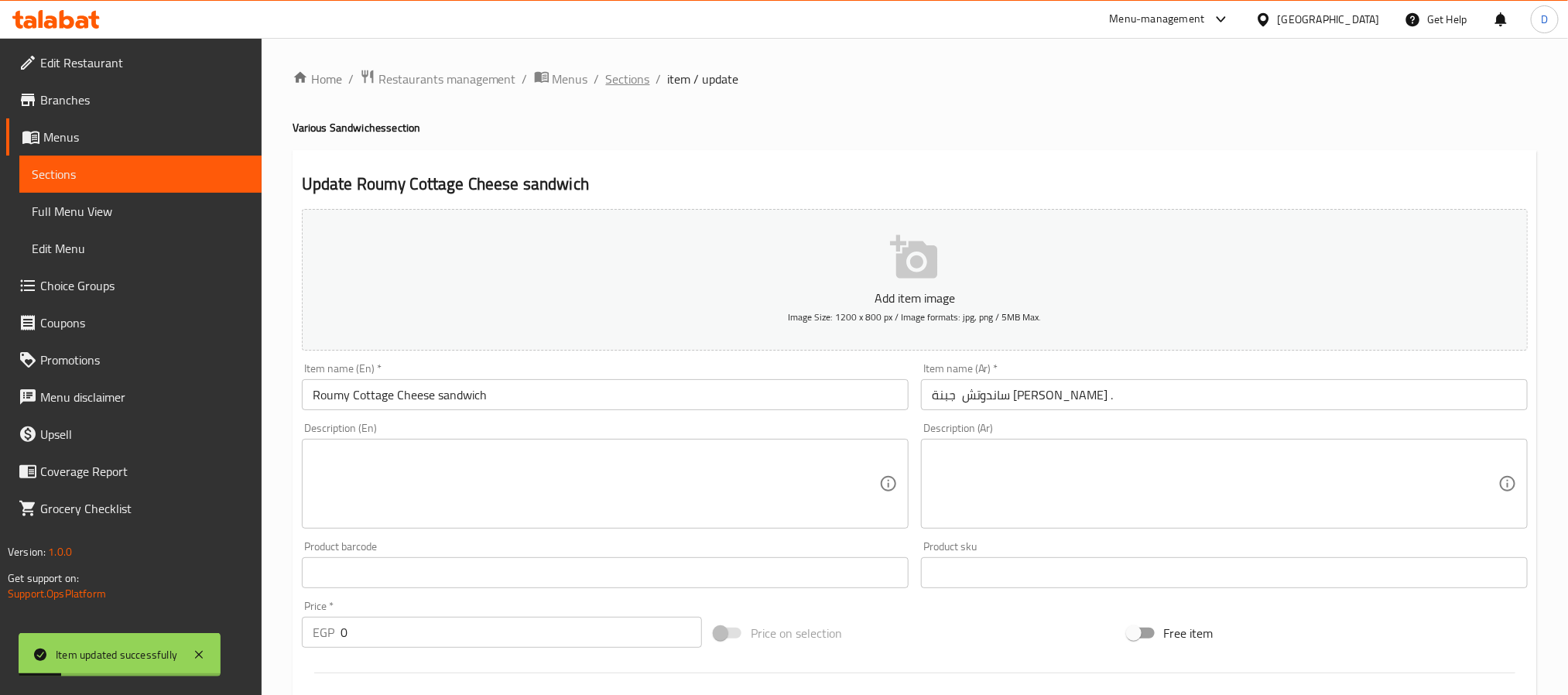
click at [642, 70] on span "Sections" at bounding box center [627, 79] width 44 height 19
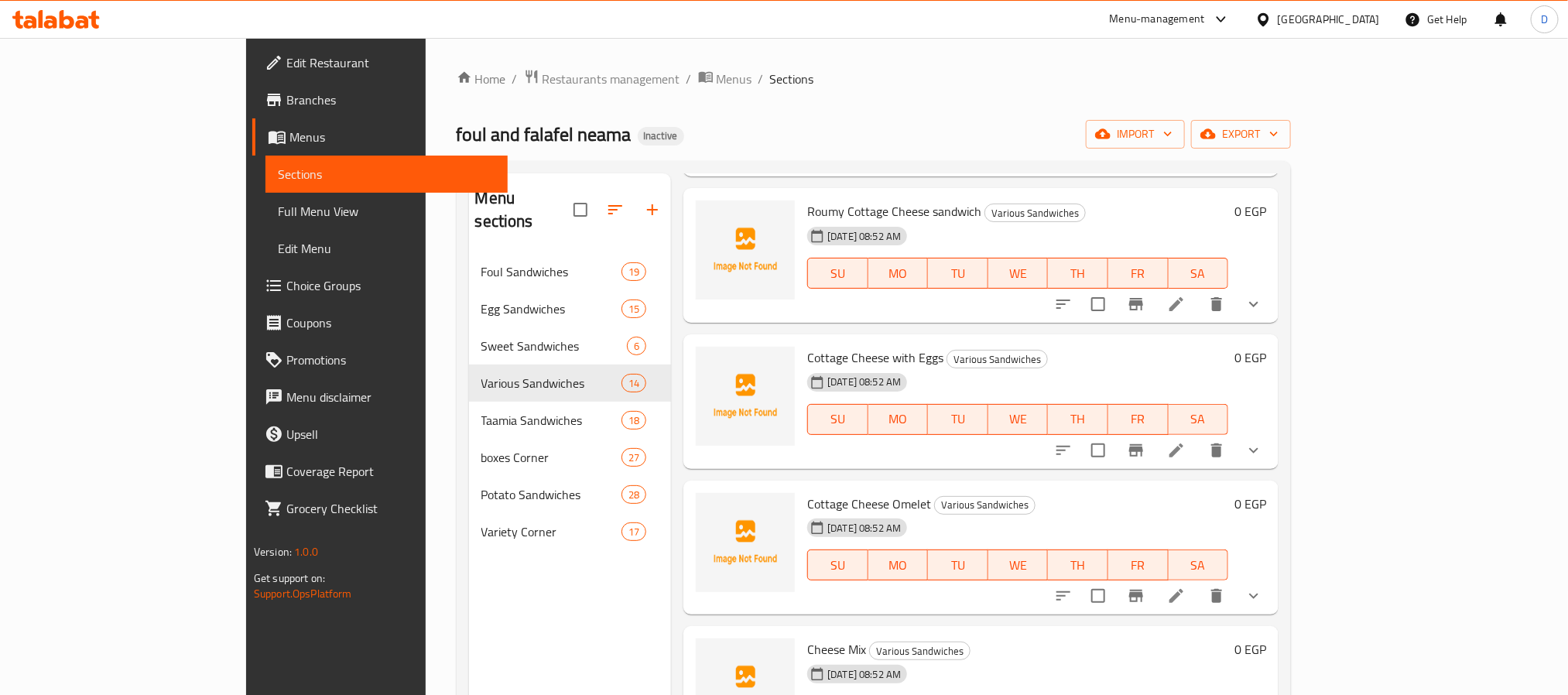
scroll to position [1276, 0]
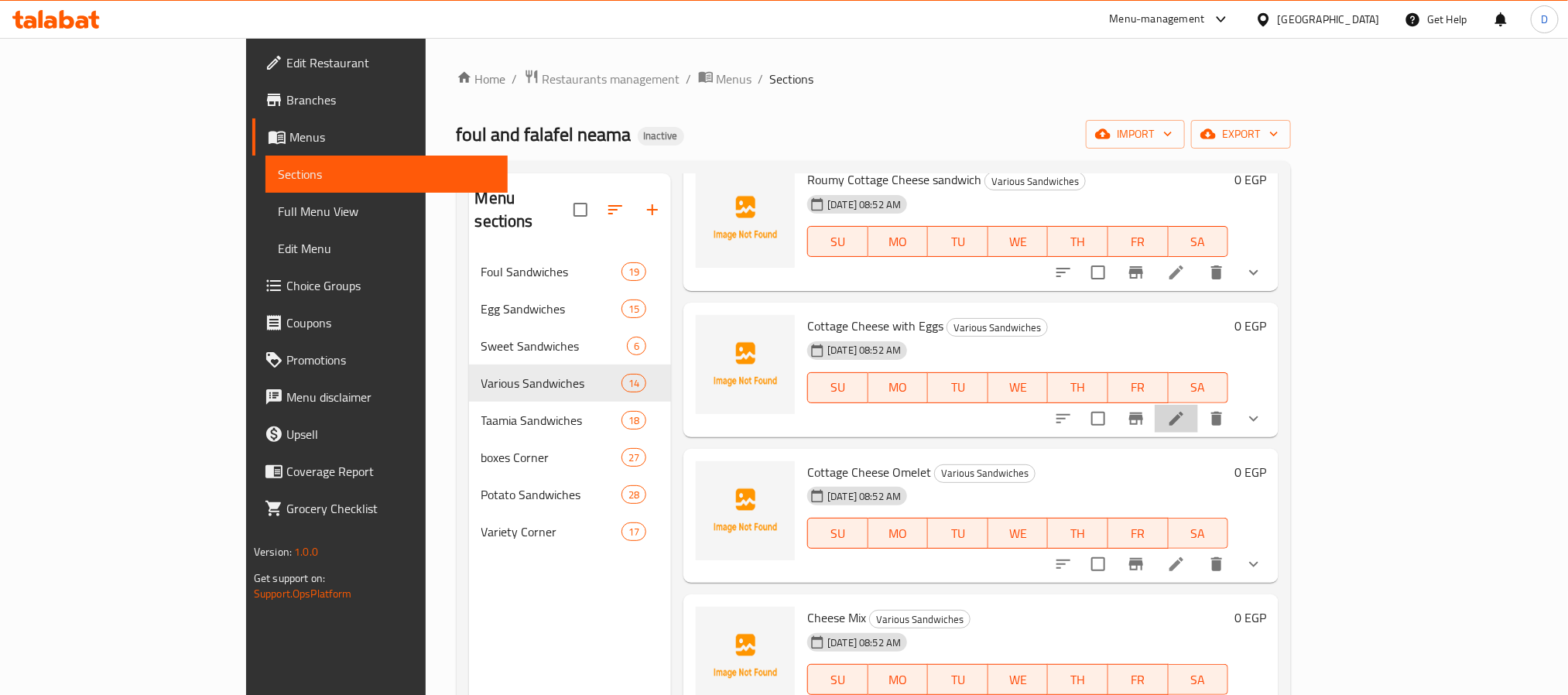
click at [1198, 405] on li at bounding box center [1176, 418] width 43 height 28
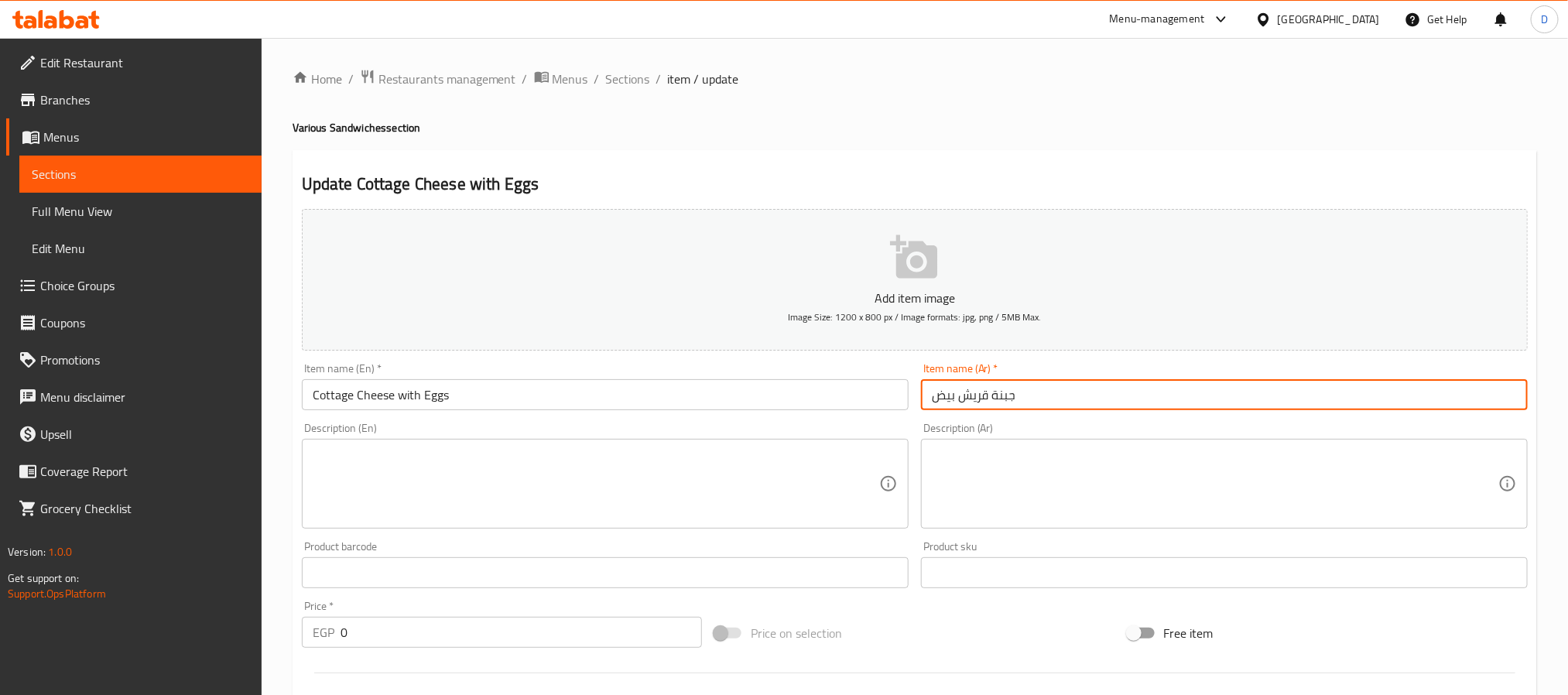
click at [924, 404] on input "جبنة قريش بيض" at bounding box center [1224, 394] width 607 height 31
paste input "ساندوتش"
type input "ساندوتش جبنة قريش بيض"
click at [744, 388] on input "Cottage Cheese with Eggs" at bounding box center [605, 394] width 607 height 31
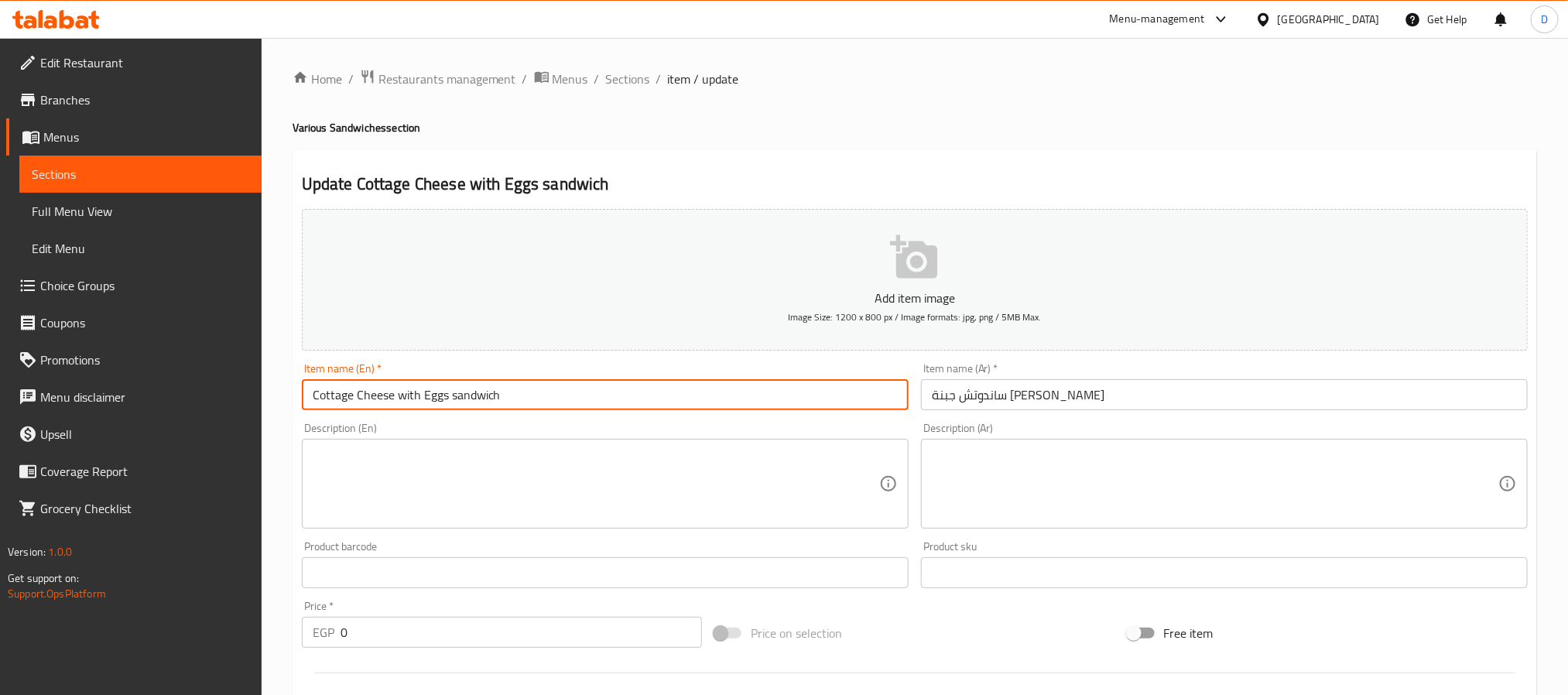
type input "Cottage Cheese with Eggs sandwich"
click at [623, 70] on span "Sections" at bounding box center [627, 79] width 44 height 19
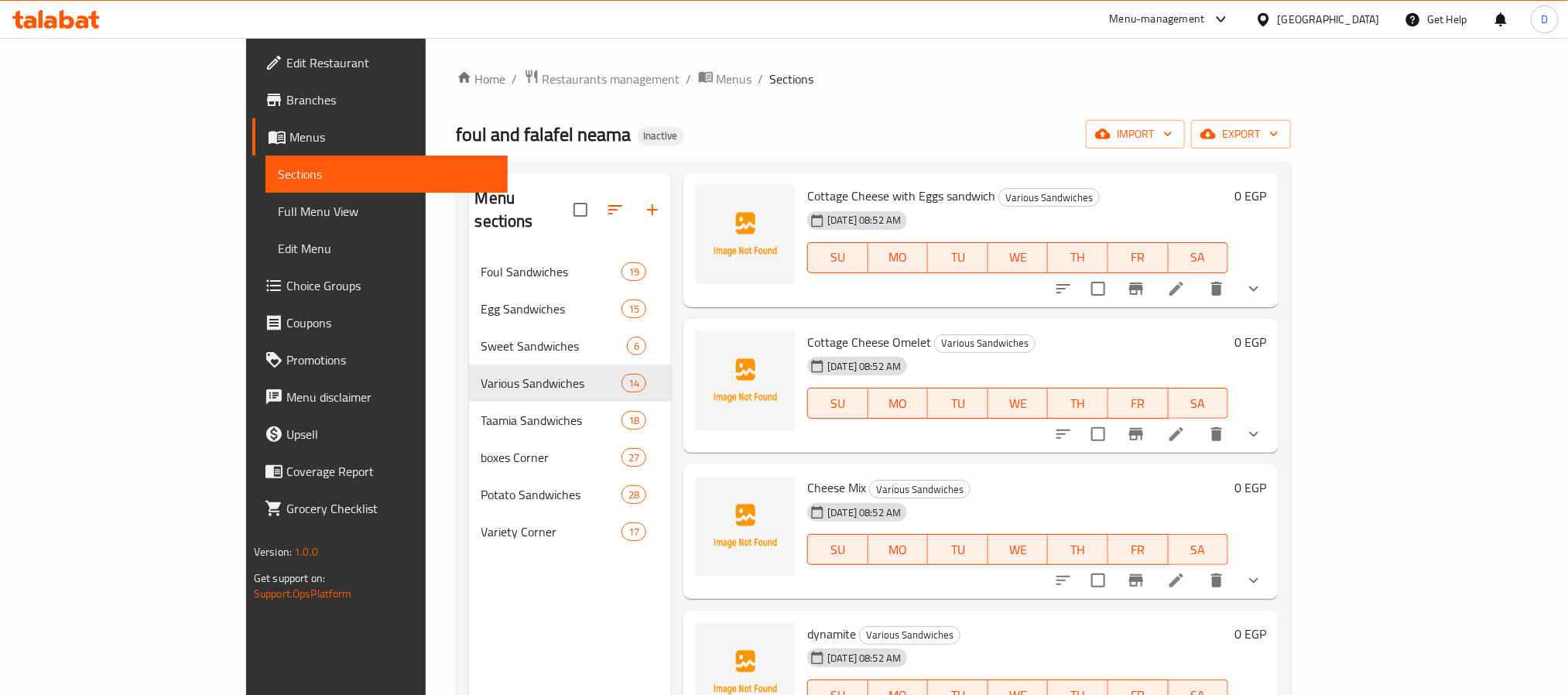
scroll to position [1407, 0]
click at [1185, 424] on icon at bounding box center [1176, 433] width 19 height 19
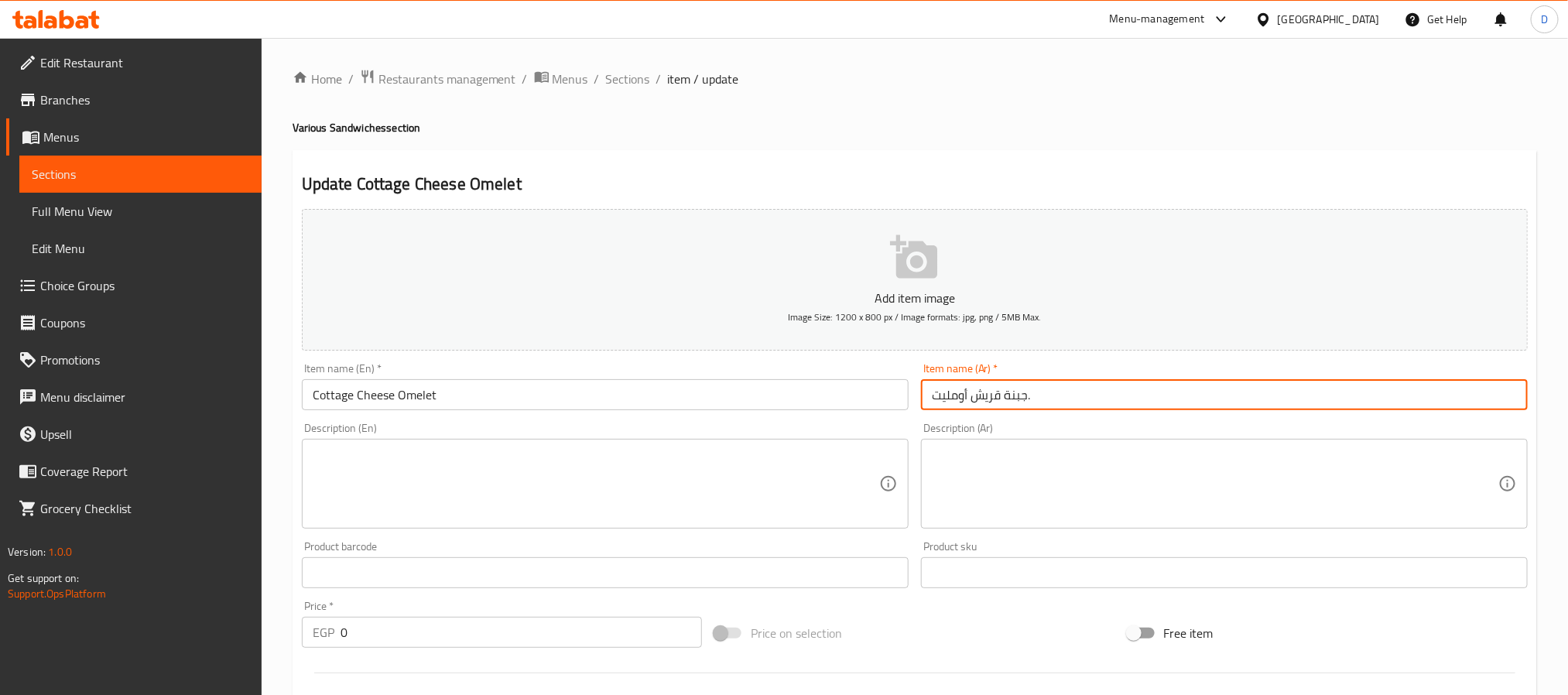
click at [927, 392] on input "جبنة قريش أومليت." at bounding box center [1224, 394] width 607 height 31
paste input "ساندوتش"
type input "ساندوتش جبنة قريش أومليت."
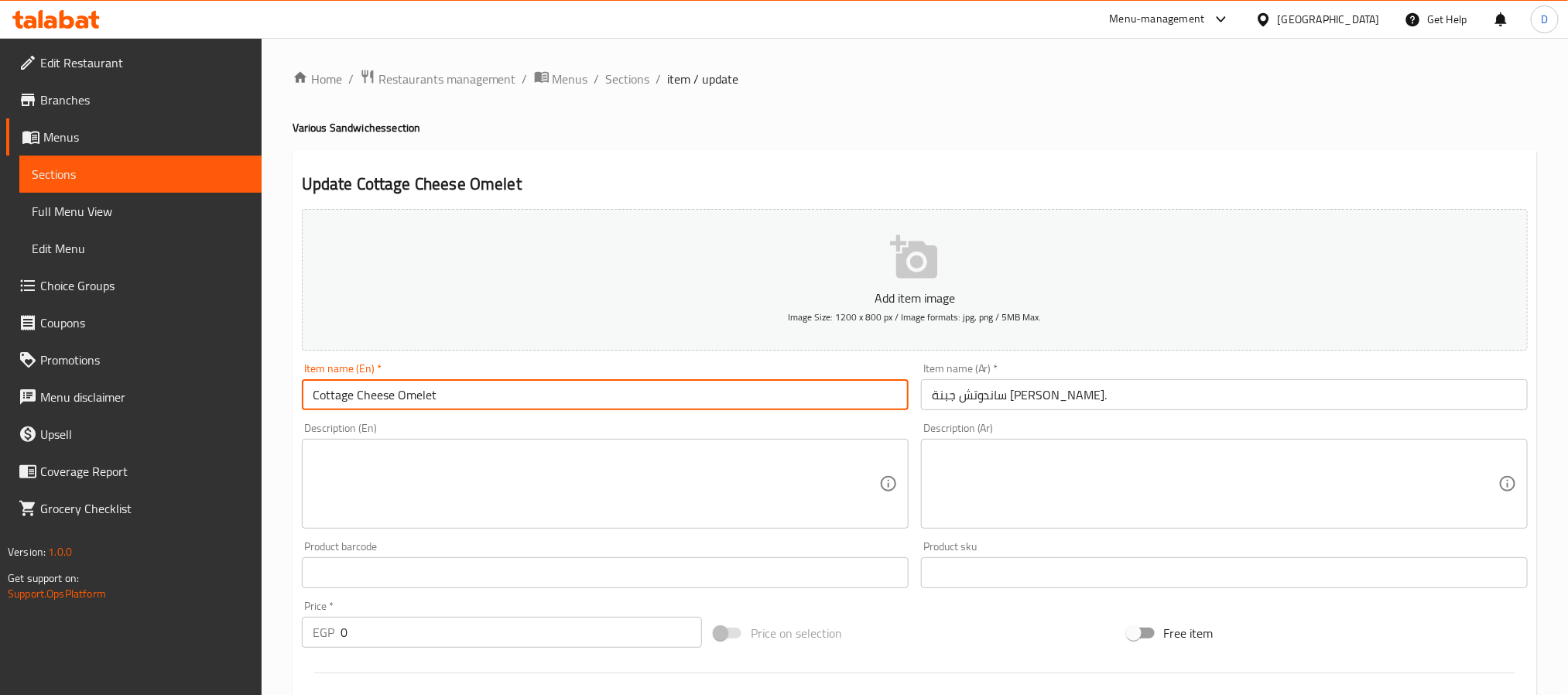
click at [825, 381] on input "Cottage Cheese Omelet" at bounding box center [605, 394] width 607 height 31
type input "Cottage Cheese Omelet sandwich"
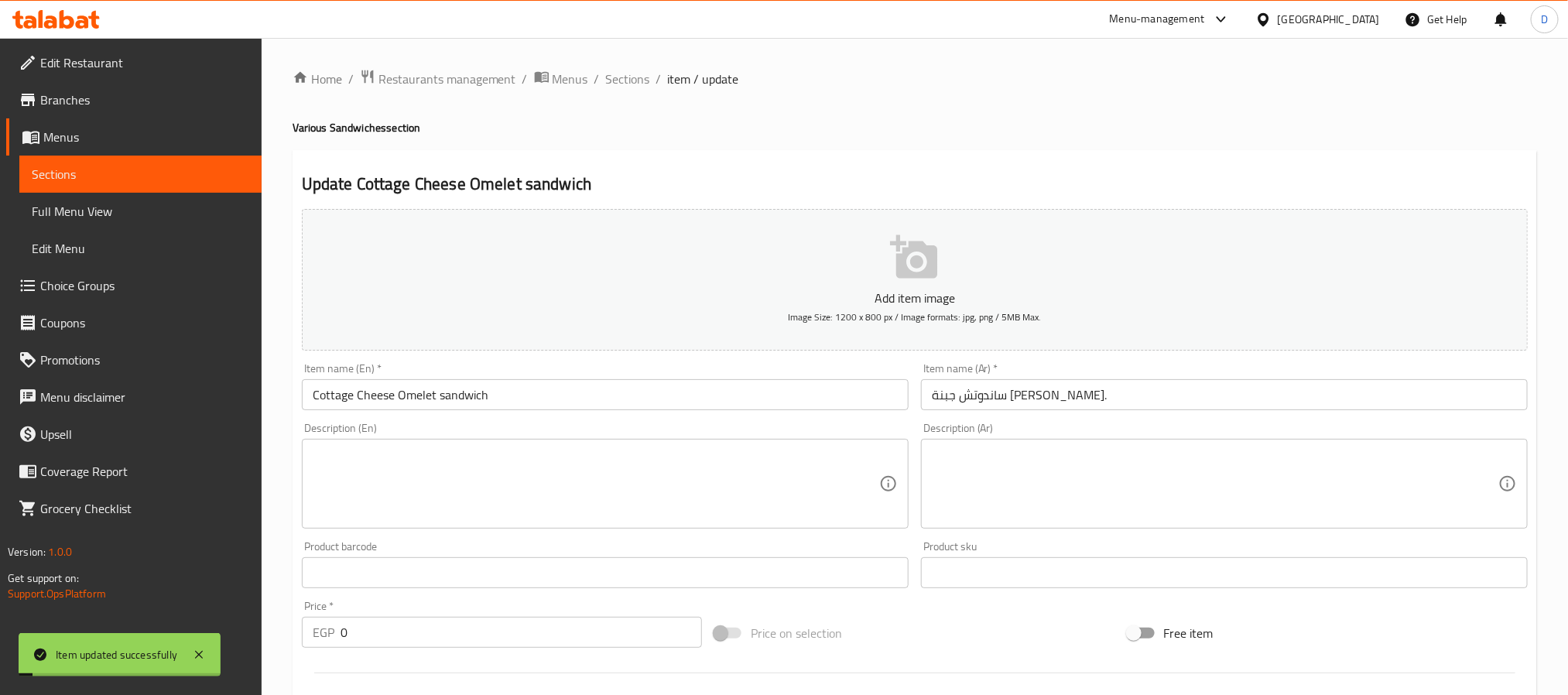
click at [622, 82] on span "Sections" at bounding box center [627, 79] width 44 height 19
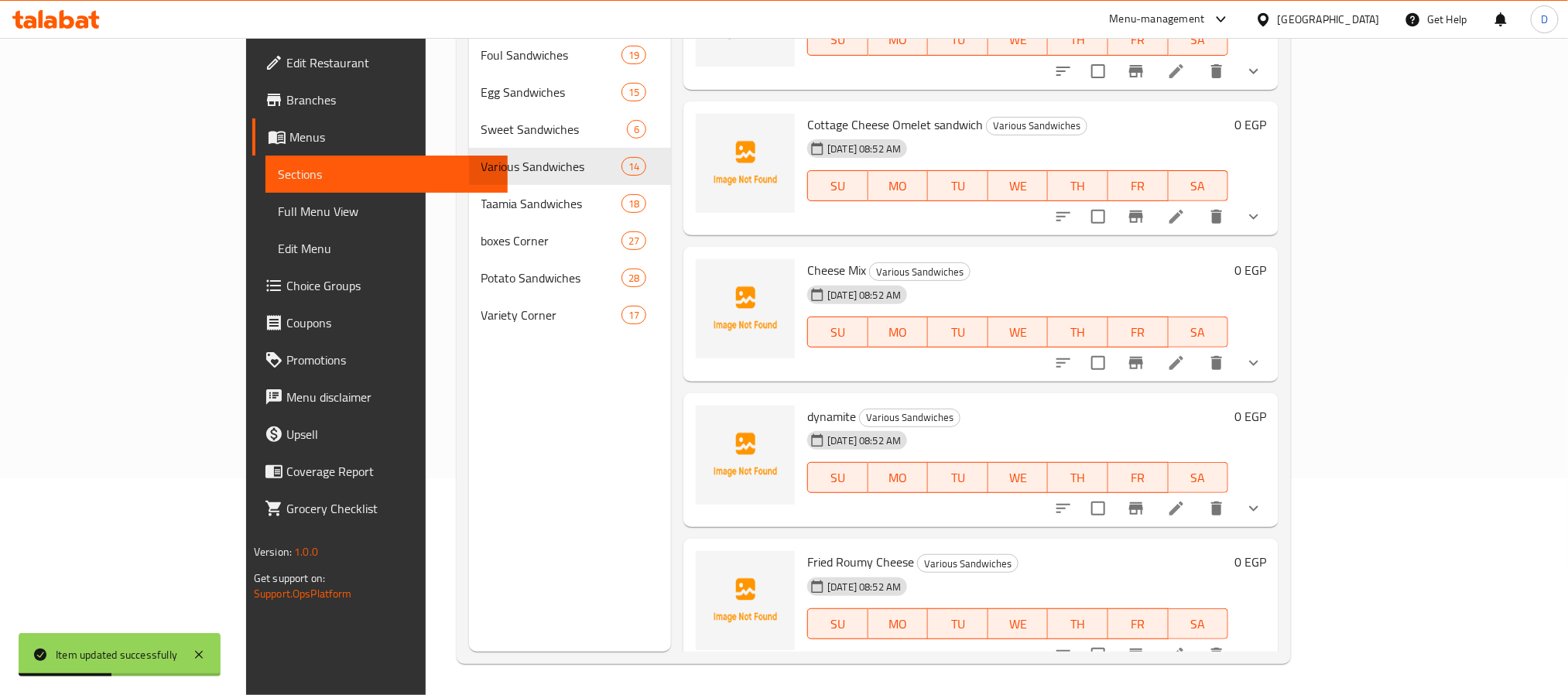
scroll to position [1291, 0]
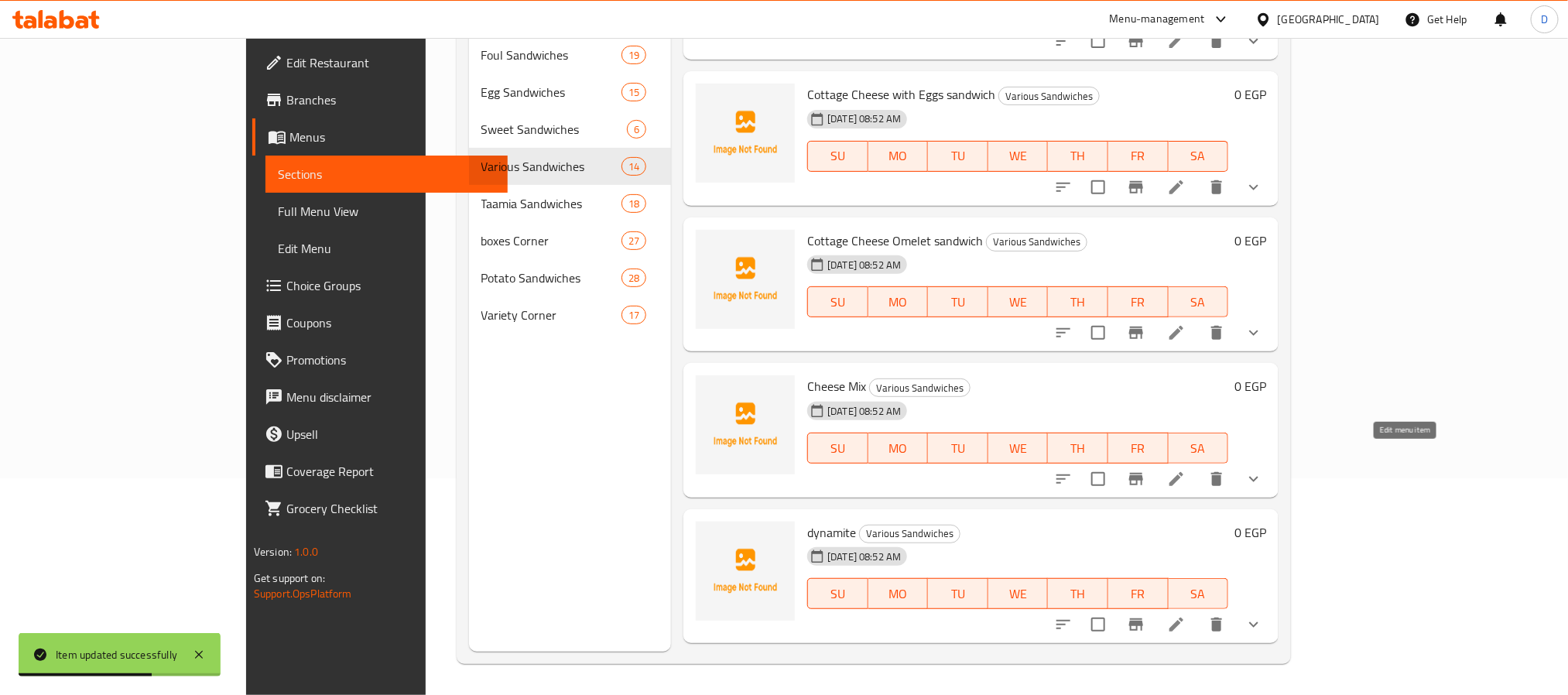
click at [1185, 469] on icon at bounding box center [1176, 478] width 19 height 19
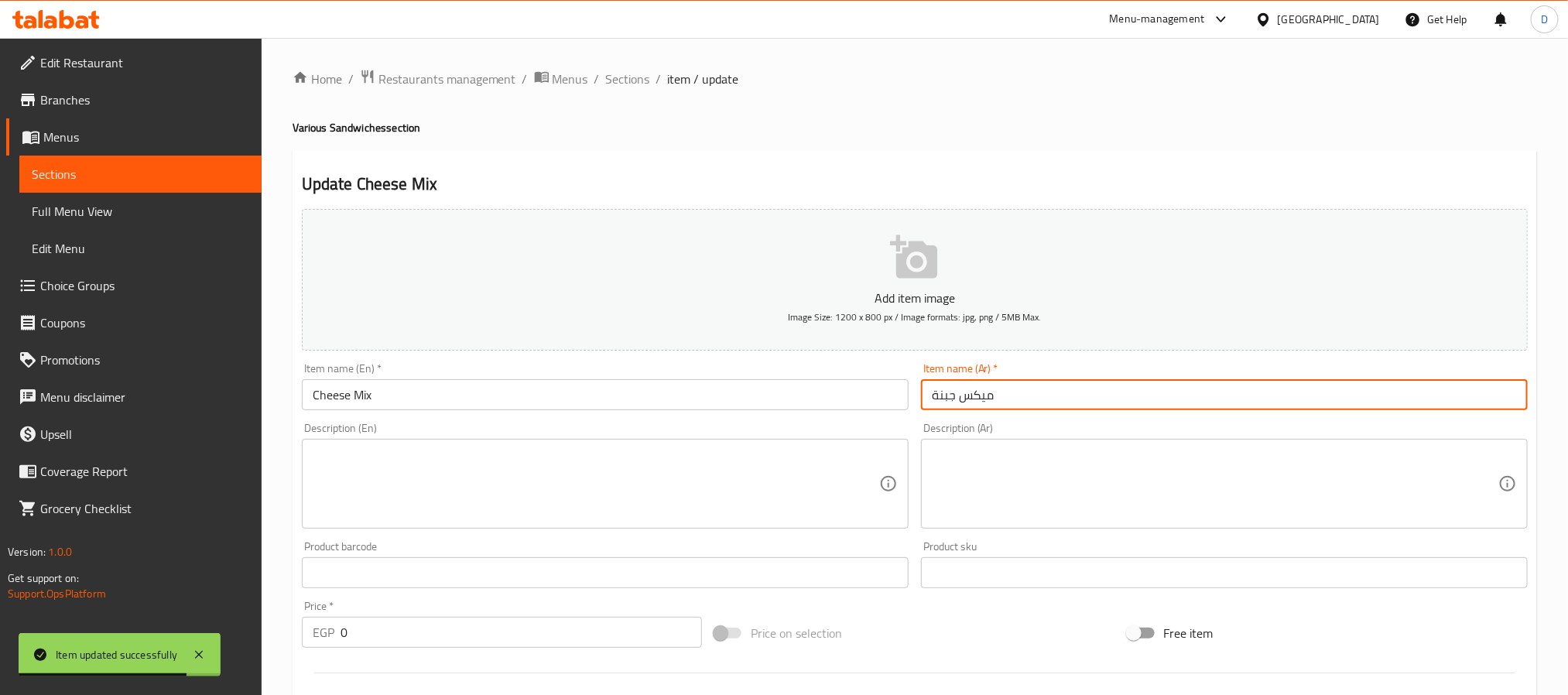
click at [931, 386] on input "ميكس جبنة" at bounding box center [1224, 394] width 607 height 31
paste input "ساندوتش"
type input "ساندوتش ميكس جبنة"
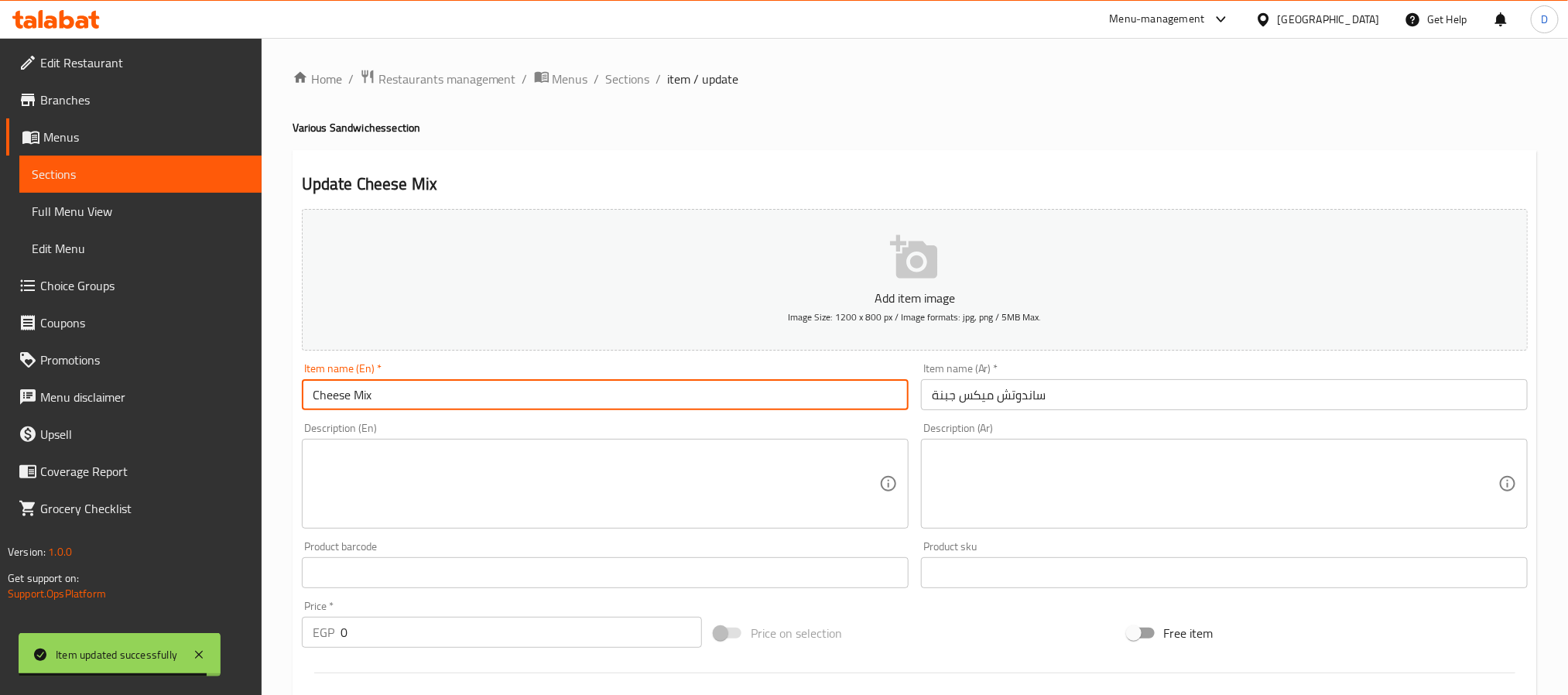
click at [750, 392] on input "Cheese Mix" at bounding box center [605, 394] width 607 height 31
type input "Cheese Mix sandwich"
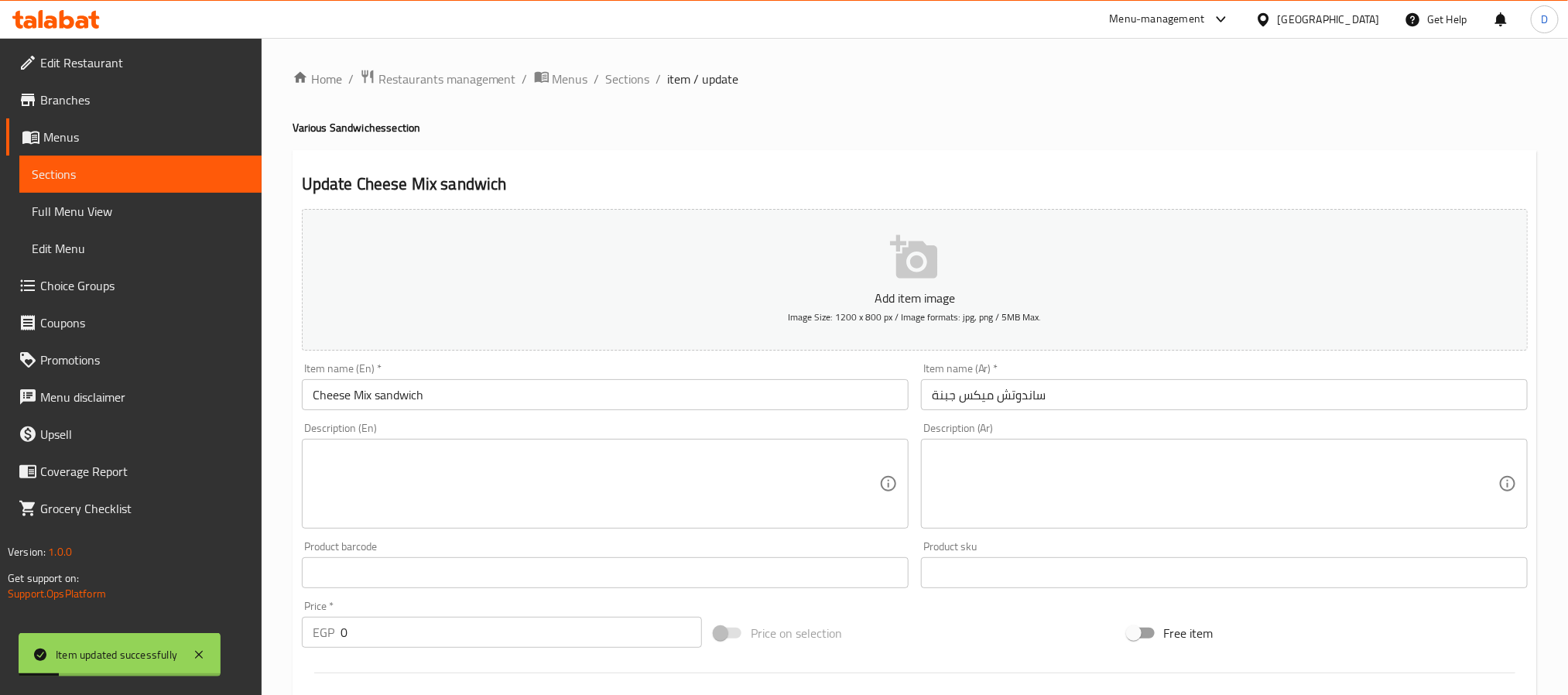
click at [633, 80] on span "Sections" at bounding box center [627, 79] width 44 height 19
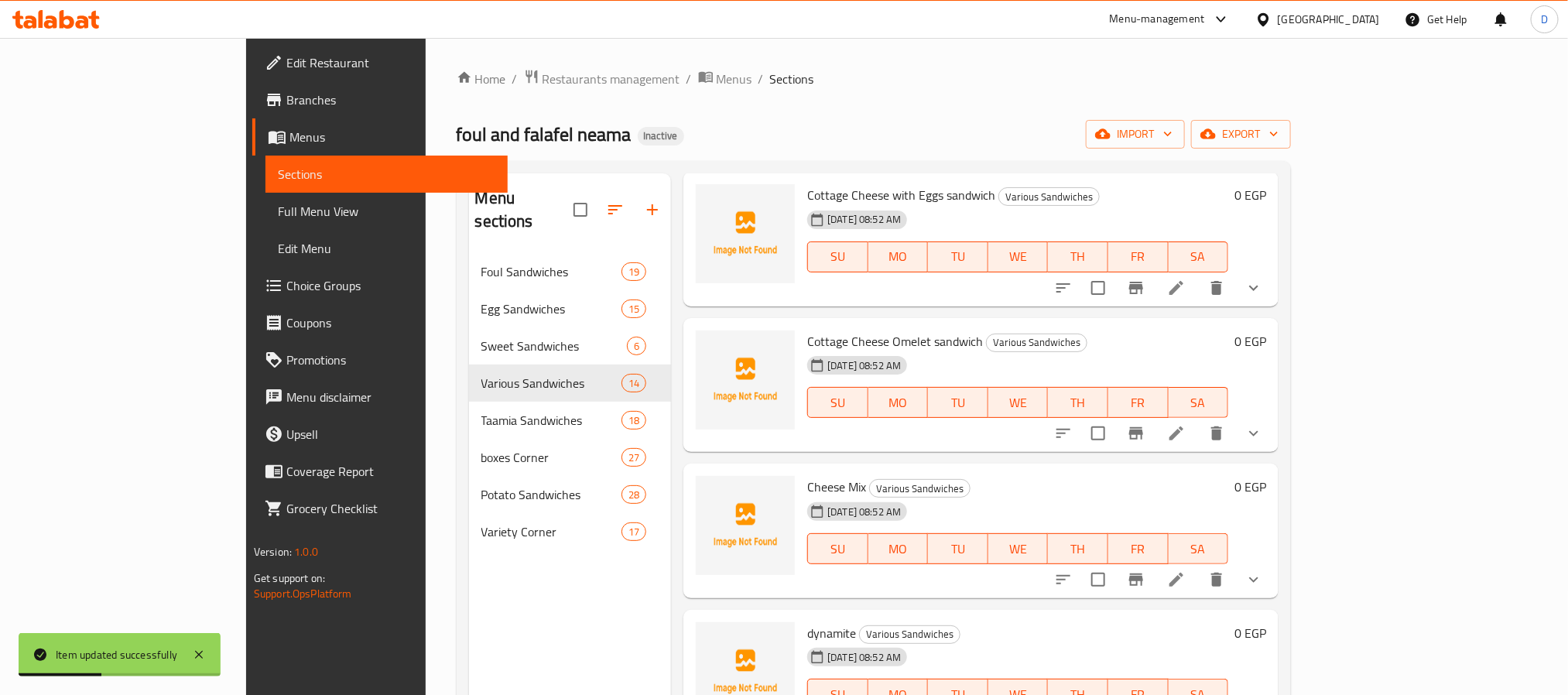
scroll to position [217, 0]
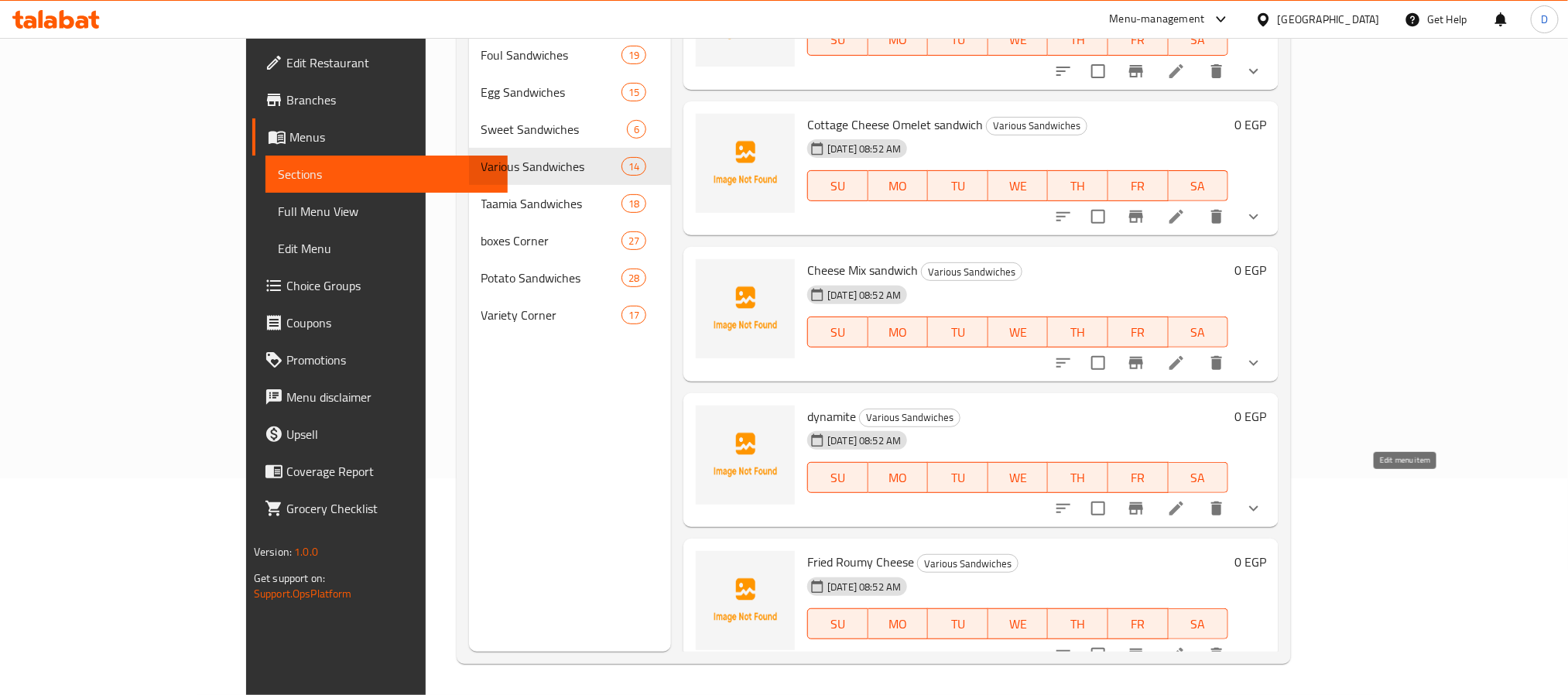
click at [1183, 502] on icon at bounding box center [1176, 509] width 14 height 14
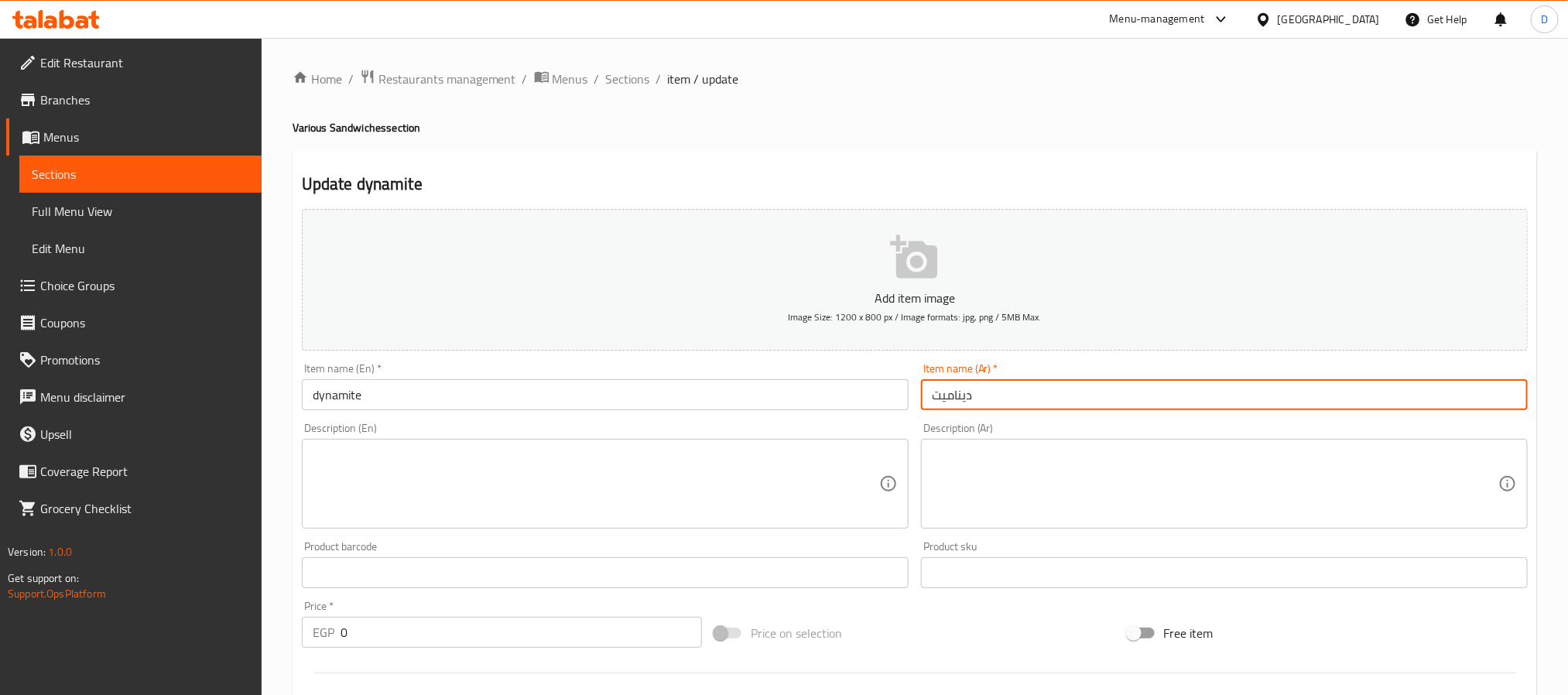
click at [926, 394] on input "ديناميت" at bounding box center [1224, 394] width 607 height 31
paste input "ساندوتش"
type input "ساندوتش ديناميت"
click at [818, 399] on input "dynamite" at bounding box center [605, 394] width 607 height 31
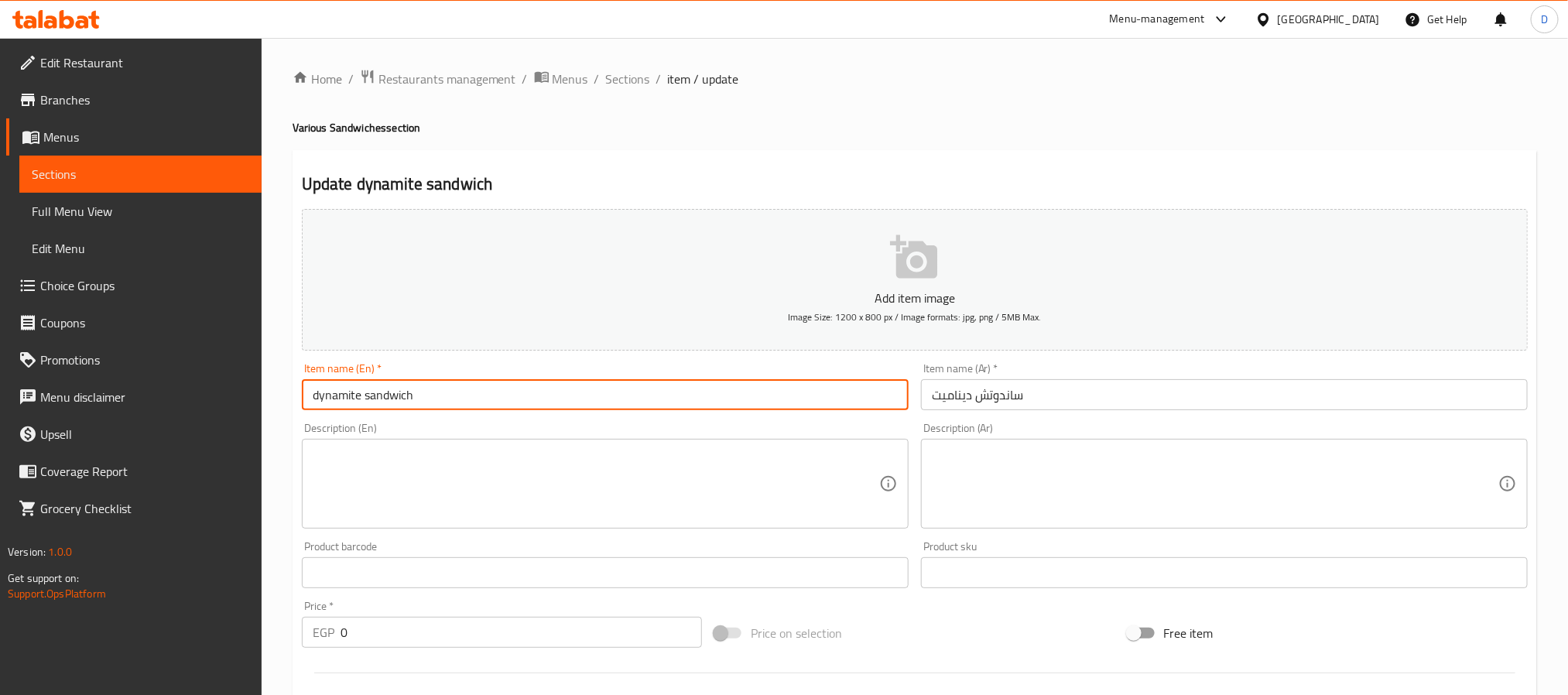
type input "dynamite sandwich"
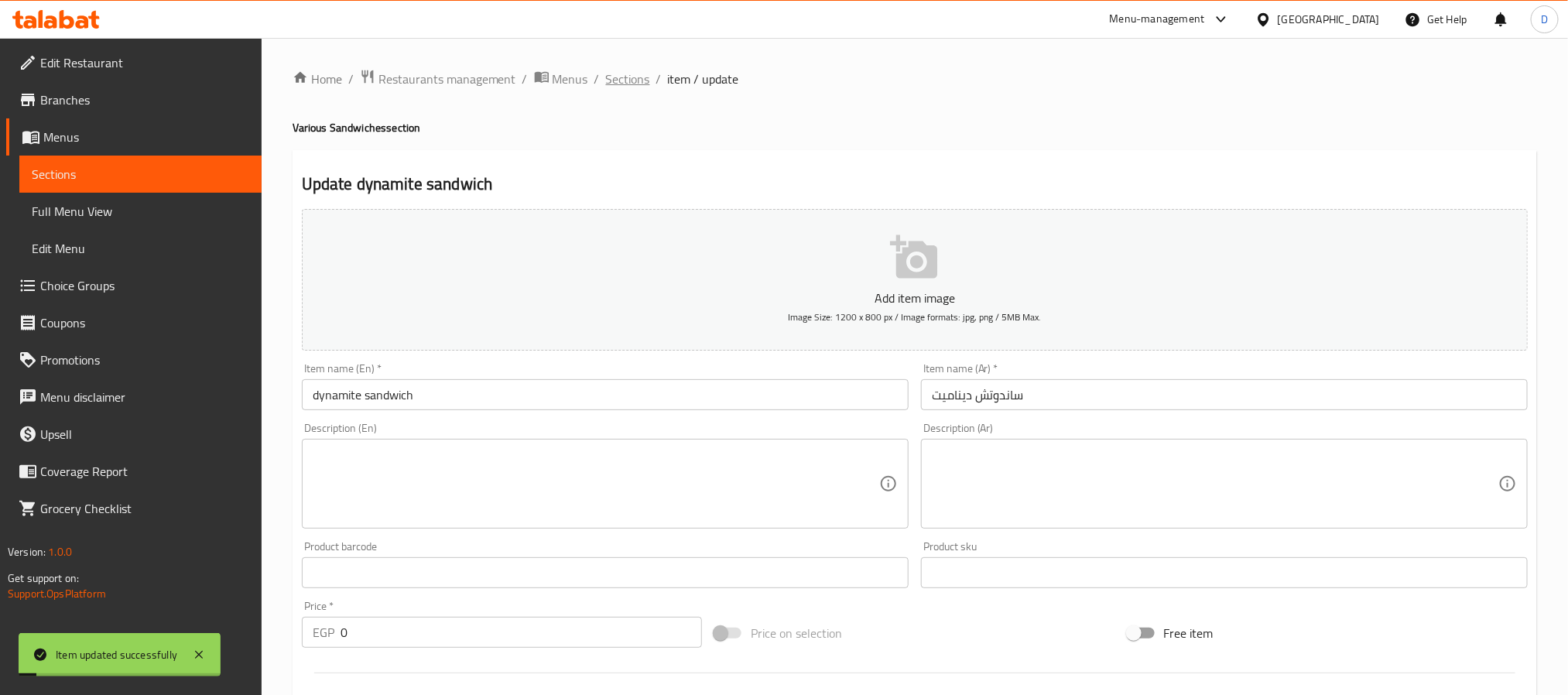
click at [638, 83] on span "Sections" at bounding box center [627, 79] width 44 height 19
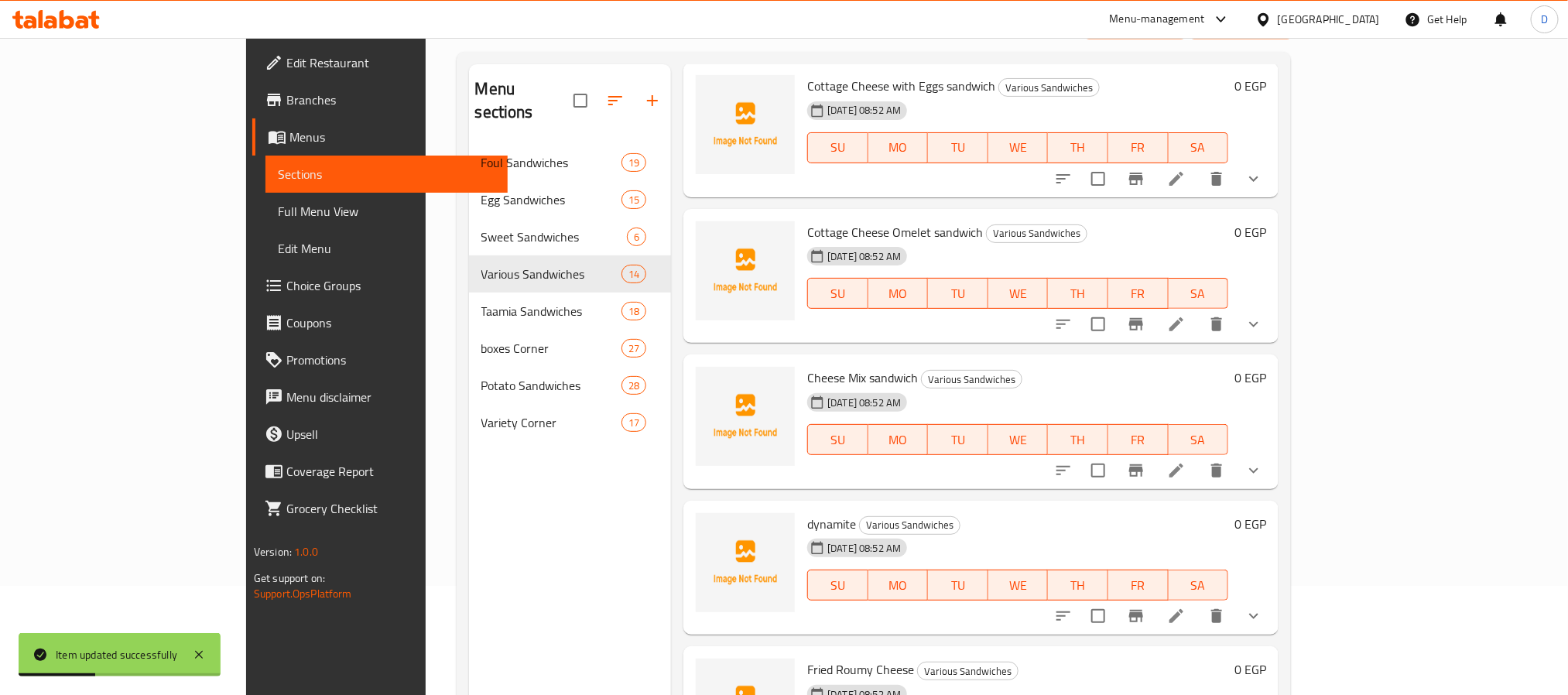
scroll to position [217, 0]
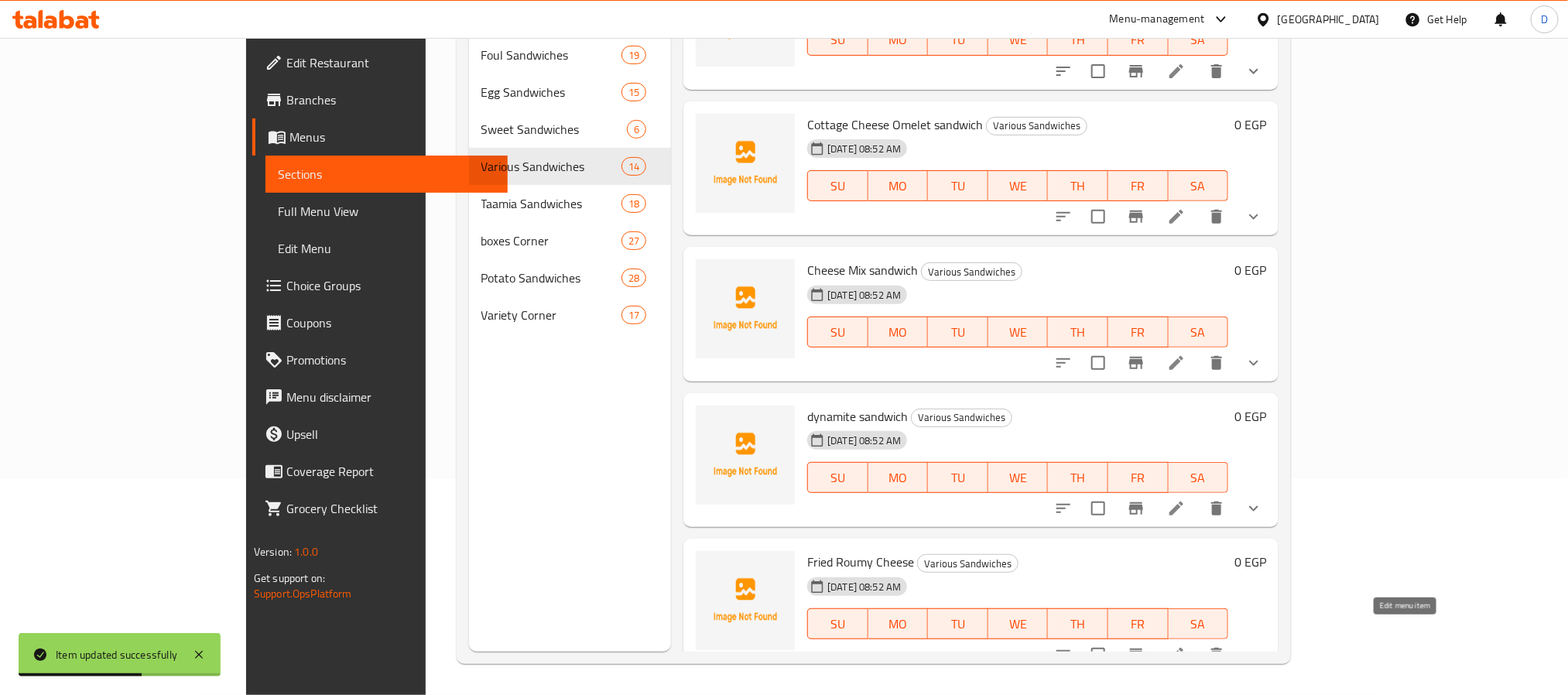
click at [1185, 645] on icon at bounding box center [1176, 654] width 19 height 19
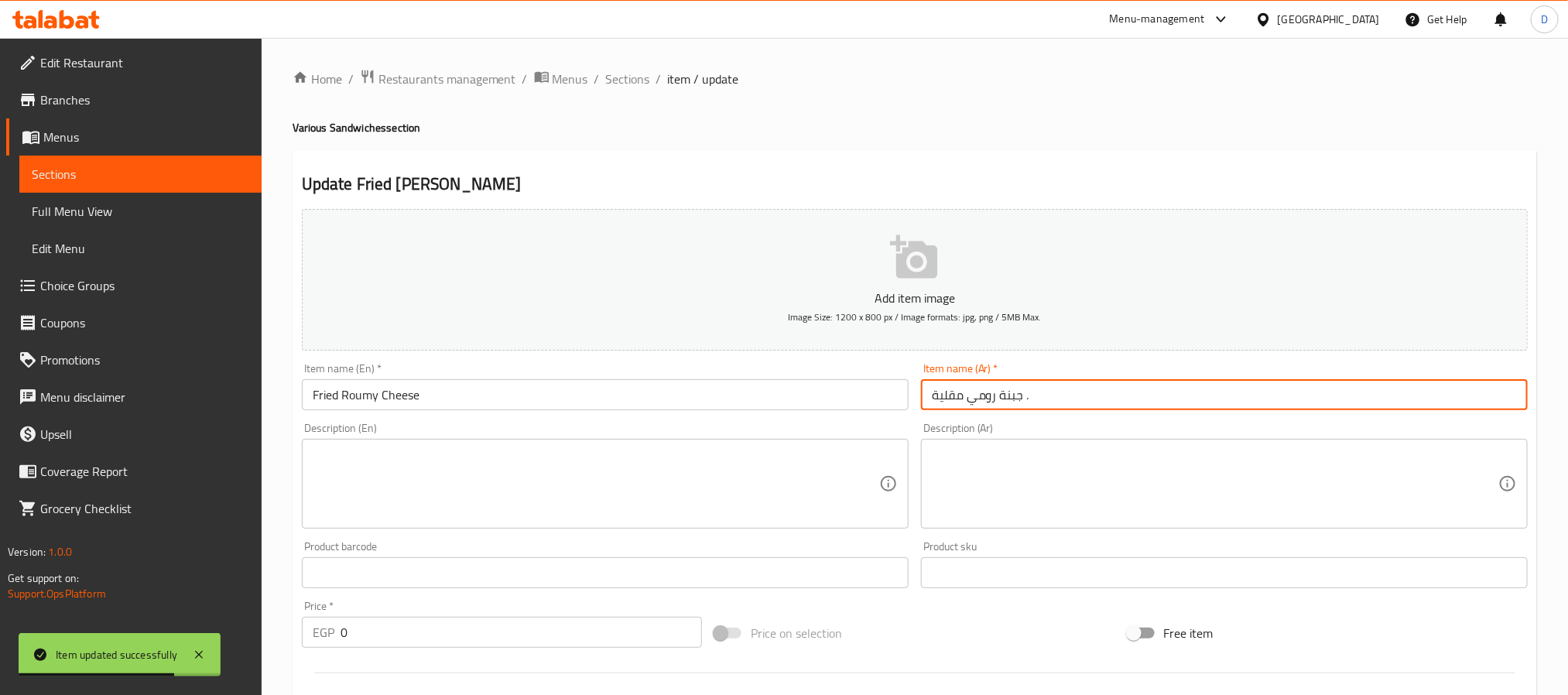
click at [926, 390] on input "جبنة رومي مقلية ." at bounding box center [1224, 394] width 607 height 31
paste input "ساندوتش"
type input "ساندوتش جبنة رومي مقلية ."
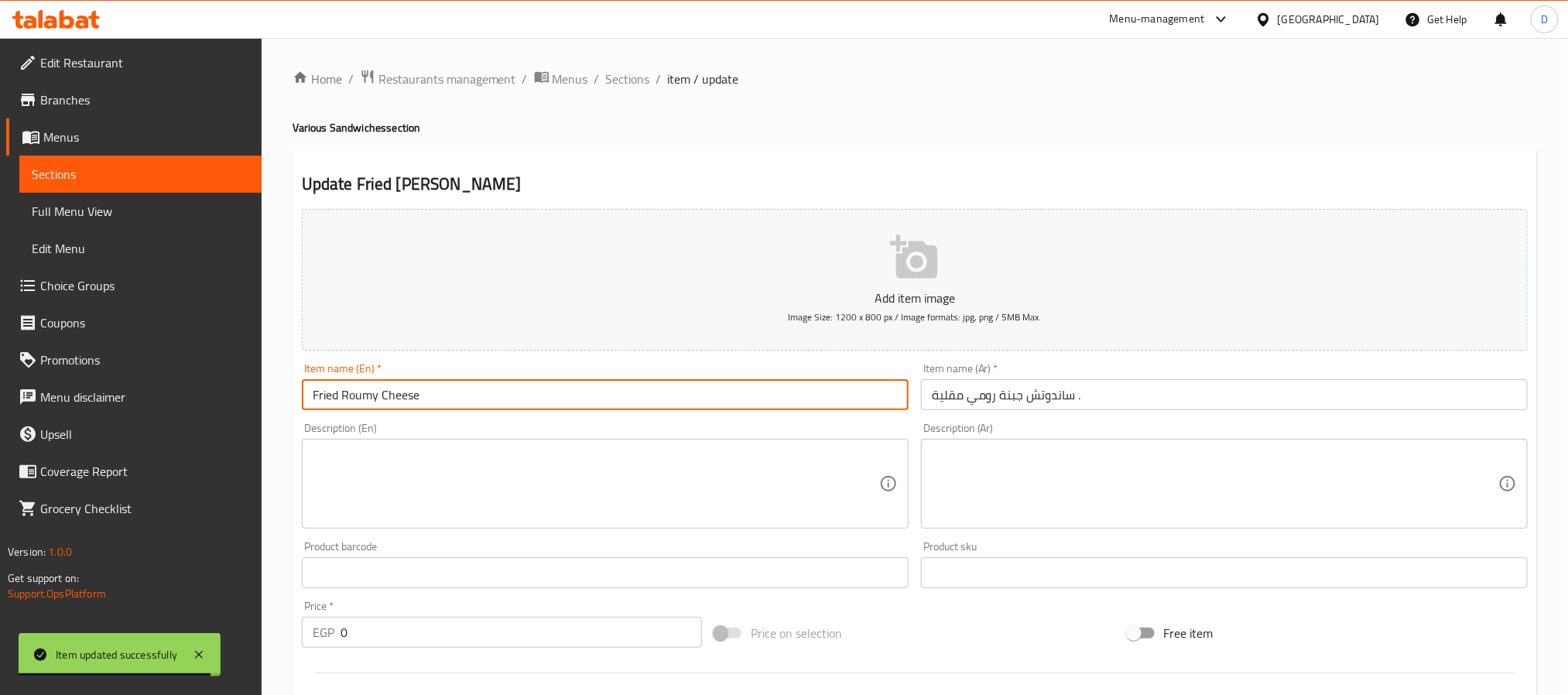
click at [746, 390] on input "Fried Roumy Cheese" at bounding box center [605, 394] width 607 height 31
type input "Fried Roumy Cheese sandwich"
click at [638, 76] on span "Sections" at bounding box center [627, 79] width 44 height 19
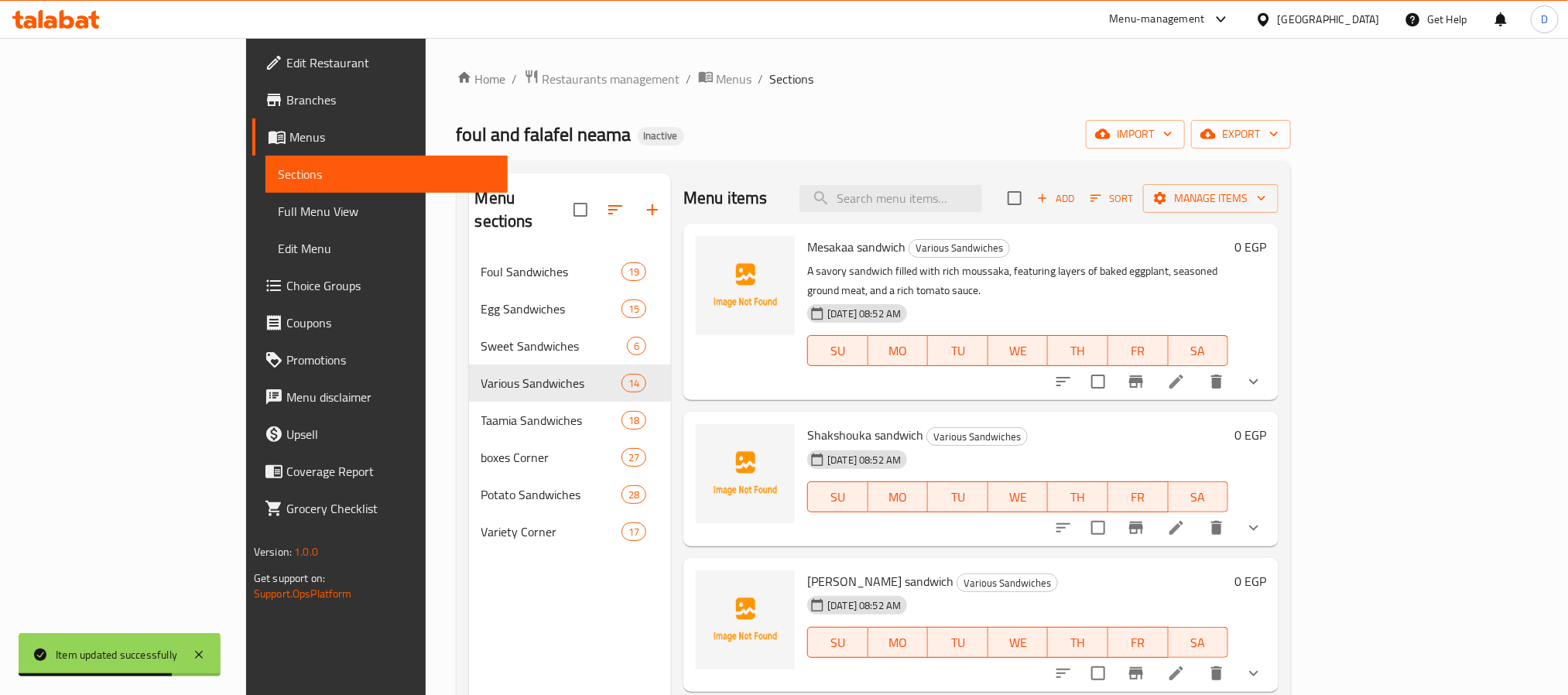
click at [1198, 519] on li at bounding box center [1176, 527] width 43 height 28
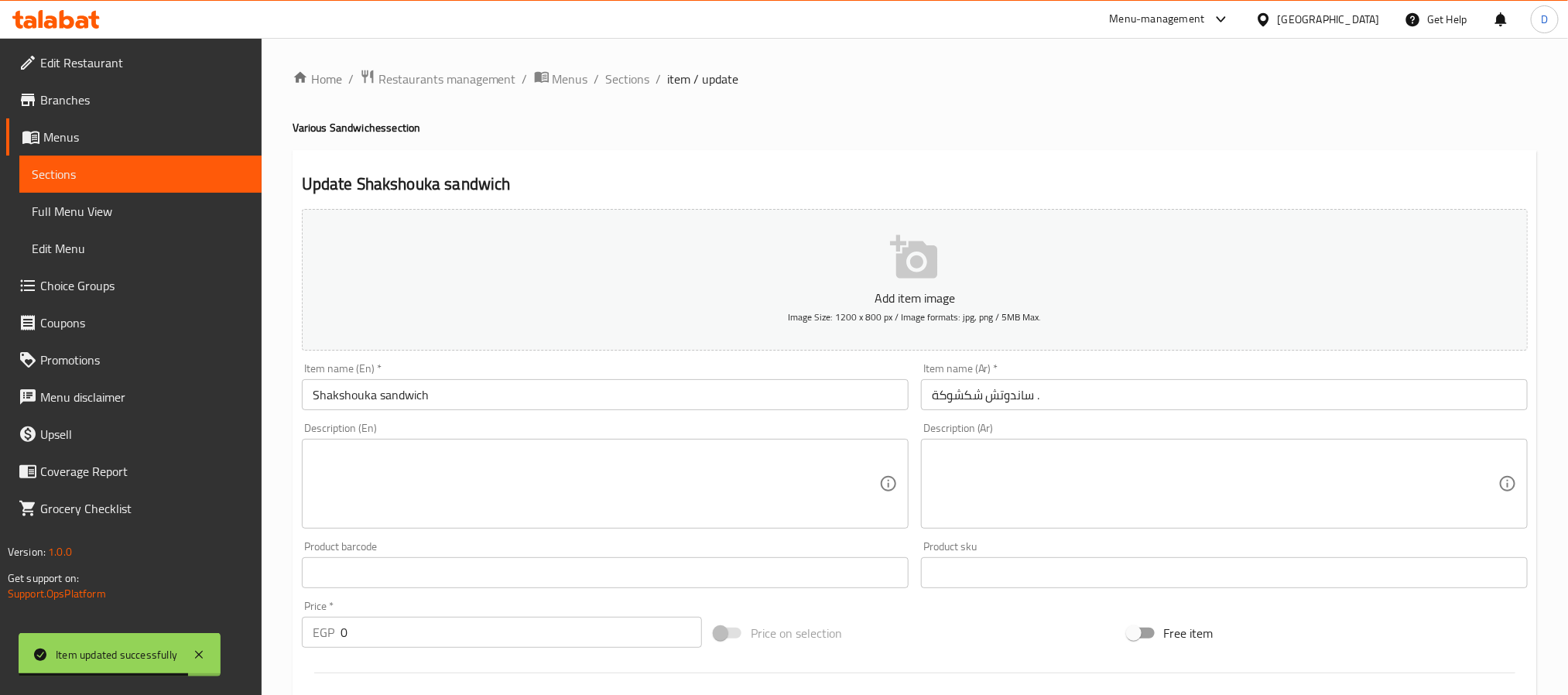
click at [542, 483] on textarea at bounding box center [596, 484] width 566 height 73
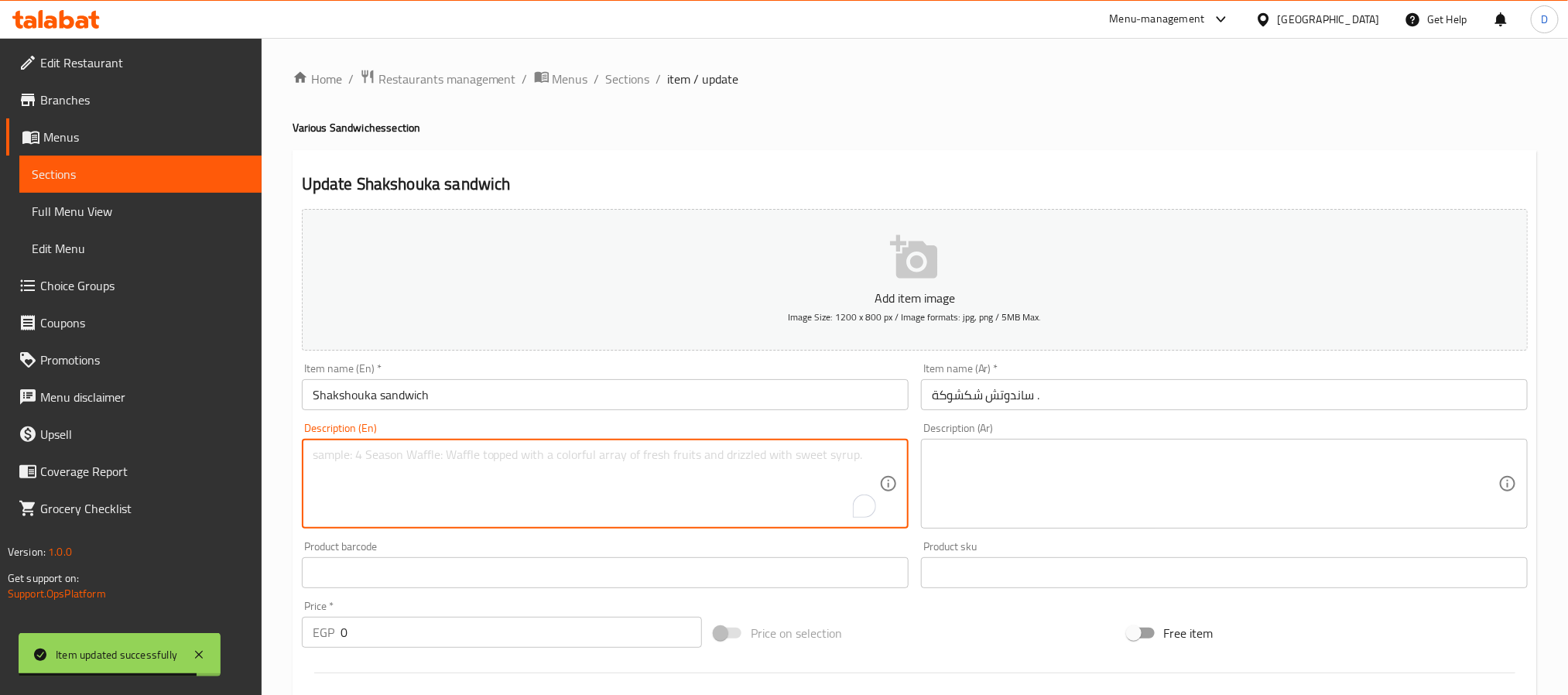
paste textarea "A savory sandwich filled with rich shakshouka, featuring poached eggs in a spic…"
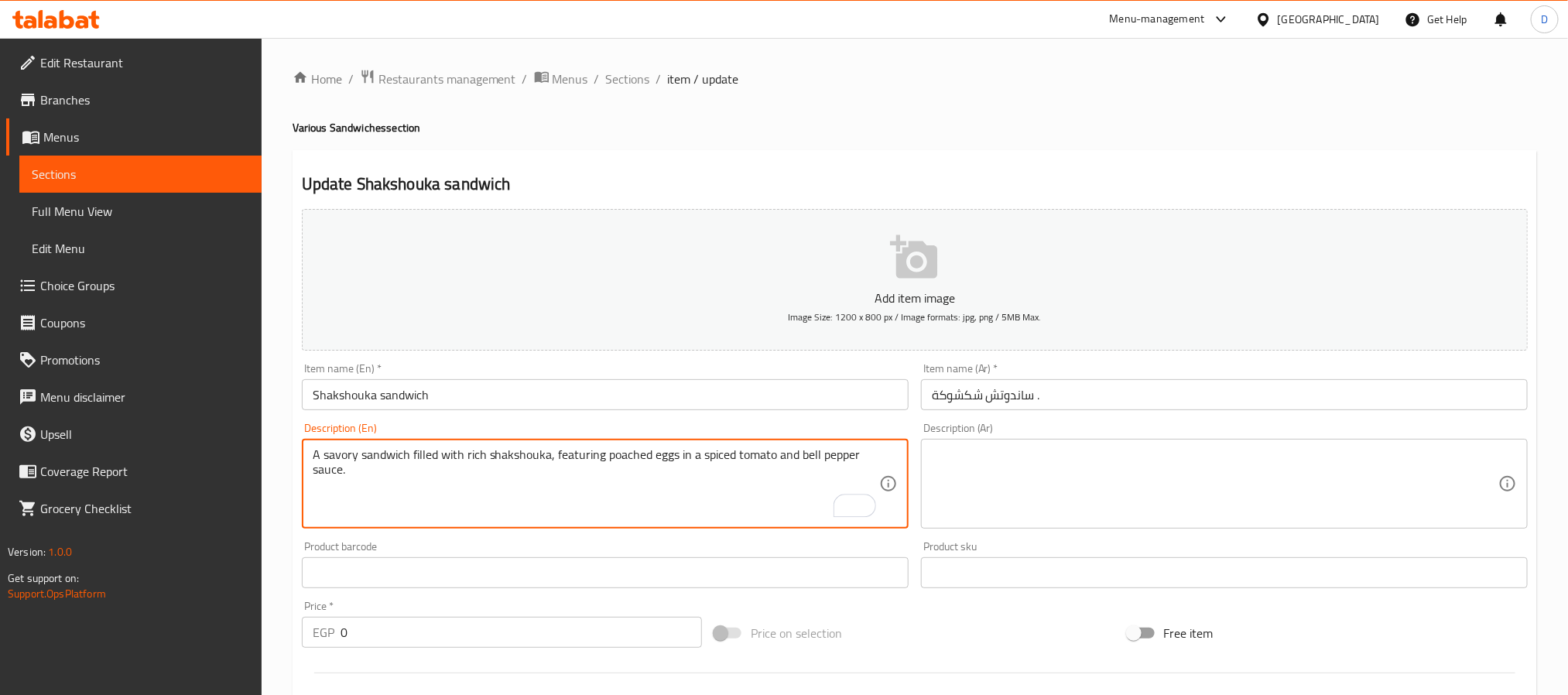
type textarea "A savory sandwich filled with rich shakshouka, featuring poached eggs in a spic…"
click at [1038, 456] on textarea at bounding box center [1215, 484] width 566 height 73
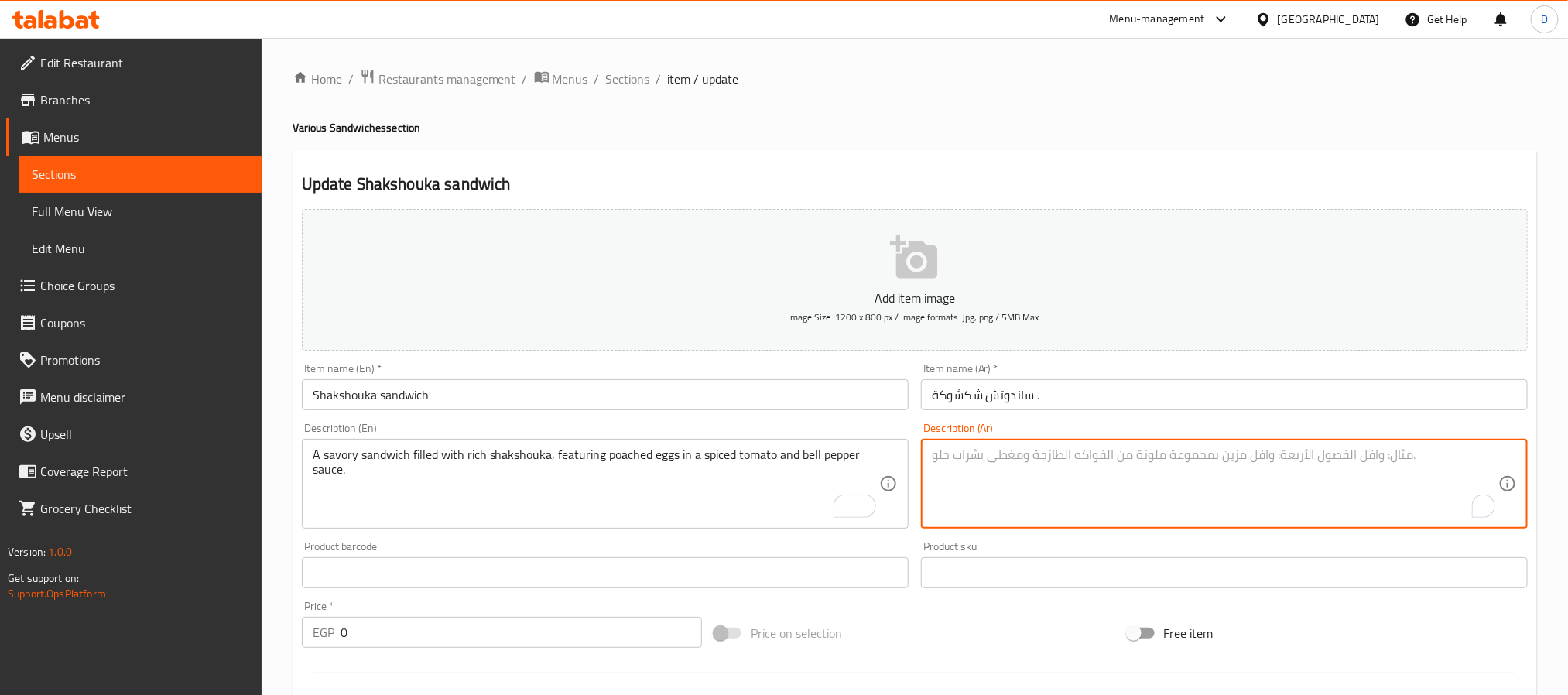
paste textarea "ساندويتش لذيذ محشو بالشكشوكة الغنية، يحتوي على بيض مسلوق في صلصة الطماطم والفلف…"
click at [1149, 455] on textarea "ساندويتش لذيذ محشو بالشكشوكة الغنية، يحتوي على بيض مسلوق في صلصة الطماطم والفلف…" at bounding box center [1215, 484] width 566 height 73
click at [1159, 456] on textarea "ساندويتش لذيذ محشو بالشكشوكة الغنية، يحتوي على بيض مسلوق في صلصة الطماطم والفلف…" at bounding box center [1215, 484] width 566 height 73
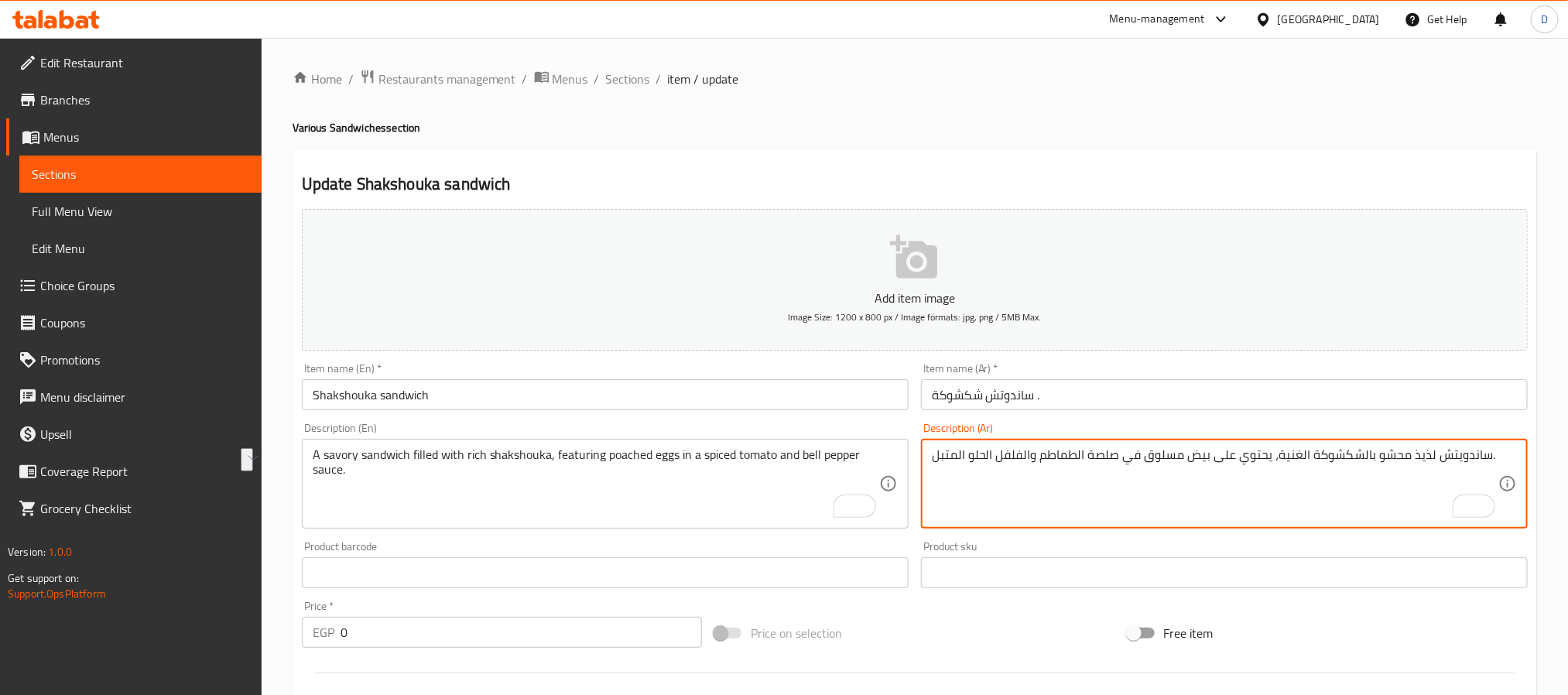
click at [1159, 456] on textarea "ساندويتش لذيذ محشو بالشكشوكة الغنية، يحتوي على بيض مسلوق في صلصة الطماطم والفلف…" at bounding box center [1215, 484] width 566 height 73
type textarea "ساندويتش لذيذ محشو بالشكشوكة الغنية، يحتوي على بيض بوشيه في صلصة الطماطم والفلف…"
click at [1126, 392] on input "ساندوتش شكشوكة ." at bounding box center [1224, 394] width 607 height 31
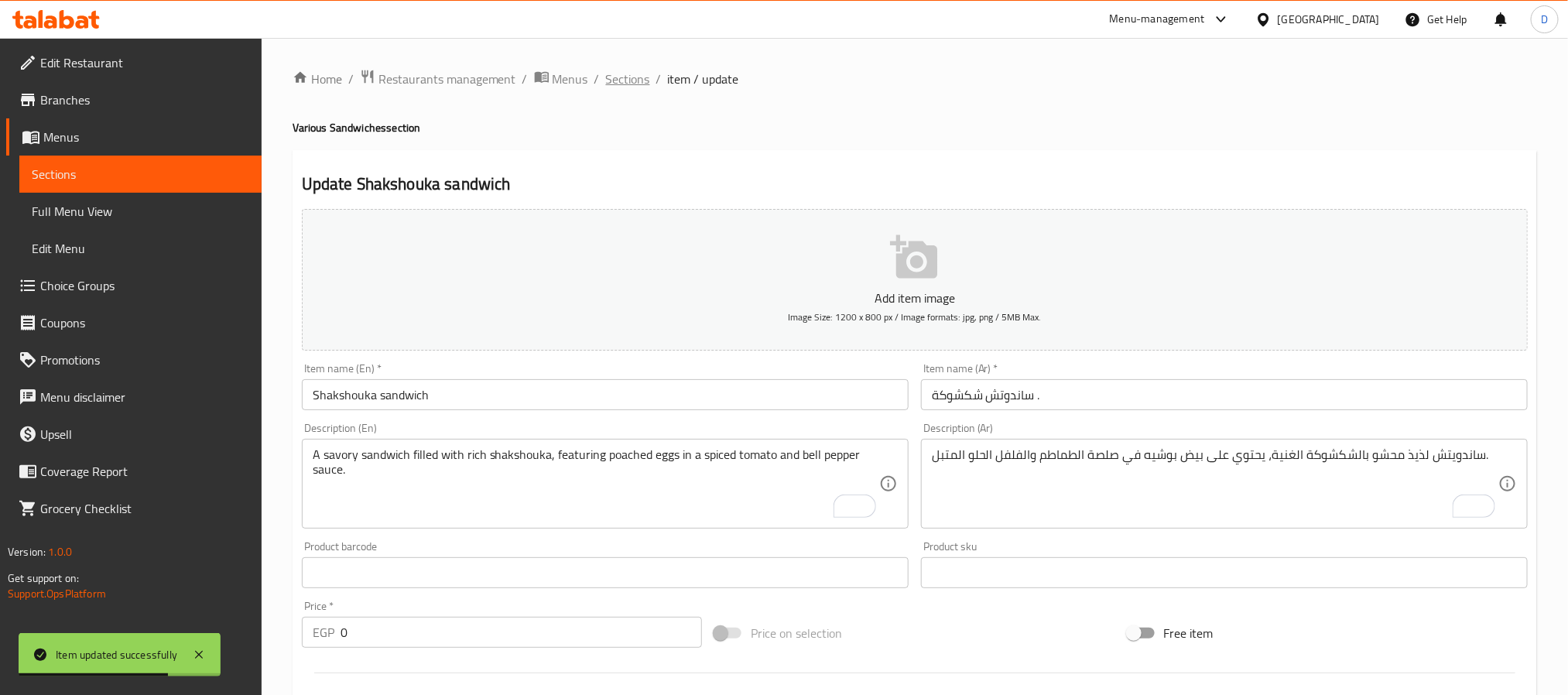
click at [634, 83] on span "Sections" at bounding box center [627, 79] width 44 height 19
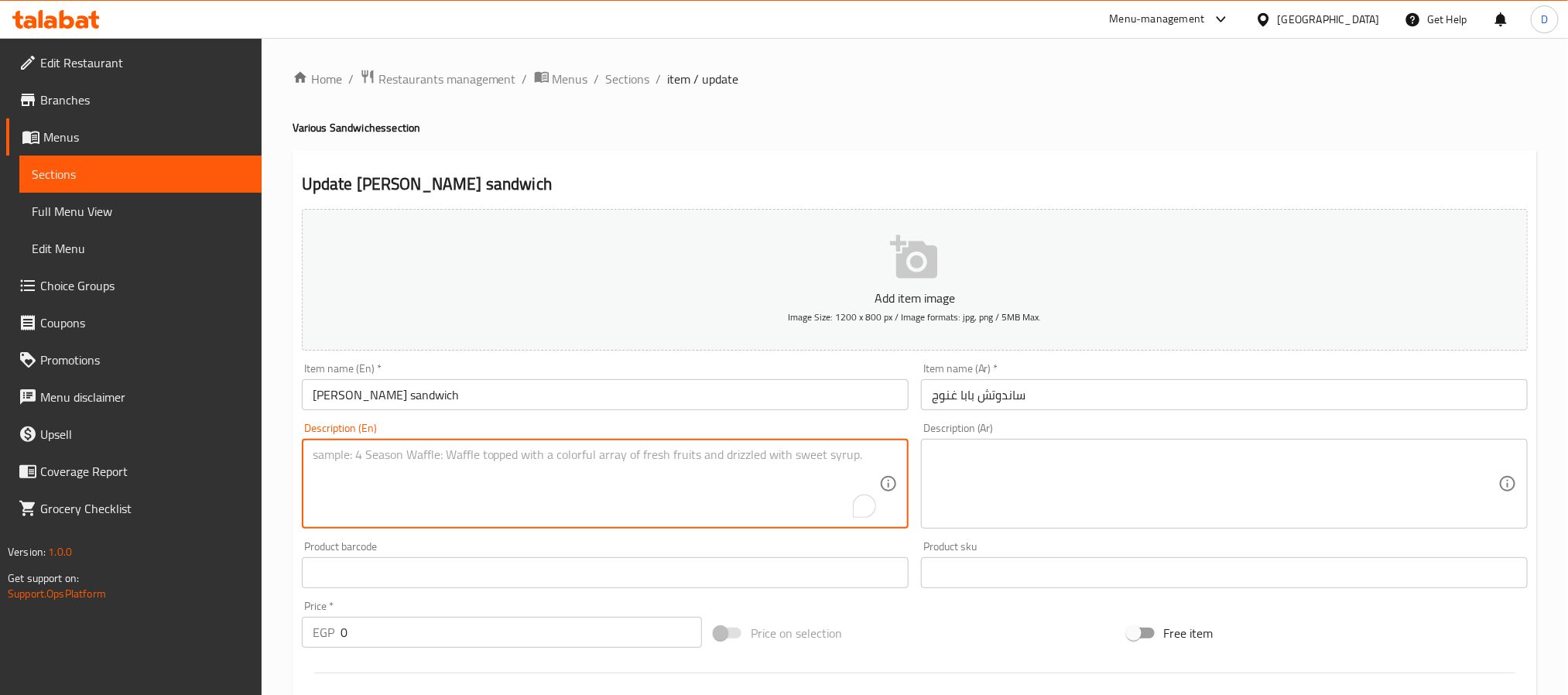
click at [799, 479] on textarea "To enrich screen reader interactions, please activate Accessibility in Grammarl…" at bounding box center [596, 484] width 566 height 73
paste textarea "A savory sandwich filled with a smoky and creamy baba ghanoush, offering a uniq…"
type textarea "A savory sandwich filled with a smoky and creamy baba ghanoush, offering a uniq…"
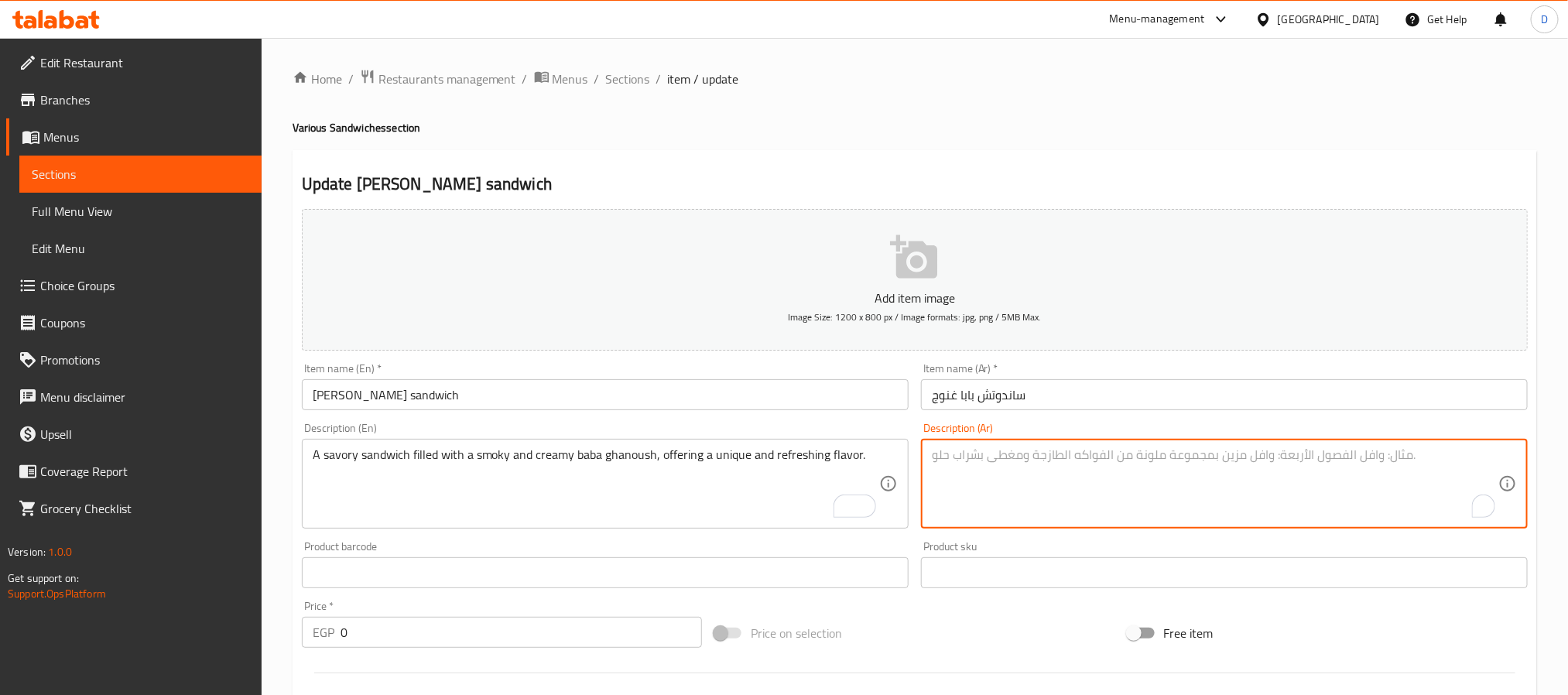
click at [1080, 469] on textarea "To enrich screen reader interactions, please activate Accessibility in Grammarl…" at bounding box center [1215, 484] width 566 height 73
paste textarea "ساندويتش لذيذ محشو بالبابا غنوج المدخن والكريمي، يقدم نكهة فريدة ومنعشة."
type textarea "ساندويتش لذيذ محشو بالبابا غنوج المدخن والكريمي، يقدم نكهة فريدة ومنعشة."
click at [1096, 397] on input "ساندوتش بابا غنوج" at bounding box center [1224, 394] width 607 height 31
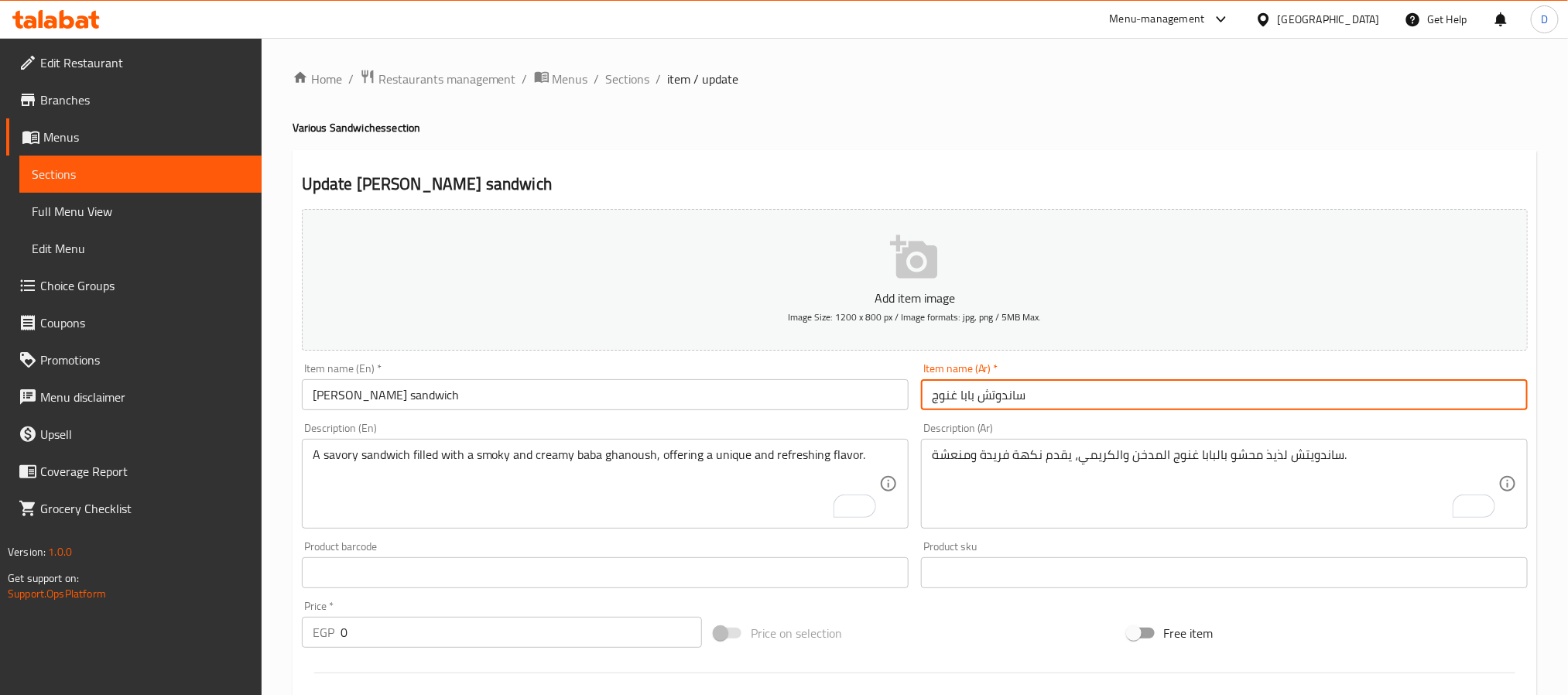
click at [633, 77] on span "Sections" at bounding box center [627, 79] width 44 height 19
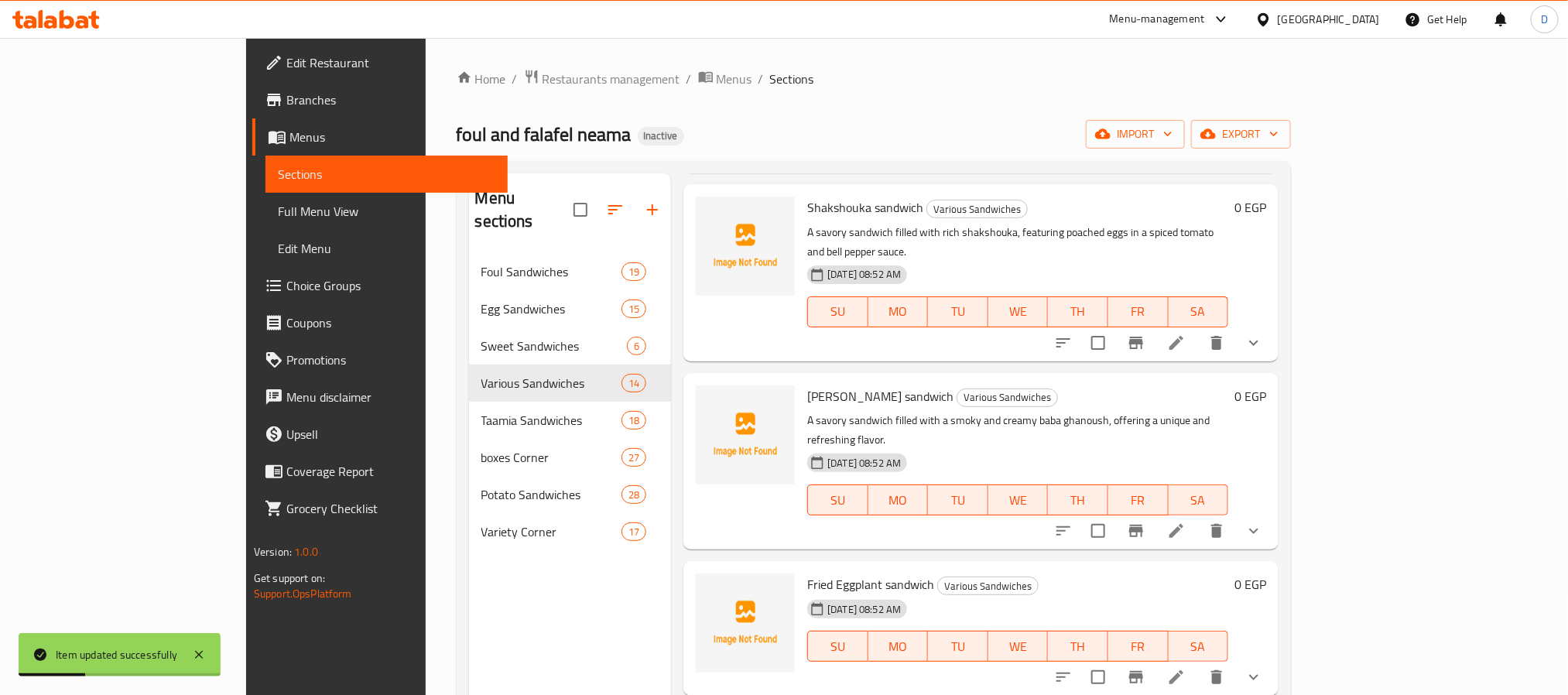
scroll to position [348, 0]
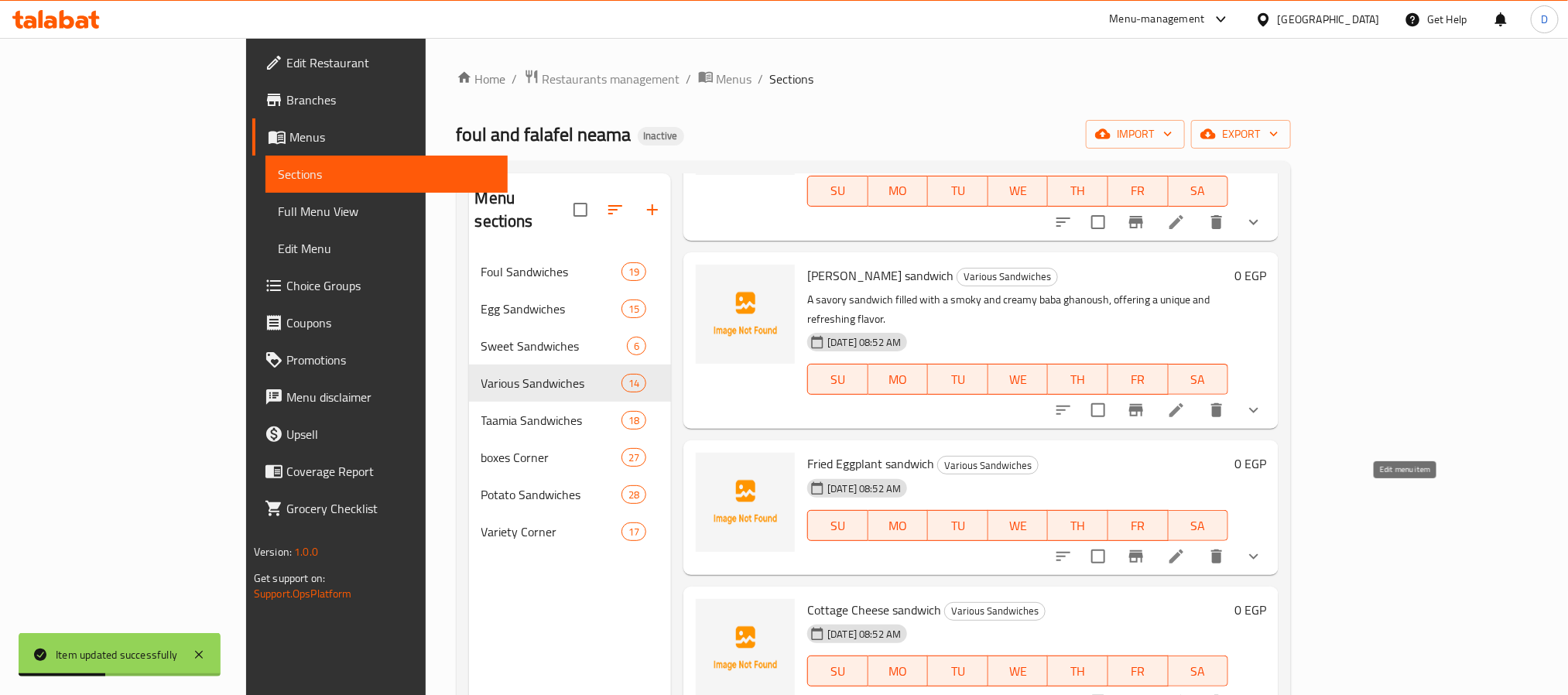
click at [1183, 549] on icon at bounding box center [1176, 556] width 14 height 14
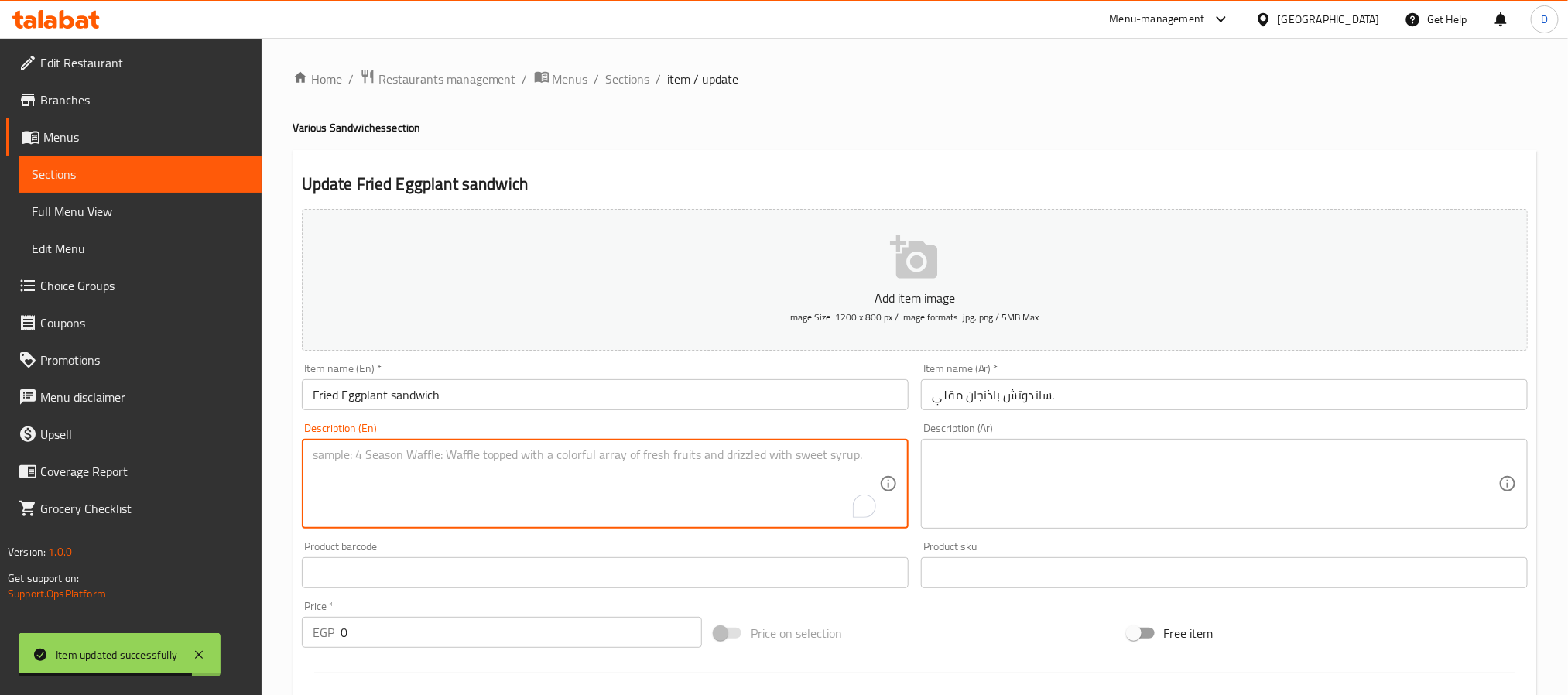
click at [798, 483] on textarea "To enrich screen reader interactions, please activate Accessibility in Grammarl…" at bounding box center [596, 484] width 566 height 73
paste textarea "A savory sandwich filled with tender fried eggplant slices, seasoned with a hin…"
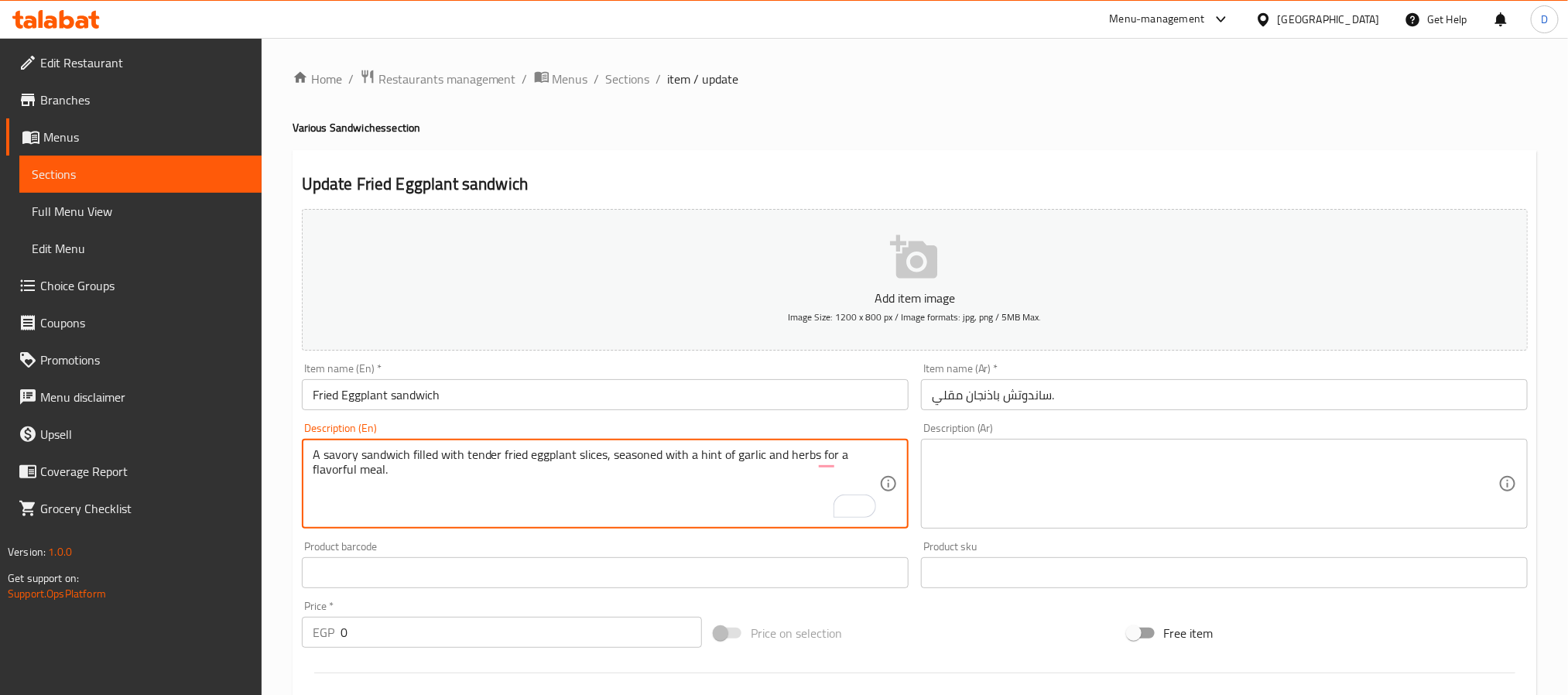
type textarea "A savory sandwich filled with tender fried eggplant slices, seasoned with a hin…"
click at [1097, 469] on textarea at bounding box center [1215, 484] width 566 height 73
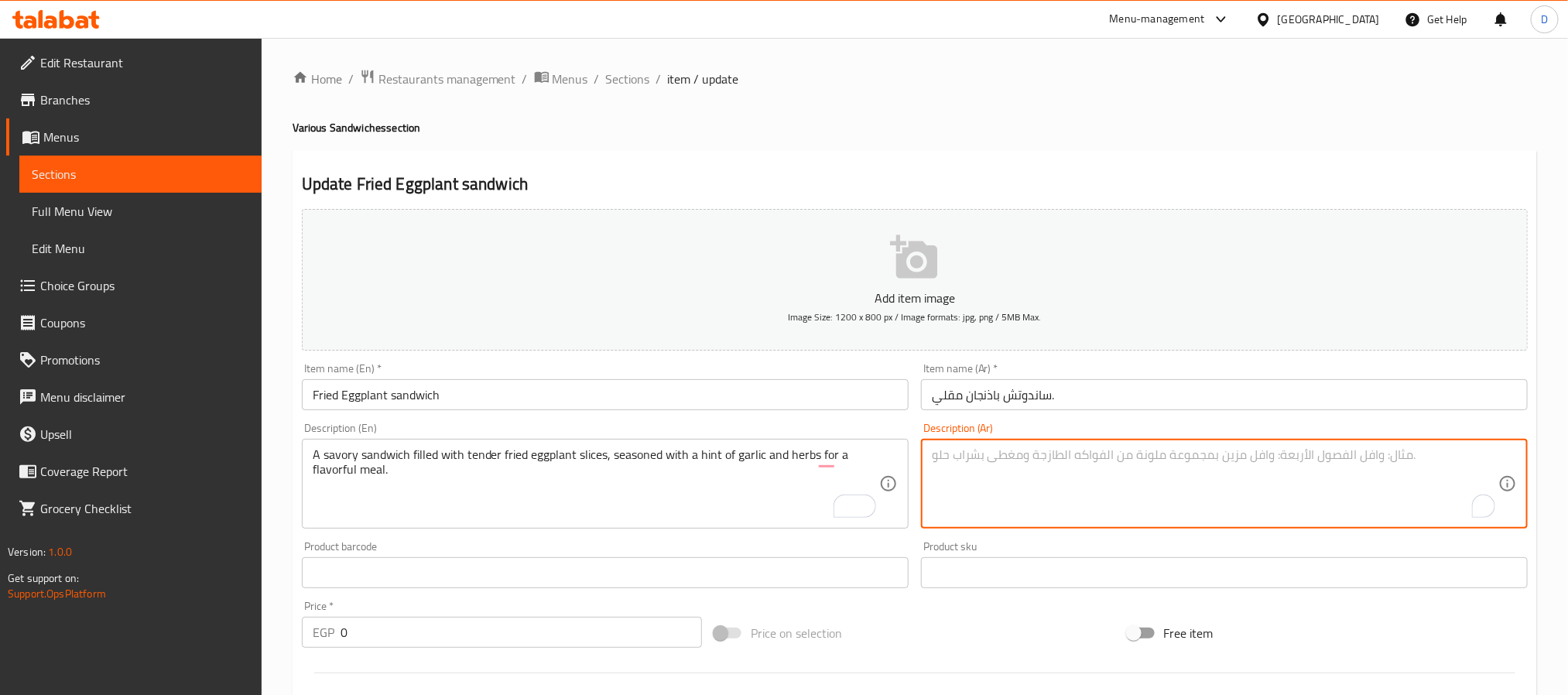
paste textarea "ساندويتش لذيذ محشو بشرائح الباذنجان المقلية الطرية، متبل بلمسة من الثوم والأعشا…"
type textarea "ساندويتش لذيذ محشو بشرائح الباذنجان المقلية الطرية، متبل بلمسة من الثوم والأعشا…"
click at [1116, 373] on div "Item name (Ar)   * ساندوتش باذنجان مقلي. Item name (Ar) *" at bounding box center [1224, 386] width 607 height 47
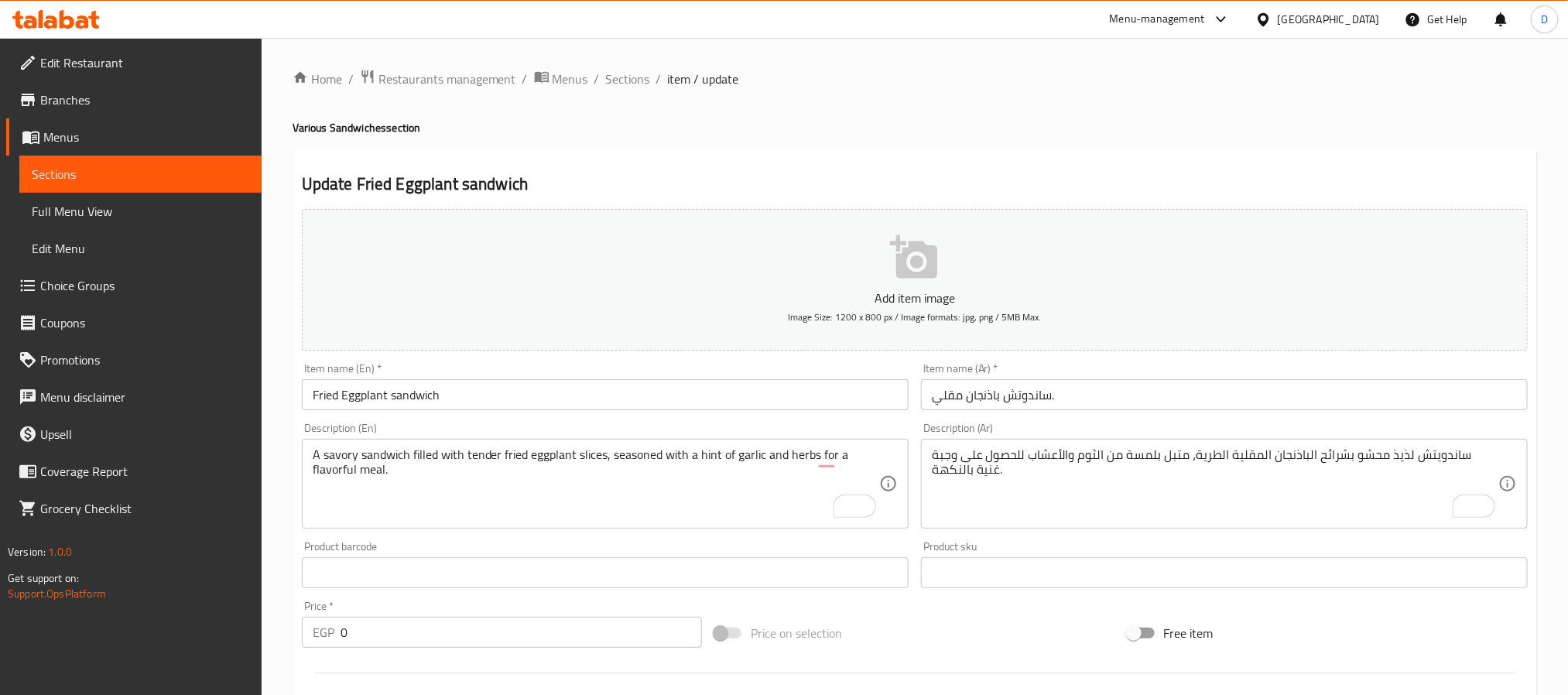
click at [1115, 392] on input "ساندوتش باذنجان مقلي." at bounding box center [1224, 394] width 607 height 31
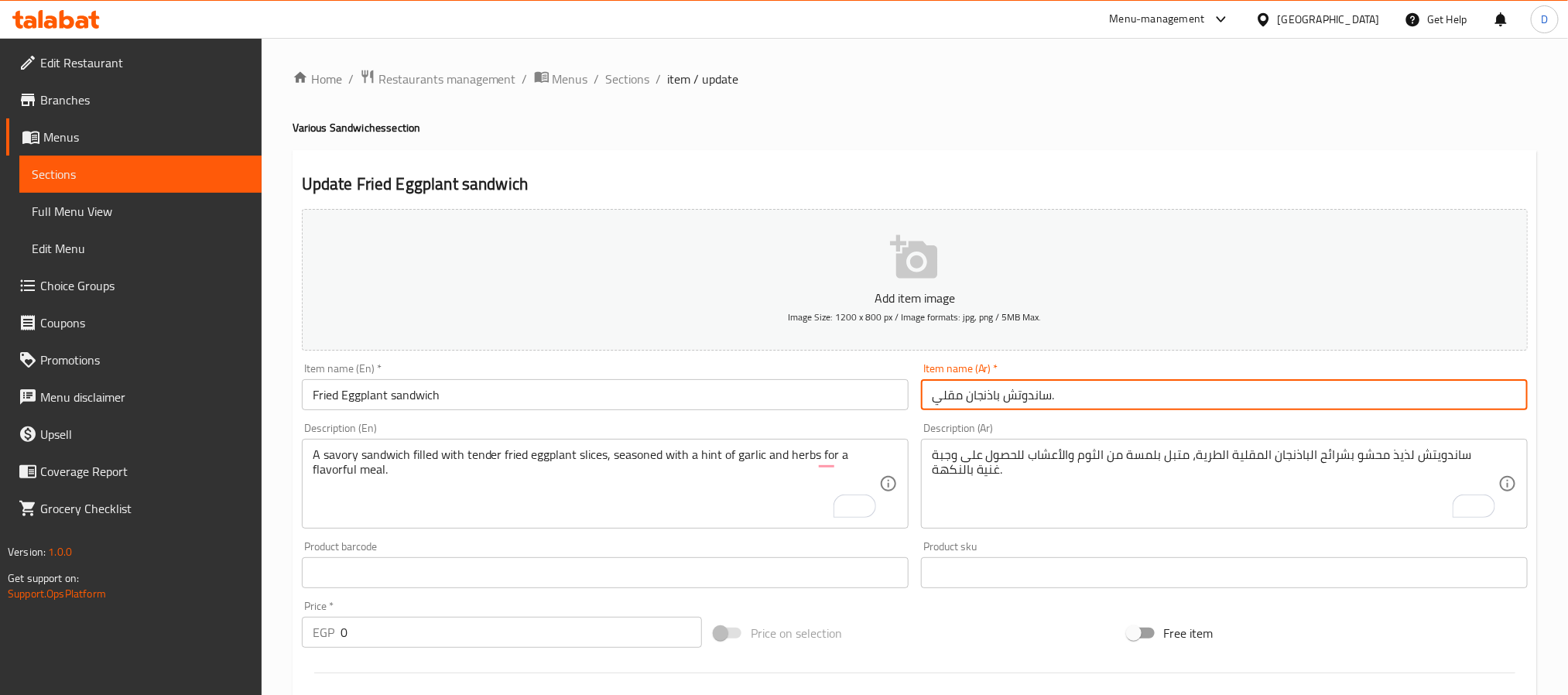
click at [633, 77] on span "Sections" at bounding box center [627, 79] width 44 height 19
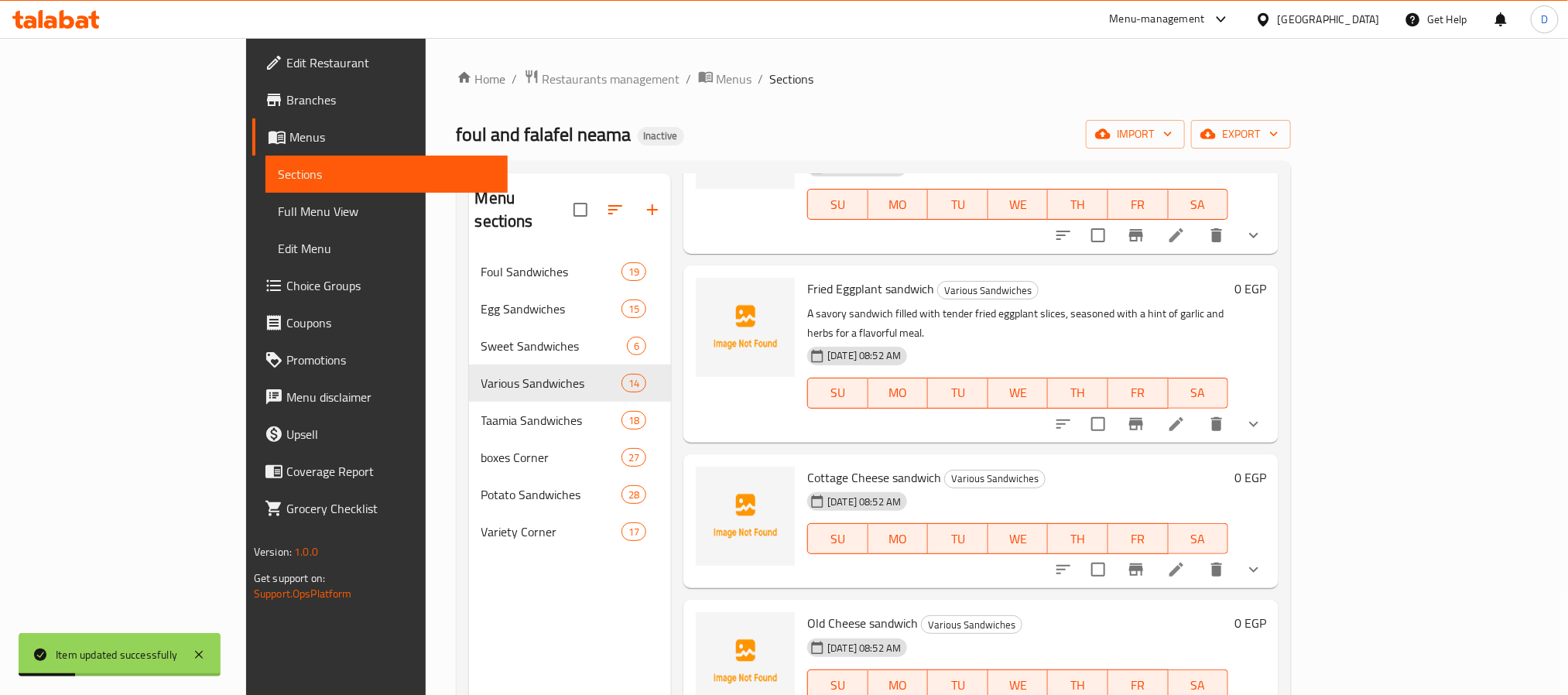
scroll to position [580, 0]
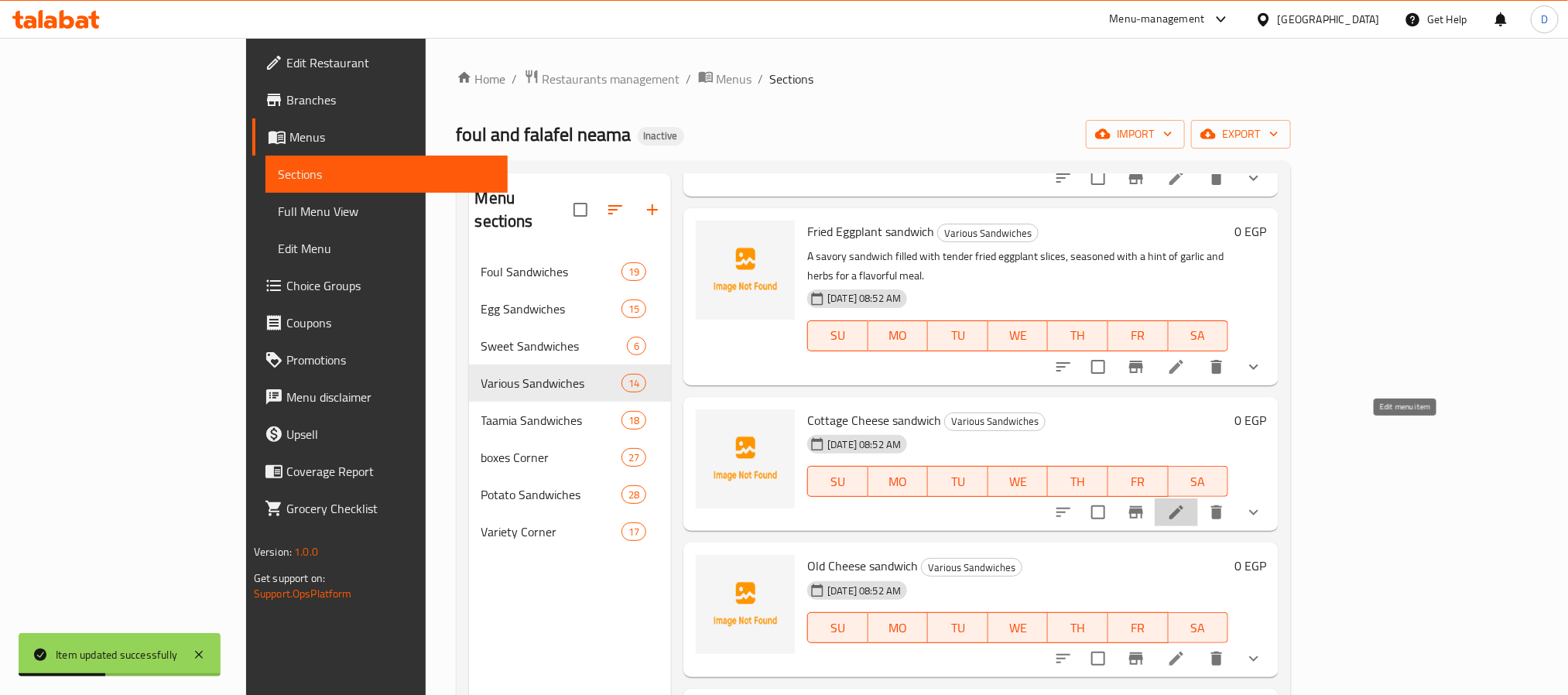
click at [1185, 502] on icon at bounding box center [1176, 511] width 19 height 19
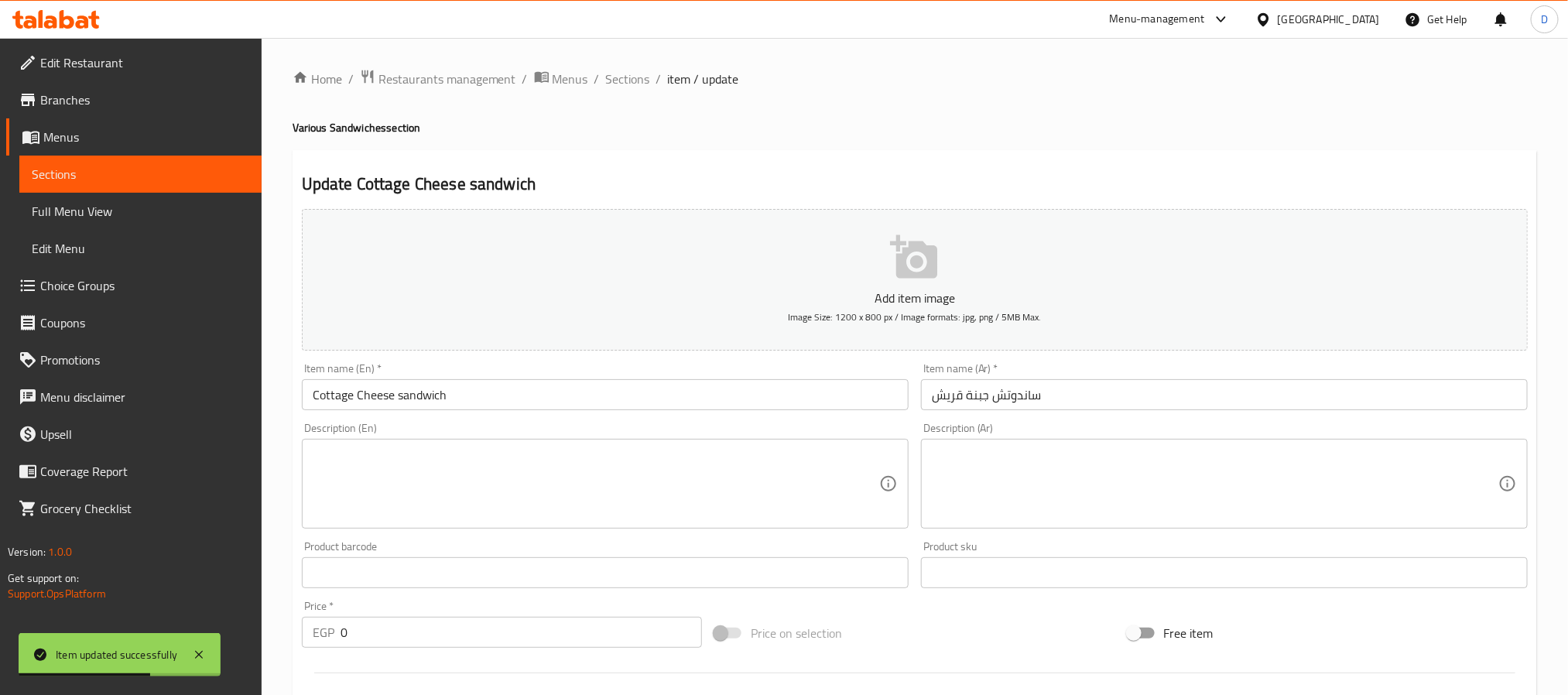
click at [825, 469] on textarea at bounding box center [596, 484] width 566 height 73
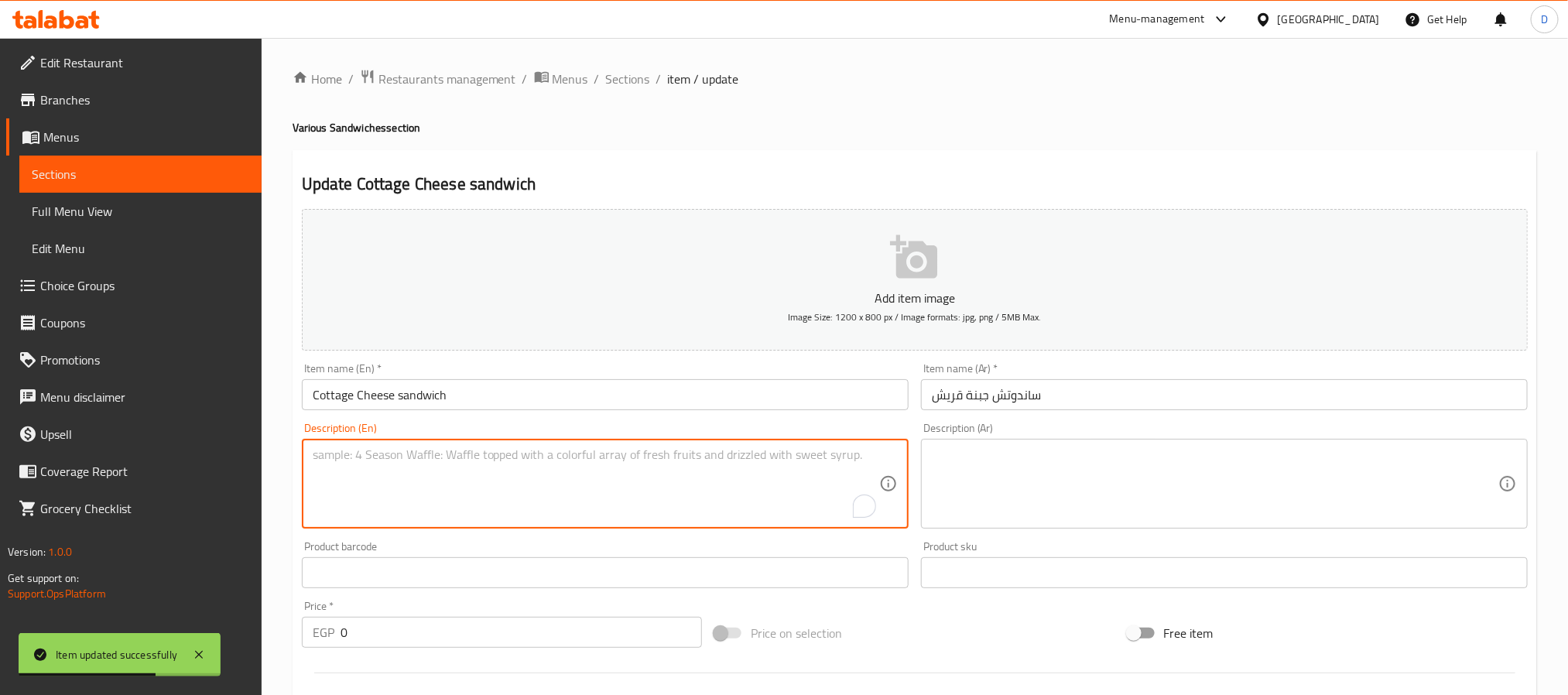
paste textarea "A simple and wholesome sandwich filled with fresh, creamy cottage cheese, offer…"
type textarea "A simple and wholesome sandwich filled with fresh, creamy cottage cheese, offer…"
click at [1131, 484] on textarea at bounding box center [1215, 484] width 566 height 73
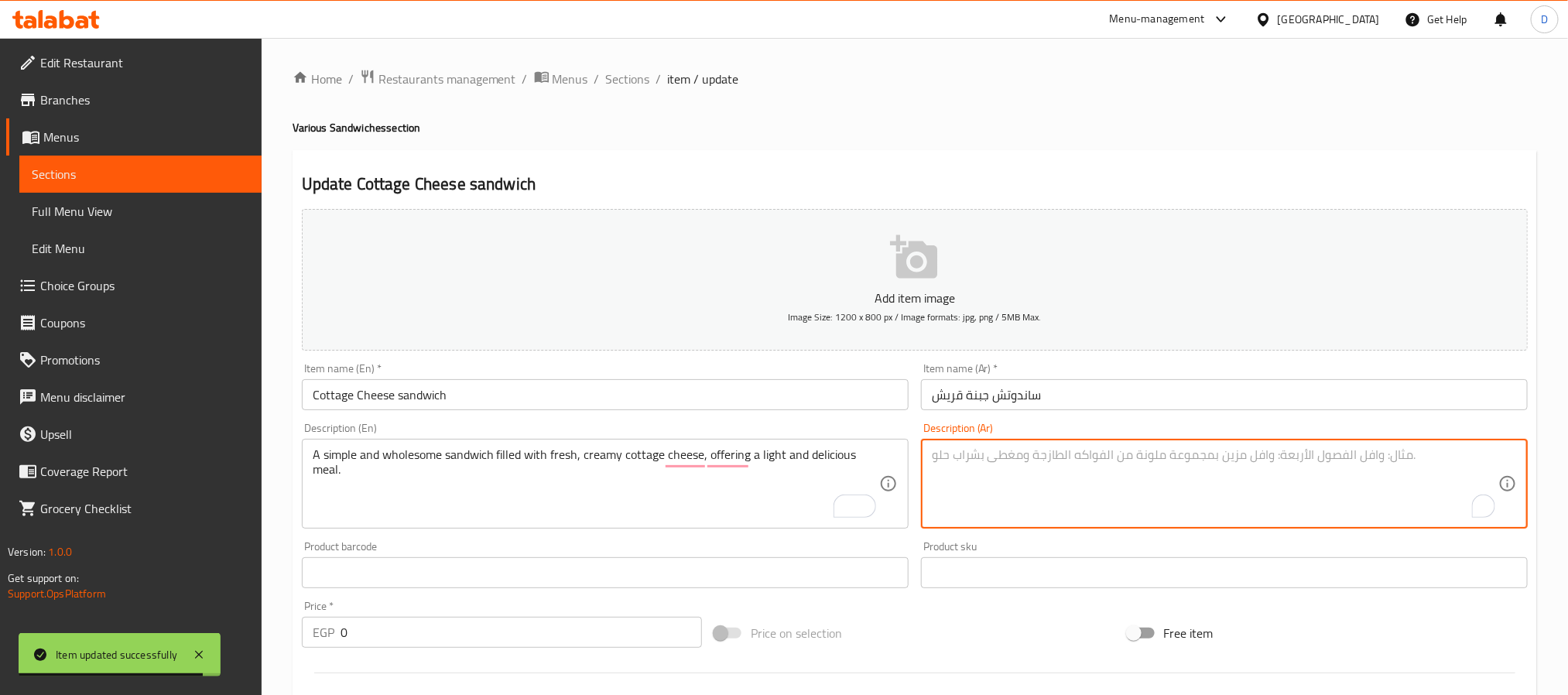
paste textarea "ساندويتش بسيط وصحي مملوء بالجبن القريش الطازج والكريمي، يقدم وجبة خفيفة ولذيذة."
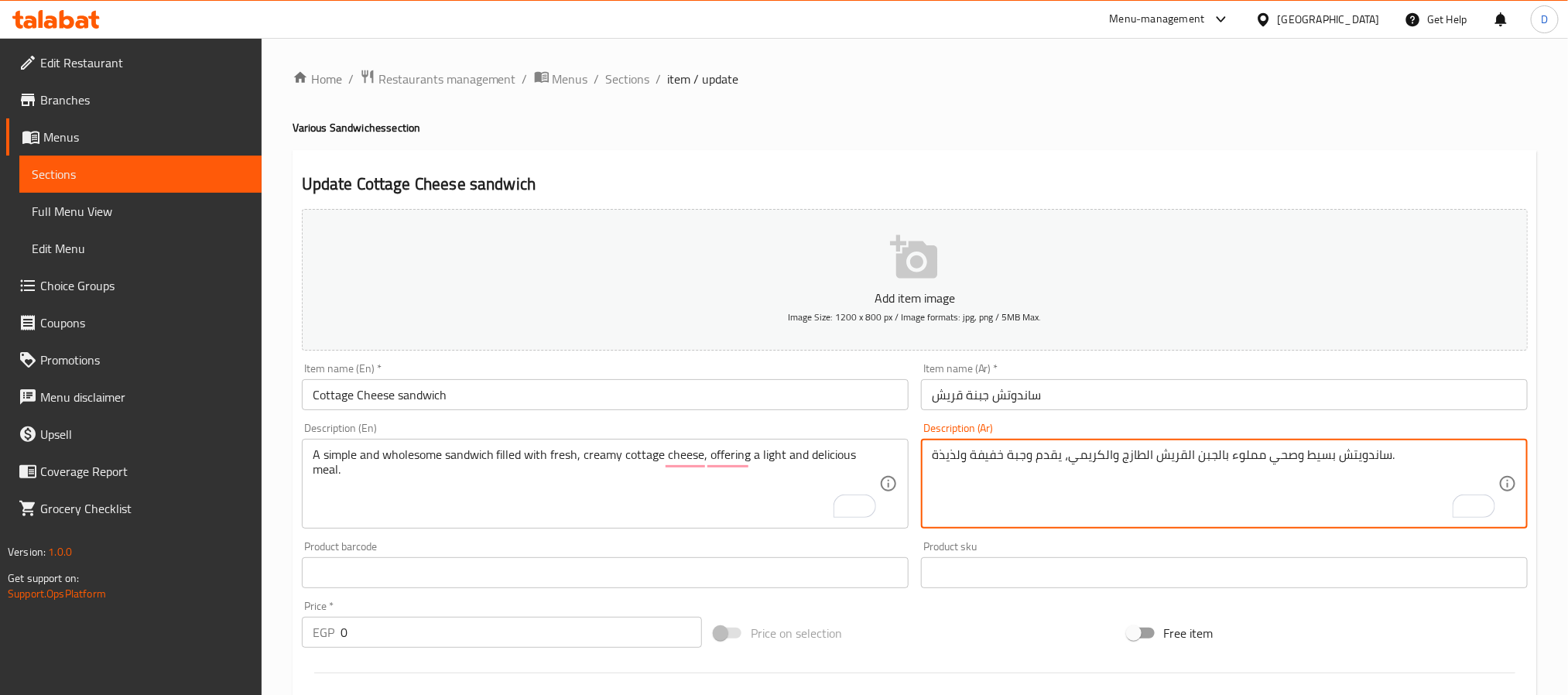
type textarea "ساندويتش بسيط وصحي مملوء بالجبن القريش الطازج والكريمي، يقدم وجبة خفيفة ولذيذة."
click at [1140, 385] on input "ساندوتش جبنة قريش" at bounding box center [1224, 394] width 607 height 31
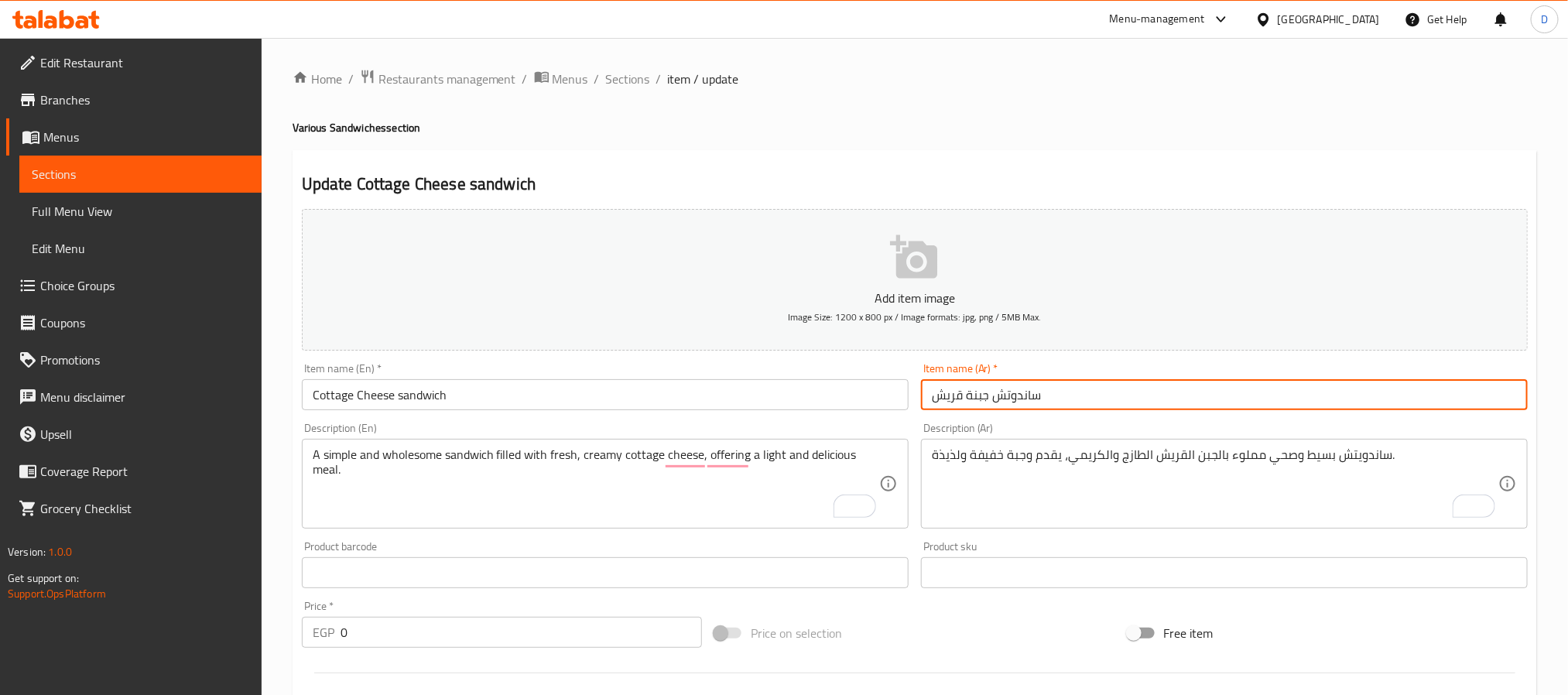
click at [617, 75] on span "Sections" at bounding box center [627, 79] width 44 height 19
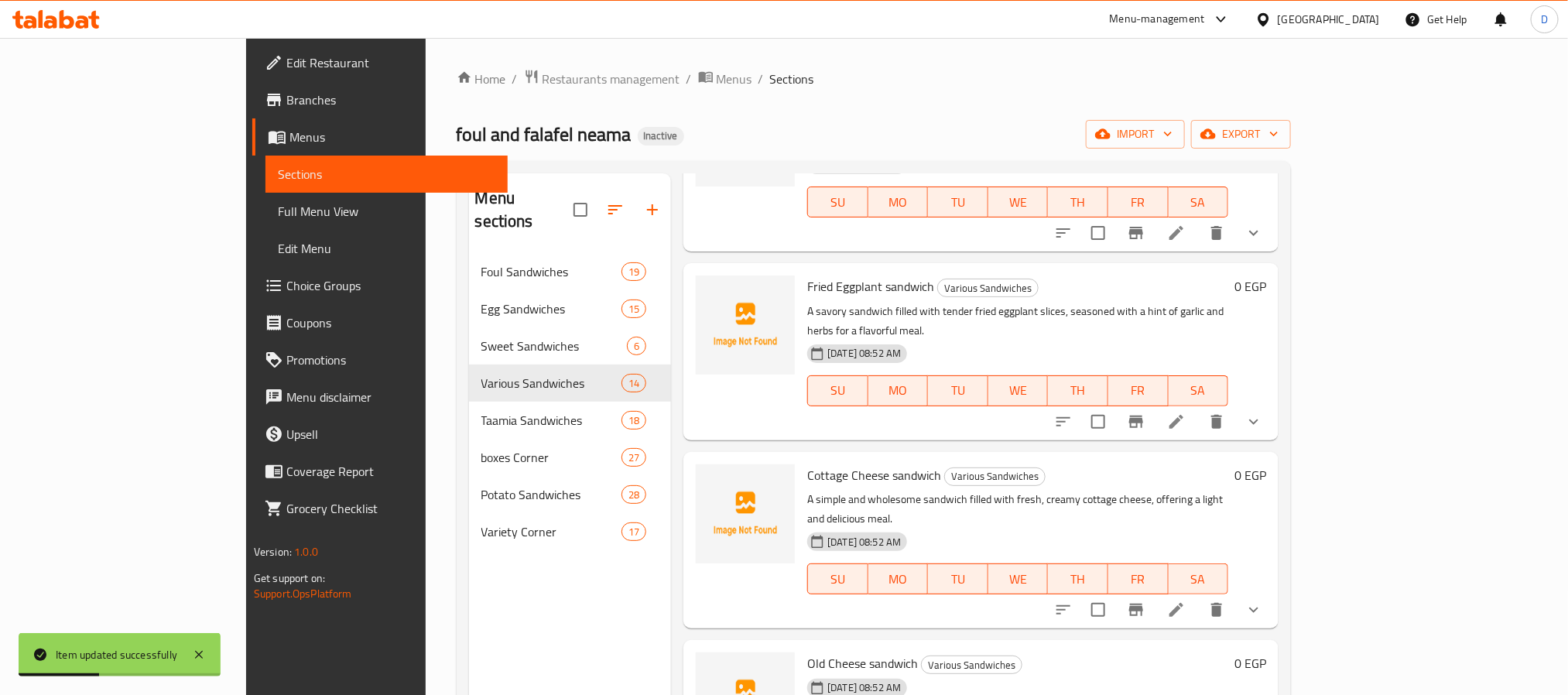
scroll to position [580, 0]
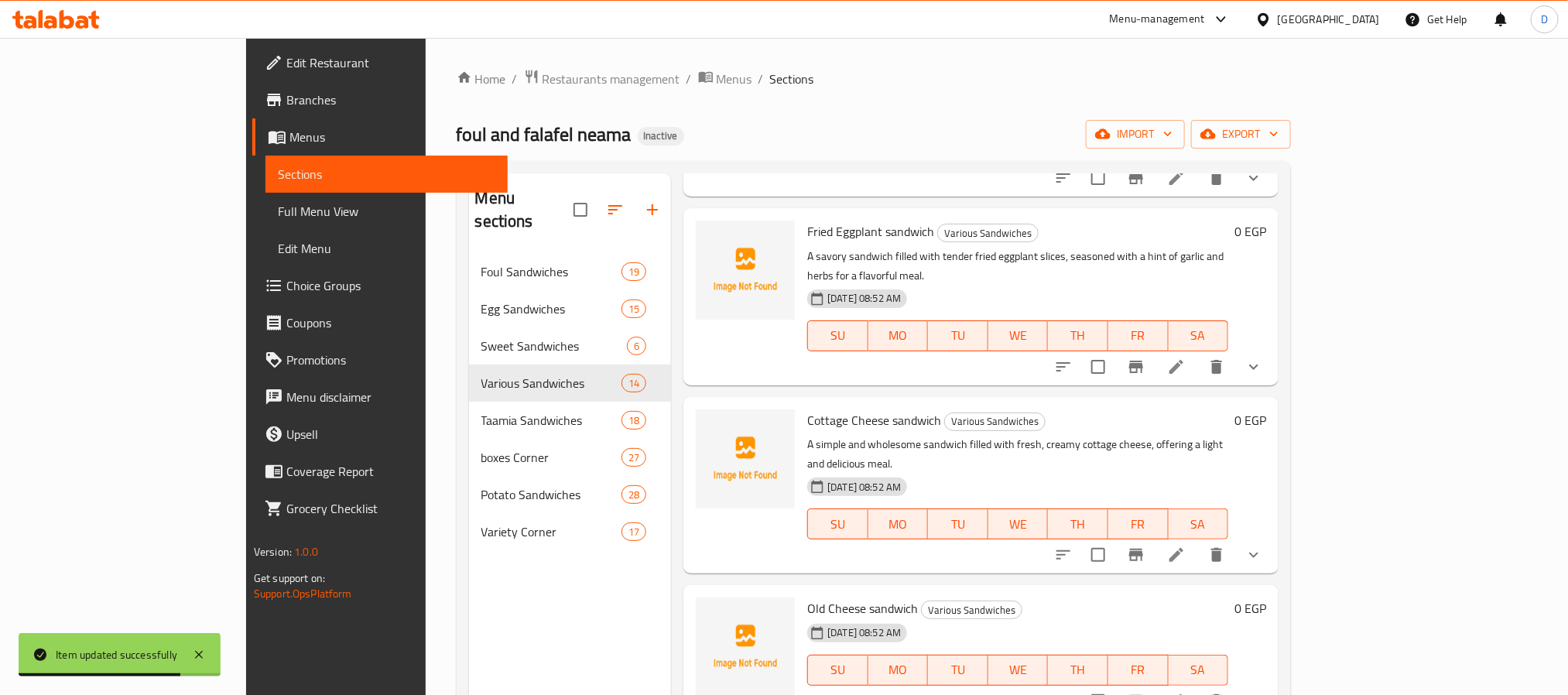
click at [1198, 687] on li at bounding box center [1176, 700] width 43 height 28
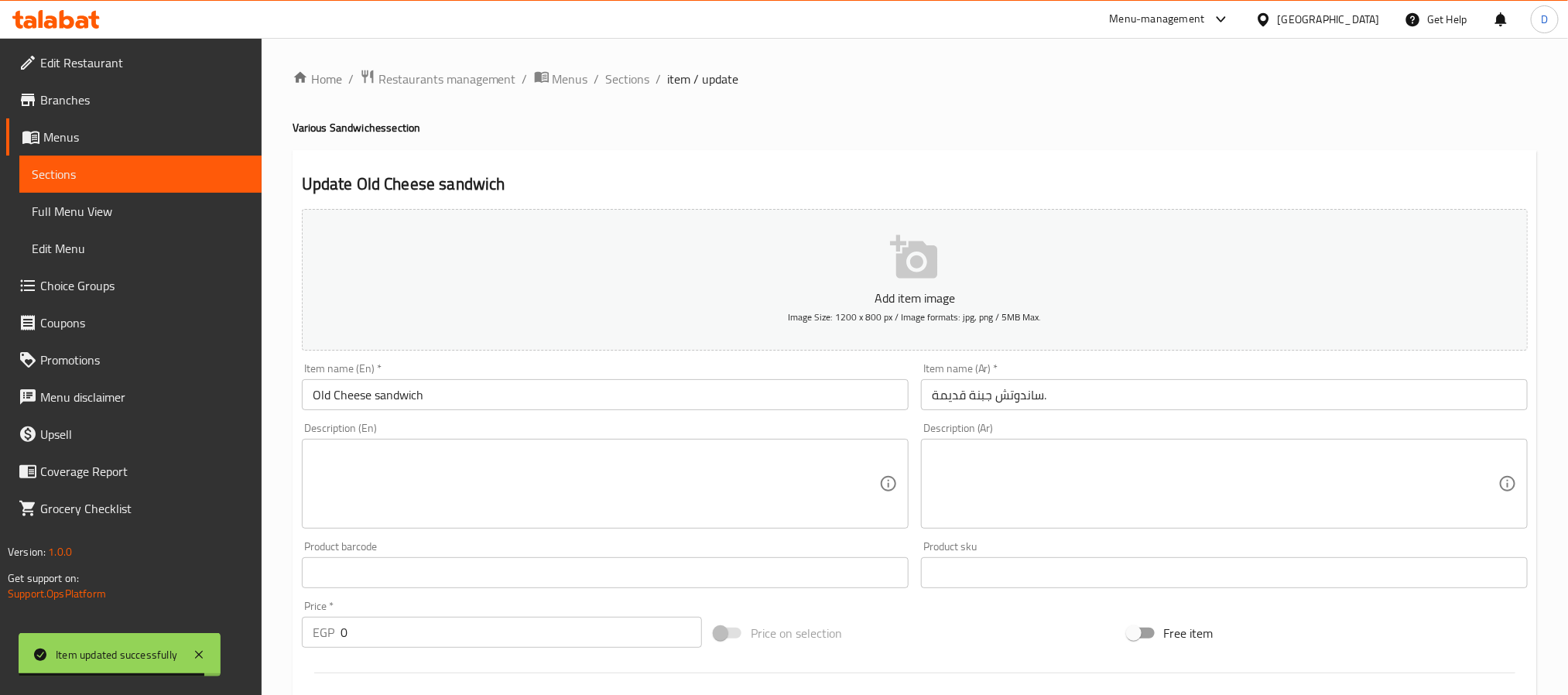
click at [734, 464] on textarea at bounding box center [596, 484] width 566 height 73
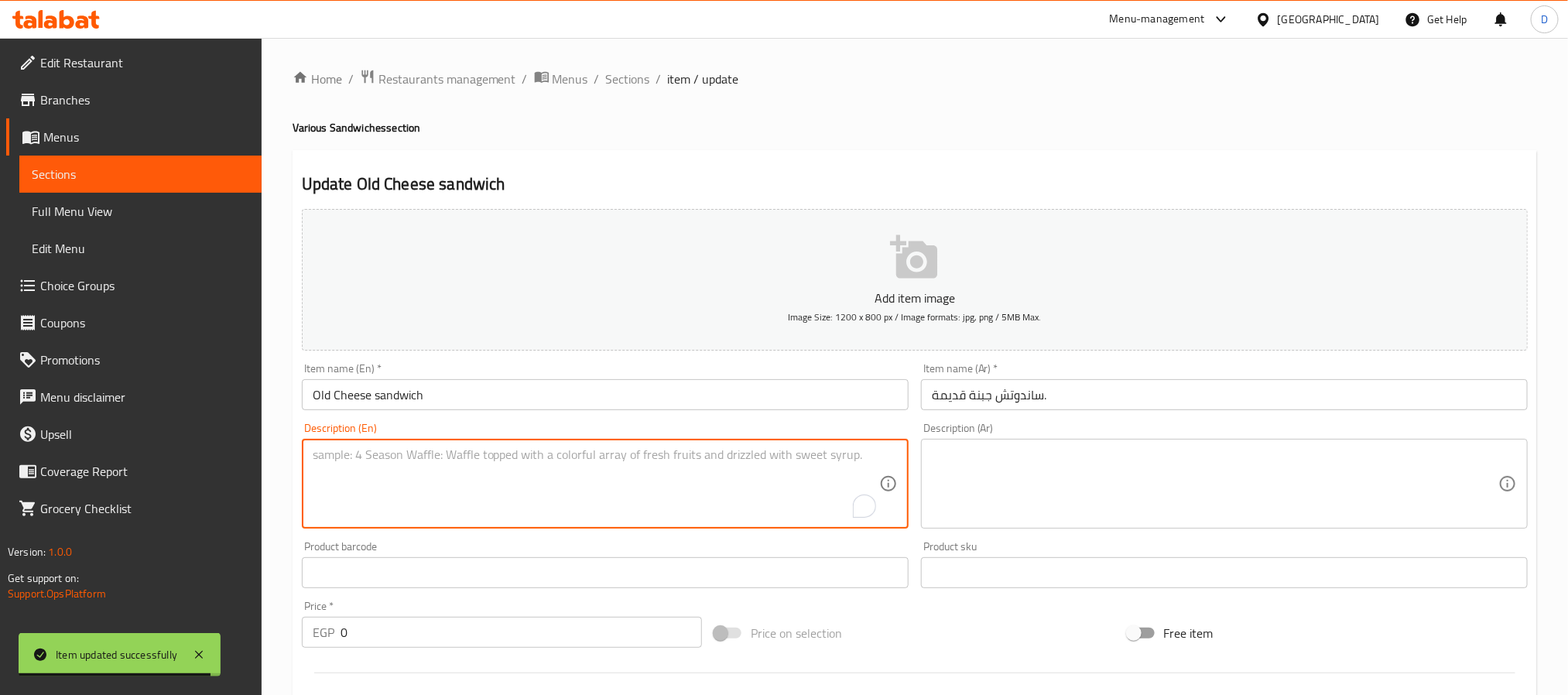
paste textarea "A savory sandwich filled with rich and tangy old cheese, offering a unique and …"
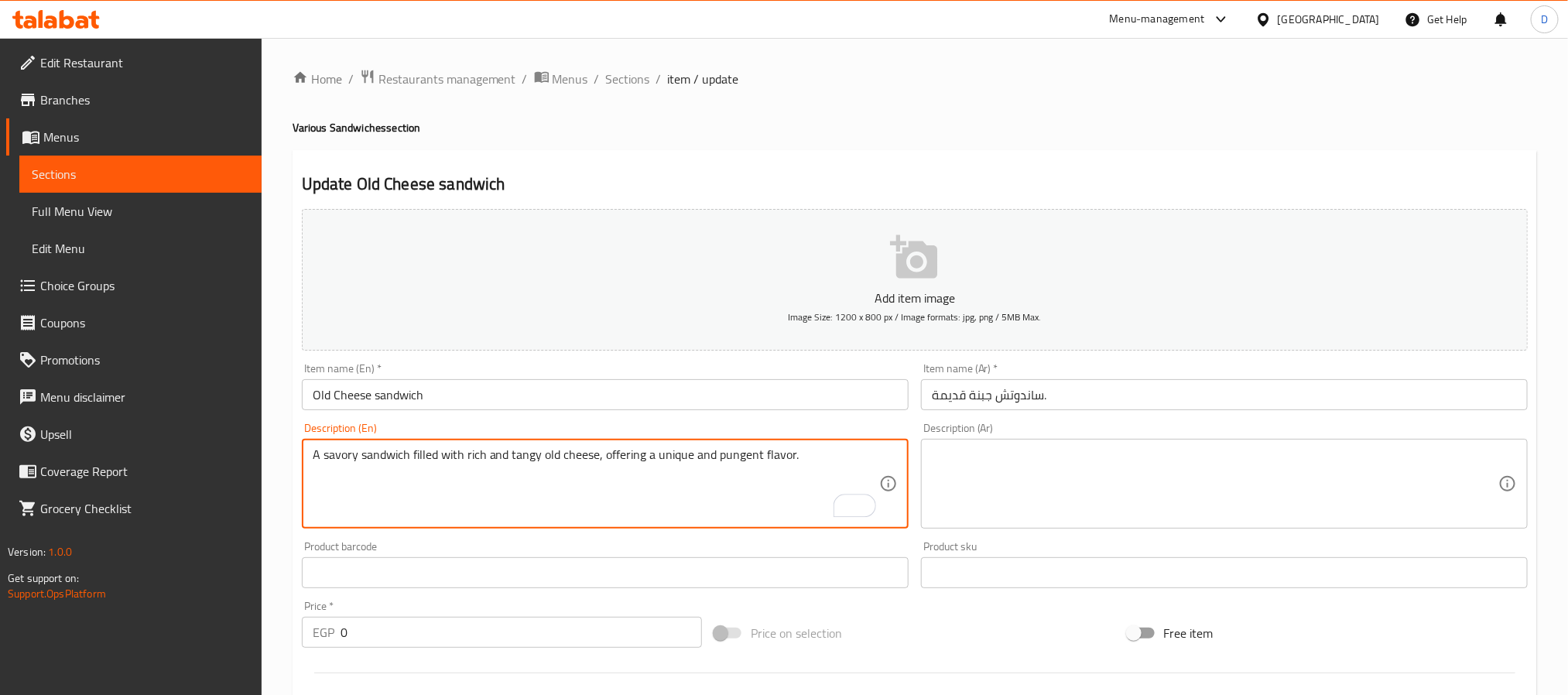
type textarea "A savory sandwich filled with rich and tangy old cheese, offering a unique and …"
click at [1071, 457] on textarea at bounding box center [1215, 484] width 566 height 73
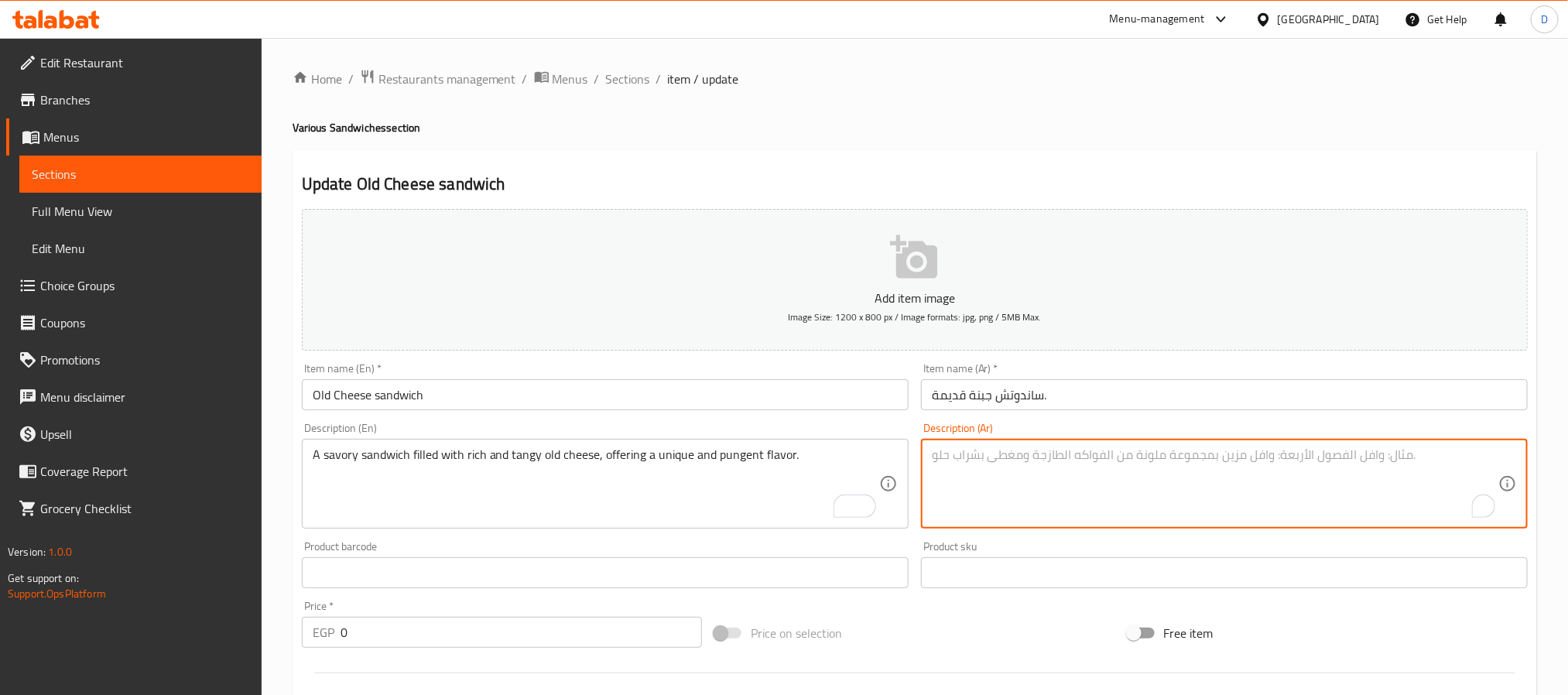
paste textarea "ساندويتش لذيذ مملوء بالجبن القديم الغني واللاذع، يقدم نكهة فريدة من نوعها ولاذع…"
type textarea "ساندويتش لذيذ مملوء بالجبن القديم الغني واللاذع، يقدم نكهة فريدة من نوعها ولاذع…"
click at [1115, 397] on input "ساندوتش جبنة قديمة." at bounding box center [1224, 394] width 607 height 31
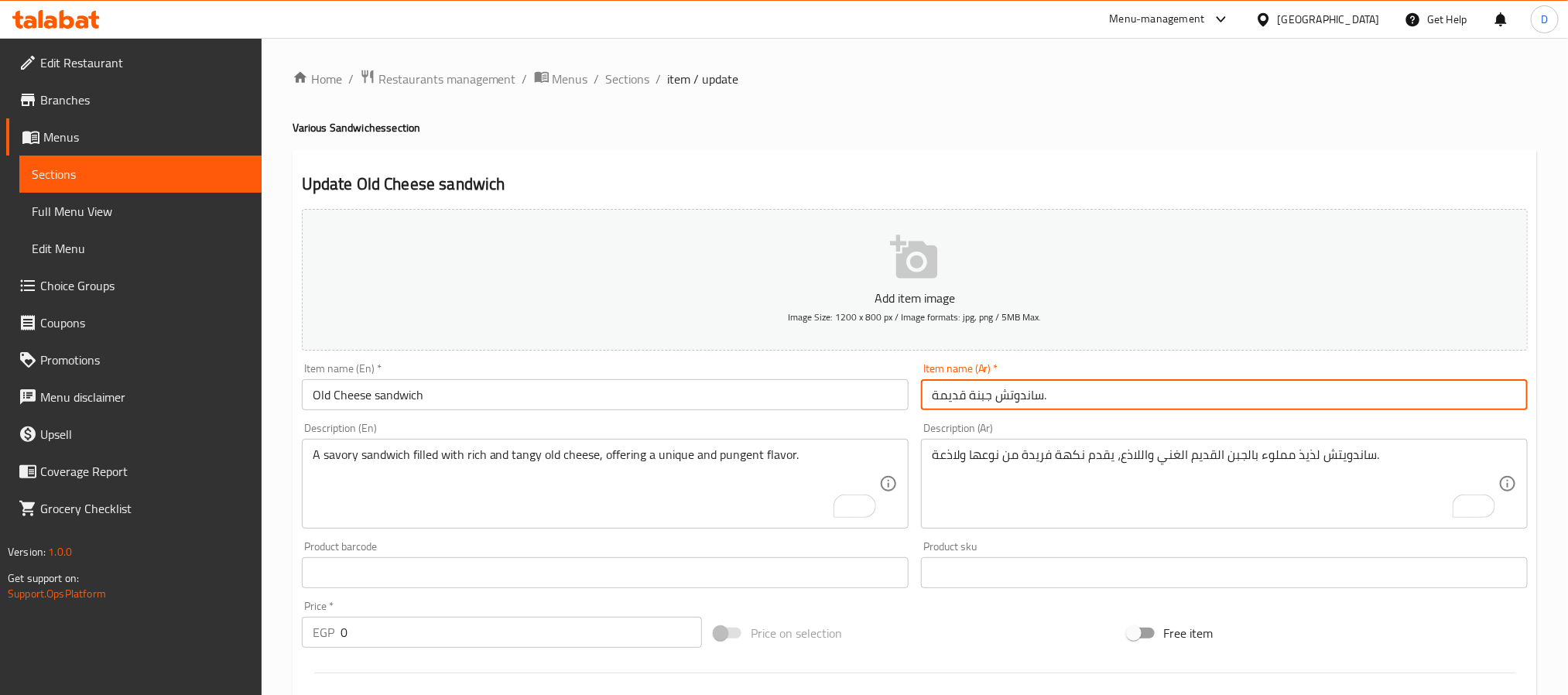
click at [633, 82] on span "Sections" at bounding box center [627, 79] width 44 height 19
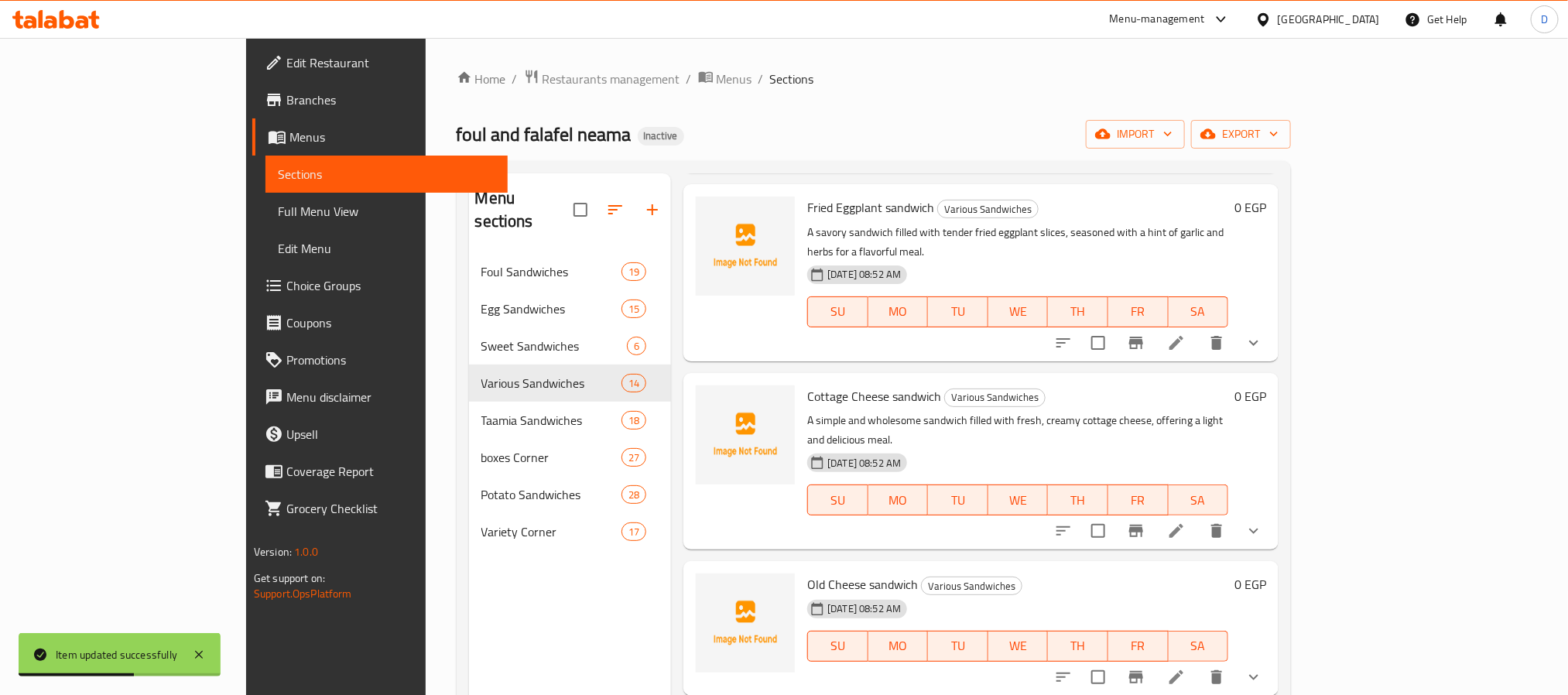
scroll to position [812, 0]
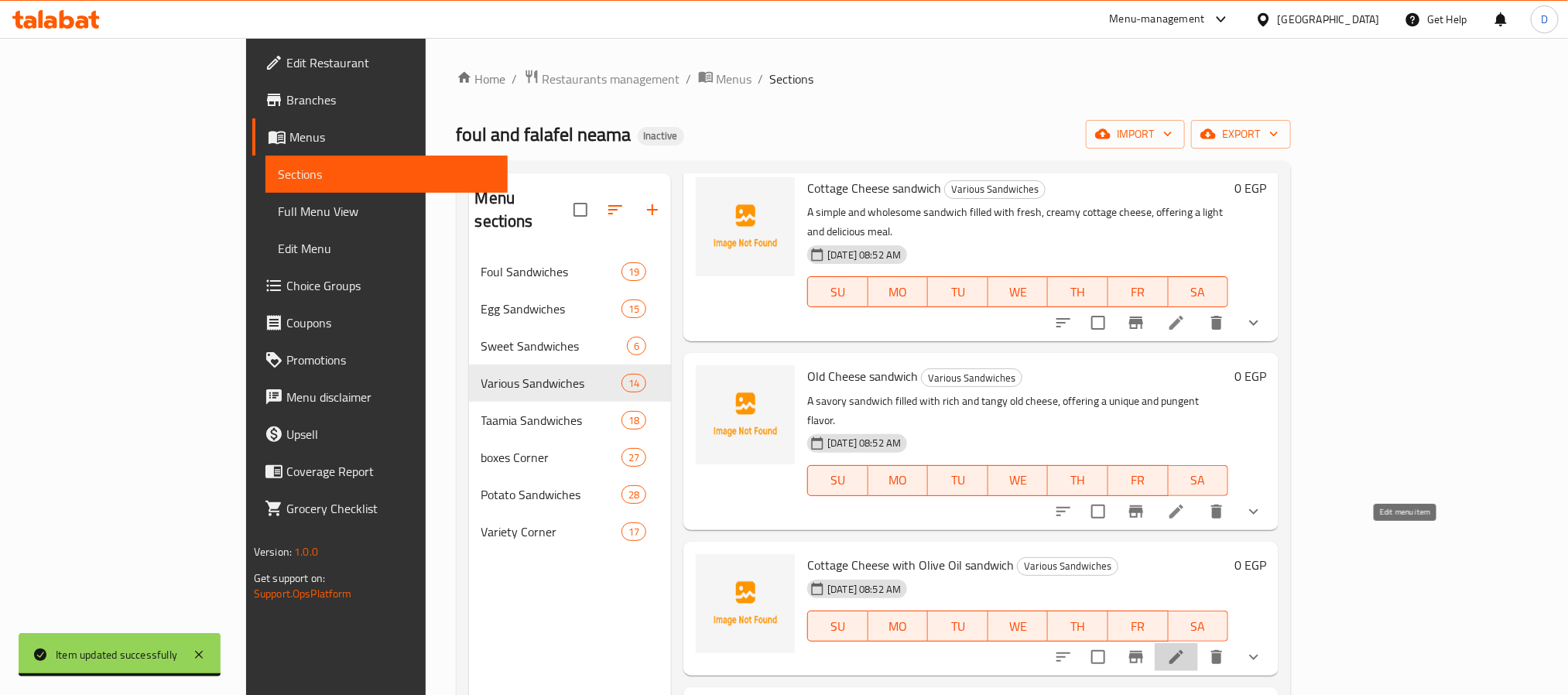
click at [1185, 648] on icon at bounding box center [1176, 656] width 19 height 19
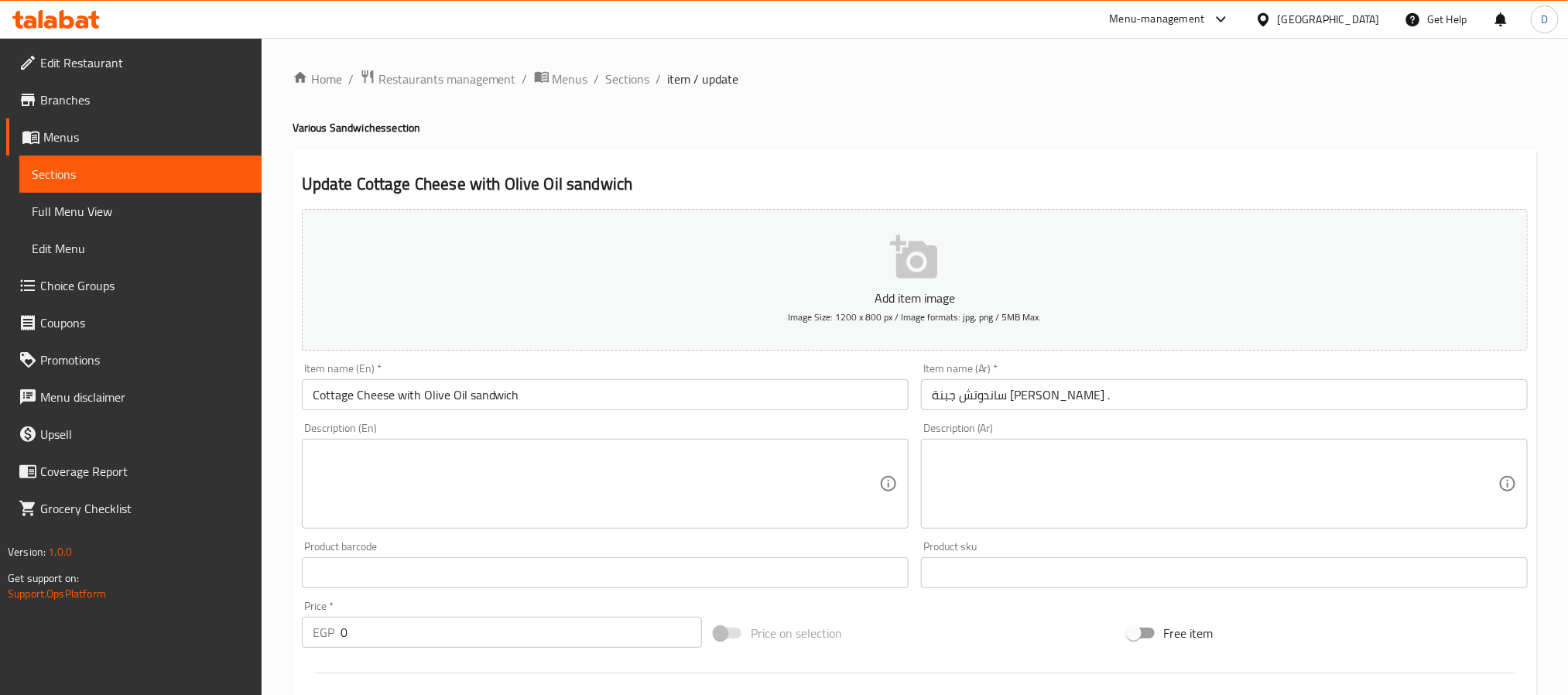
click at [728, 490] on textarea at bounding box center [596, 484] width 566 height 73
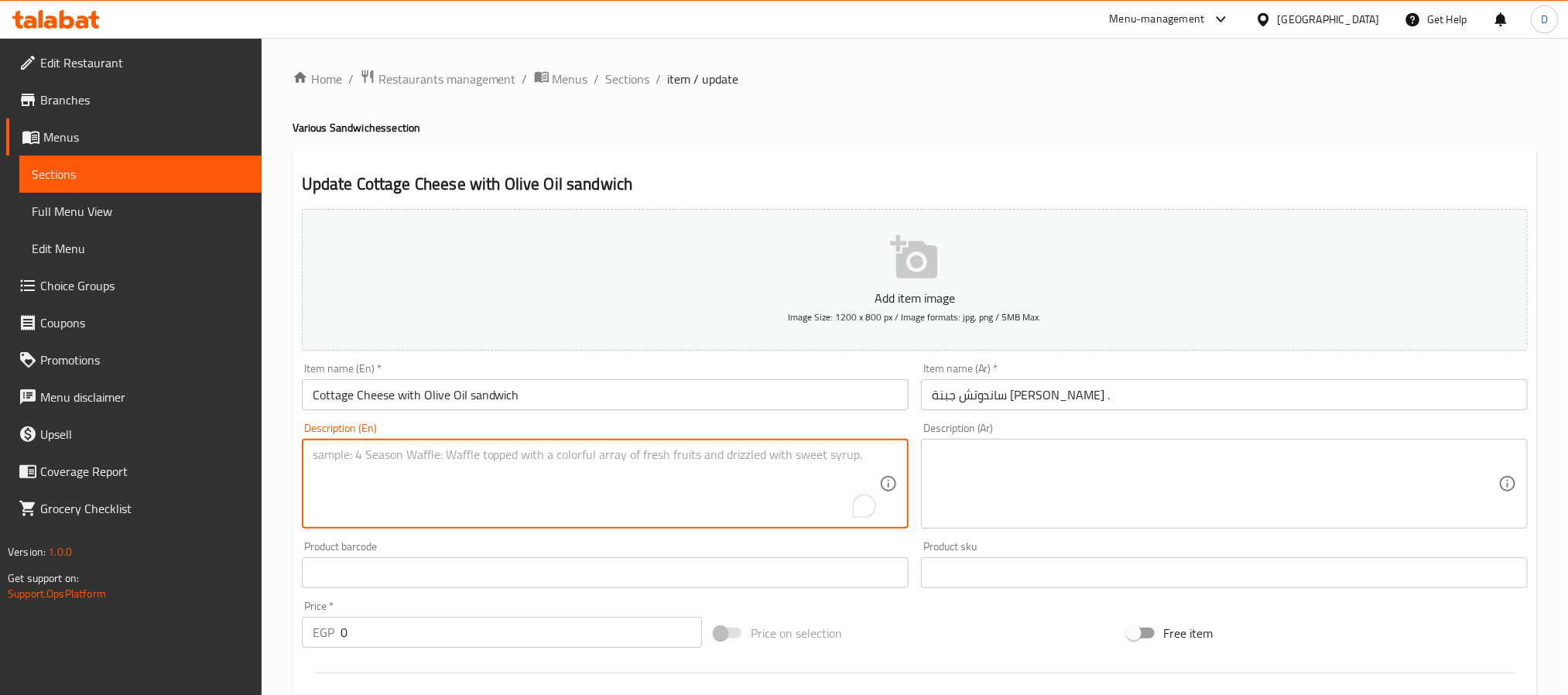
paste textarea "A simple and wholesome sandwich filled with fresh cottage cheese, drizzled with…"
type textarea "A simple and wholesome sandwich filled with fresh cottage cheese, drizzled with…"
click at [1116, 467] on textarea at bounding box center [1215, 484] width 566 height 73
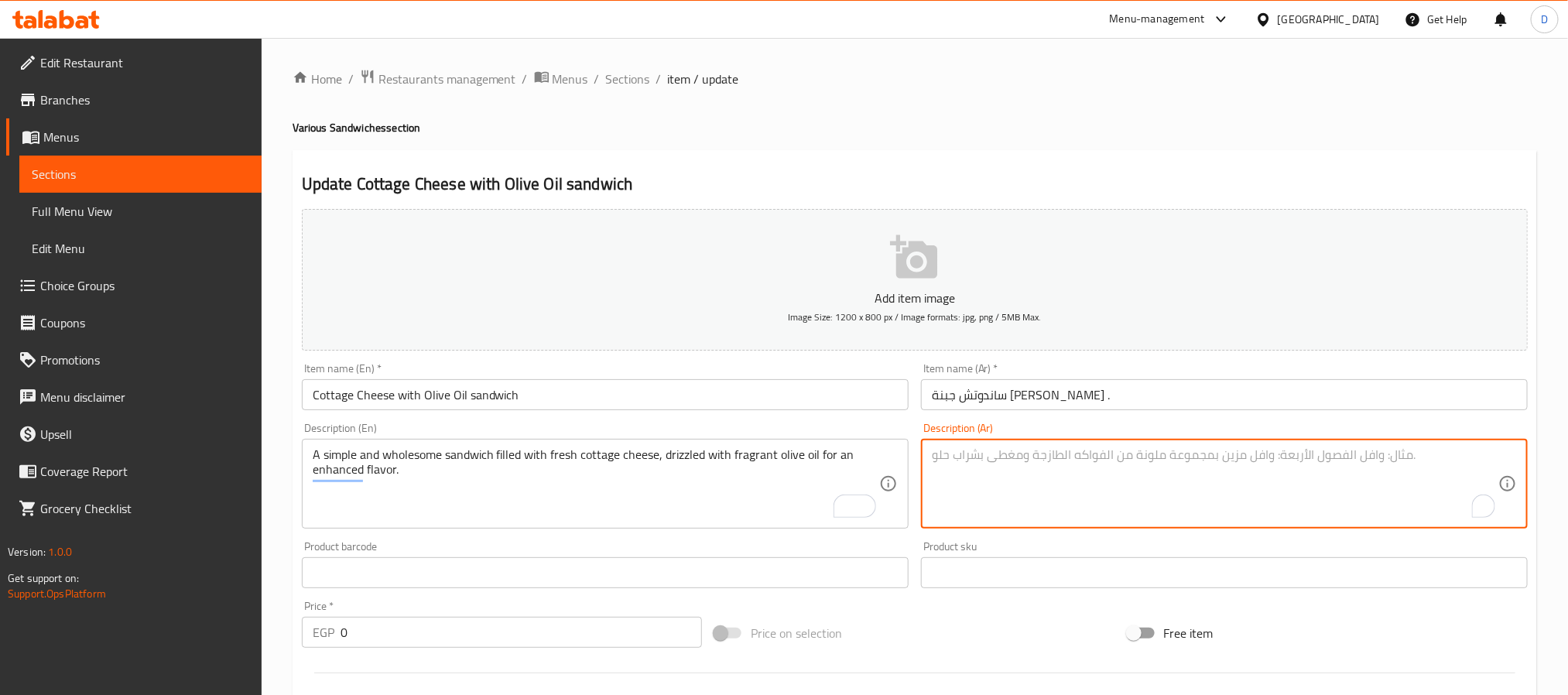
paste textarea "ساندويتش بسيط وصحي محشو بالجبنة الطازجة، مع رشة من زيت الزيتون العطري لإضفاء نك…"
click at [990, 398] on input "ساندوتش جبنة قريش زيت زيتون ." at bounding box center [1224, 394] width 607 height 31
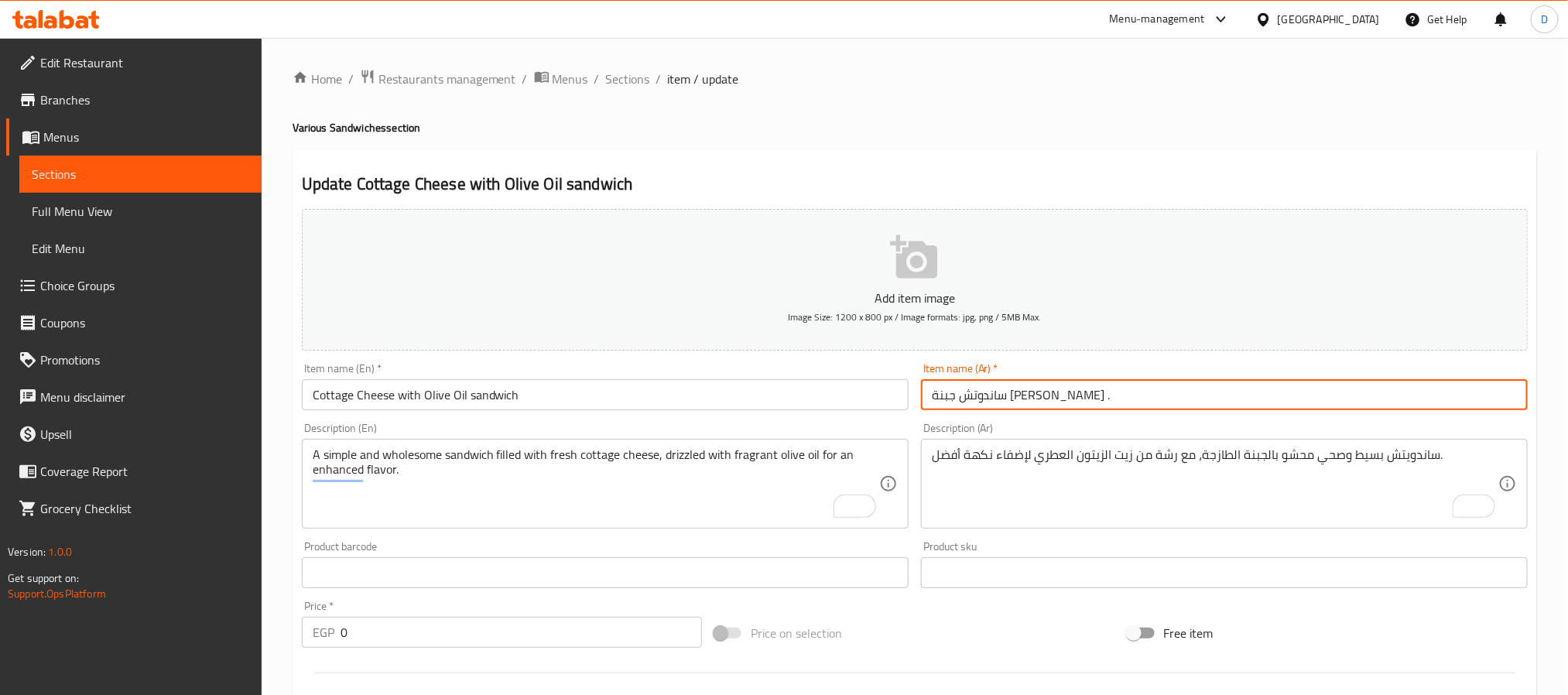
click at [990, 398] on input "ساندوتش جبنة قريش زيت زيتون ." at bounding box center [1224, 394] width 607 height 31
click at [1005, 406] on input "ساندوتش جبنة قريش زيت زيتون ." at bounding box center [1224, 394] width 607 height 31
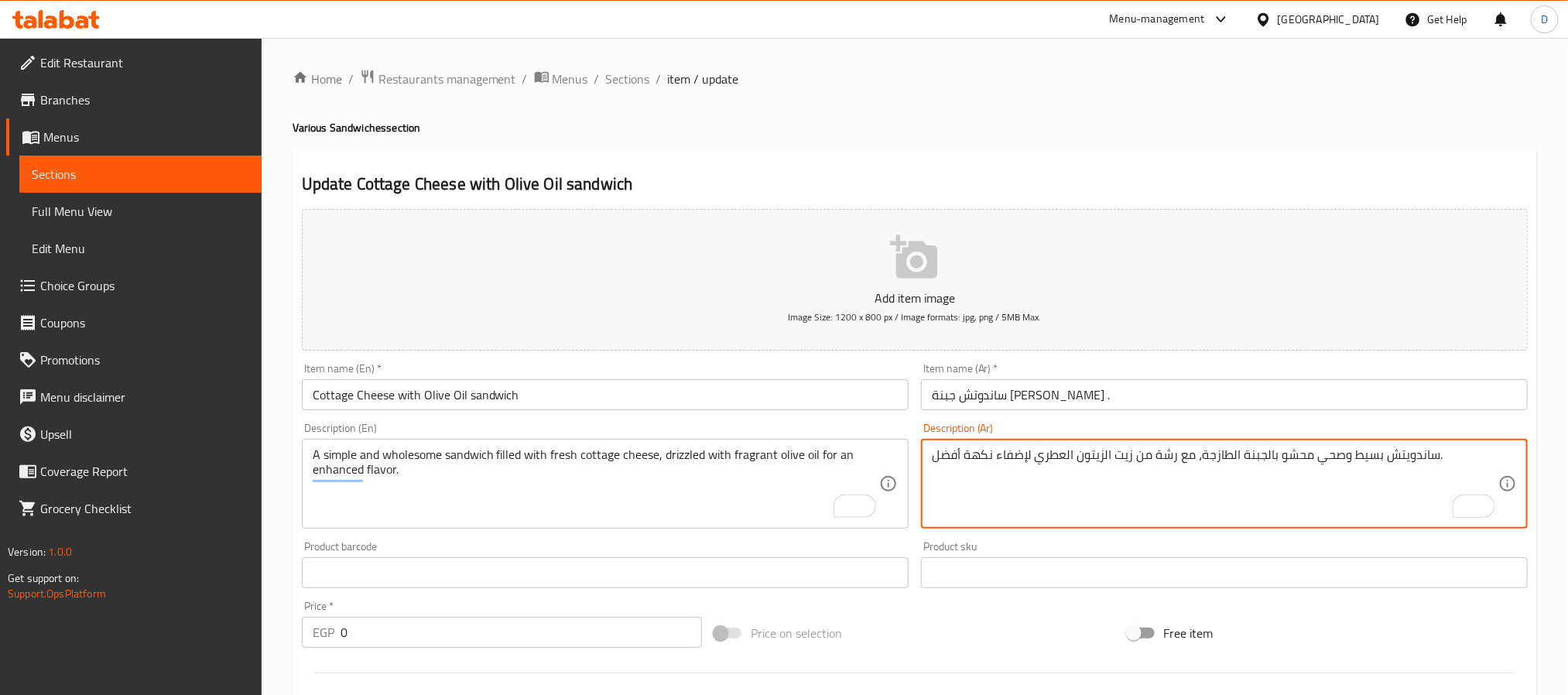
paste textarea "قريش"
type textarea "ساندويتش بسيط وصحي محشو بالجبنة قريش الطازجة، مع رشة من زيت الزيتون العطري لإضف…"
click at [1210, 386] on input "ساندوتش جبنة قريش زيت زيتون ." at bounding box center [1224, 394] width 607 height 31
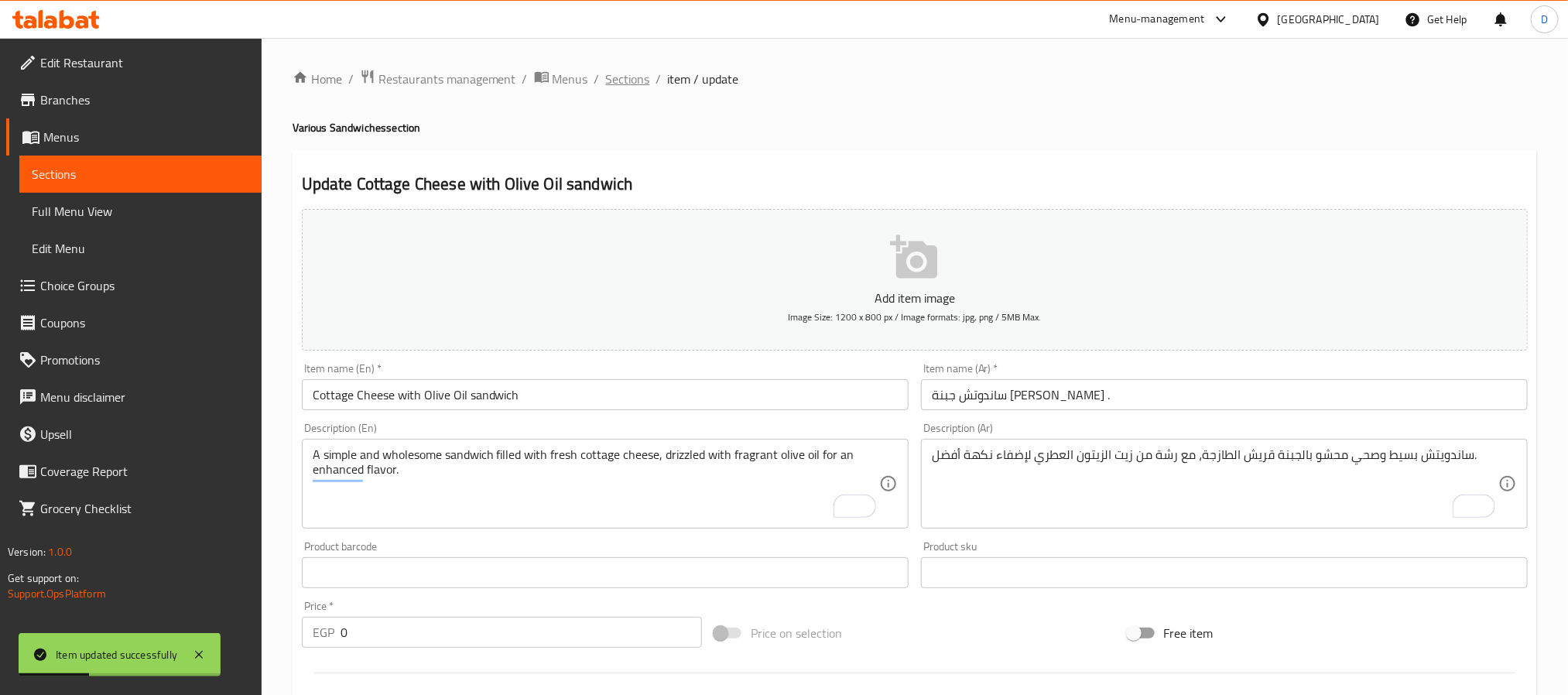
click at [627, 74] on span "Sections" at bounding box center [627, 79] width 44 height 19
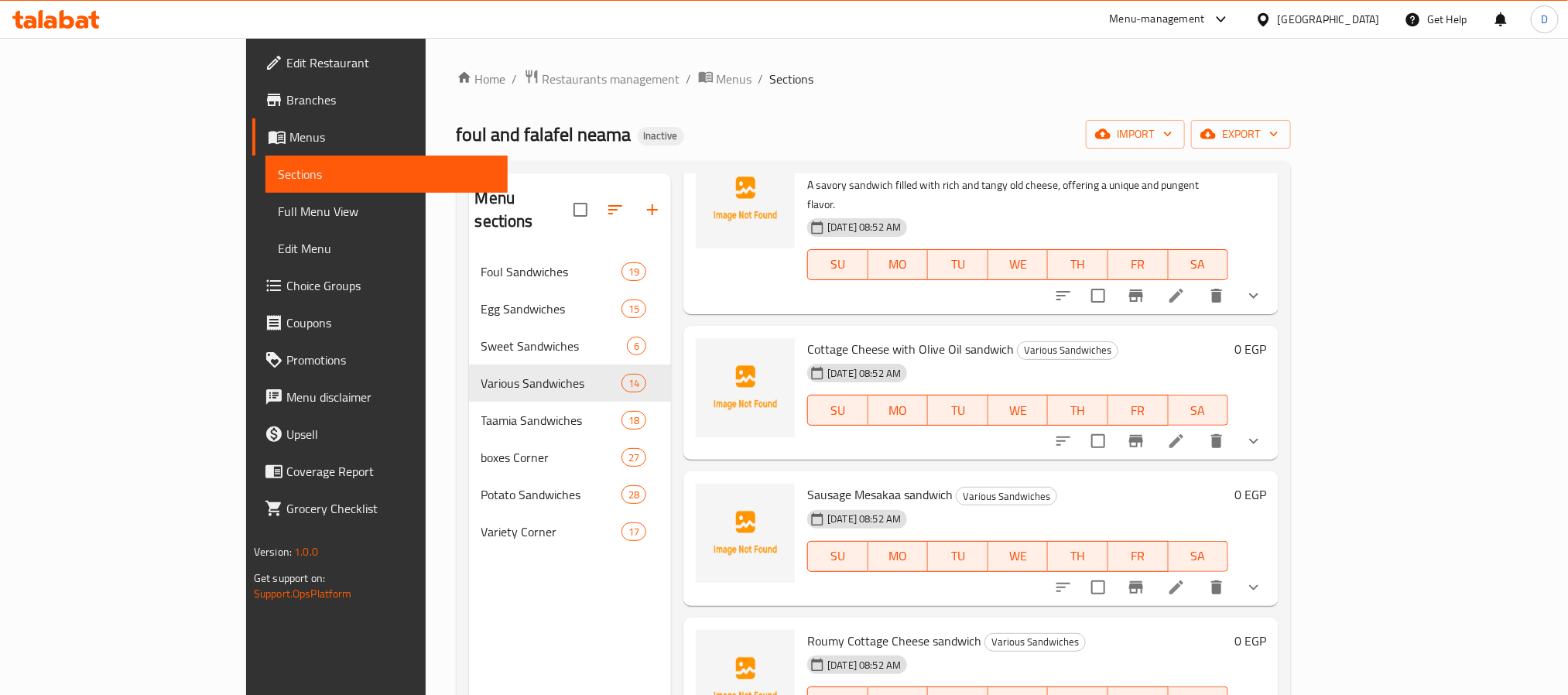
scroll to position [1044, 0]
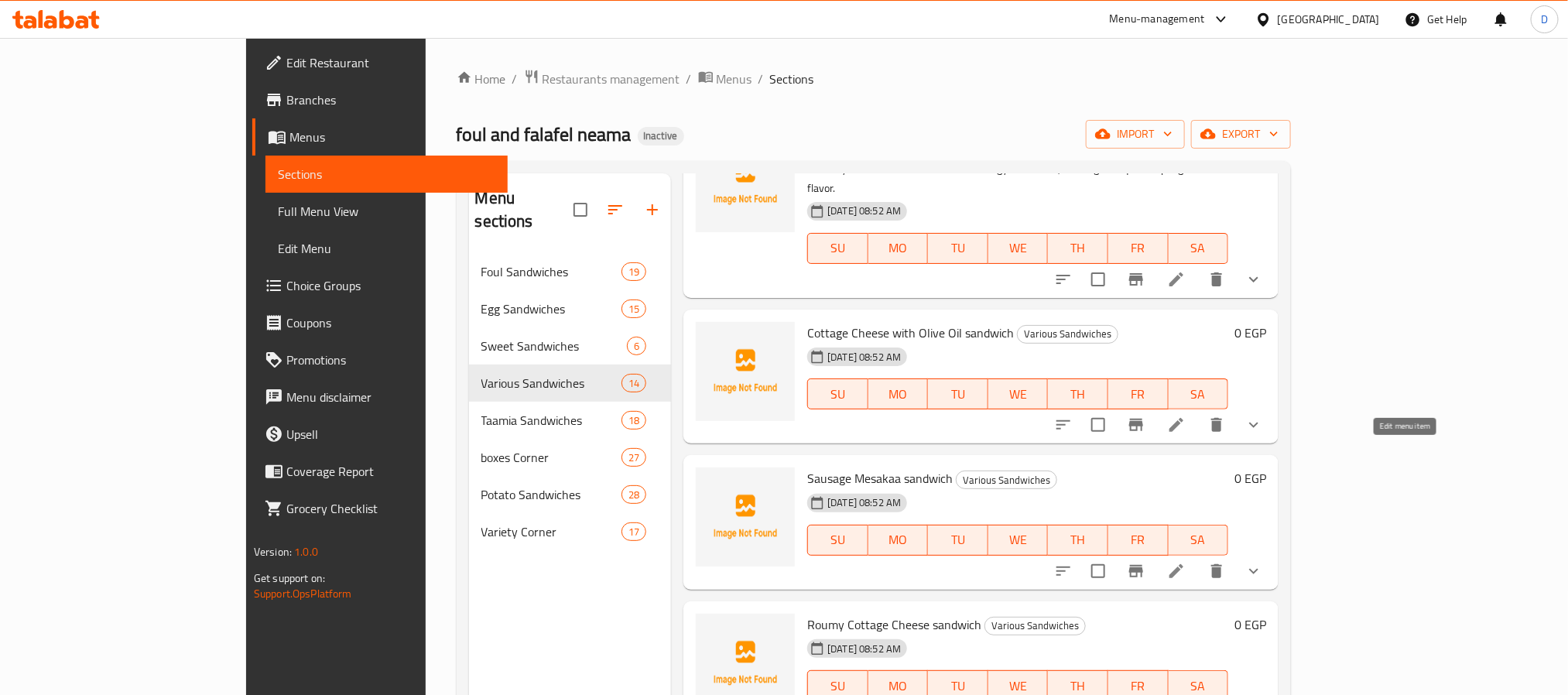
click at [1183, 564] on icon at bounding box center [1176, 571] width 14 height 14
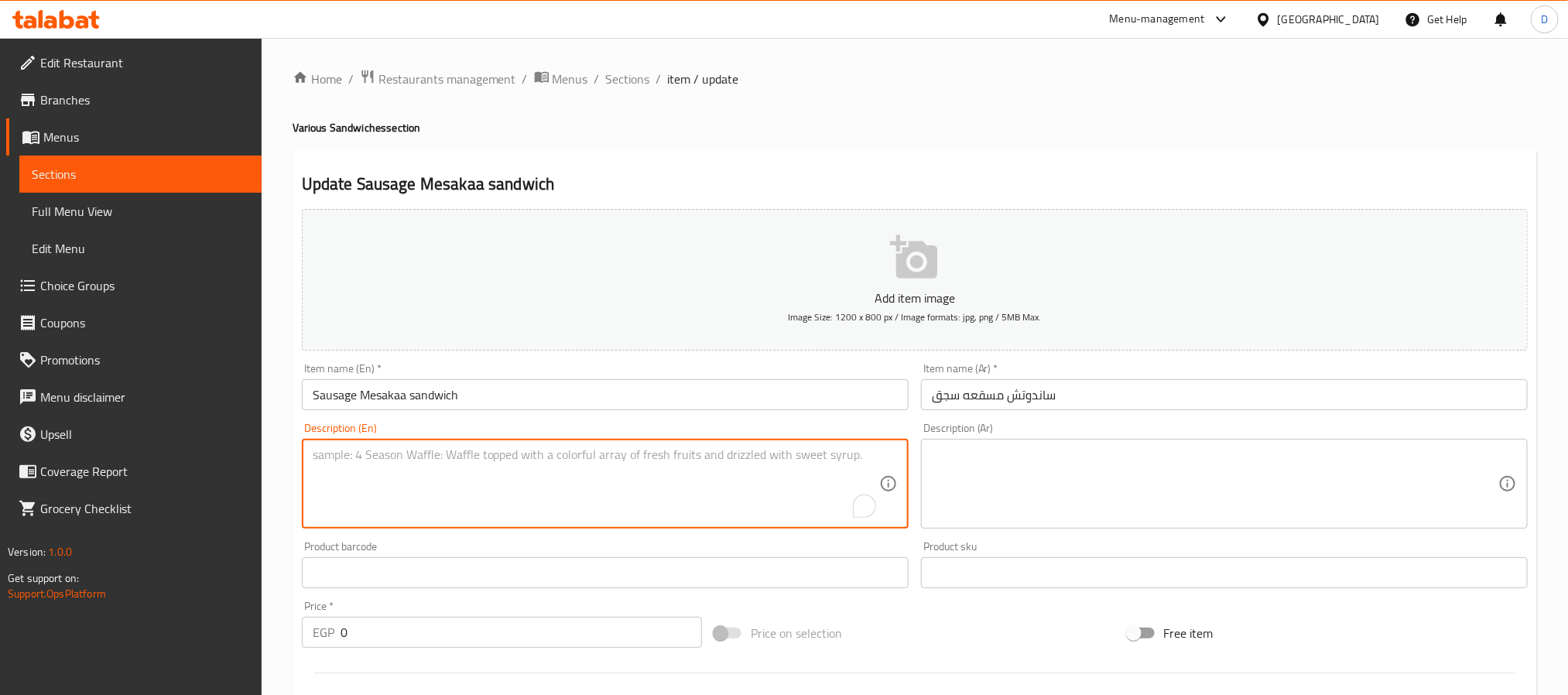
click at [491, 496] on textarea "To enrich screen reader interactions, please activate Accessibility in Grammarl…" at bounding box center [596, 484] width 566 height 73
paste textarea "A savory sandwich with a rich moussaka and savory sausage slices for a unique a…"
type textarea "A savory sandwich with a rich moussaka and savory sausage slices for a unique a…"
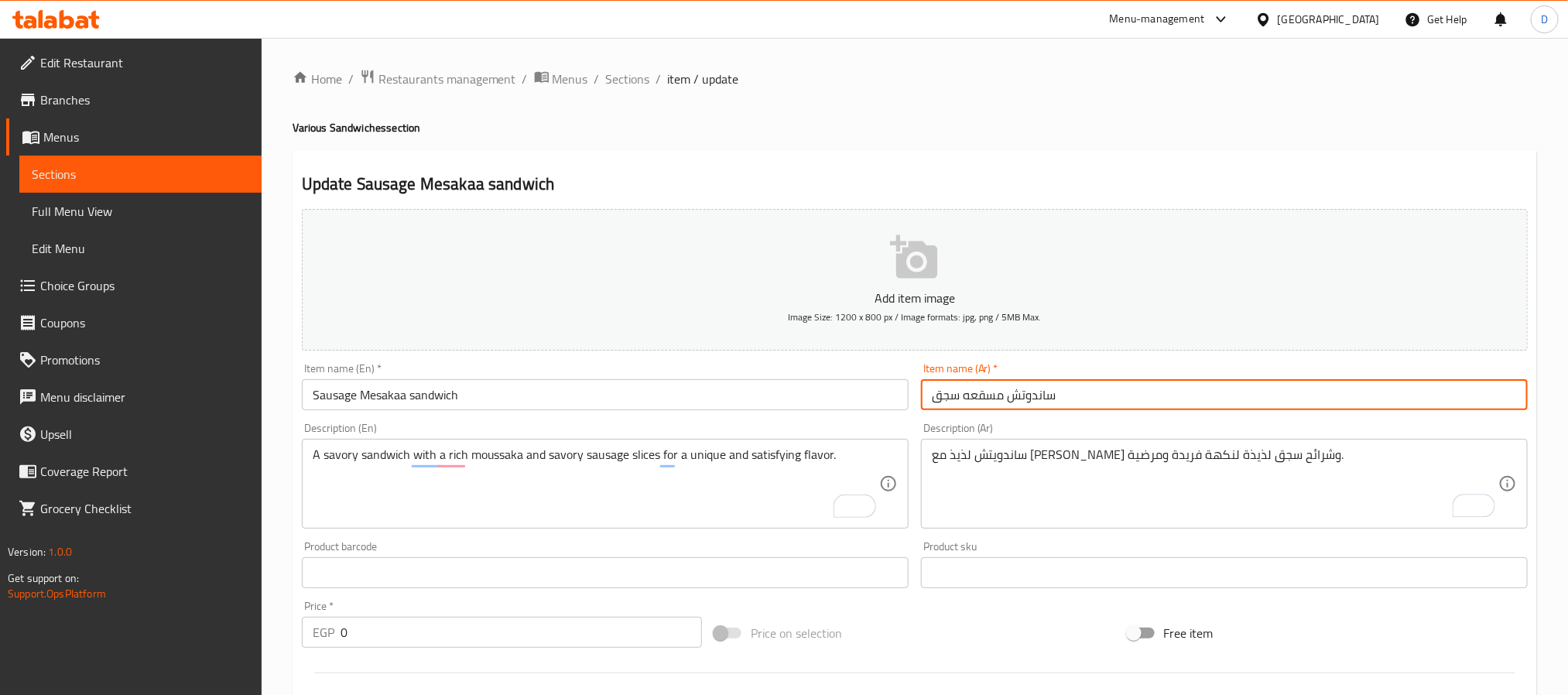
click at [989, 398] on input "ساندوتش مسقعه سجق" at bounding box center [1224, 394] width 607 height 31
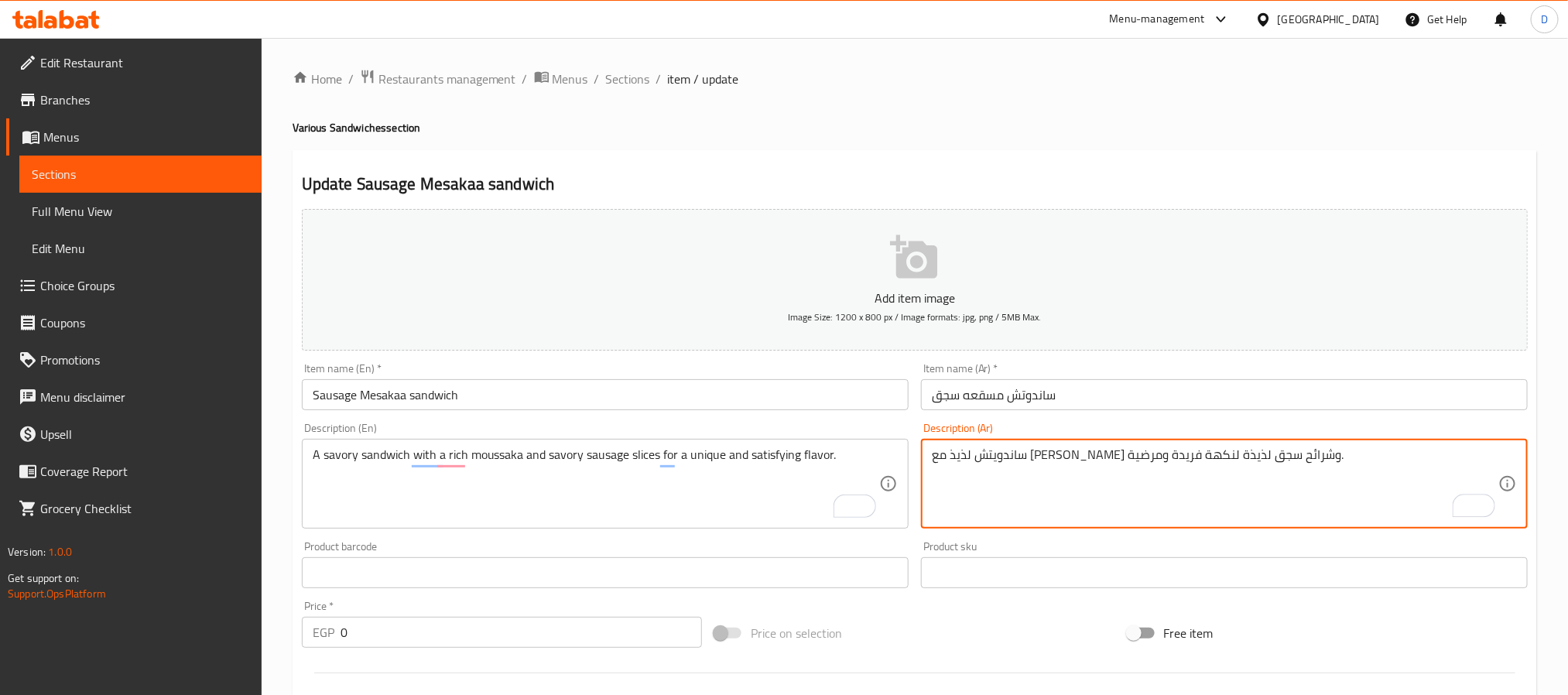
click at [1195, 449] on textarea "ساندويتش لذيذ مع [PERSON_NAME] وشرائح سجق لذيذة لنكهة فريدة ومرضية." at bounding box center [1215, 484] width 566 height 73
paste textarea "سقعه"
type textarea "ساندويتش لذيذ مع مسقعه غنية وشرائح سجق لذيذة لنكهة فريدة ومرضية."
click at [1161, 389] on input "ساندوتش مسقعه سجق" at bounding box center [1224, 394] width 607 height 31
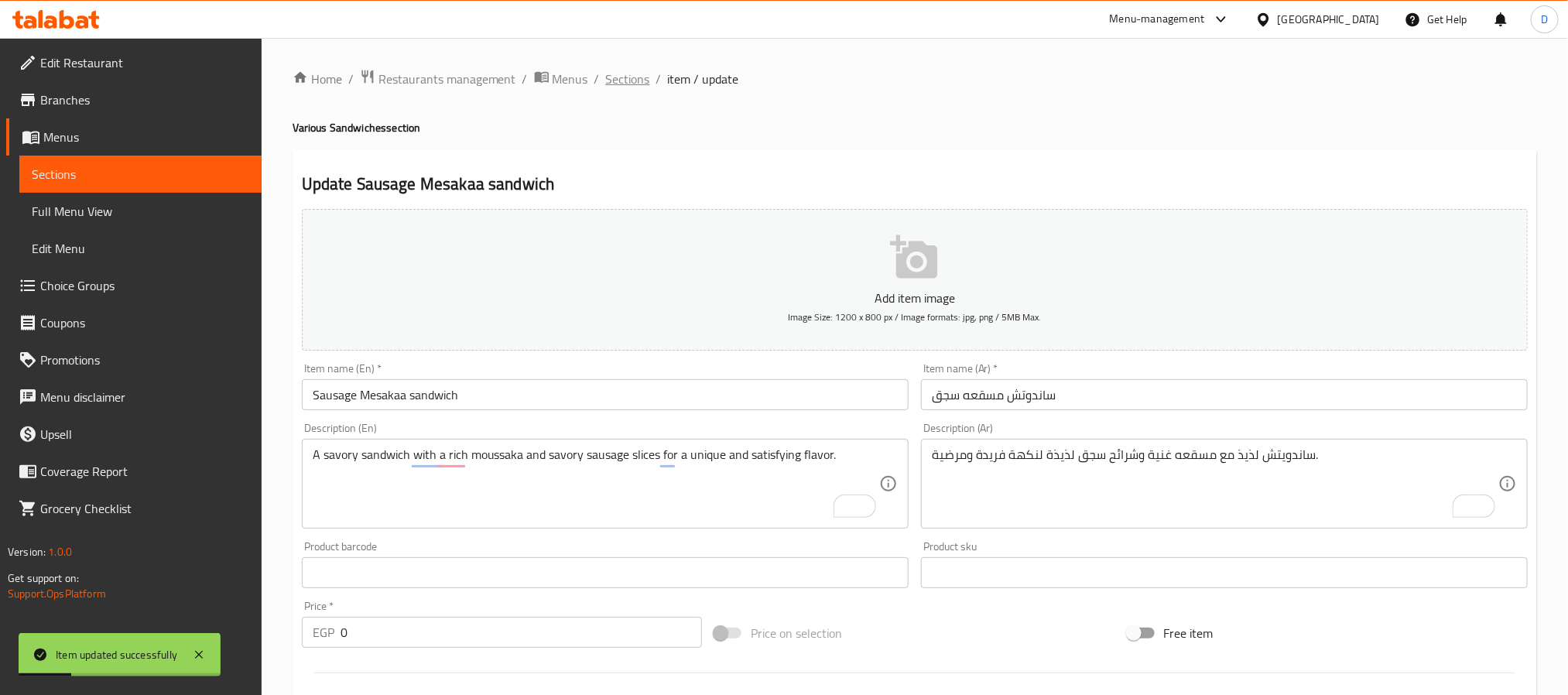
click at [633, 77] on span "Sections" at bounding box center [627, 79] width 44 height 19
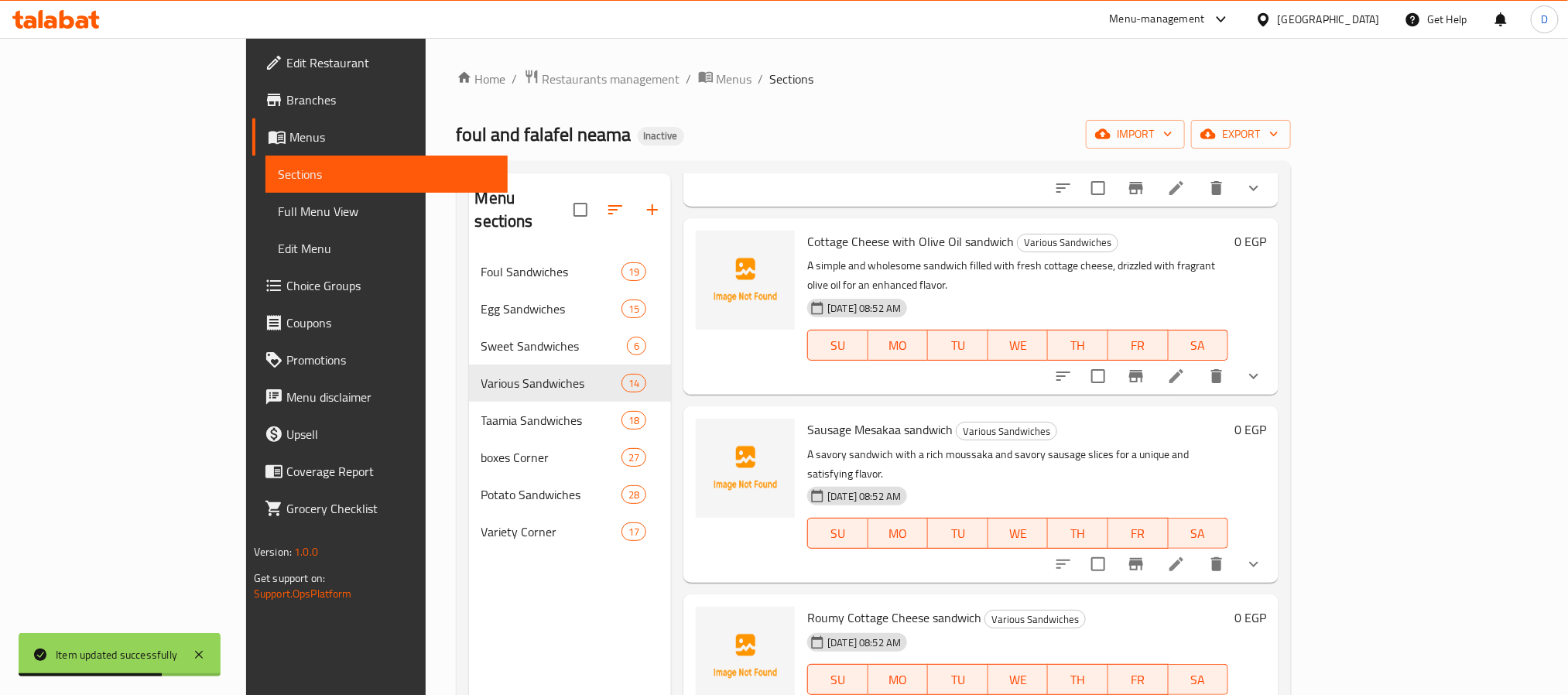
scroll to position [1160, 0]
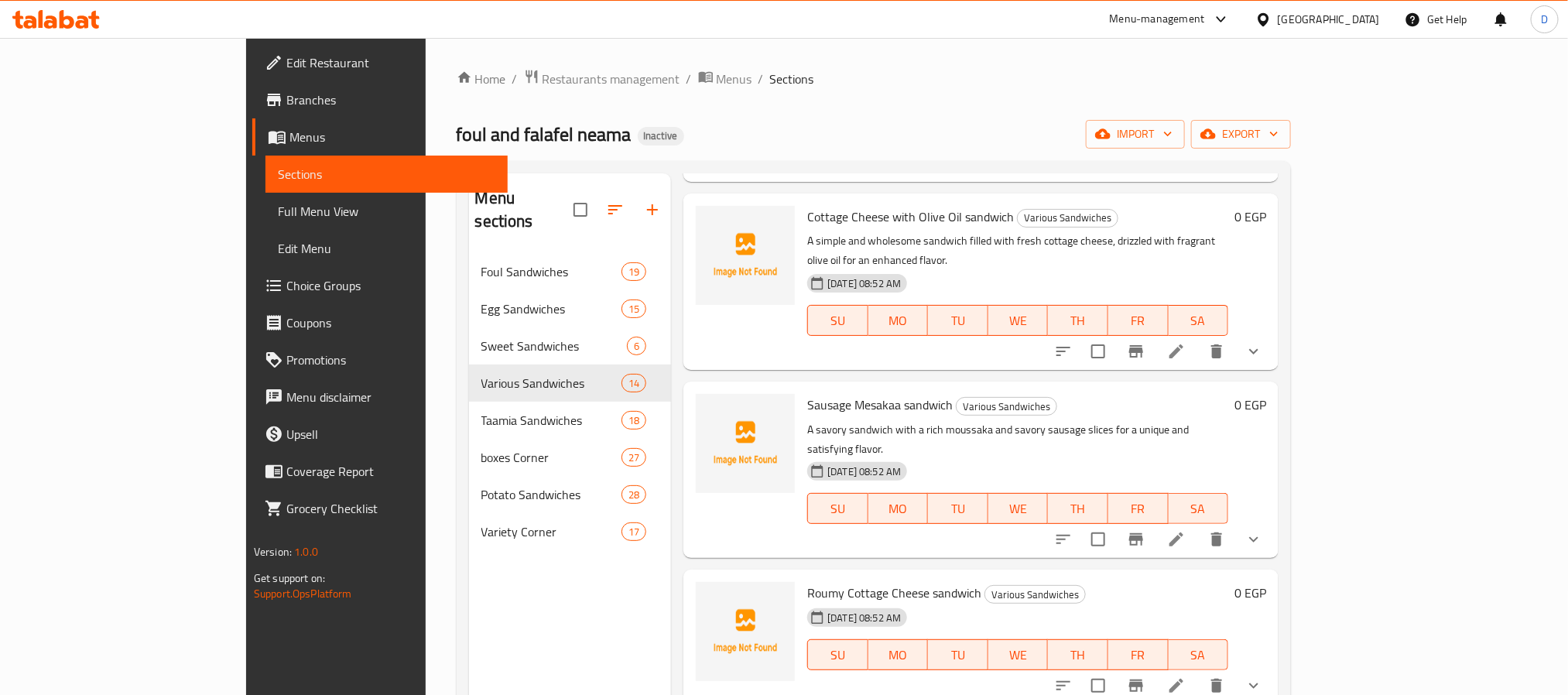
click at [1198, 672] on li at bounding box center [1176, 685] width 43 height 28
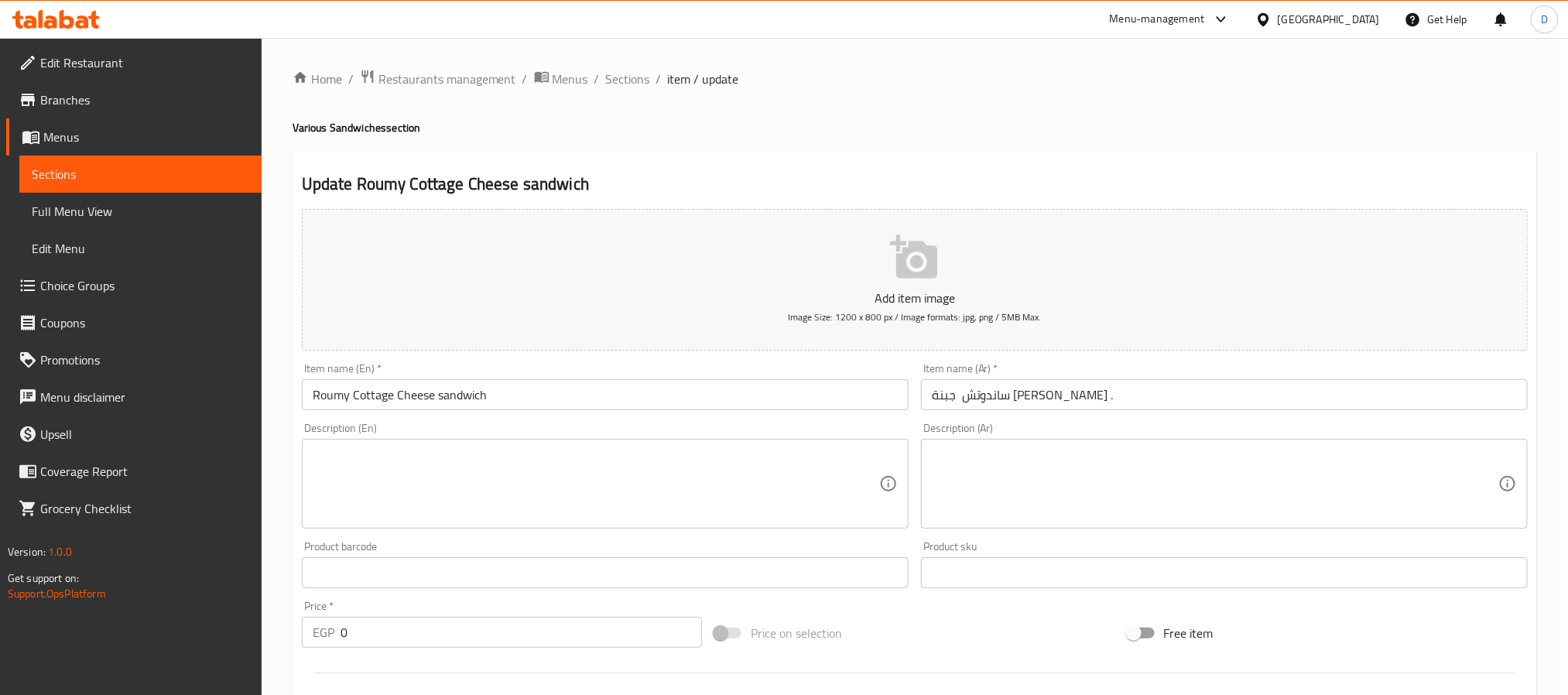
click at [556, 493] on textarea at bounding box center [596, 484] width 566 height 73
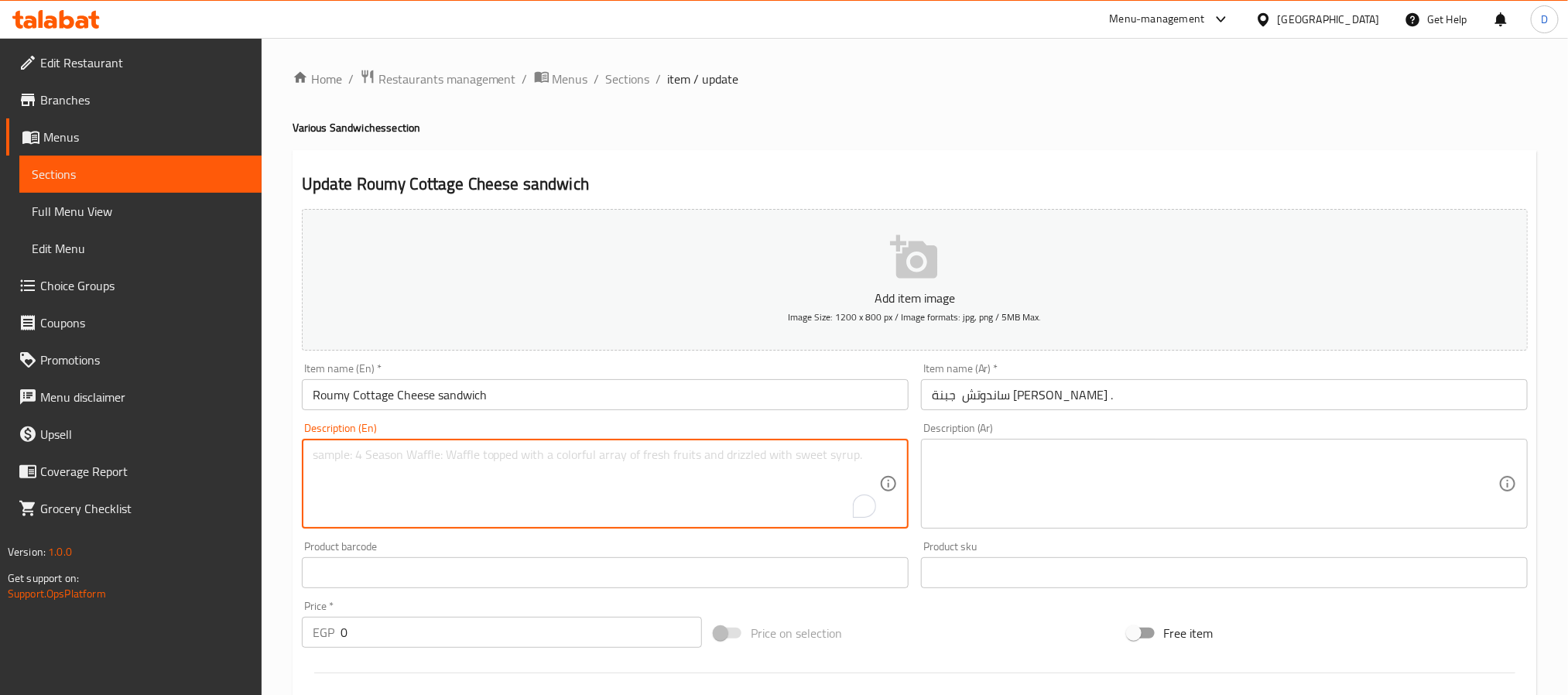
paste textarea "A savory sandwich with fresh cottage cheese and savory Romi cheese for a unique…"
type textarea "A savory sandwich with fresh cottage cheese and savory Romi cheese for a unique…"
click at [1081, 471] on textarea at bounding box center [1215, 484] width 566 height 73
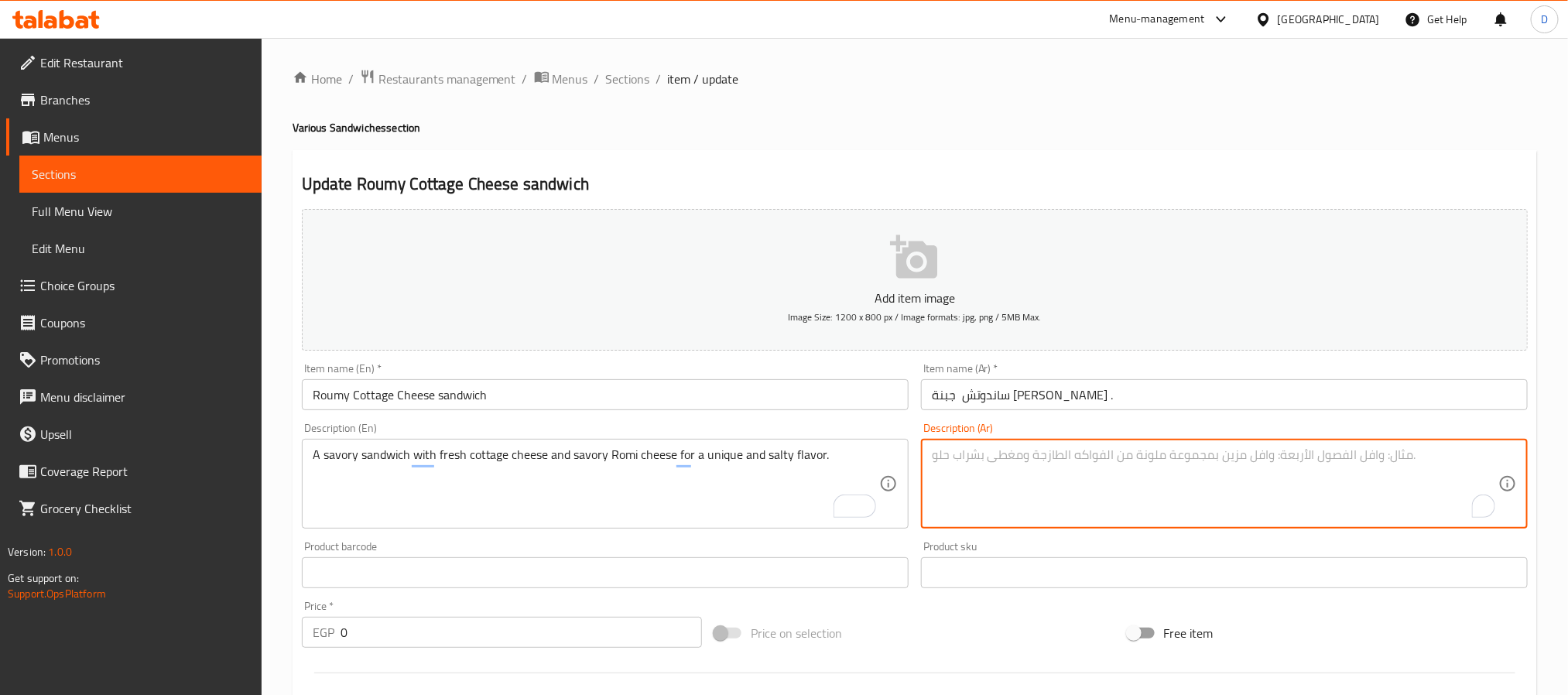
paste textarea "ساندويتش لذيذ مع [PERSON_NAME] و[PERSON_NAME] لذيذ لنكهة فريدة ومالحة."
type textarea "ساندويتش لذيذ مع [PERSON_NAME] و[PERSON_NAME] لذيذ لنكهة فريدة ومالحة."
click at [848, 398] on input "Roumy Cottage Cheese sandwich" at bounding box center [605, 394] width 607 height 31
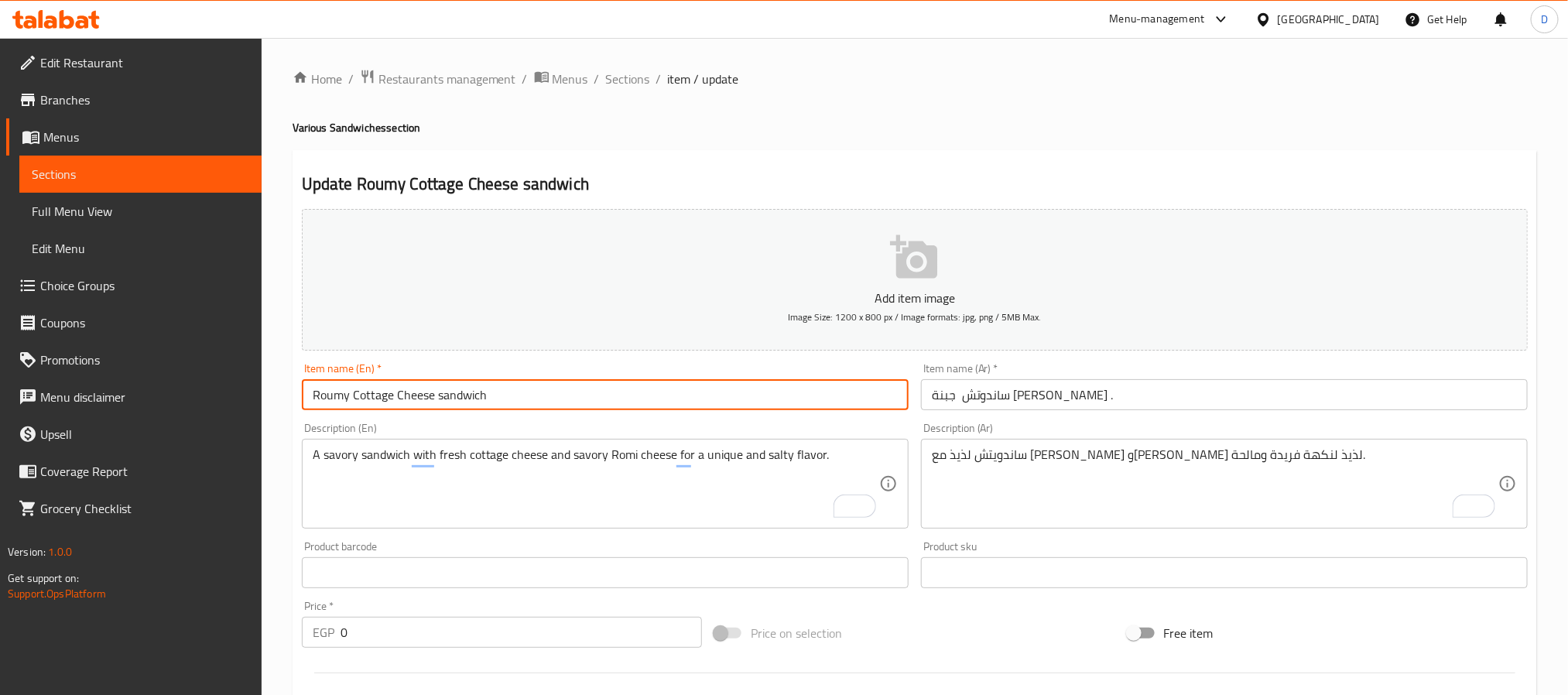
click at [633, 80] on span "Sections" at bounding box center [627, 79] width 44 height 19
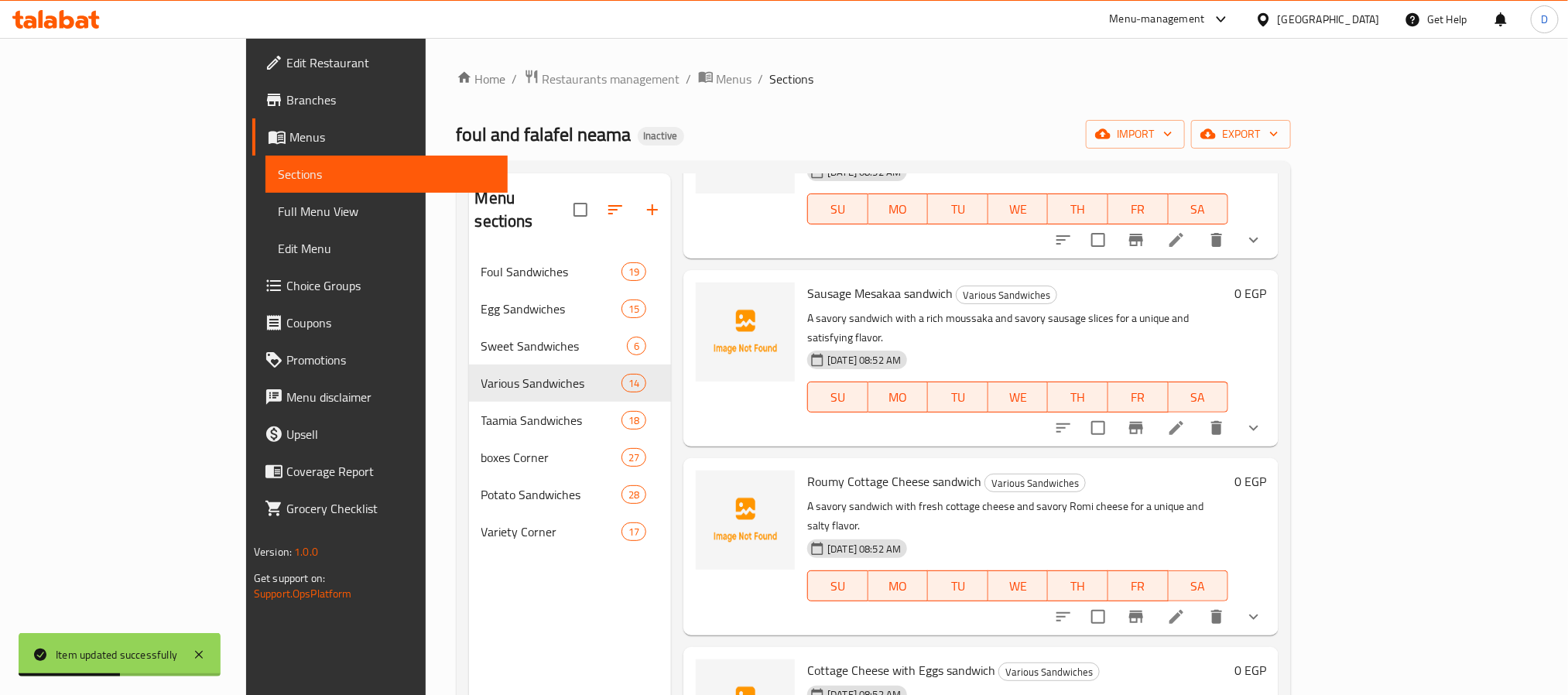
scroll to position [1276, 0]
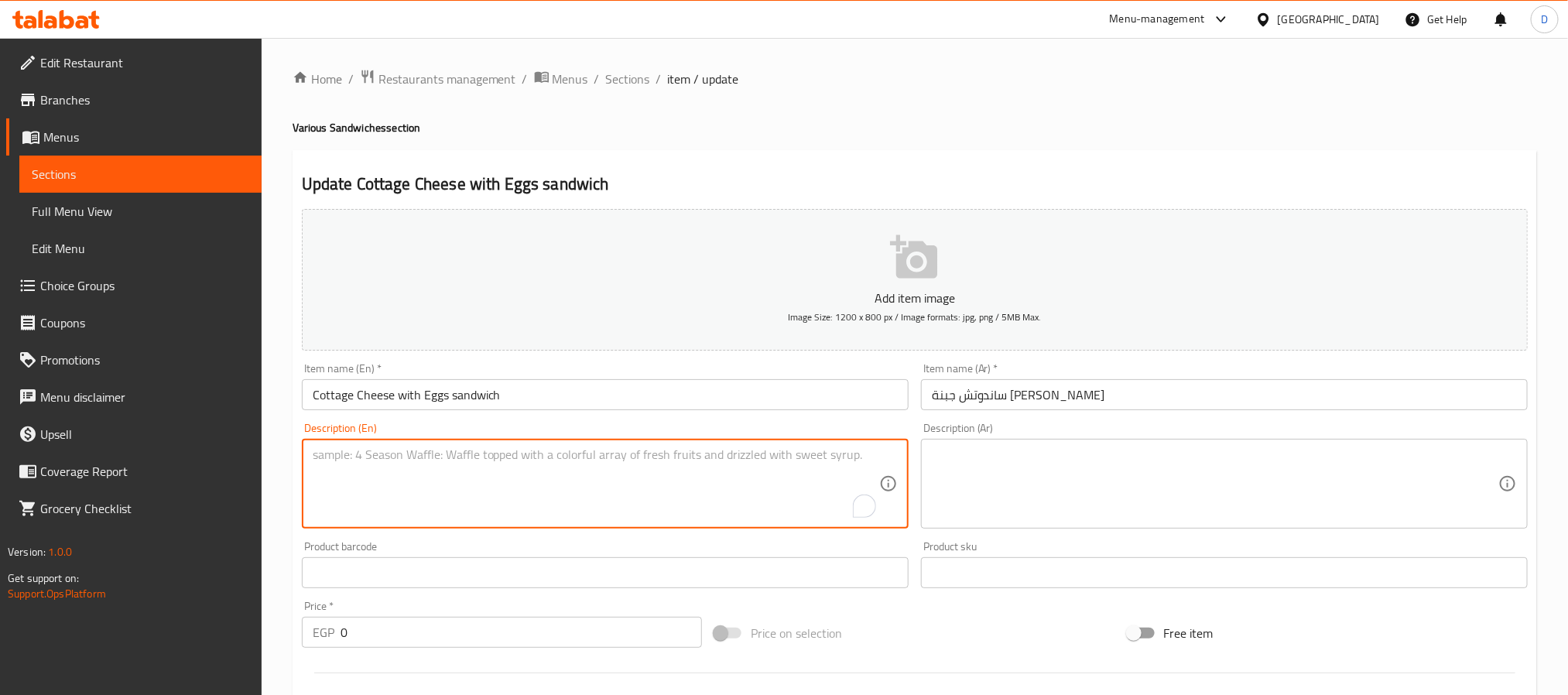
click at [560, 509] on textarea "To enrich screen reader interactions, please activate Accessibility in Grammarl…" at bounding box center [596, 484] width 566 height 73
paste textarea "A hearty sandwich with fresh cottage cheese and a fluffy omelette, offering a w…"
type textarea "A hearty sandwich with fresh cottage cheese and a fluffy omelette, offering a w…"
click at [1011, 468] on textarea at bounding box center [1215, 484] width 566 height 73
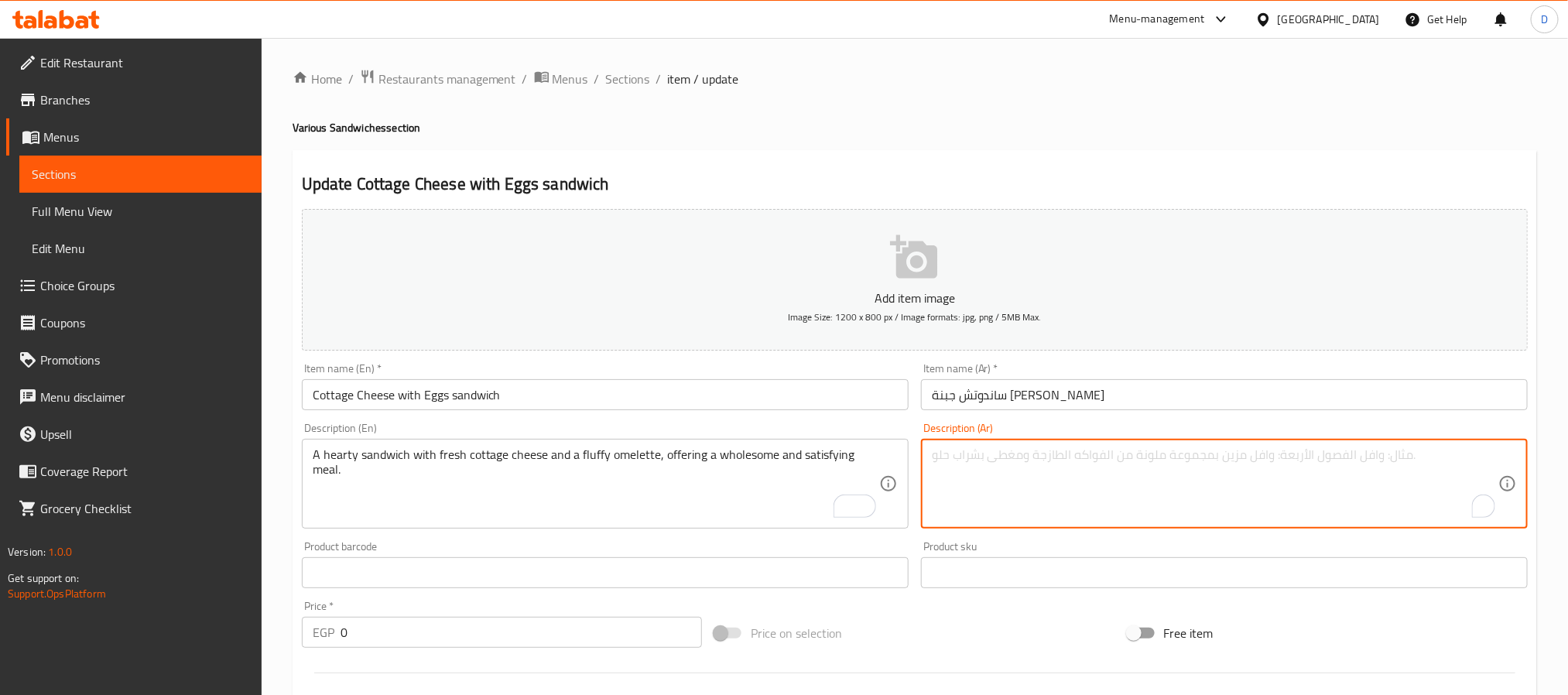
paste textarea "ساندويتش شهي مع [PERSON_NAME] وعجة رقيقة، يقدم وجبة صحية ومرضية."
click at [1115, 450] on textarea "ساندويتش شهي مع [PERSON_NAME] وعجة رقيقة، يقدم وجبة صحية ومرضية." at bounding box center [1215, 484] width 566 height 73
type textarea "ساندويتش شهي مع جبن قريش طازج اومليت رقيقة، يقدم وجبة صحية ومرضية."
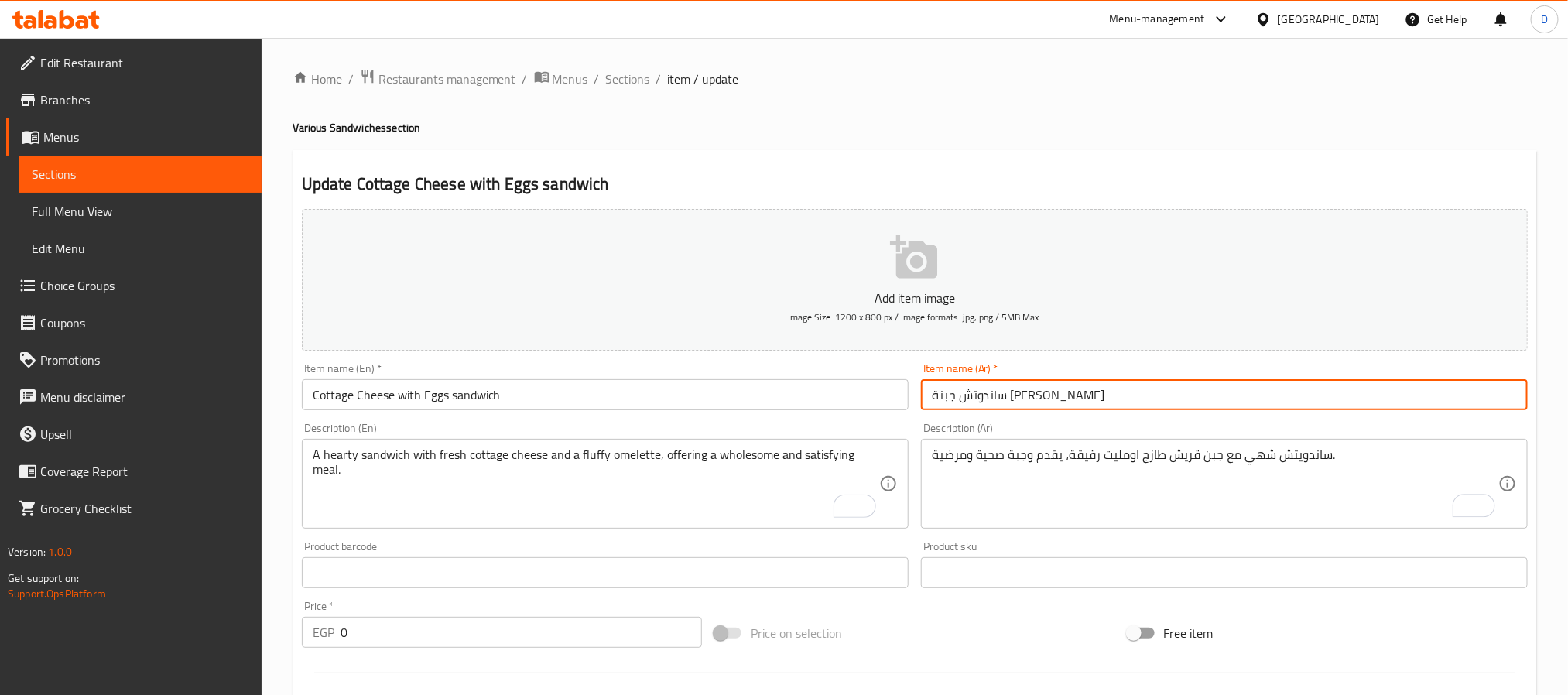
click at [1100, 394] on input "ساندوتش جبنة [PERSON_NAME]" at bounding box center [1224, 394] width 607 height 31
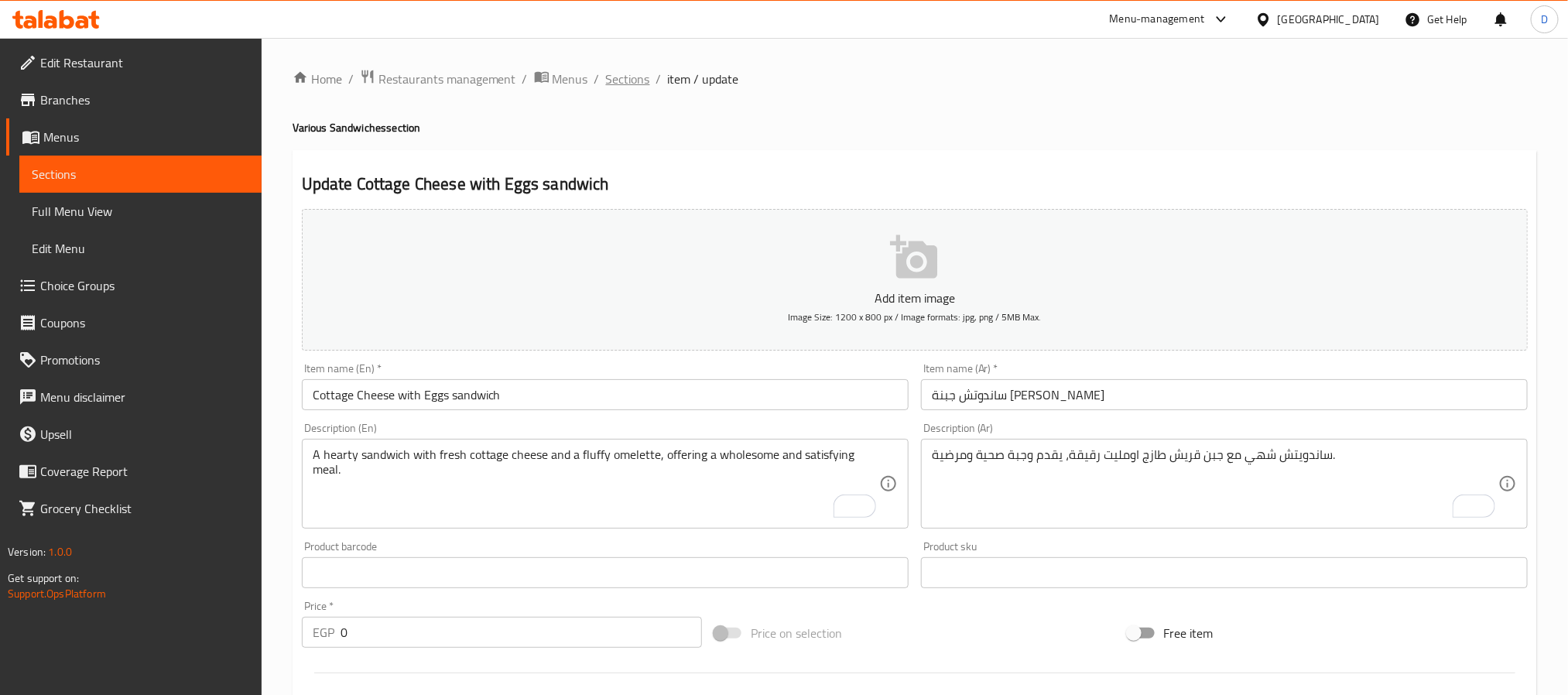
click at [632, 77] on span "Sections" at bounding box center [627, 79] width 44 height 19
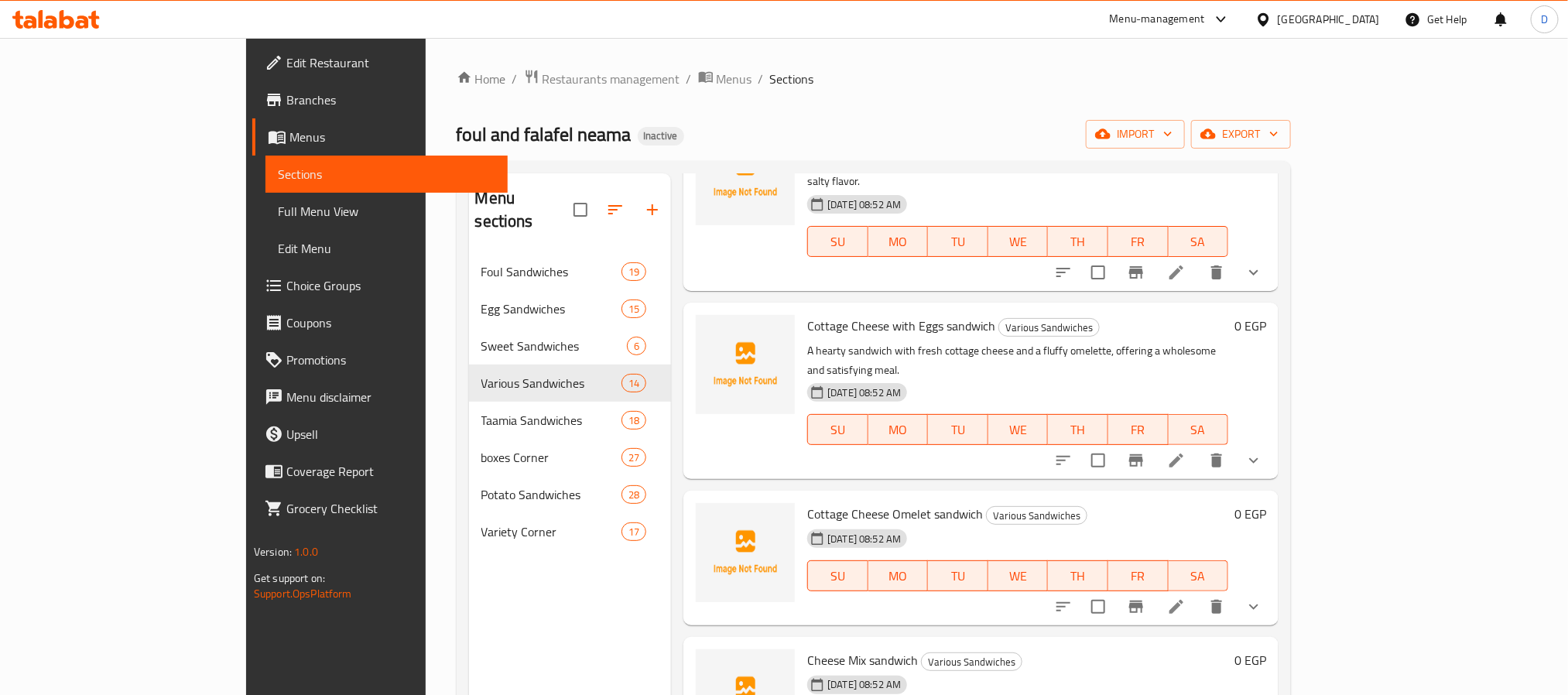
scroll to position [1500, 0]
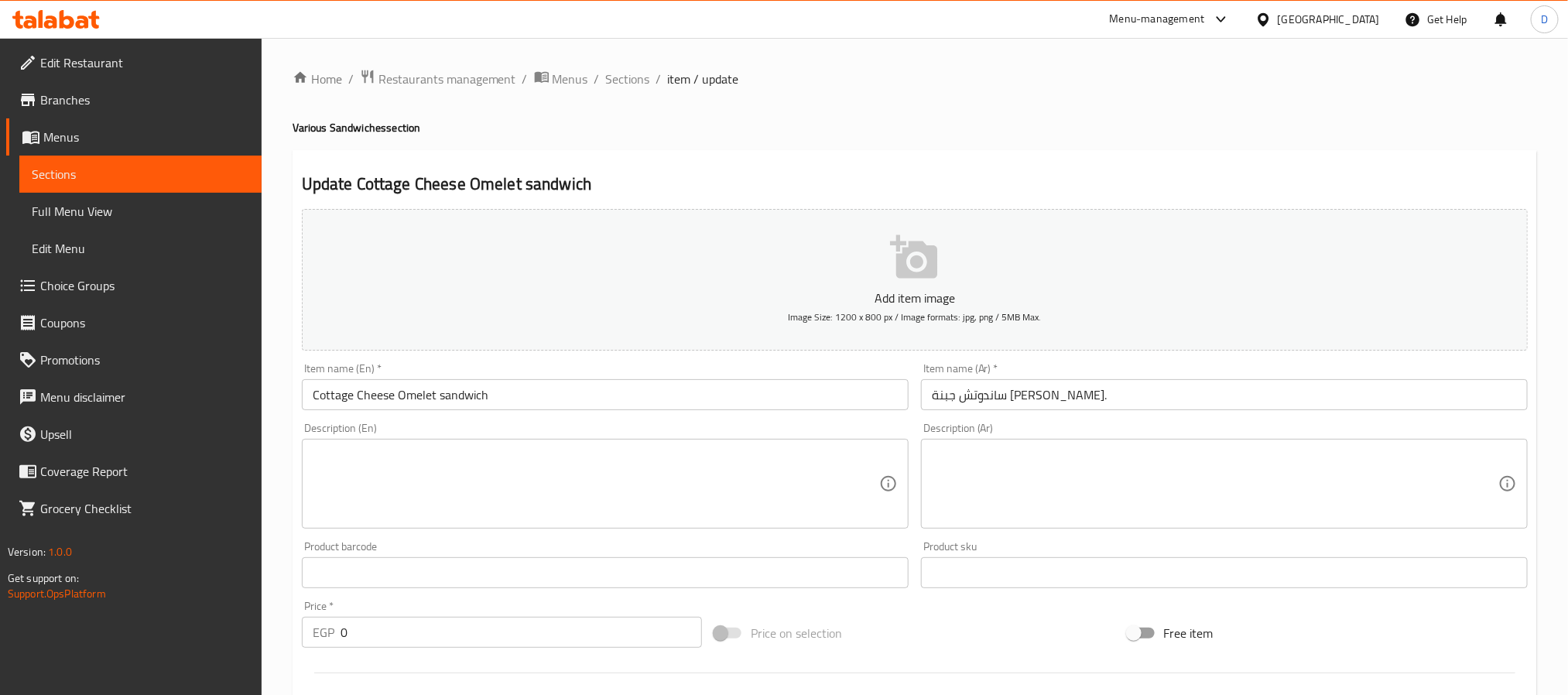
click at [539, 506] on textarea at bounding box center [596, 484] width 566 height 73
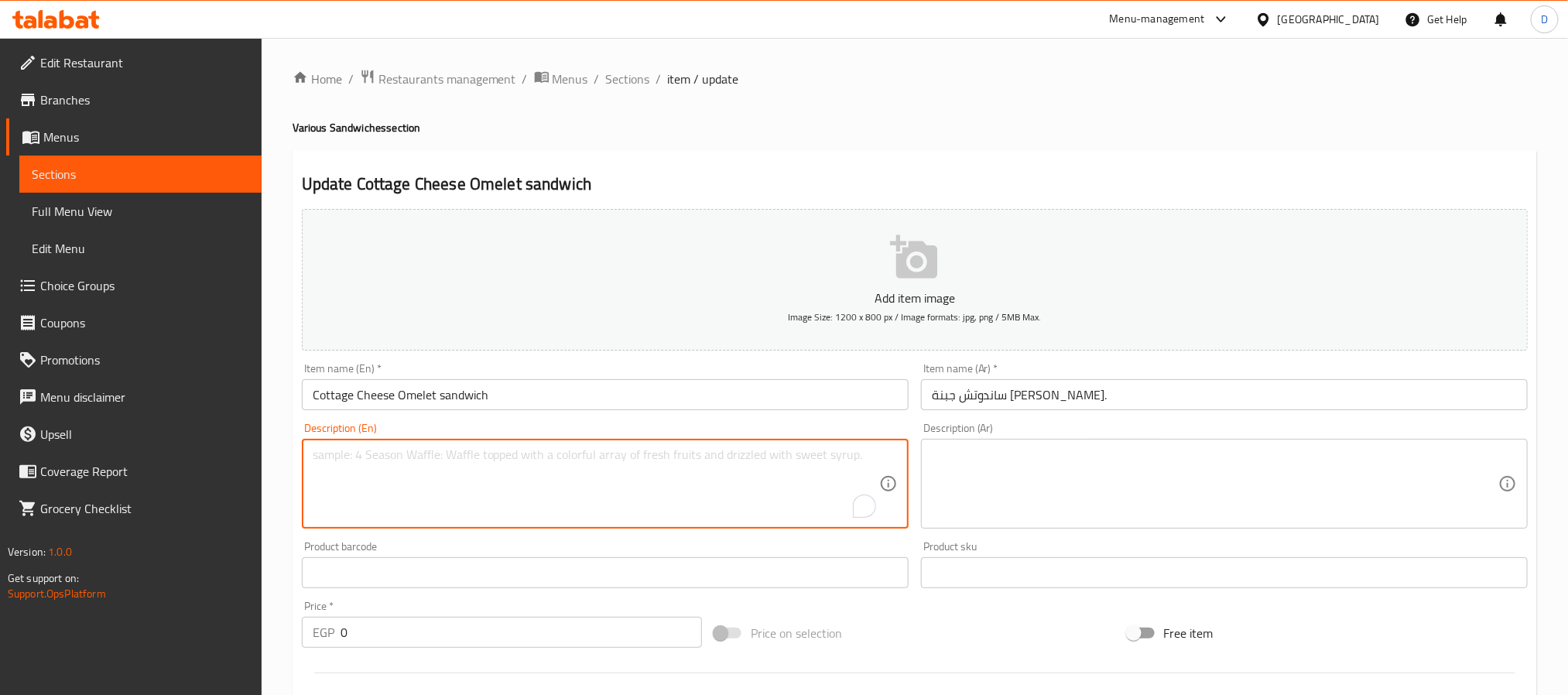
paste textarea "A hearty sandwich with fresh cottage cheese and a fluffy omelette, offering a w…"
type textarea "A hearty sandwich with fresh cottage cheese and a fluffy omelette, offering a w…"
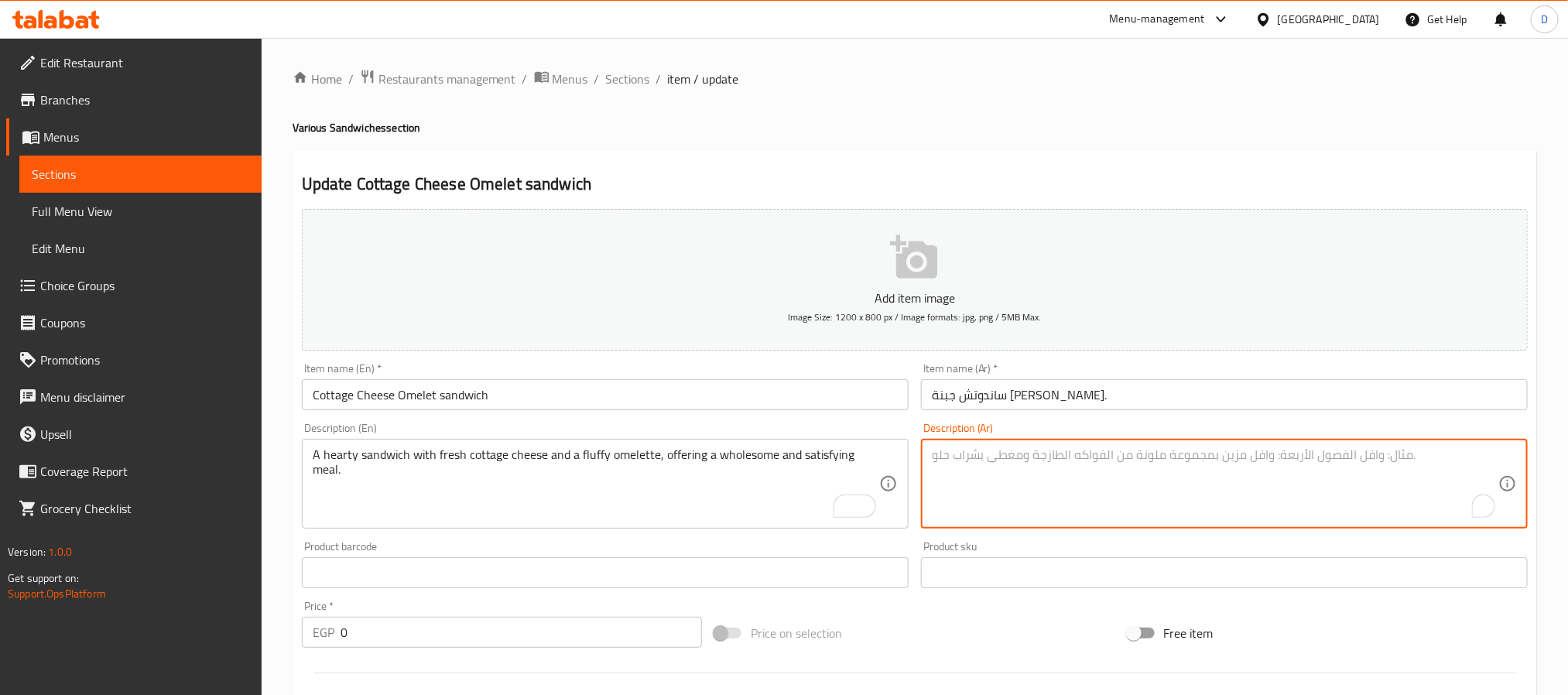
click at [1167, 481] on textarea "To enrich screen reader interactions, please activate Accessibility in Grammarl…" at bounding box center [1215, 484] width 566 height 73
paste textarea "ساندويتش شهي مع [PERSON_NAME] وعجة رقيقة، يقدم وجبة صحية ومرضية."
type textarea "ساندويتش شهي مع [PERSON_NAME] وعجة رقيقة، يقدم وجبة صحية ومرضية."
click at [1128, 401] on input "ساندوتش جبنة [PERSON_NAME]." at bounding box center [1224, 394] width 607 height 31
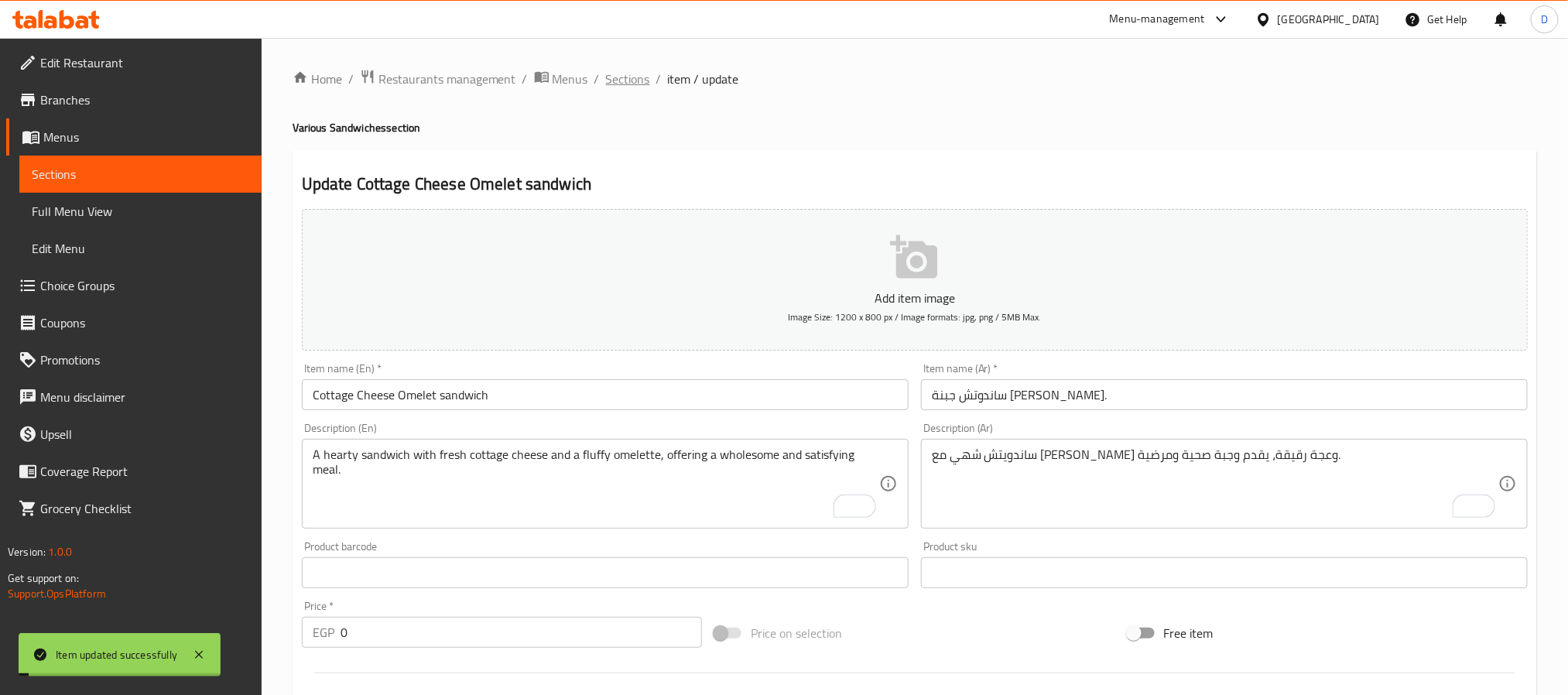
click at [625, 75] on span "Sections" at bounding box center [627, 79] width 44 height 19
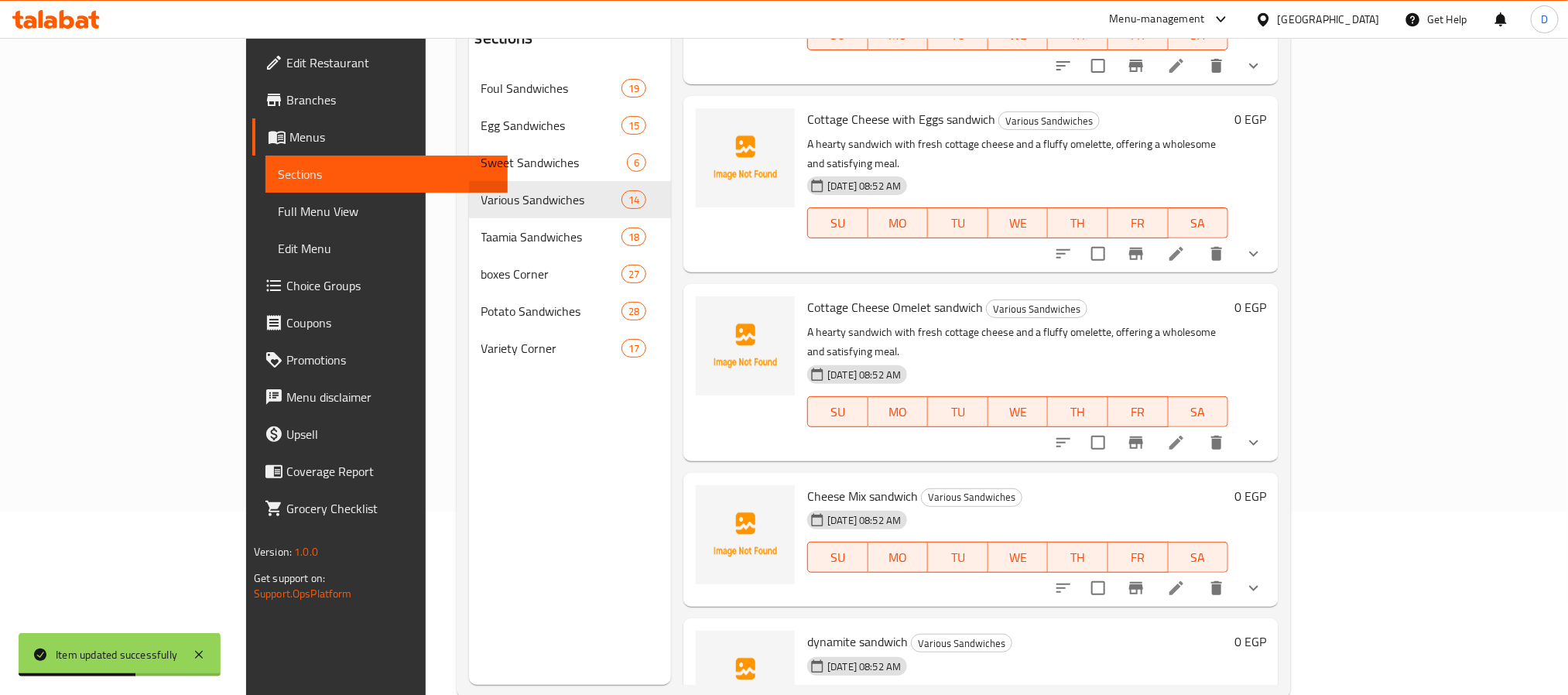
scroll to position [217, 0]
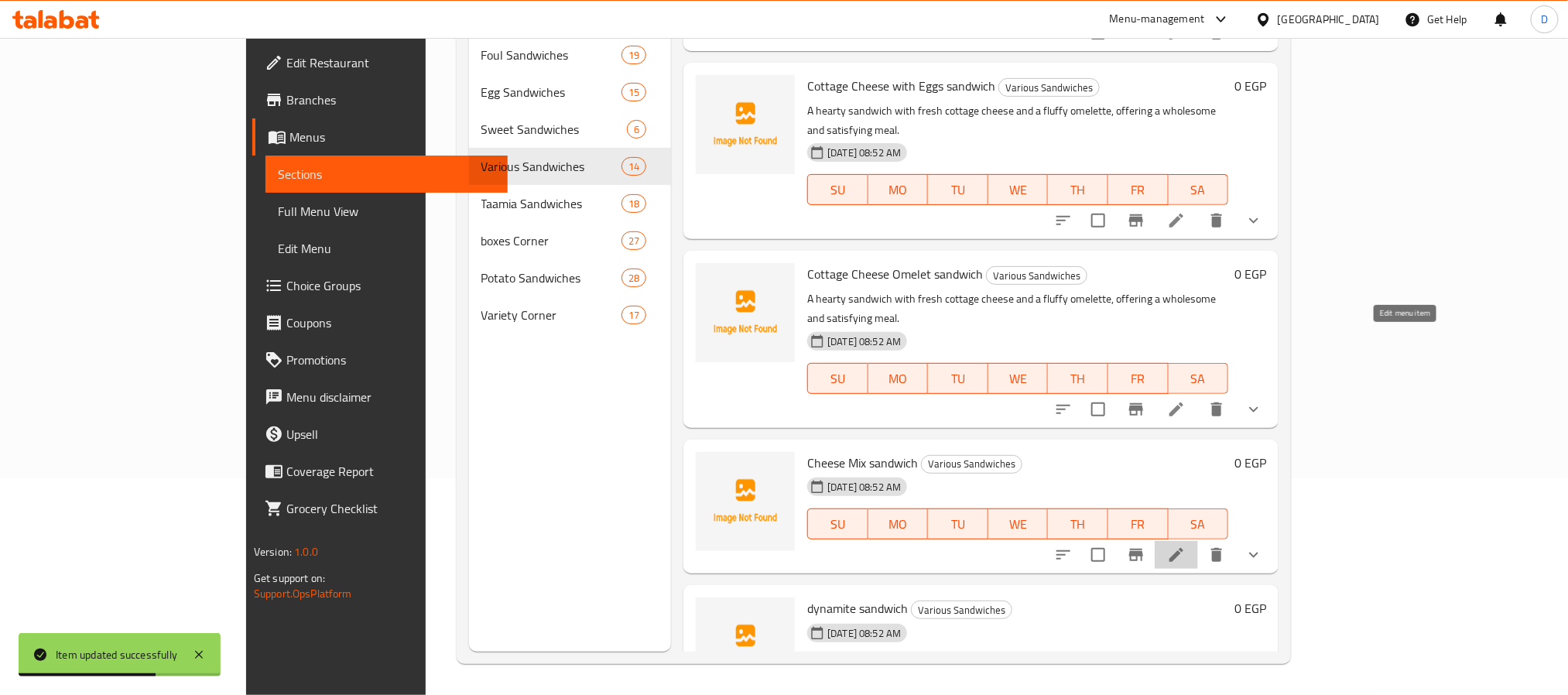
click at [1185, 545] on icon at bounding box center [1176, 554] width 19 height 19
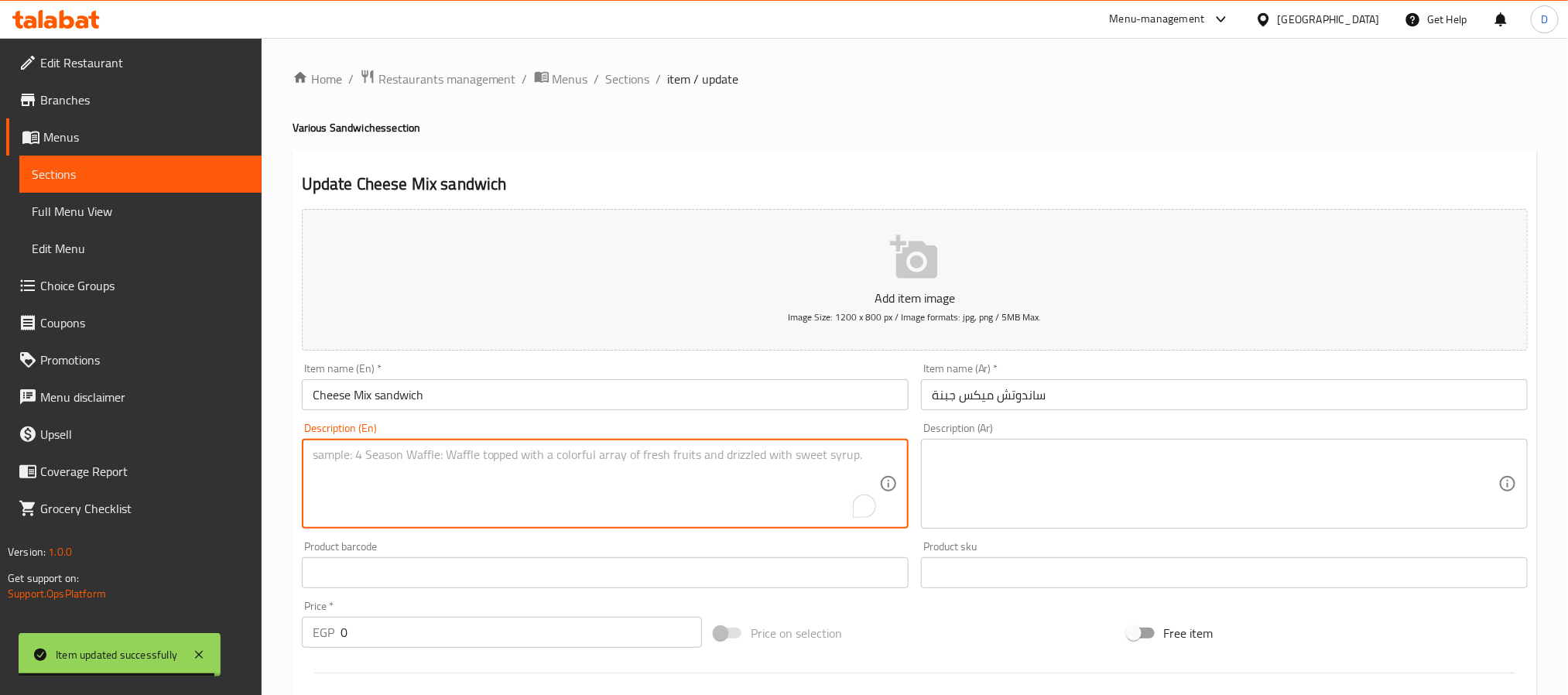
click at [831, 467] on textarea "To enrich screen reader interactions, please activate Accessibility in Grammarl…" at bounding box center [596, 484] width 566 height 73
paste textarea "A simple yet satisfying sandwich filled with a delightful blend of various chee…"
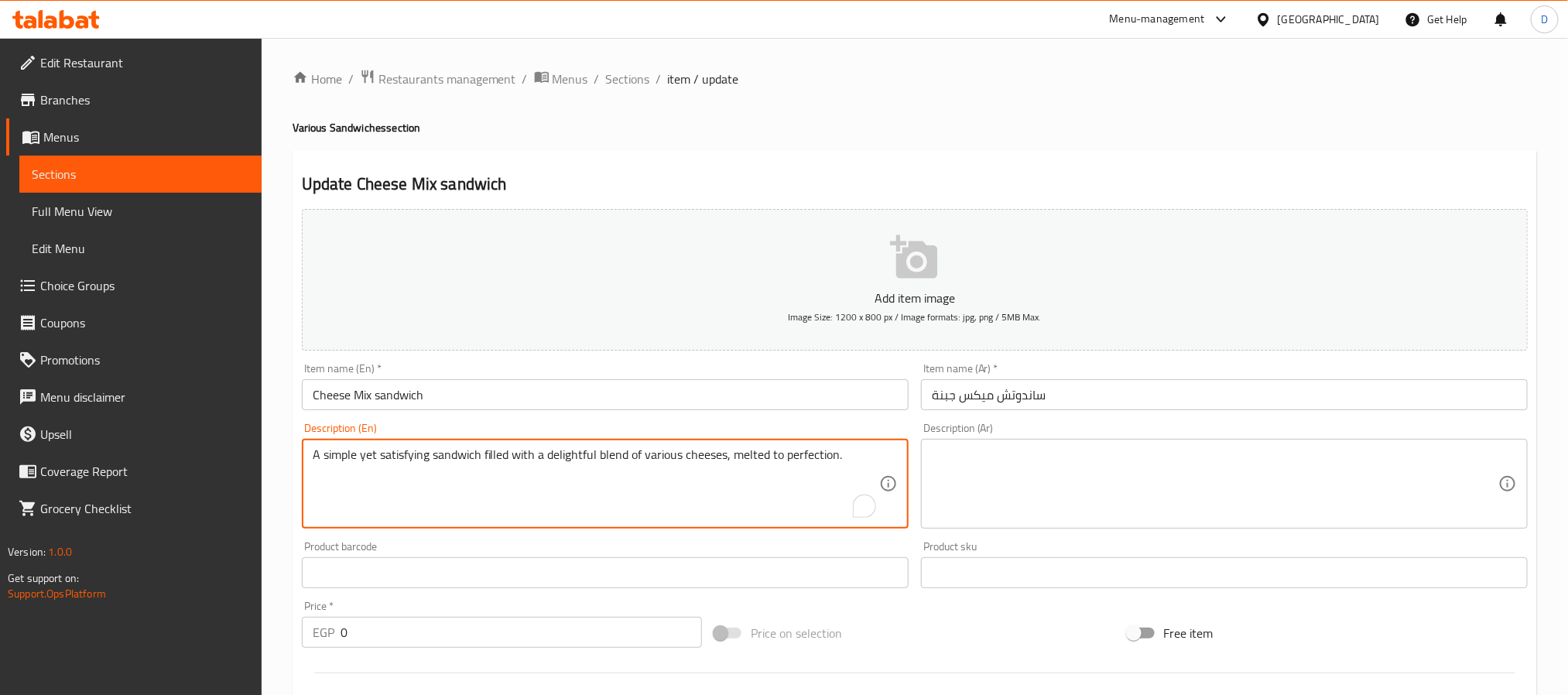
type textarea "A simple yet satisfying sandwich filled with a delightful blend of various chee…"
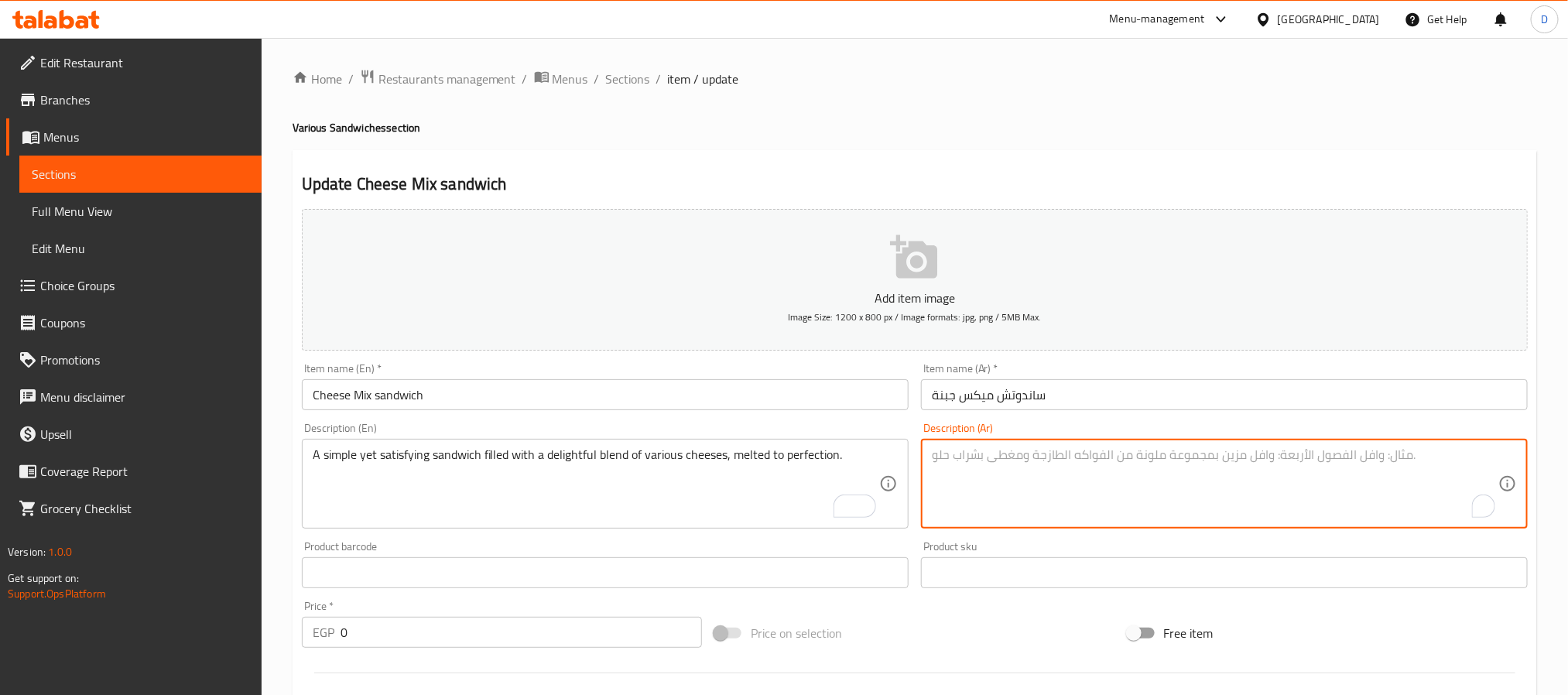
click at [1006, 453] on textarea "To enrich screen reader interactions, please activate Accessibility in Grammarl…" at bounding box center [1215, 484] width 566 height 73
paste textarea "ساندويتش بسيط ولكنه مُرضي، محشو بمزيج لذيذ من أنواع مختلفة من الجبن، مذاب إلى ح…"
type textarea "ساندويتش بسيط ولكنه مُرضي، محشو بمزيج لذيذ من أنواع مختلفة من الجبن، مذاب إلى ح…"
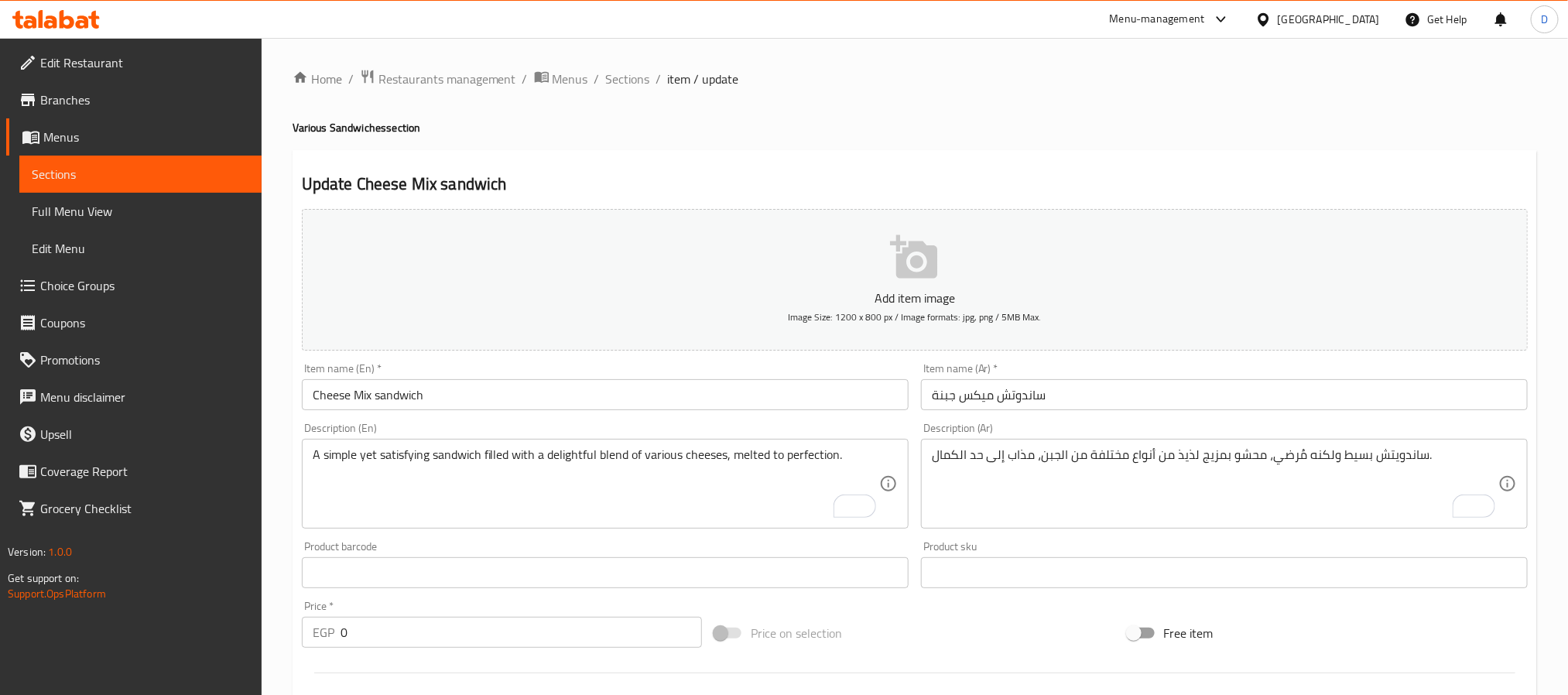
drag, startPoint x: 309, startPoint y: 450, endPoint x: 434, endPoint y: 449, distance: 125.0
click at [434, 449] on div "A simple yet satisfying sandwich filled with a delightful blend of various chee…" at bounding box center [605, 484] width 607 height 90
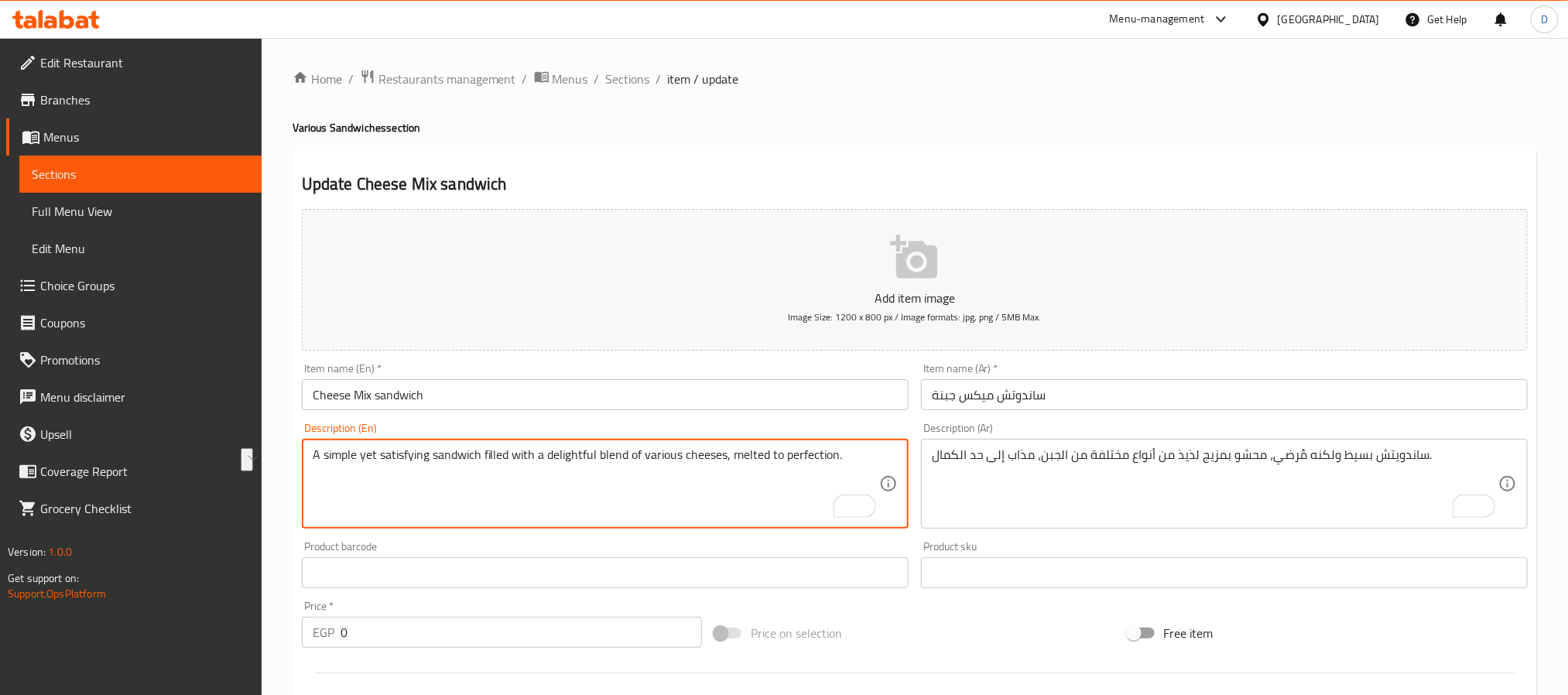
drag, startPoint x: 358, startPoint y: 457, endPoint x: 432, endPoint y: 458, distance: 74.0
click at [432, 458] on textarea "A simple yet satisfying sandwich filled with a delightful blend of various chee…" at bounding box center [596, 484] width 566 height 73
type textarea "A simple sandwich filled with a delightful blend of various cheeses, melted to …"
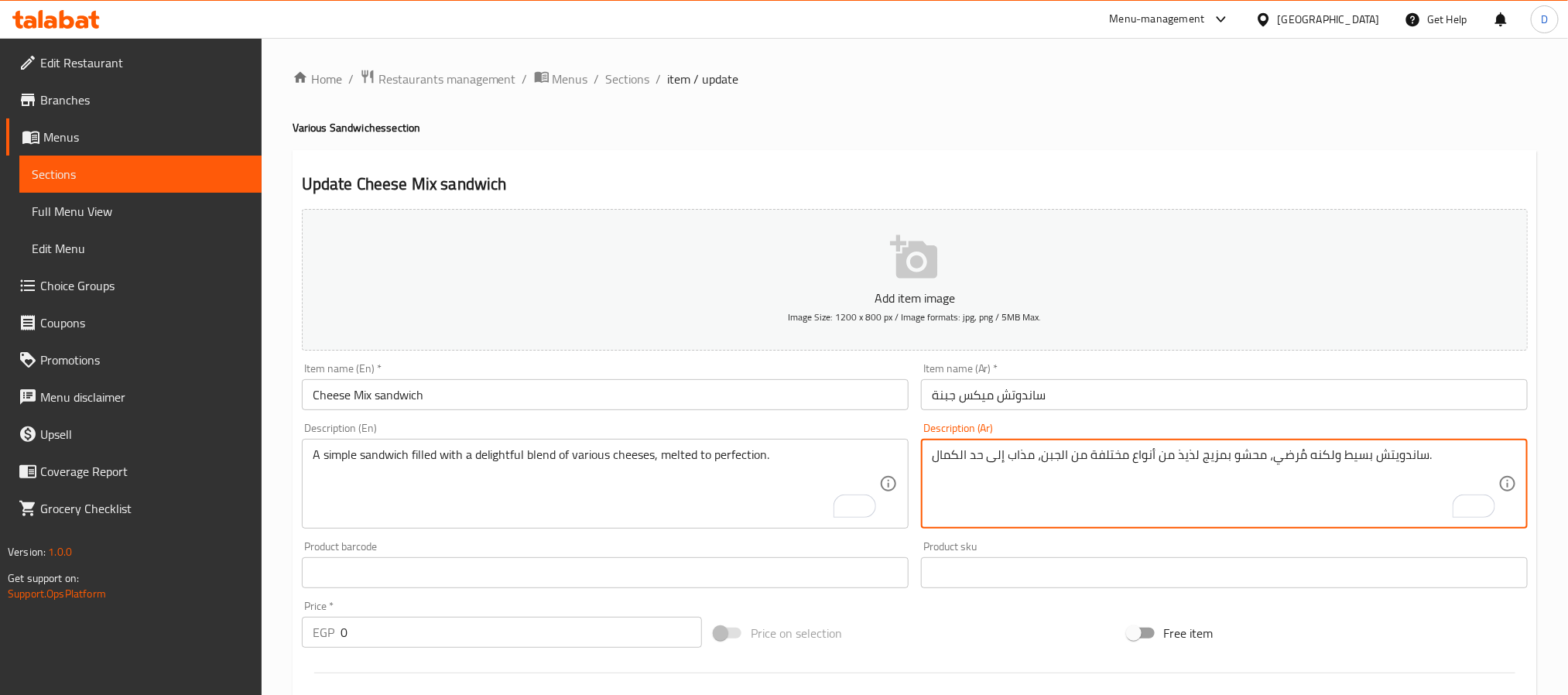
click at [1358, 457] on textarea "ساندويتش بسيط ولكنه مُرضي، محشو بمزيج لذيذ من أنواع مختلفة من الجبن، مذاب إلى ح…" at bounding box center [1215, 484] width 566 height 73
drag, startPoint x: 1271, startPoint y: 452, endPoint x: 1332, endPoint y: 458, distance: 61.3
click at [1332, 458] on textarea "ساندويتش بسيط ولكنه مُرضي، محشو بمزيج لذيذ من أنواع مختلفة من الجبن، مذاب إلى ح…" at bounding box center [1215, 484] width 566 height 73
type textarea "ساندويتش بسيط، محشو بمزيج لذيذ من أنواع مختلفة من الجبن، مذاب إلى حد الكمال."
click at [1109, 392] on input "ساندوتش ميكس جبنة" at bounding box center [1224, 394] width 607 height 31
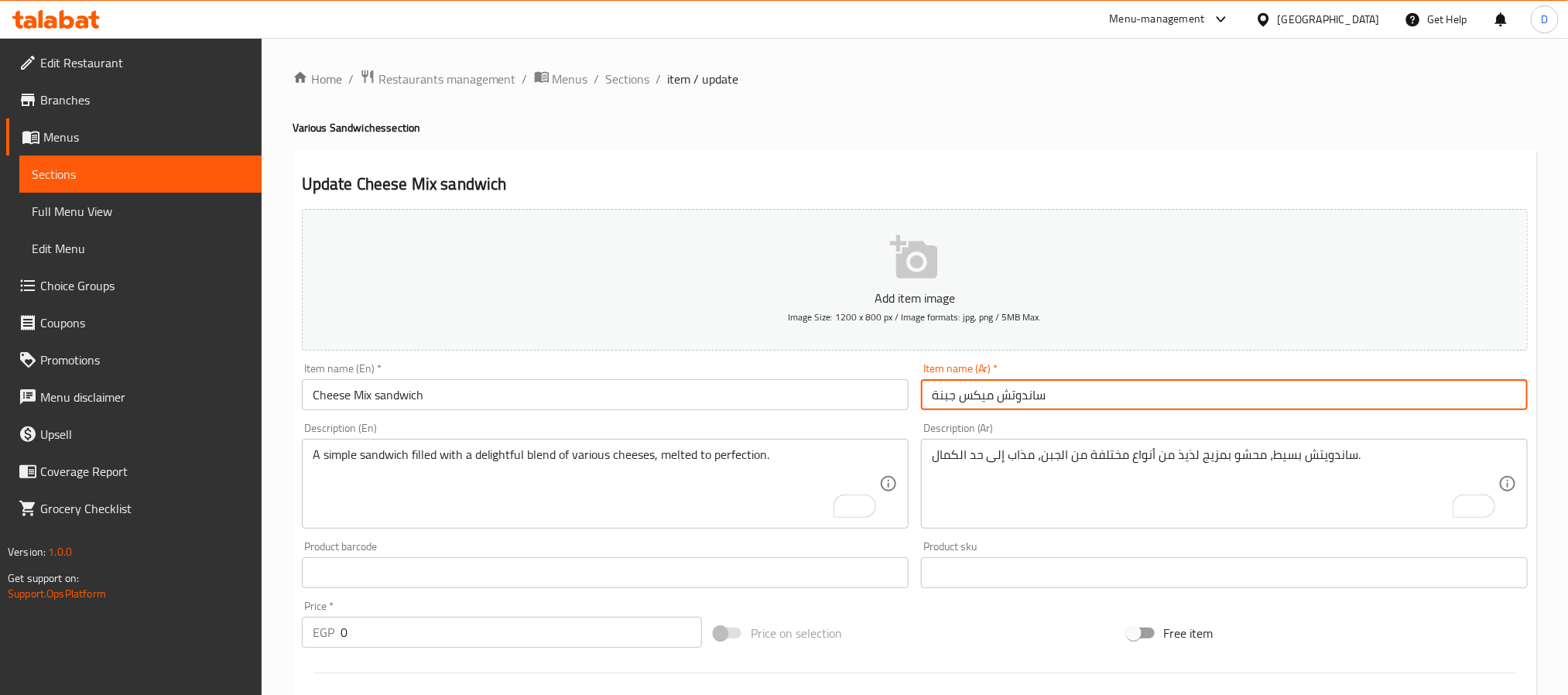
click at [627, 79] on span "Sections" at bounding box center [627, 79] width 44 height 19
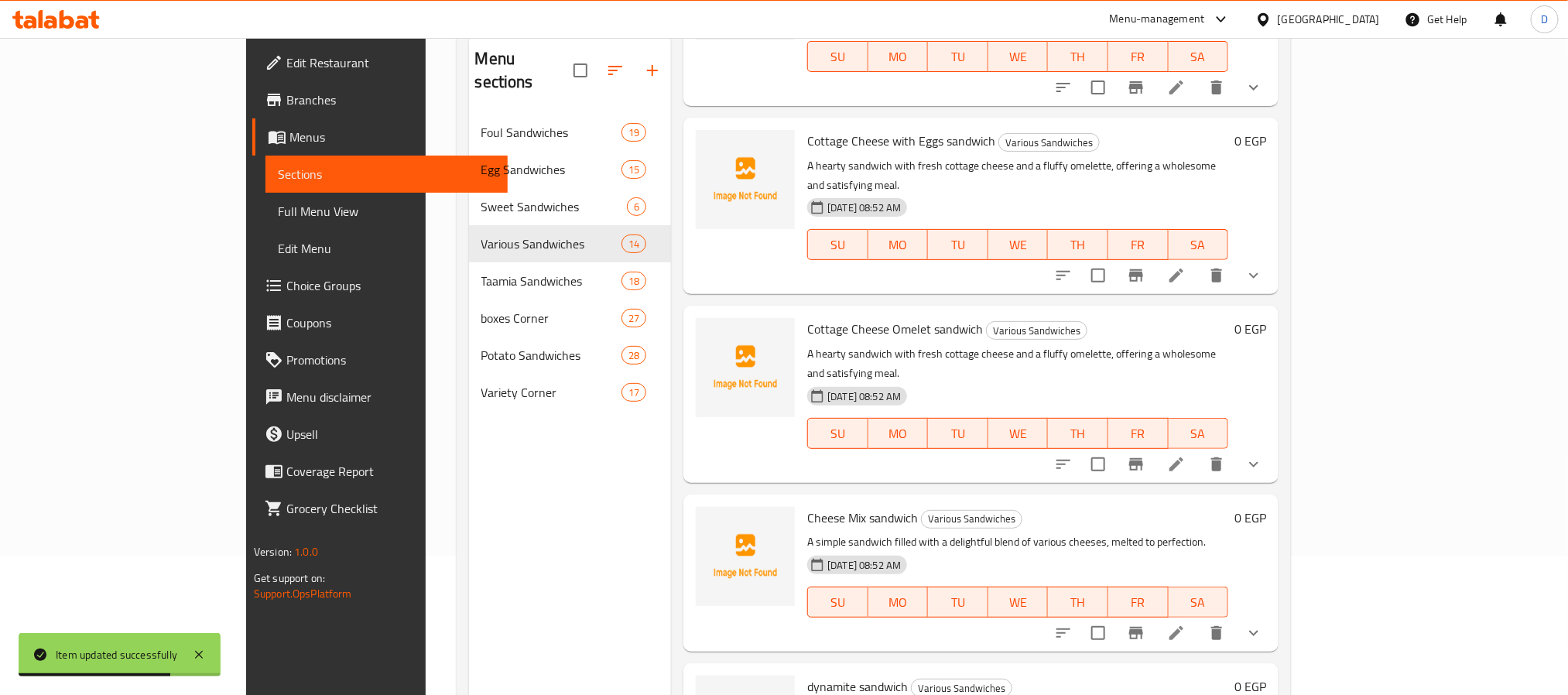
scroll to position [217, 0]
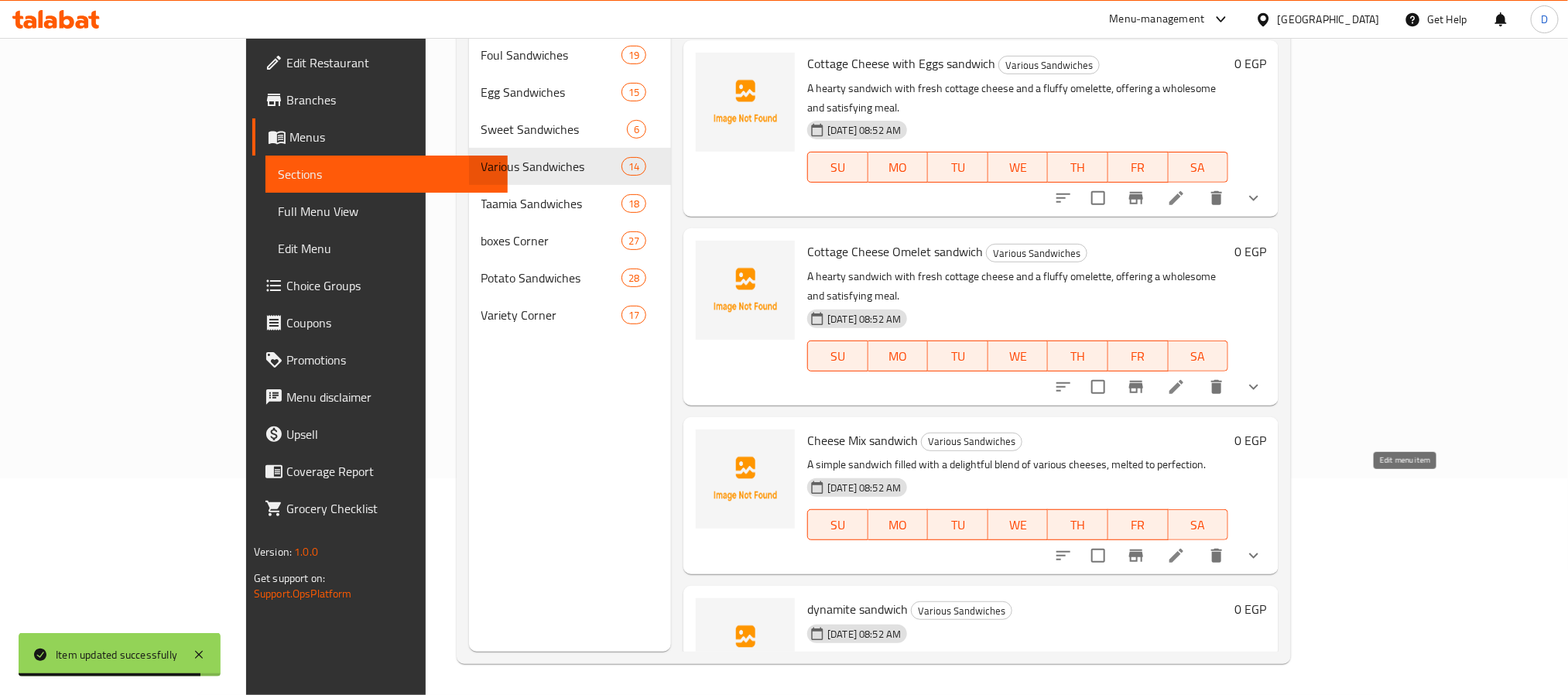
click at [1185, 692] on icon at bounding box center [1176, 701] width 19 height 19
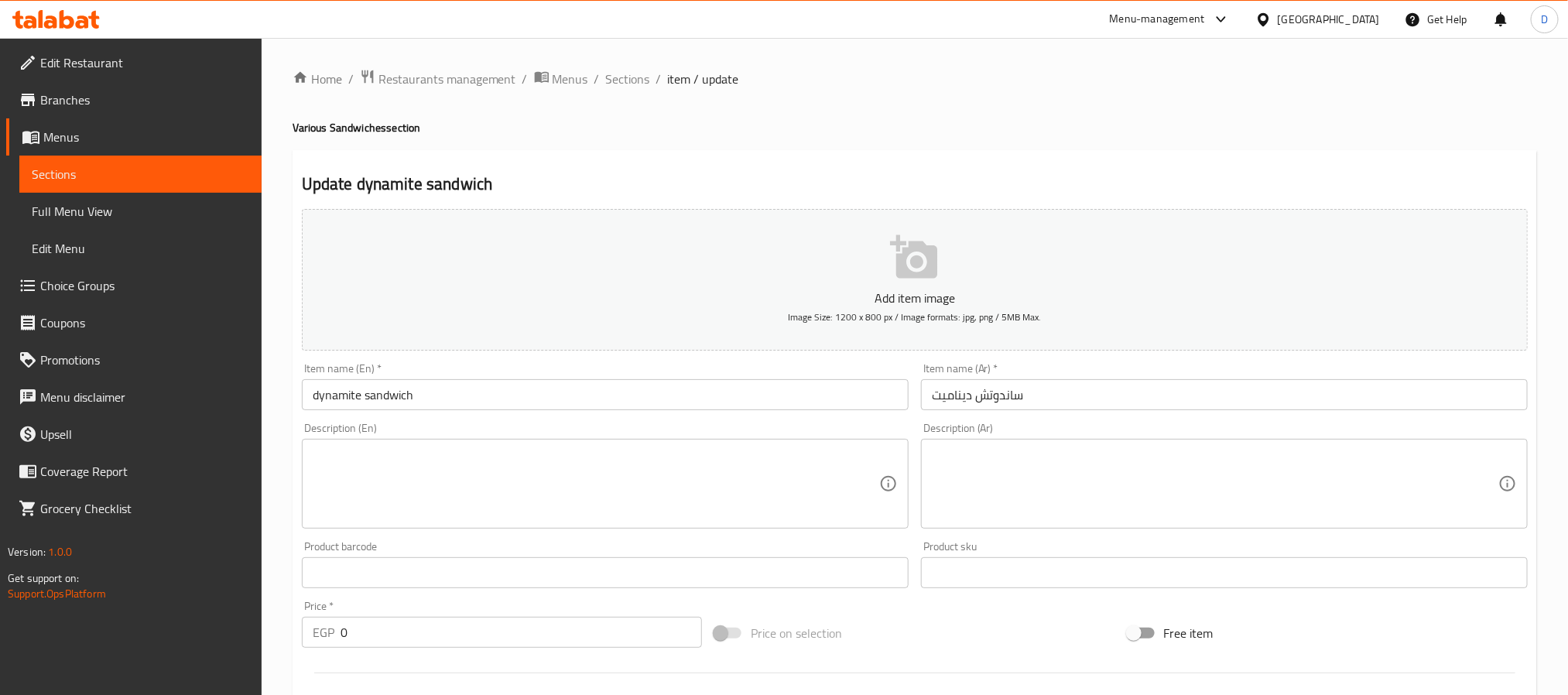
click at [704, 459] on textarea at bounding box center [596, 484] width 566 height 73
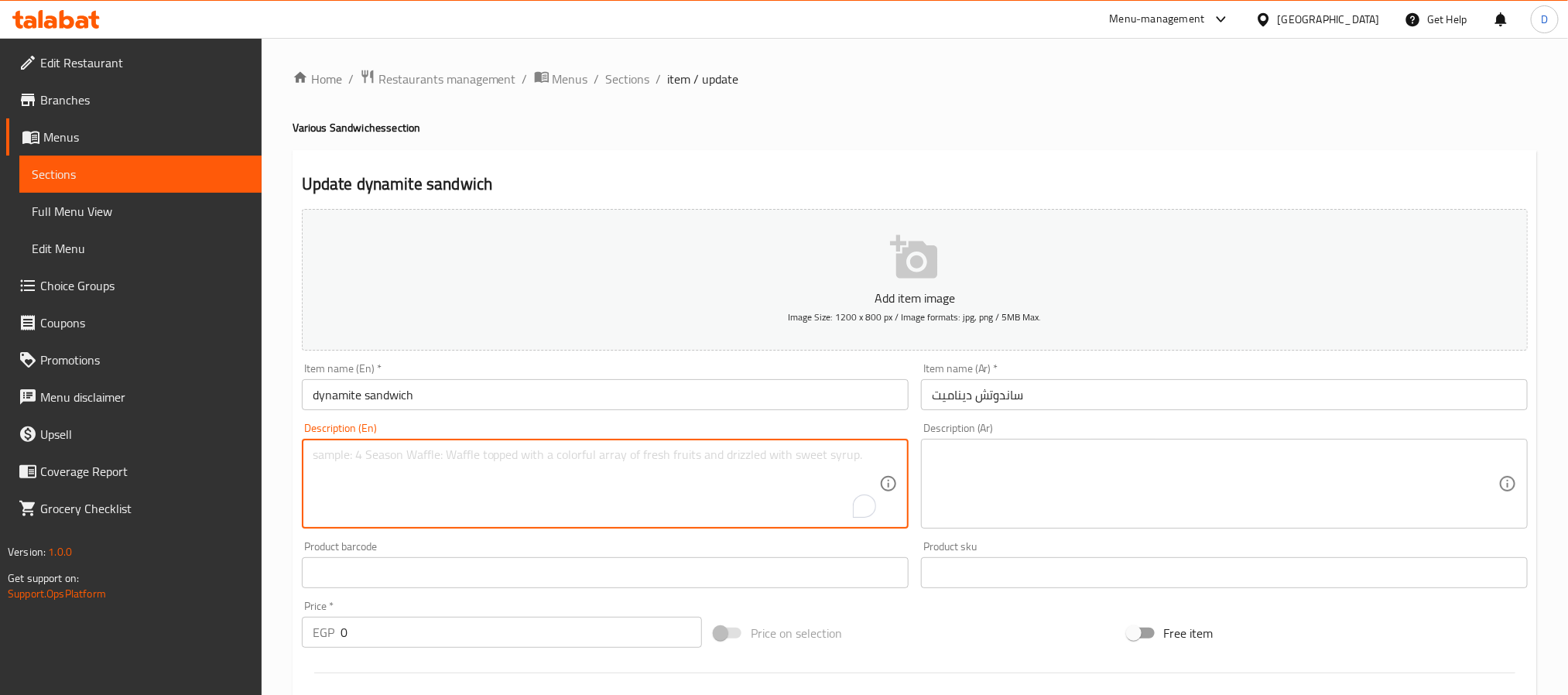
paste textarea "A savory sandwich with spicy chicken or meat, tossed in a fiery and creamy "dyn…"
type textarea "A savory sandwich with spicy chicken or meat, tossed in a fiery and creamy "dyn…"
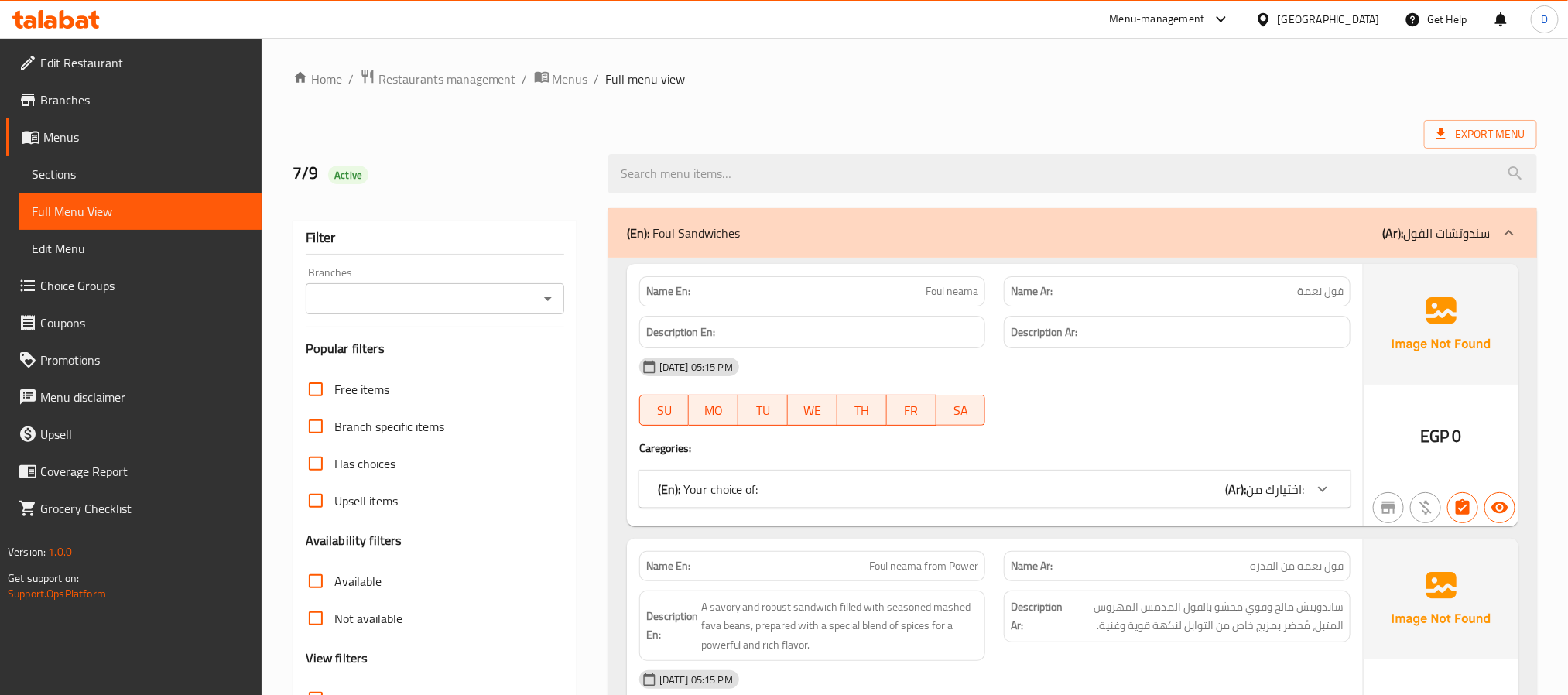
scroll to position [15137, 0]
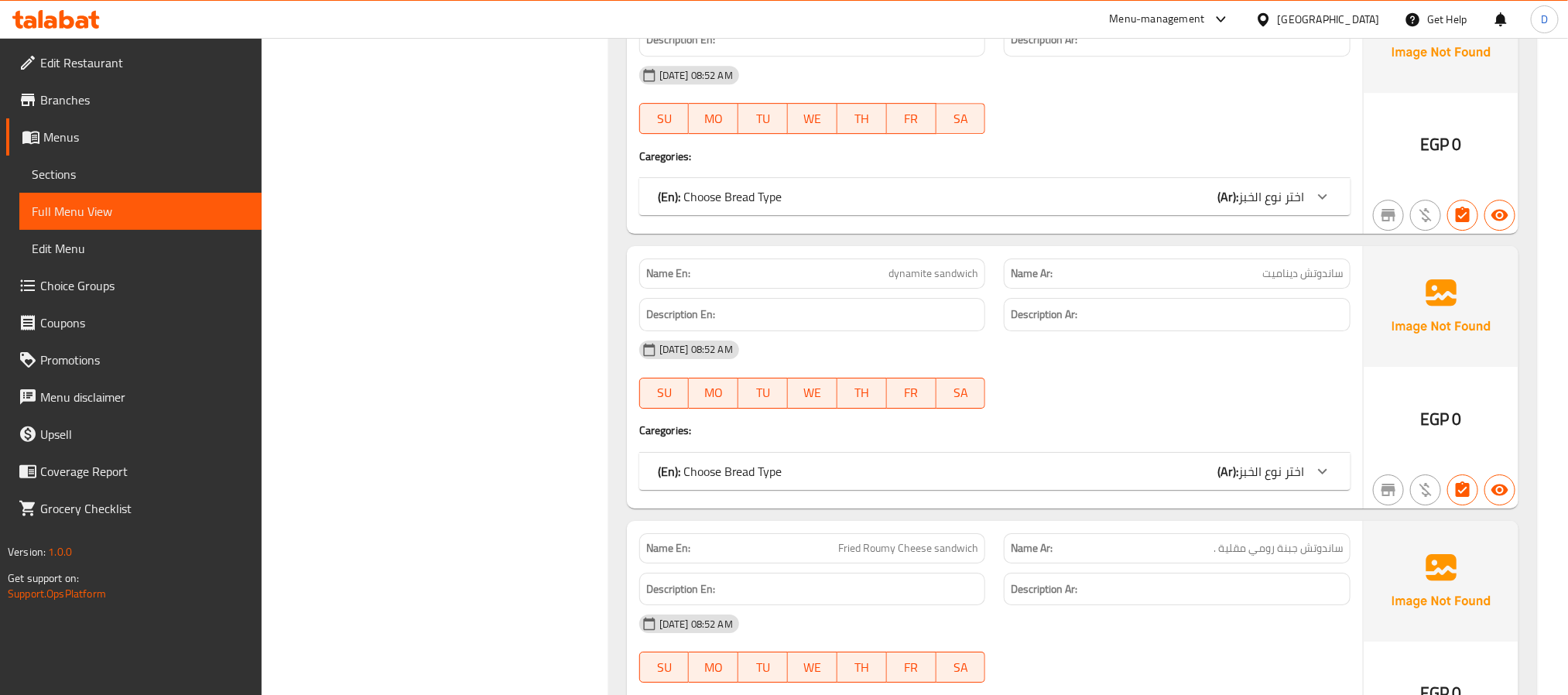
click at [916, 281] on span "dynamite sandwich" at bounding box center [933, 273] width 90 height 16
copy span "dynamite sandwich"
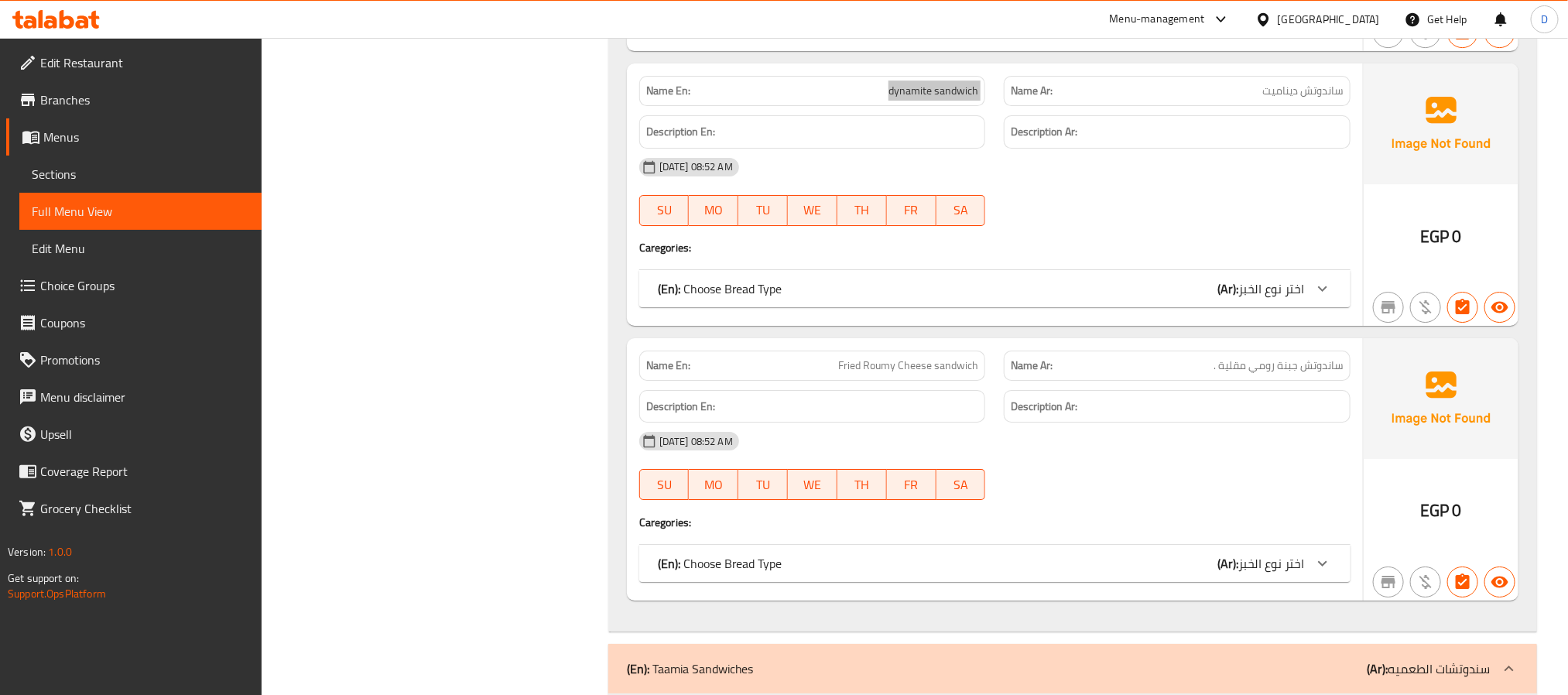
scroll to position [15369, 0]
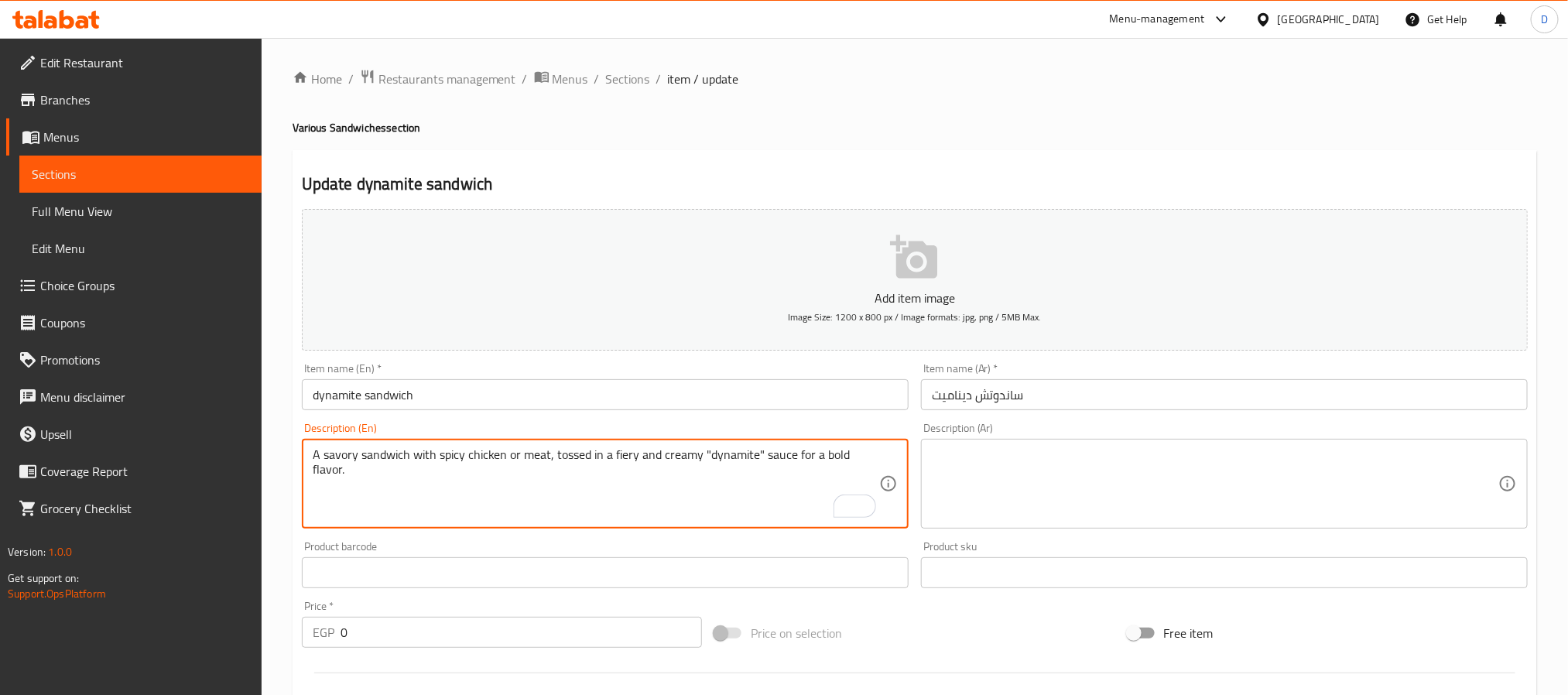
click at [1115, 468] on textarea at bounding box center [1215, 484] width 566 height 73
paste textarea "ساندويتش لذيذ مع دجاج أو لحم حار، ممزوج بصلصة "ديناميت" حارة وكريمية لإضفاء نكه…"
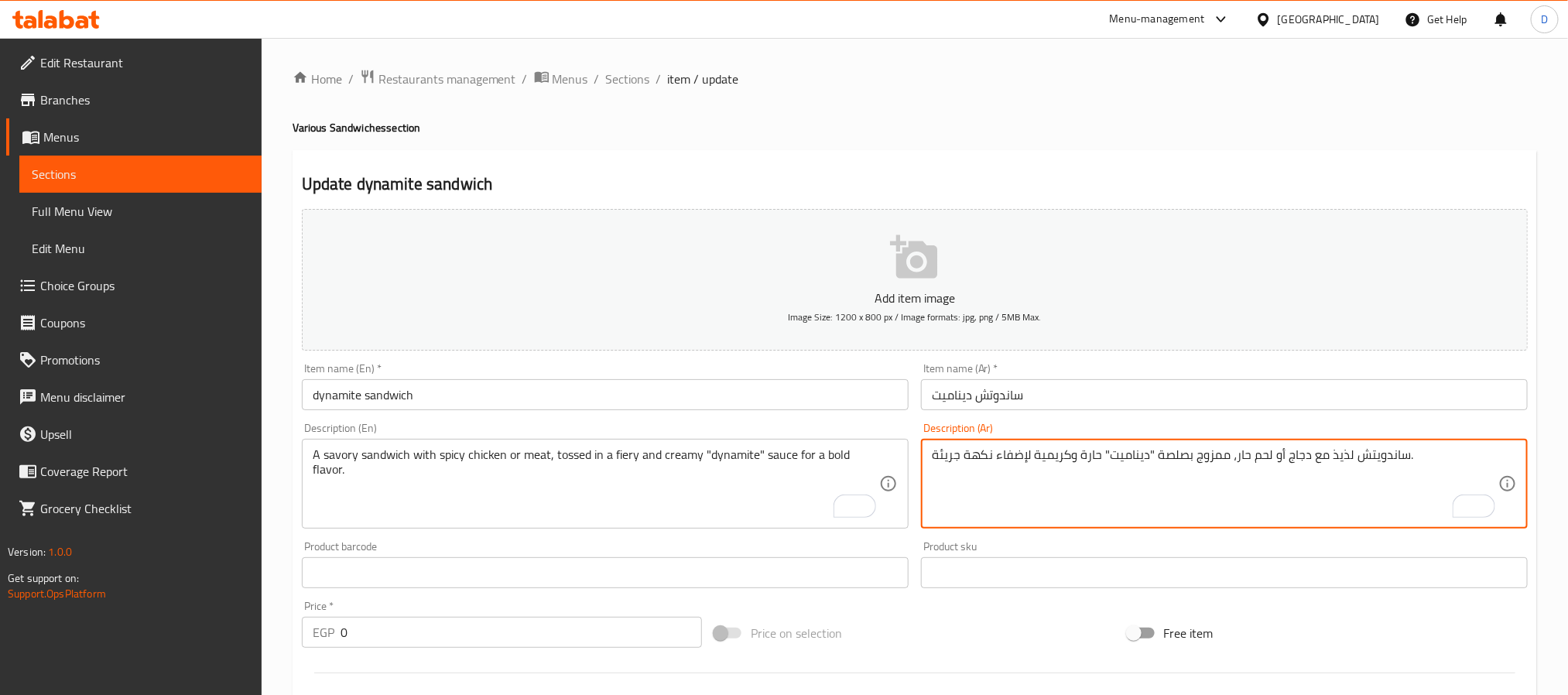
type textarea "ساندويتش لذيذ مع دجاج أو لحم حار، ممزوج بصلصة "ديناميت" حارة وكريمية لإضفاء نكه…"
click at [639, 76] on span "Sections" at bounding box center [627, 79] width 44 height 19
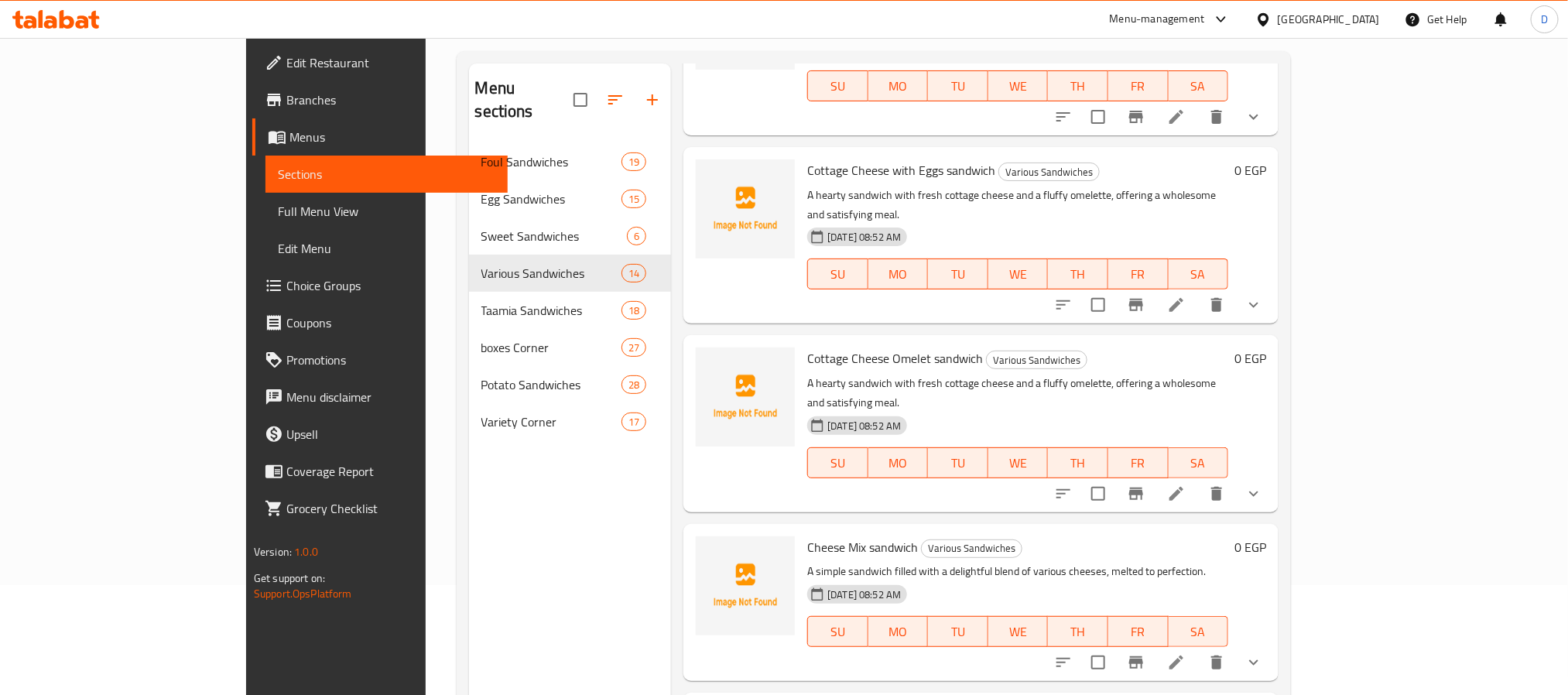
scroll to position [217, 0]
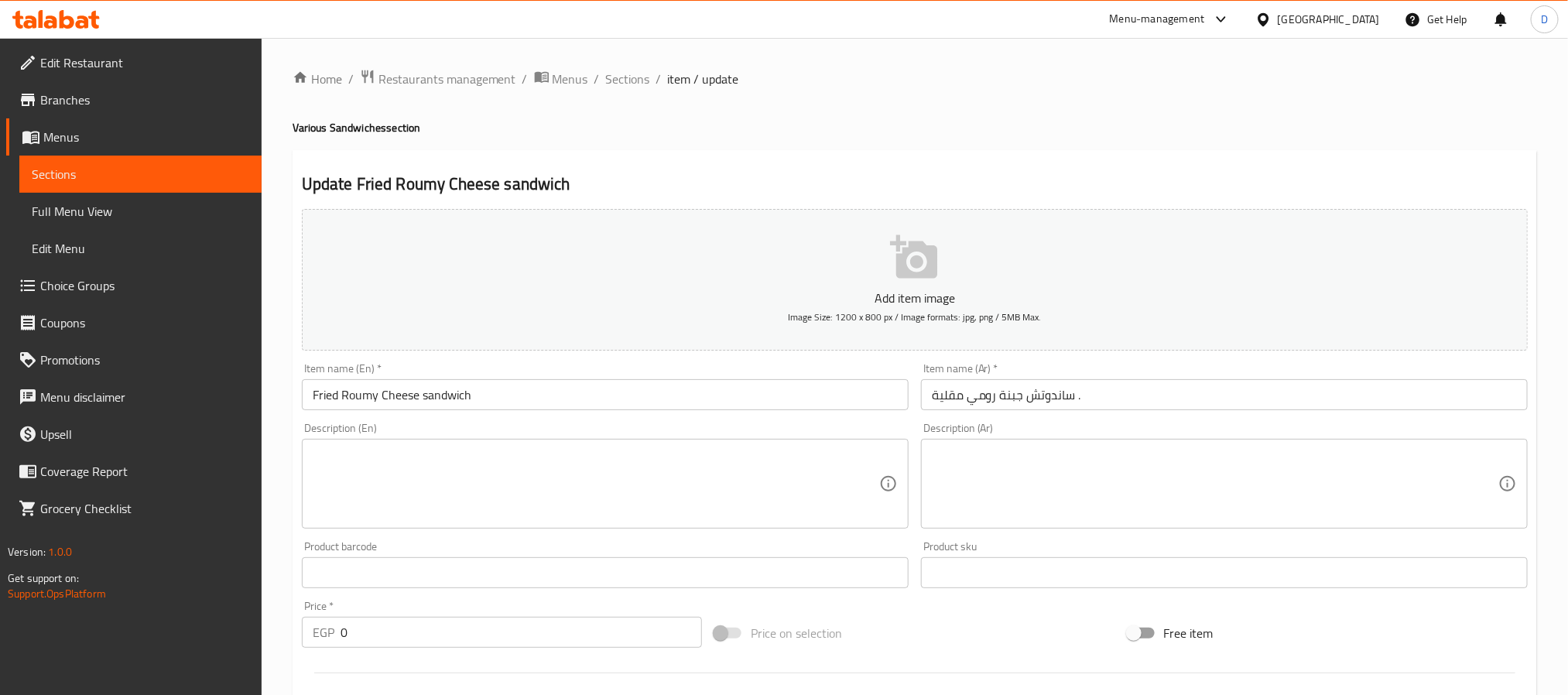
click at [599, 465] on div at bounding box center [784, 348] width 1568 height 695
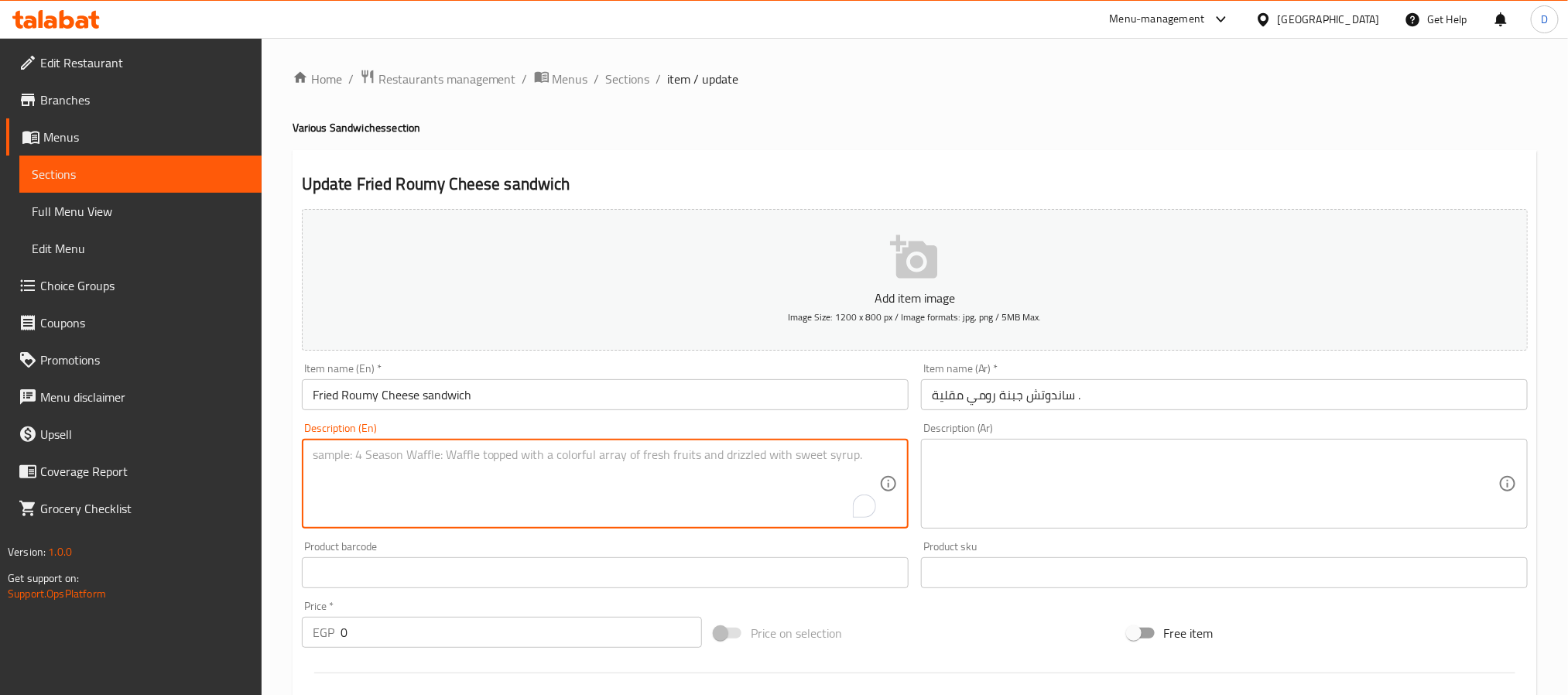
click at [625, 485] on textarea "To enrich screen reader interactions, please activate Accessibility in Grammarl…" at bounding box center [596, 484] width 566 height 73
paste textarea "A savory sandwich with a crispy fried Romi cheese [PERSON_NAME], offering a ric…"
type textarea "A savory sandwich with a crispy fried Romi cheese [PERSON_NAME], offering a ric…"
click at [1046, 480] on textarea at bounding box center [1215, 484] width 566 height 73
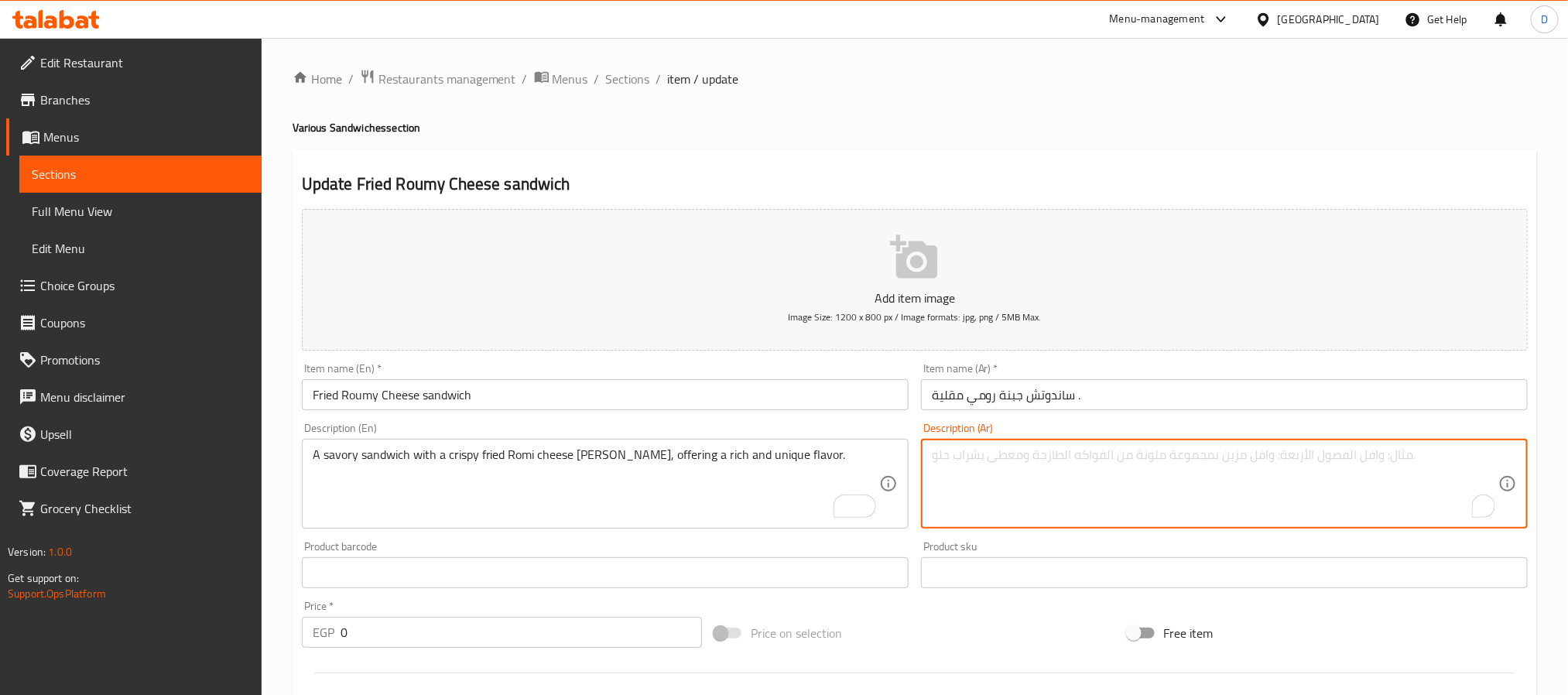
paste textarea "ساندويتش لذيذ مع قطعة جبن رومي مقلية مقرمشة، يقدم نكهة غنية وفريدة من نوعها."
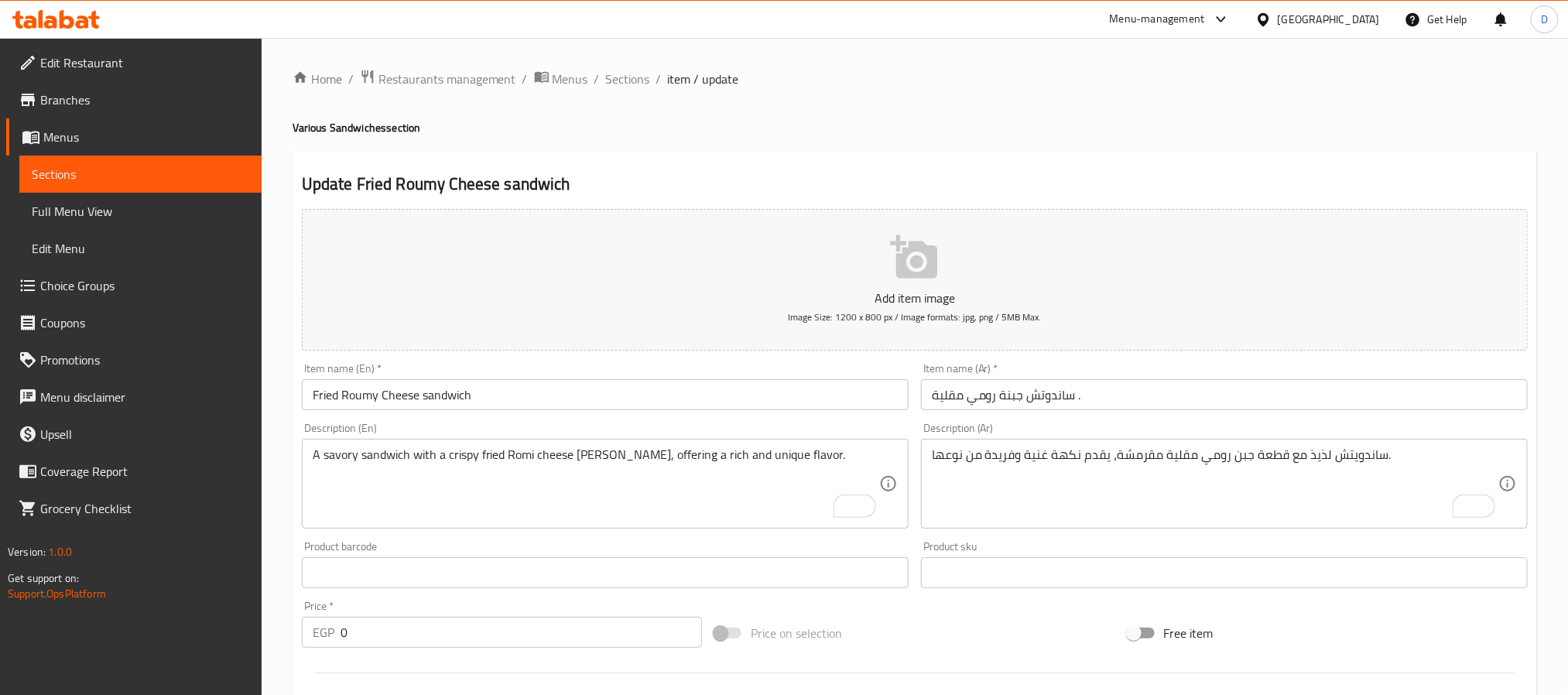
drag, startPoint x: 926, startPoint y: 450, endPoint x: 1003, endPoint y: 458, distance: 77.4
click at [1003, 458] on div "ساندويتش لذيذ مع قطعة جبن رومي مقلية مقرمشة، يقدم نكهة غنية وفريدة من نوعها. De…" at bounding box center [1224, 484] width 607 height 90
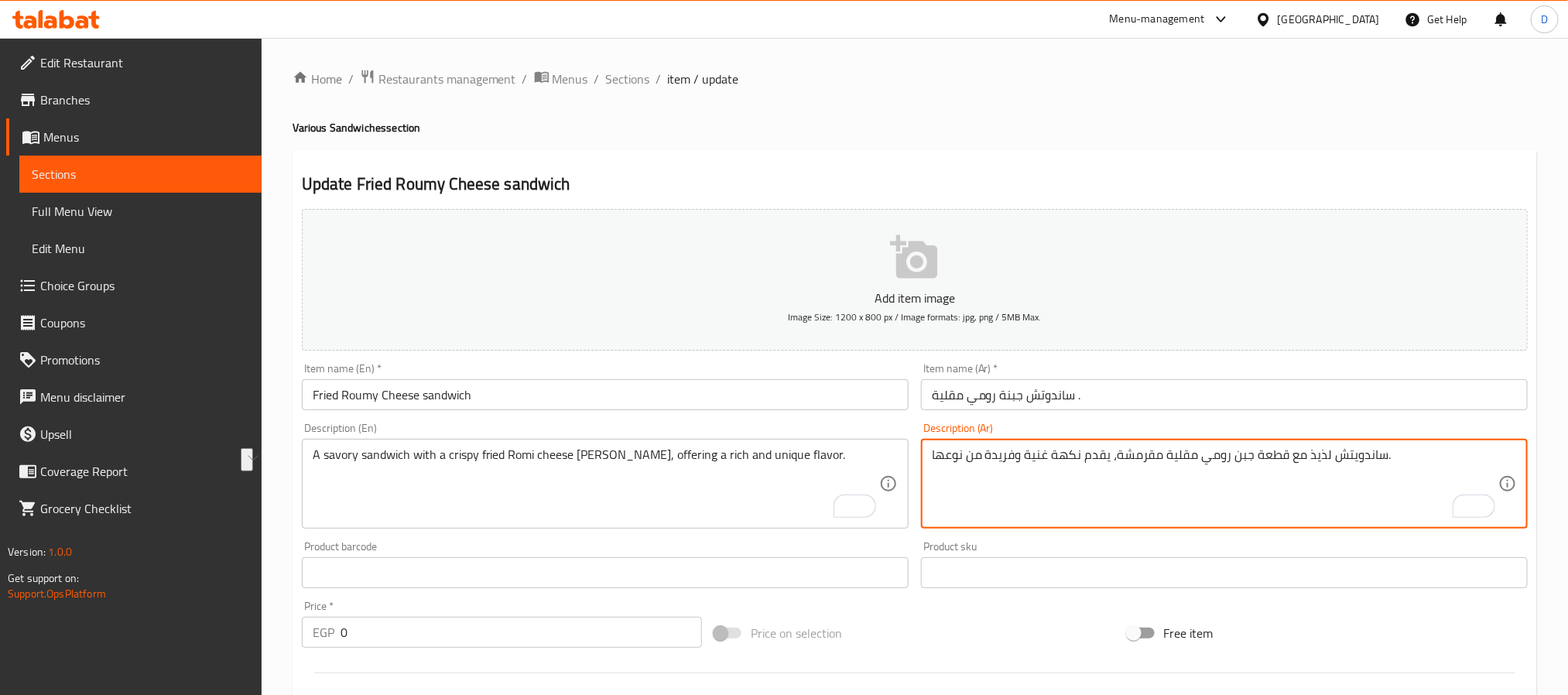
drag, startPoint x: 1027, startPoint y: 460, endPoint x: 973, endPoint y: 453, distance: 54.5
click at [973, 453] on textarea "ساندويتش لذيذ مع قطعة جبن رومي مقلية مقرمشة، يقدم نكهة غنية وفريدة من نوعها." at bounding box center [1215, 484] width 566 height 73
click at [1017, 462] on textarea "ساندويتش لذيذ مع قطعة جبن رومي مقلية مقرمشة، يقدم نكهة غنية وفريدة من نوعها." at bounding box center [1215, 484] width 566 height 73
drag, startPoint x: 1019, startPoint y: 458, endPoint x: 925, endPoint y: 455, distance: 94.0
click at [925, 455] on html "​ Menu-management [GEOGRAPHIC_DATA] Get Help D Edit Restaurant Branches Menus S…" at bounding box center [784, 348] width 1568 height 695
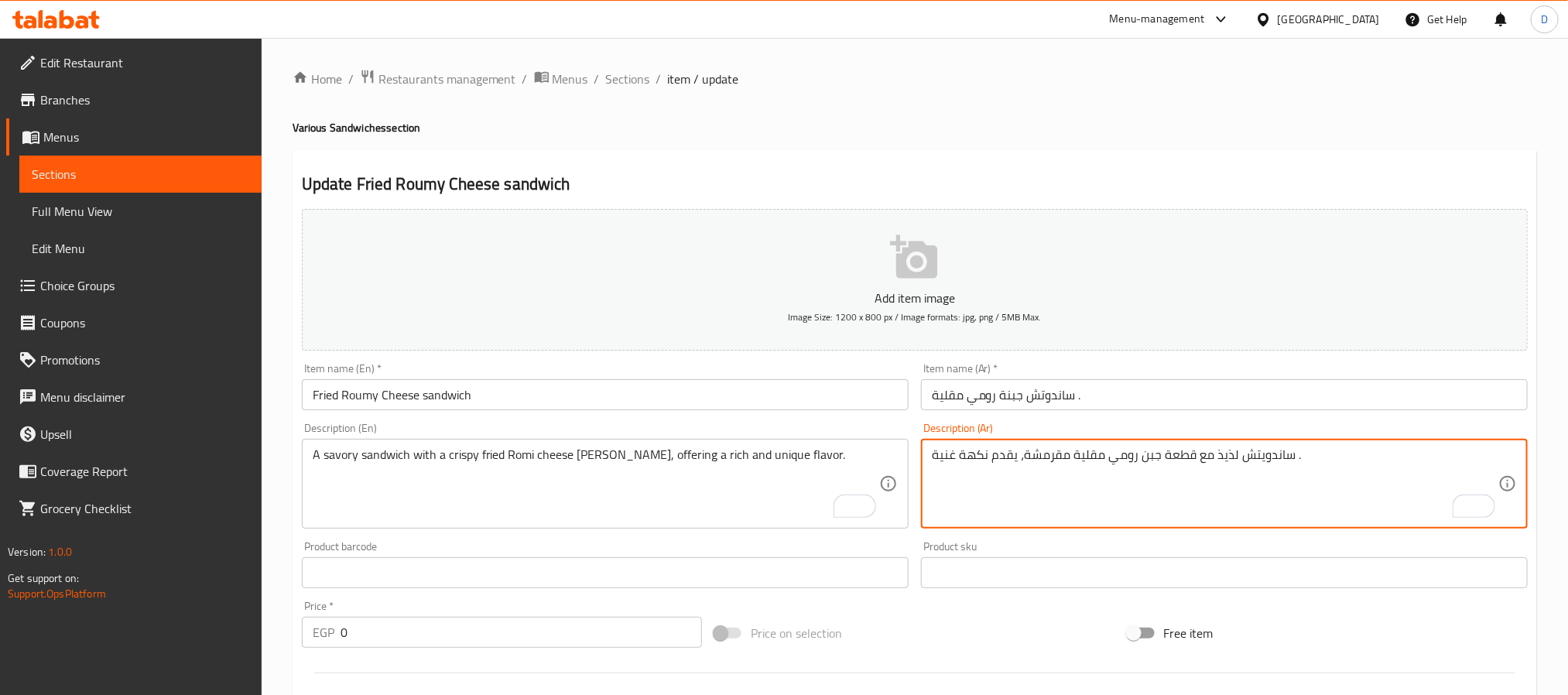
type textarea "ساندويتش لذيذ مع قطعة جبن رومي مقلية مقرمشة، يقدم نكهة غنية ."
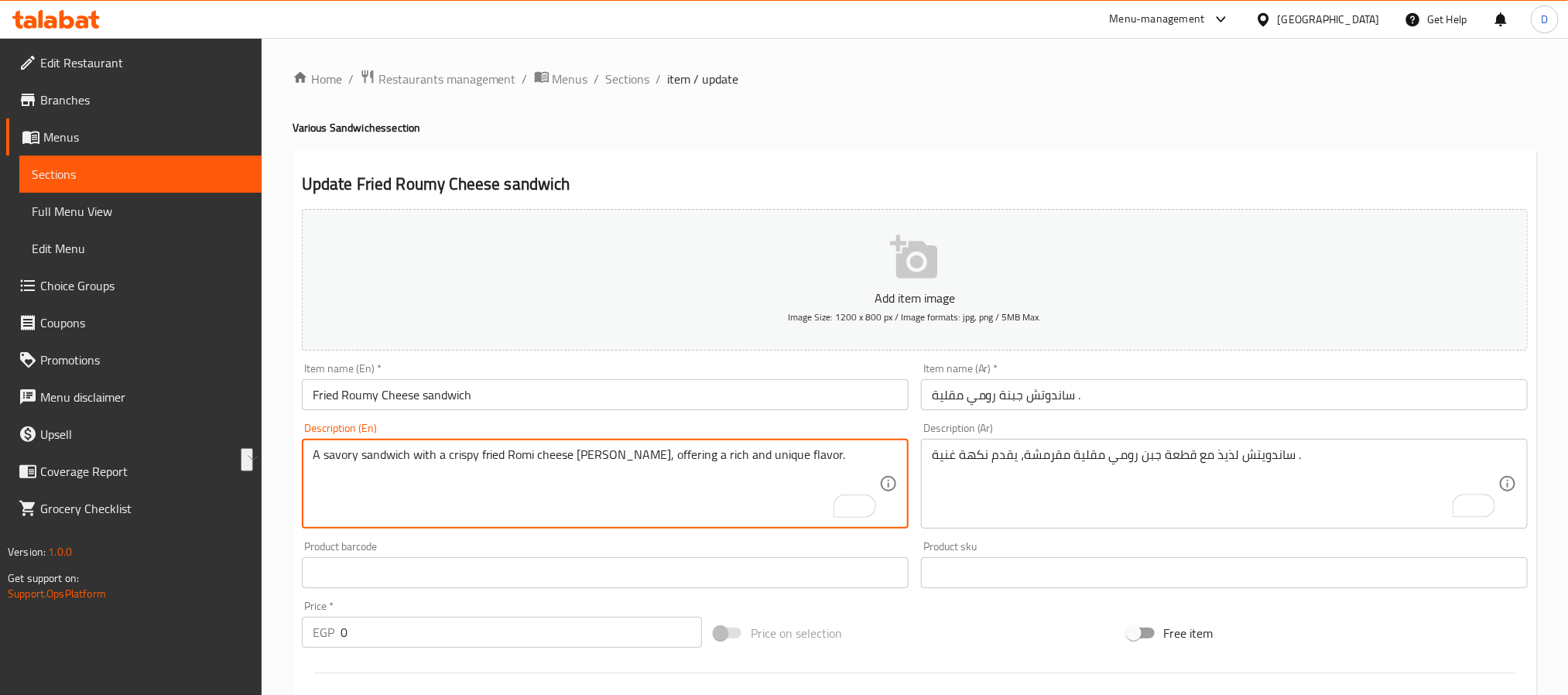
drag, startPoint x: 797, startPoint y: 459, endPoint x: 681, endPoint y: 453, distance: 116.2
type textarea "A savory sandwich with a crispy fried Romi cheese patty, offering a rich flavor"
click at [729, 395] on input "Fried Roumy Cheese sandwich" at bounding box center [605, 394] width 607 height 31
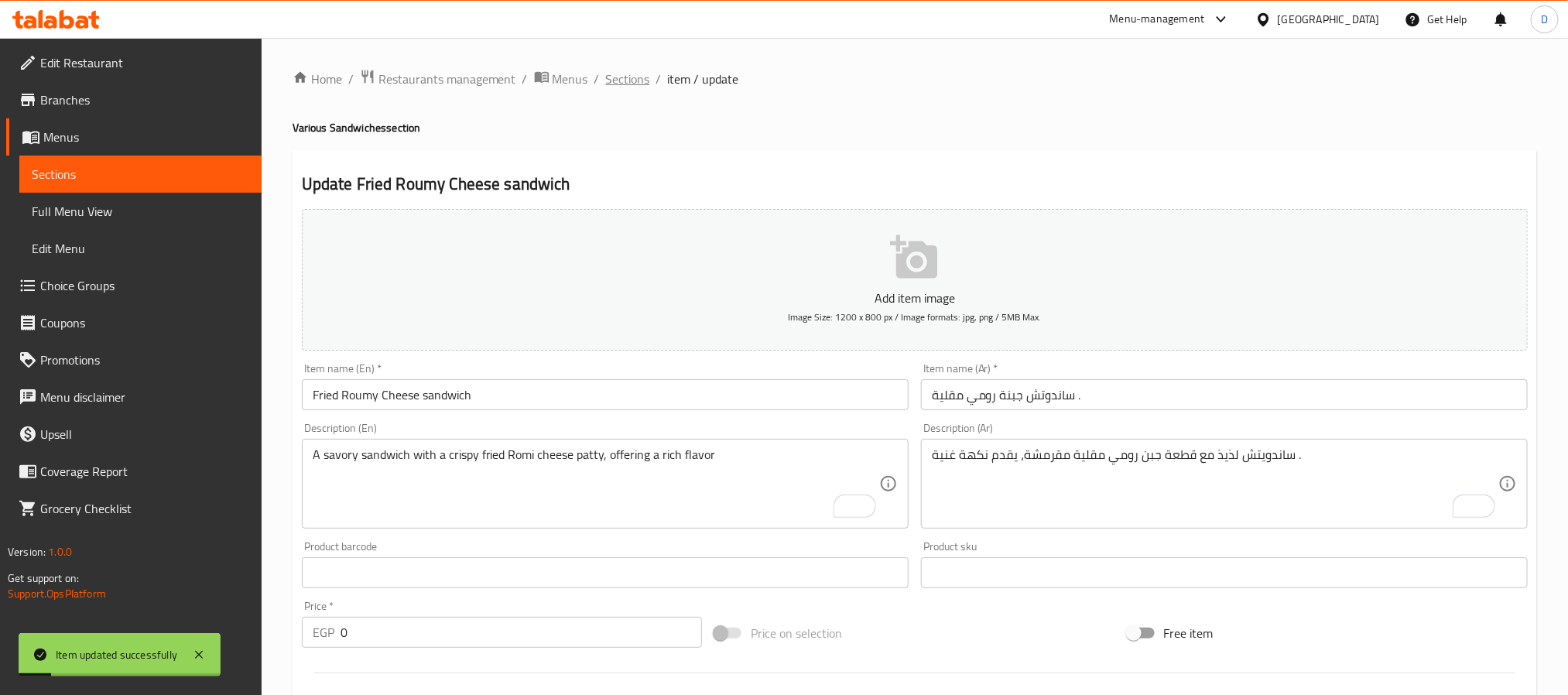
click at [632, 83] on span "Sections" at bounding box center [627, 79] width 44 height 19
